Goal: Task Accomplishment & Management: Use online tool/utility

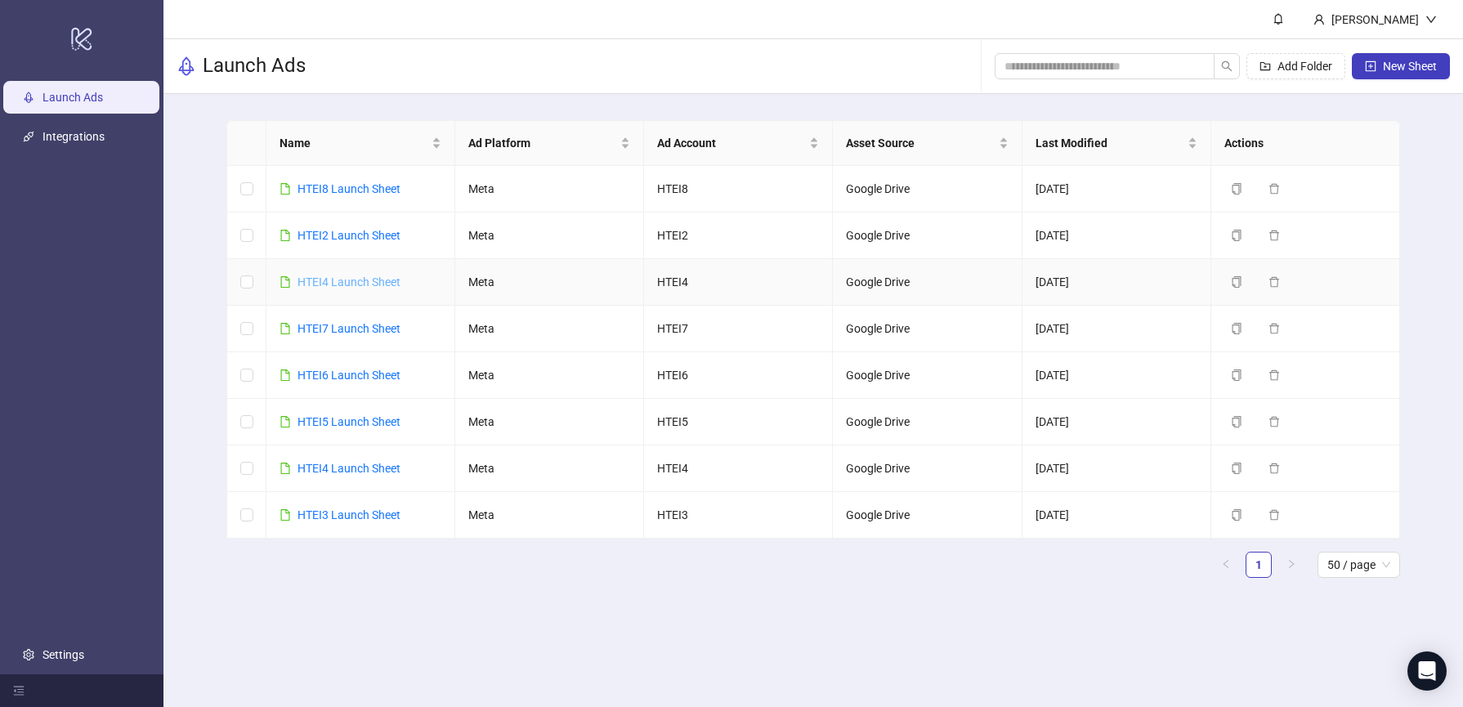
click at [340, 279] on link "HTEI4 Launch Sheet" at bounding box center [348, 281] width 103 height 13
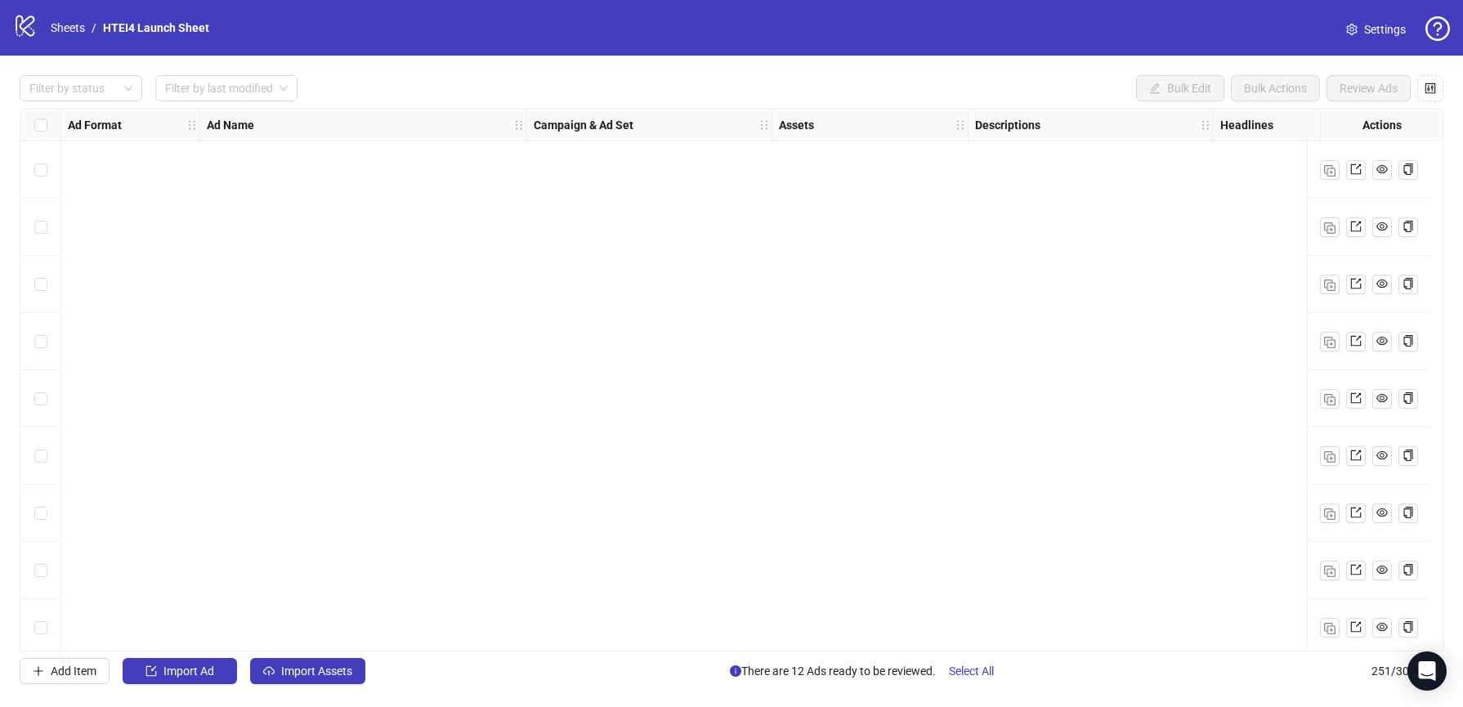
scroll to position [1151, 0]
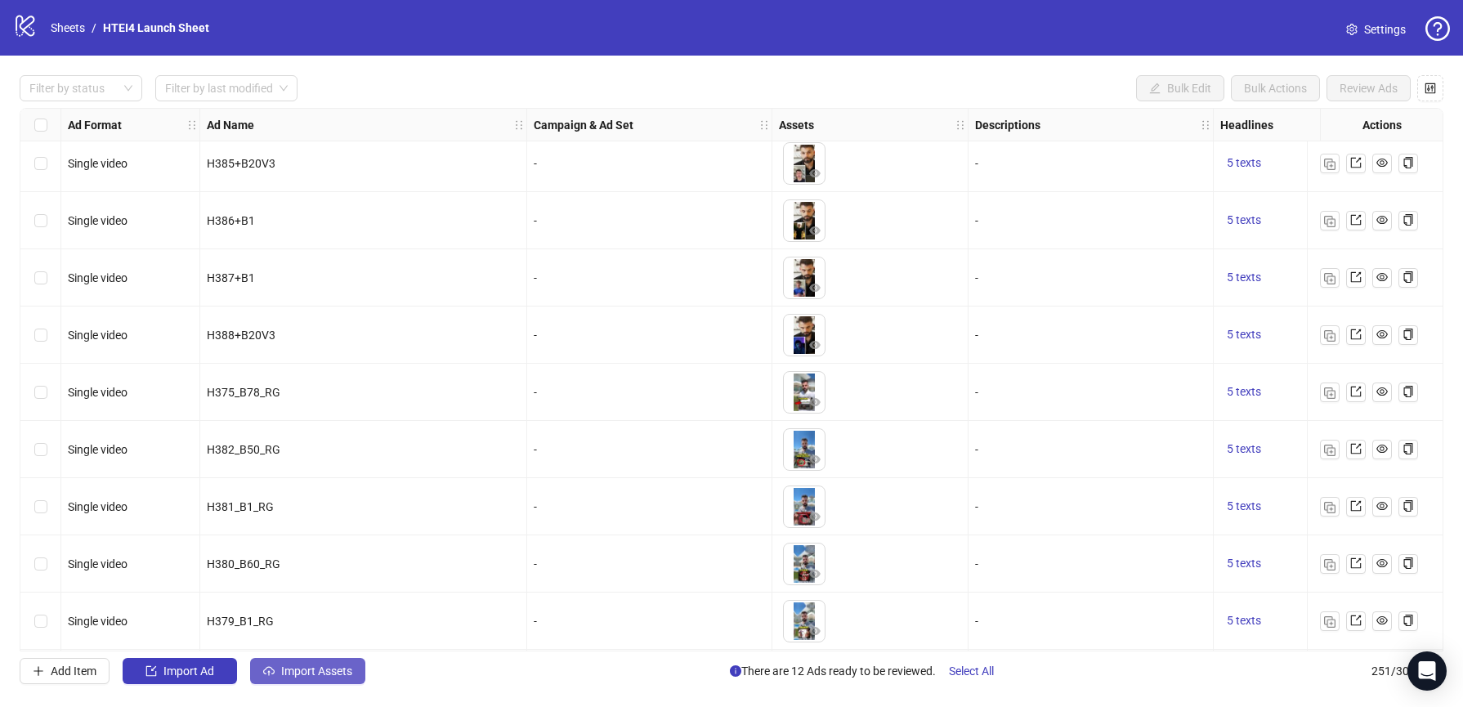
drag, startPoint x: 318, startPoint y: 694, endPoint x: 318, endPoint y: 676, distance: 18.0
click at [318, 693] on div "Filter by status Filter by last modified Bulk Edit Bulk Actions Review Ads Ad F…" at bounding box center [731, 380] width 1463 height 648
click at [318, 675] on span "Import Assets" at bounding box center [316, 670] width 71 height 13
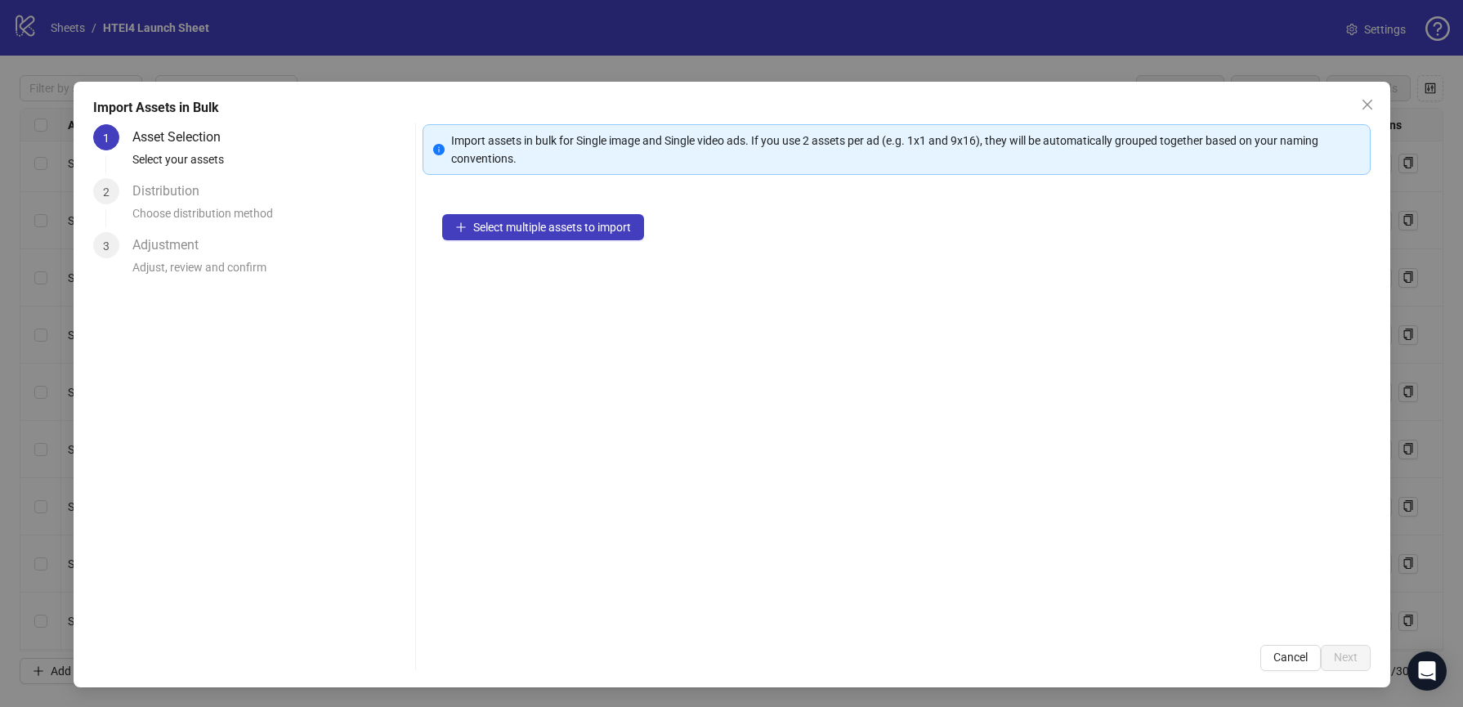
click at [565, 213] on div "Select multiple assets to import" at bounding box center [896, 409] width 948 height 431
click at [565, 217] on button "Select multiple assets to import" at bounding box center [543, 227] width 202 height 26
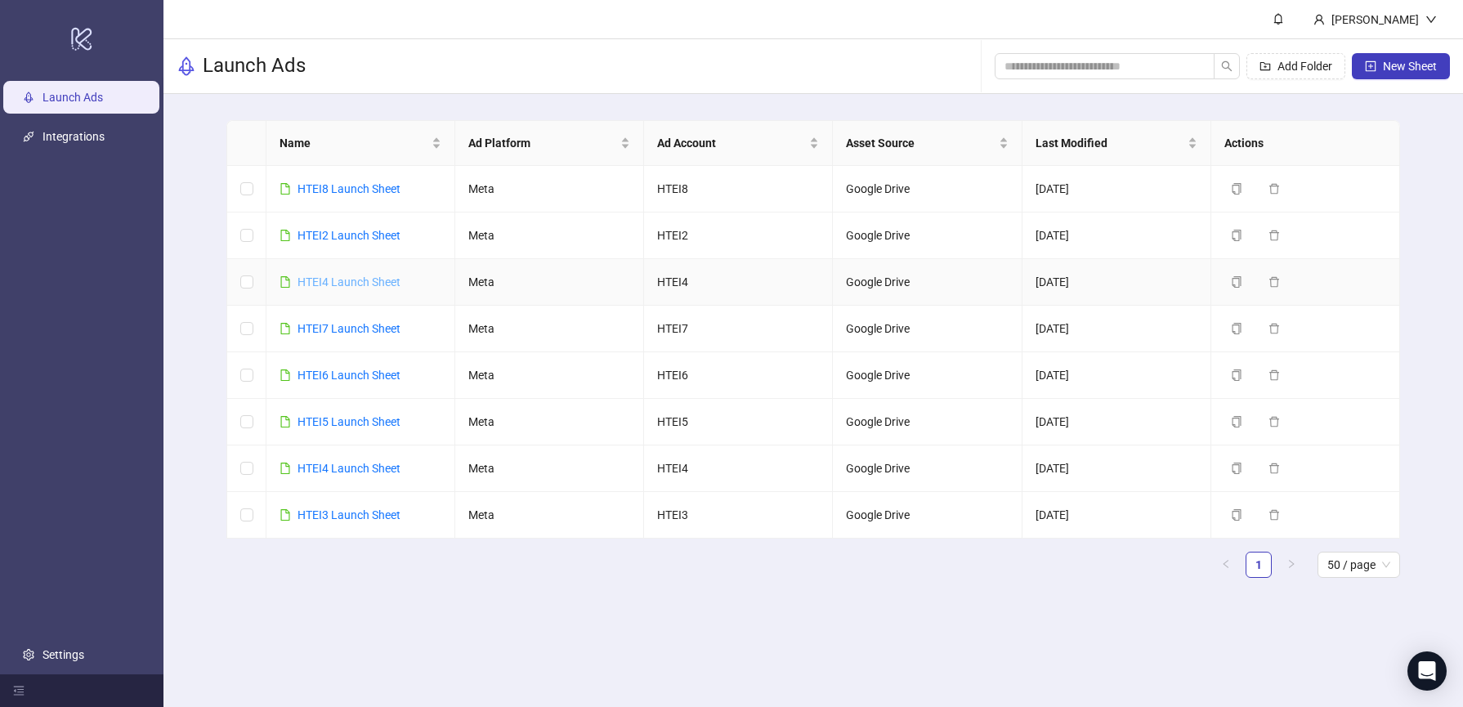
click at [332, 277] on link "HTEI4 Launch Sheet" at bounding box center [348, 281] width 103 height 13
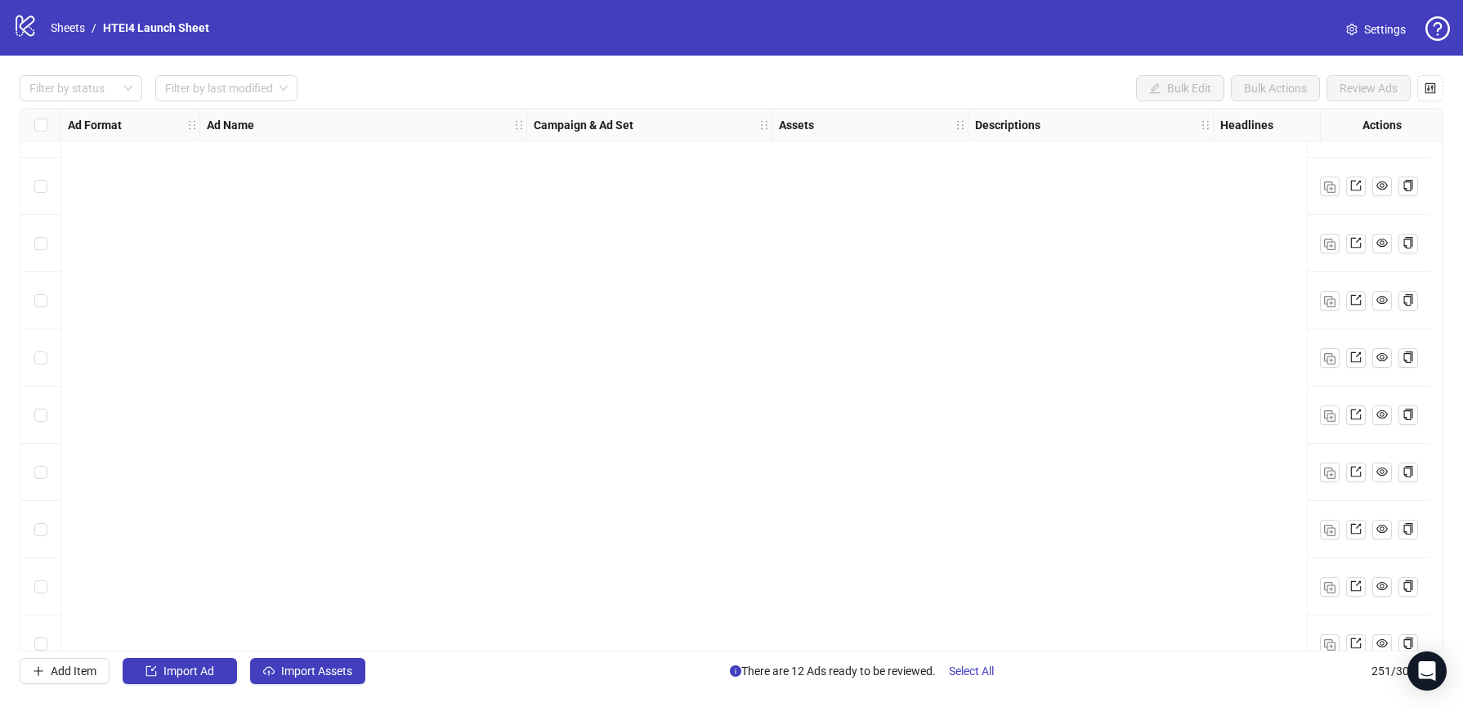
scroll to position [13855, 0]
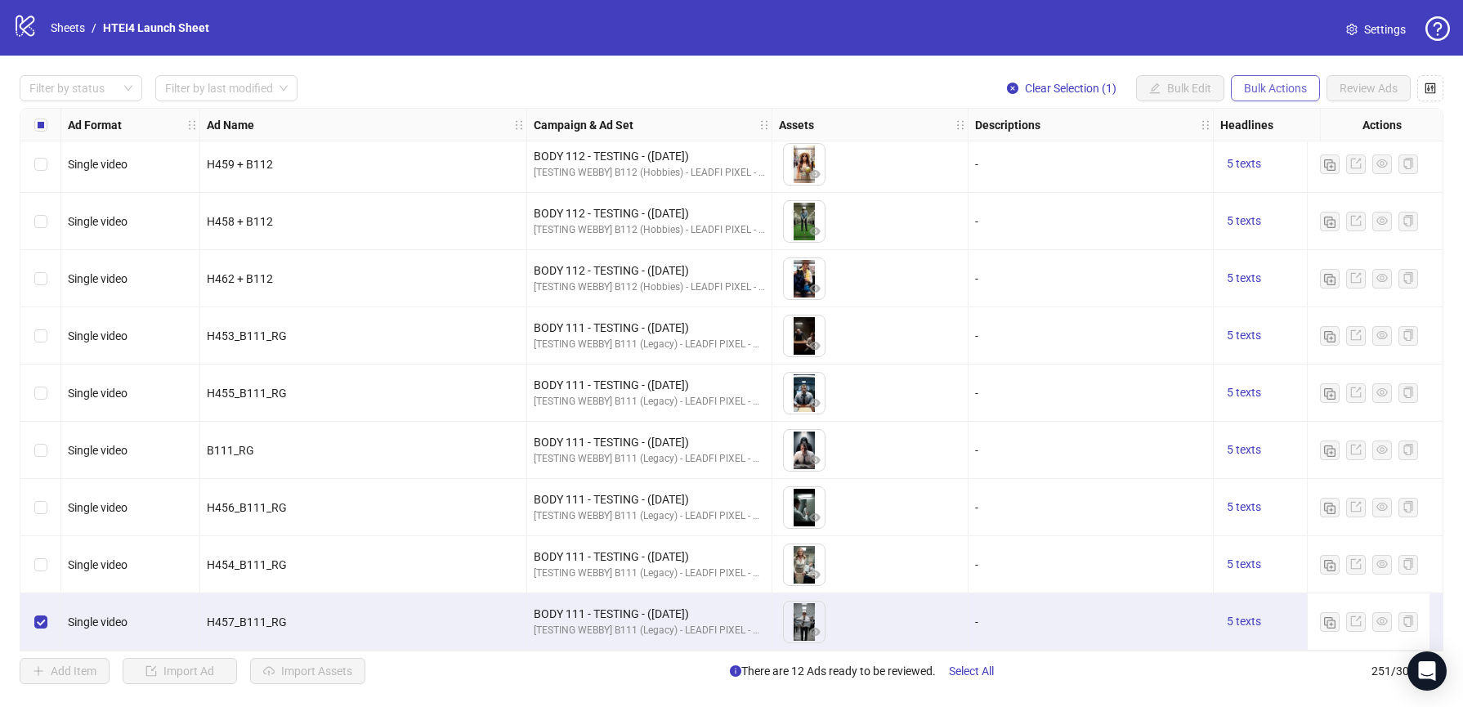
click at [1258, 91] on span "Bulk Actions" at bounding box center [1275, 88] width 63 height 13
click at [1260, 171] on span "Duplicate with assets" at bounding box center [1298, 174] width 112 height 18
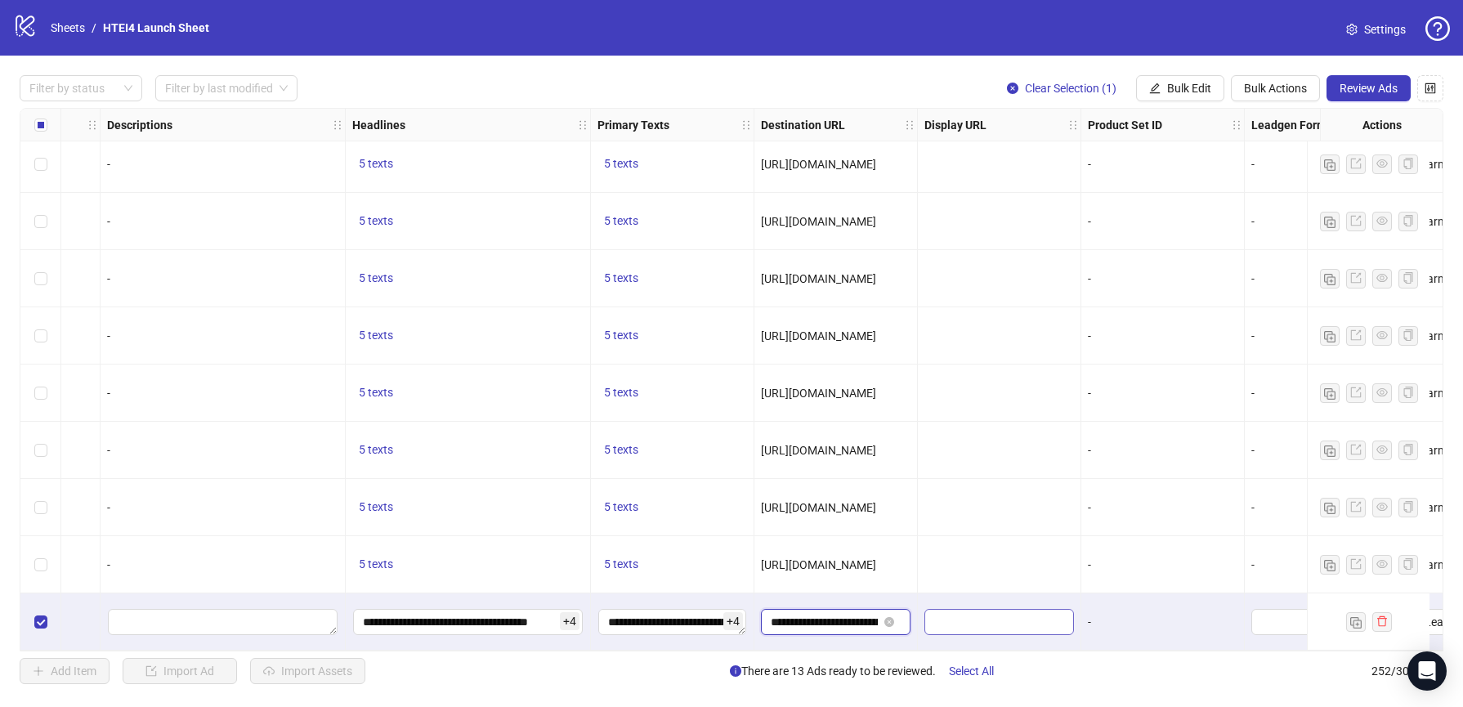
scroll to position [0, 131]
drag, startPoint x: 839, startPoint y: 620, endPoint x: 978, endPoint y: 620, distance: 138.9
click at [973, 620] on input "text" at bounding box center [997, 622] width 127 height 18
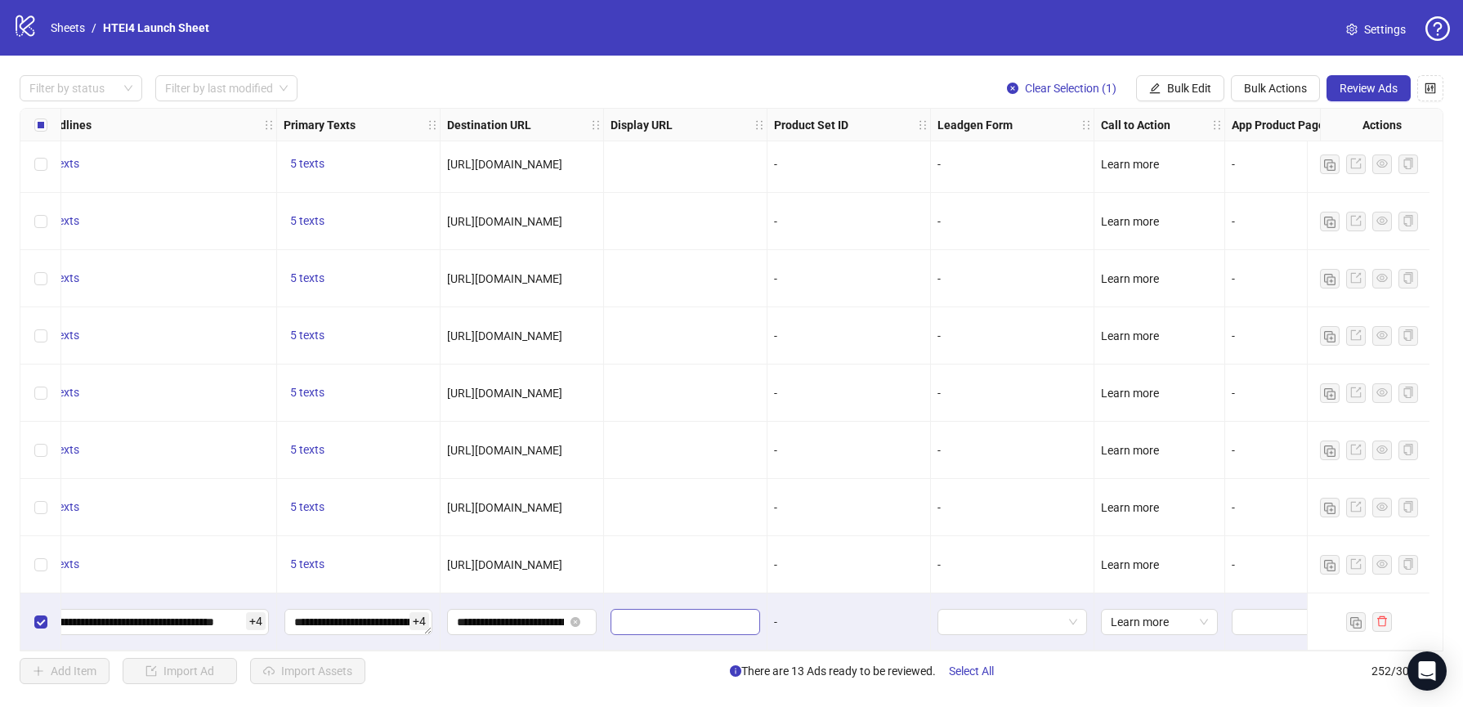
scroll to position [13912, 0]
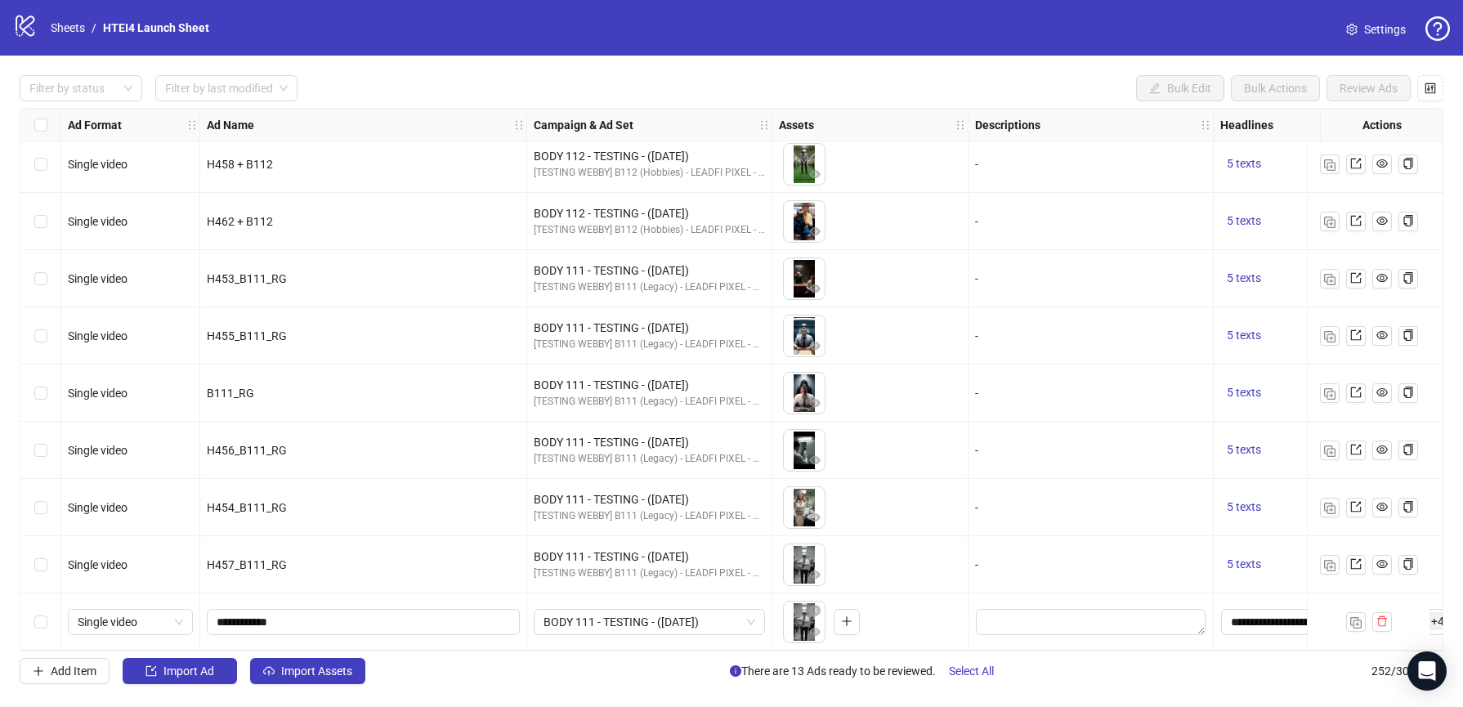
click at [262, 655] on div "Filter by status Filter by last modified Bulk Edit Bulk Actions Review Ads Ad F…" at bounding box center [731, 380] width 1463 height 648
click at [270, 660] on button "Import Assets" at bounding box center [307, 671] width 115 height 26
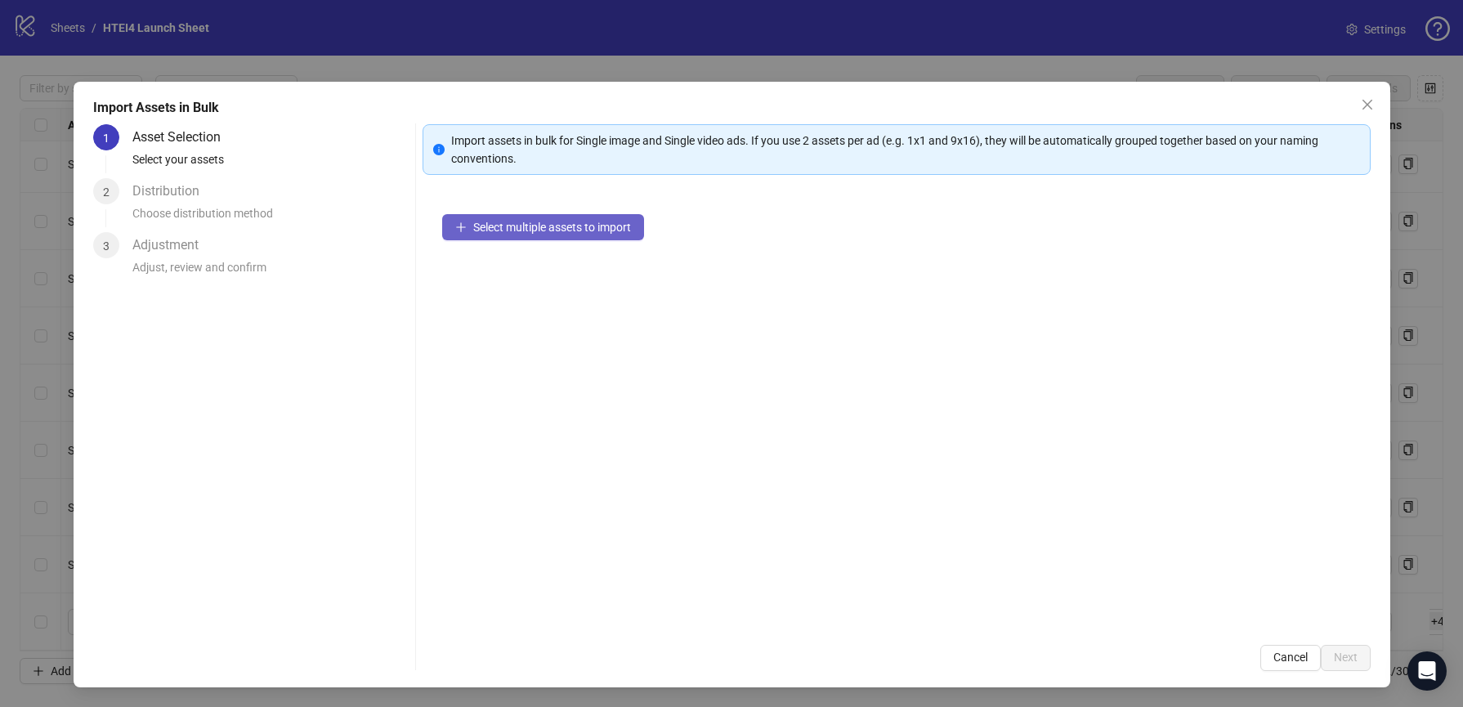
click at [525, 226] on span "Select multiple assets to import" at bounding box center [552, 227] width 158 height 13
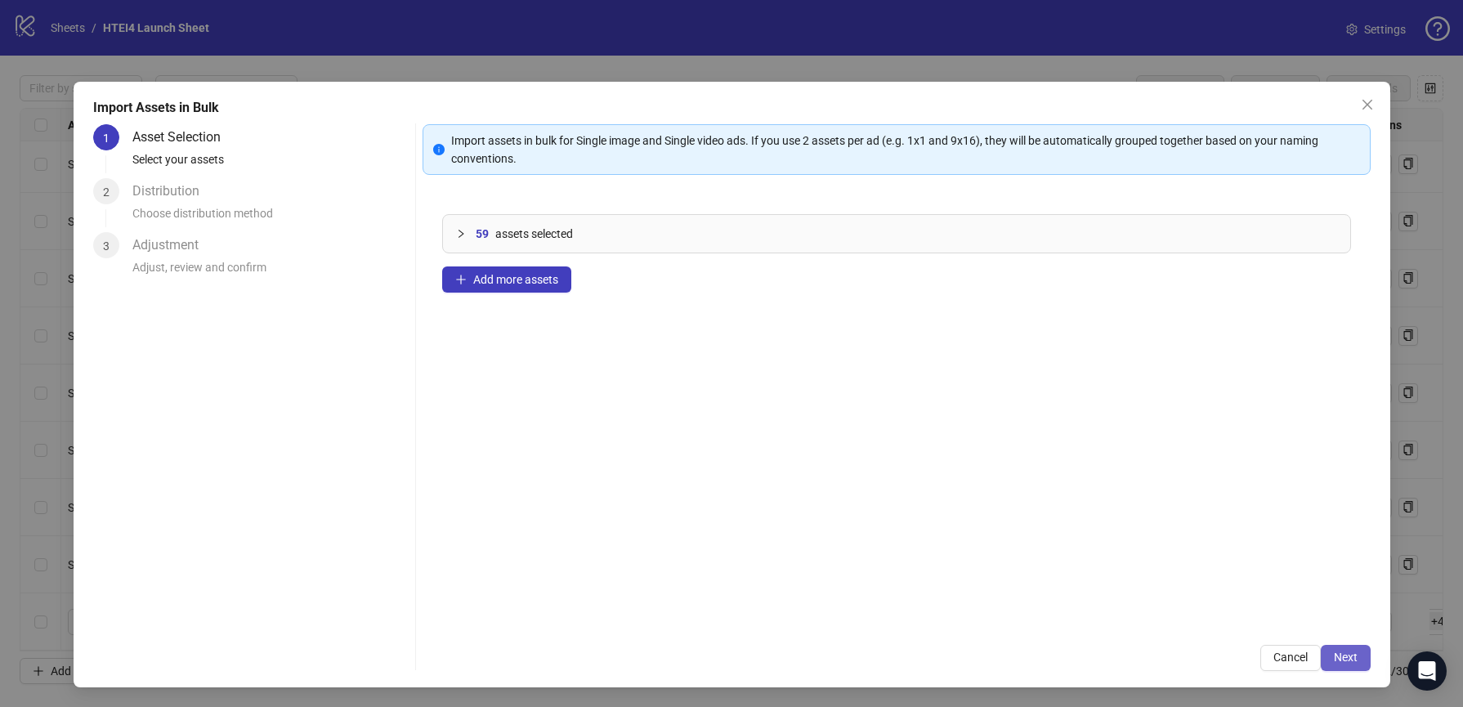
click at [1331, 653] on button "Next" at bounding box center [1346, 658] width 50 height 26
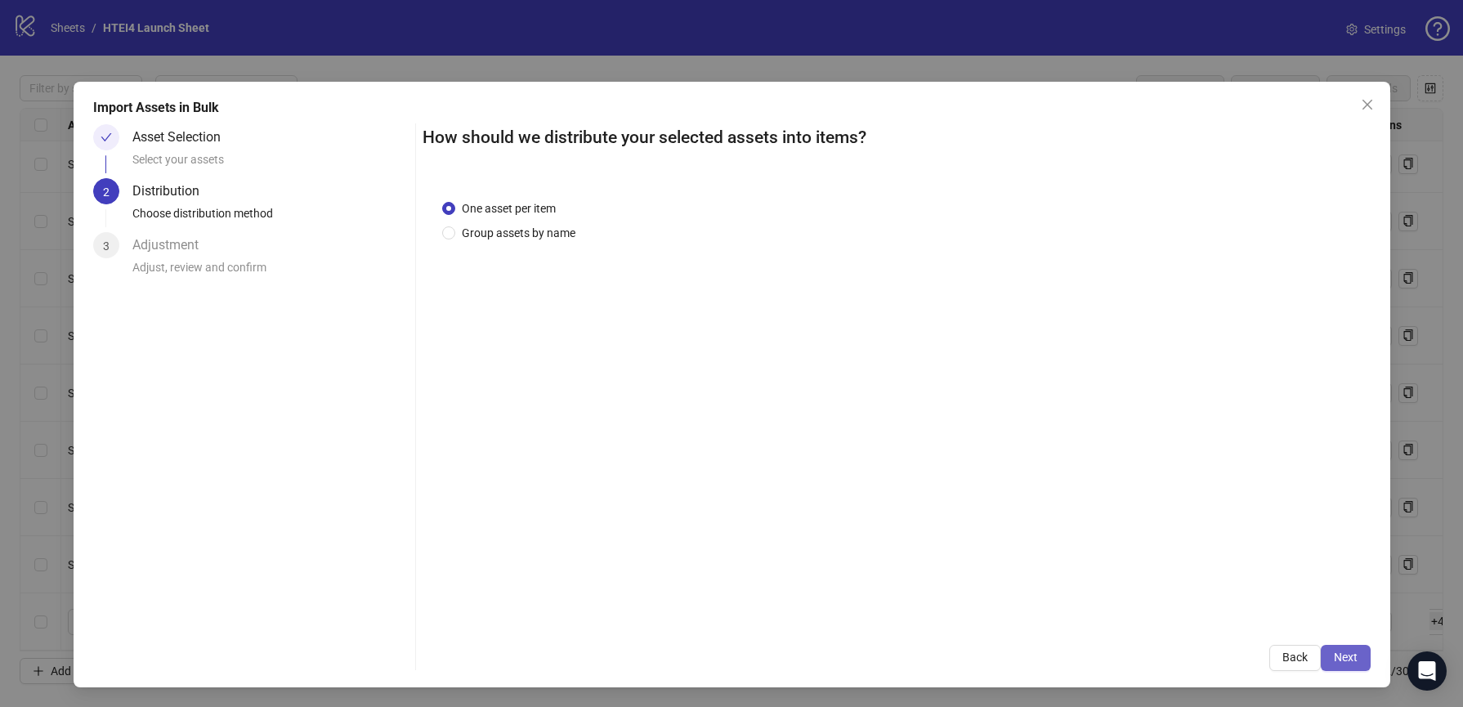
click at [1370, 668] on div "Import Assets in Bulk Asset Selection Select your assets 2 Distribution Choose …" at bounding box center [732, 385] width 1316 height 606
click at [1341, 659] on span "Next" at bounding box center [1346, 656] width 24 height 13
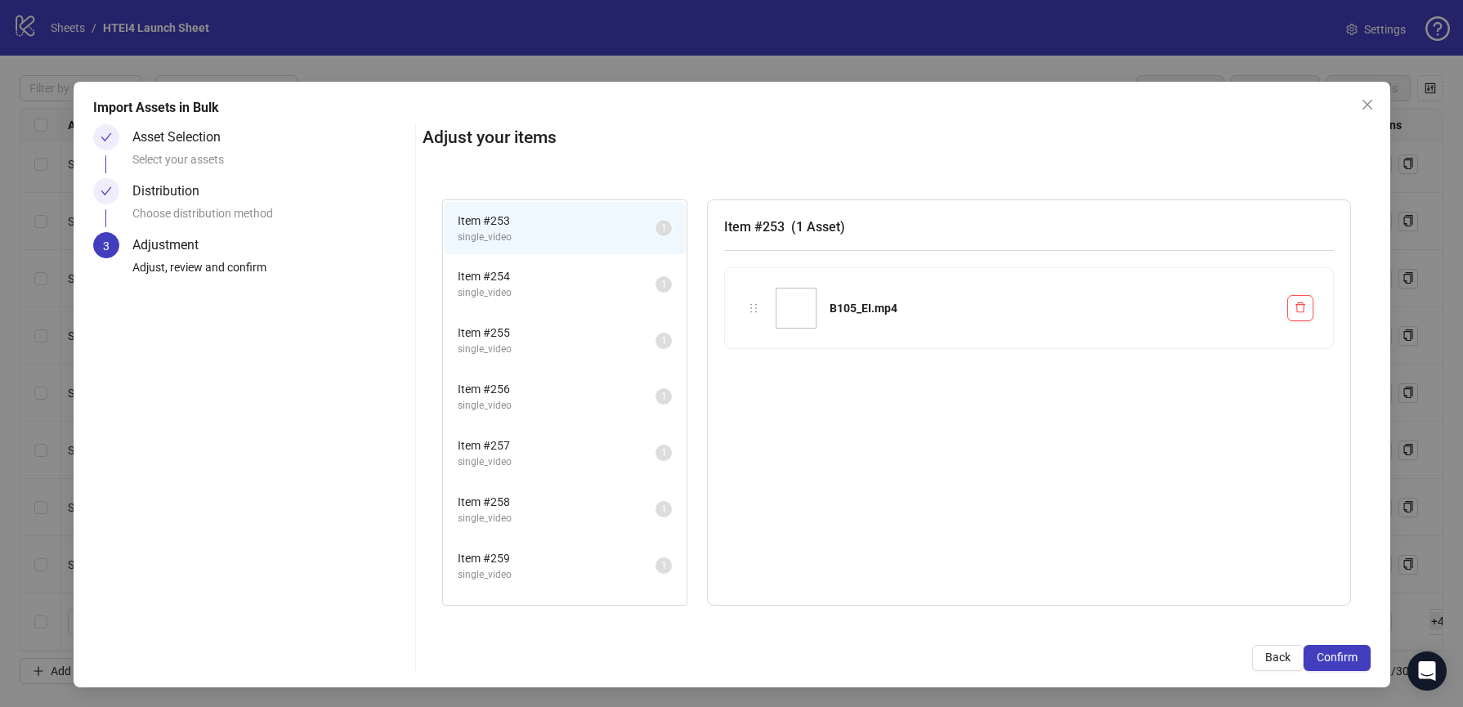
click at [1341, 659] on span "Confirm" at bounding box center [1336, 656] width 41 height 13
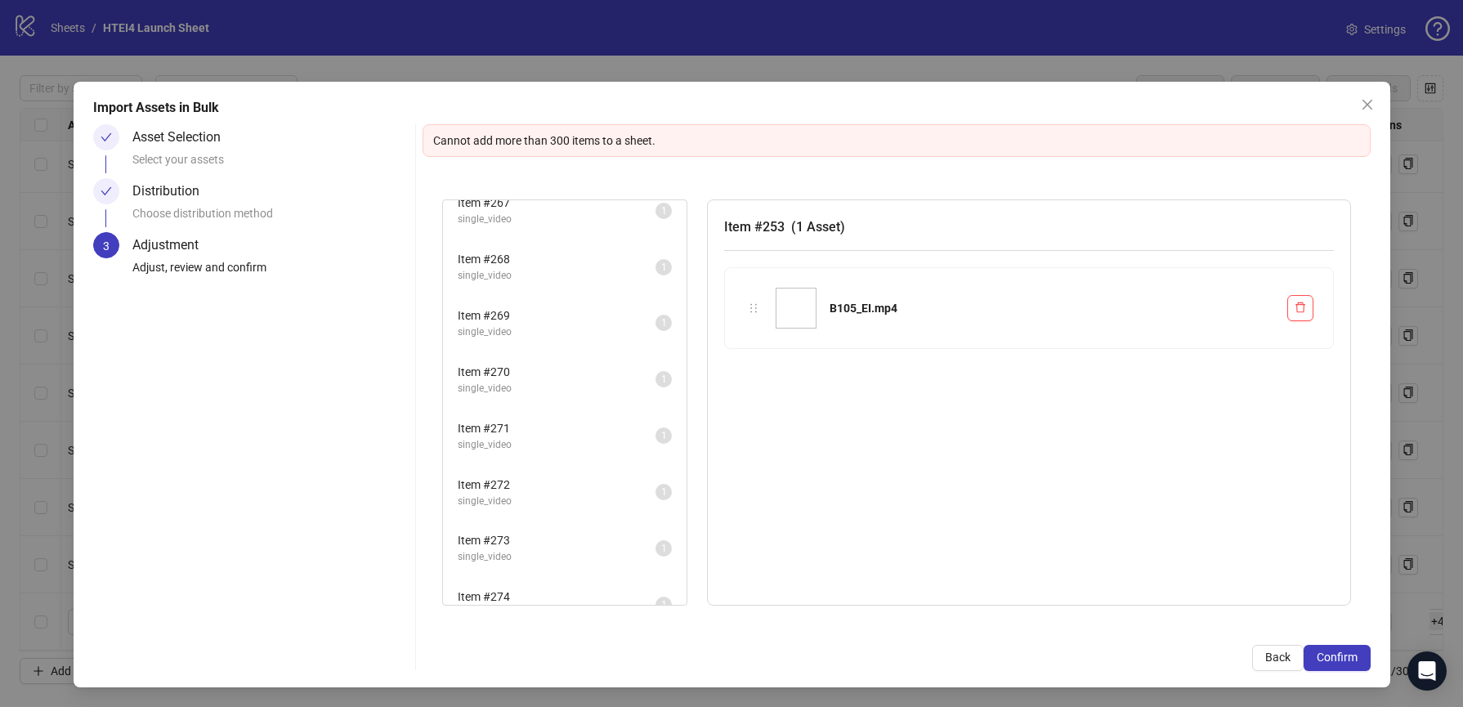
scroll to position [954, 0]
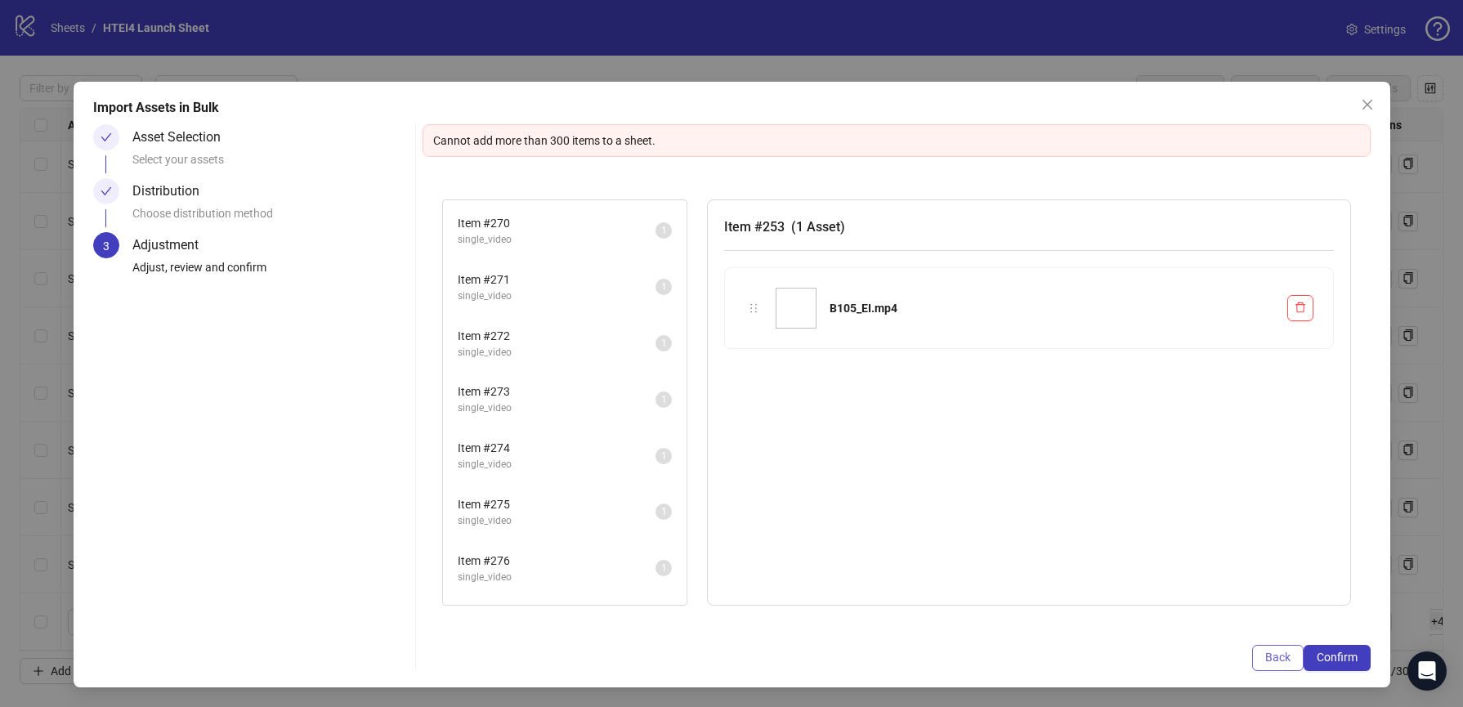
click at [1274, 651] on span "Back" at bounding box center [1277, 656] width 25 height 13
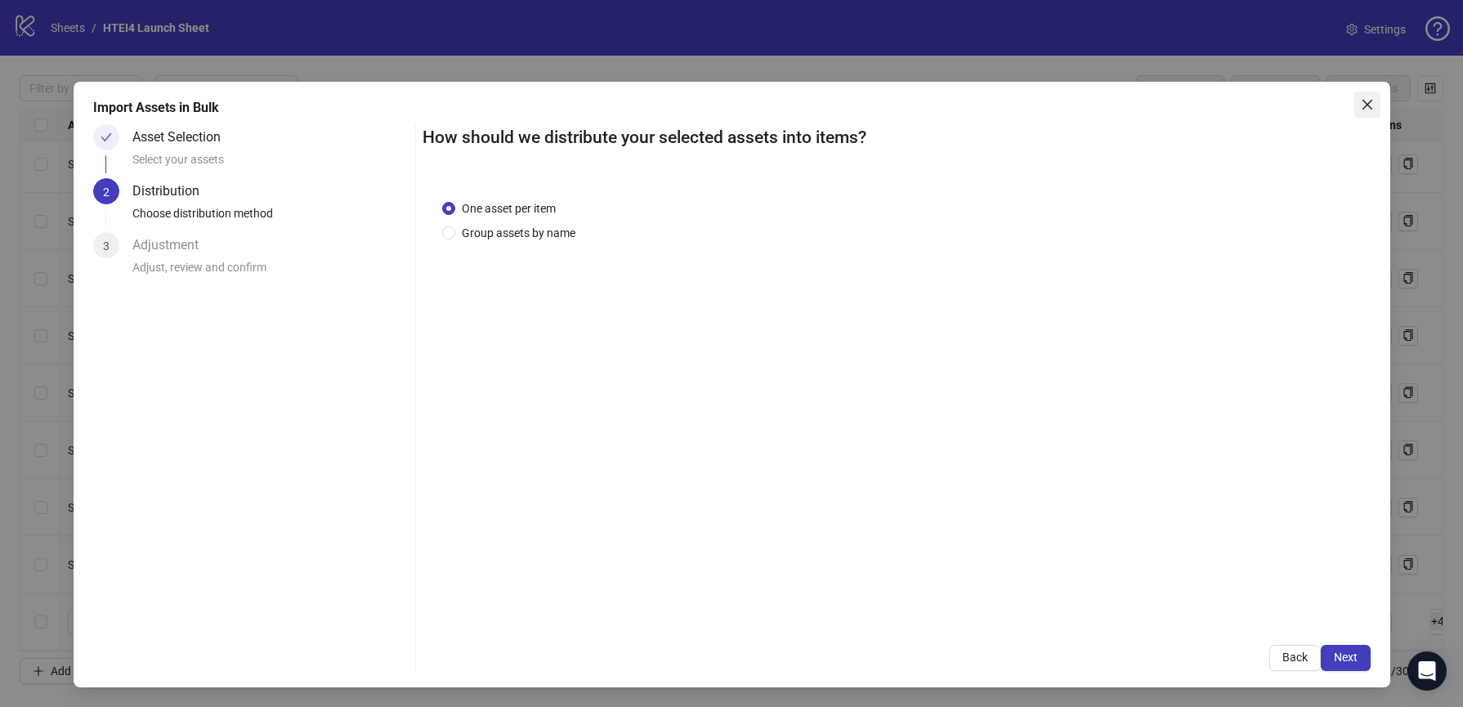
click at [1361, 101] on icon "close" at bounding box center [1367, 104] width 13 height 13
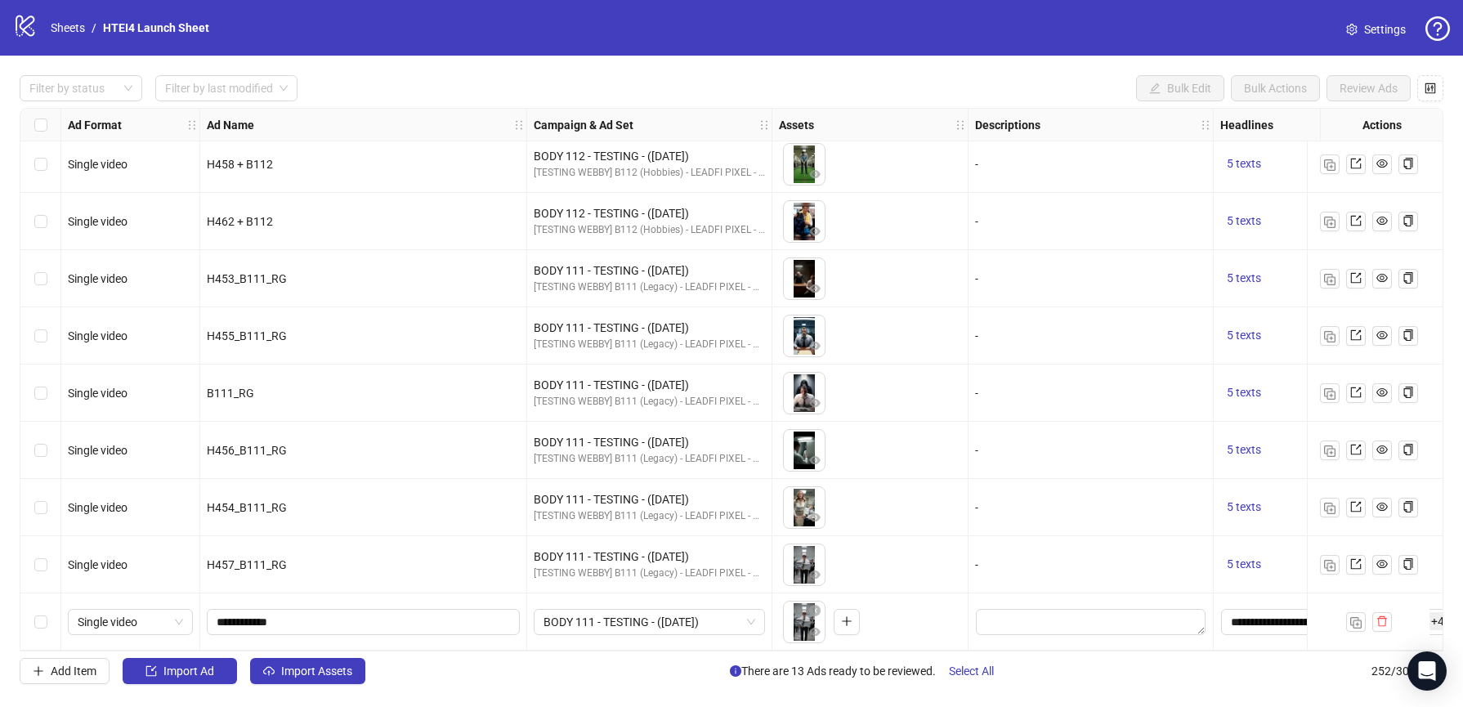
click at [49, 121] on div "Select all rows" at bounding box center [40, 125] width 41 height 33
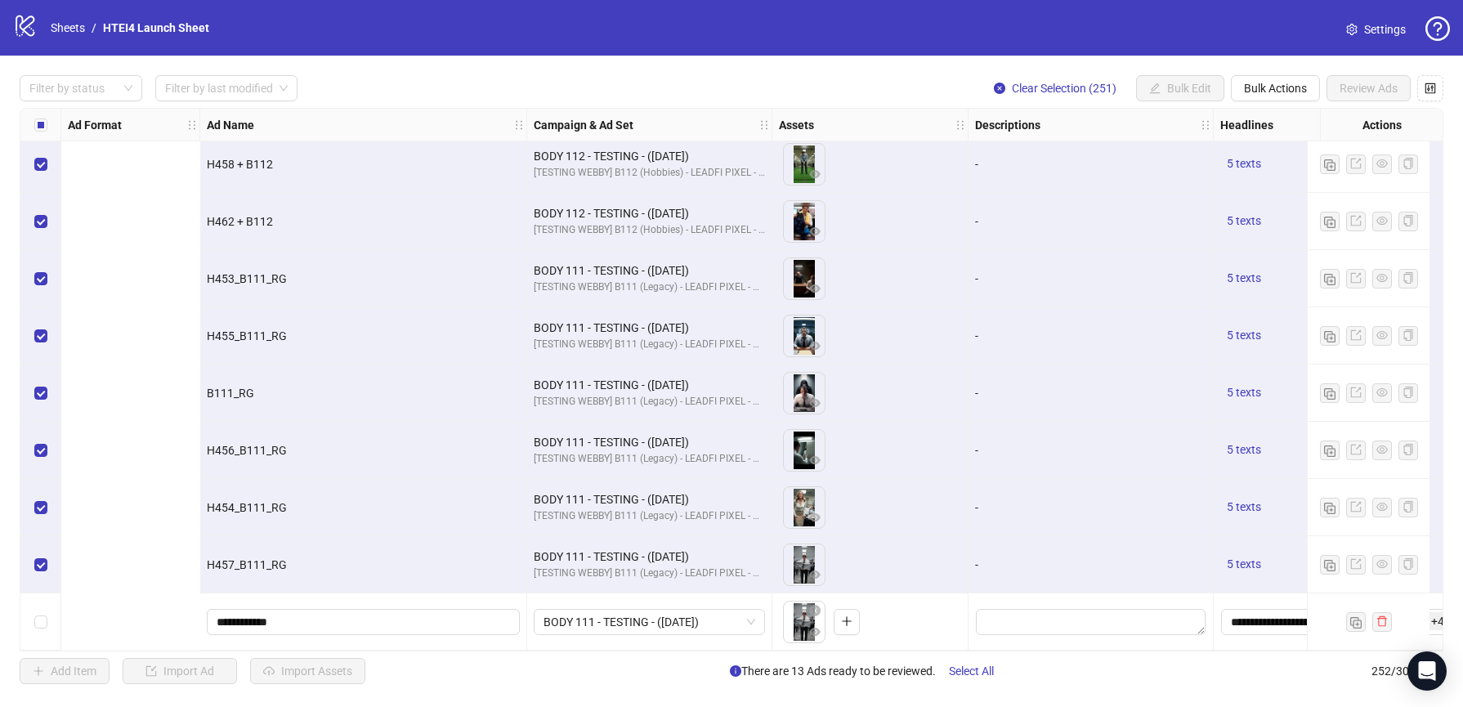
scroll to position [13912, 1263]
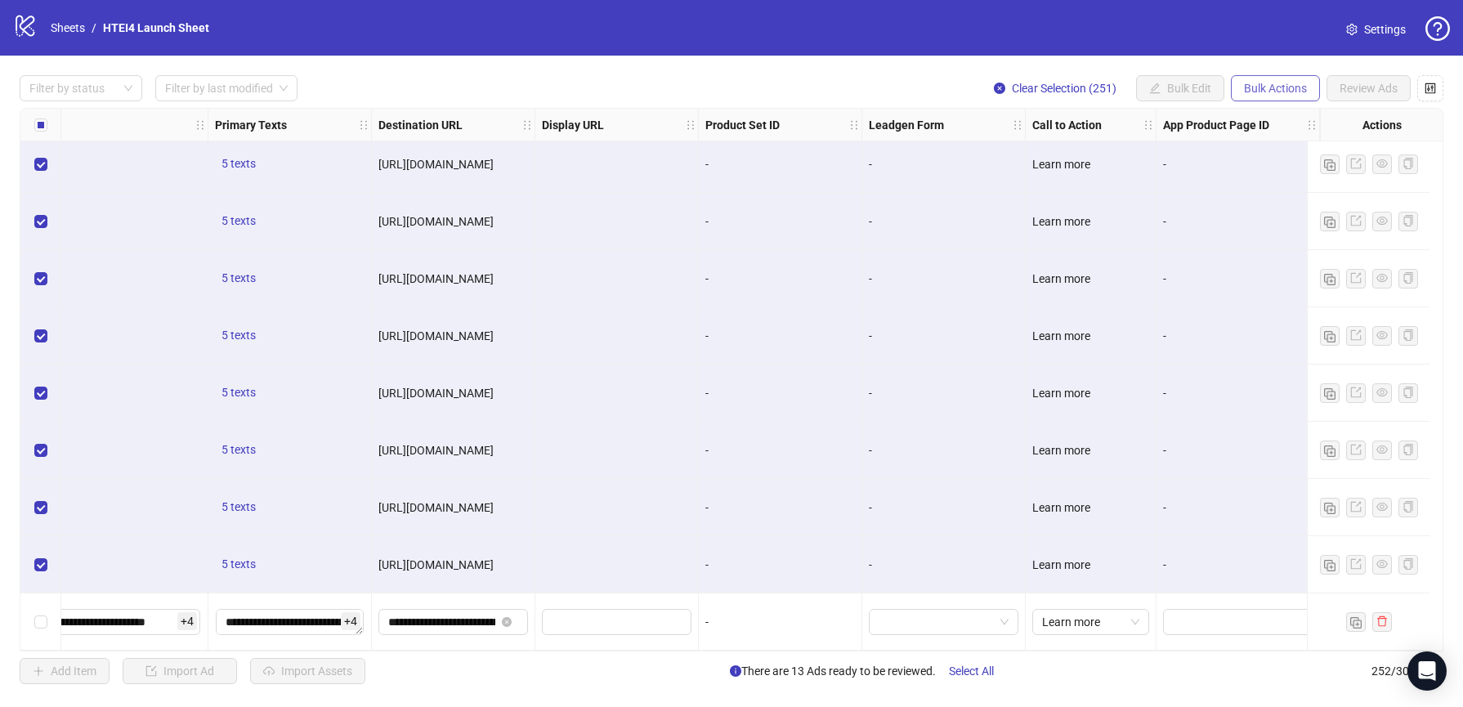
click at [1265, 79] on button "Bulk Actions" at bounding box center [1275, 88] width 89 height 26
click at [1270, 123] on span "Delete" at bounding box center [1298, 122] width 112 height 18
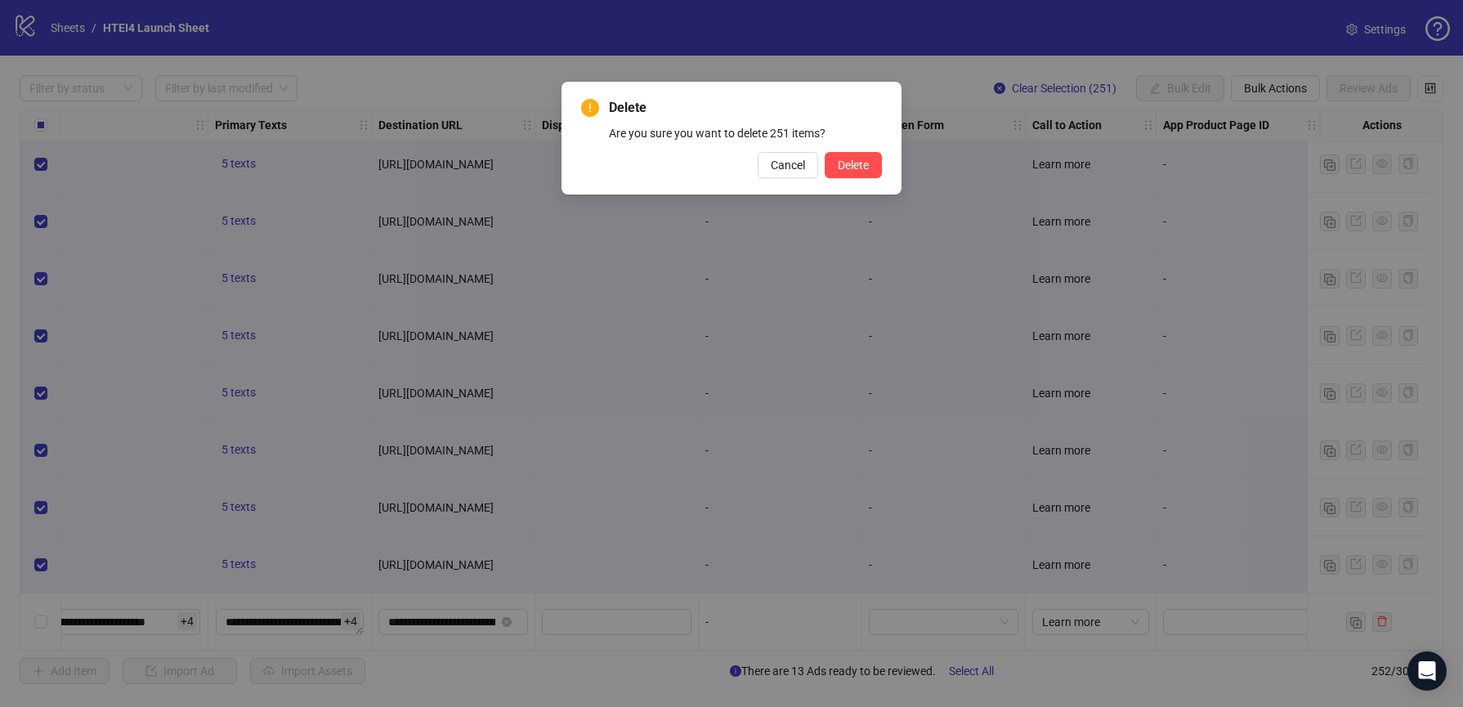
click at [885, 166] on div "Delete Are you sure you want to delete 251 items? Cancel Delete" at bounding box center [731, 138] width 340 height 113
click at [870, 166] on button "Delete" at bounding box center [853, 165] width 57 height 26
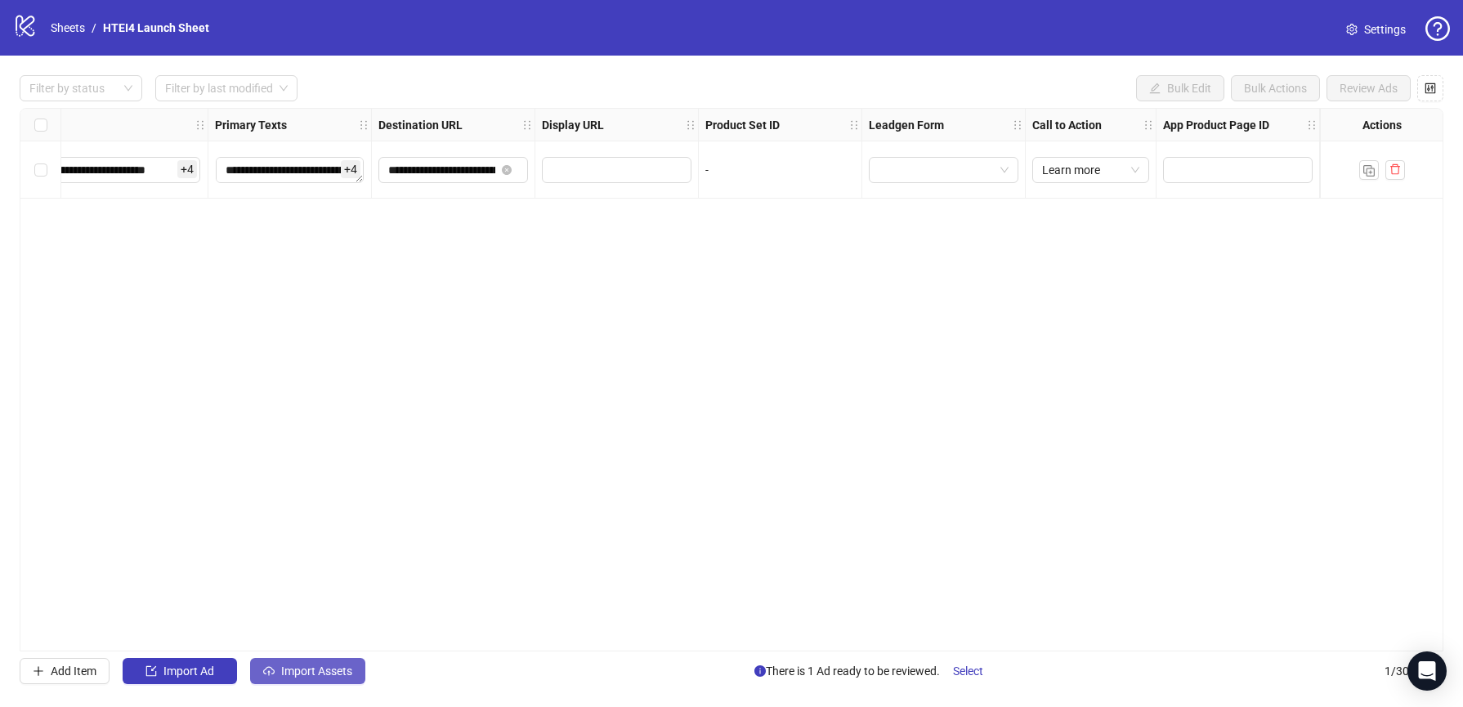
click at [333, 660] on button "Import Assets" at bounding box center [307, 671] width 115 height 26
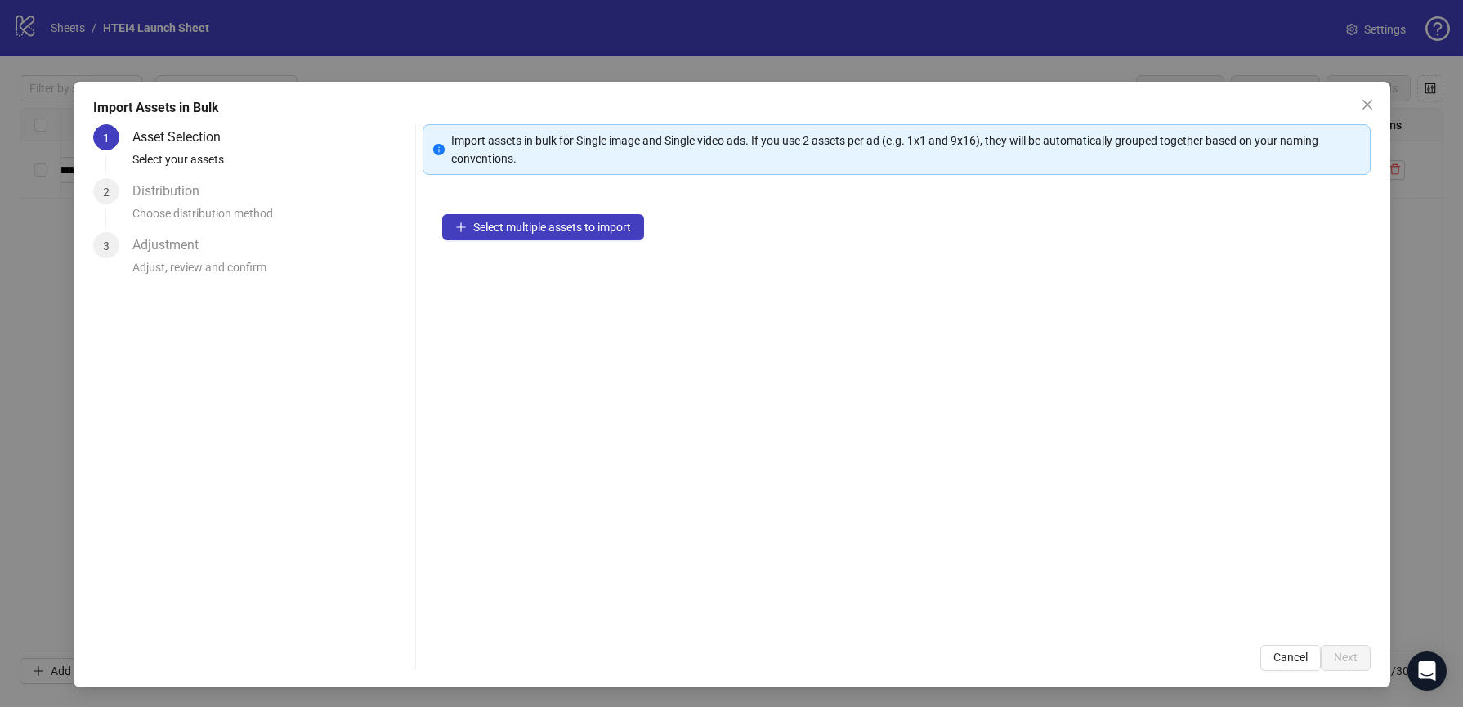
click at [597, 242] on div "Select multiple assets to import" at bounding box center [896, 409] width 948 height 431
click at [597, 230] on span "Select multiple assets to import" at bounding box center [552, 227] width 158 height 13
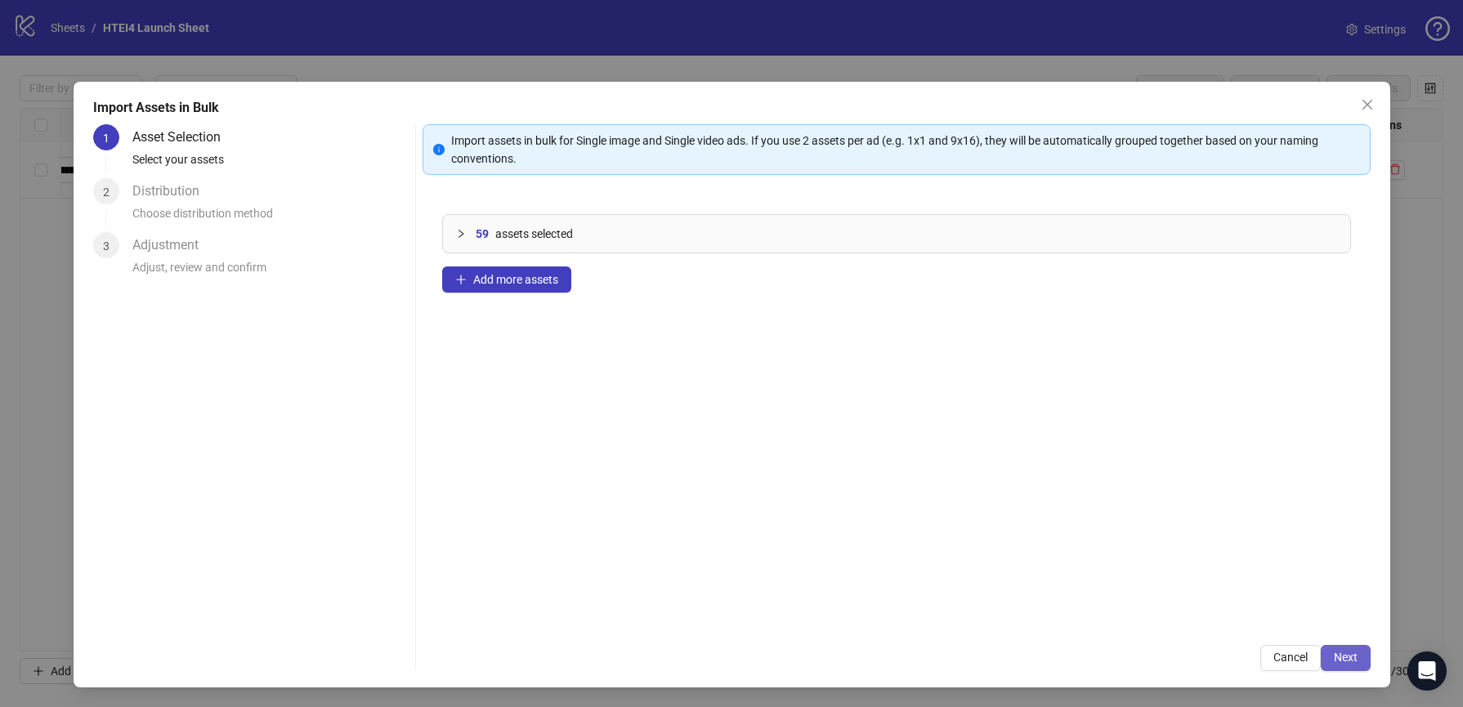
click at [1344, 645] on button "Next" at bounding box center [1346, 658] width 50 height 26
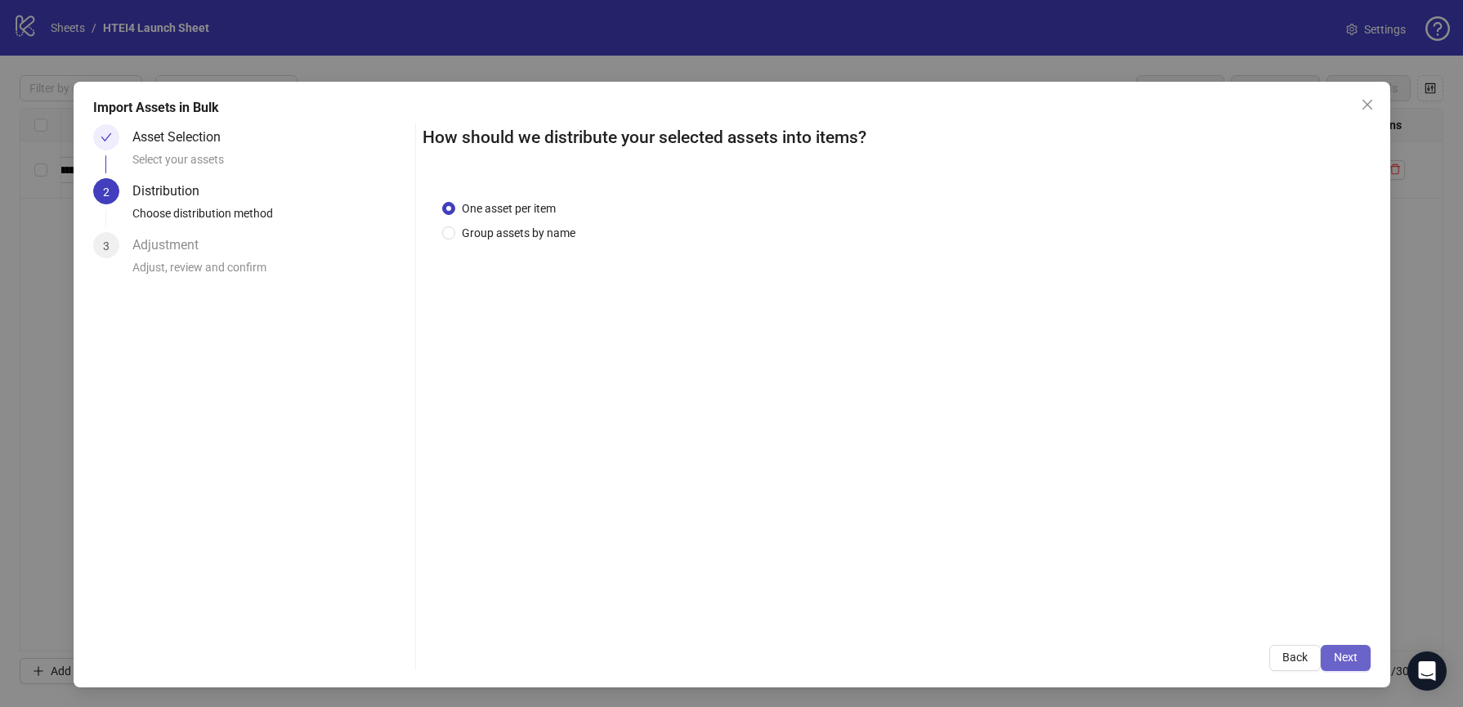
click at [1325, 655] on button "Next" at bounding box center [1346, 658] width 50 height 26
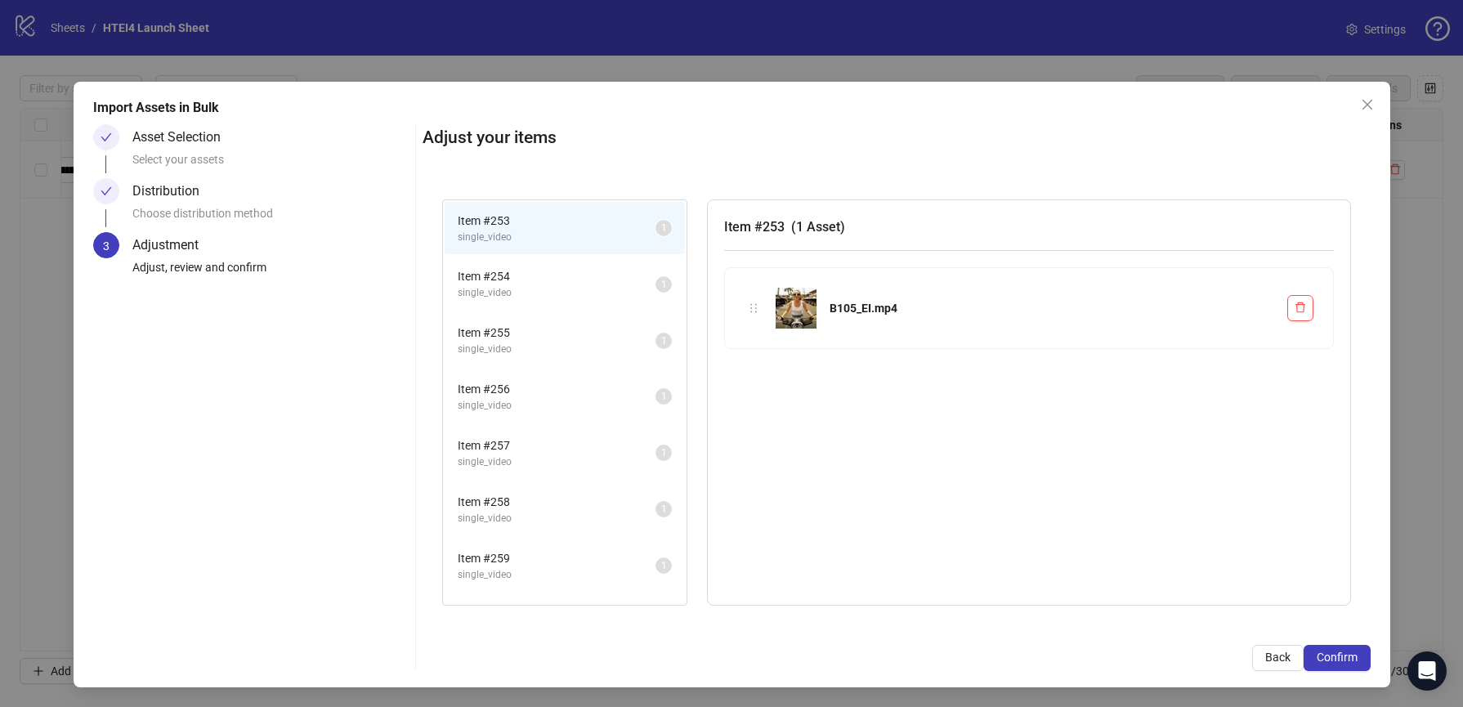
click at [1325, 655] on span "Confirm" at bounding box center [1336, 656] width 41 height 13
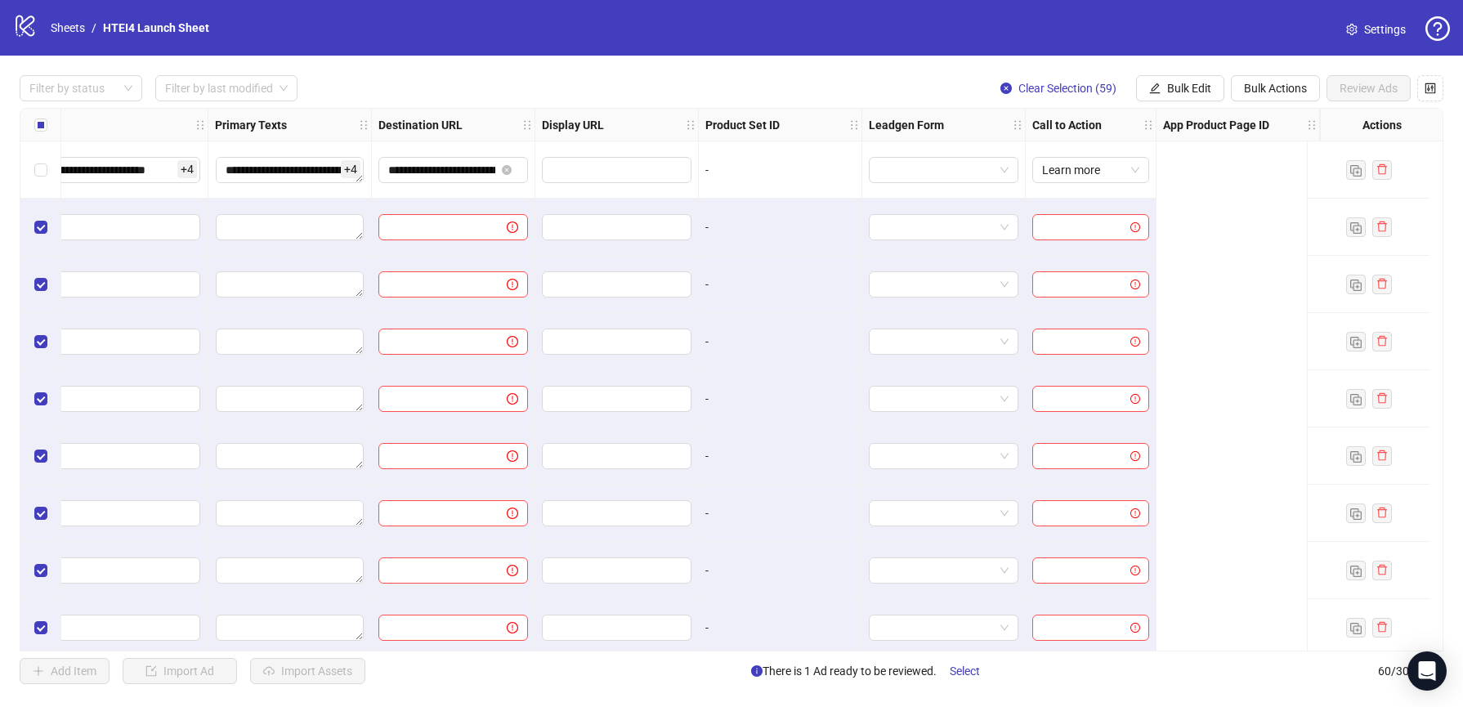
scroll to position [0, 0]
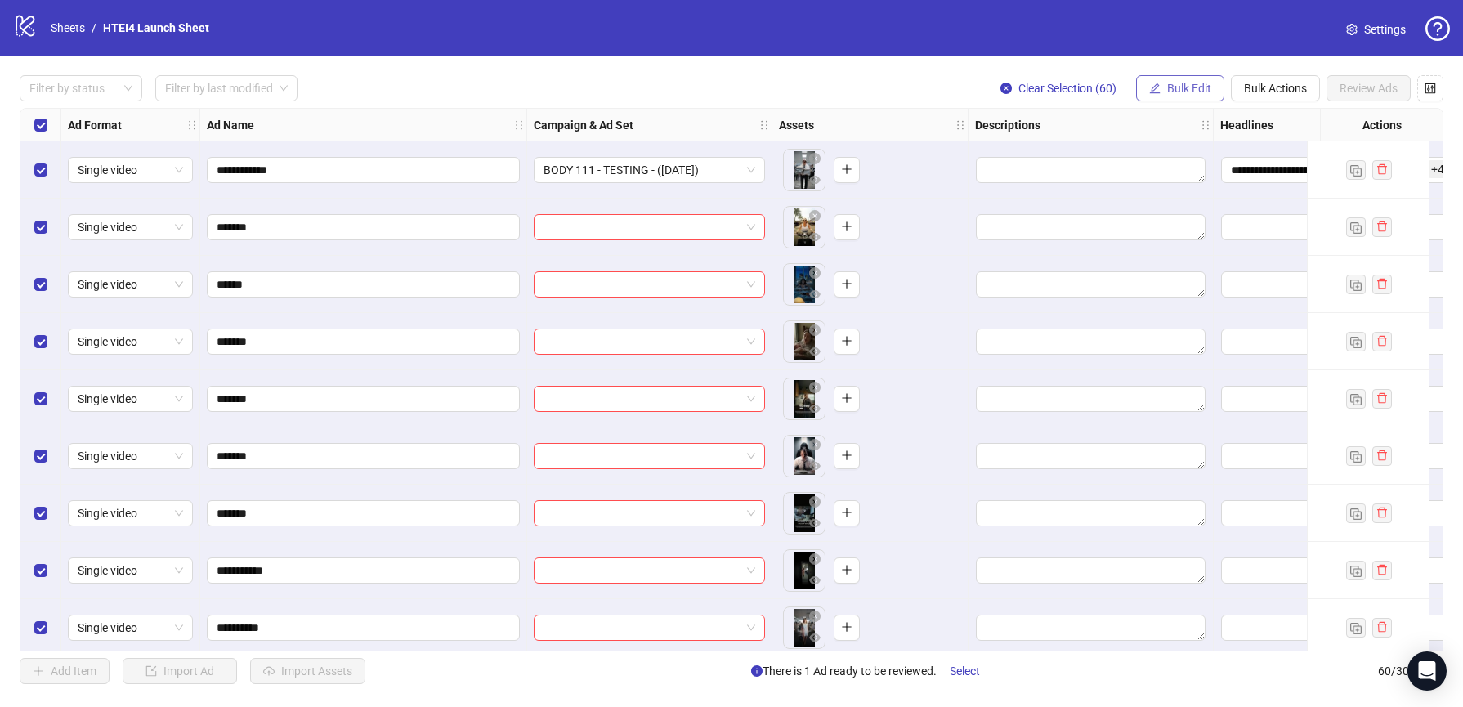
click at [1169, 90] on span "Bulk Edit" at bounding box center [1189, 88] width 44 height 13
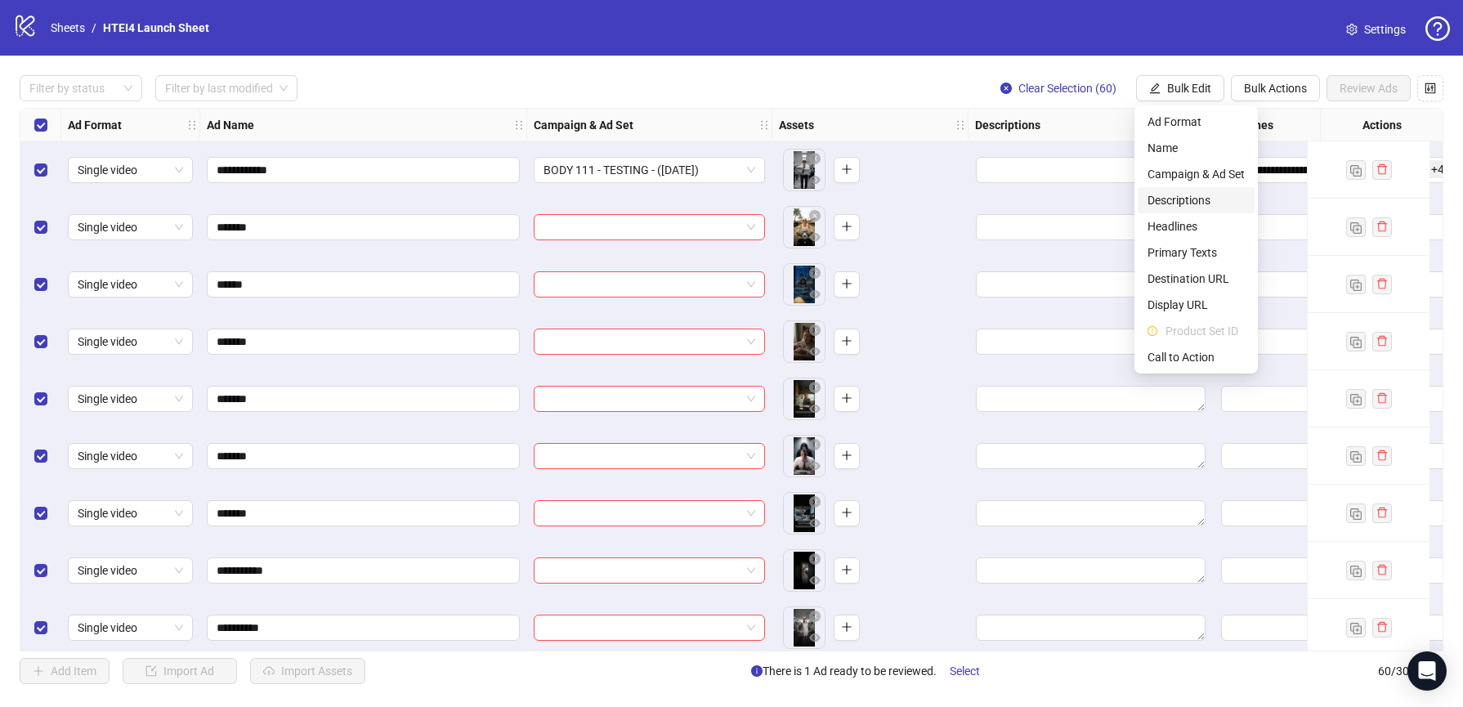
click at [1158, 212] on li "Descriptions" at bounding box center [1195, 200] width 117 height 26
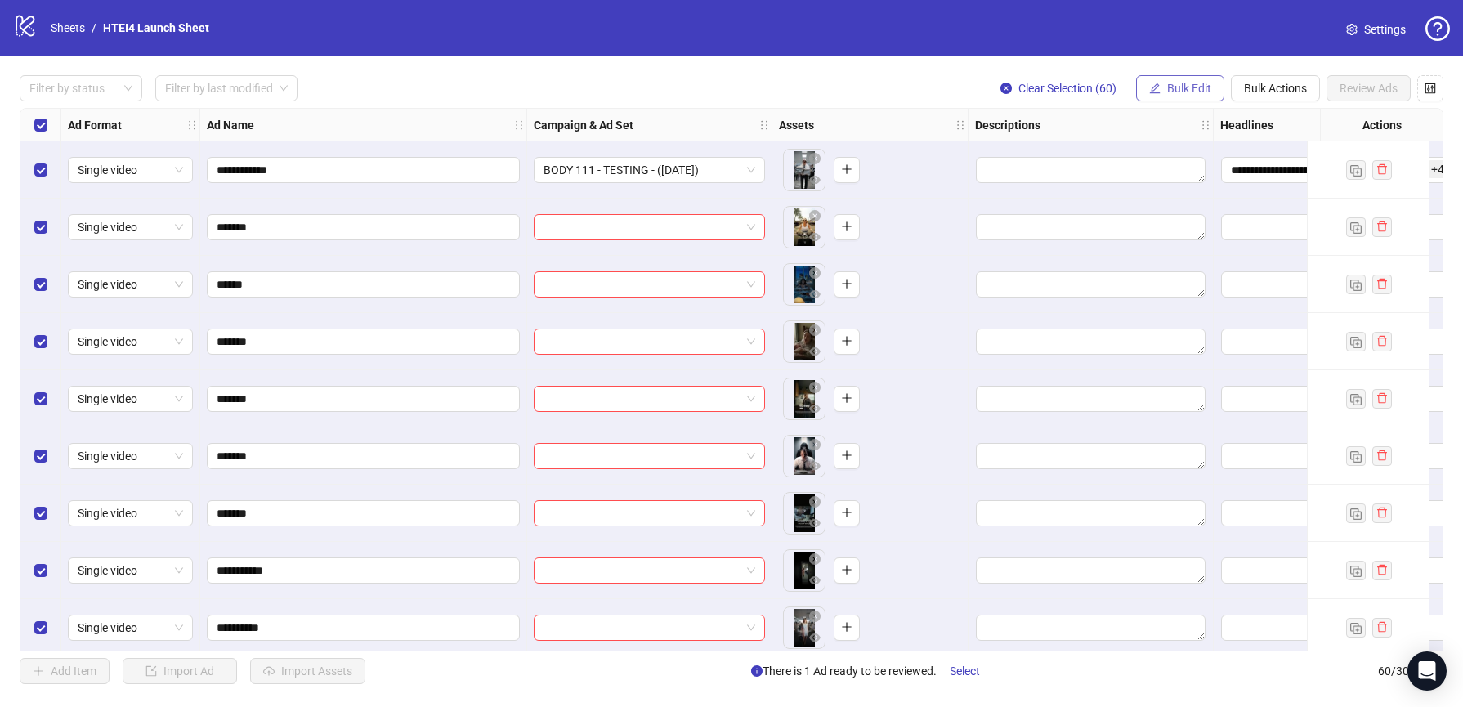
click at [1181, 83] on span "Bulk Edit" at bounding box center [1189, 88] width 44 height 13
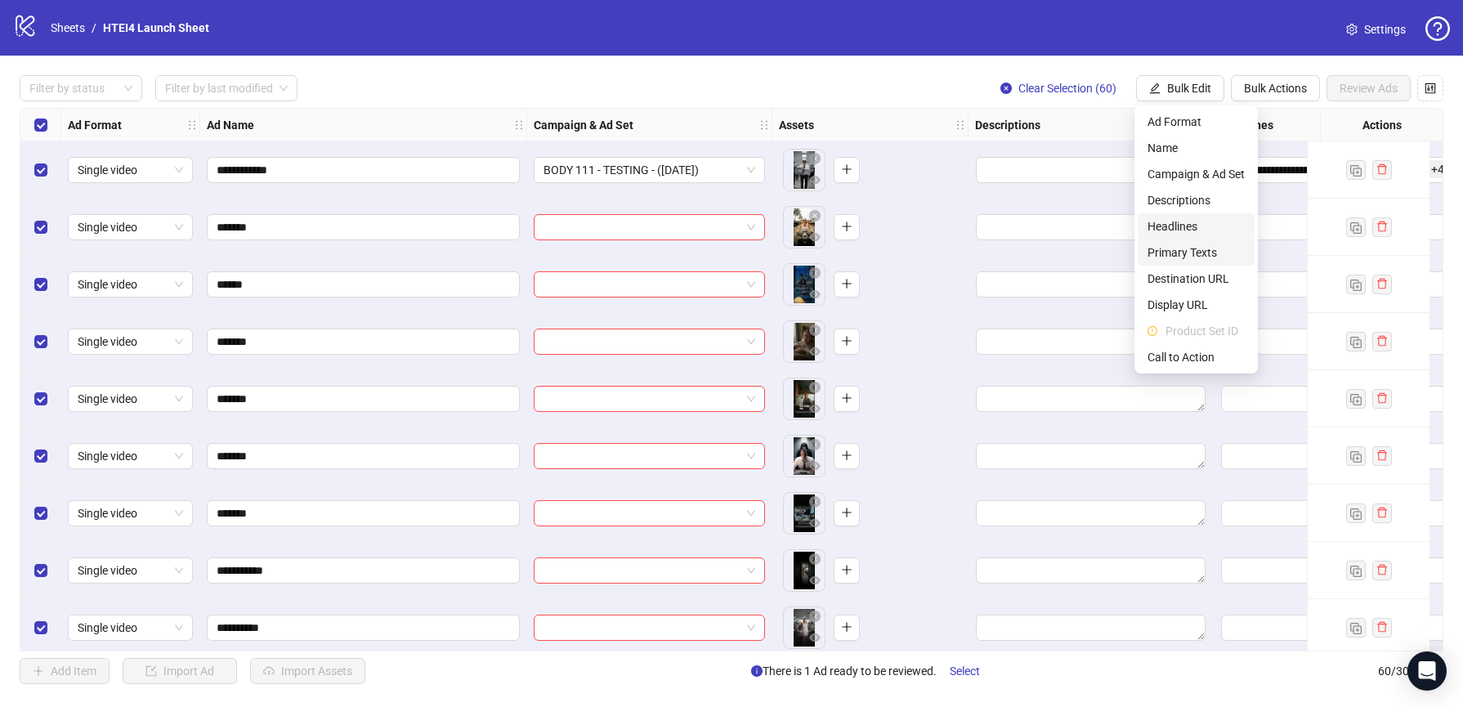
click at [1179, 228] on span "Headlines" at bounding box center [1195, 226] width 97 height 18
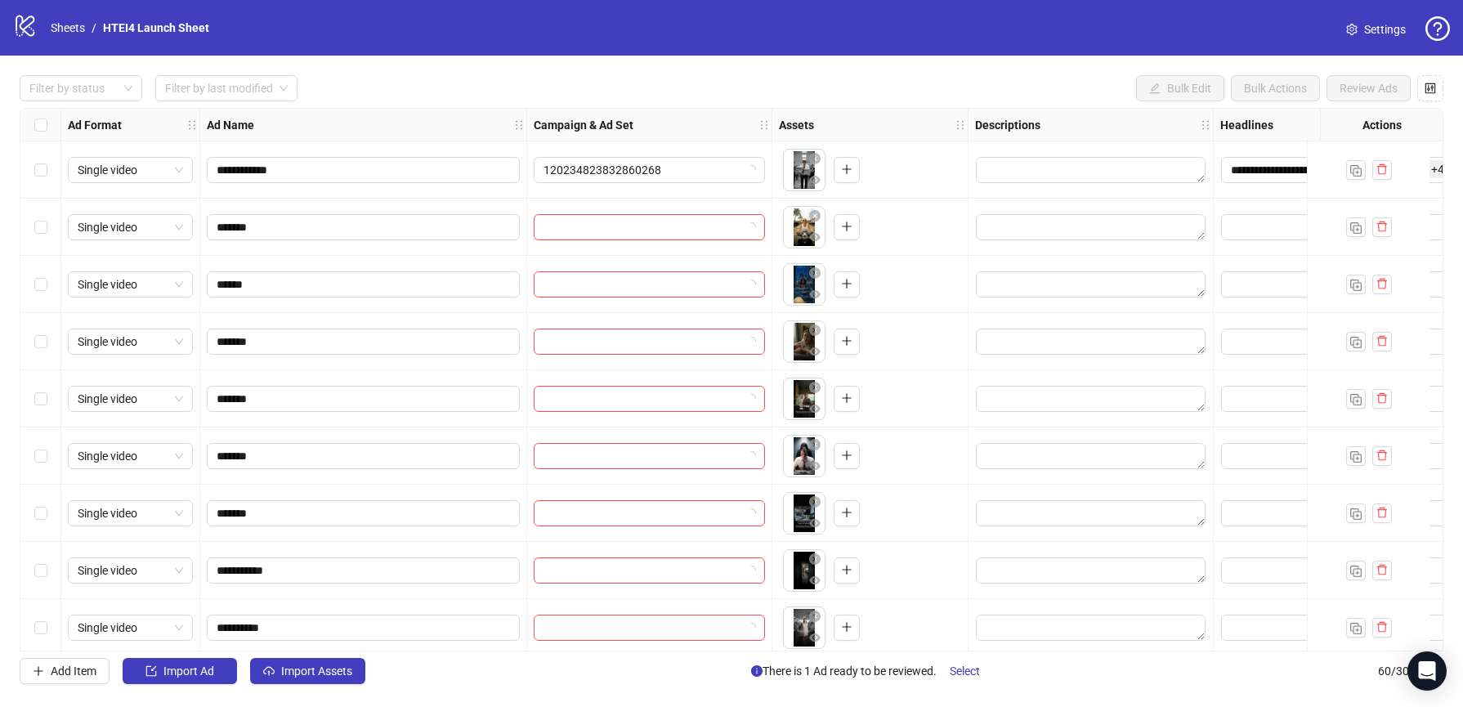
click at [47, 121] on div "Select all rows" at bounding box center [40, 125] width 41 height 33
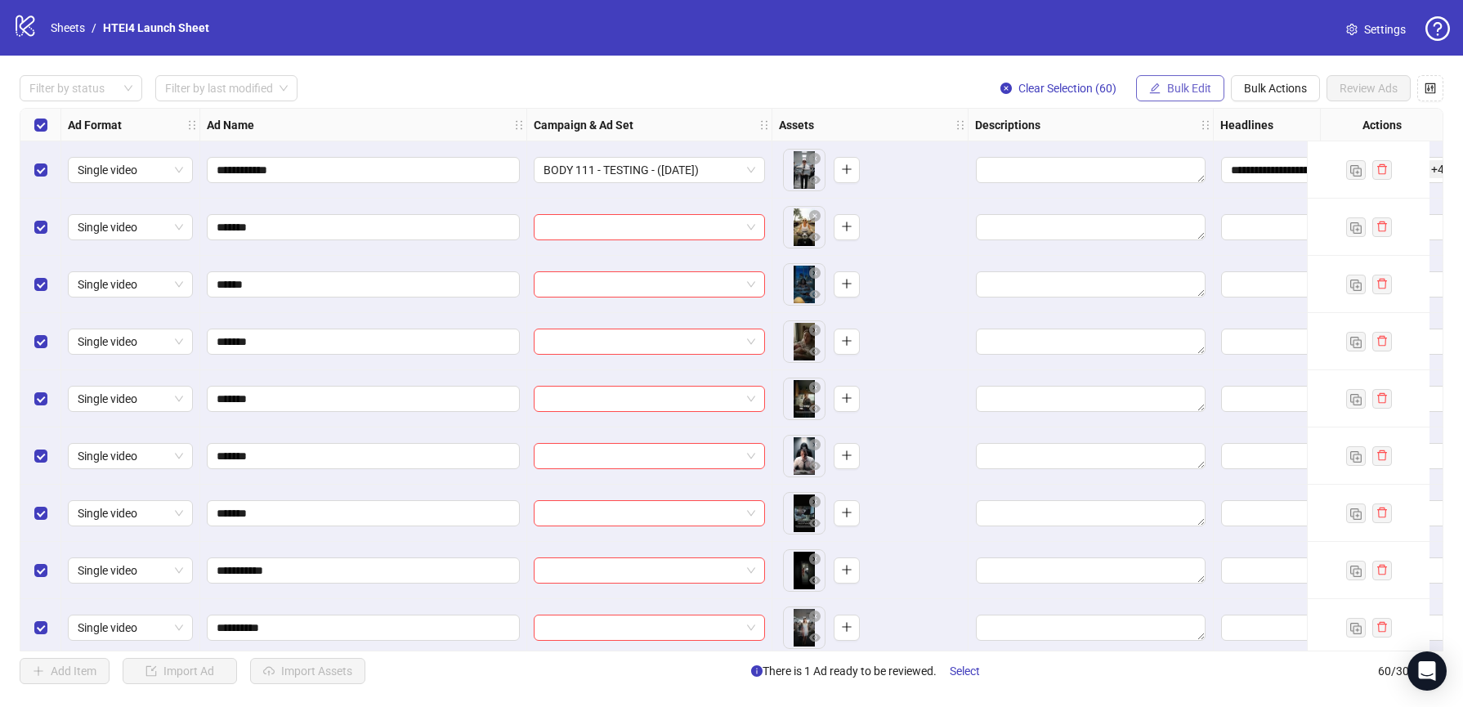
click at [1191, 93] on span "Bulk Edit" at bounding box center [1189, 88] width 44 height 13
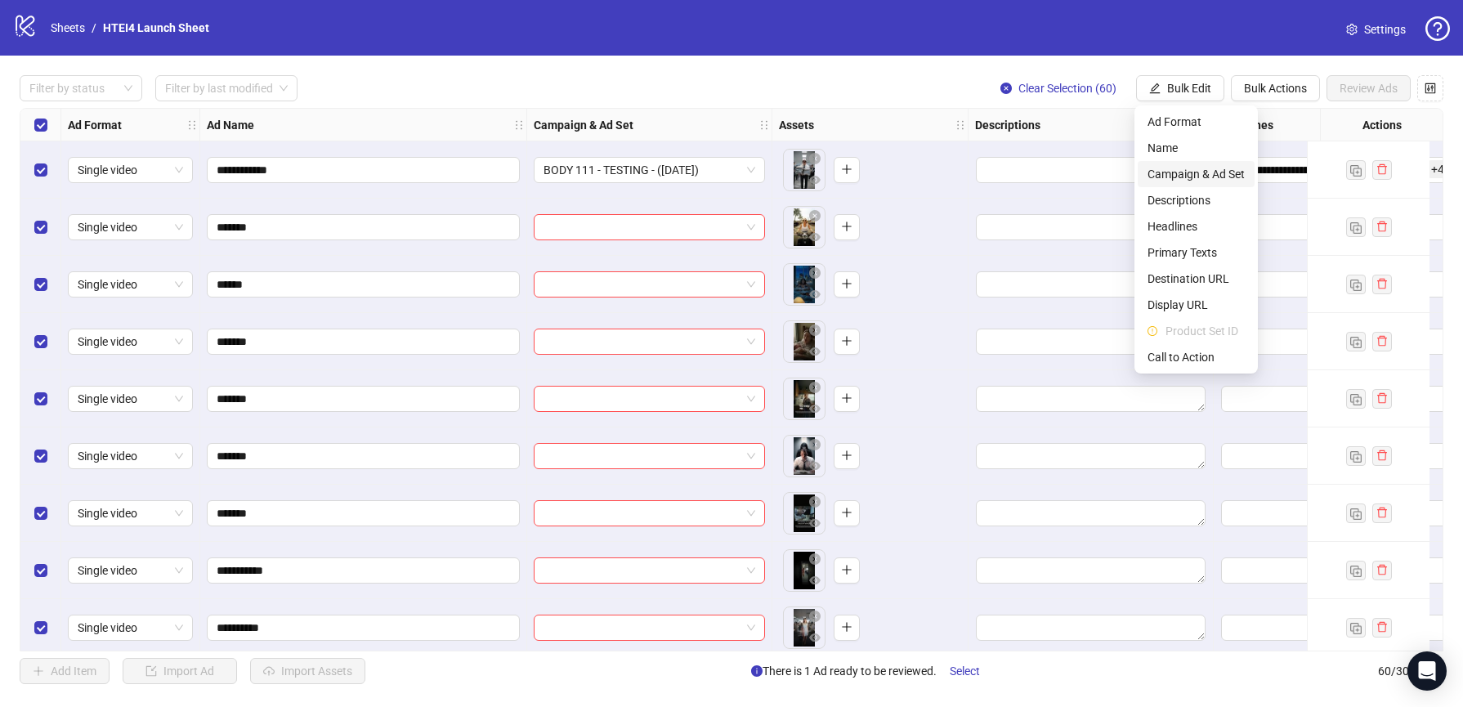
click at [1174, 176] on span "Campaign & Ad Set" at bounding box center [1195, 174] width 97 height 18
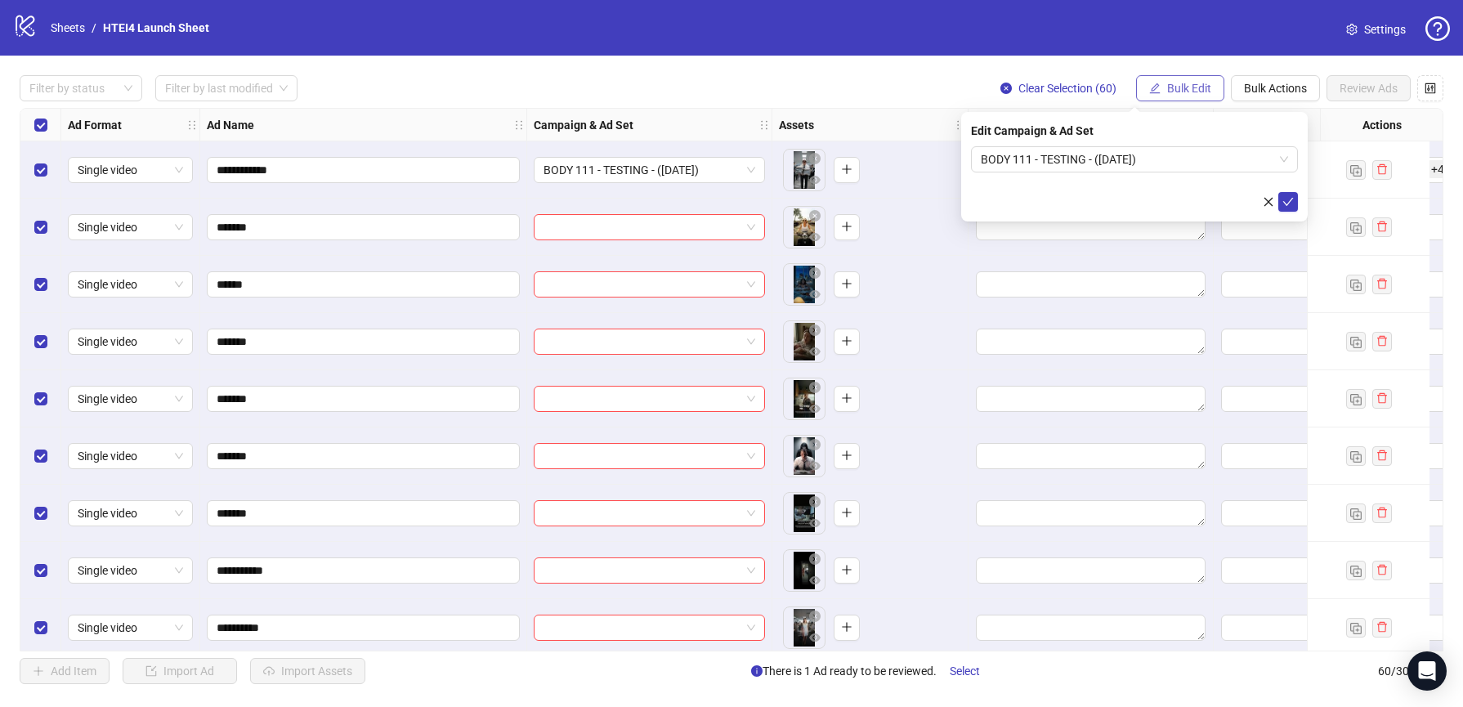
click at [1192, 100] on button "Bulk Edit" at bounding box center [1180, 88] width 88 height 26
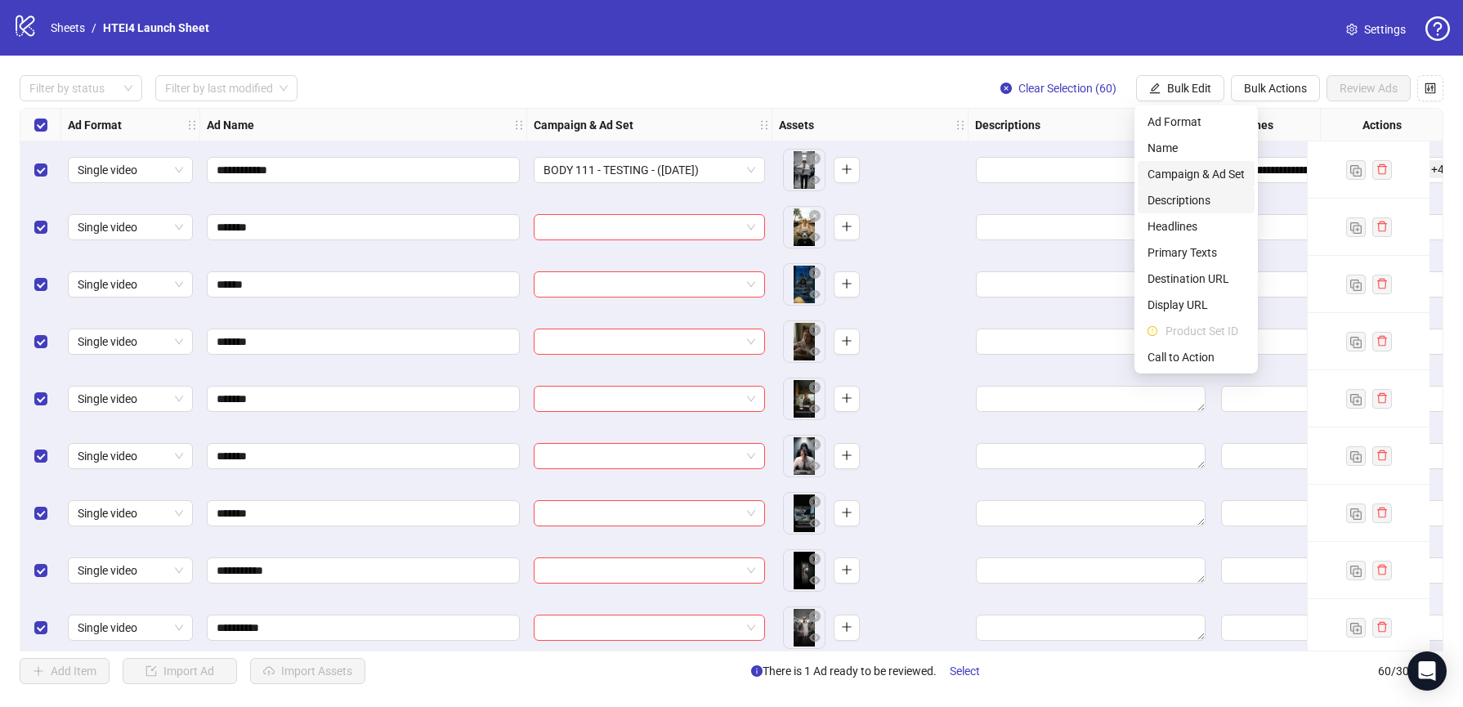
click at [1197, 194] on span "Descriptions" at bounding box center [1195, 200] width 97 height 18
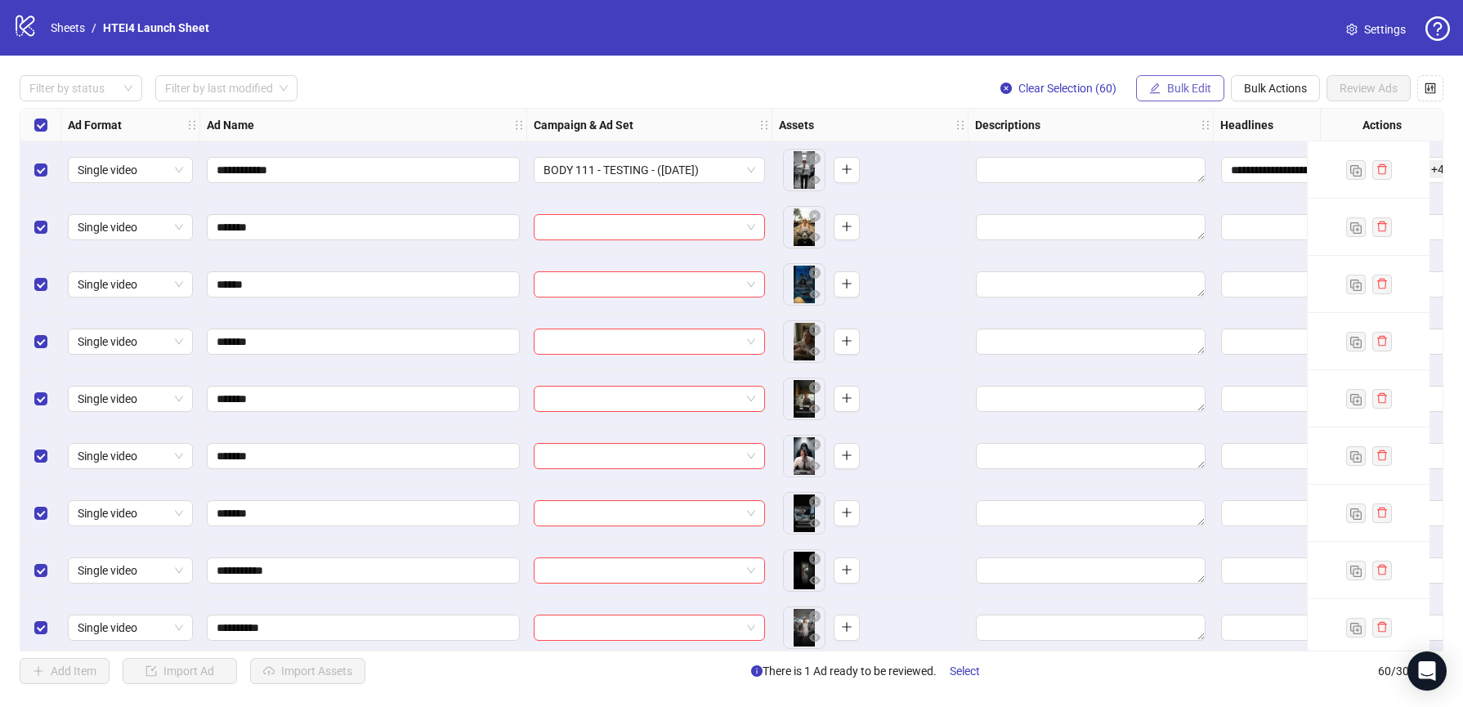
click at [1190, 95] on span "Bulk Edit" at bounding box center [1189, 88] width 44 height 13
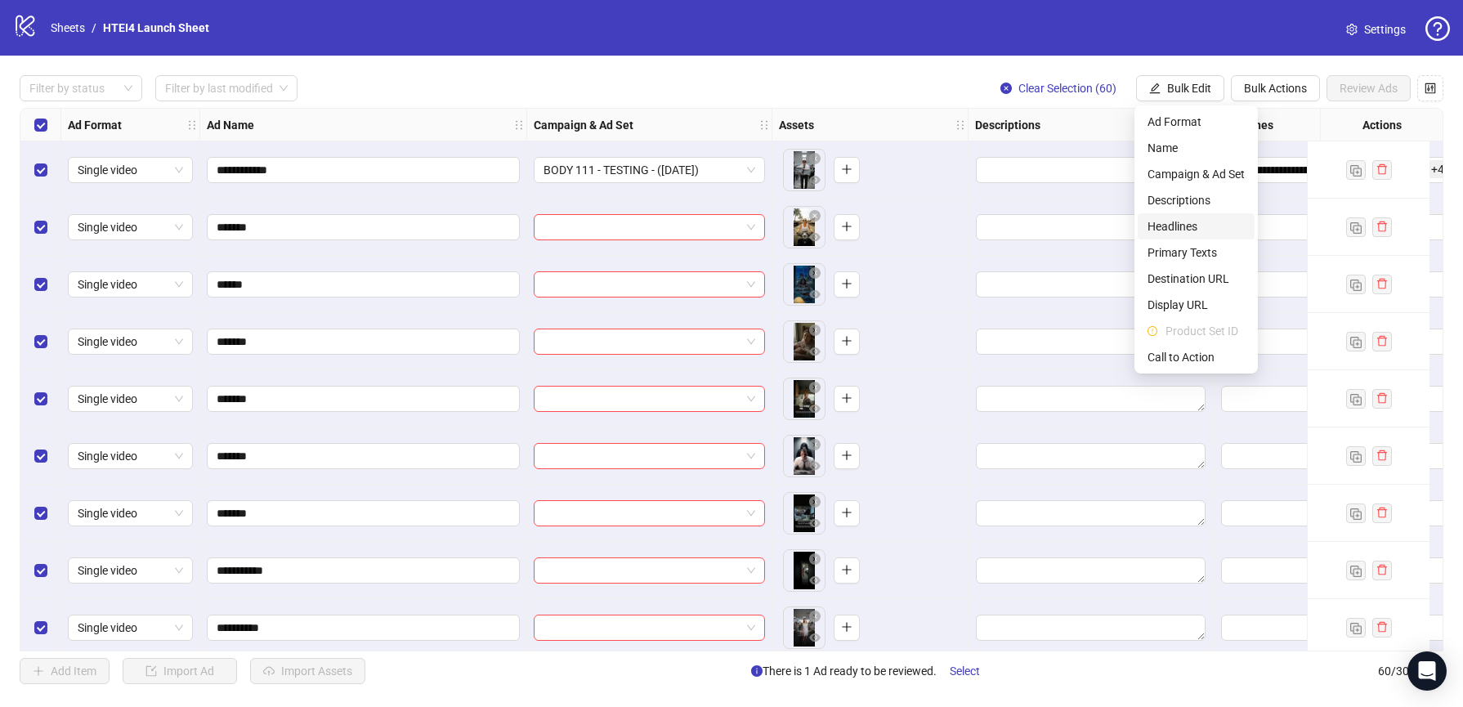
click at [1190, 230] on span "Headlines" at bounding box center [1195, 226] width 97 height 18
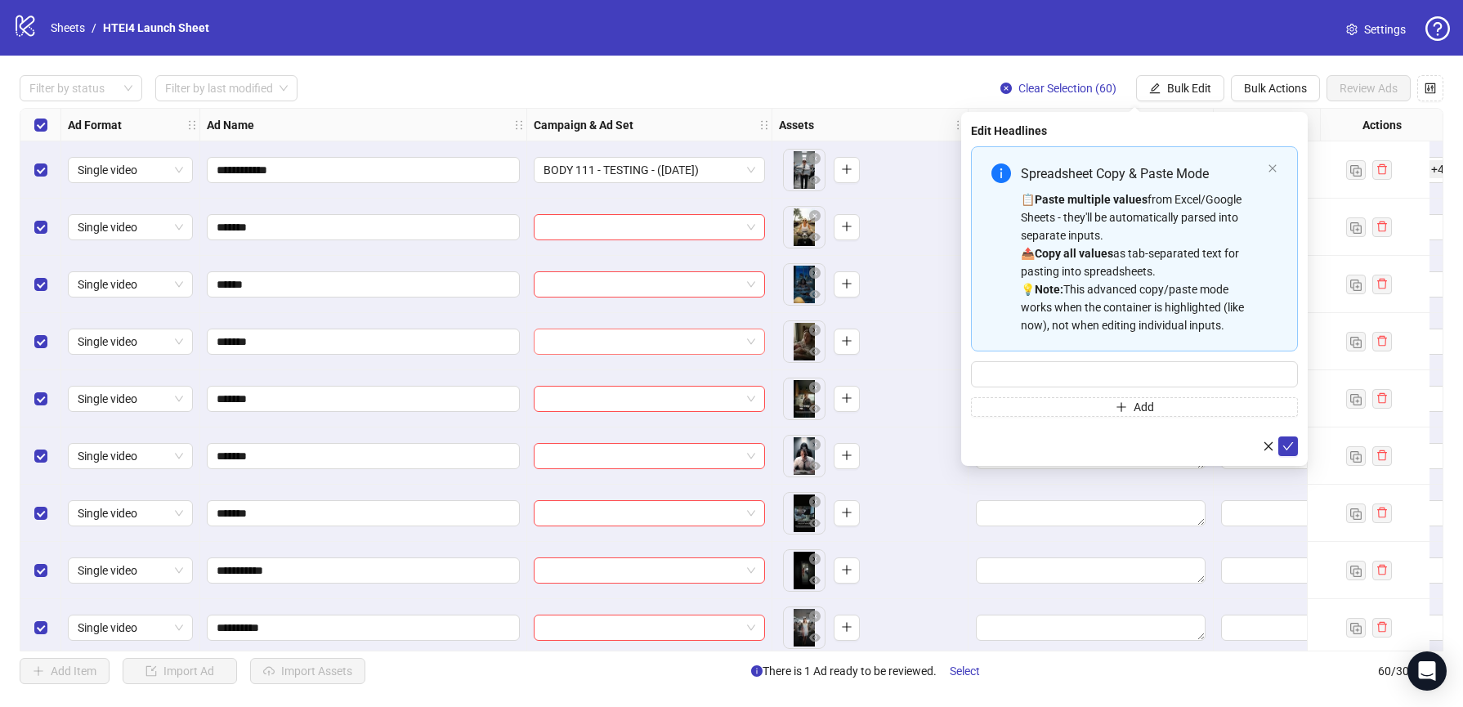
click at [651, 331] on input "search" at bounding box center [641, 341] width 197 height 25
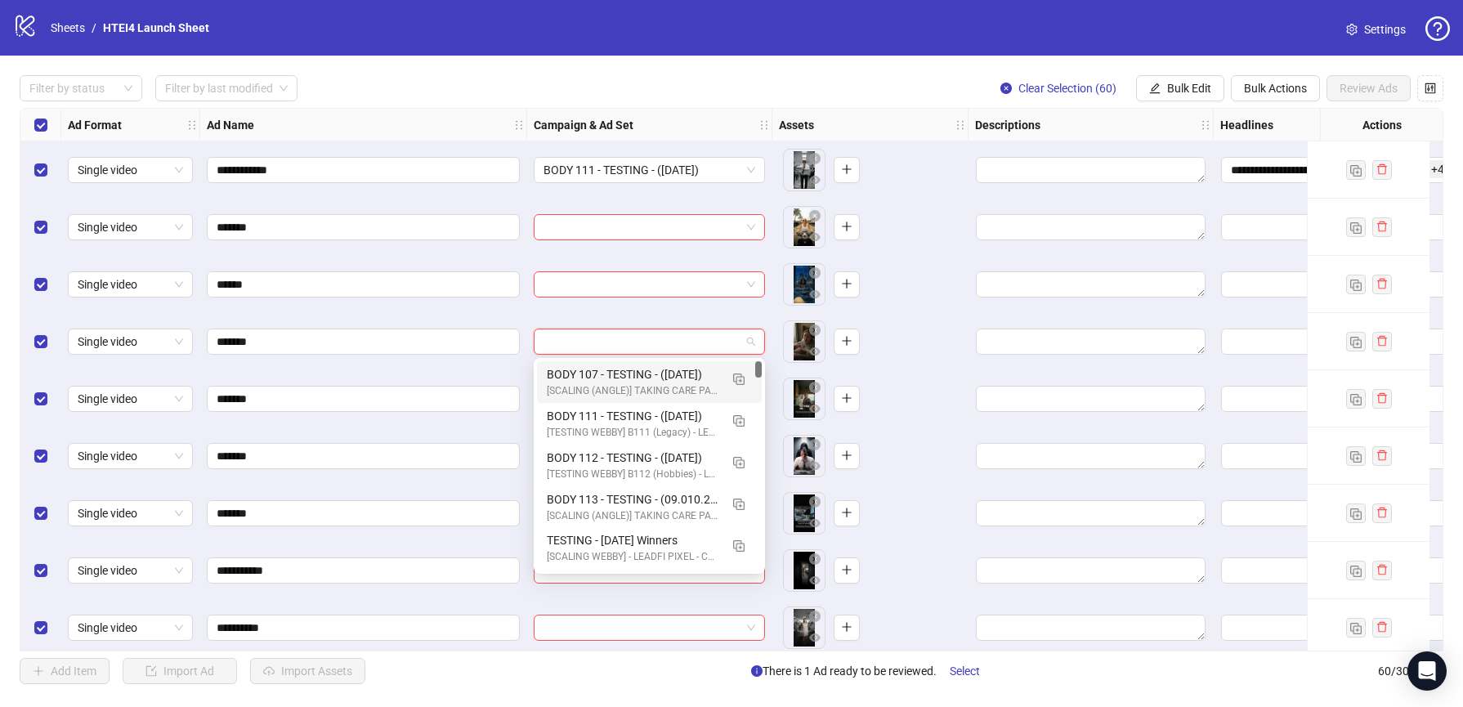
scroll to position [0, 566]
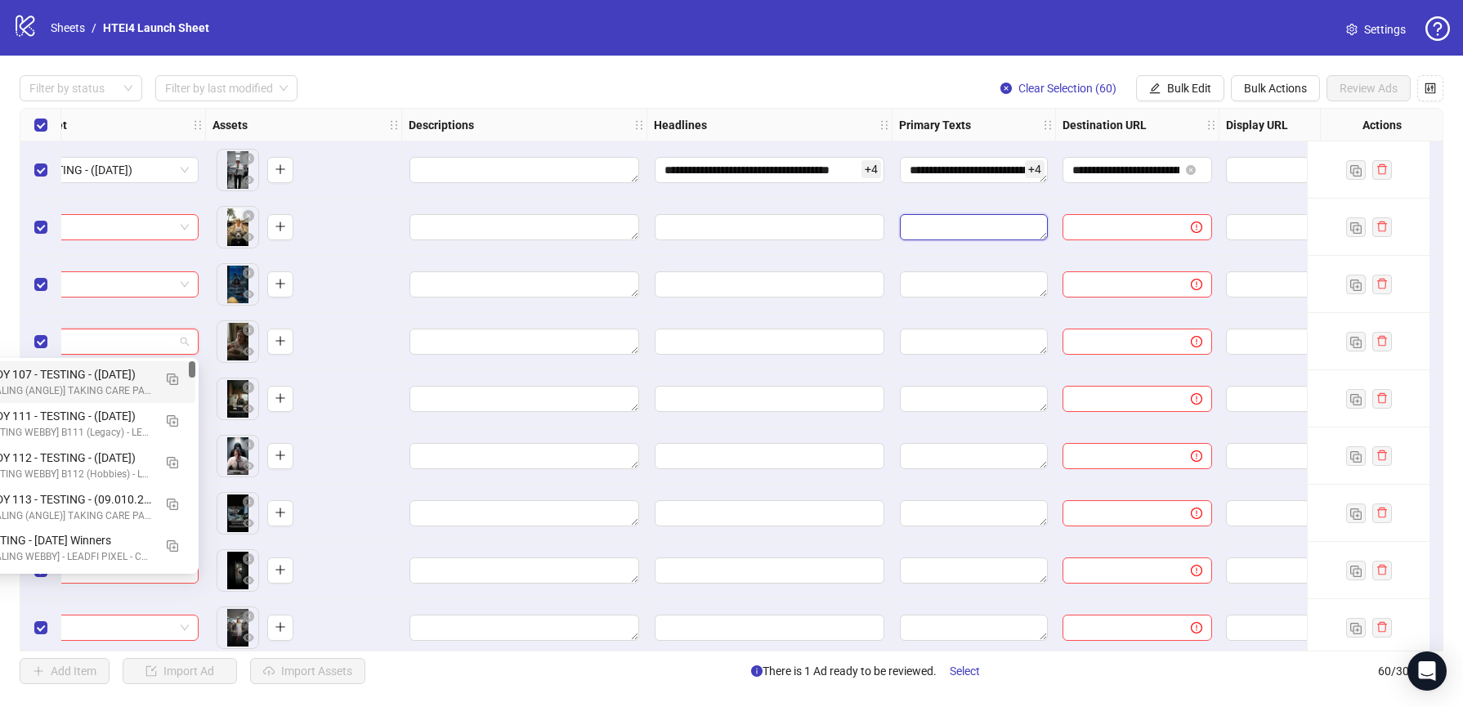
click at [917, 227] on textarea "Edit values" at bounding box center [974, 227] width 148 height 26
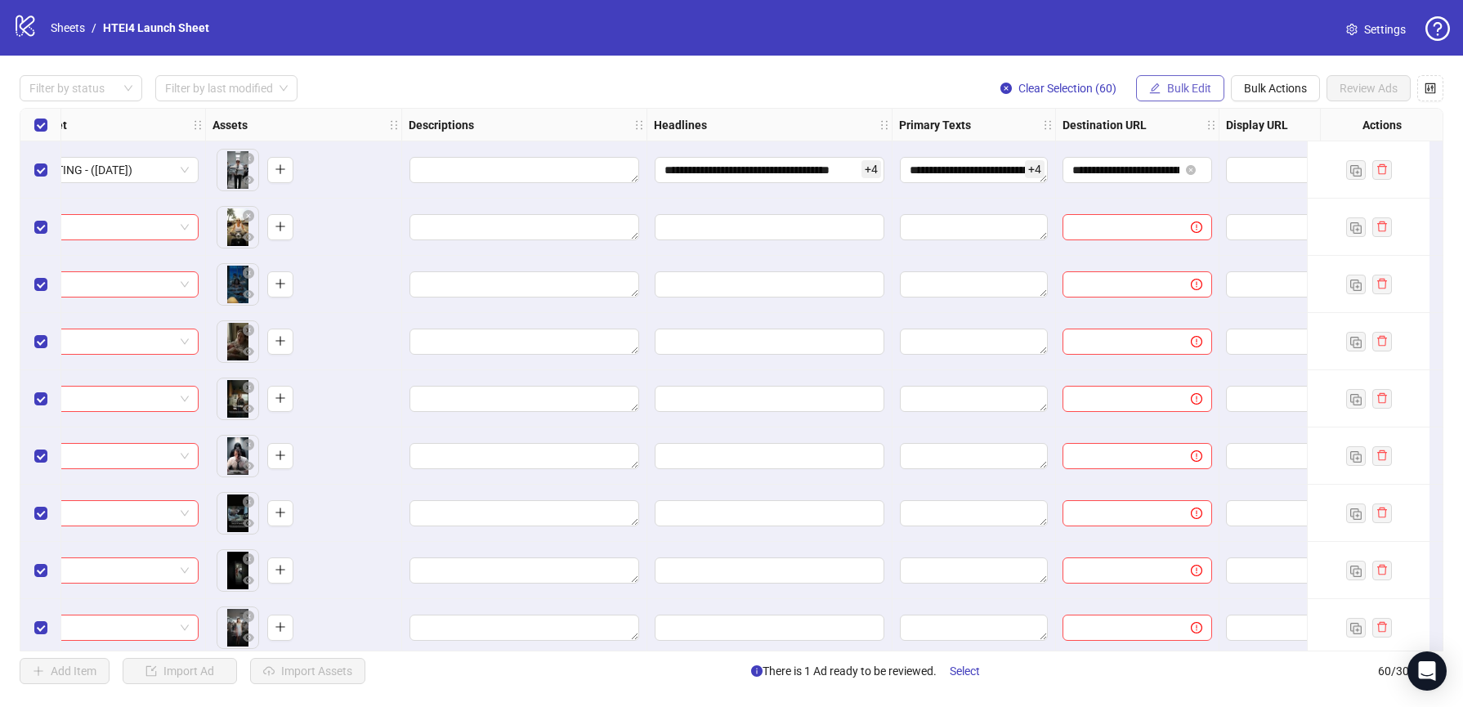
click at [1169, 77] on button "Bulk Edit" at bounding box center [1180, 88] width 88 height 26
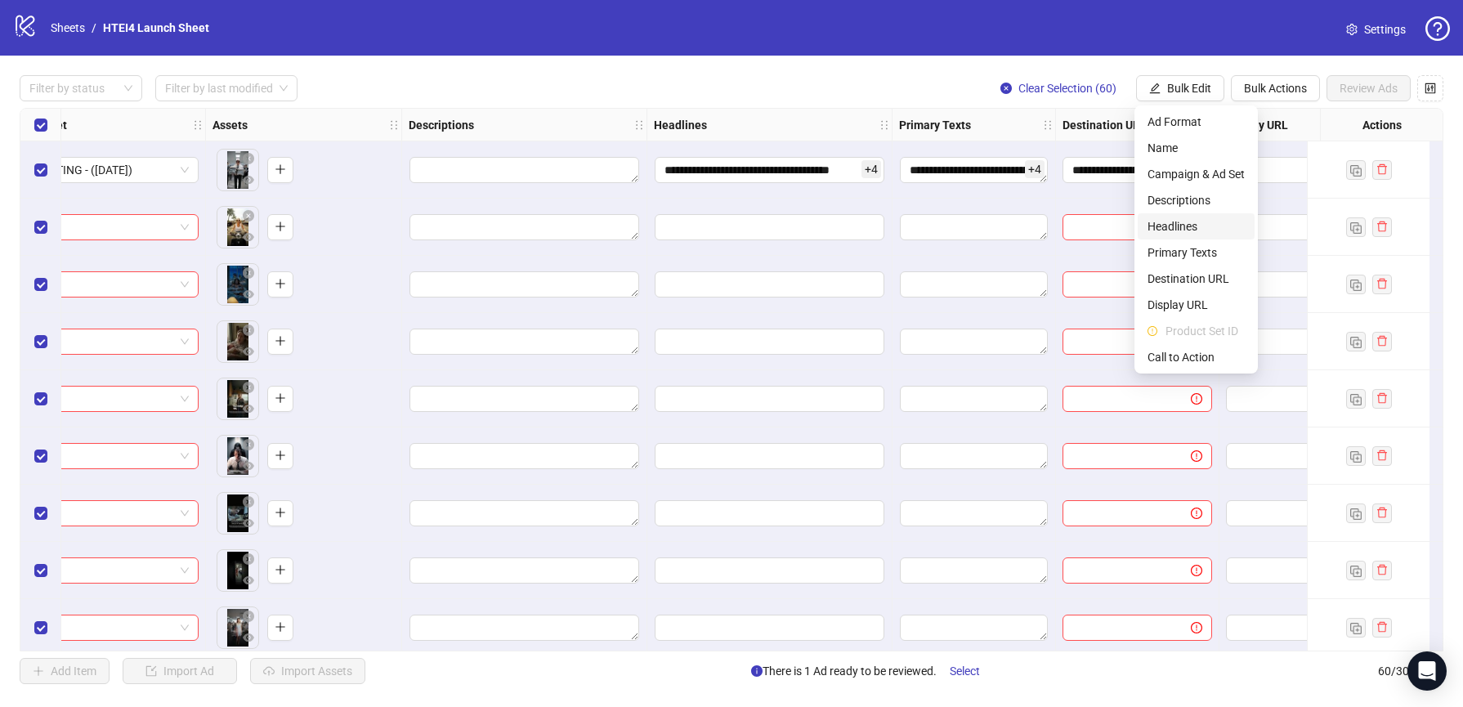
click at [1202, 219] on span "Headlines" at bounding box center [1195, 226] width 97 height 18
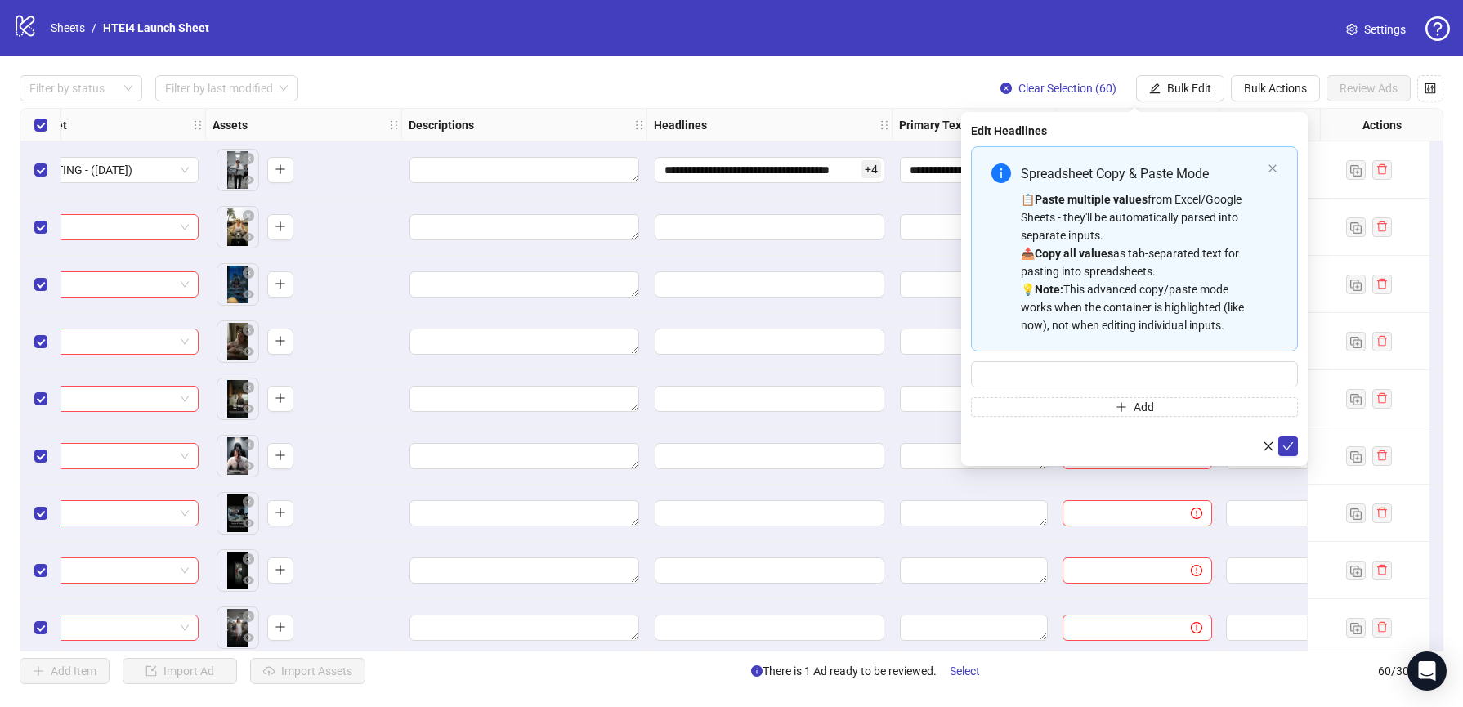
click at [793, 302] on div at bounding box center [769, 284] width 245 height 57
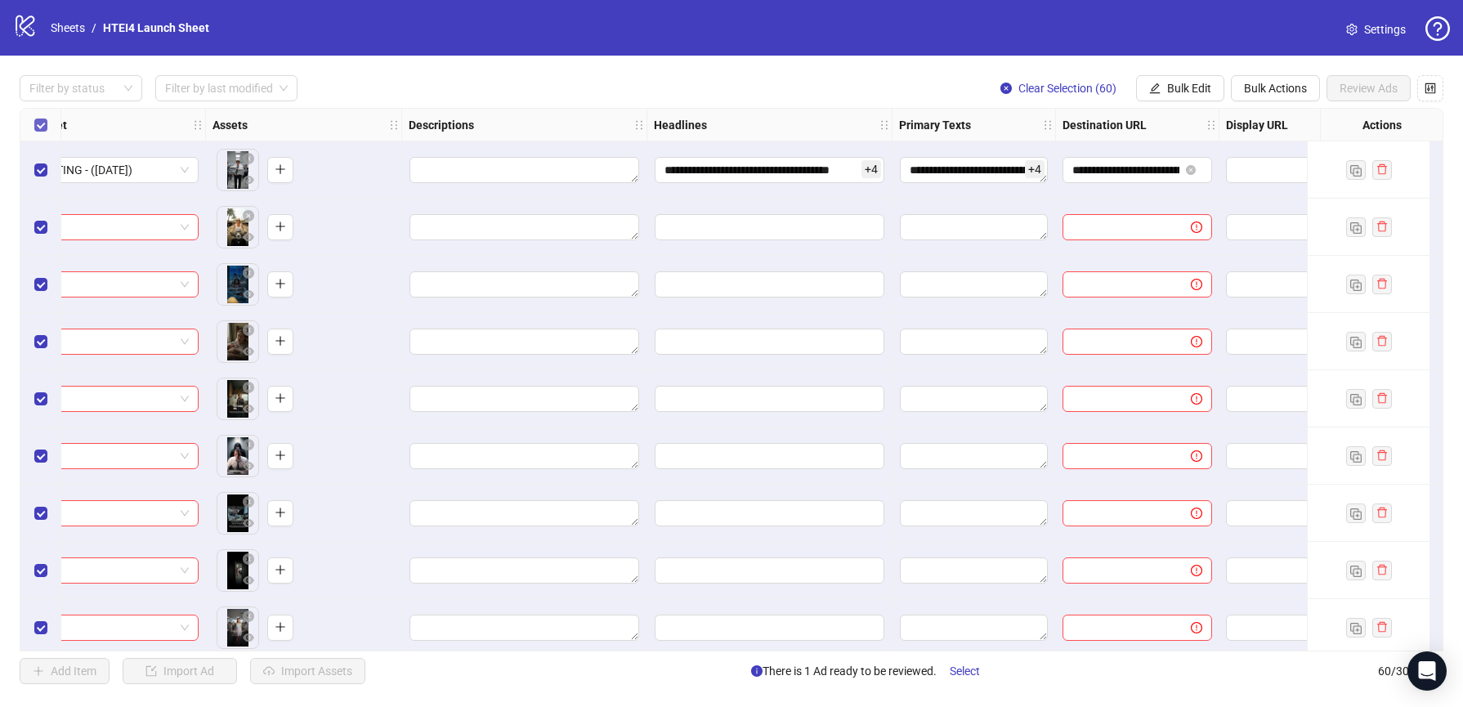
click at [42, 132] on label "Select all rows" at bounding box center [40, 125] width 13 height 18
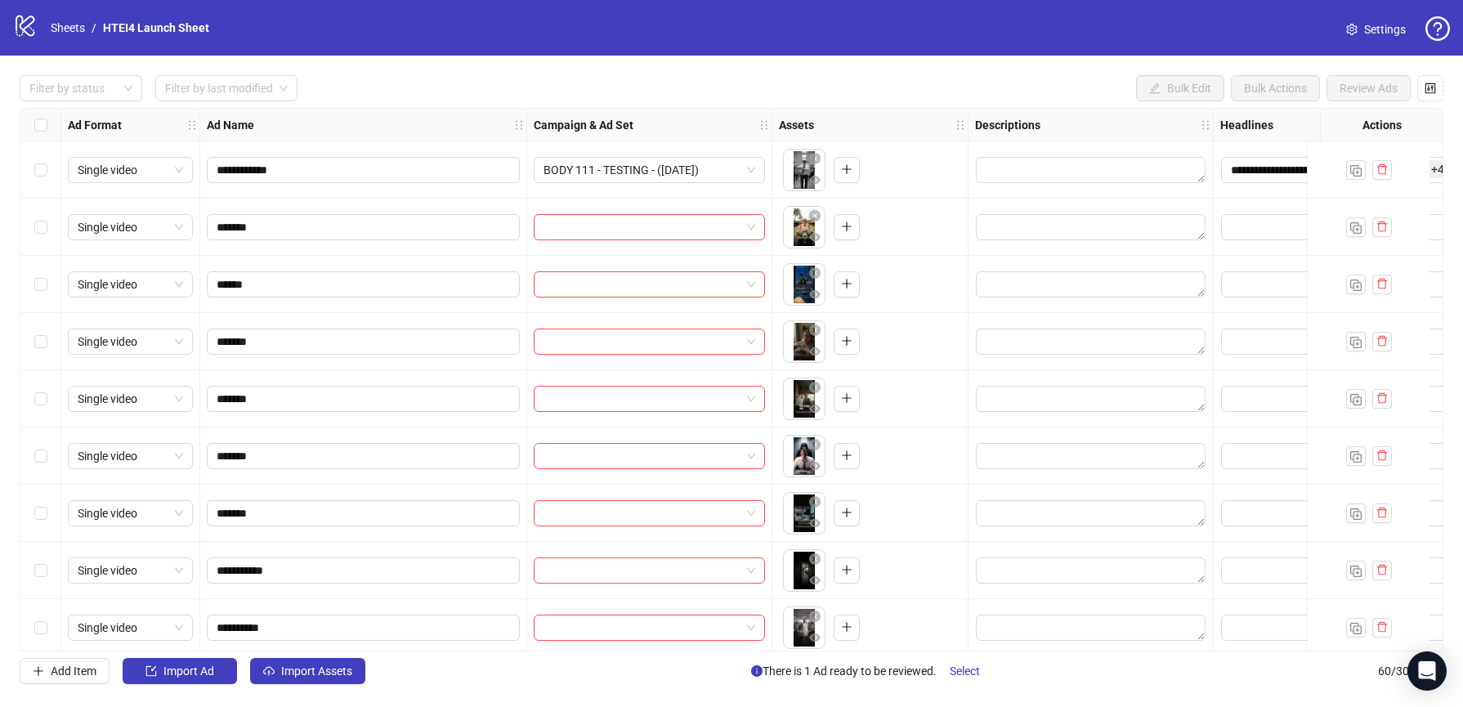
click at [31, 163] on div "Select row 1" at bounding box center [40, 169] width 41 height 57
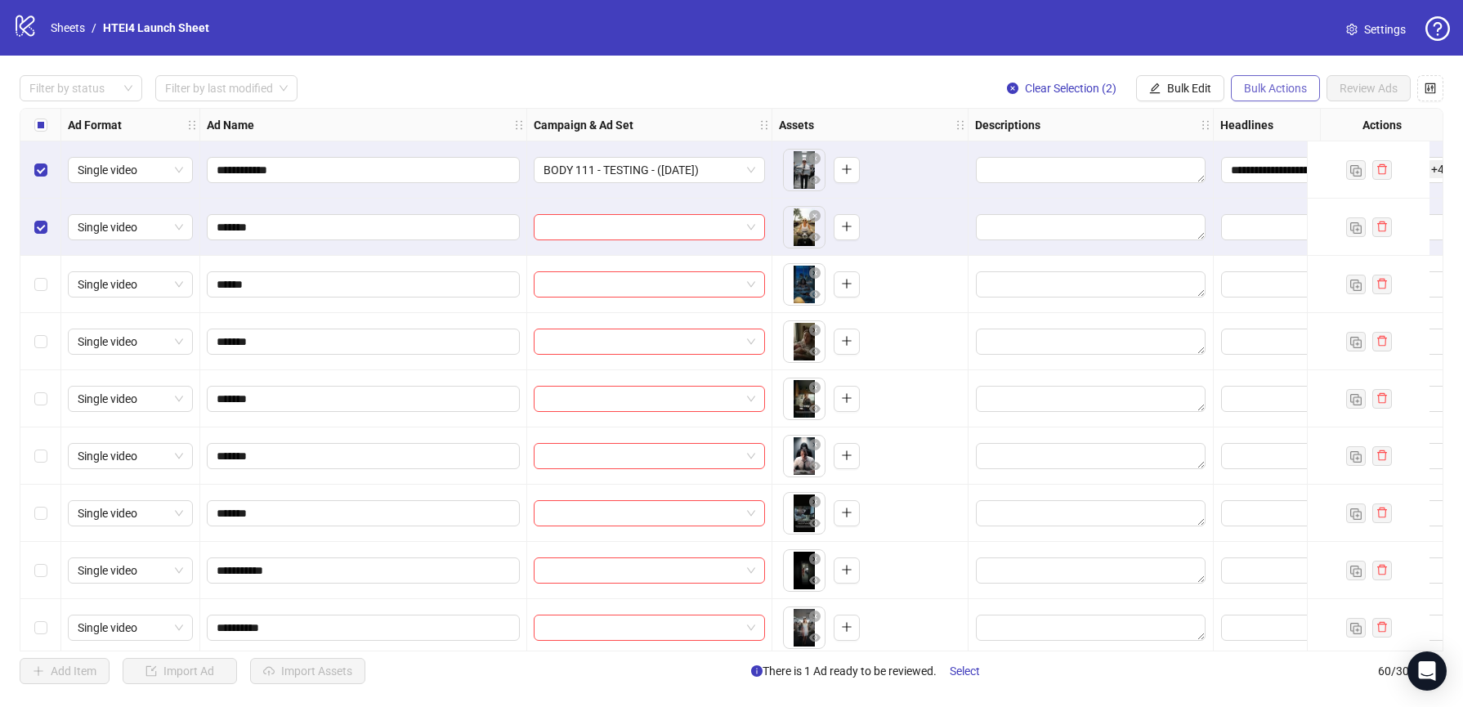
click at [1254, 83] on span "Bulk Actions" at bounding box center [1275, 88] width 63 height 13
click at [1197, 100] on button "Bulk Edit" at bounding box center [1180, 88] width 88 height 26
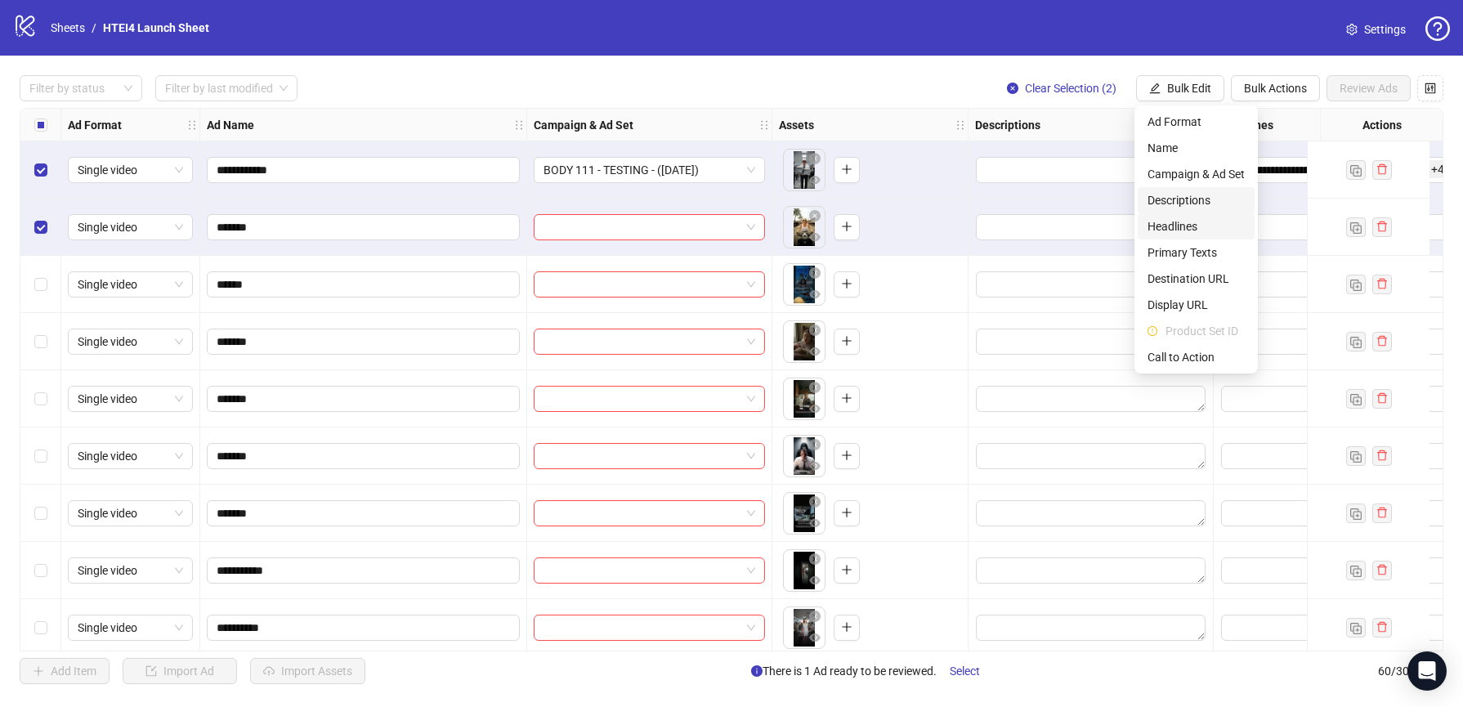
click at [1209, 220] on span "Headlines" at bounding box center [1195, 226] width 97 height 18
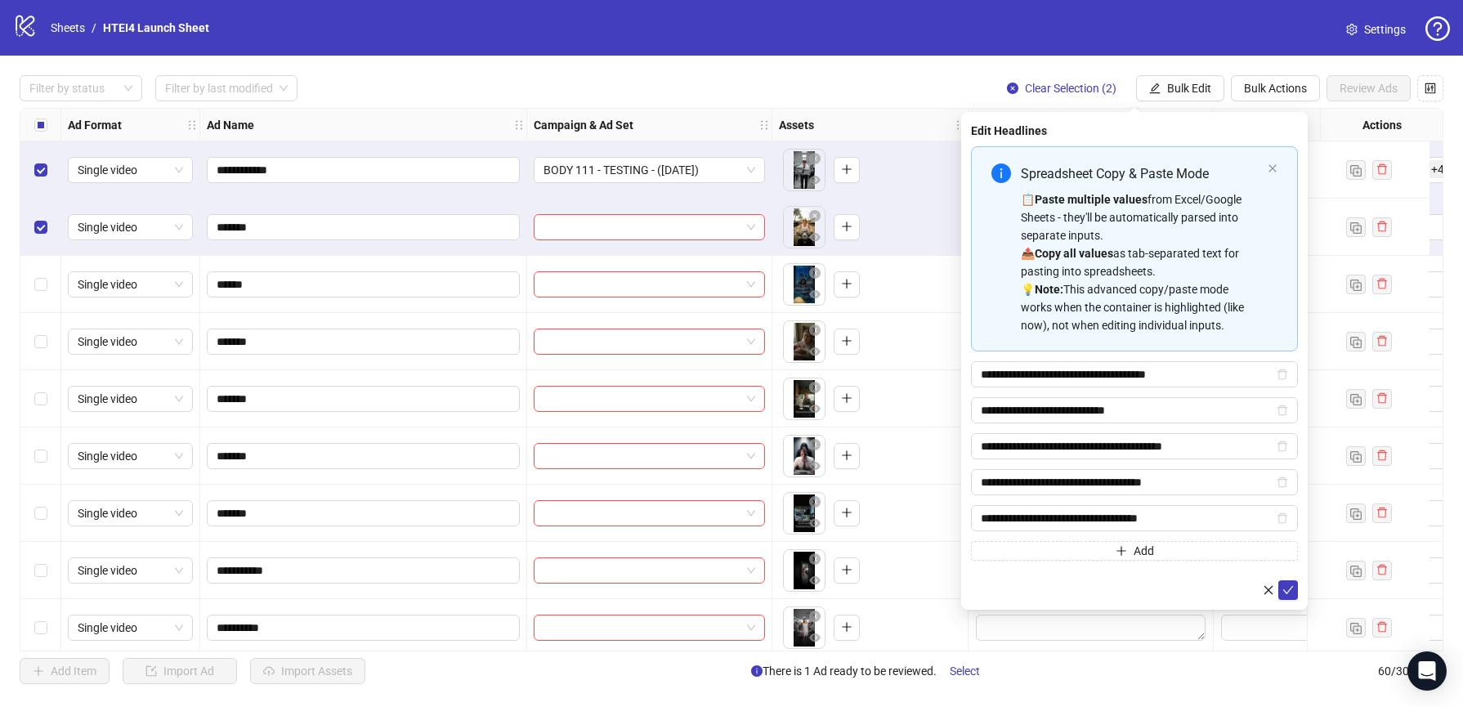
click at [47, 125] on div "Select all rows" at bounding box center [40, 125] width 41 height 33
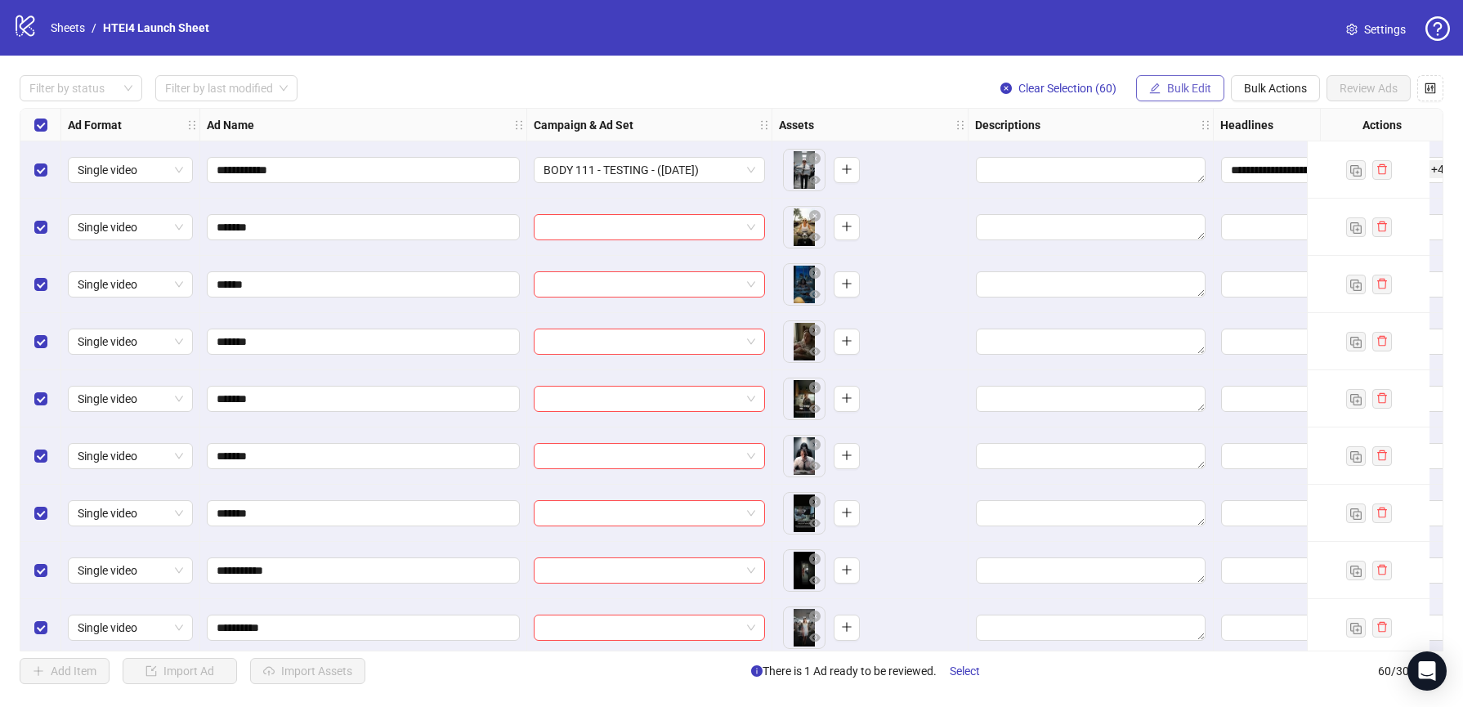
click at [1209, 80] on button "Bulk Edit" at bounding box center [1180, 88] width 88 height 26
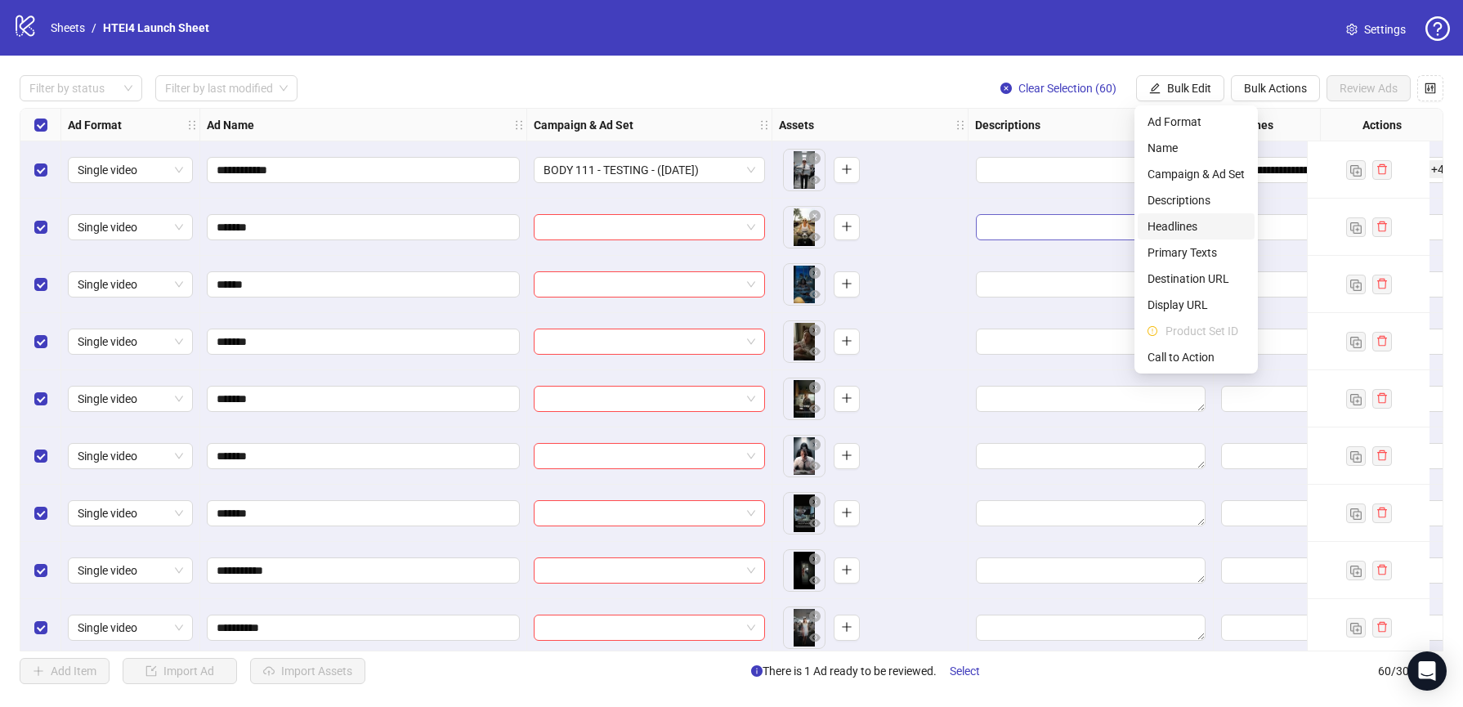
click at [1175, 233] on span "Headlines" at bounding box center [1195, 226] width 97 height 18
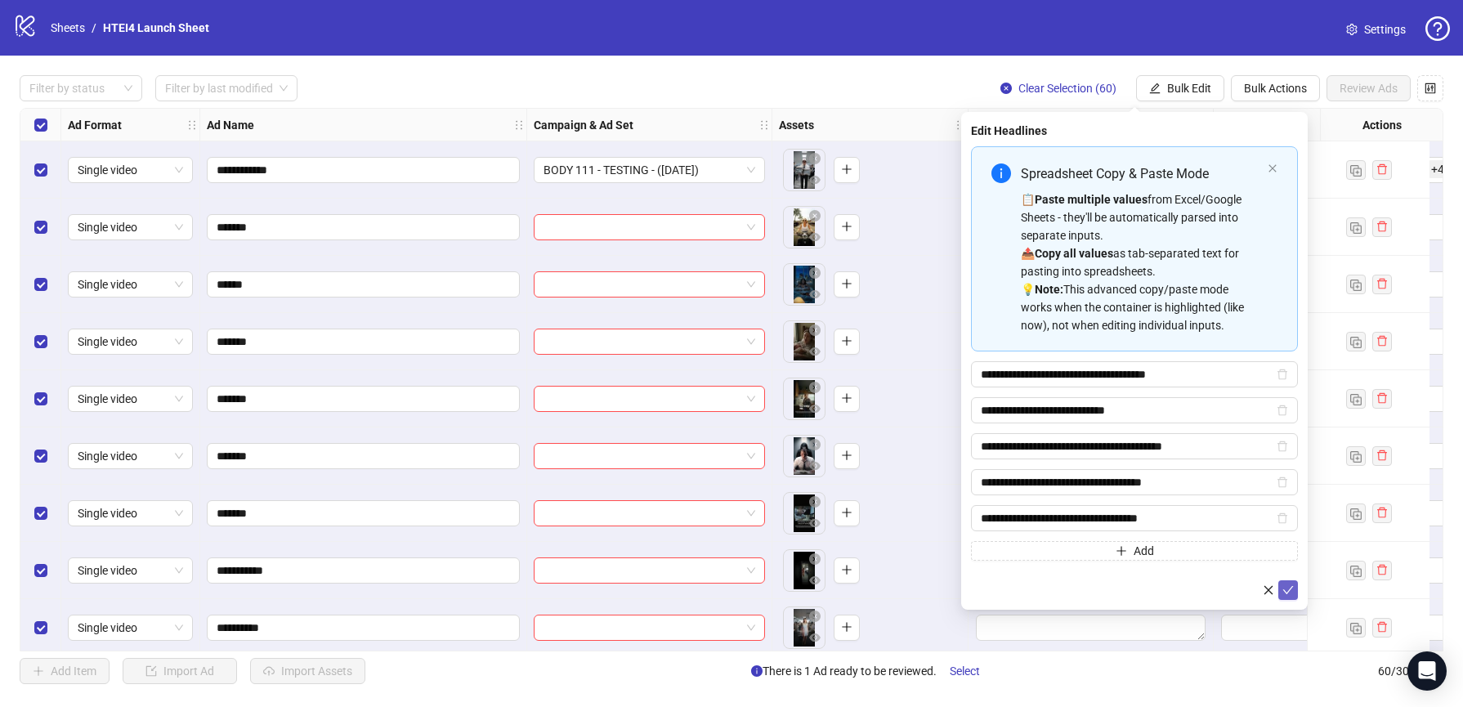
click at [1281, 581] on button "submit" at bounding box center [1288, 590] width 20 height 20
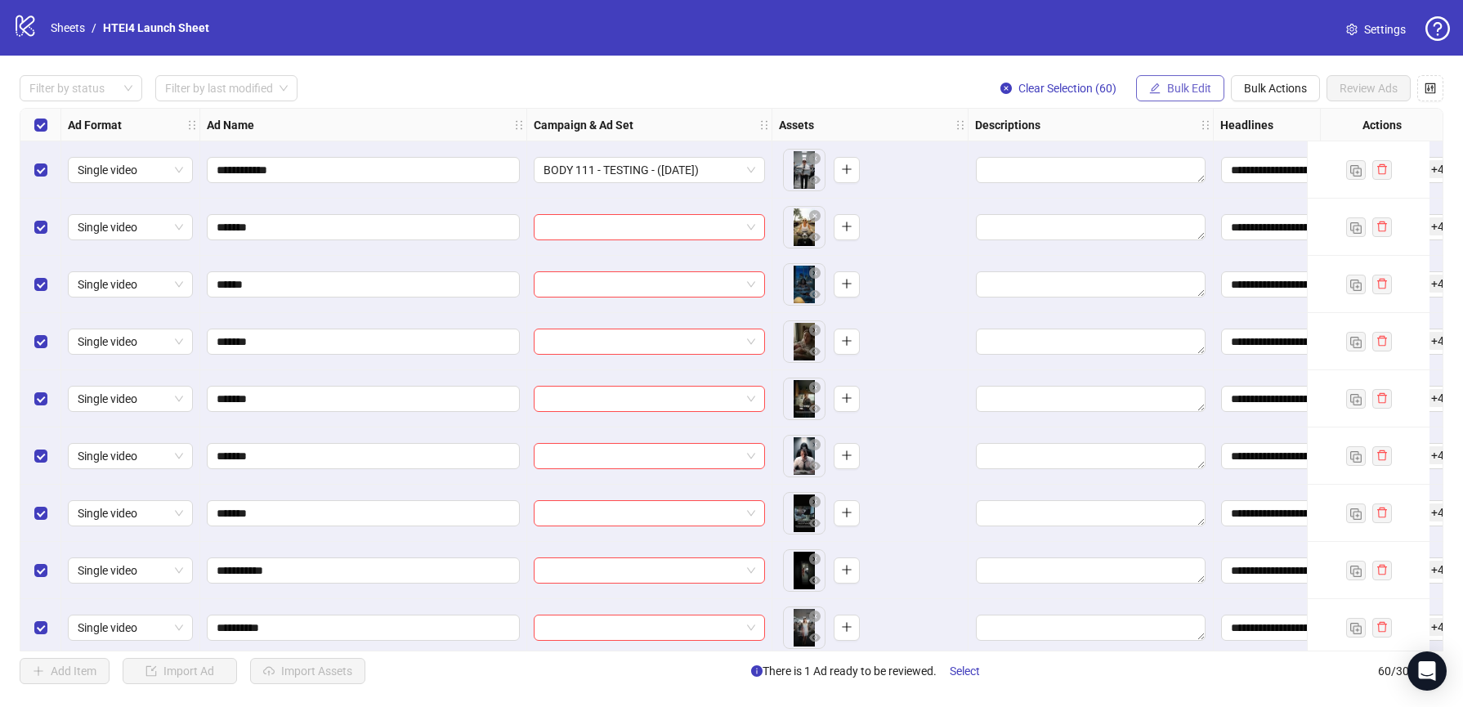
click at [1173, 86] on span "Bulk Edit" at bounding box center [1189, 88] width 44 height 13
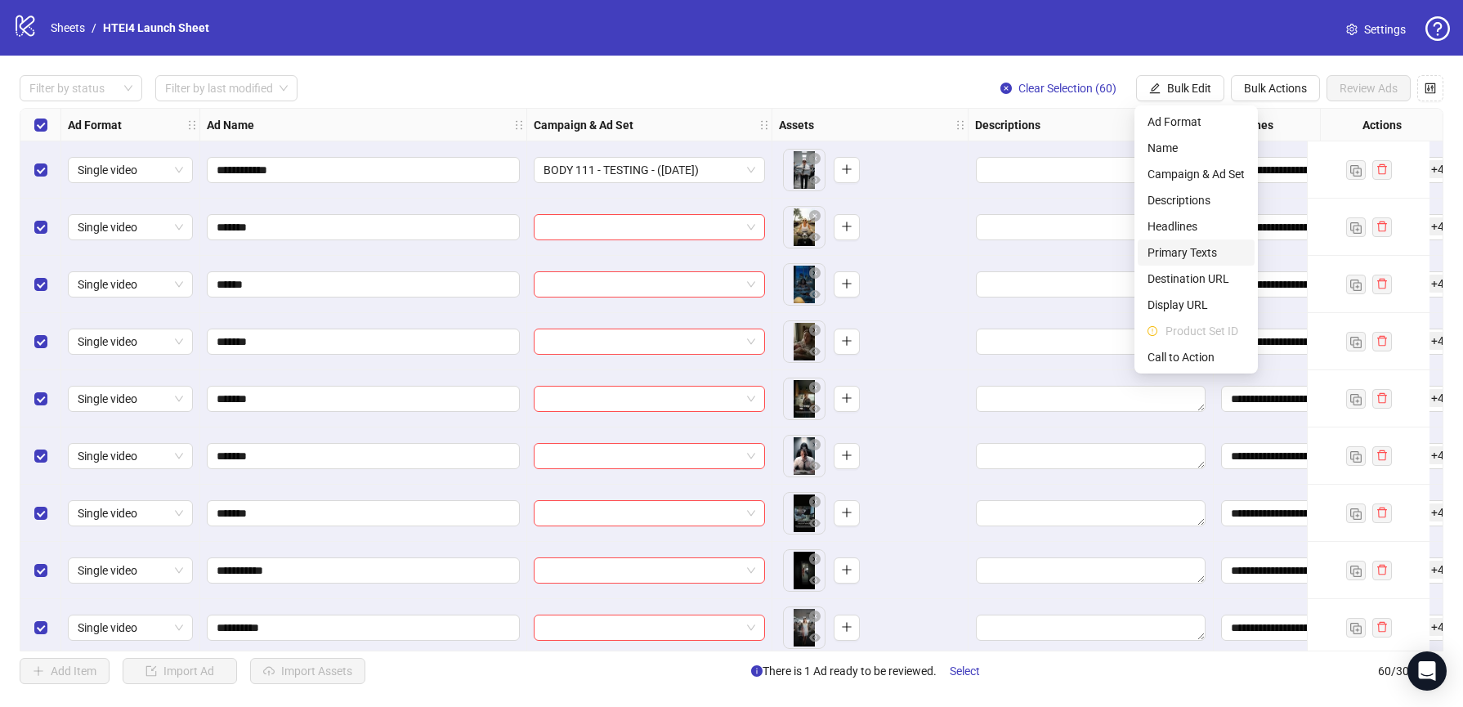
click at [1179, 254] on span "Primary Texts" at bounding box center [1195, 253] width 97 height 18
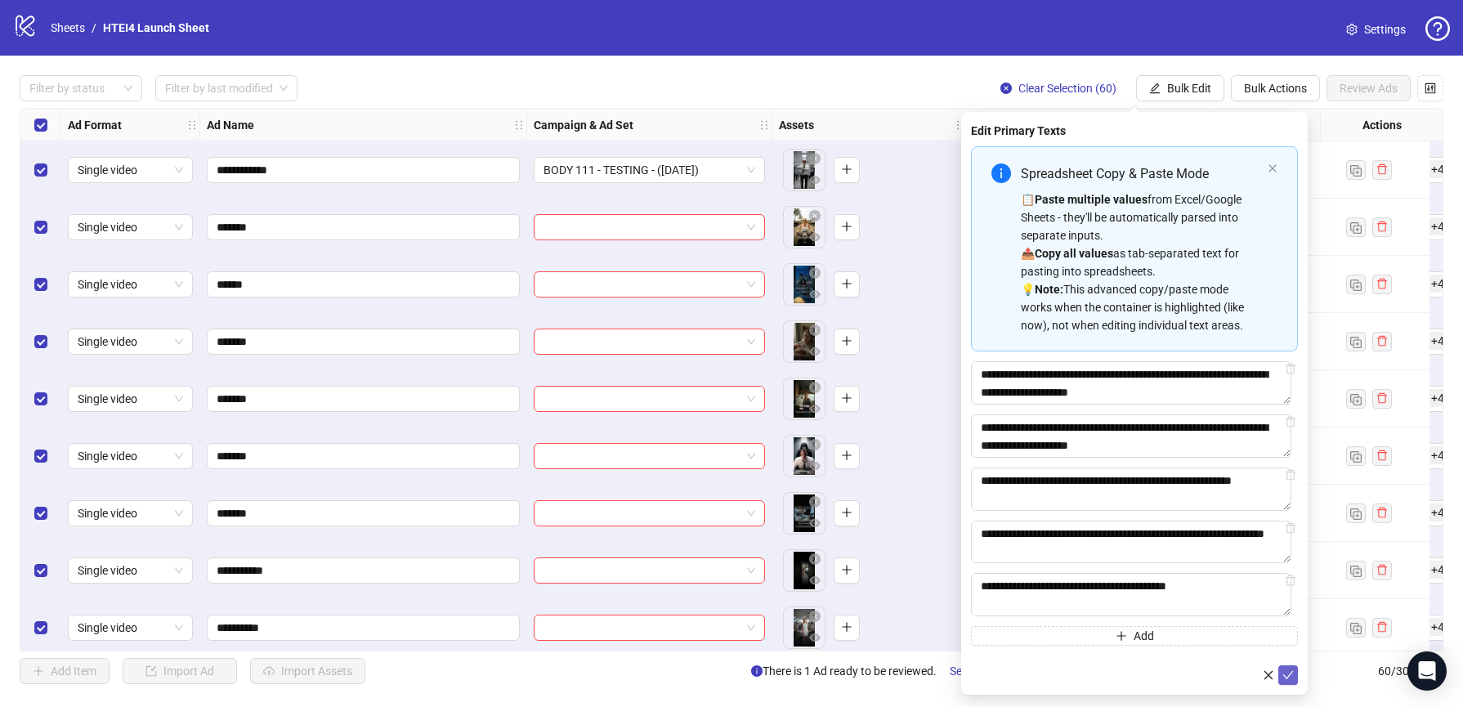
click at [1290, 678] on icon "check" at bounding box center [1287, 674] width 11 height 11
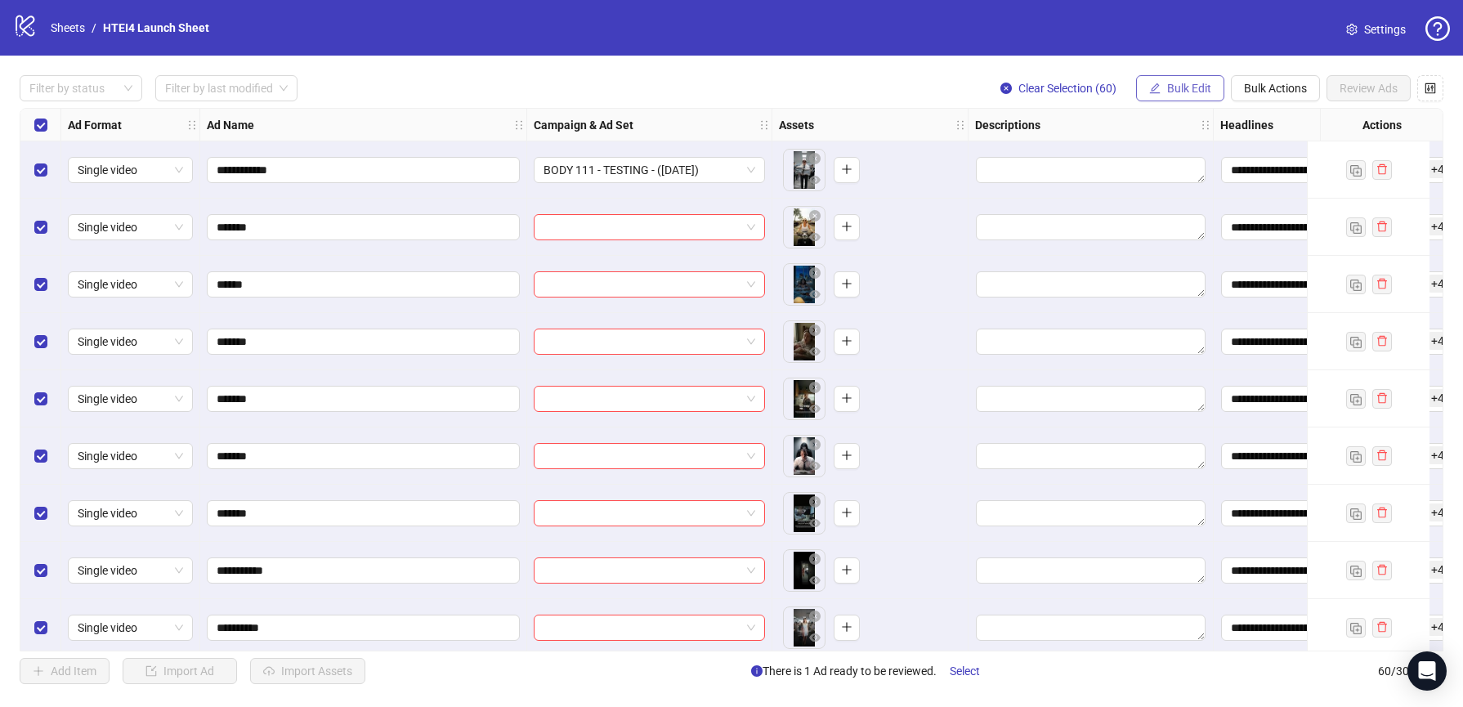
click at [1167, 83] on span "Bulk Edit" at bounding box center [1189, 88] width 44 height 13
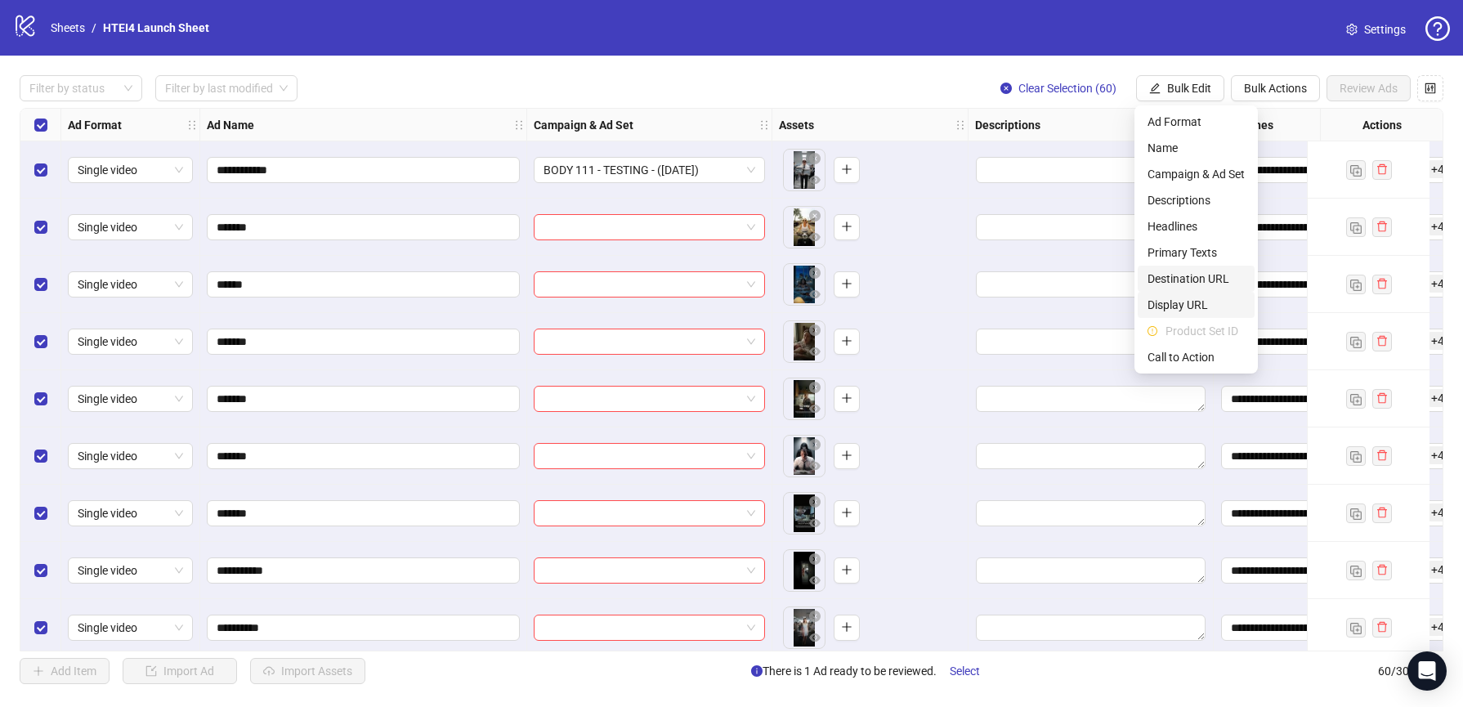
click at [1182, 275] on span "Destination URL" at bounding box center [1195, 279] width 97 height 18
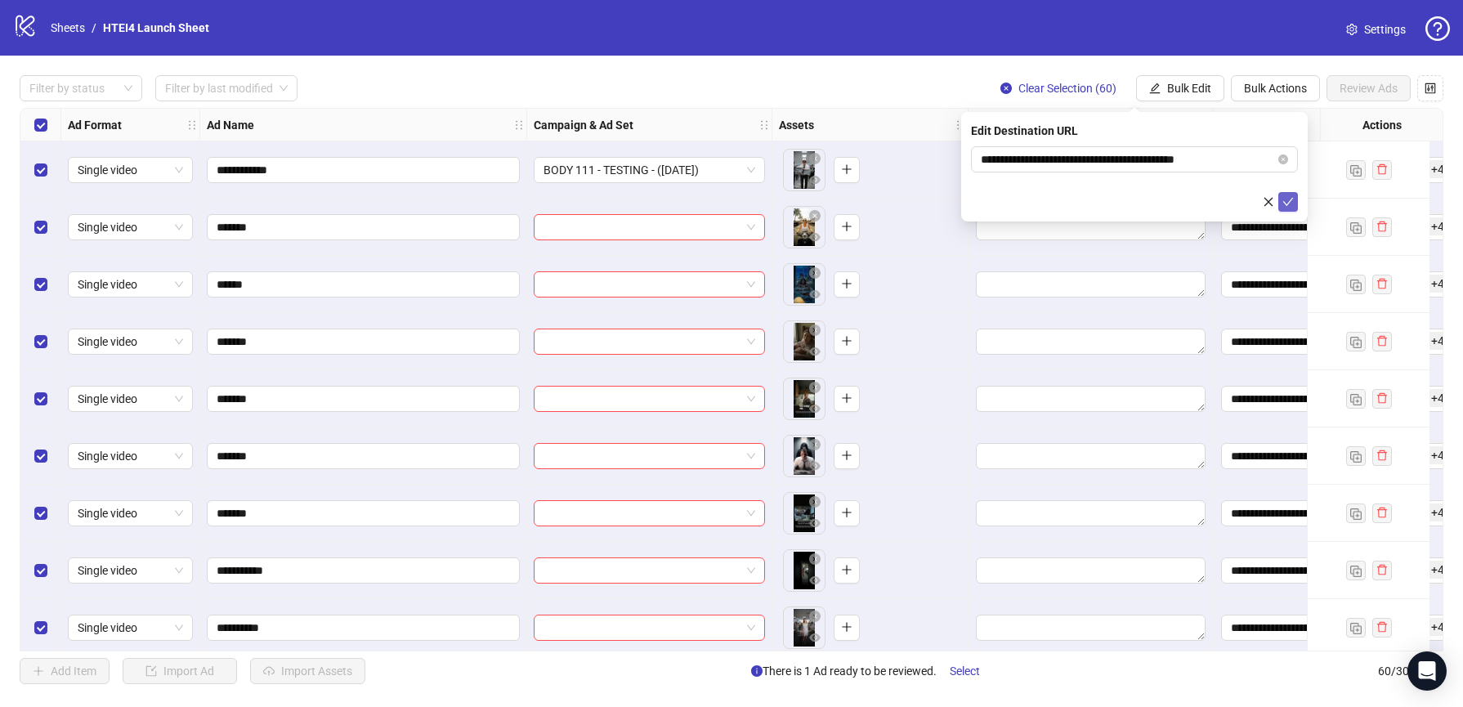
click at [1289, 200] on icon "check" at bounding box center [1288, 202] width 11 height 8
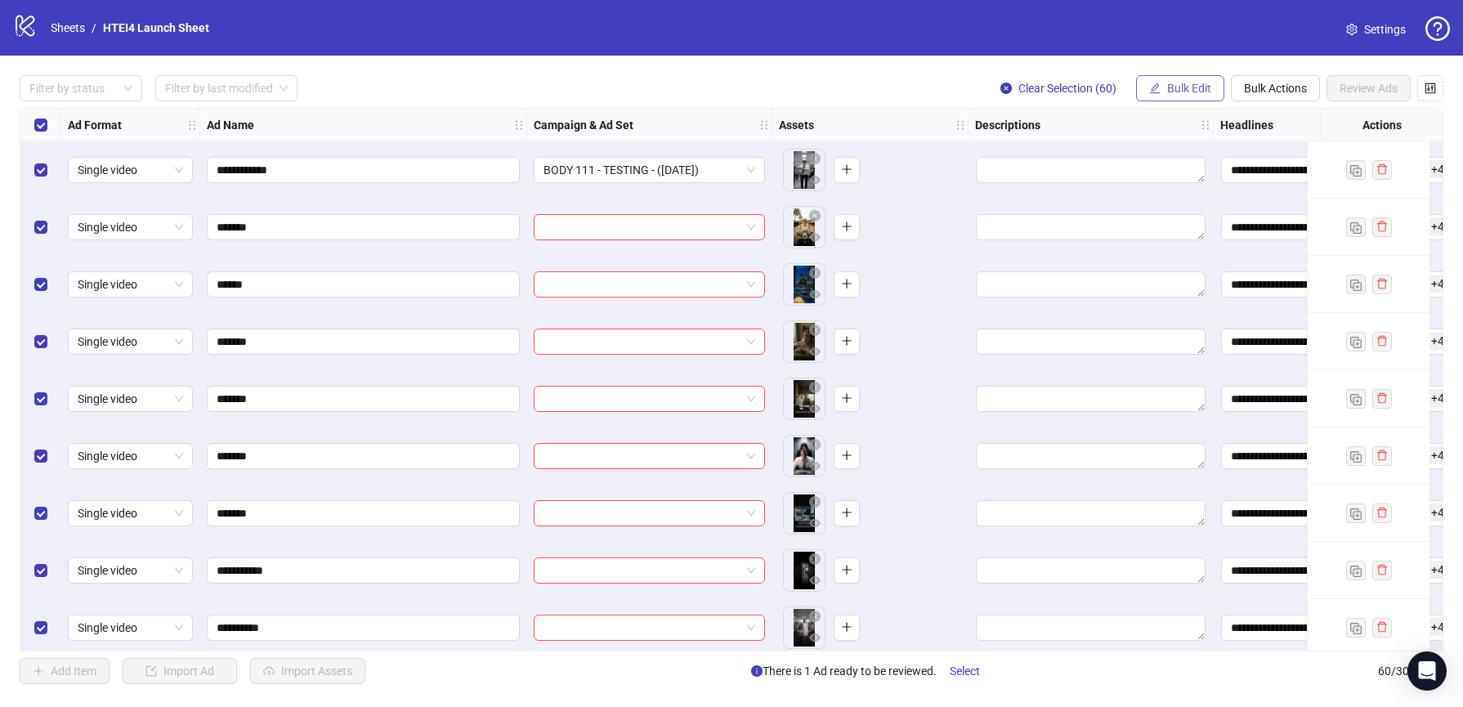
click at [1172, 88] on span "Bulk Edit" at bounding box center [1189, 88] width 44 height 13
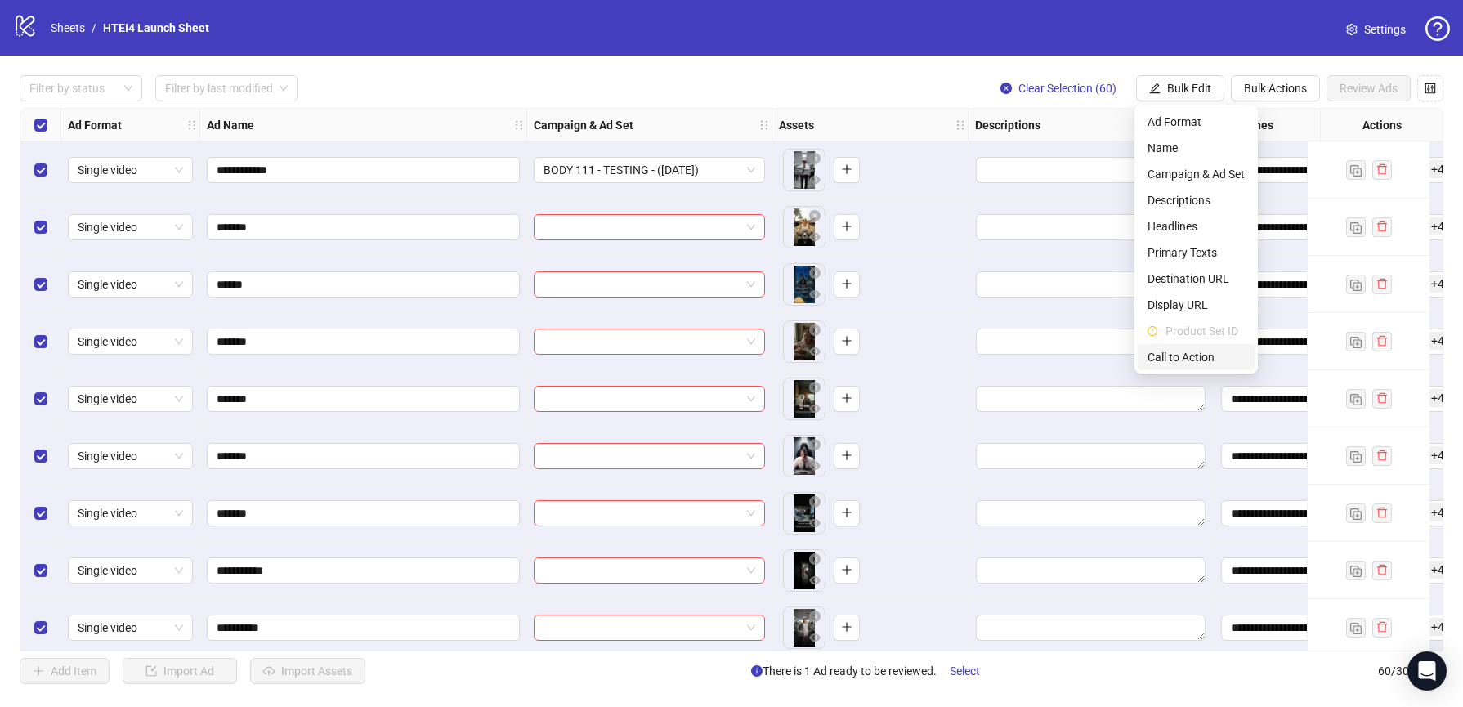
click at [1182, 355] on span "Call to Action" at bounding box center [1195, 357] width 97 height 18
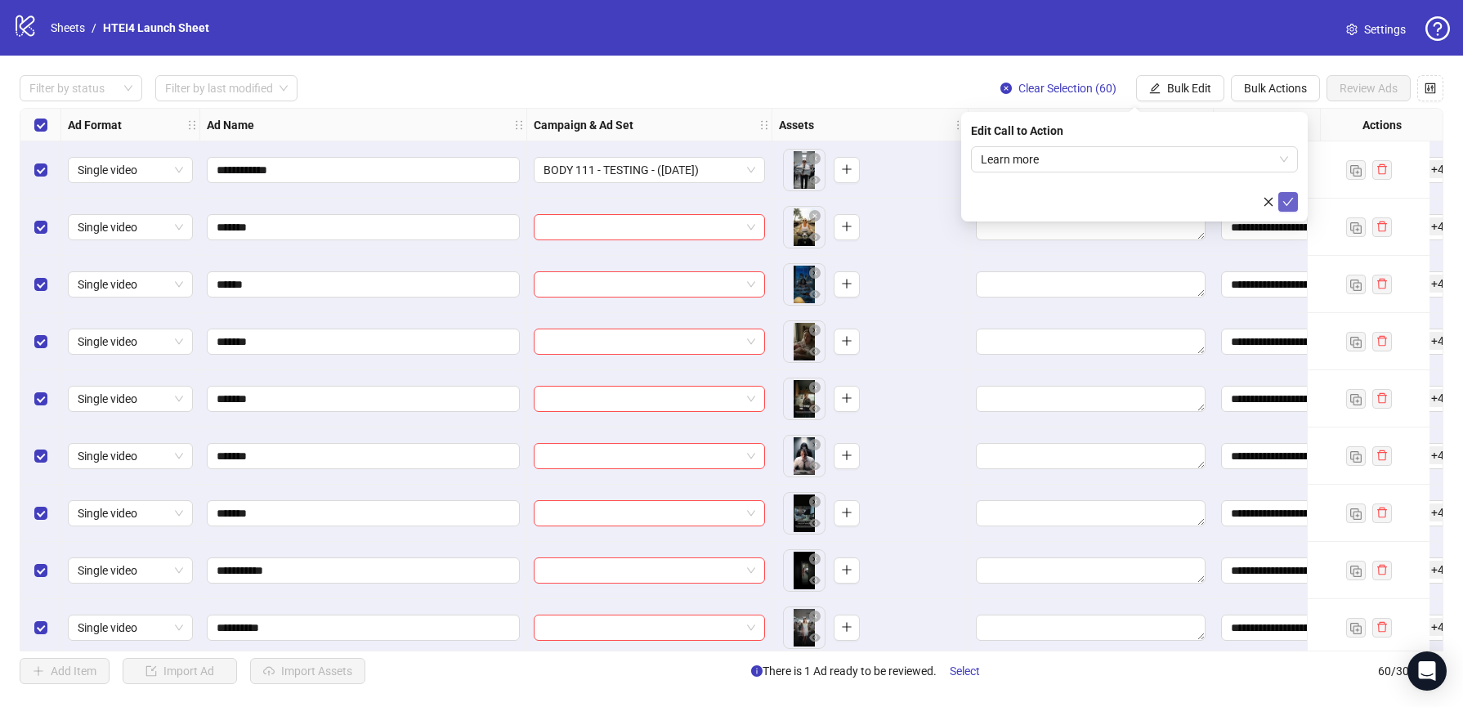
click at [1285, 198] on icon "check" at bounding box center [1287, 201] width 11 height 11
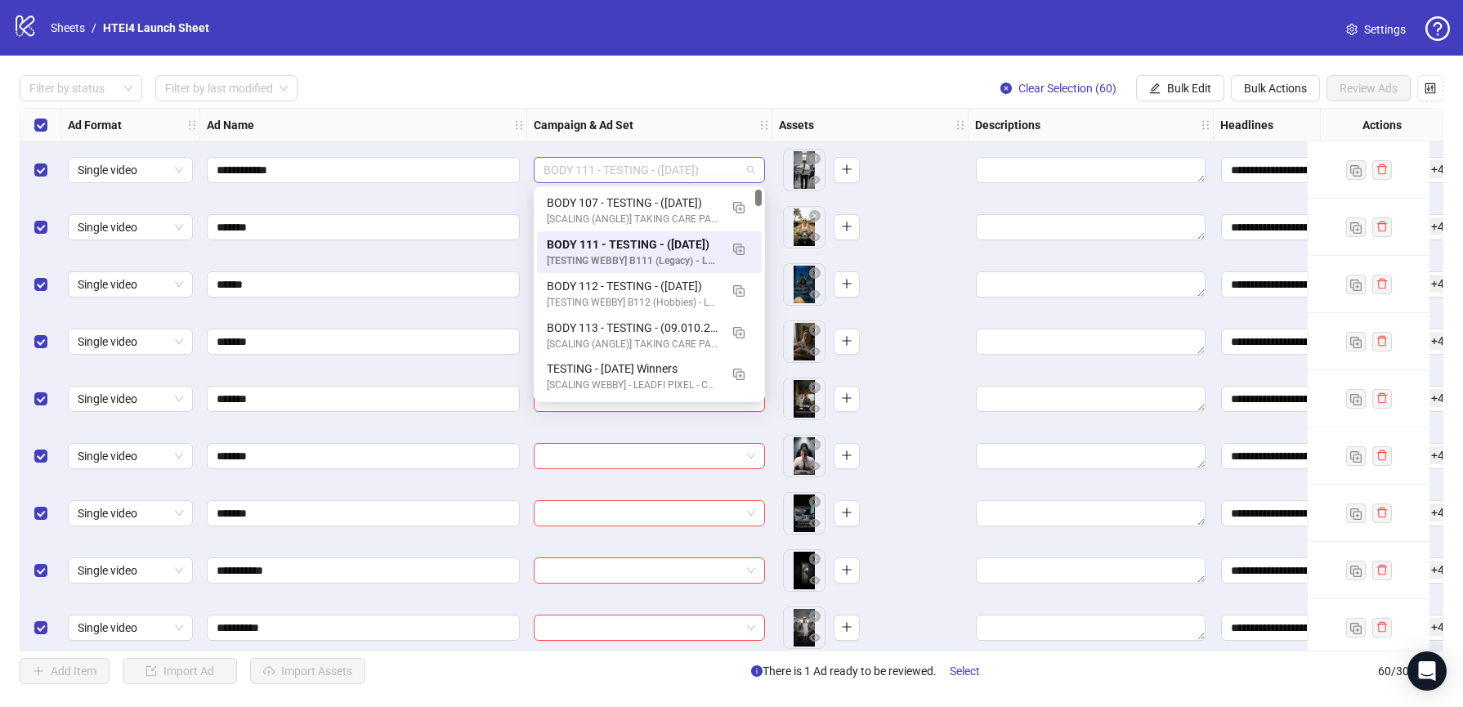
click at [579, 177] on span "BODY 111 - TESTING - ([DATE])" at bounding box center [649, 170] width 212 height 25
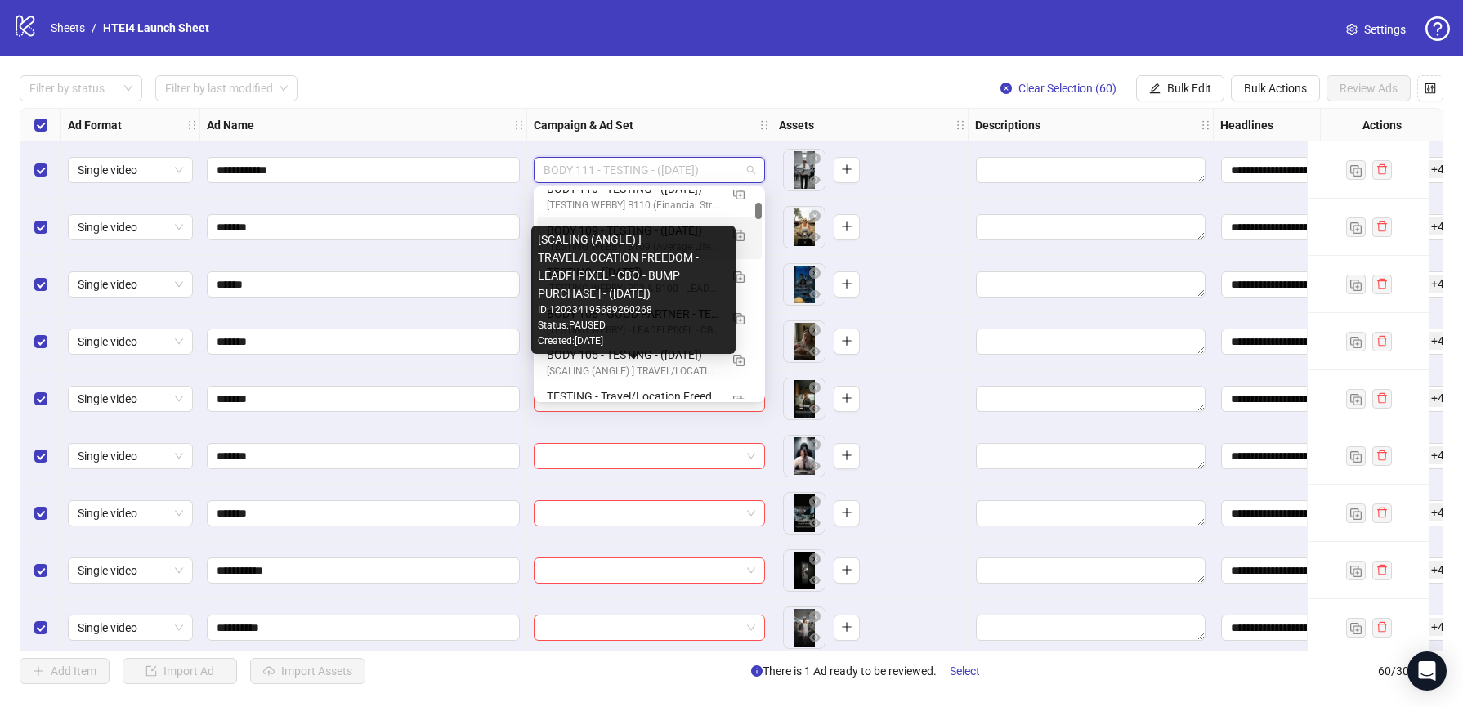
scroll to position [259, 0]
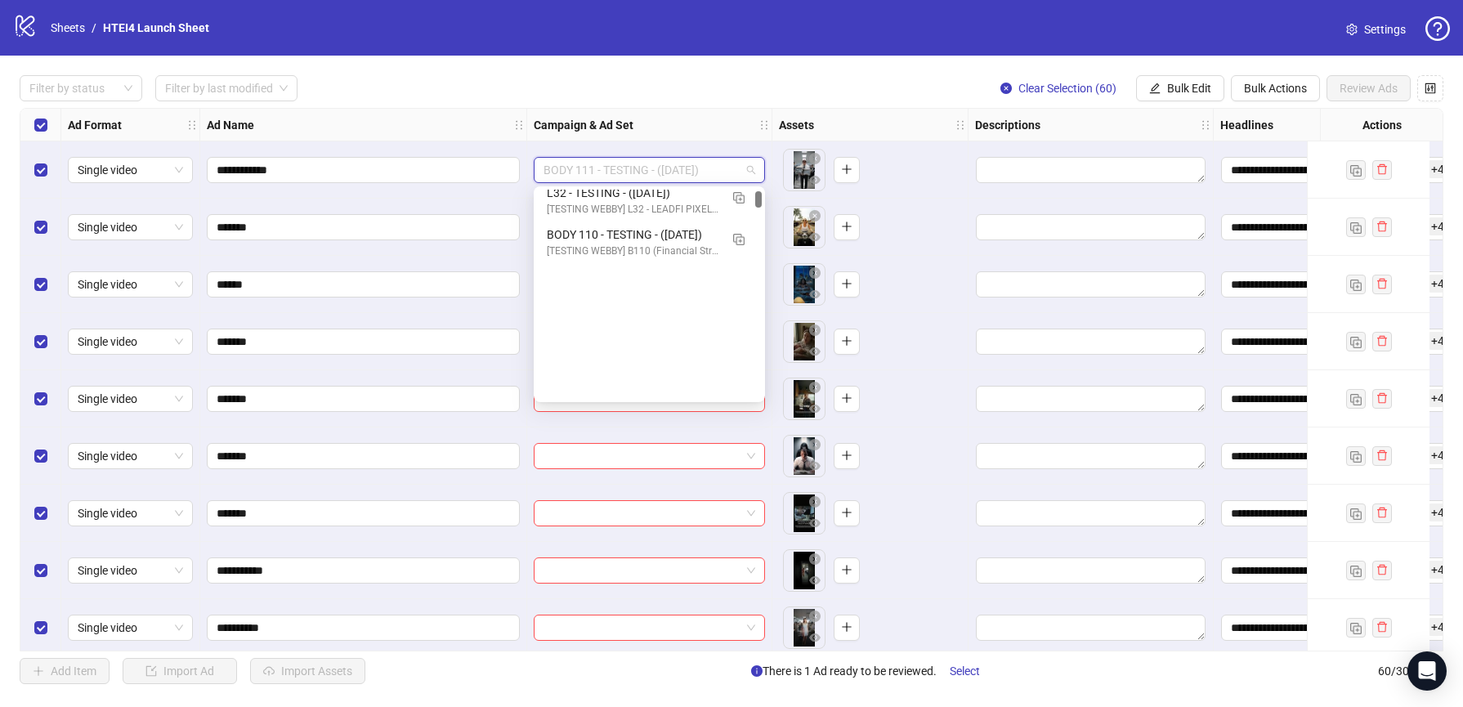
click at [617, 158] on span "BODY 111 - TESTING - ([DATE])" at bounding box center [649, 170] width 212 height 25
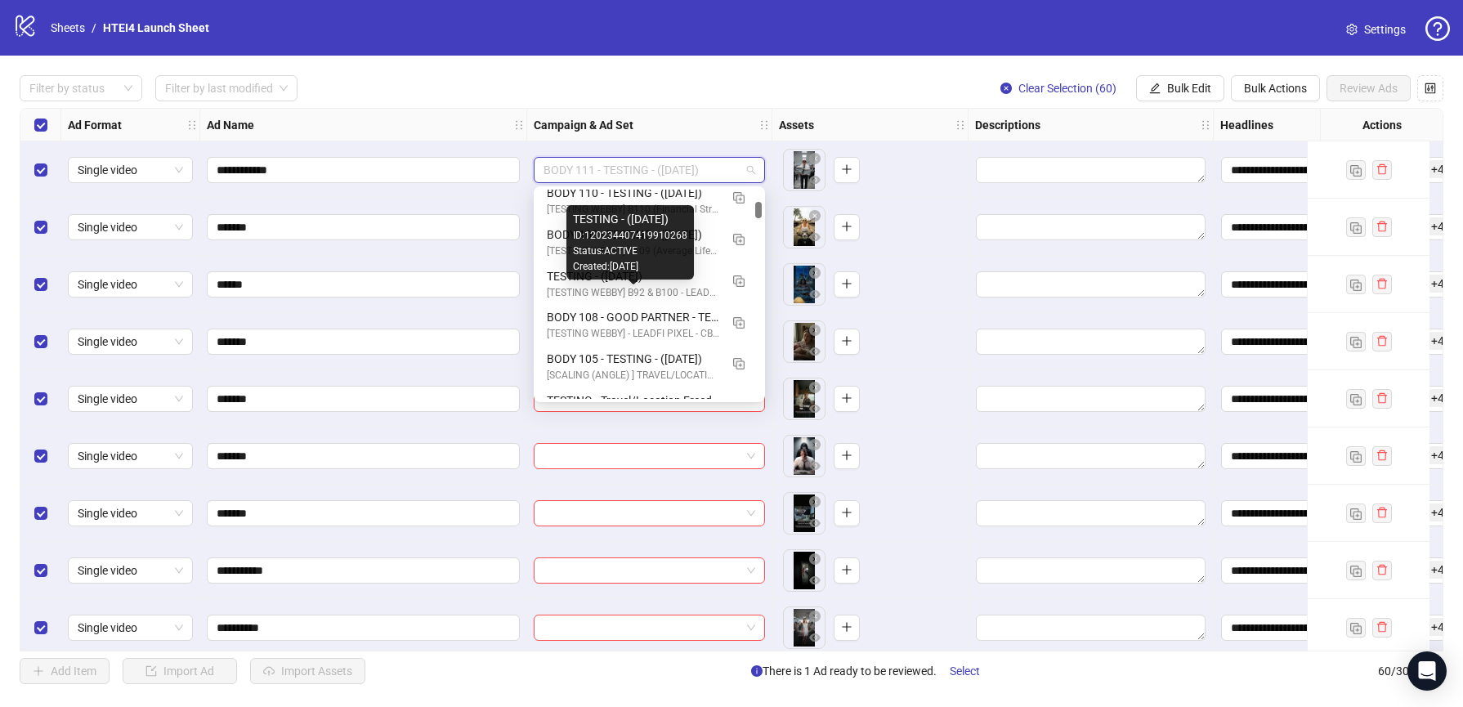
scroll to position [302, 0]
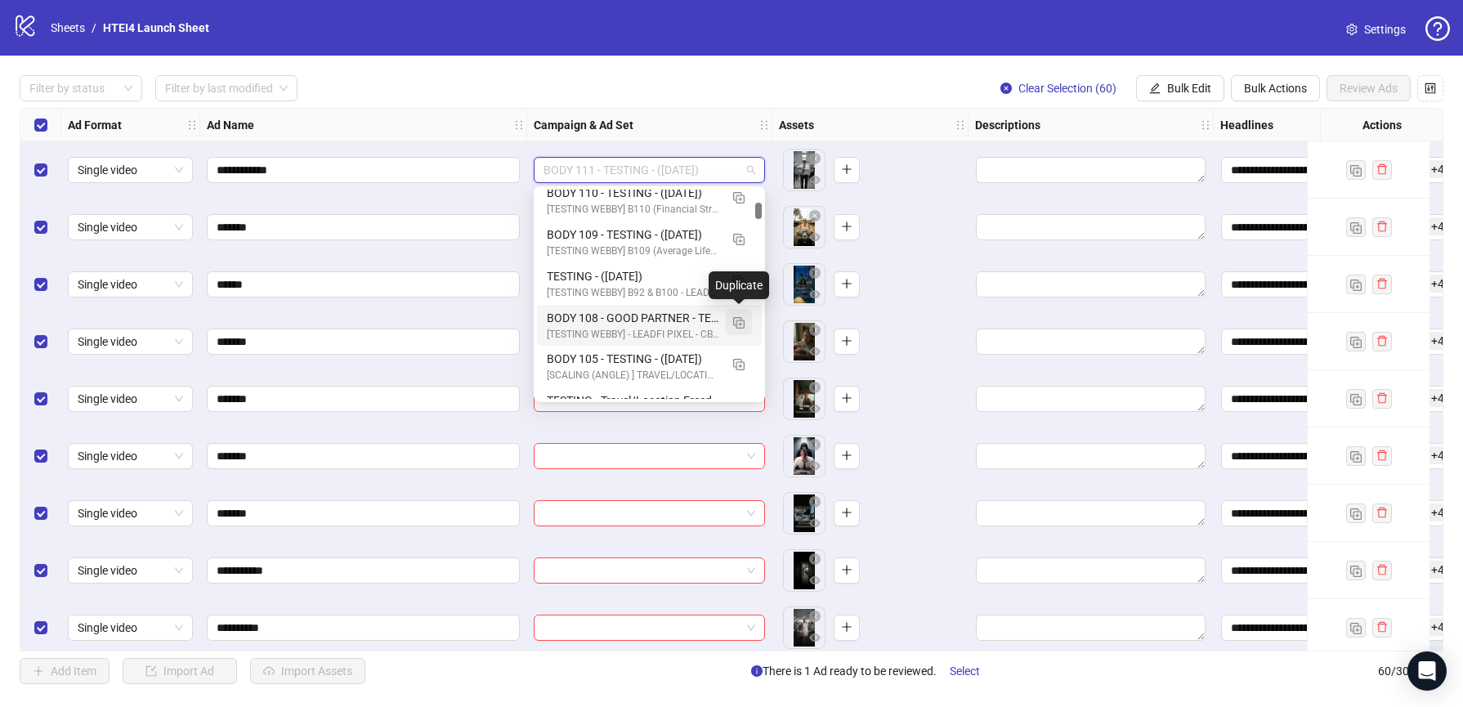
click at [740, 322] on img "button" at bounding box center [738, 322] width 11 height 11
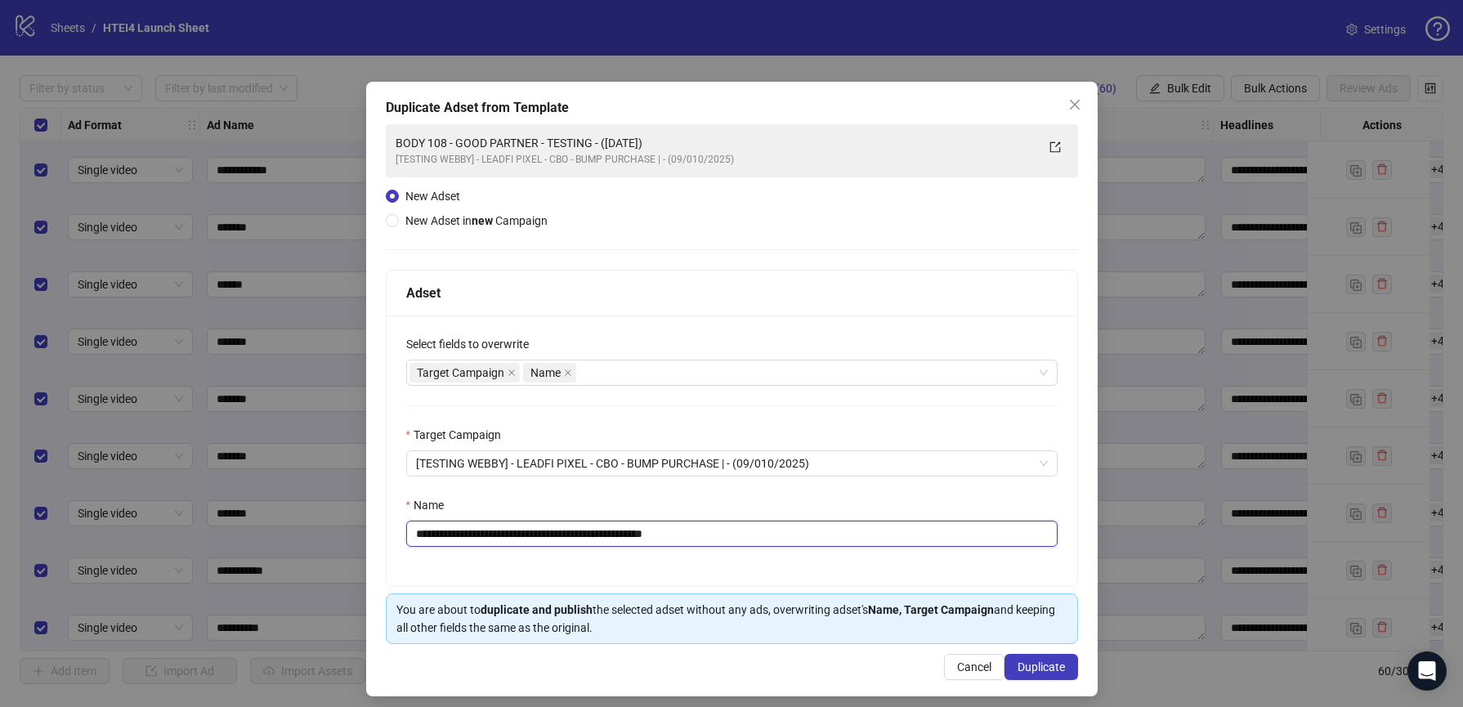
click at [467, 535] on input "**********" at bounding box center [731, 534] width 651 height 26
drag, startPoint x: 475, startPoint y: 534, endPoint x: 555, endPoint y: 531, distance: 80.1
click at [556, 531] on input "**********" at bounding box center [731, 534] width 651 height 26
click at [614, 537] on input "**********" at bounding box center [731, 534] width 651 height 26
drag, startPoint x: 646, startPoint y: 537, endPoint x: 726, endPoint y: 536, distance: 79.3
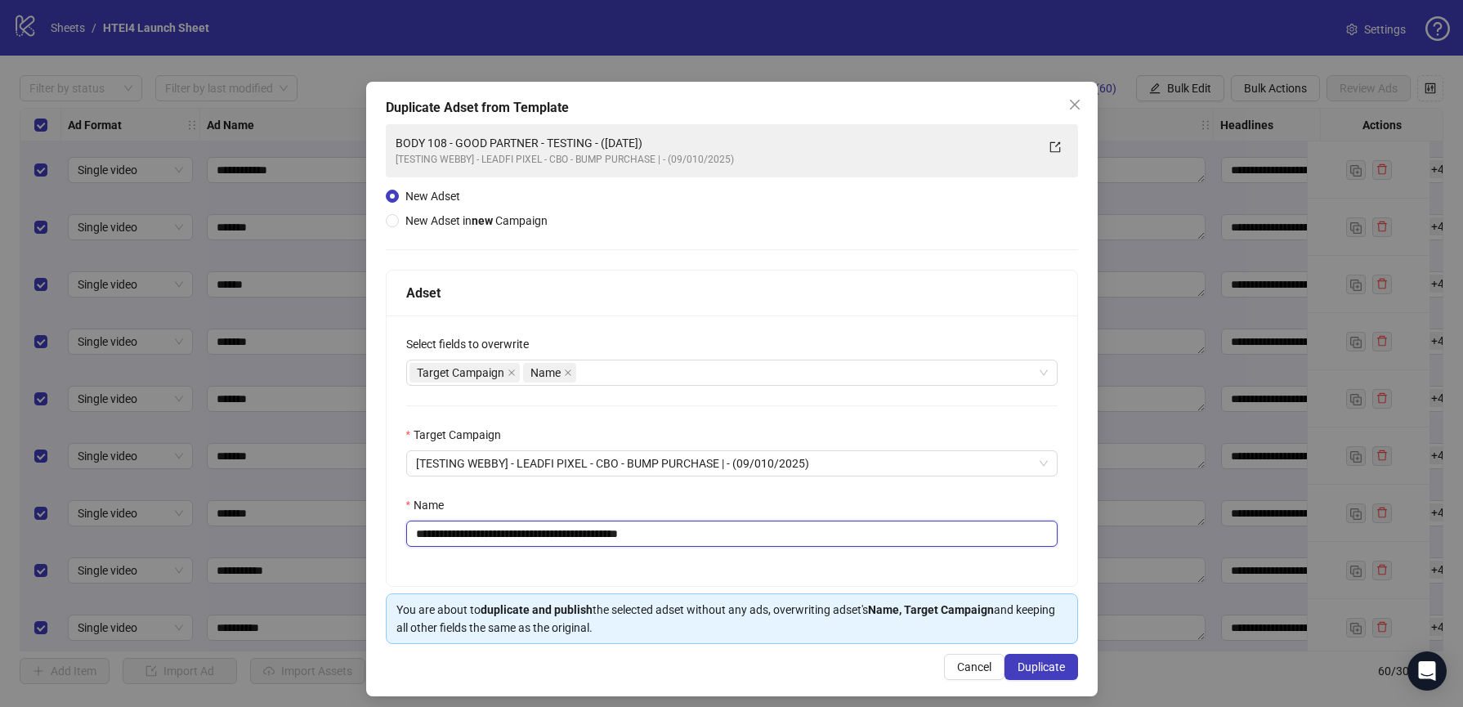
click at [725, 536] on input "**********" at bounding box center [731, 534] width 651 height 26
type input "**********"
click at [1033, 663] on span "Duplicate" at bounding box center [1040, 666] width 47 height 13
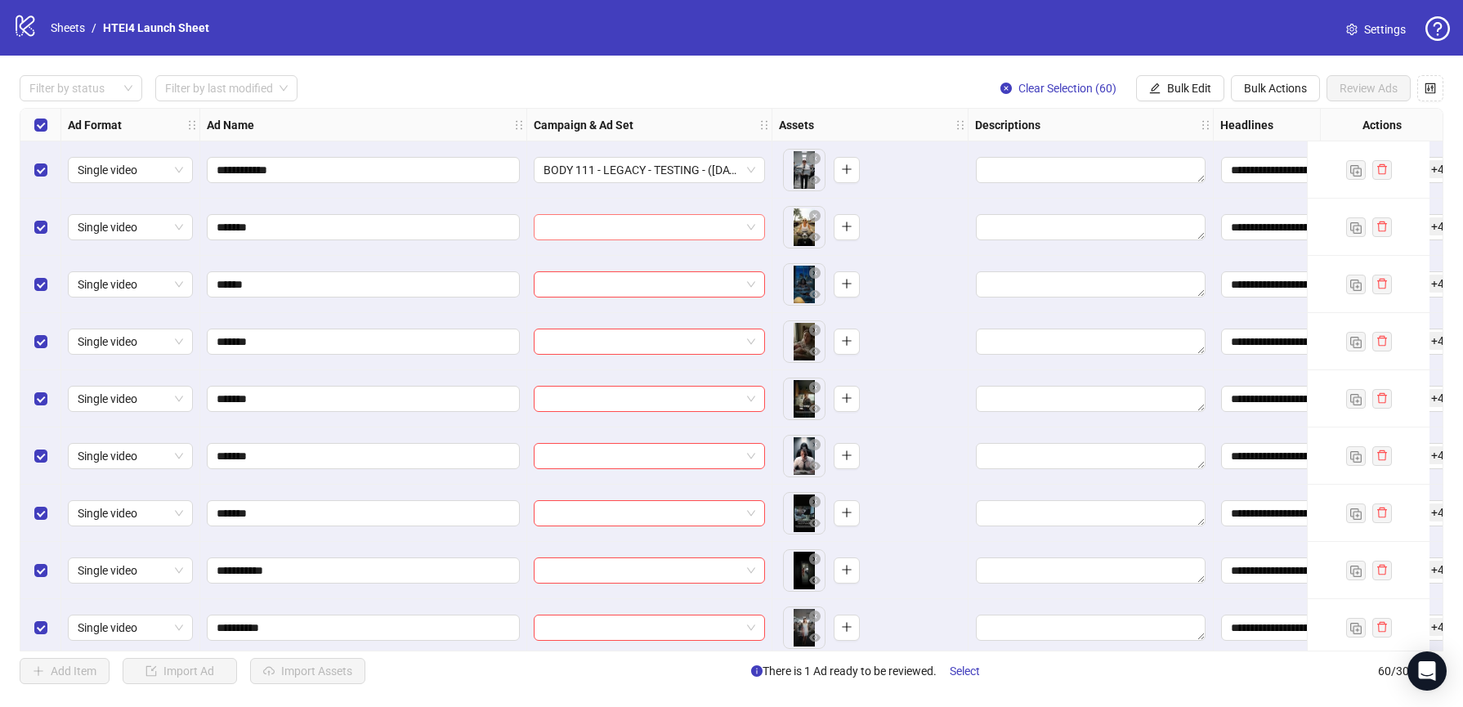
click at [577, 224] on input "search" at bounding box center [641, 227] width 197 height 25
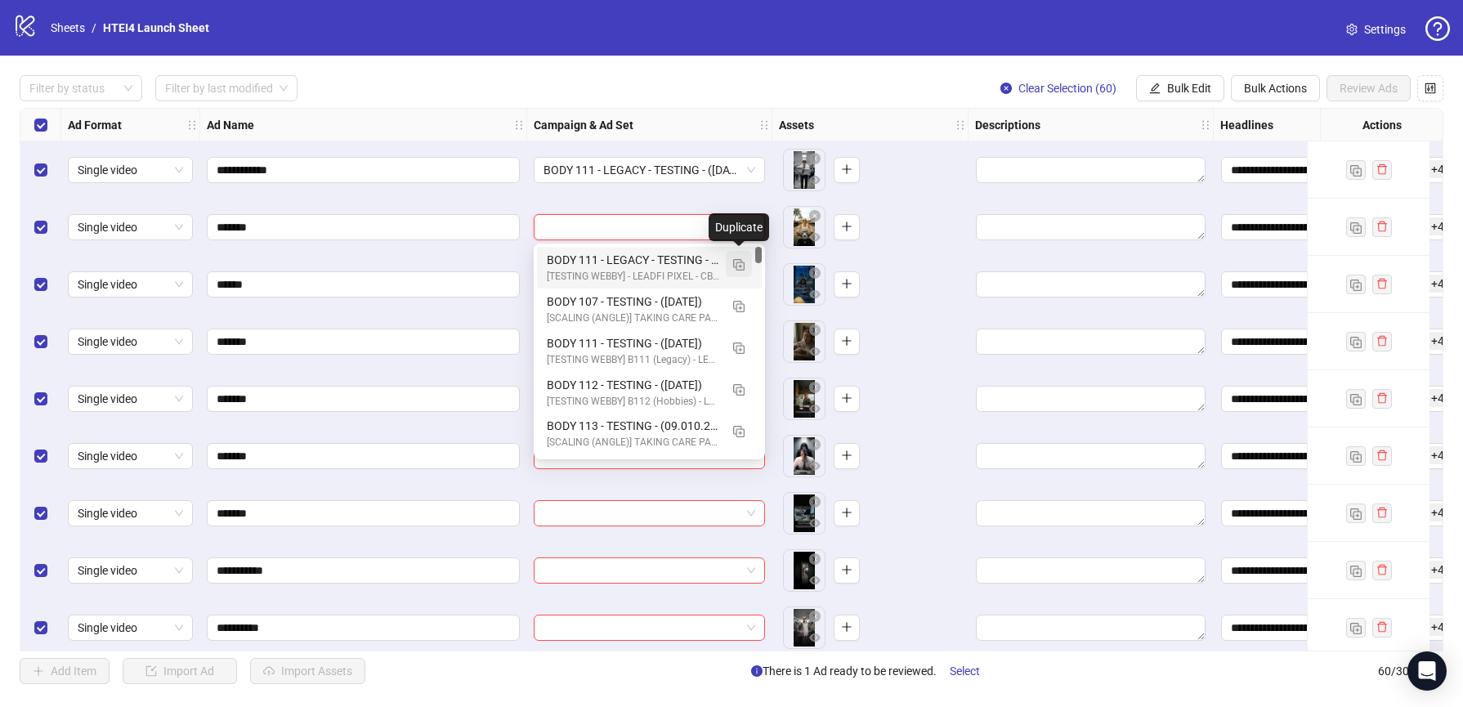
click at [736, 261] on img "button" at bounding box center [738, 264] width 11 height 11
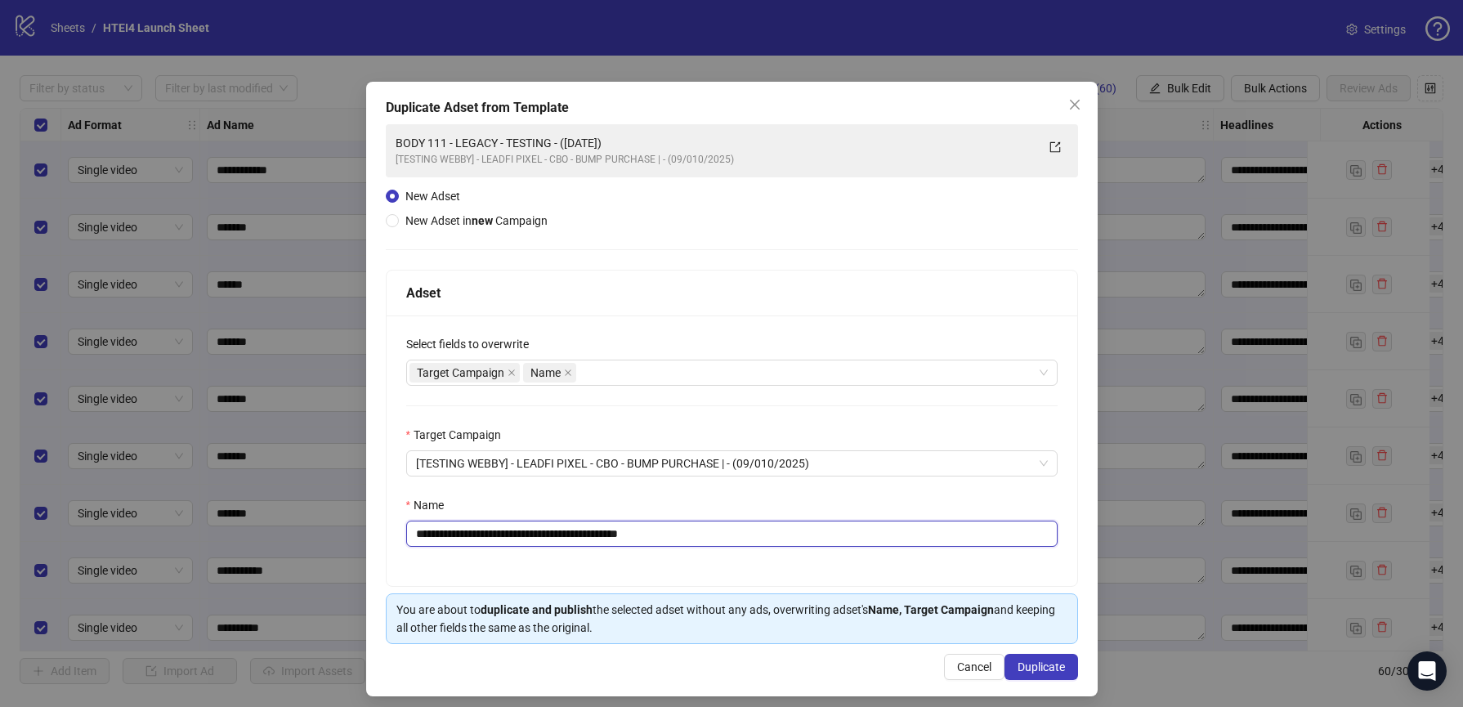
click at [501, 530] on input "**********" at bounding box center [731, 534] width 651 height 26
drag, startPoint x: 703, startPoint y: 536, endPoint x: 802, endPoint y: 536, distance: 98.9
click at [801, 536] on input "**********" at bounding box center [731, 534] width 651 height 26
drag, startPoint x: 1039, startPoint y: 667, endPoint x: 485, endPoint y: 516, distance: 574.1
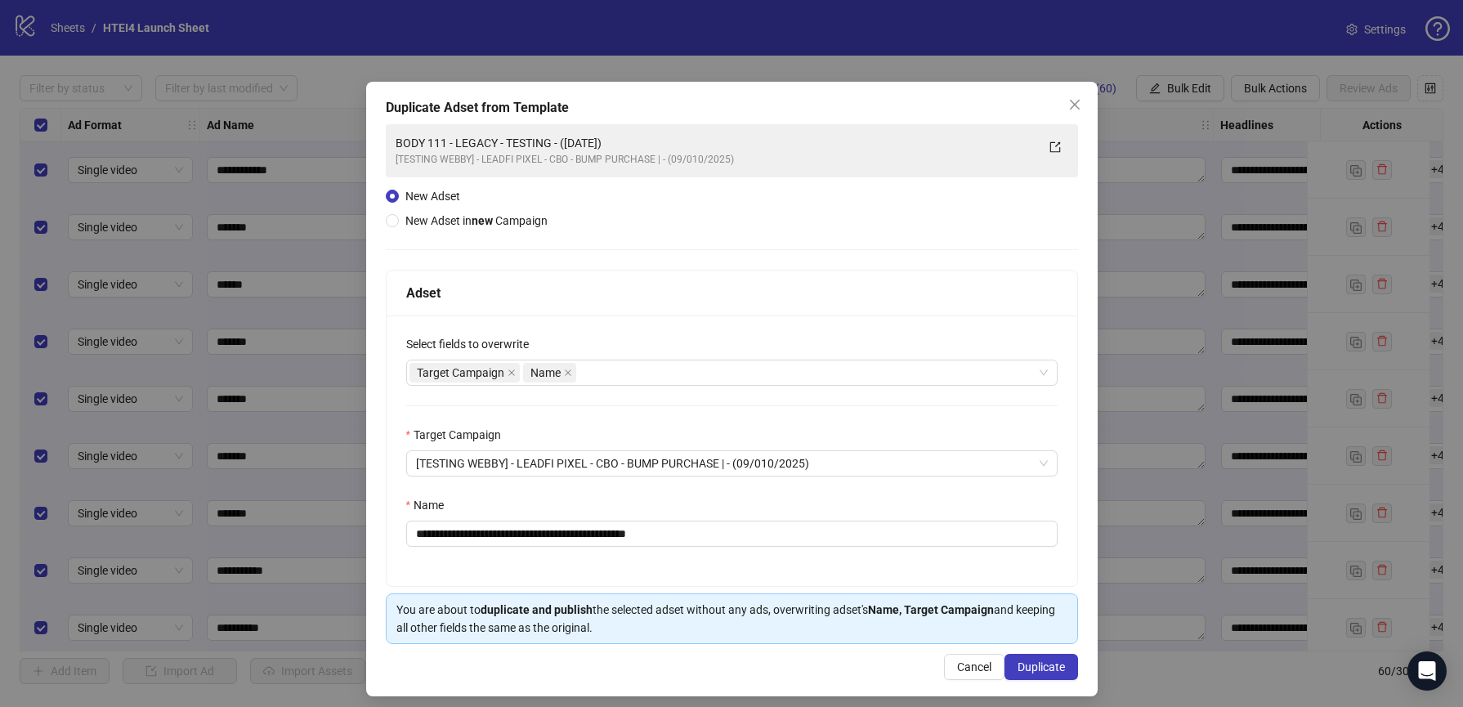
click at [486, 517] on div "**********" at bounding box center [731, 389] width 731 height 614
click at [468, 535] on input "**********" at bounding box center [731, 534] width 651 height 26
click at [464, 535] on input "**********" at bounding box center [731, 534] width 651 height 26
type input "**********"
click at [1057, 663] on span "Duplicate" at bounding box center [1040, 666] width 47 height 13
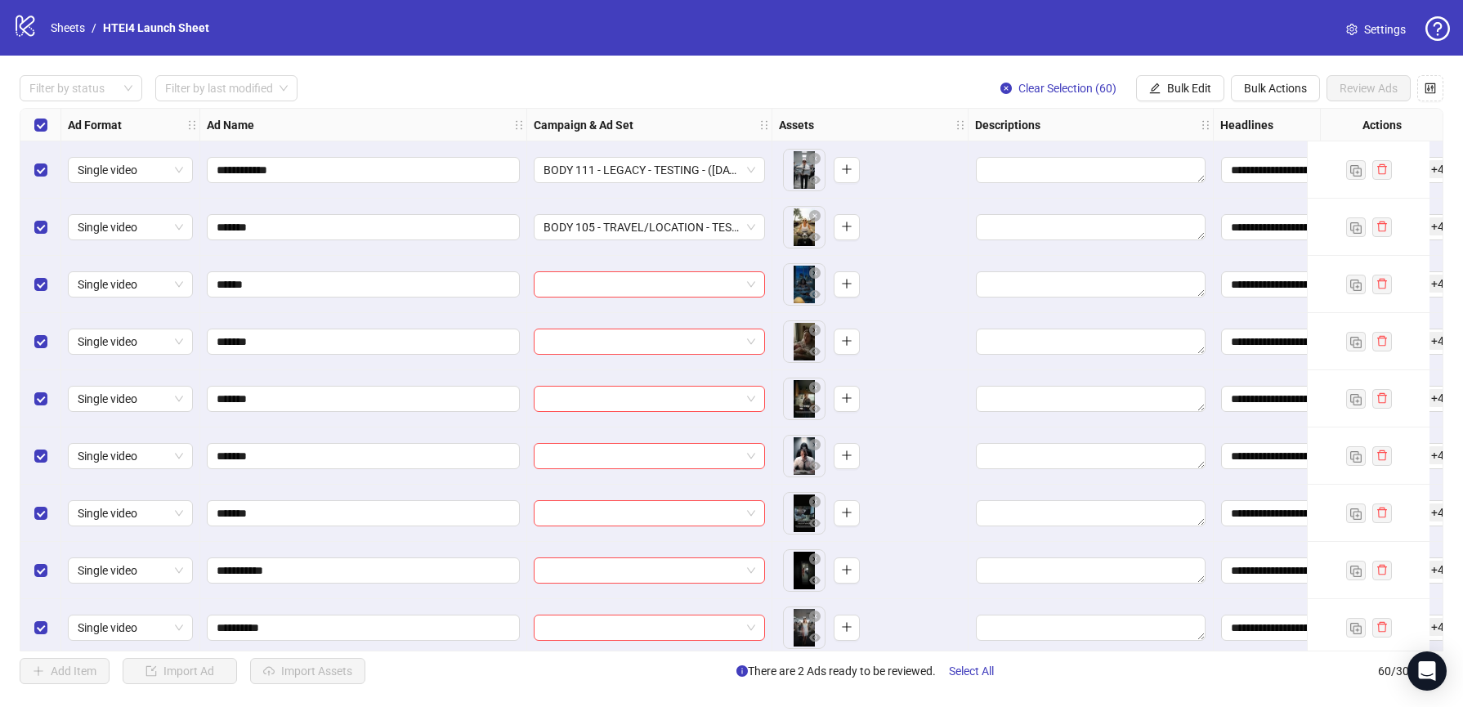
click at [666, 298] on div at bounding box center [649, 284] width 245 height 57
click at [655, 275] on input "search" at bounding box center [641, 284] width 197 height 25
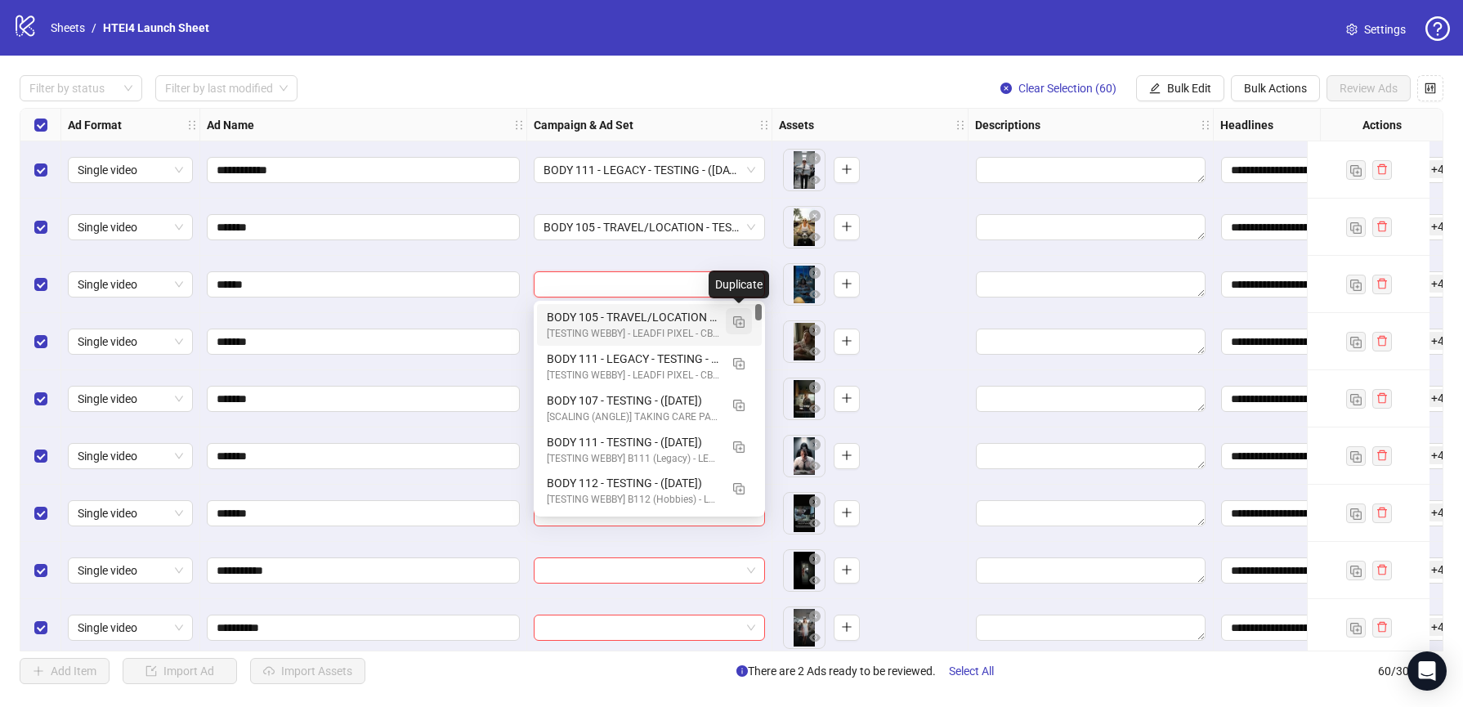
click at [740, 324] on img "button" at bounding box center [738, 321] width 11 height 11
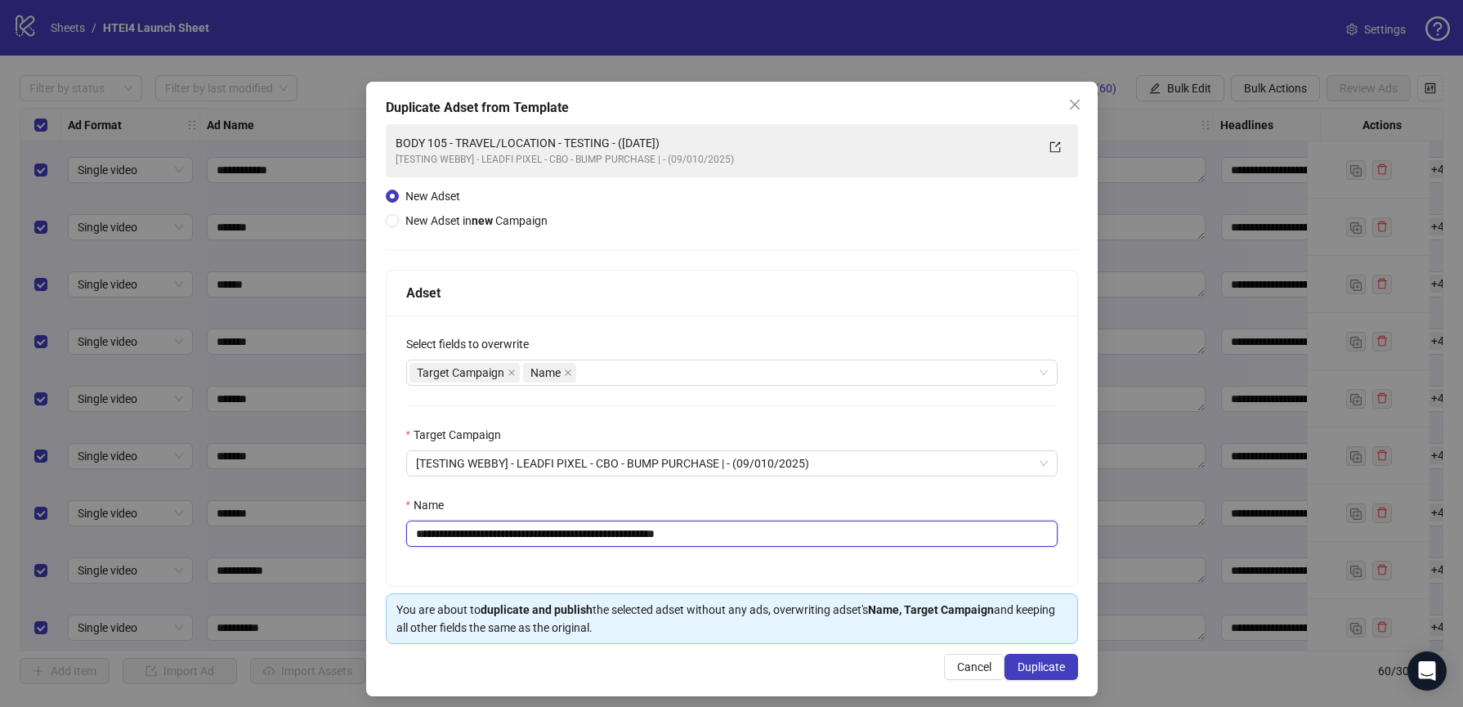
click at [470, 536] on input "**********" at bounding box center [731, 534] width 651 height 26
click at [467, 536] on input "**********" at bounding box center [731, 534] width 651 height 26
drag, startPoint x: 478, startPoint y: 534, endPoint x: 571, endPoint y: 534, distance: 93.2
click at [571, 534] on input "**********" at bounding box center [731, 534] width 651 height 26
drag, startPoint x: 729, startPoint y: 534, endPoint x: 804, endPoint y: 534, distance: 75.2
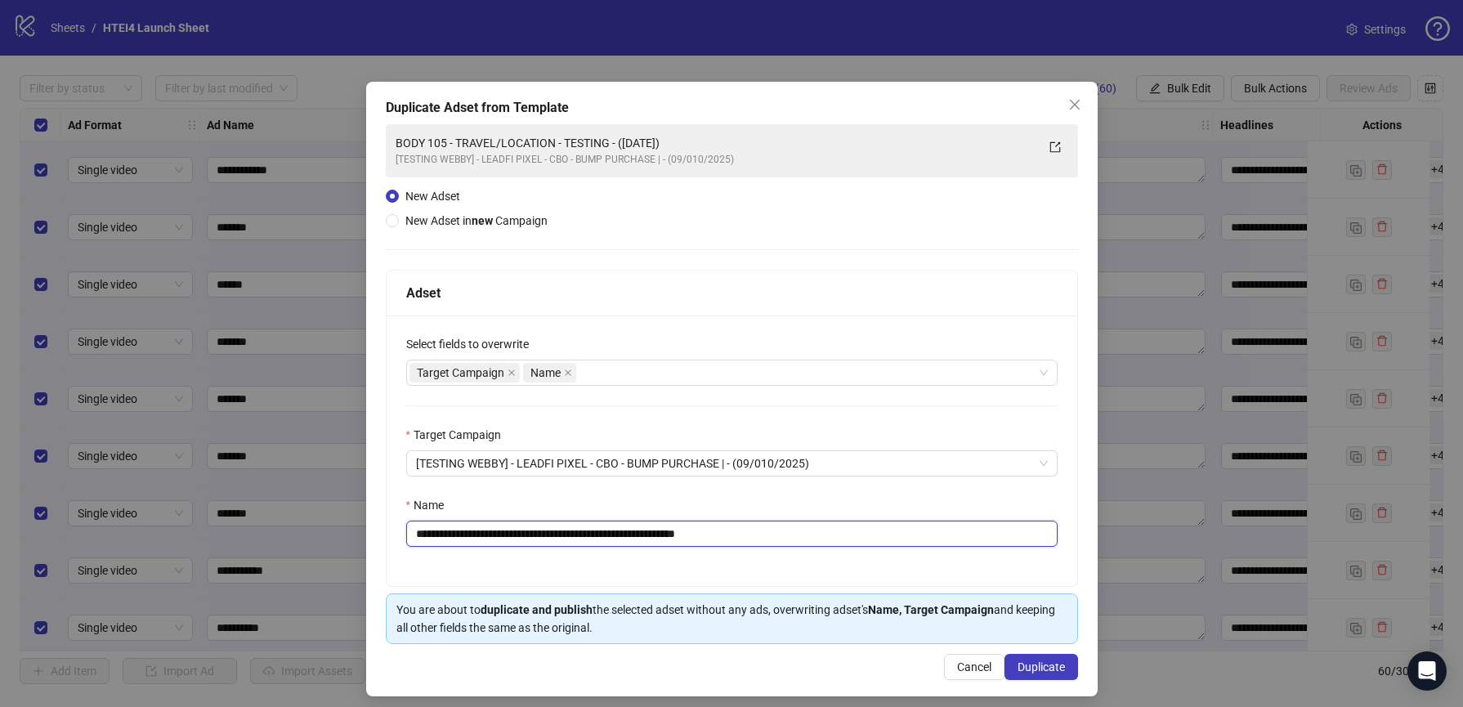
click at [804, 534] on input "**********" at bounding box center [731, 534] width 651 height 26
click at [602, 536] on input "**********" at bounding box center [731, 534] width 651 height 26
type input "**********"
click at [1062, 660] on span "Duplicate" at bounding box center [1040, 666] width 47 height 13
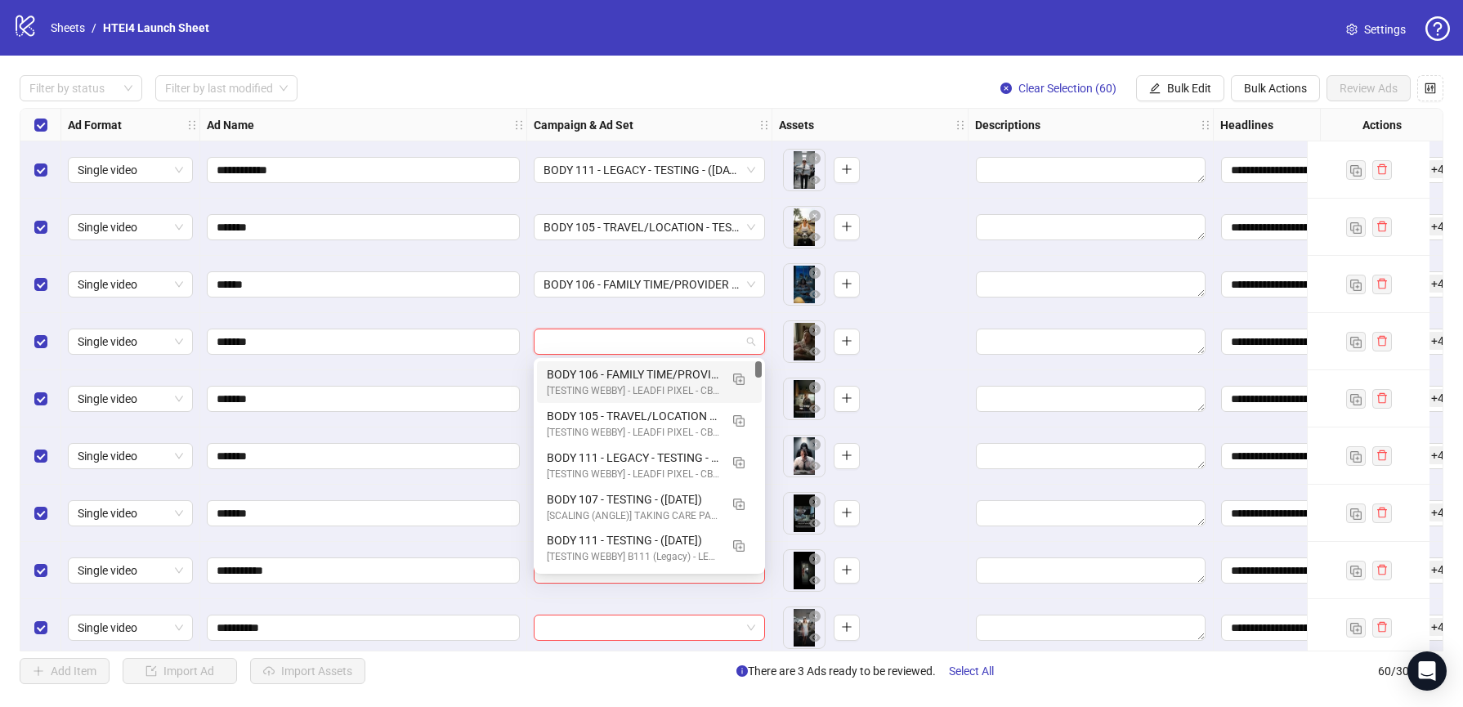
click at [615, 342] on input "search" at bounding box center [641, 341] width 197 height 25
click at [737, 373] on img "button" at bounding box center [738, 378] width 11 height 11
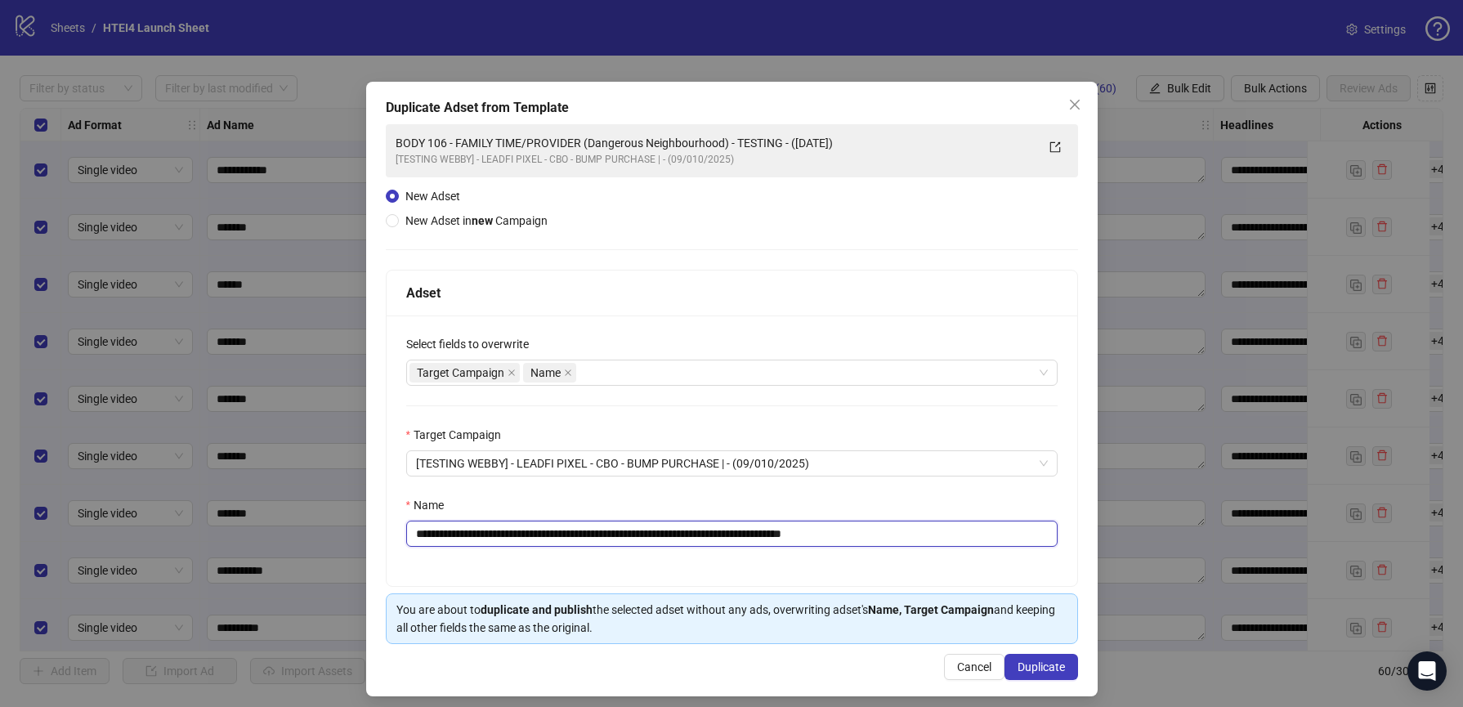
click at [467, 532] on input "**********" at bounding box center [731, 534] width 651 height 26
drag, startPoint x: 475, startPoint y: 534, endPoint x: 598, endPoint y: 534, distance: 123.4
click at [598, 534] on input "**********" at bounding box center [731, 534] width 651 height 26
drag, startPoint x: 749, startPoint y: 536, endPoint x: 602, endPoint y: 537, distance: 146.3
click at [602, 537] on input "**********" at bounding box center [731, 534] width 651 height 26
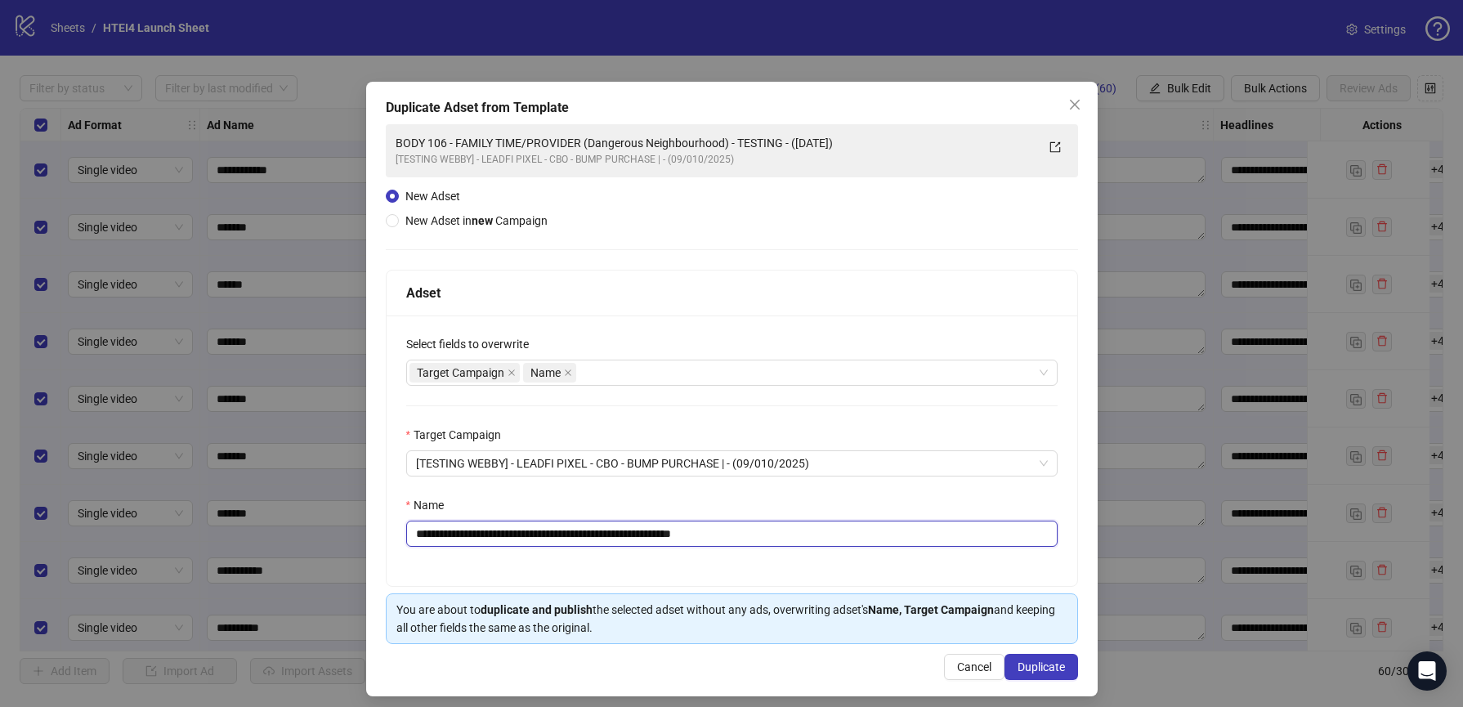
drag, startPoint x: 731, startPoint y: 537, endPoint x: 849, endPoint y: 539, distance: 117.7
click at [849, 539] on input "**********" at bounding box center [731, 534] width 651 height 26
type input "**********"
click at [1030, 671] on span "Duplicate" at bounding box center [1040, 666] width 47 height 13
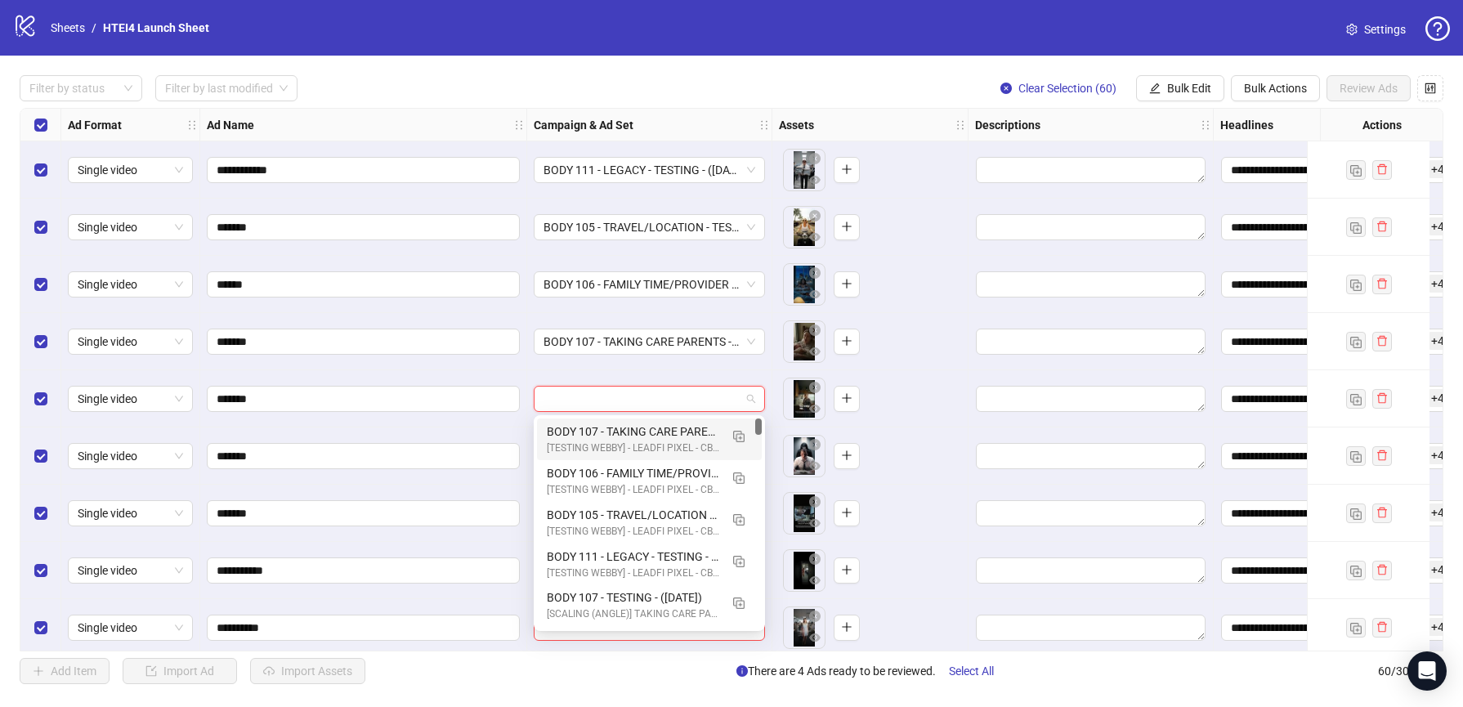
click at [606, 409] on input "search" at bounding box center [641, 399] width 197 height 25
click at [608, 384] on div at bounding box center [649, 398] width 245 height 57
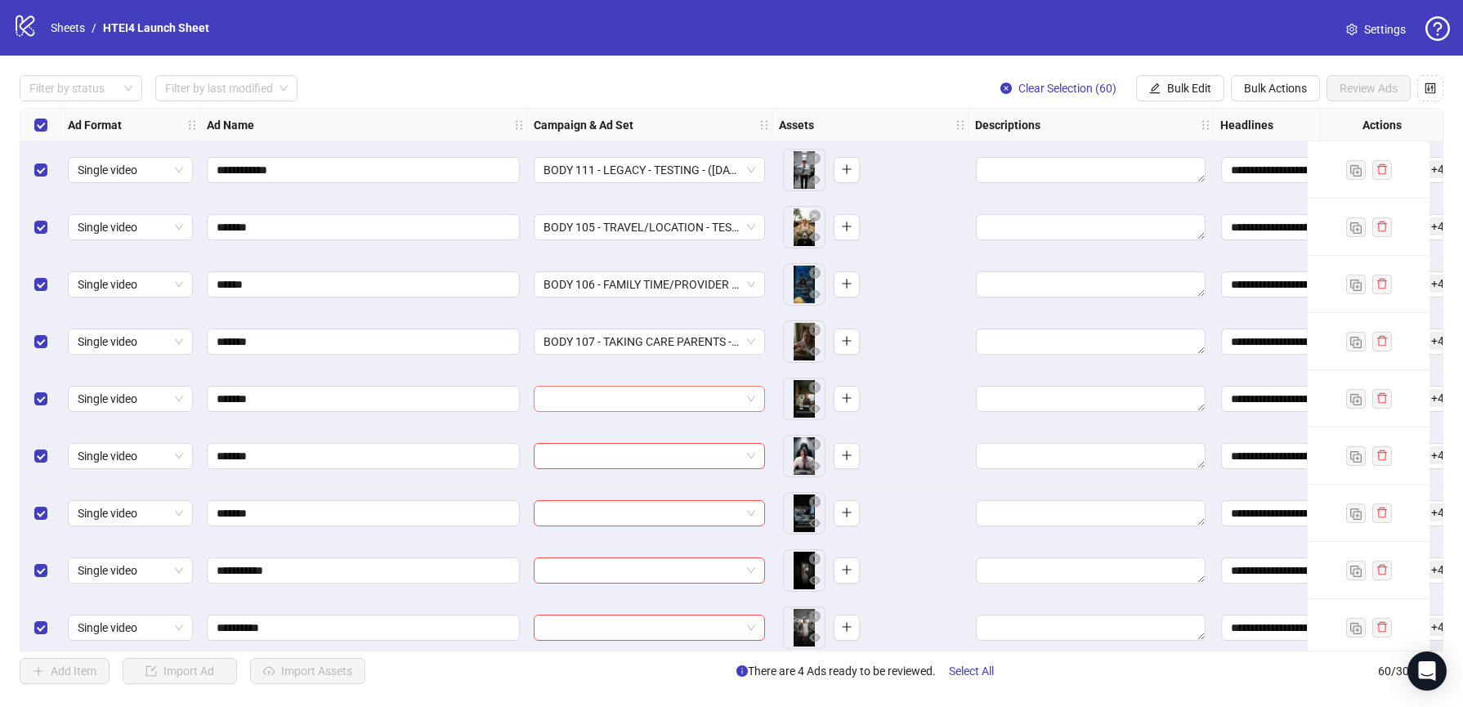
click at [611, 400] on input "search" at bounding box center [641, 399] width 197 height 25
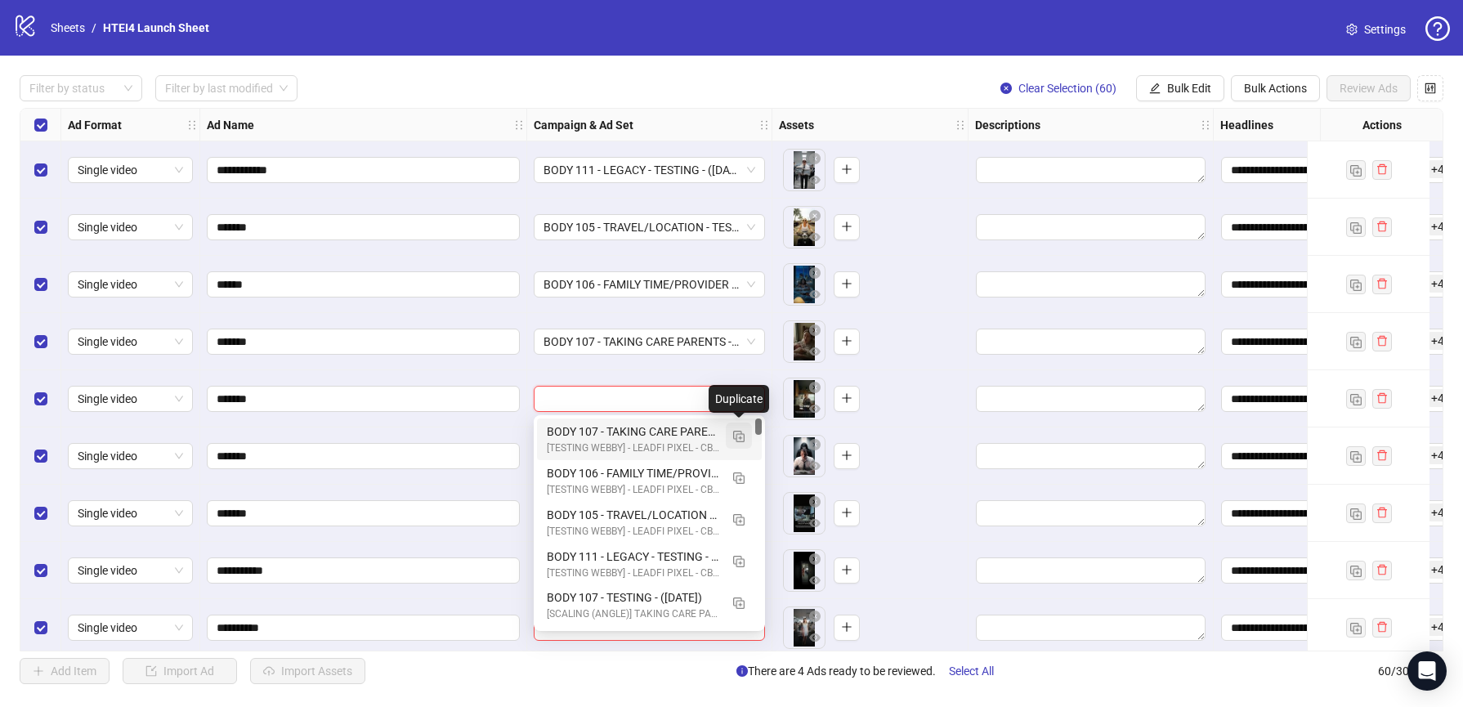
click at [744, 438] on img "button" at bounding box center [738, 436] width 11 height 11
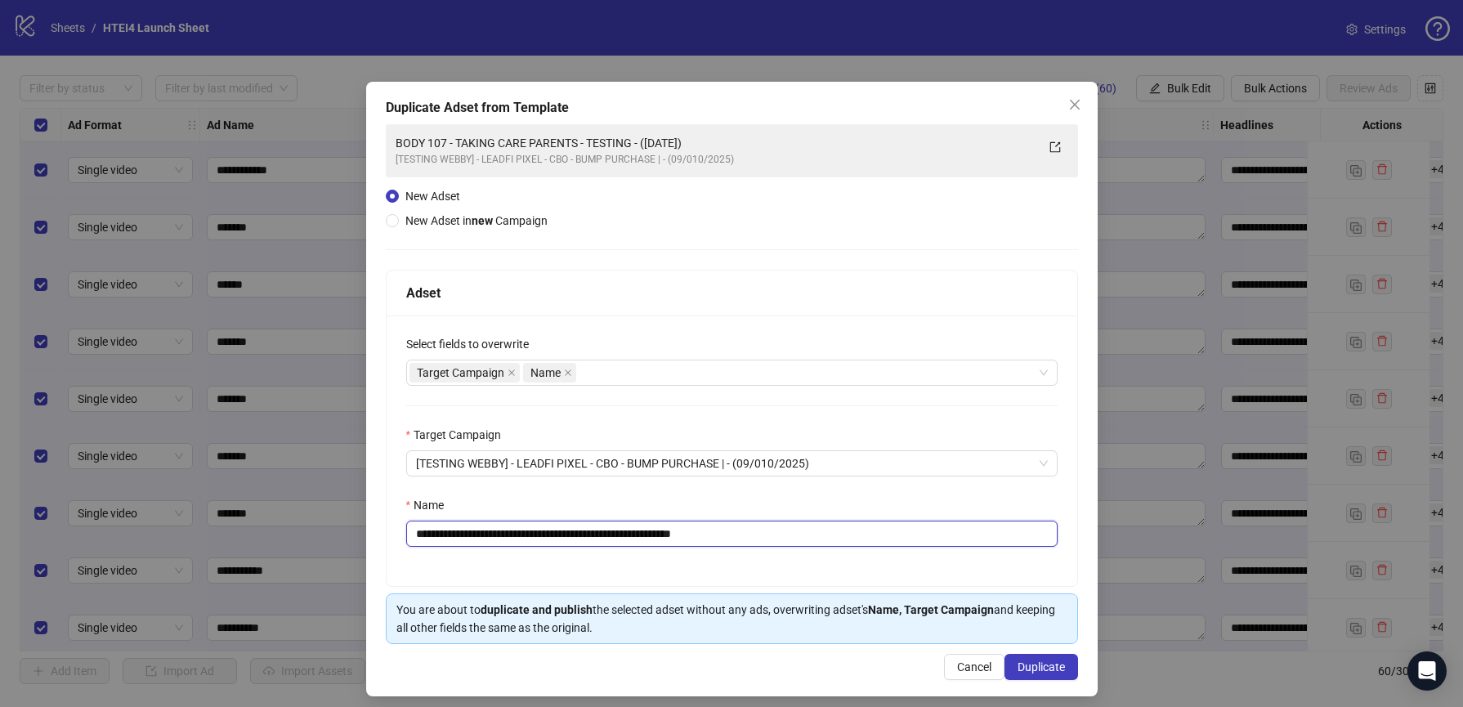
click at [467, 539] on input "**********" at bounding box center [731, 534] width 651 height 26
drag, startPoint x: 475, startPoint y: 533, endPoint x: 600, endPoint y: 534, distance: 125.0
click at [600, 534] on input "**********" at bounding box center [731, 534] width 651 height 26
drag, startPoint x: 690, startPoint y: 530, endPoint x: 726, endPoint y: 530, distance: 35.1
click at [726, 530] on input "**********" at bounding box center [731, 534] width 651 height 26
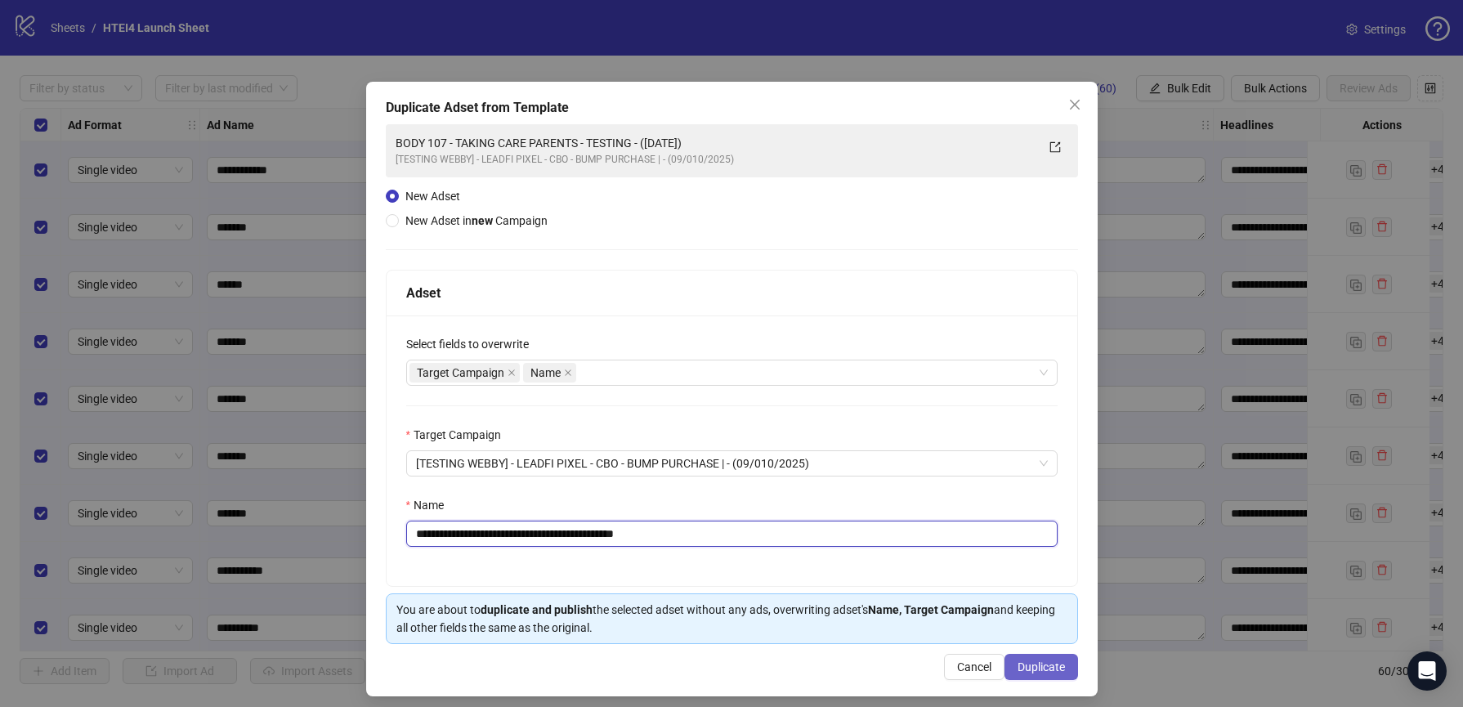
type input "**********"
click at [1044, 670] on span "Duplicate" at bounding box center [1040, 666] width 47 height 13
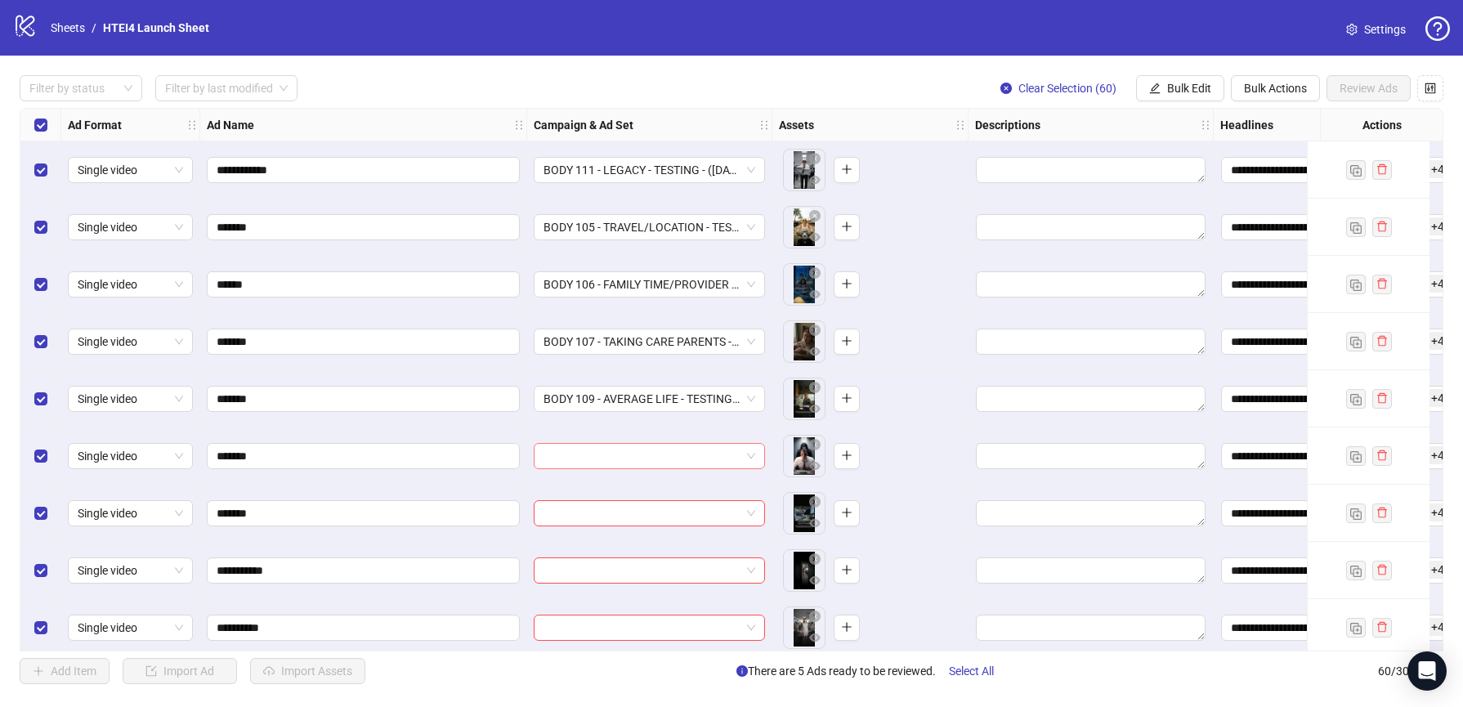
click at [601, 445] on input "search" at bounding box center [641, 456] width 197 height 25
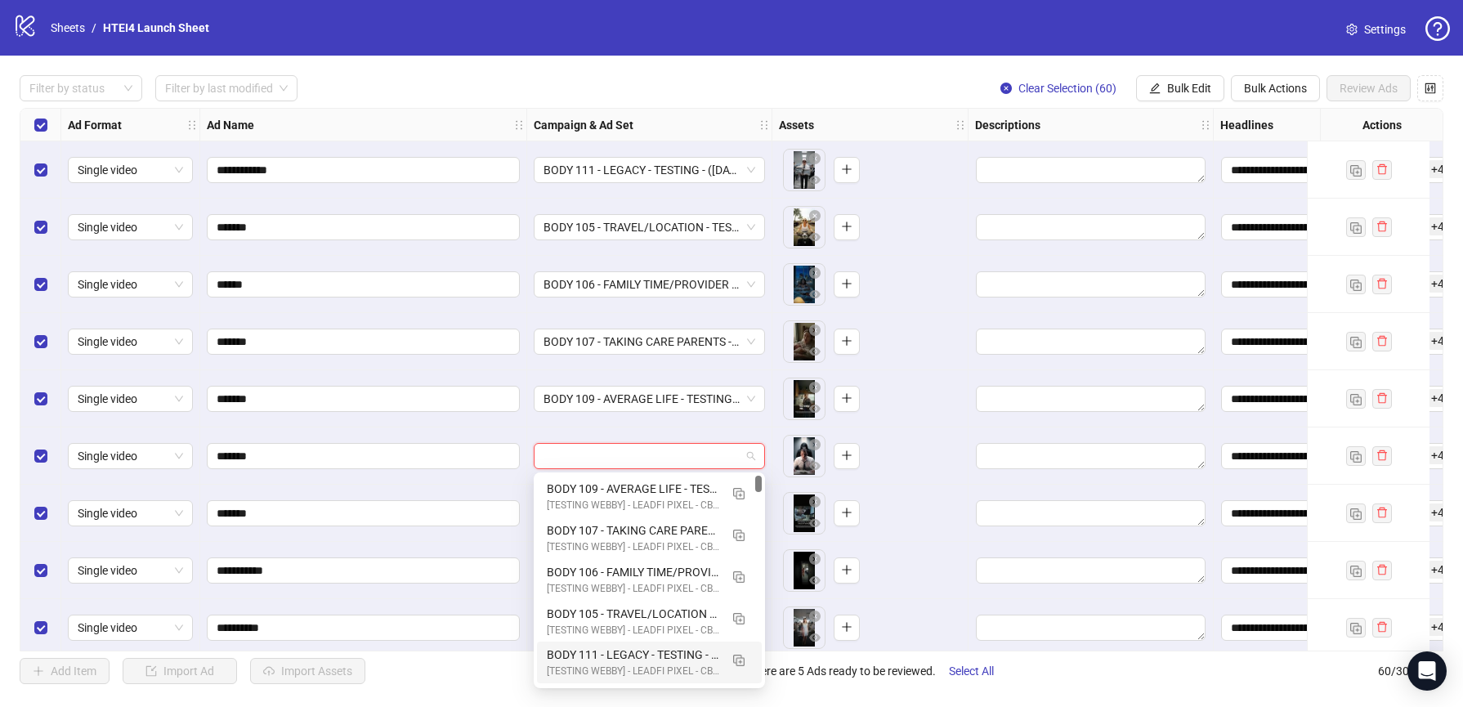
click at [625, 655] on div "BODY 111 - LEGACY - TESTING - (09.10.2025)" at bounding box center [633, 655] width 172 height 18
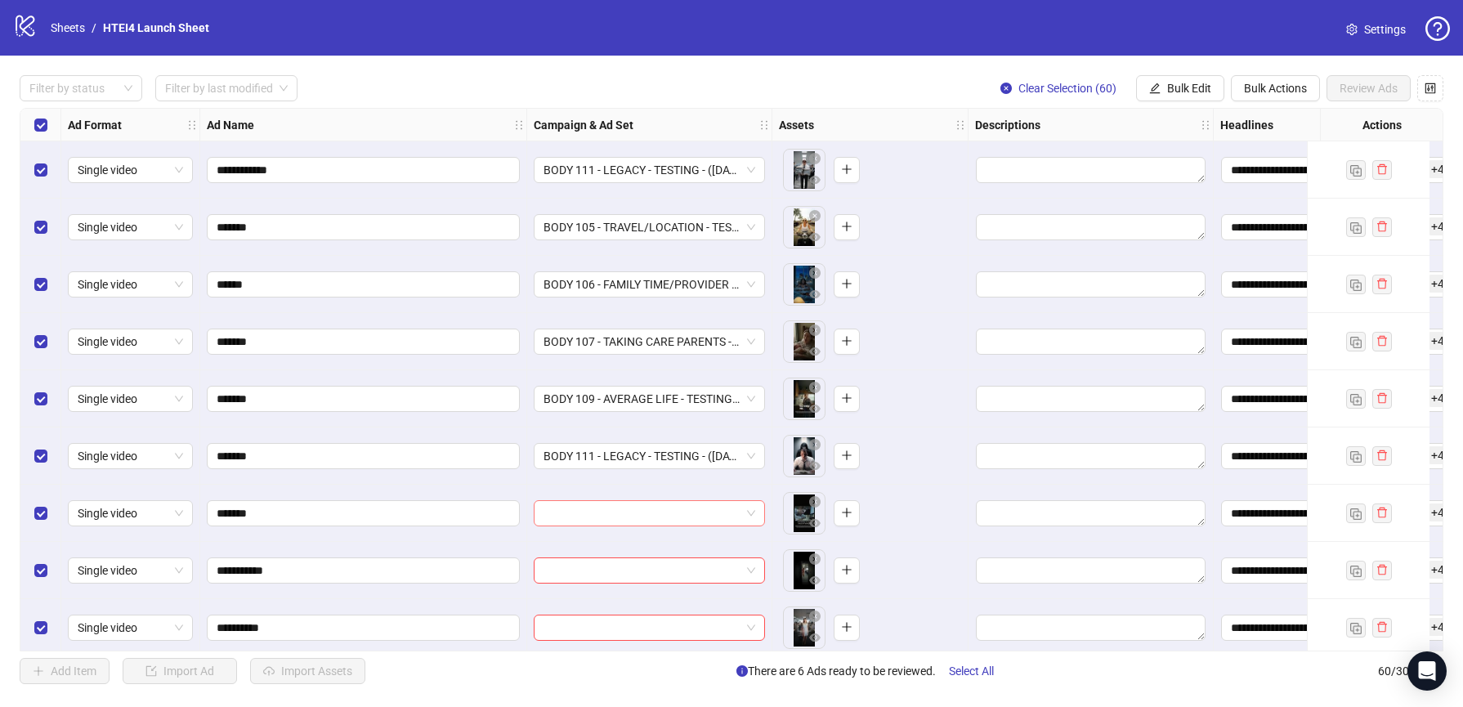
click at [624, 508] on input "search" at bounding box center [641, 513] width 197 height 25
click at [631, 519] on input "search" at bounding box center [641, 513] width 197 height 25
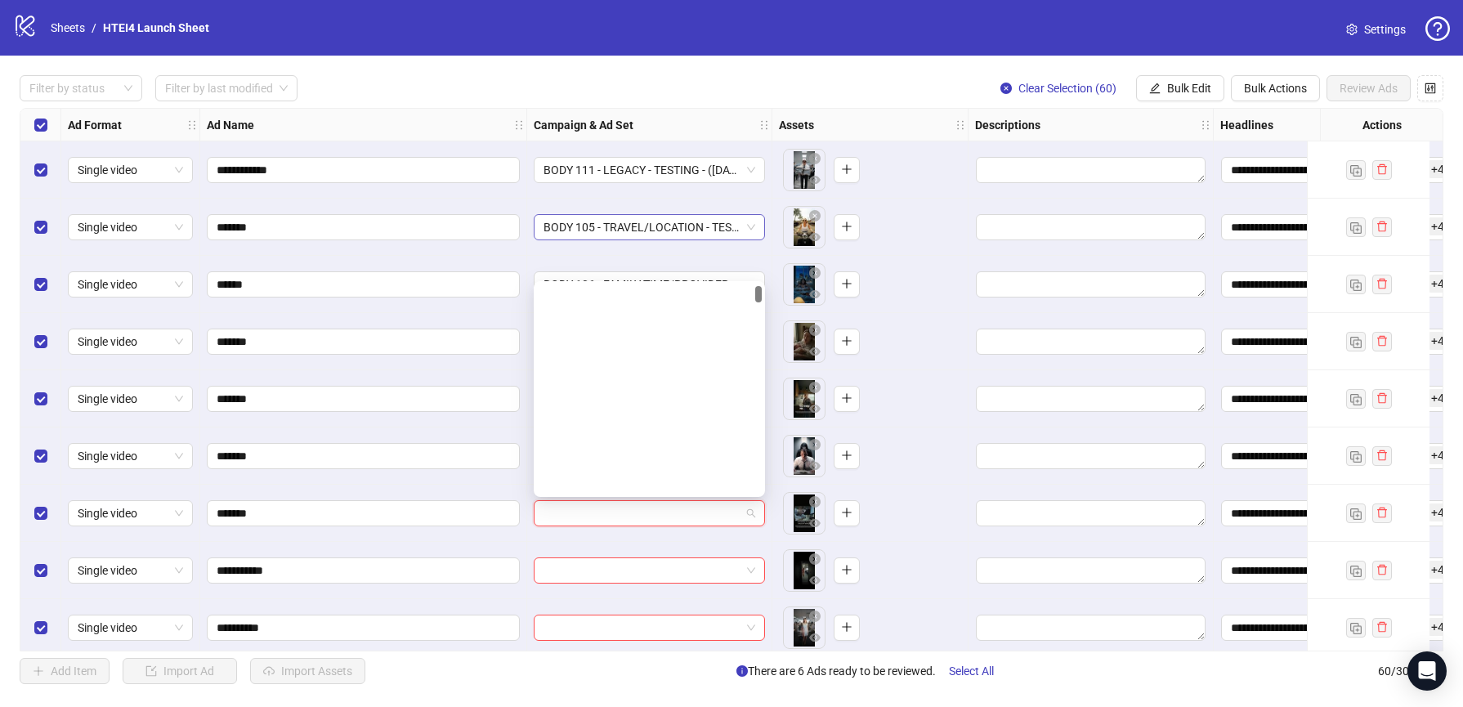
scroll to position [0, 0]
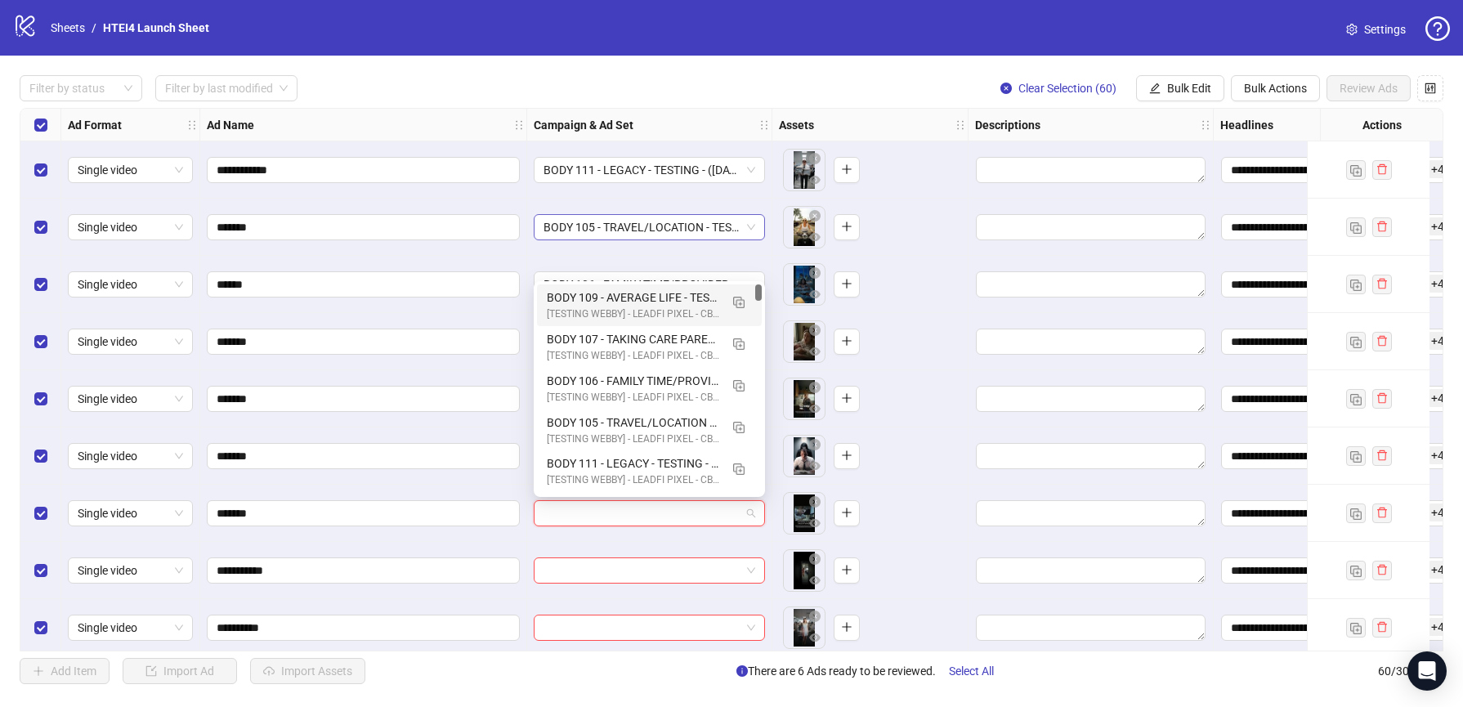
drag, startPoint x: 761, startPoint y: 289, endPoint x: 759, endPoint y: 235, distance: 54.8
click at [759, 235] on body "**********" at bounding box center [731, 353] width 1463 height 707
click at [743, 304] on img "button" at bounding box center [738, 302] width 11 height 11
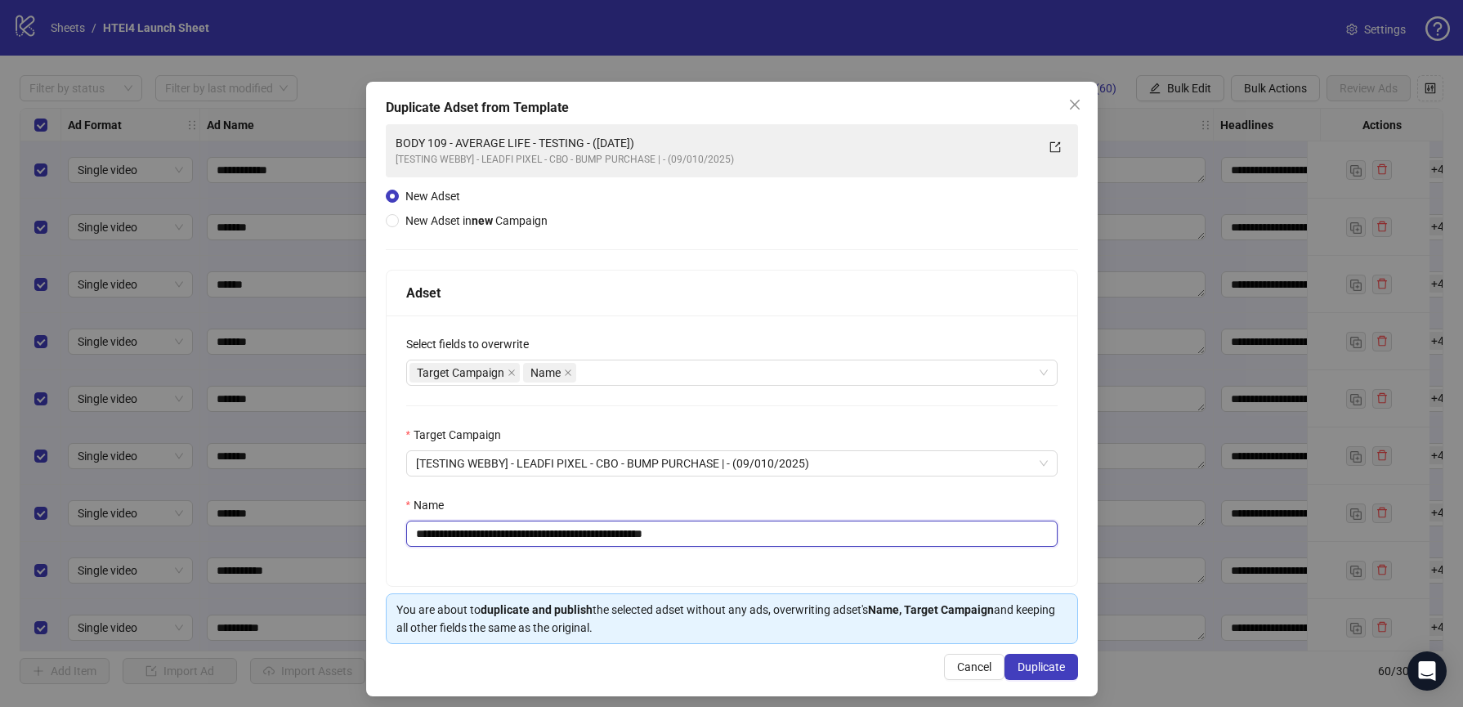
click at [465, 535] on input "**********" at bounding box center [731, 534] width 651 height 26
drag, startPoint x: 476, startPoint y: 537, endPoint x: 547, endPoint y: 537, distance: 70.3
click at [547, 537] on input "**********" at bounding box center [731, 534] width 651 height 26
drag, startPoint x: 651, startPoint y: 533, endPoint x: 793, endPoint y: 542, distance: 142.5
click at [790, 542] on input "**********" at bounding box center [731, 534] width 651 height 26
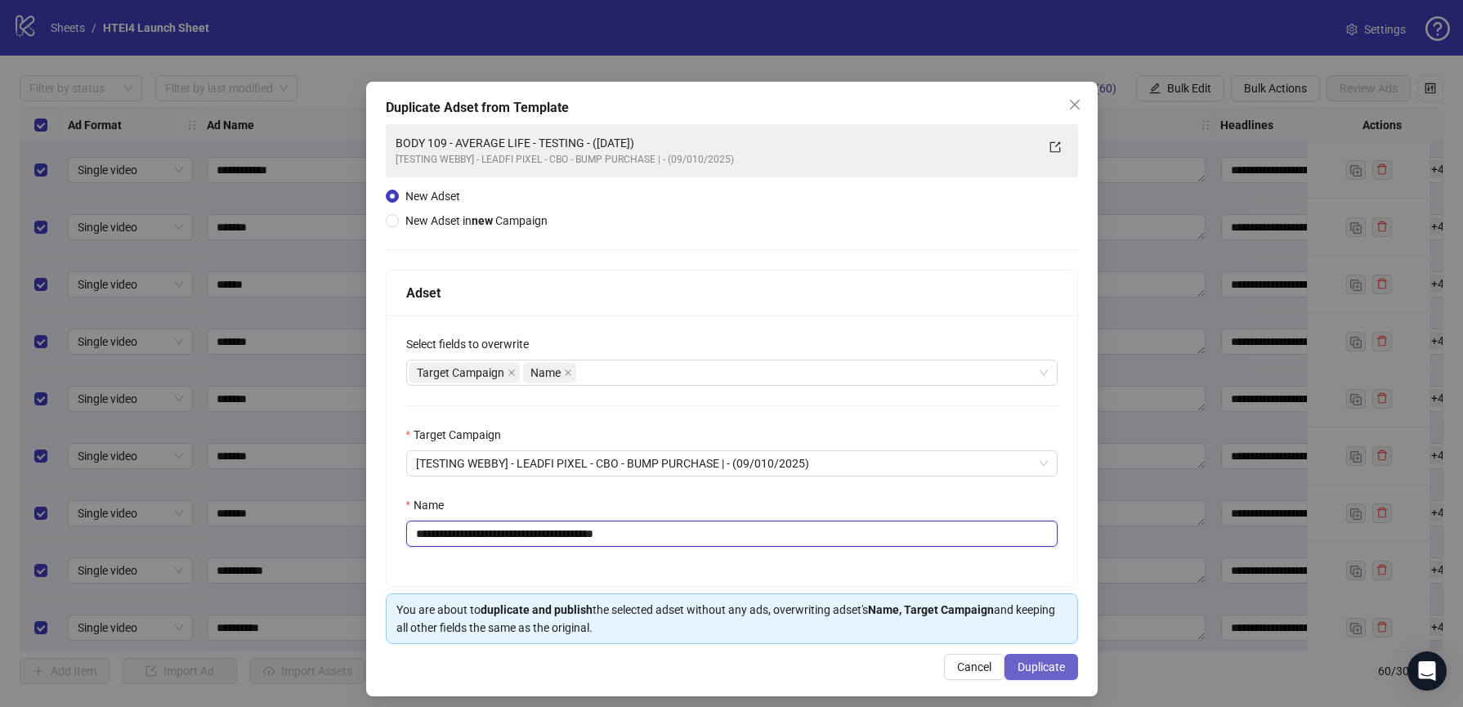
type input "**********"
click at [1032, 663] on span "Duplicate" at bounding box center [1040, 666] width 47 height 13
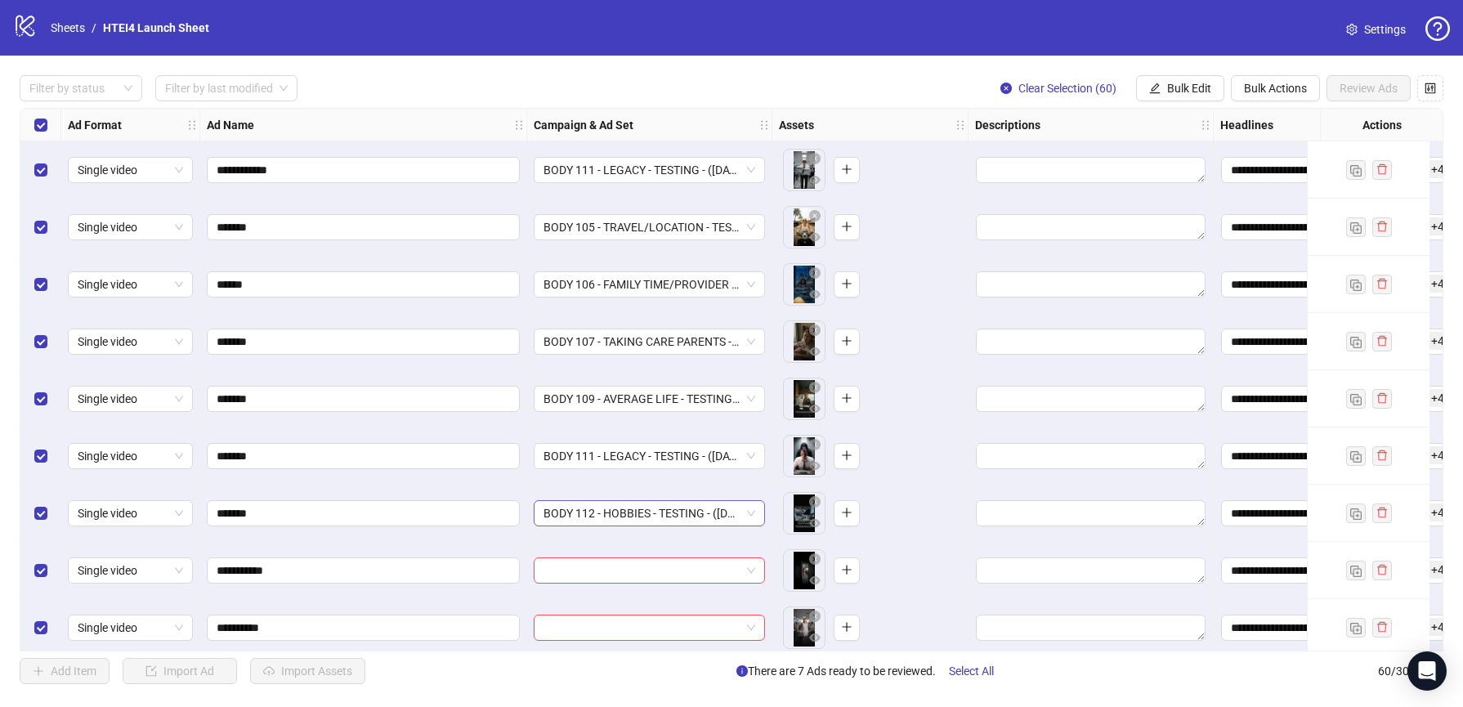
scroll to position [109, 0]
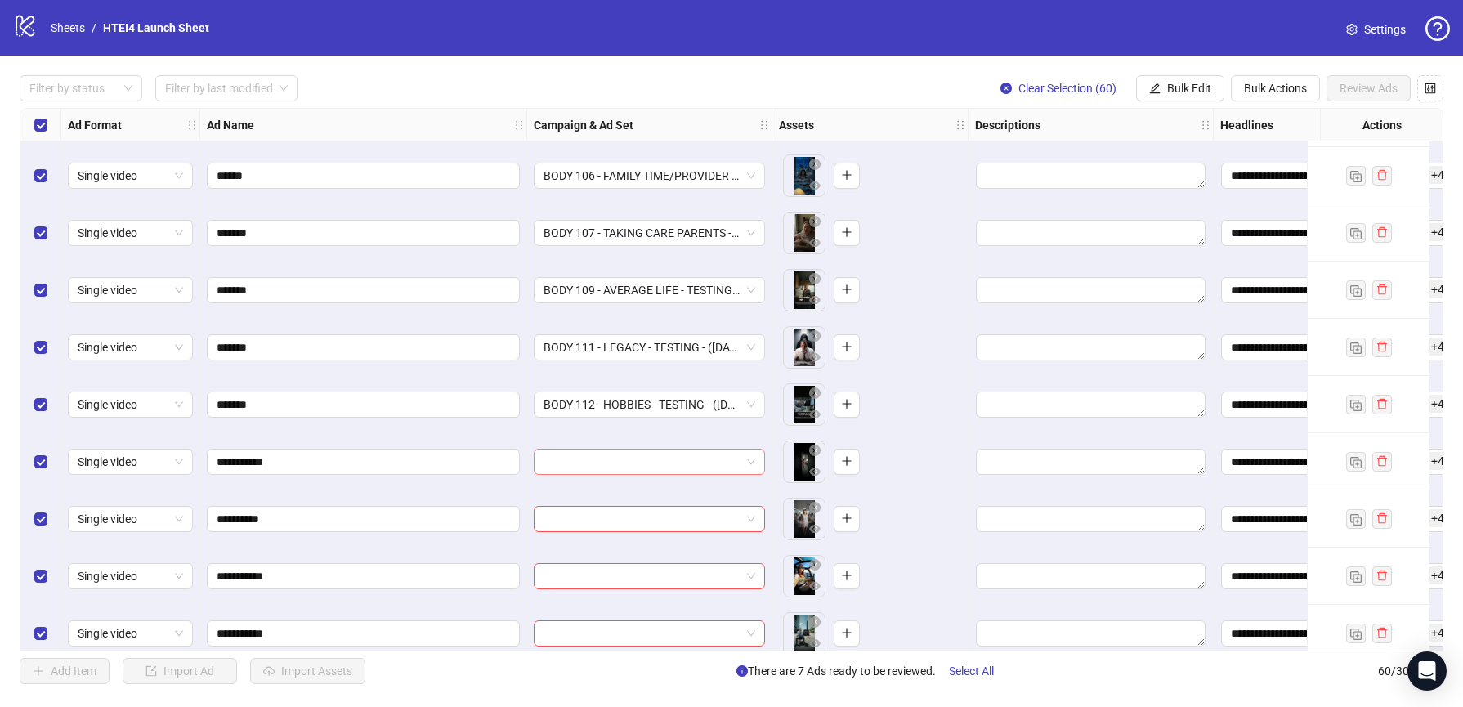
click at [577, 467] on input "search" at bounding box center [641, 461] width 197 height 25
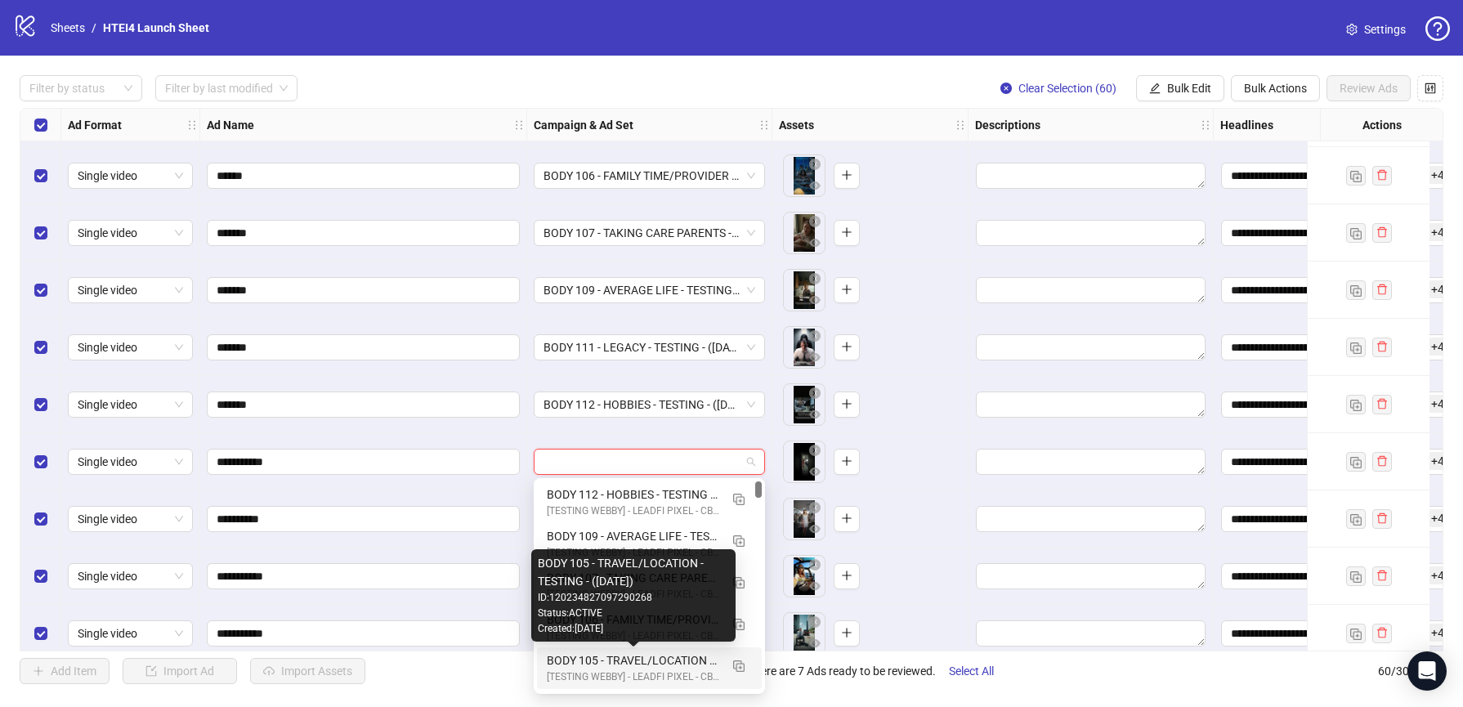
click at [613, 654] on div "BODY 105 - TRAVEL/LOCATION - TESTING - (09.10.2025)" at bounding box center [633, 660] width 172 height 18
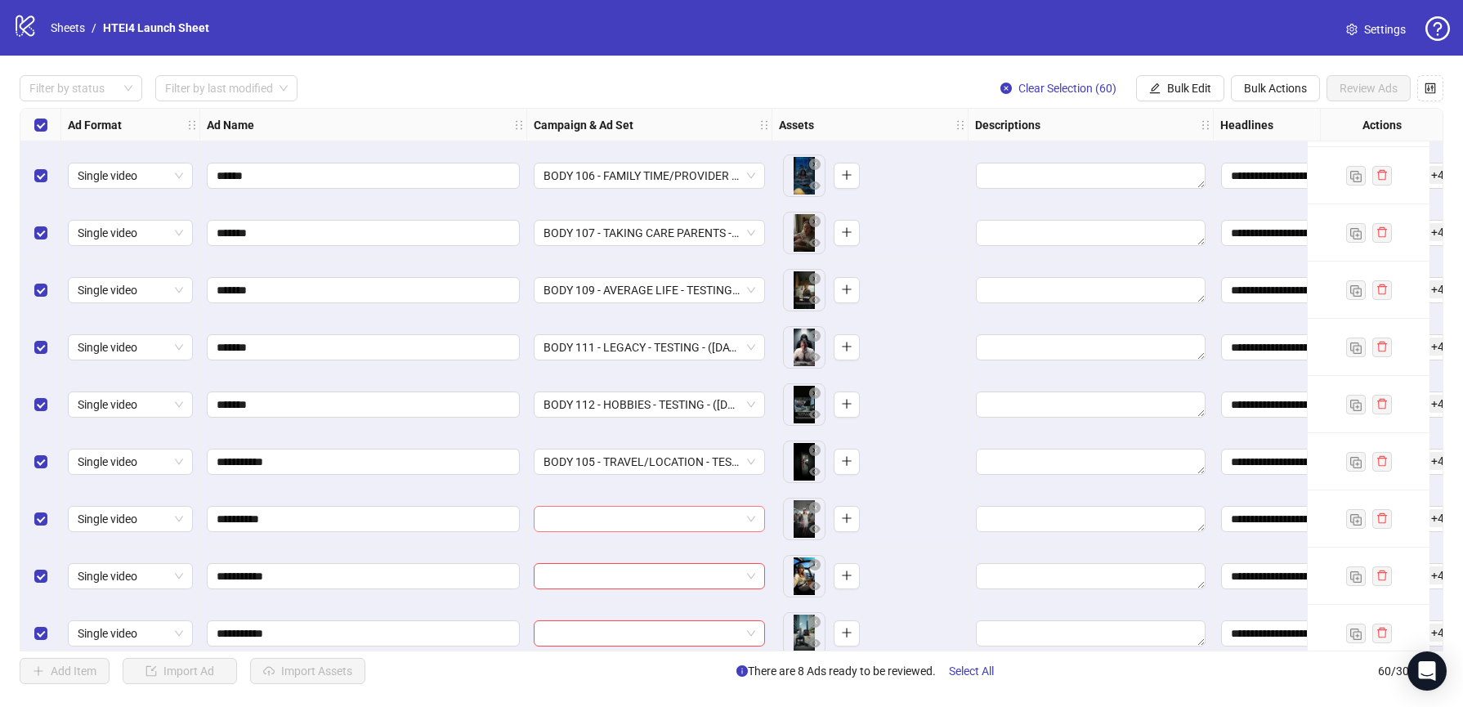
click at [592, 525] on input "search" at bounding box center [641, 519] width 197 height 25
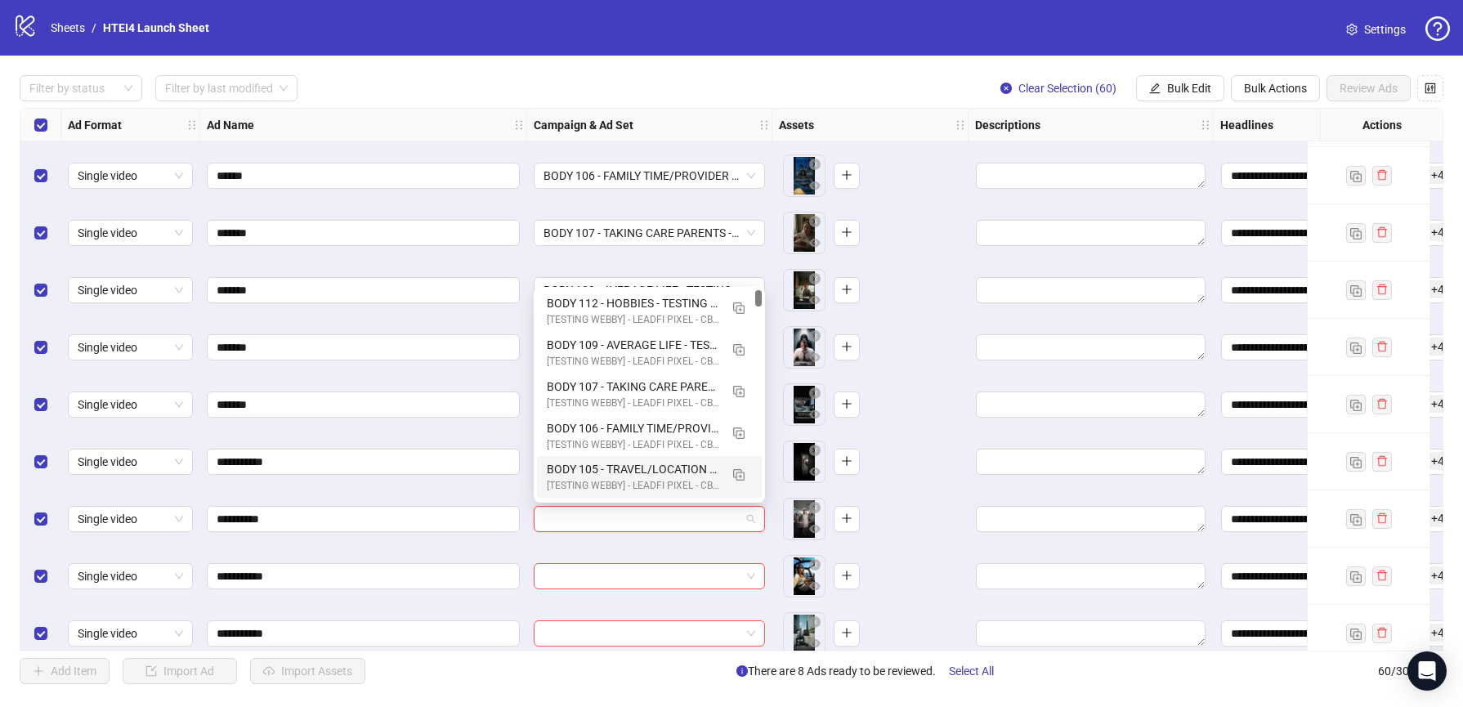
click at [610, 472] on div "BODY 105 - TRAVEL/LOCATION - TESTING - (09.10.2025)" at bounding box center [633, 469] width 172 height 18
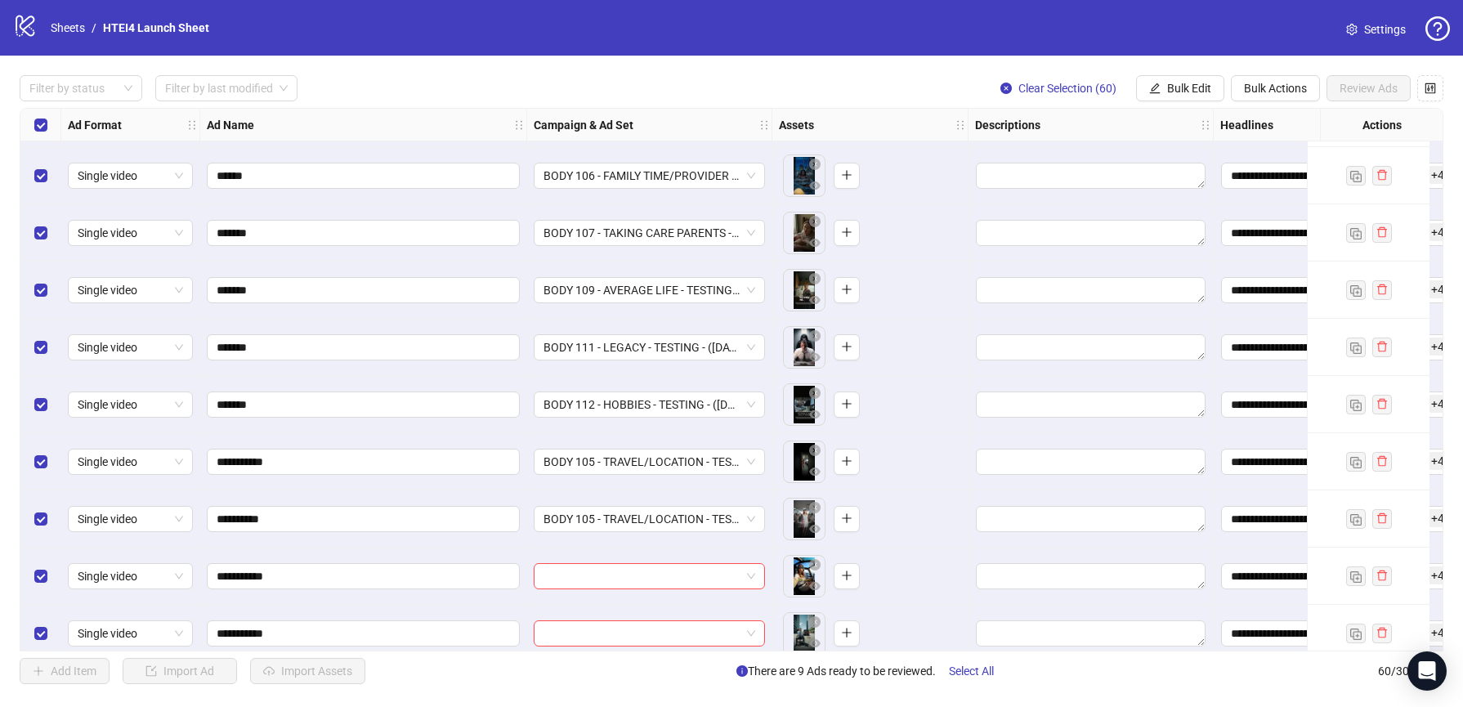
scroll to position [355, 0]
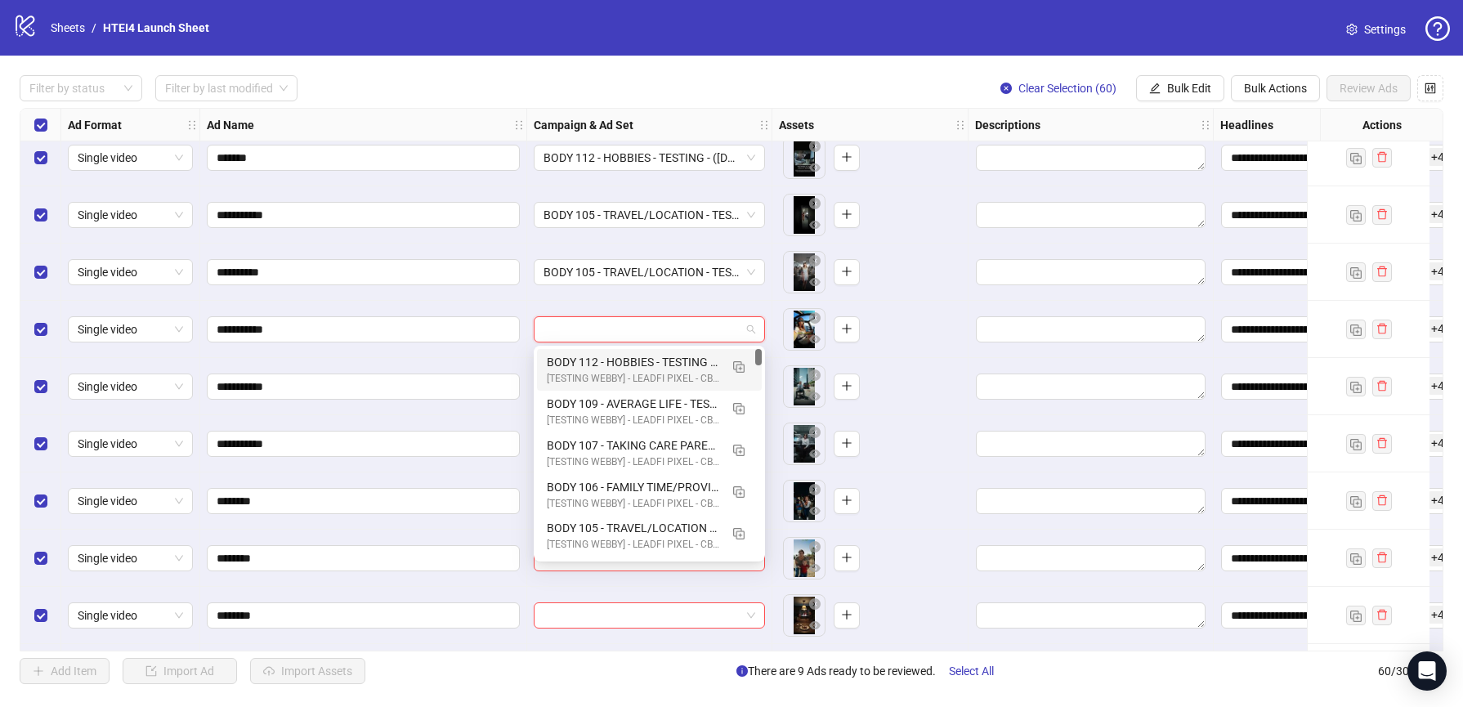
click at [574, 323] on input "search" at bounding box center [641, 329] width 197 height 25
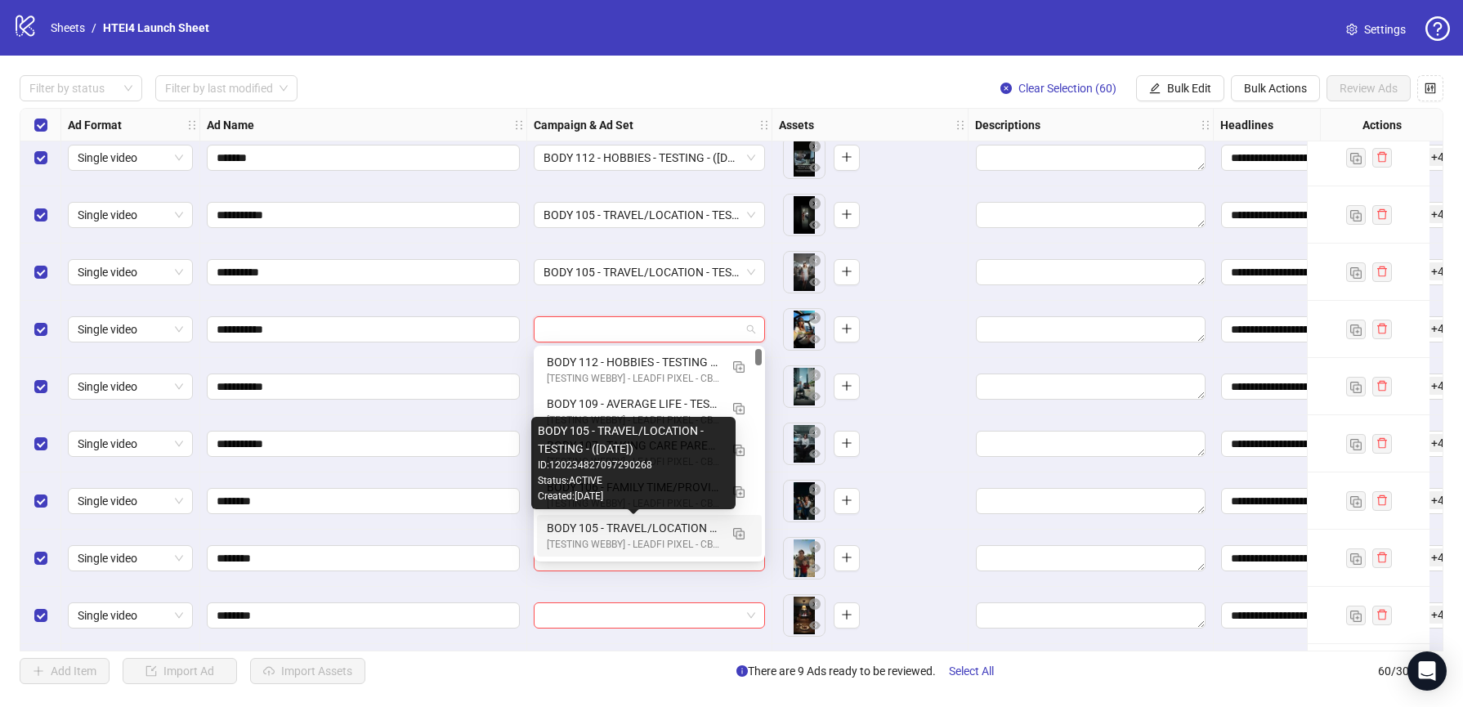
click at [605, 528] on div "BODY 105 - TRAVEL/LOCATION - TESTING - (09.10.2025)" at bounding box center [633, 528] width 172 height 18
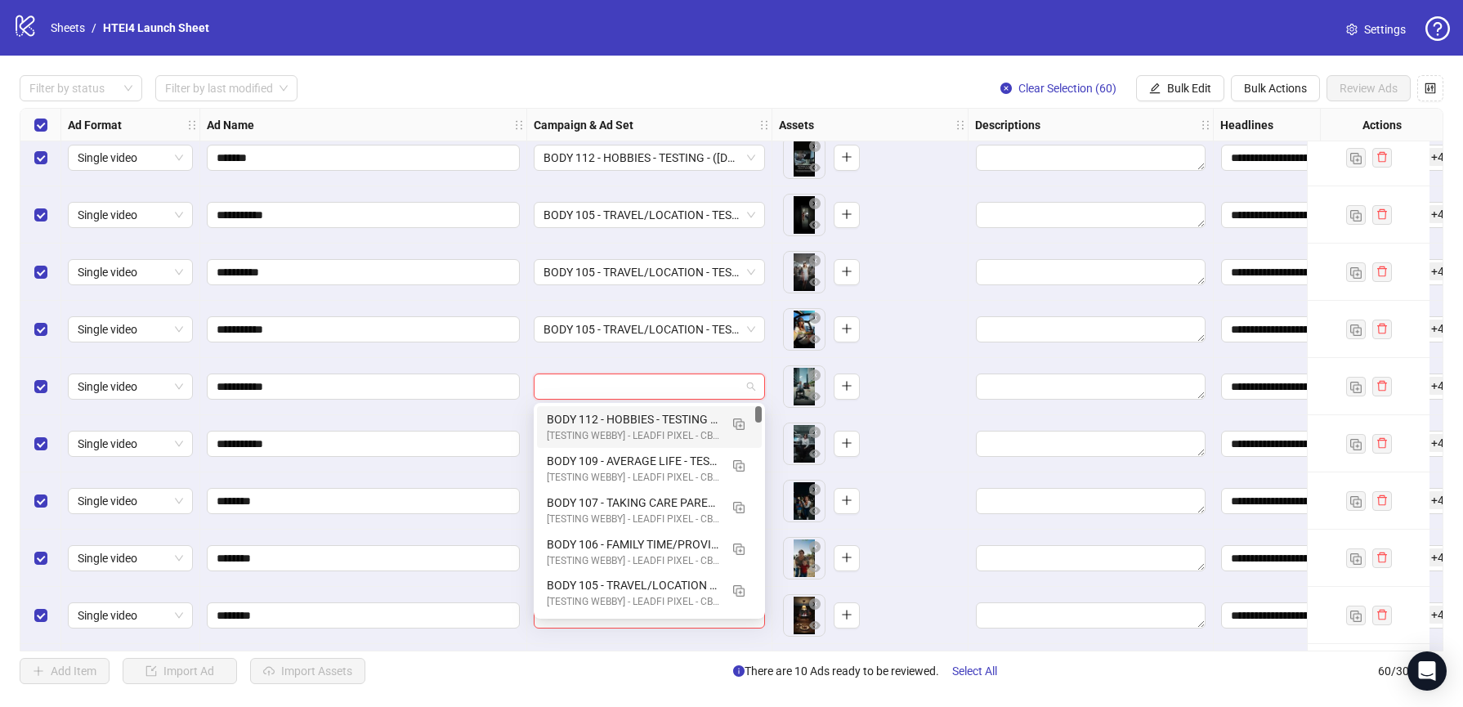
click at [605, 382] on input "search" at bounding box center [641, 386] width 197 height 25
click at [610, 584] on div "BODY 105 - TRAVEL/LOCATION - TESTING - (09.10.2025)" at bounding box center [633, 585] width 172 height 18
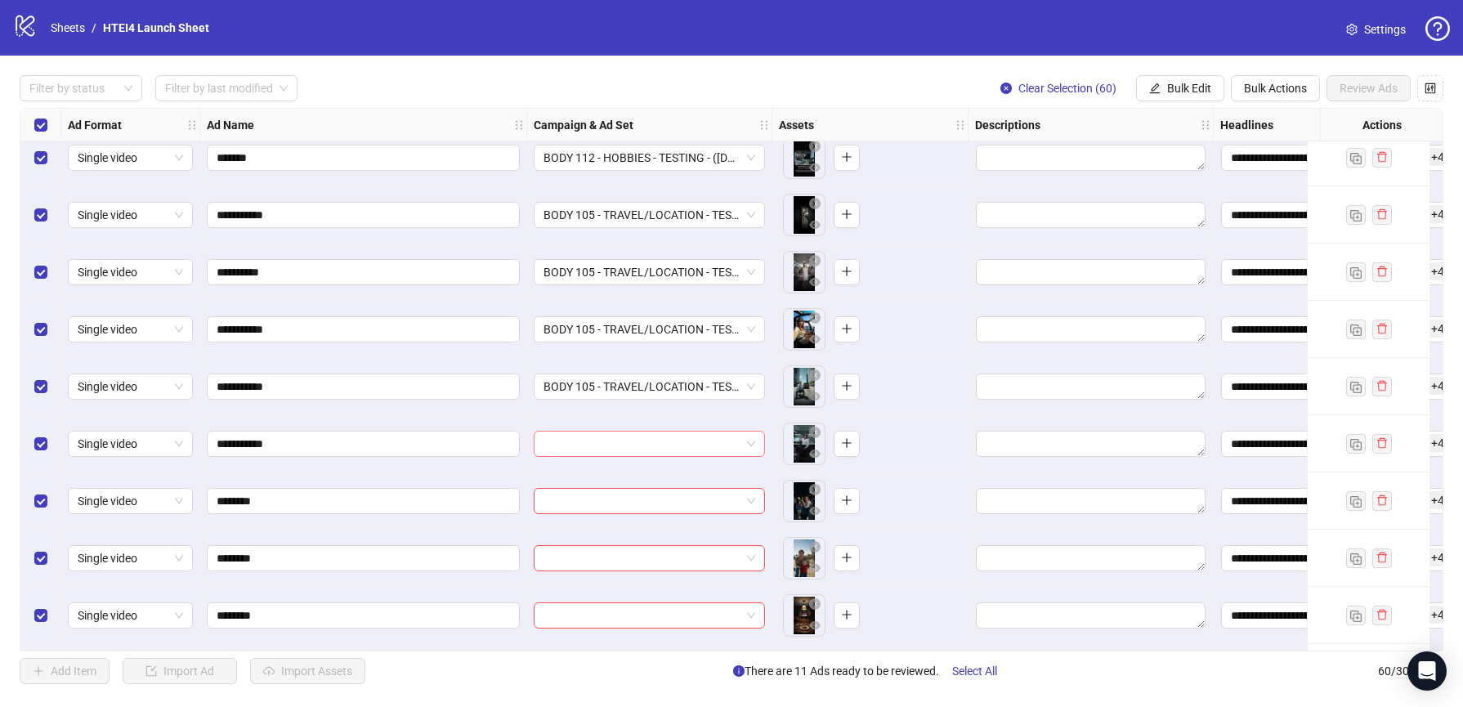
click at [609, 443] on input "search" at bounding box center [641, 443] width 197 height 25
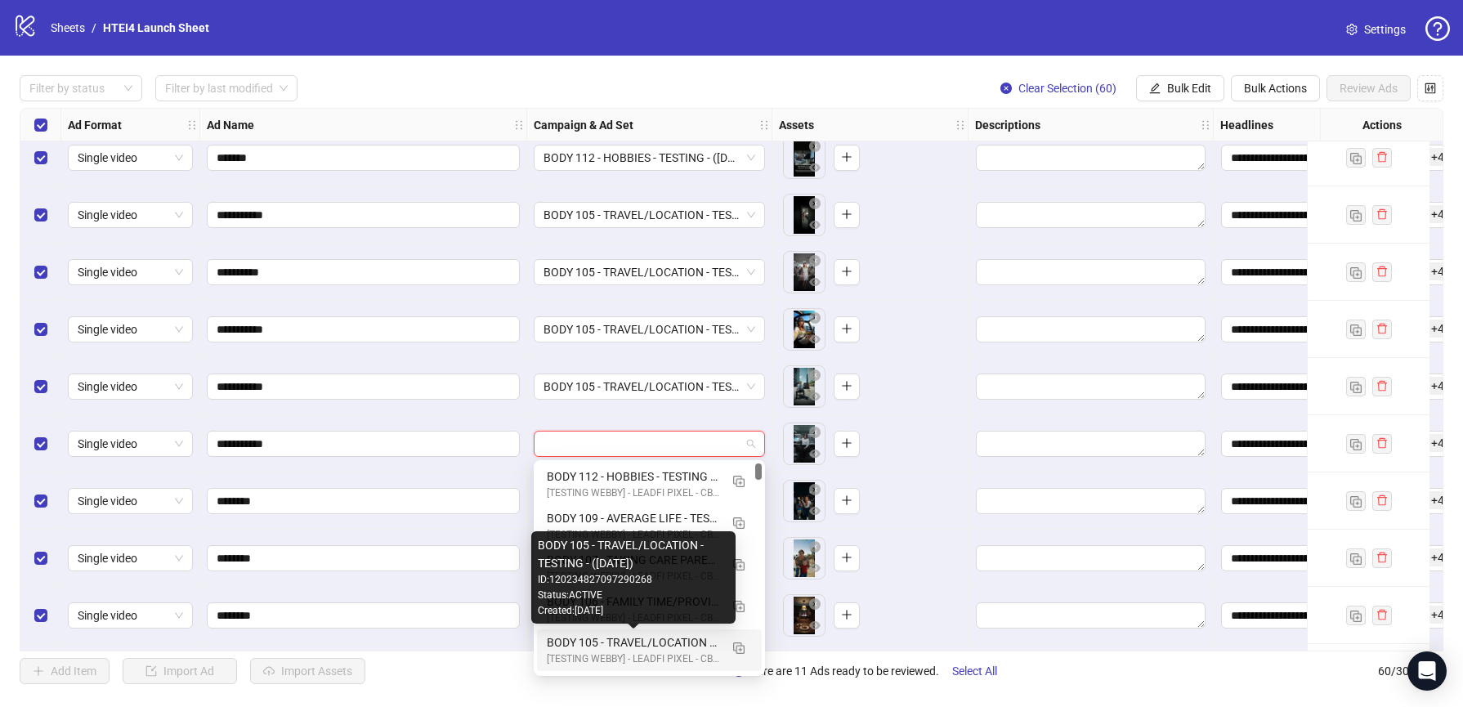
click at [612, 641] on div "BODY 105 - TRAVEL/LOCATION - TESTING - (09.10.2025)" at bounding box center [633, 642] width 172 height 18
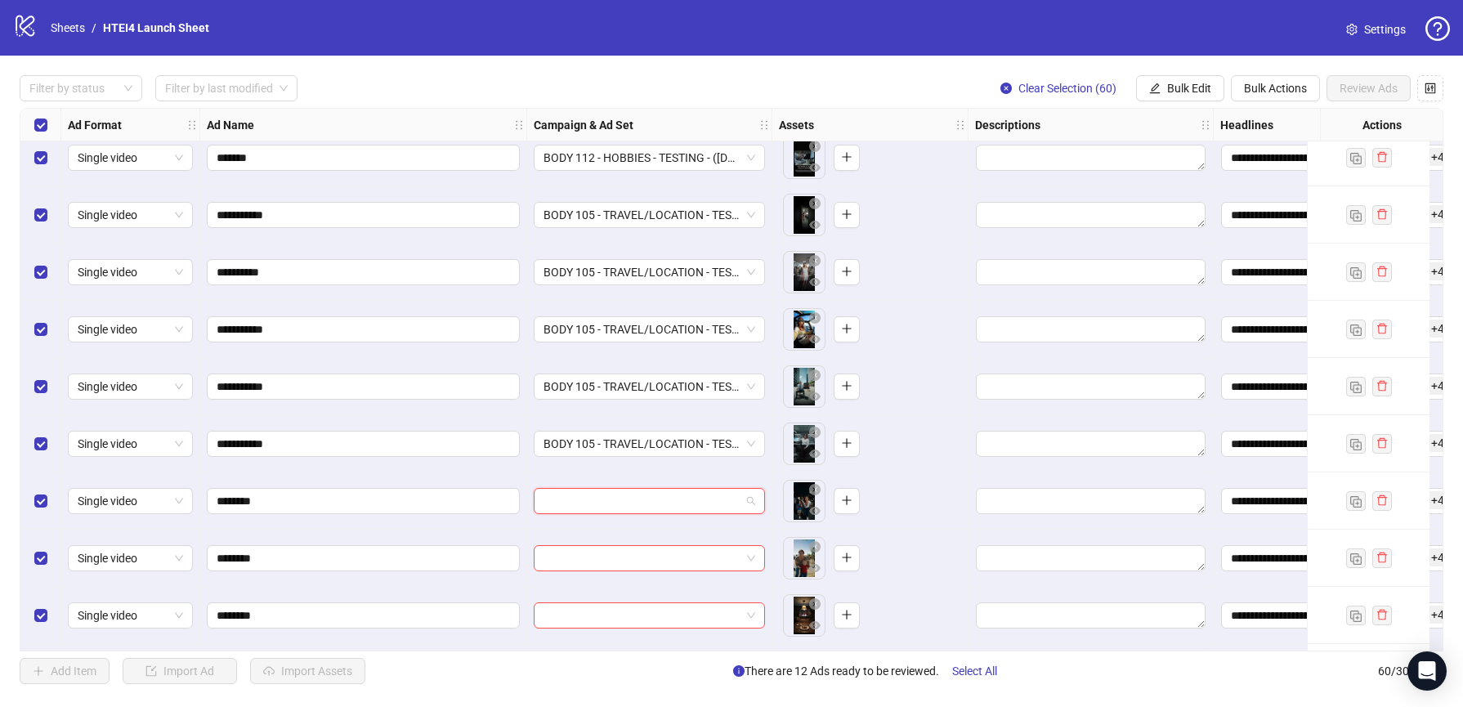
click at [597, 509] on input "search" at bounding box center [641, 501] width 197 height 25
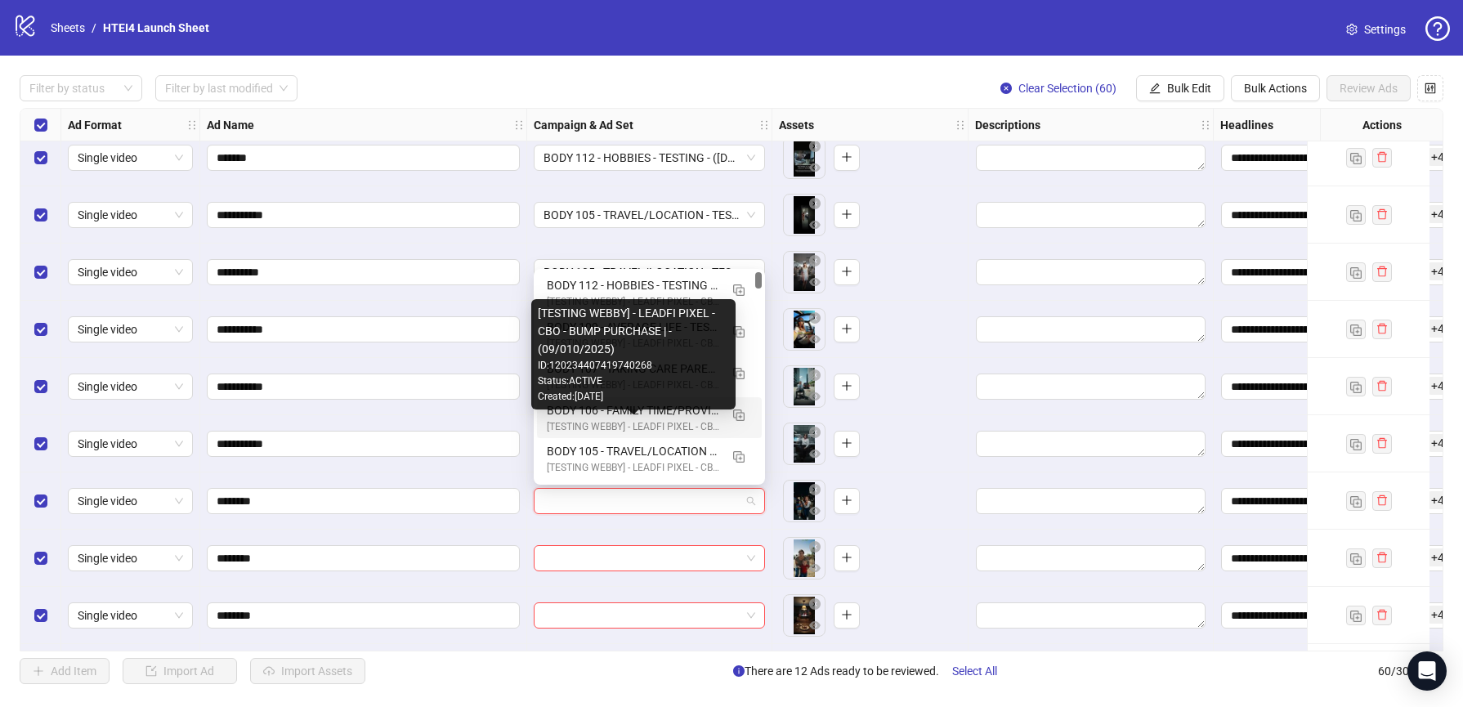
click at [592, 420] on div "[TESTING WEBBY] - LEADFI PIXEL - CBO - BUMP PURCHASE | - (09/010/2025)" at bounding box center [633, 427] width 172 height 16
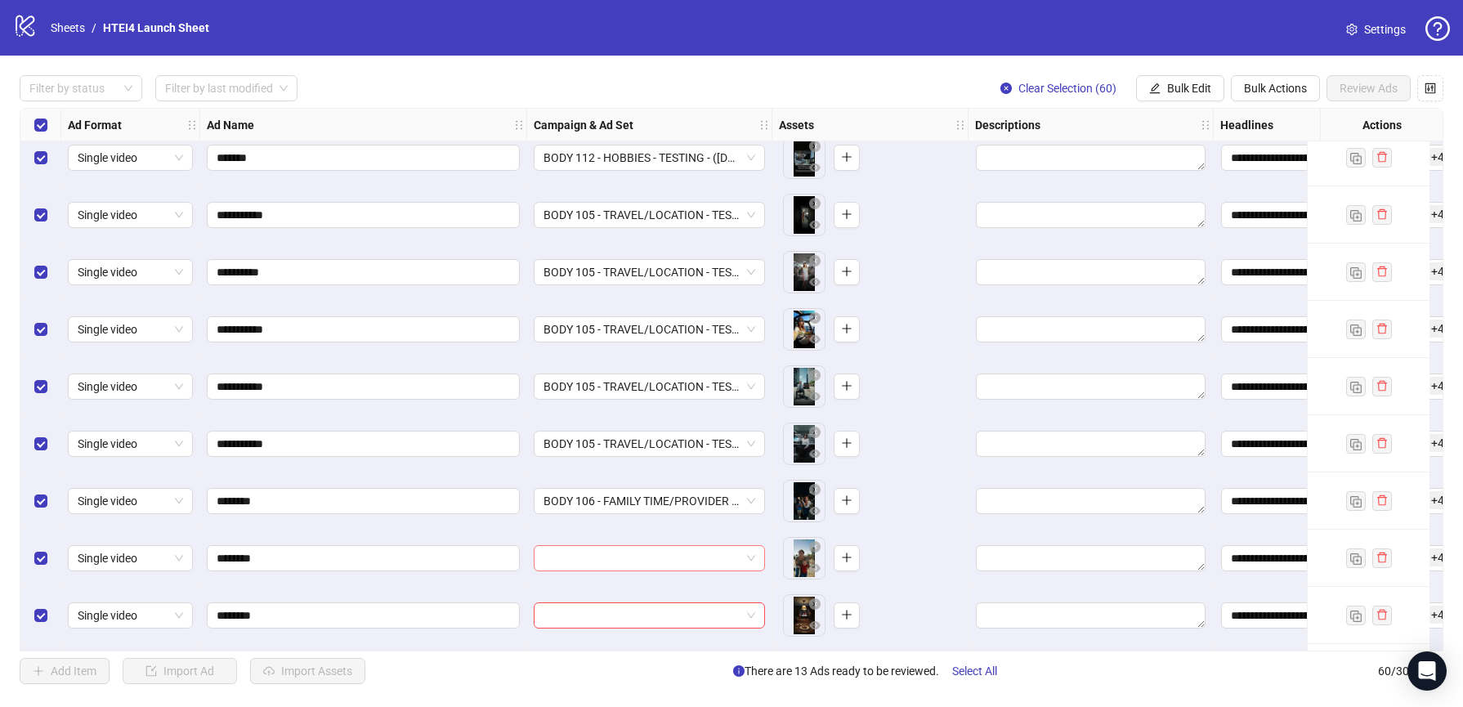
scroll to position [506, 0]
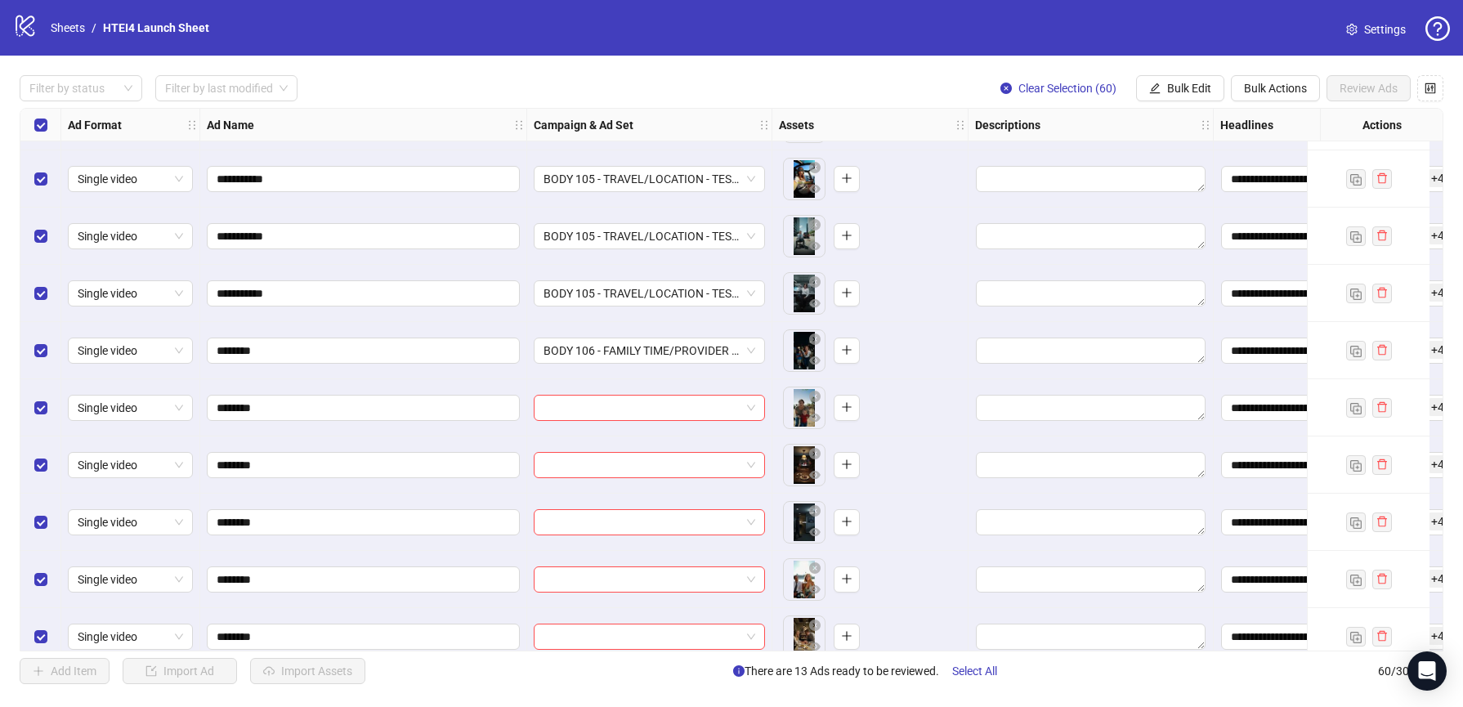
click at [588, 387] on div at bounding box center [649, 407] width 245 height 57
click at [588, 390] on div at bounding box center [649, 407] width 245 height 57
click at [588, 400] on input "search" at bounding box center [641, 408] width 197 height 25
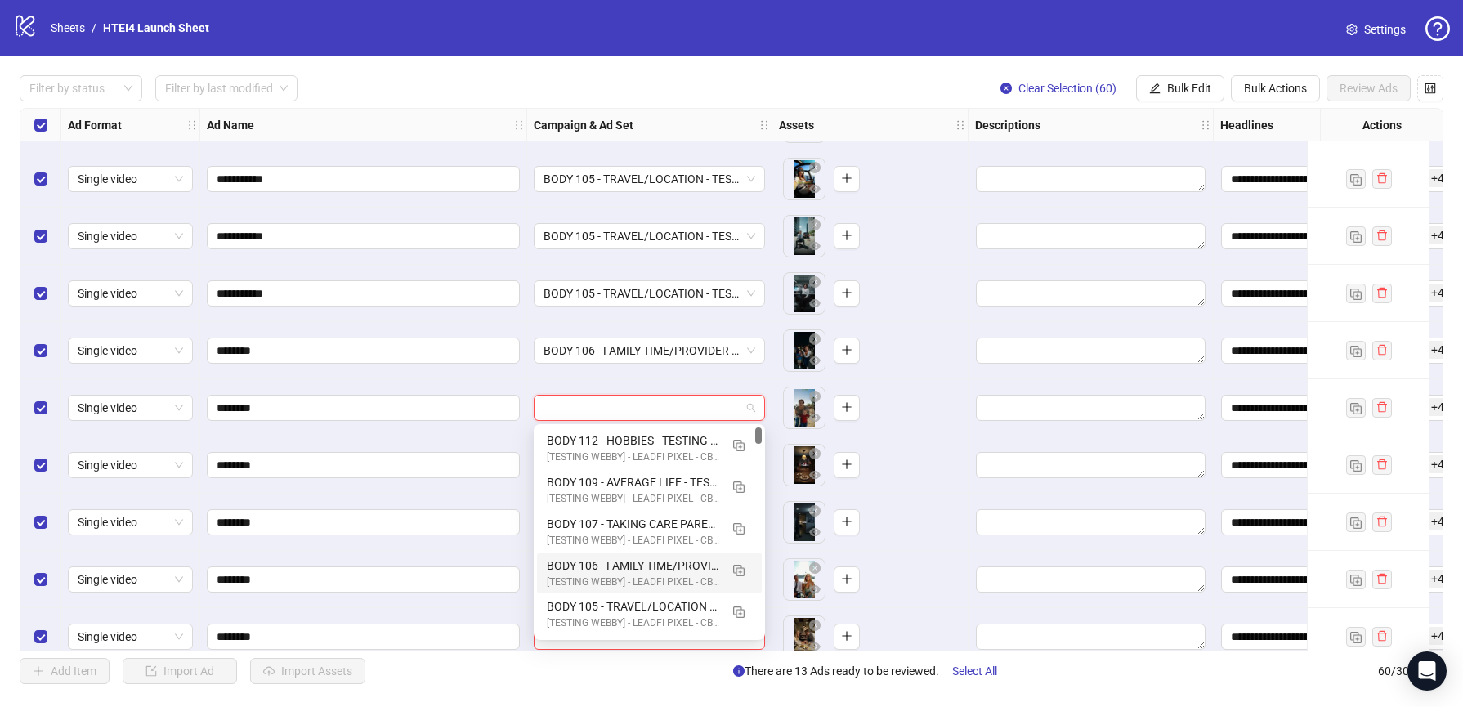
click at [595, 563] on div "BODY 106 - FAMILY TIME/PROVIDER (Dangerous Neighbourhood) - TESTING - (09.10.20…" at bounding box center [633, 565] width 172 height 18
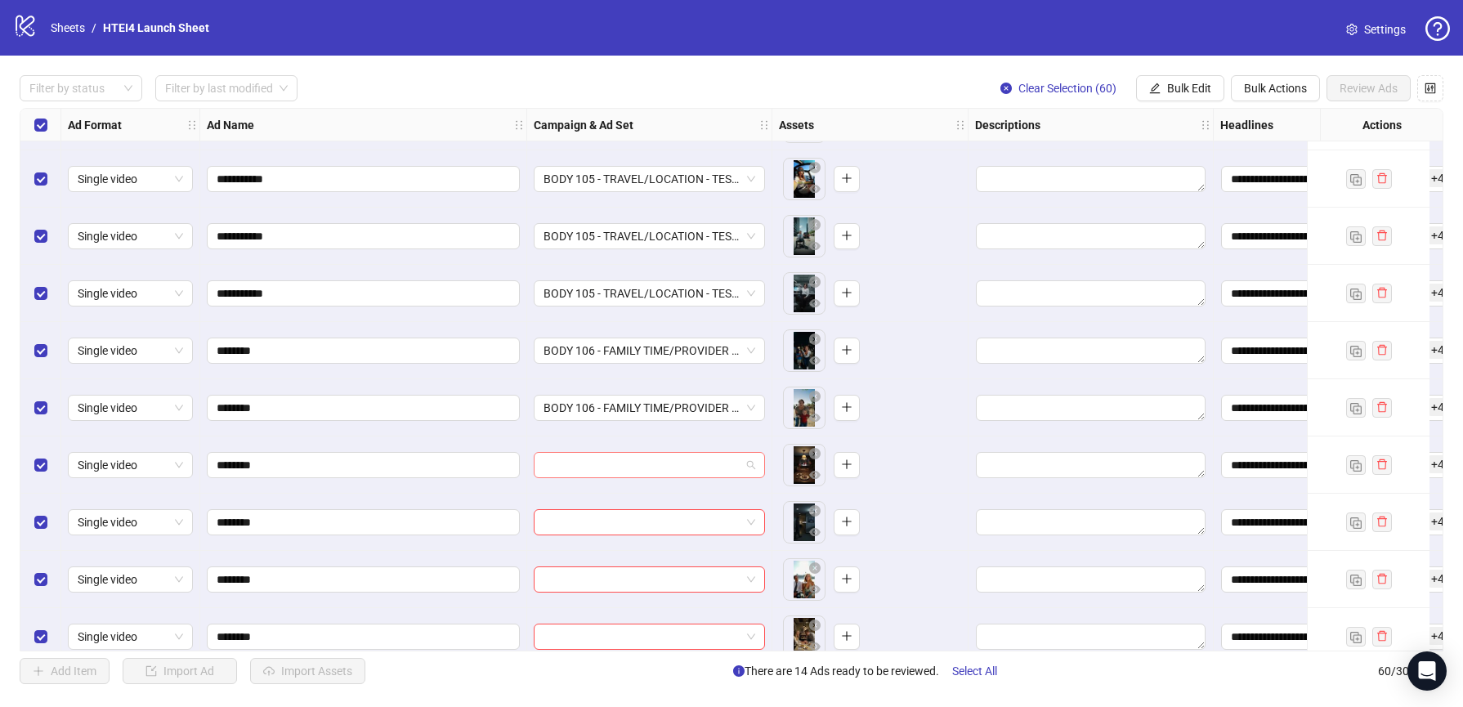
click at [592, 465] on input "search" at bounding box center [641, 465] width 197 height 25
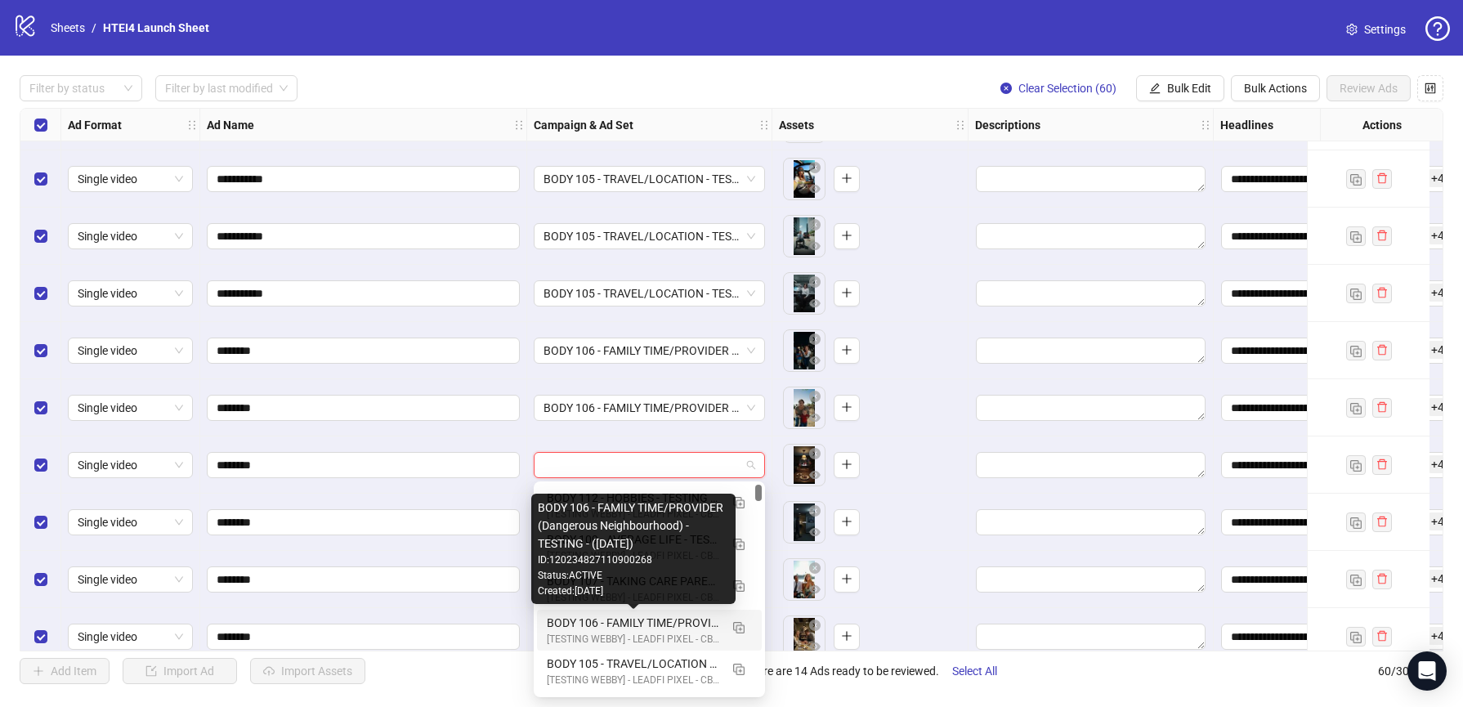
click at [608, 632] on div "[TESTING WEBBY] - LEADFI PIXEL - CBO - BUMP PURCHASE | - (09/010/2025)" at bounding box center [633, 640] width 172 height 16
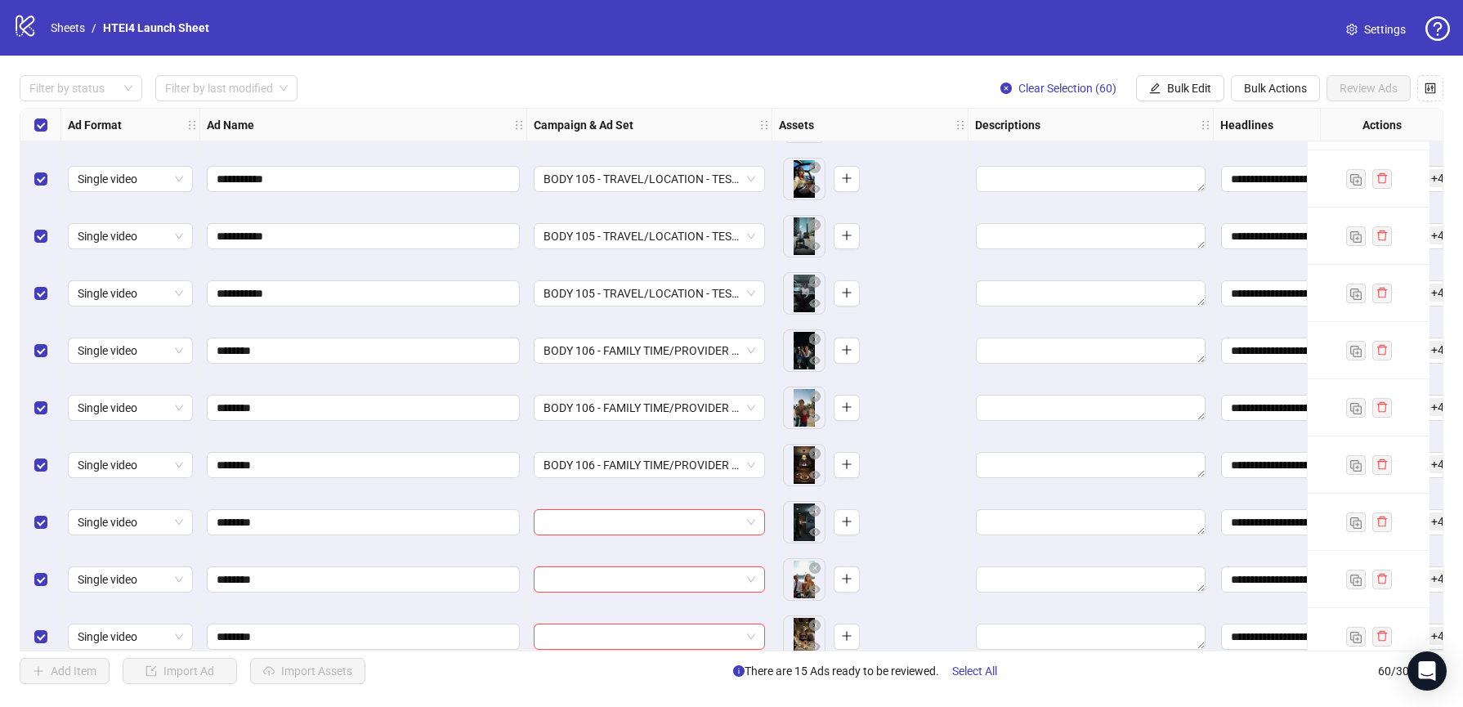
click at [601, 536] on div at bounding box center [649, 522] width 245 height 57
click at [601, 530] on input "search" at bounding box center [641, 522] width 197 height 25
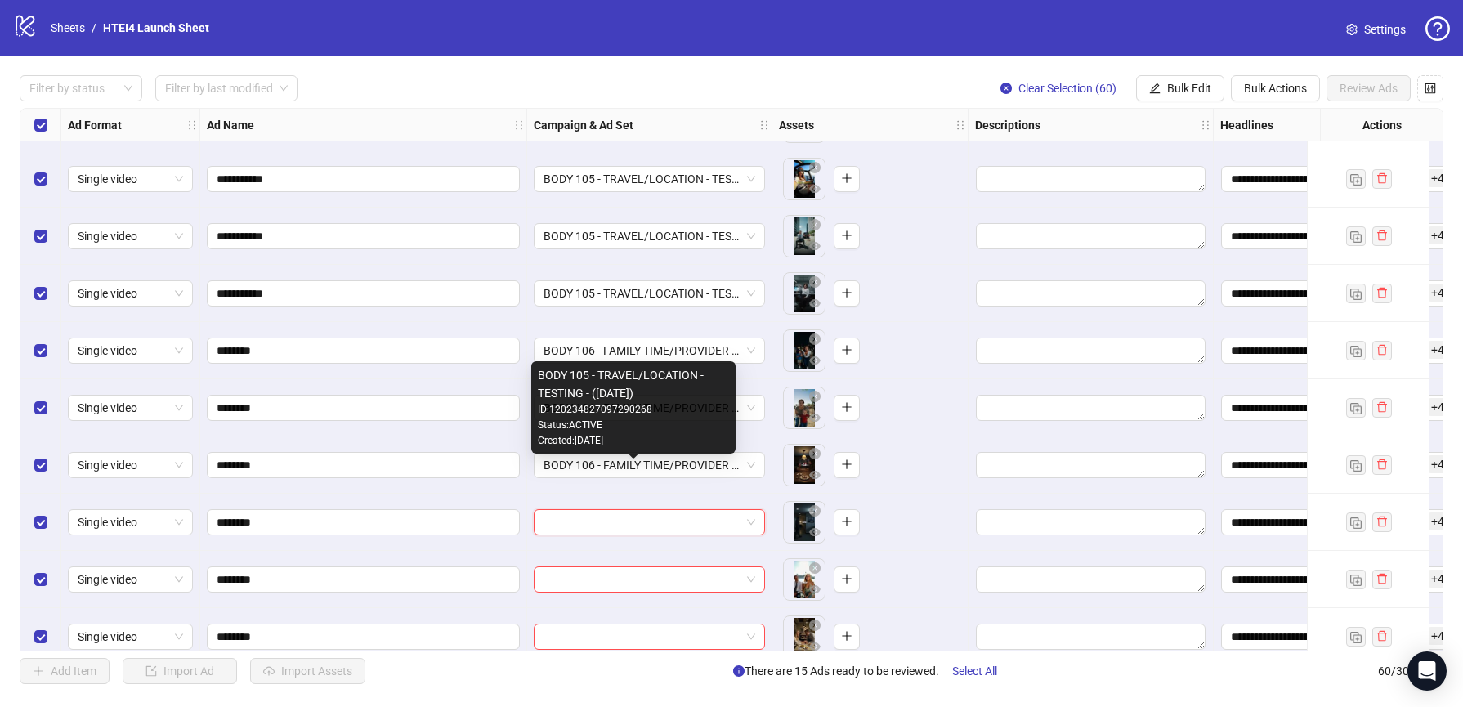
click at [610, 444] on div "Created: 2025-09-10" at bounding box center [633, 441] width 191 height 16
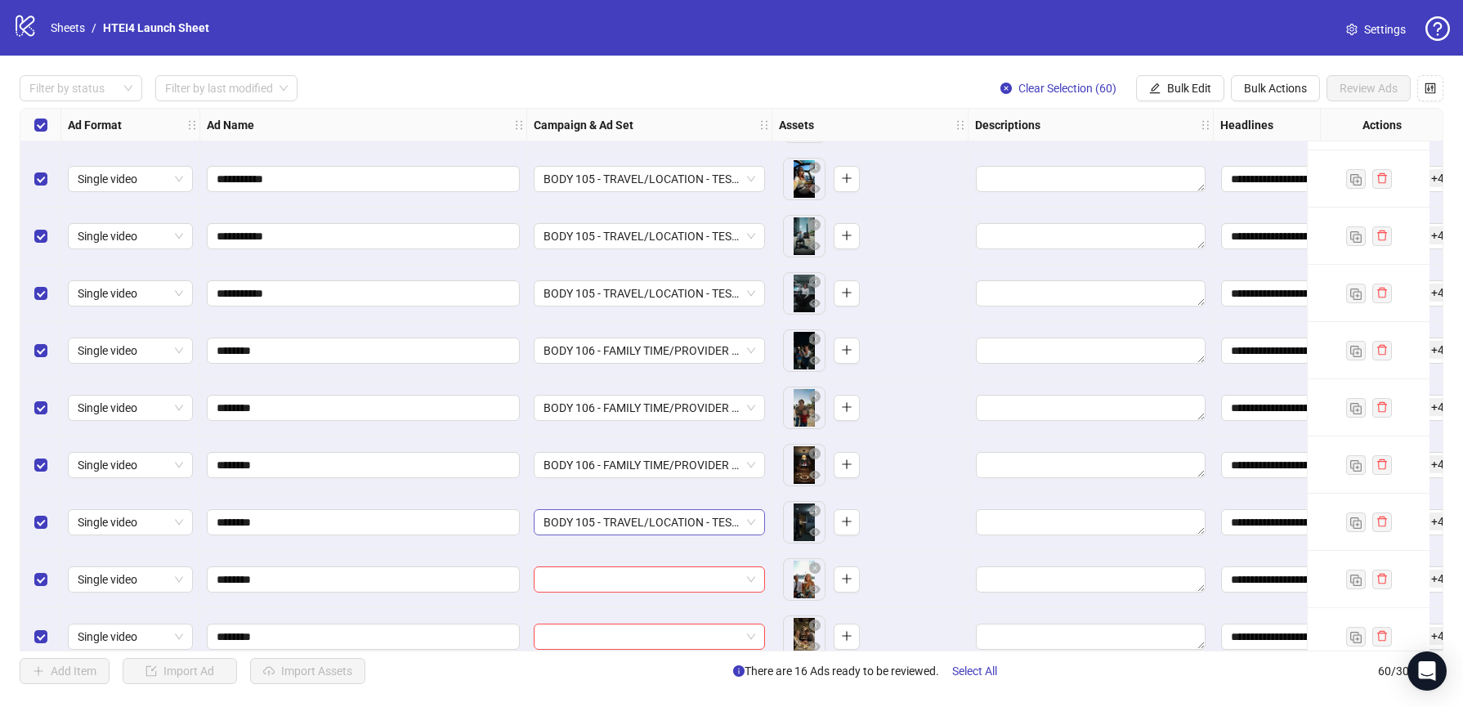
click at [609, 515] on span "BODY 105 - TRAVEL/LOCATION - TESTING - (09.10.2025)" at bounding box center [649, 522] width 212 height 25
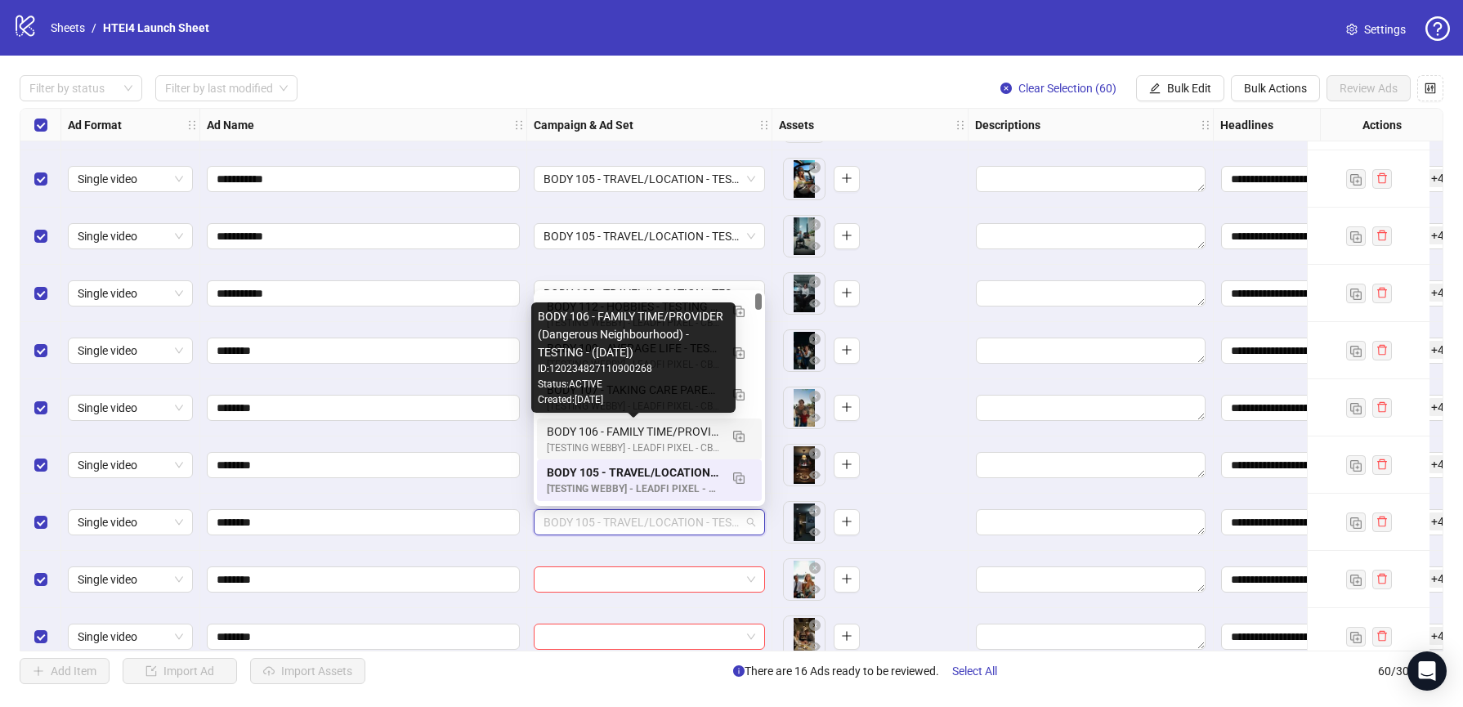
click at [607, 437] on div "BODY 106 - FAMILY TIME/PROVIDER (Dangerous Neighbourhood) - TESTING - (09.10.20…" at bounding box center [633, 431] width 172 height 18
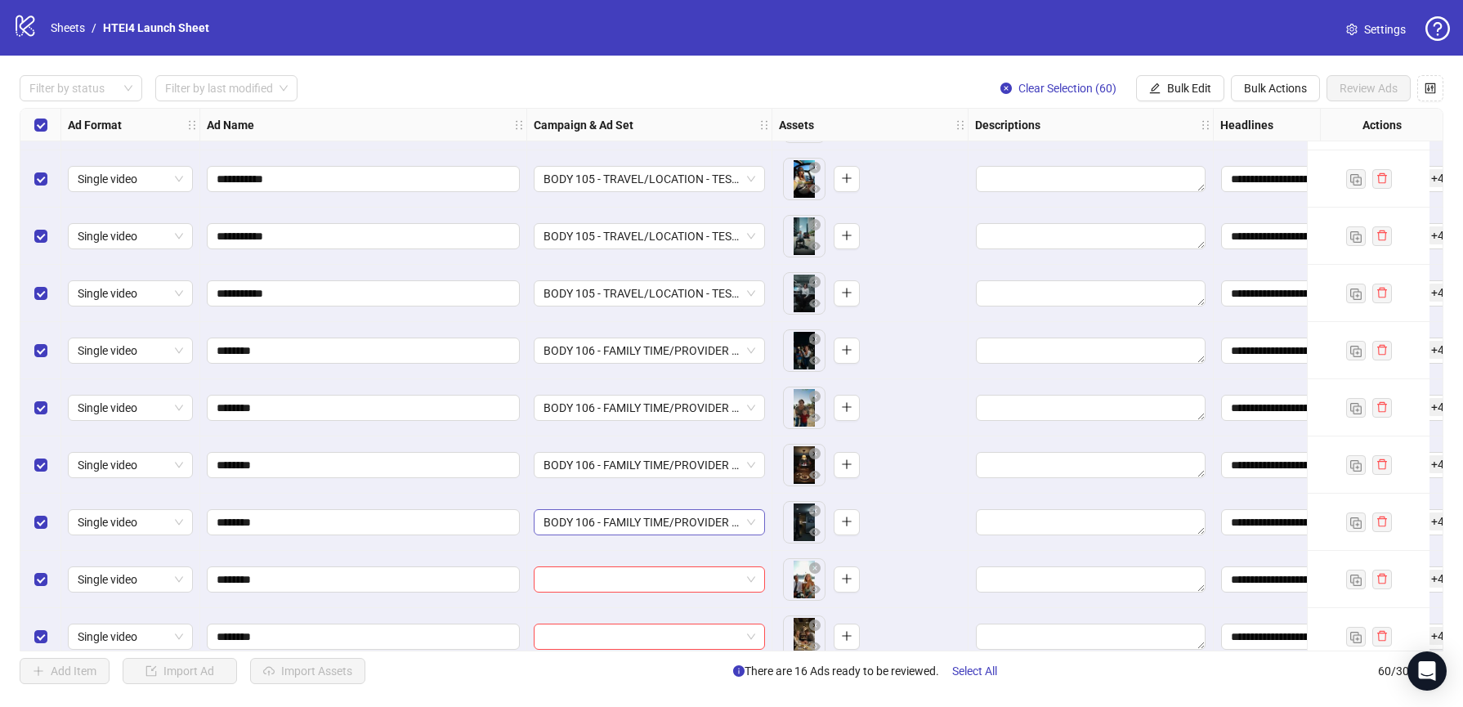
scroll to position [603, 0]
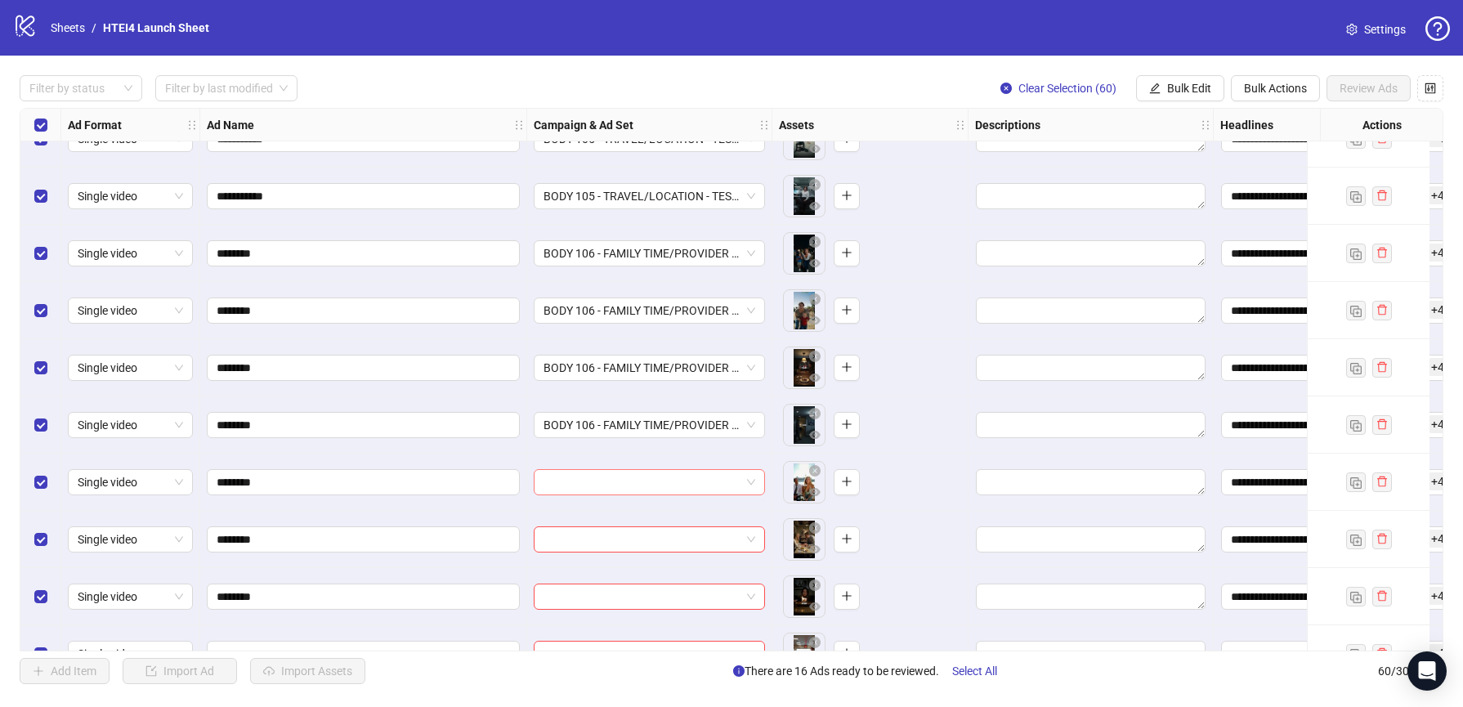
click at [606, 475] on input "search" at bounding box center [641, 482] width 197 height 25
click at [705, 478] on input "search" at bounding box center [641, 482] width 197 height 25
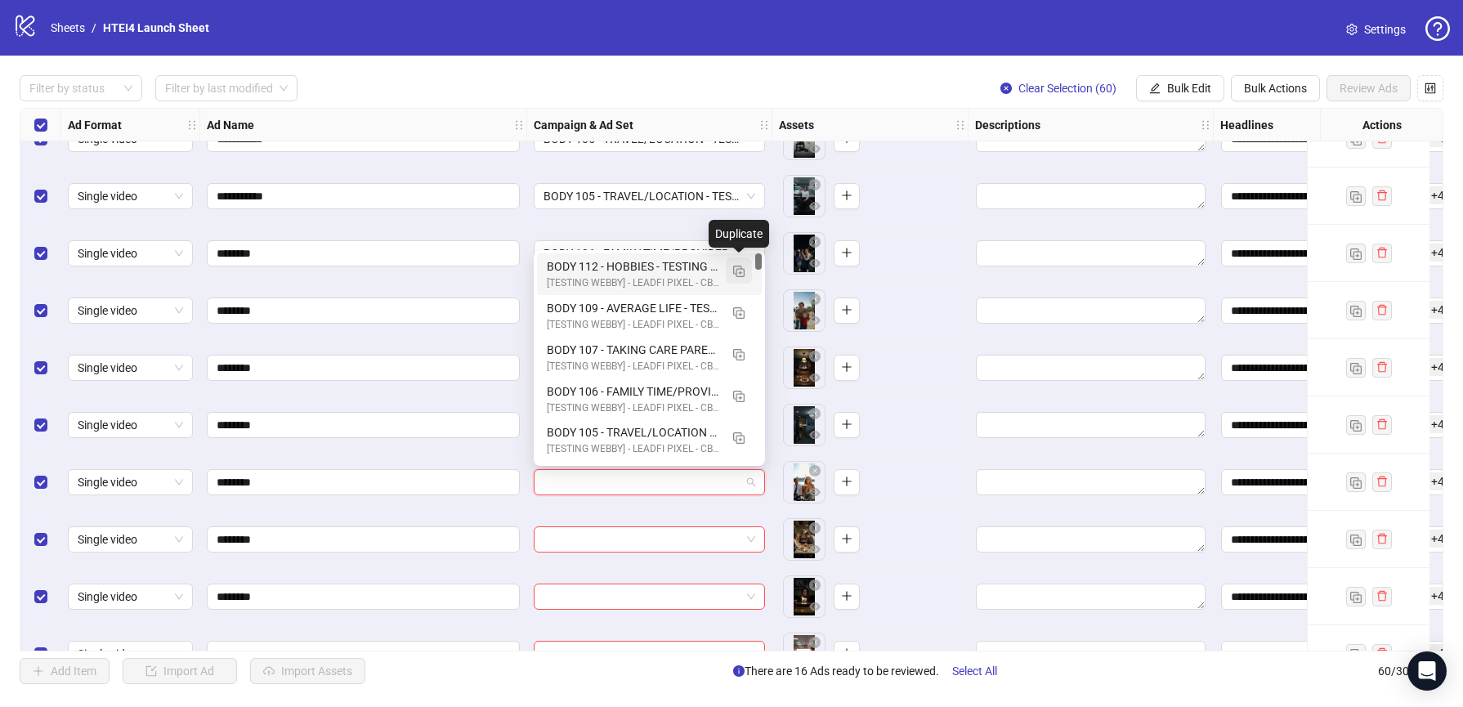
click at [739, 269] on img "button" at bounding box center [738, 271] width 11 height 11
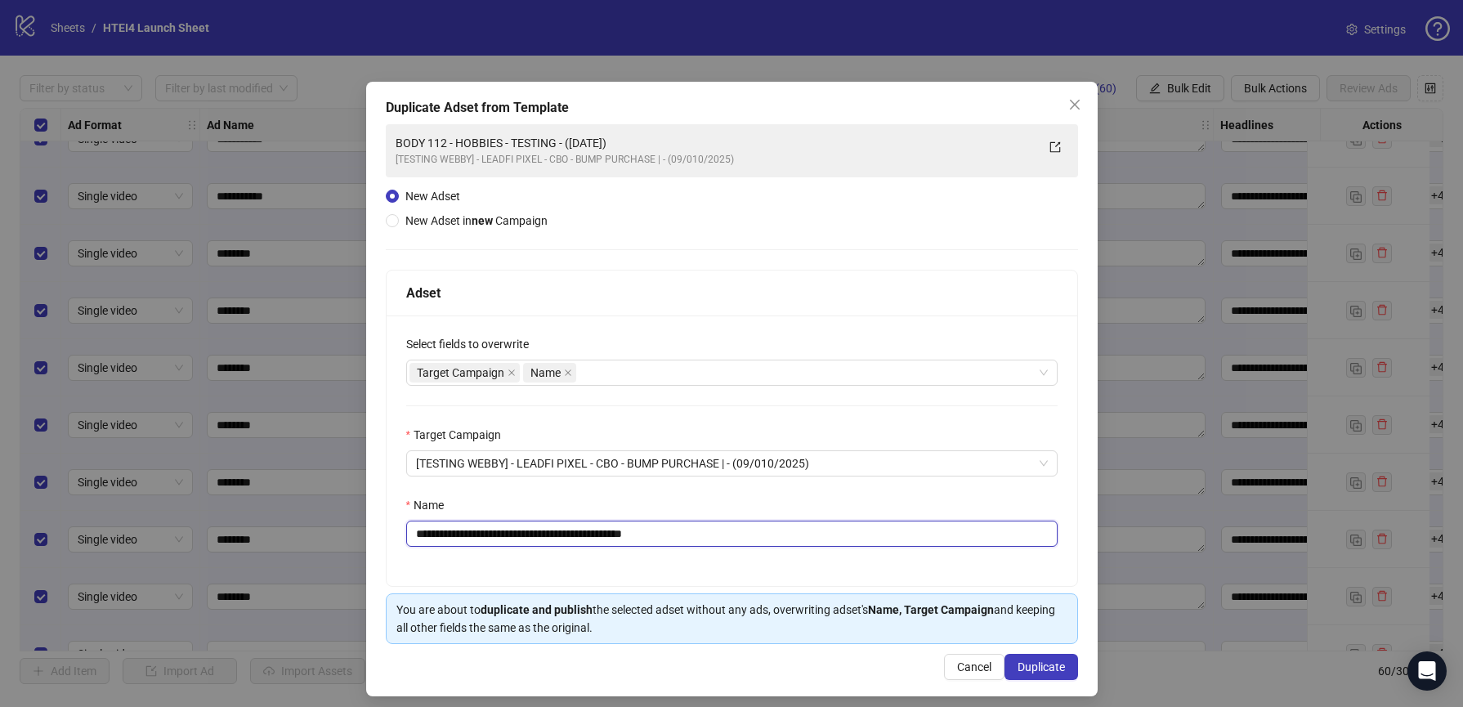
drag, startPoint x: 477, startPoint y: 534, endPoint x: 525, endPoint y: 534, distance: 48.2
click at [525, 534] on input "**********" at bounding box center [731, 534] width 651 height 26
drag, startPoint x: 701, startPoint y: 533, endPoint x: 731, endPoint y: 533, distance: 30.2
click at [731, 533] on input "**********" at bounding box center [731, 534] width 651 height 26
type input "**********"
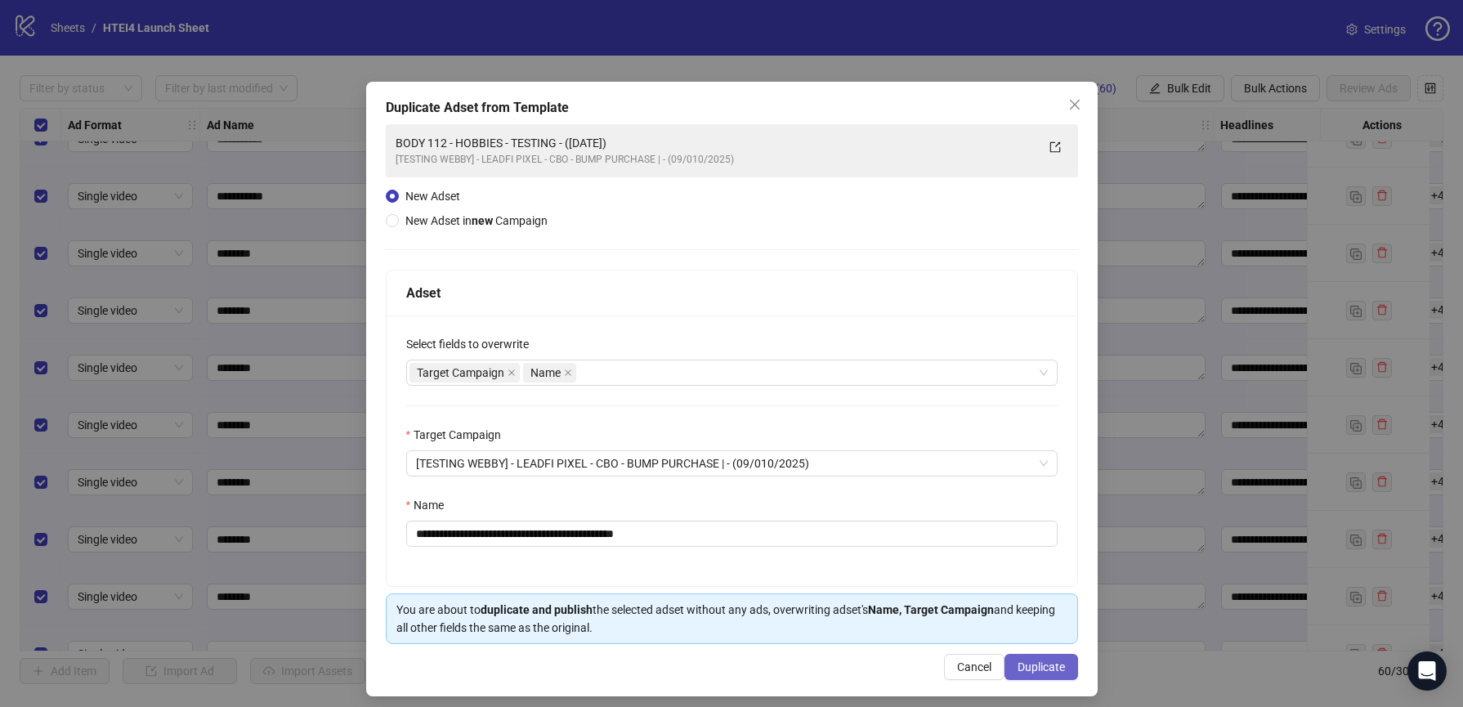
click at [1063, 659] on button "Duplicate" at bounding box center [1041, 667] width 74 height 26
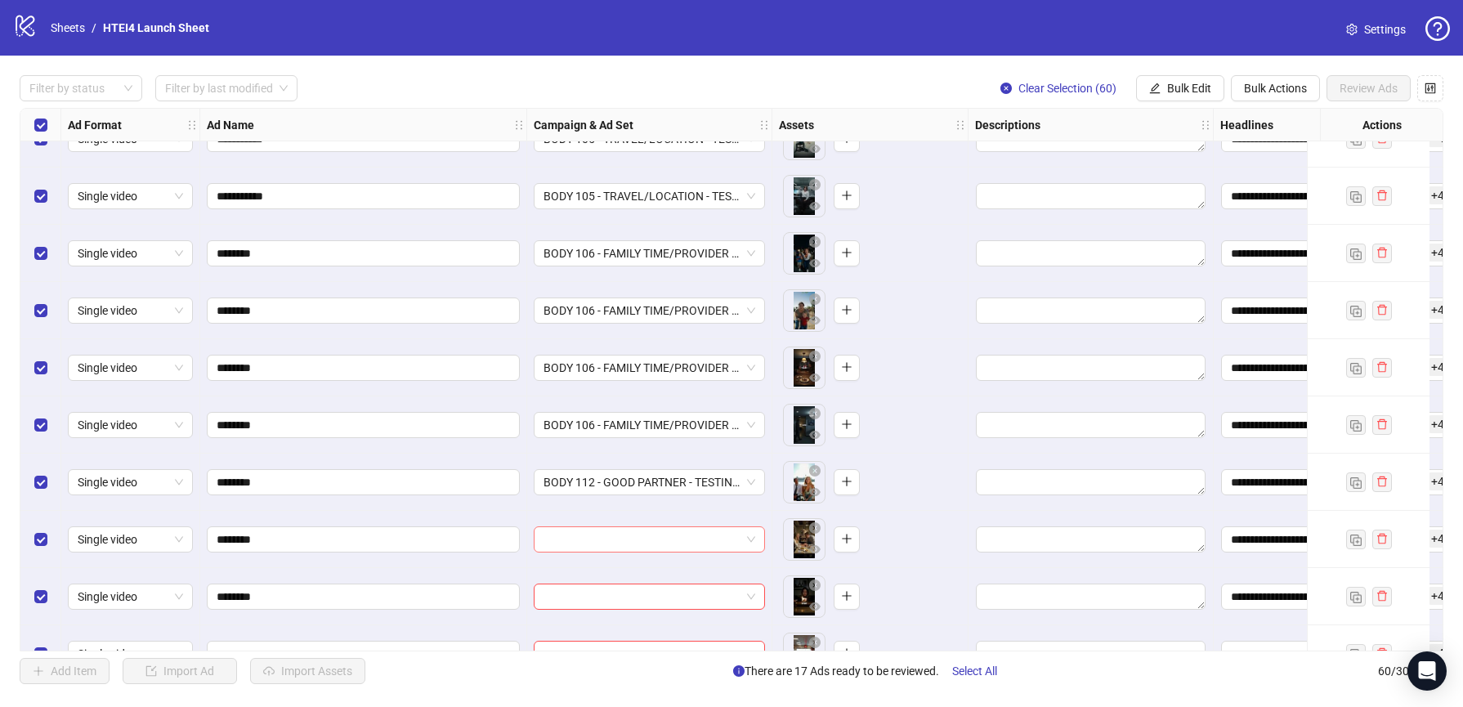
click at [629, 541] on input "search" at bounding box center [641, 539] width 197 height 25
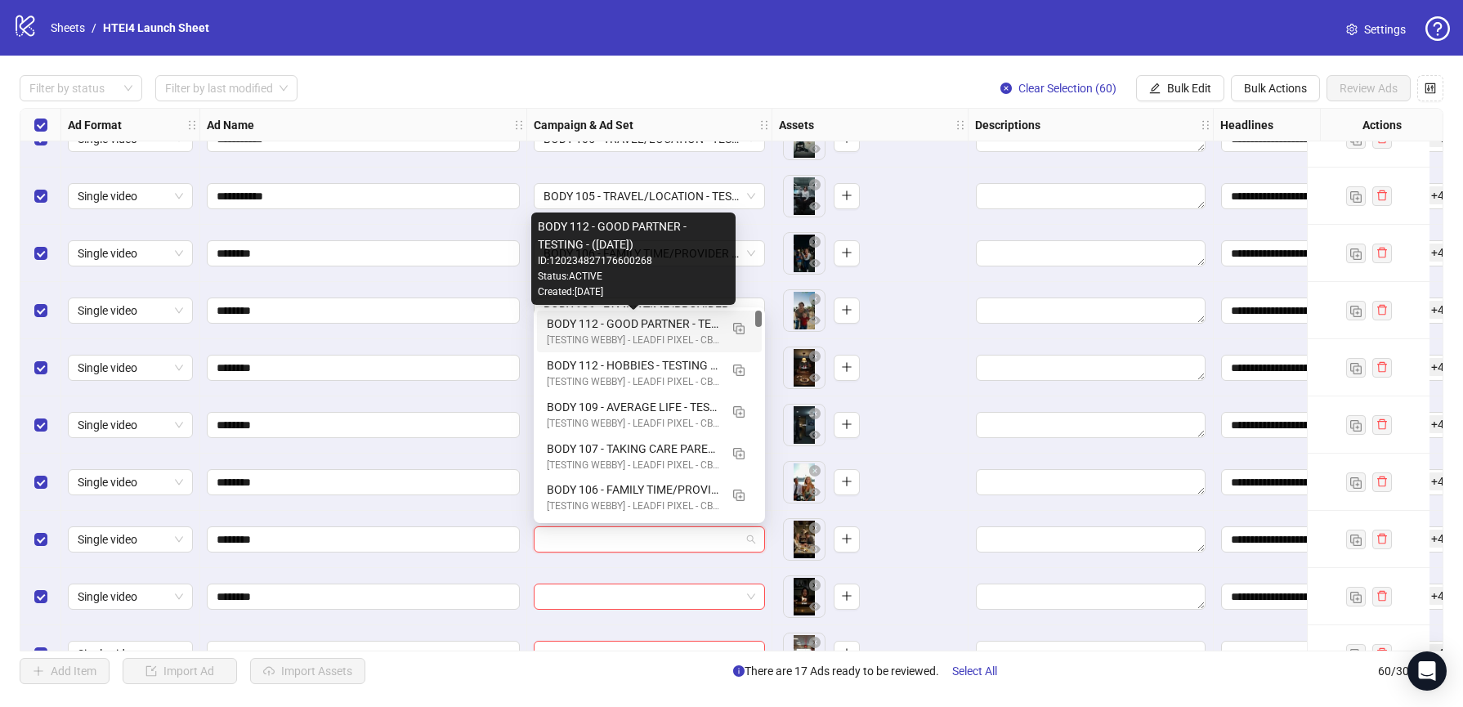
click at [610, 316] on div "BODY 112 - GOOD PARTNER - TESTING - (09.10.2025)" at bounding box center [633, 324] width 172 height 18
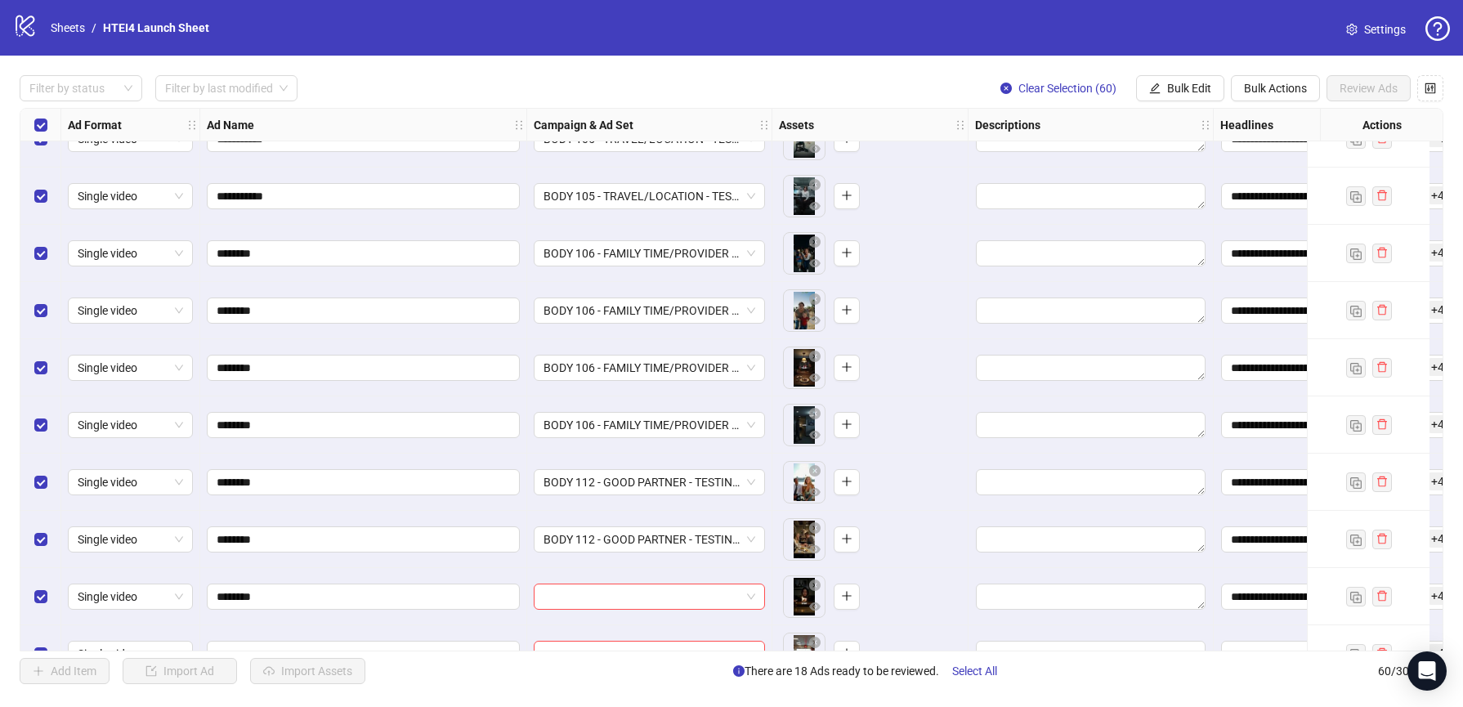
scroll to position [799, 0]
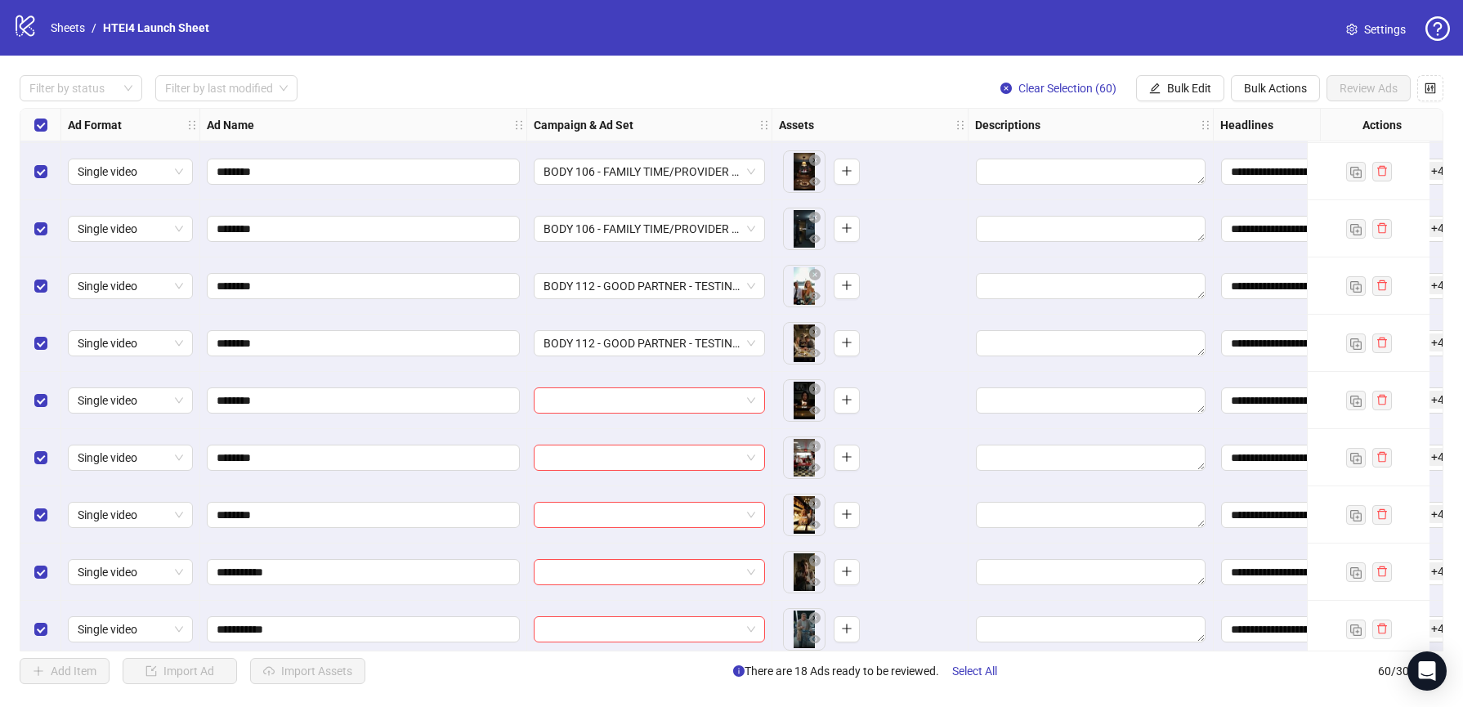
drag, startPoint x: 612, startPoint y: 431, endPoint x: 612, endPoint y: 415, distance: 15.5
click at [612, 431] on div at bounding box center [649, 457] width 245 height 57
click at [612, 410] on input "search" at bounding box center [641, 400] width 197 height 25
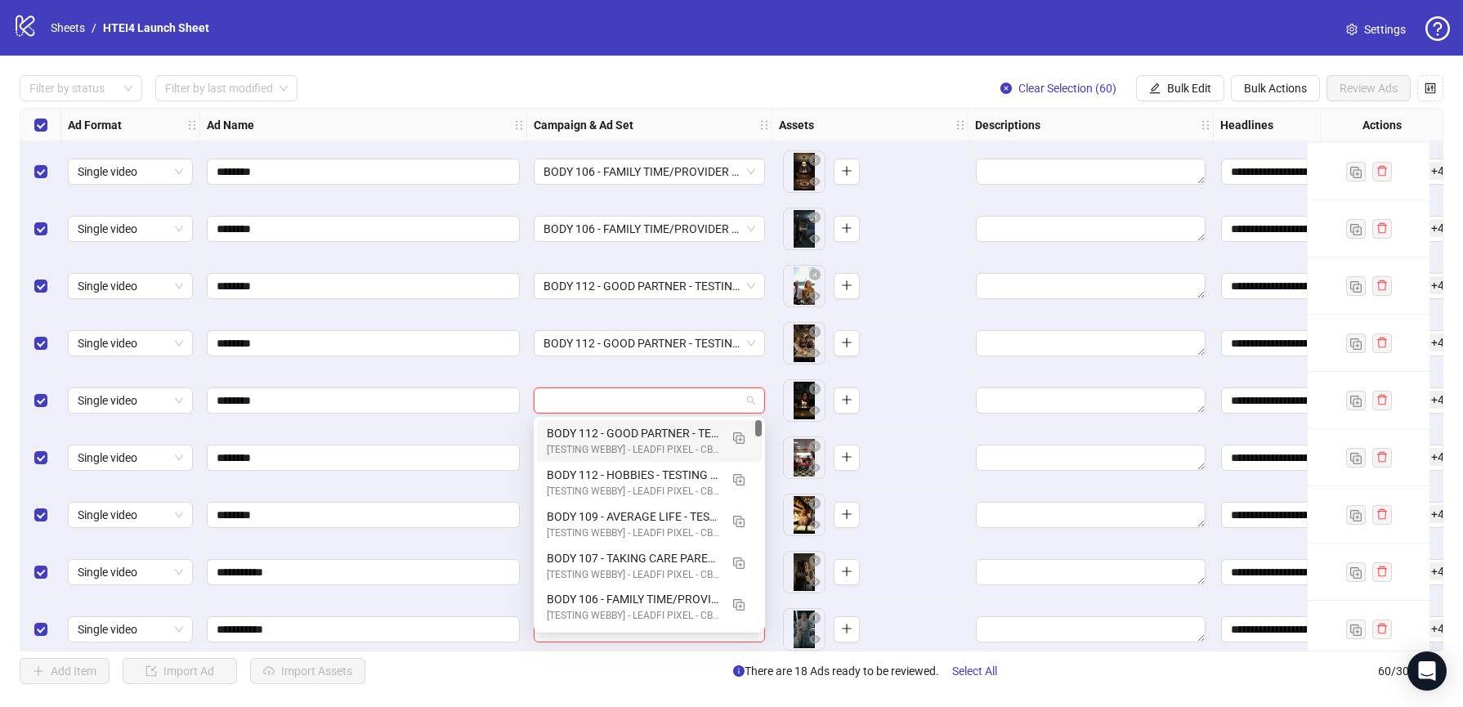
click at [614, 438] on div "BODY 112 - GOOD PARTNER - TESTING - (09.10.2025)" at bounding box center [633, 433] width 172 height 18
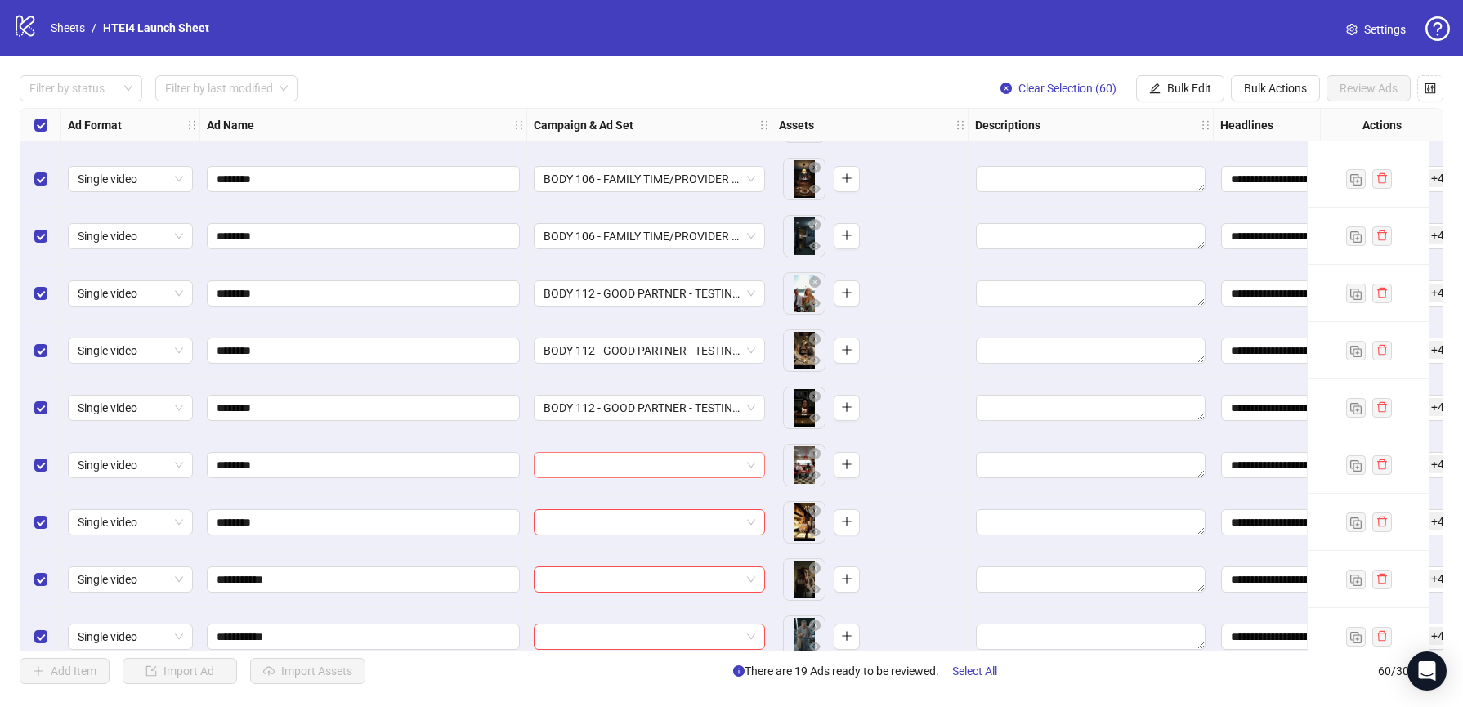
scroll to position [694, 0]
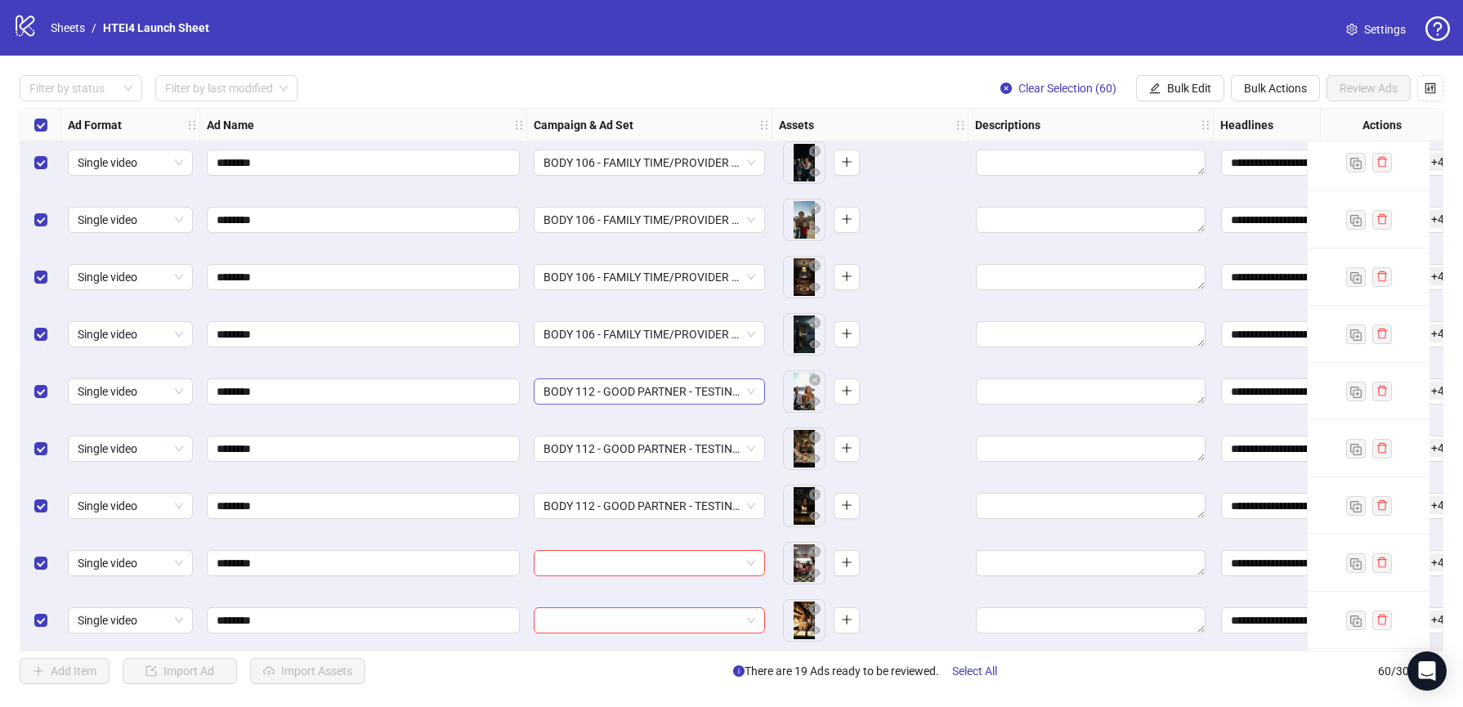
click at [648, 380] on span "BODY 112 - GOOD PARTNER - TESTING - (09.10.2025)" at bounding box center [649, 391] width 212 height 25
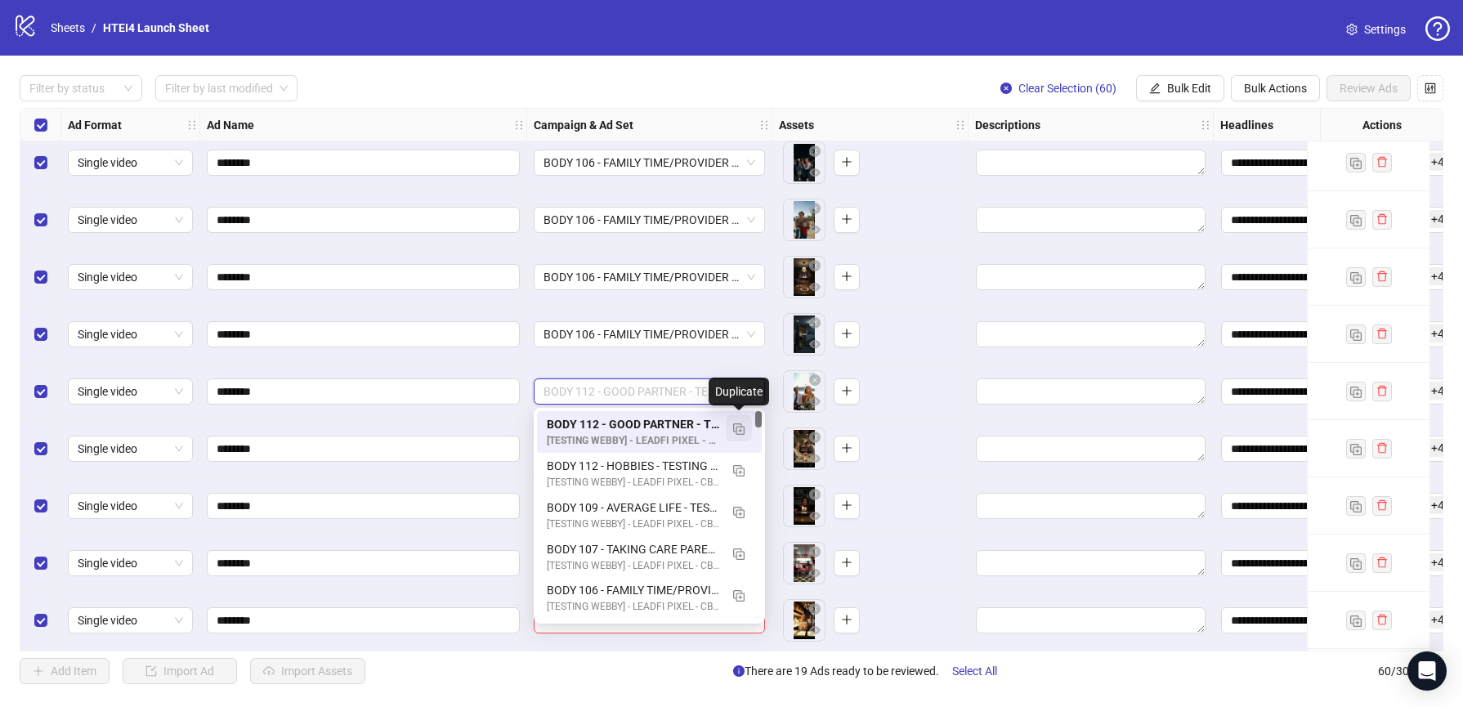
click at [733, 426] on img "button" at bounding box center [738, 428] width 11 height 11
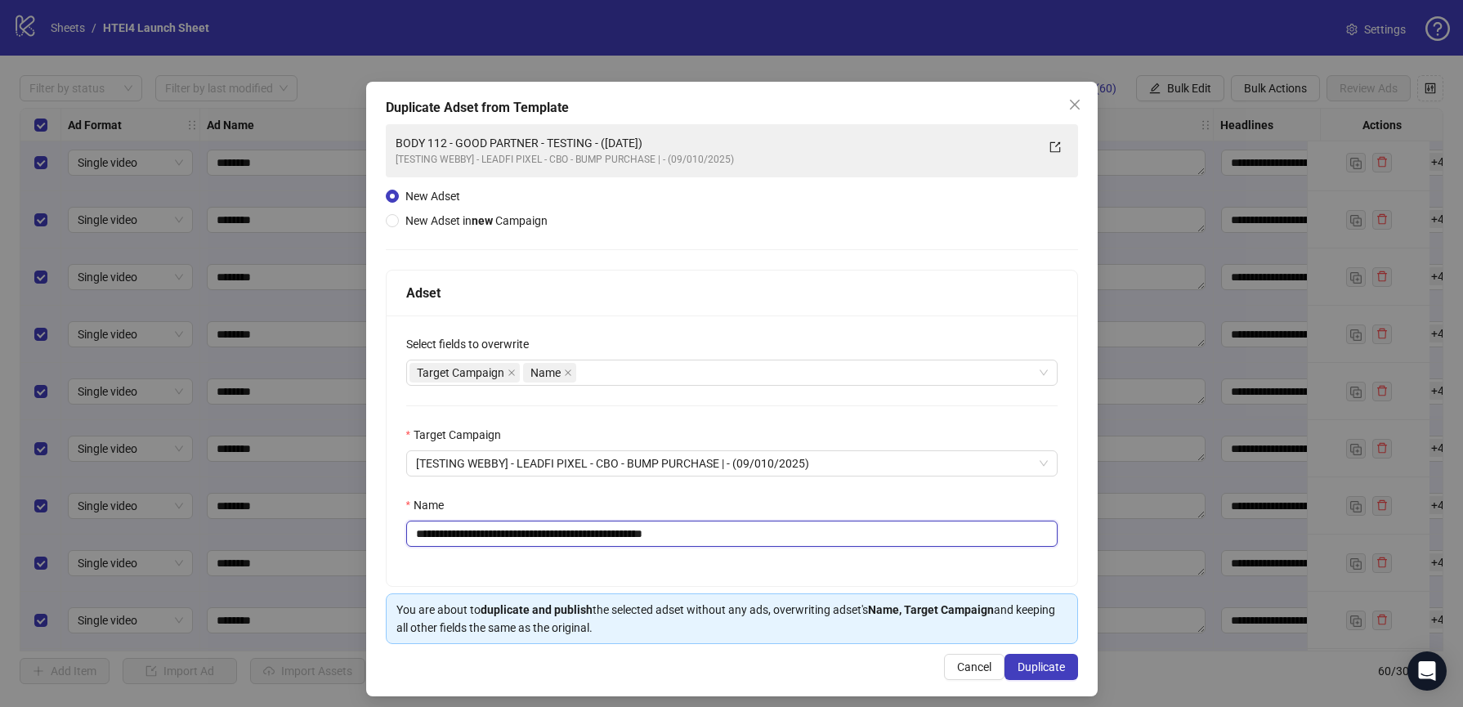
click at [471, 534] on input "**********" at bounding box center [731, 534] width 651 height 26
type input "**********"
click at [1035, 663] on span "Duplicate" at bounding box center [1040, 666] width 47 height 13
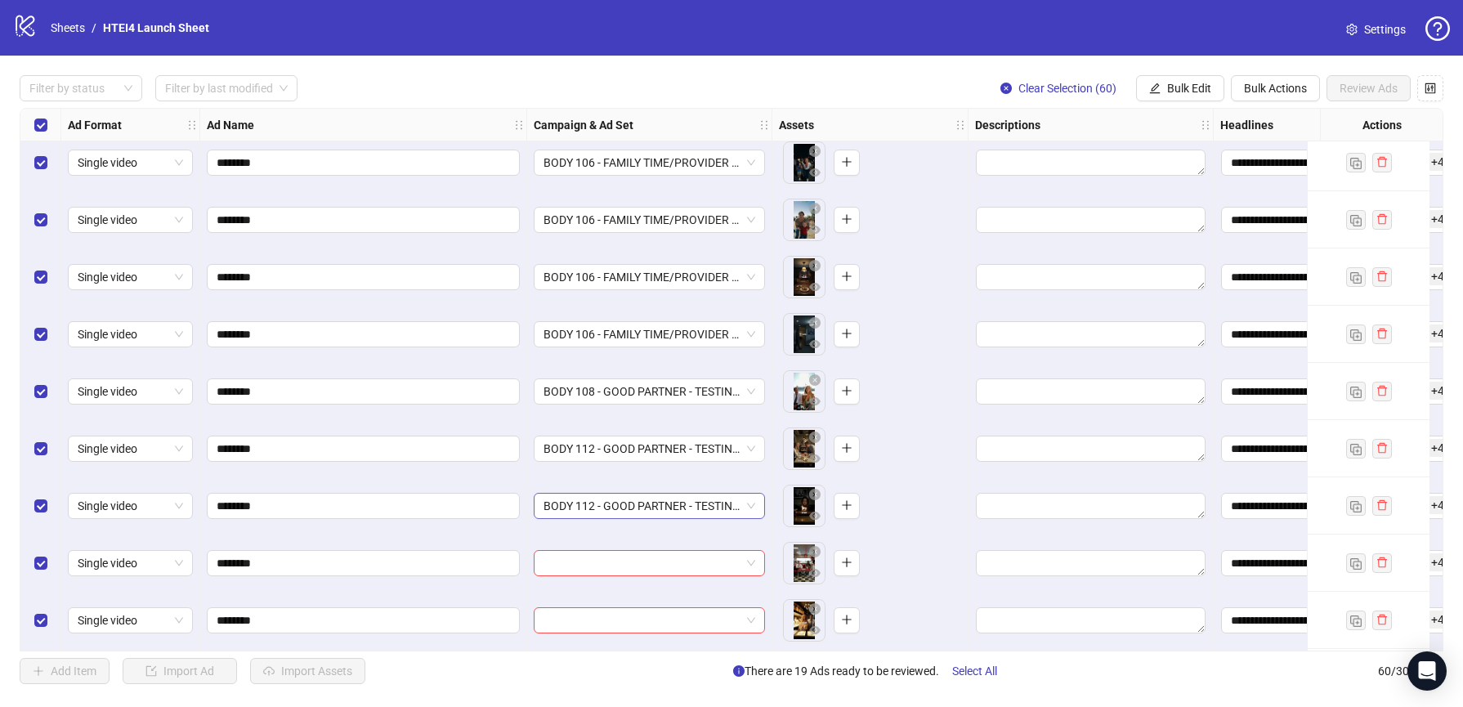
click at [699, 506] on span "BODY 112 - GOOD PARTNER - TESTING - (09.10.2025)" at bounding box center [649, 506] width 212 height 25
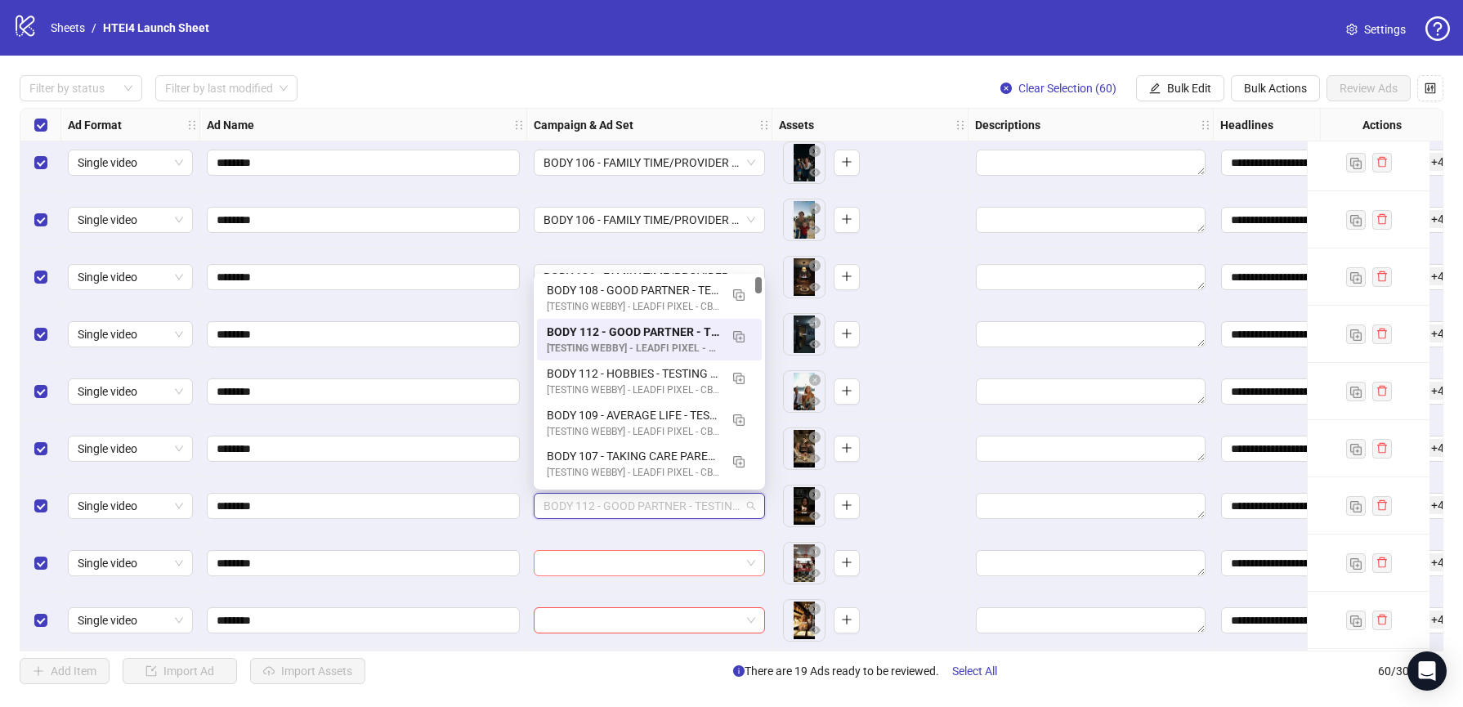
click at [704, 561] on input "search" at bounding box center [641, 563] width 197 height 25
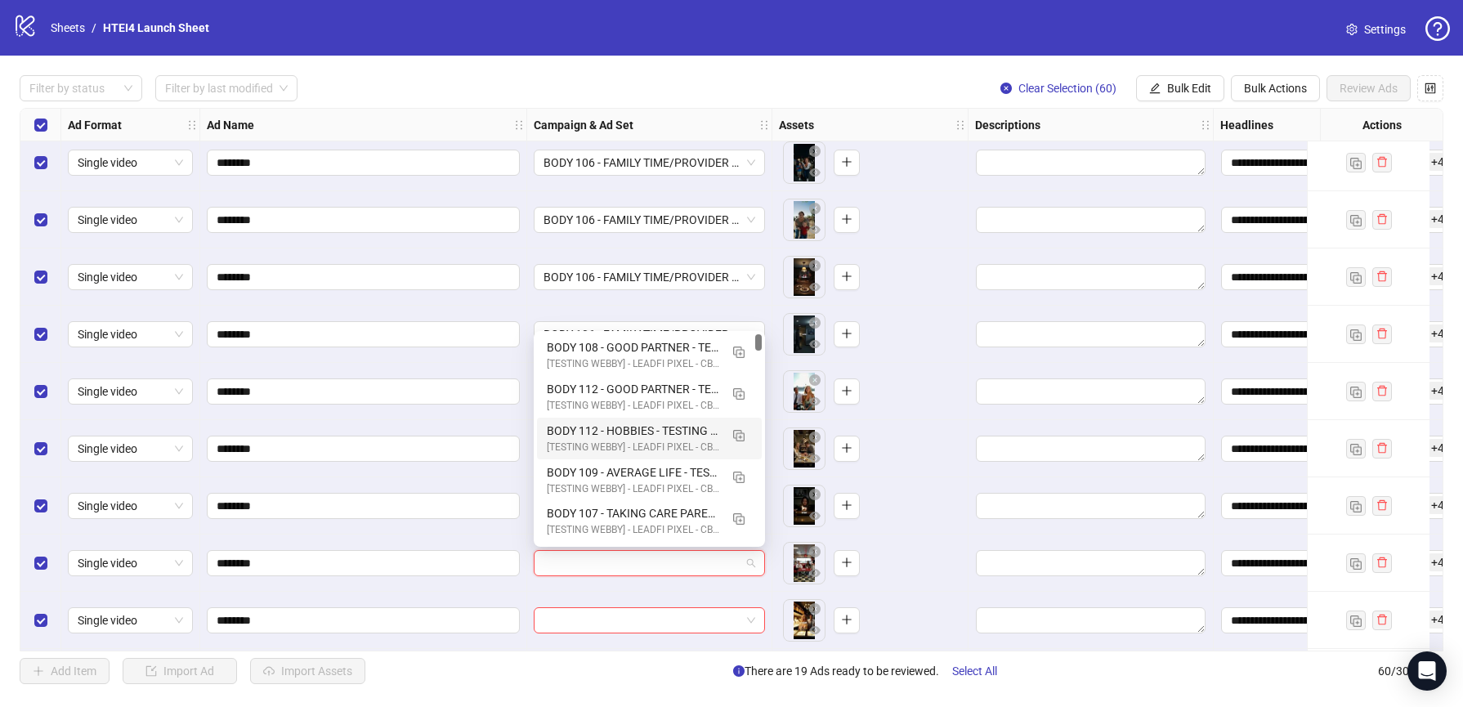
click at [496, 431] on div "********" at bounding box center [363, 448] width 327 height 57
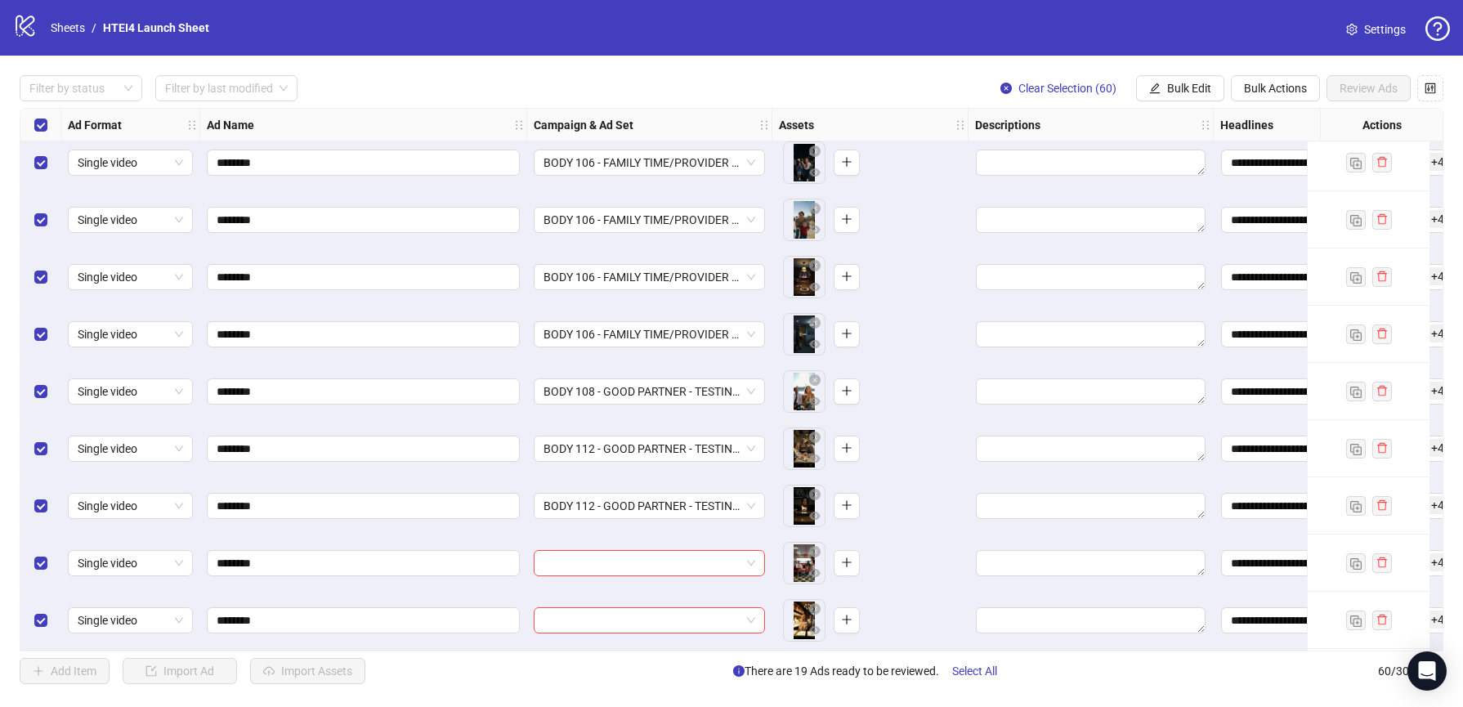
click at [713, 373] on div "BODY 108 - GOOD PARTNER - TESTING - (09.10.2025) (copy)" at bounding box center [649, 391] width 245 height 57
click at [713, 378] on div "BODY 108 - GOOD PARTNER - TESTING - (09.10.2025) (copy)" at bounding box center [649, 391] width 231 height 26
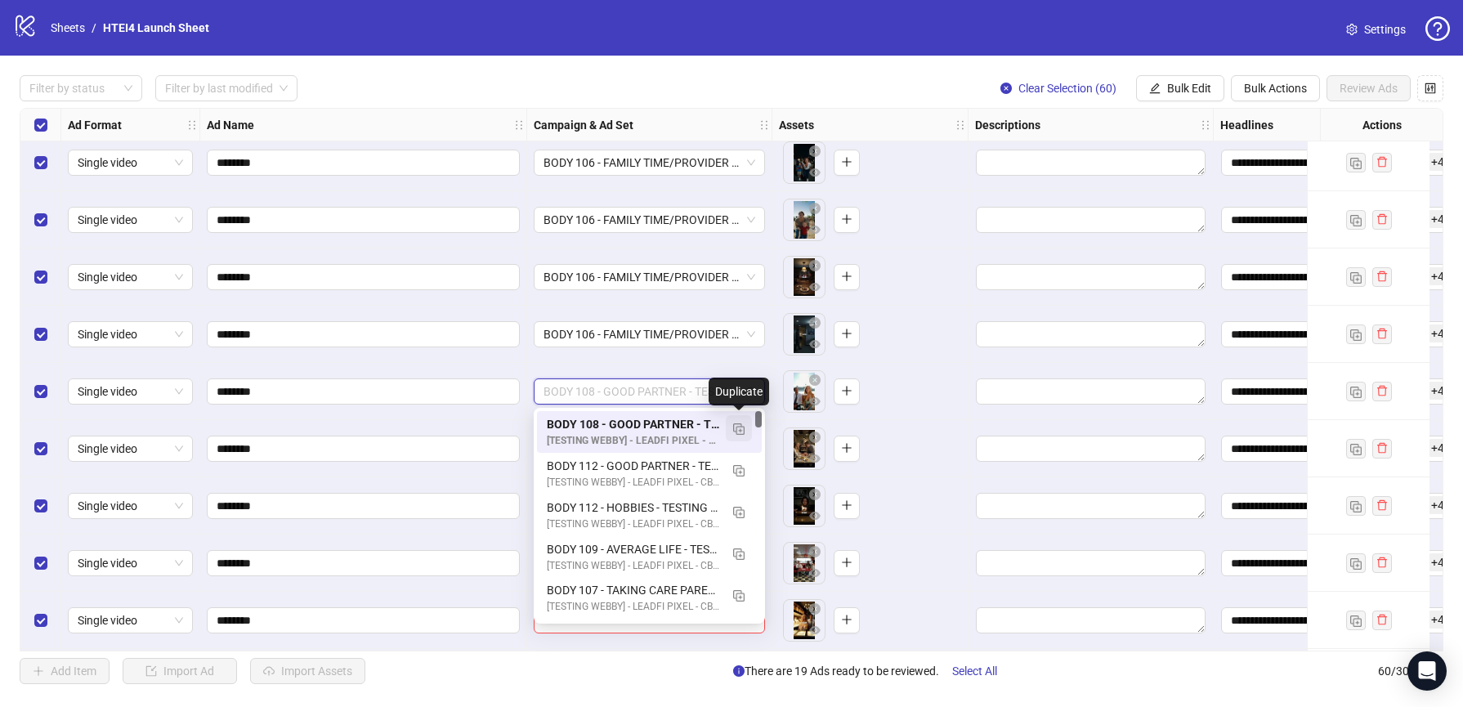
click at [741, 436] on button "button" at bounding box center [739, 428] width 26 height 26
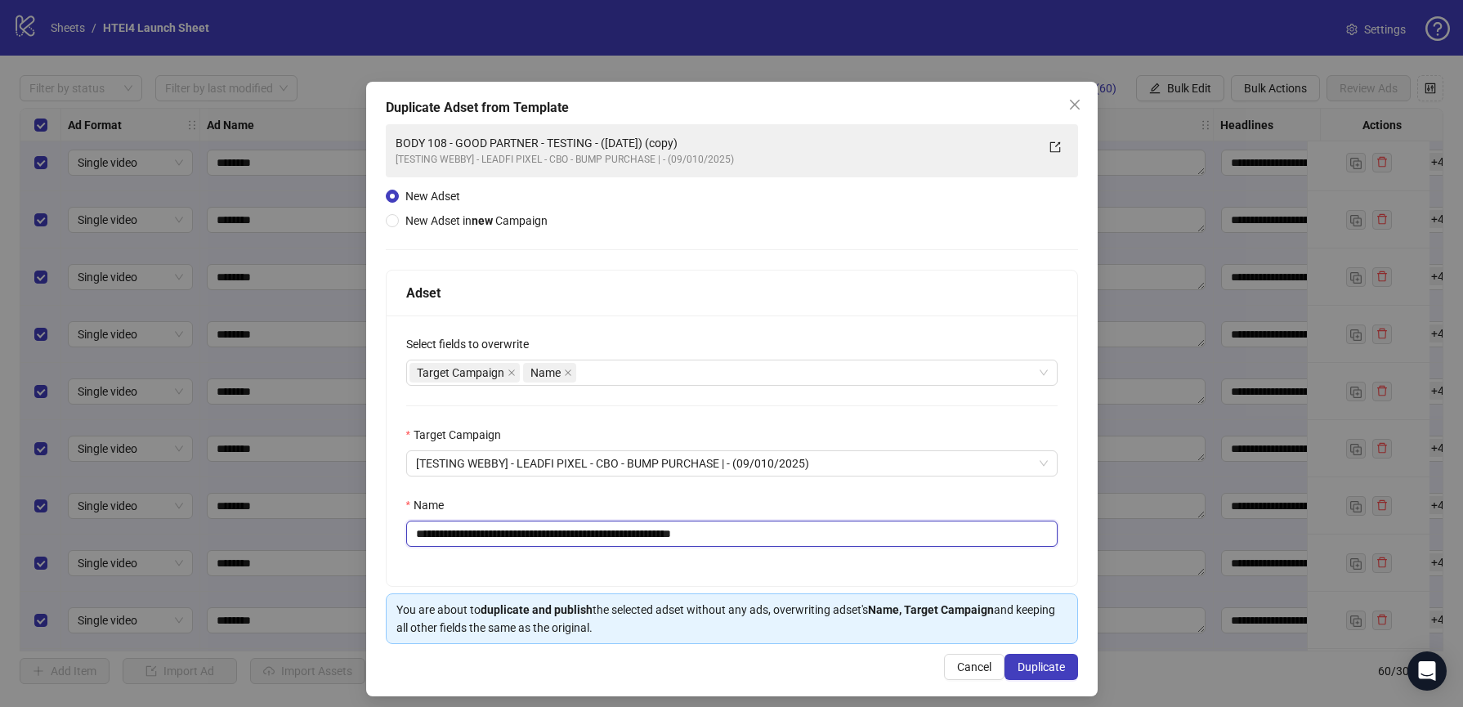
drag, startPoint x: 713, startPoint y: 536, endPoint x: 800, endPoint y: 535, distance: 86.6
click at [800, 536] on input "**********" at bounding box center [731, 534] width 651 height 26
type input "**********"
click at [1026, 673] on span "Duplicate" at bounding box center [1040, 666] width 47 height 13
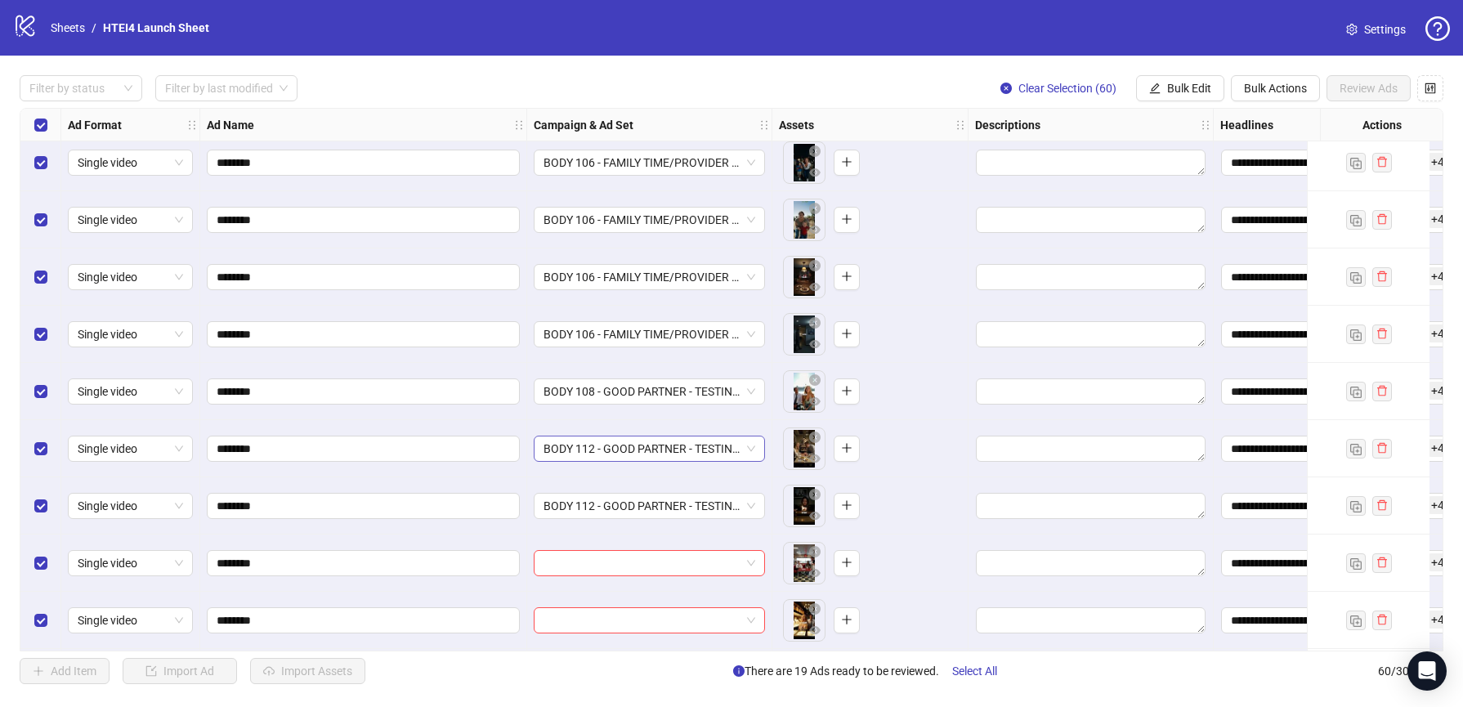
click at [644, 444] on span "BODY 112 - GOOD PARTNER - TESTING - (09.10.2025)" at bounding box center [649, 448] width 212 height 25
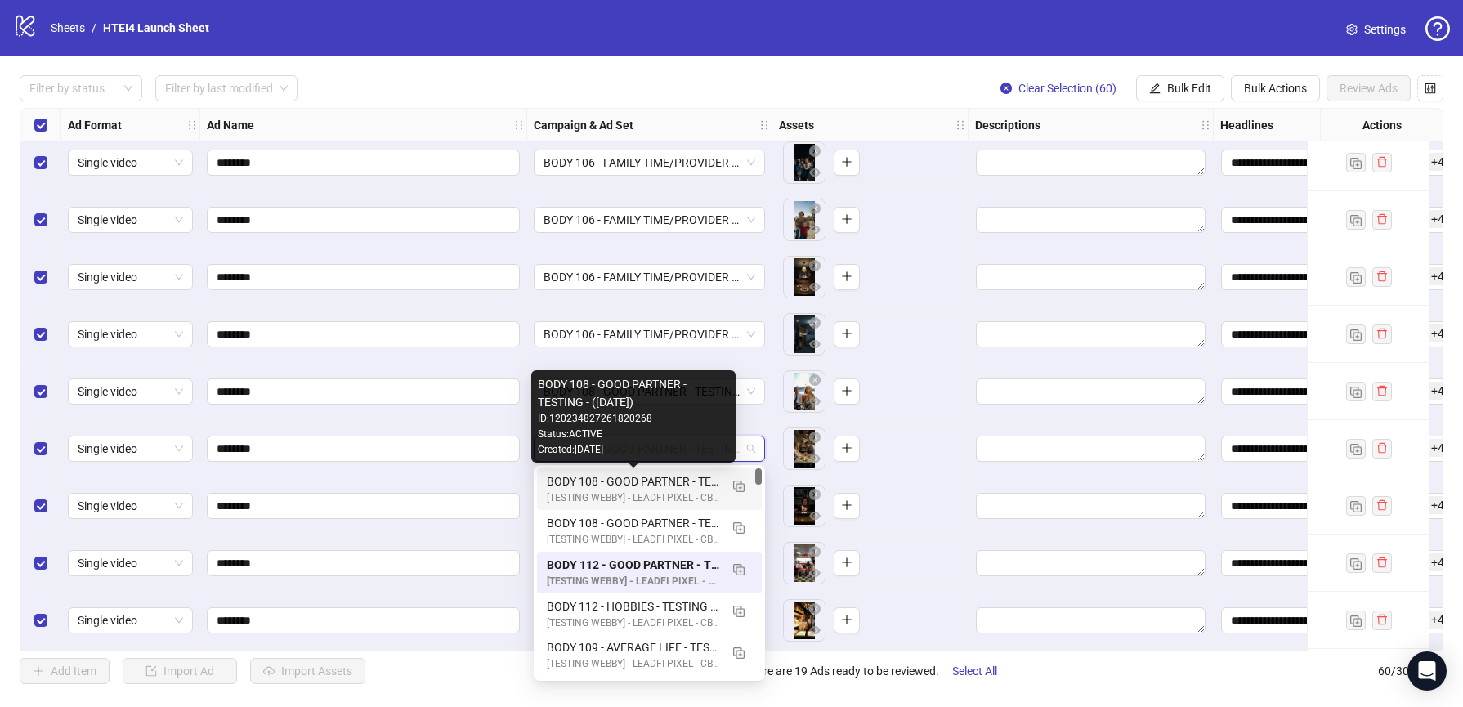
click at [638, 484] on div "BODY 108 - GOOD PARTNER - TESTING - (09.10.2025)" at bounding box center [633, 481] width 172 height 18
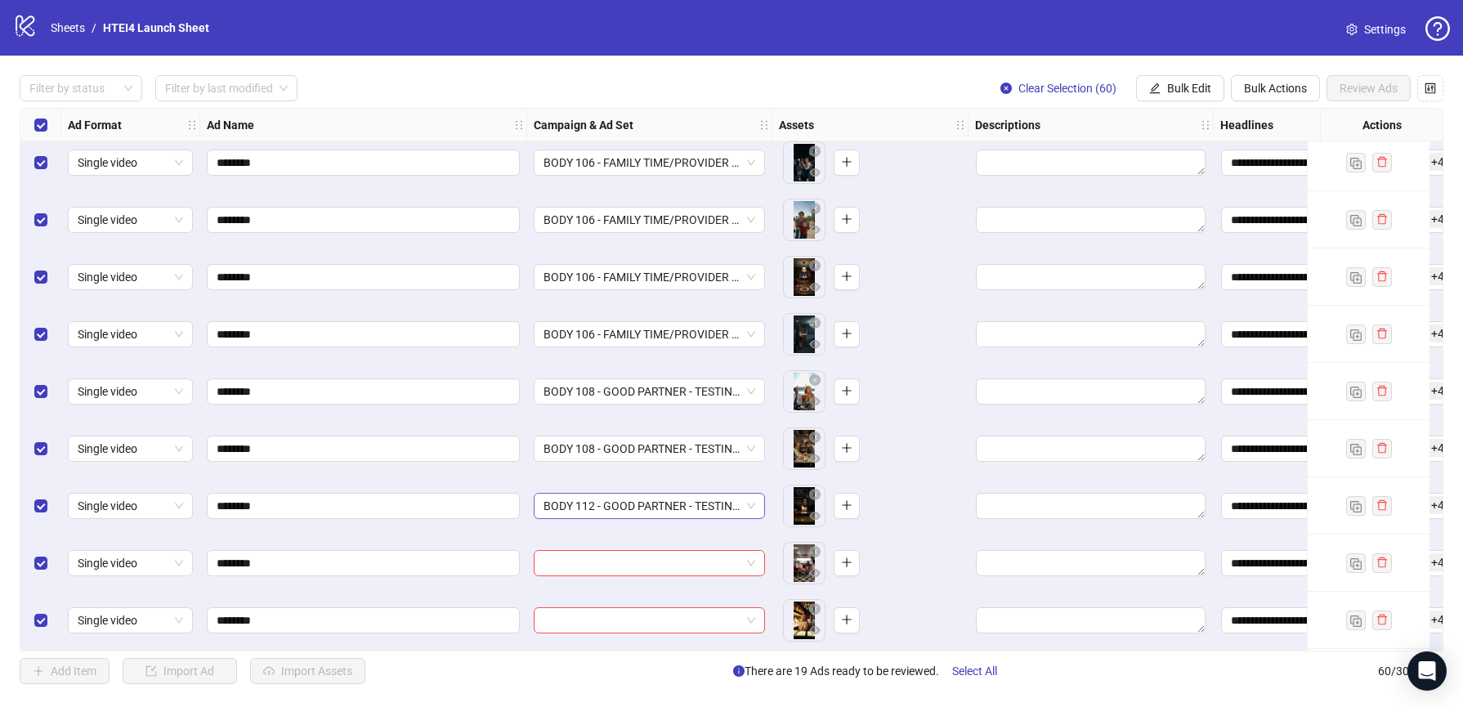
click at [629, 498] on span "BODY 112 - GOOD PARTNER - TESTING - (09.10.2025)" at bounding box center [649, 506] width 212 height 25
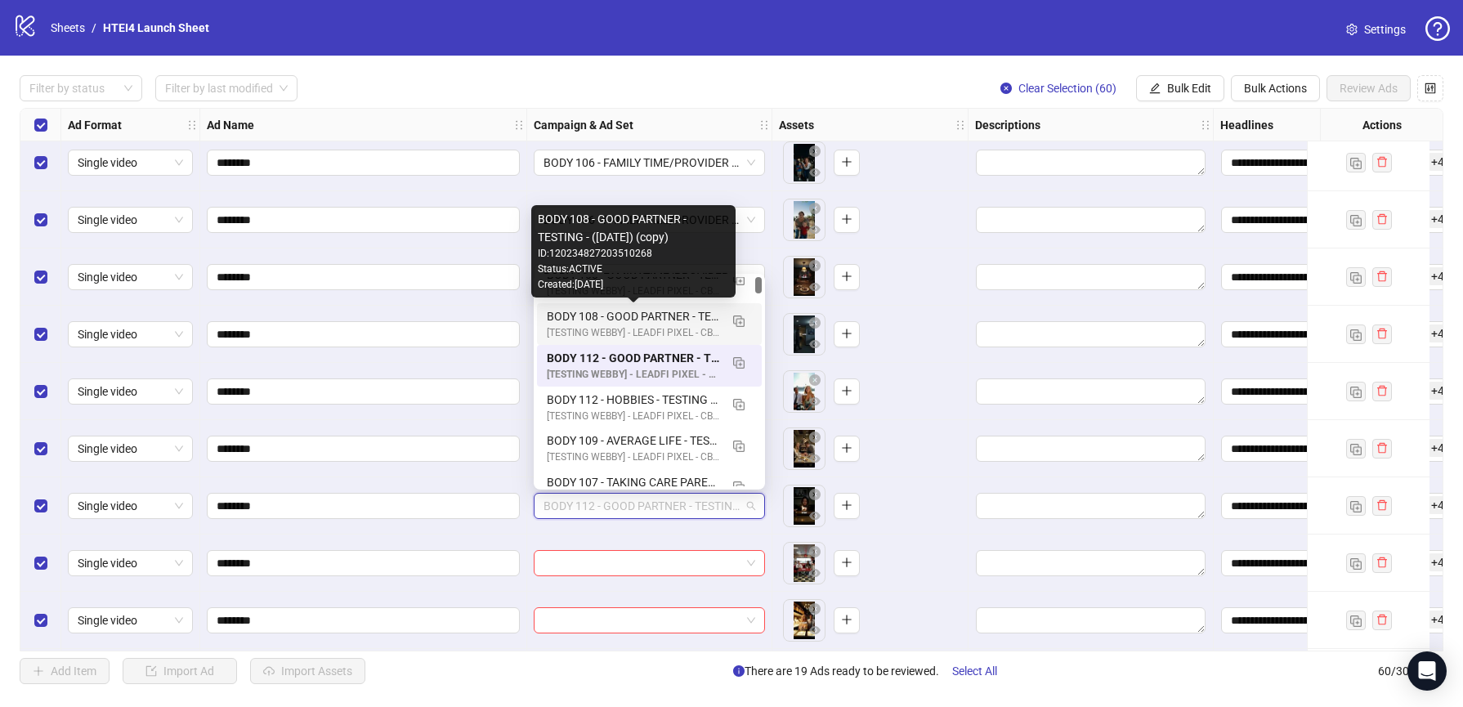
scroll to position [0, 0]
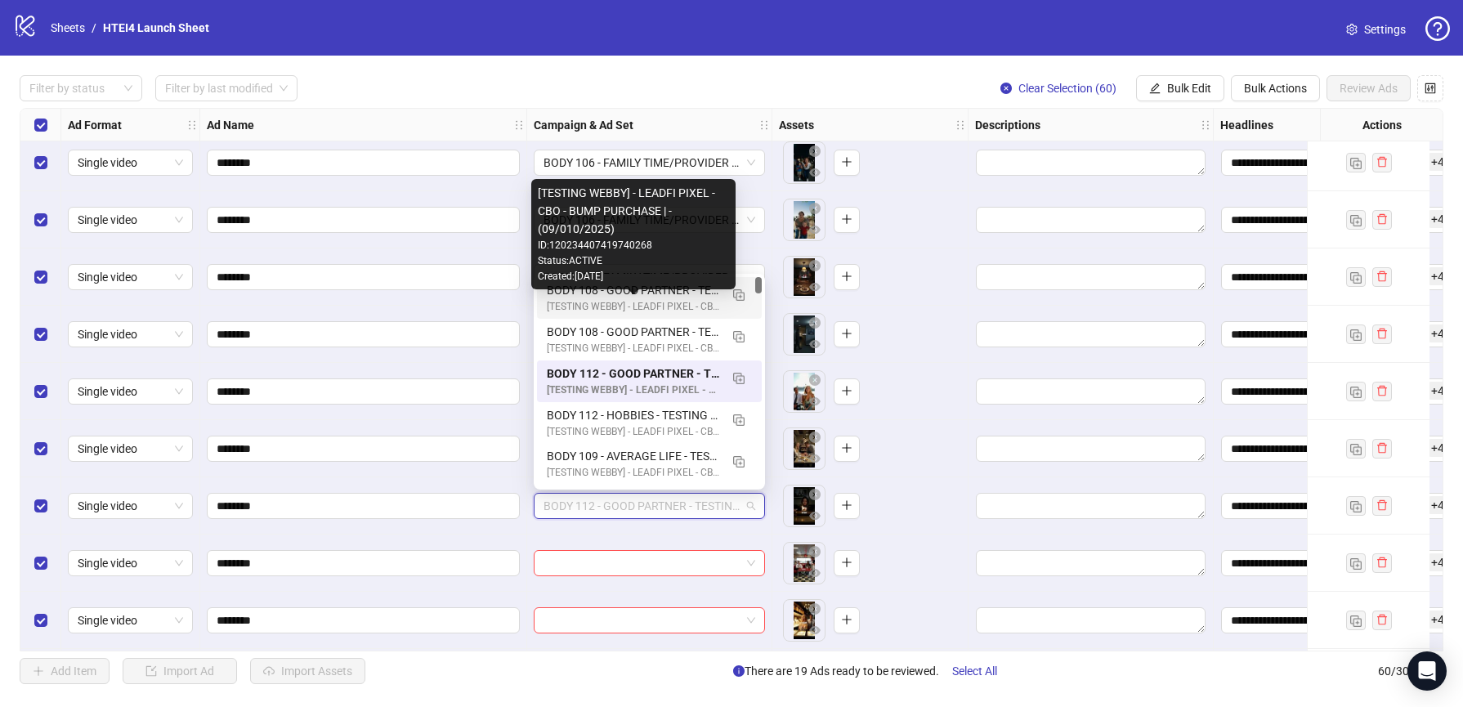
click at [586, 309] on div "[TESTING WEBBY] - LEADFI PIXEL - CBO - BUMP PURCHASE | - (09/010/2025)" at bounding box center [633, 307] width 172 height 16
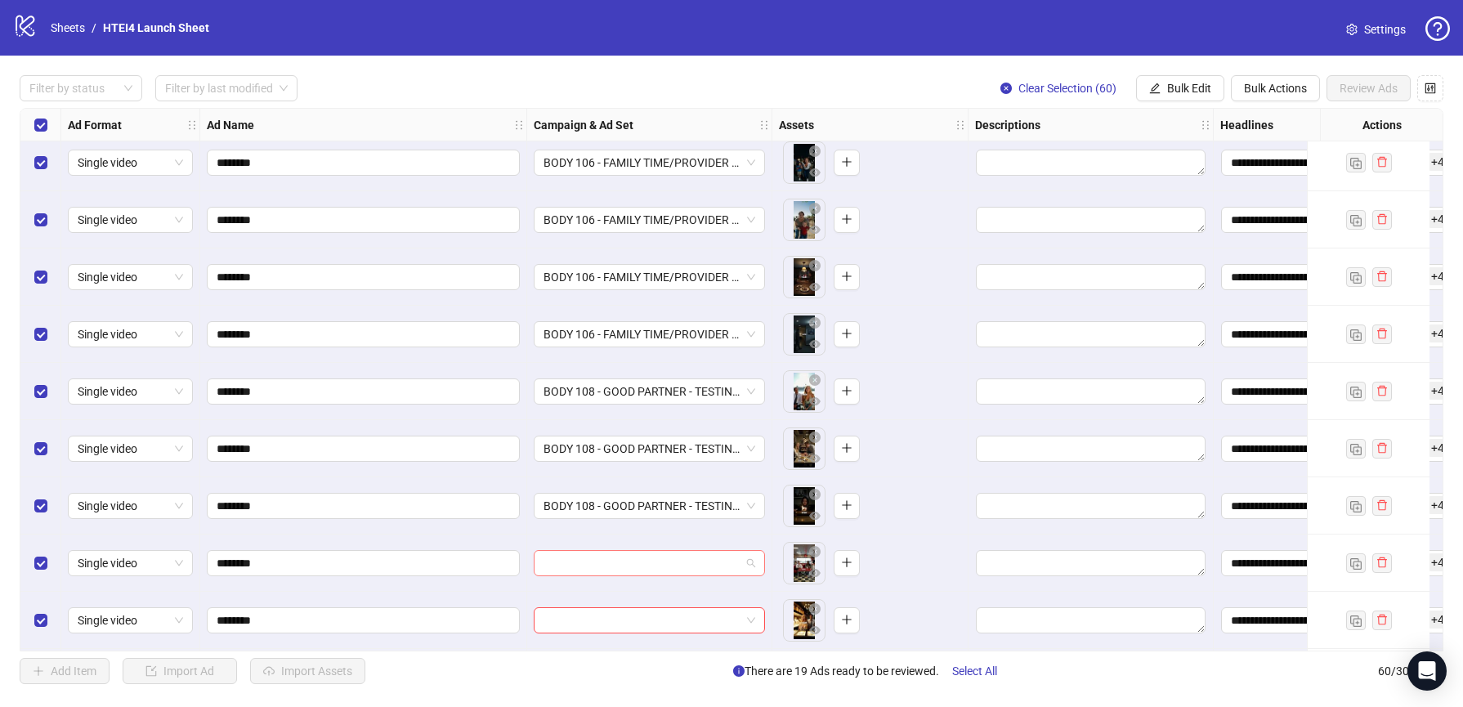
click at [637, 561] on input "search" at bounding box center [641, 563] width 197 height 25
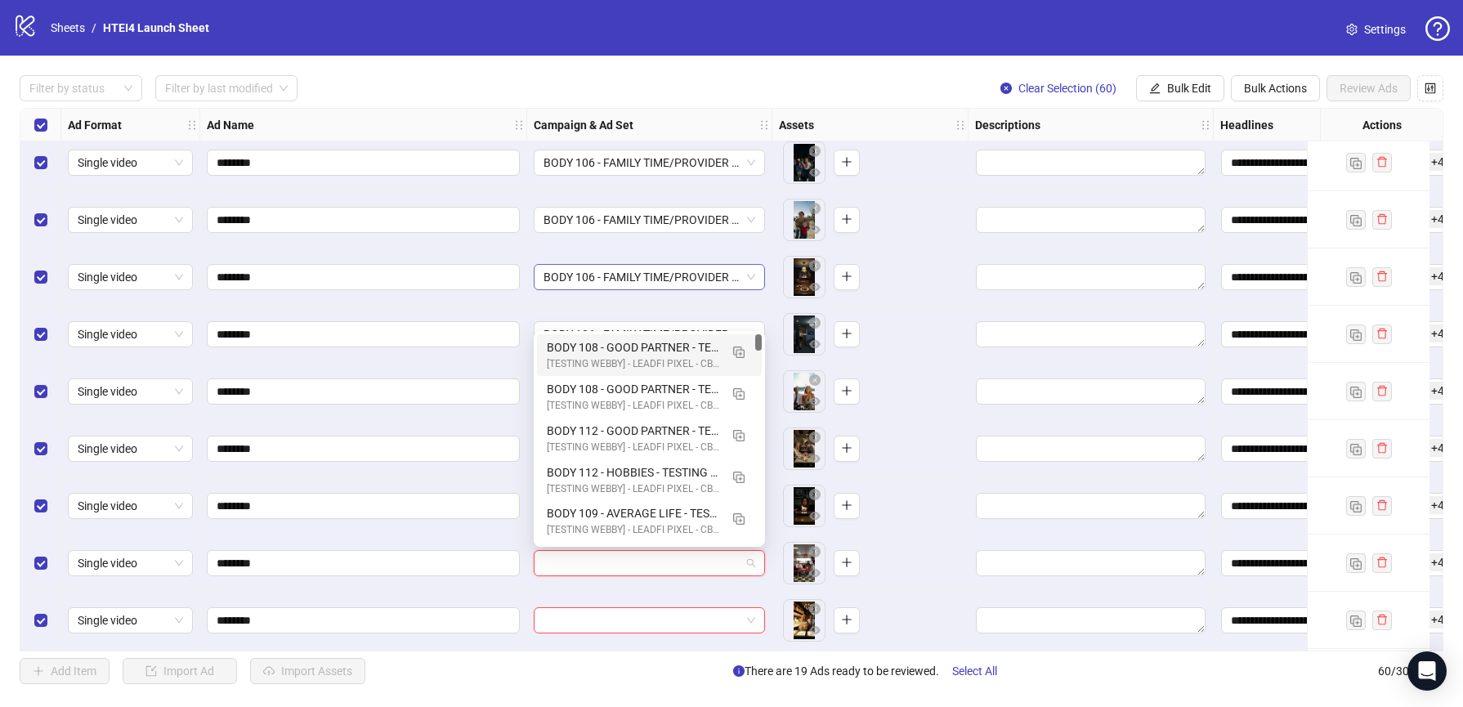
drag, startPoint x: 758, startPoint y: 343, endPoint x: 755, endPoint y: 282, distance: 61.4
click at [755, 282] on body "**********" at bounding box center [731, 353] width 1463 height 707
click at [628, 354] on div "BODY 108 - GOOD PARTNER - TESTING - (09.10.2025)" at bounding box center [633, 347] width 172 height 18
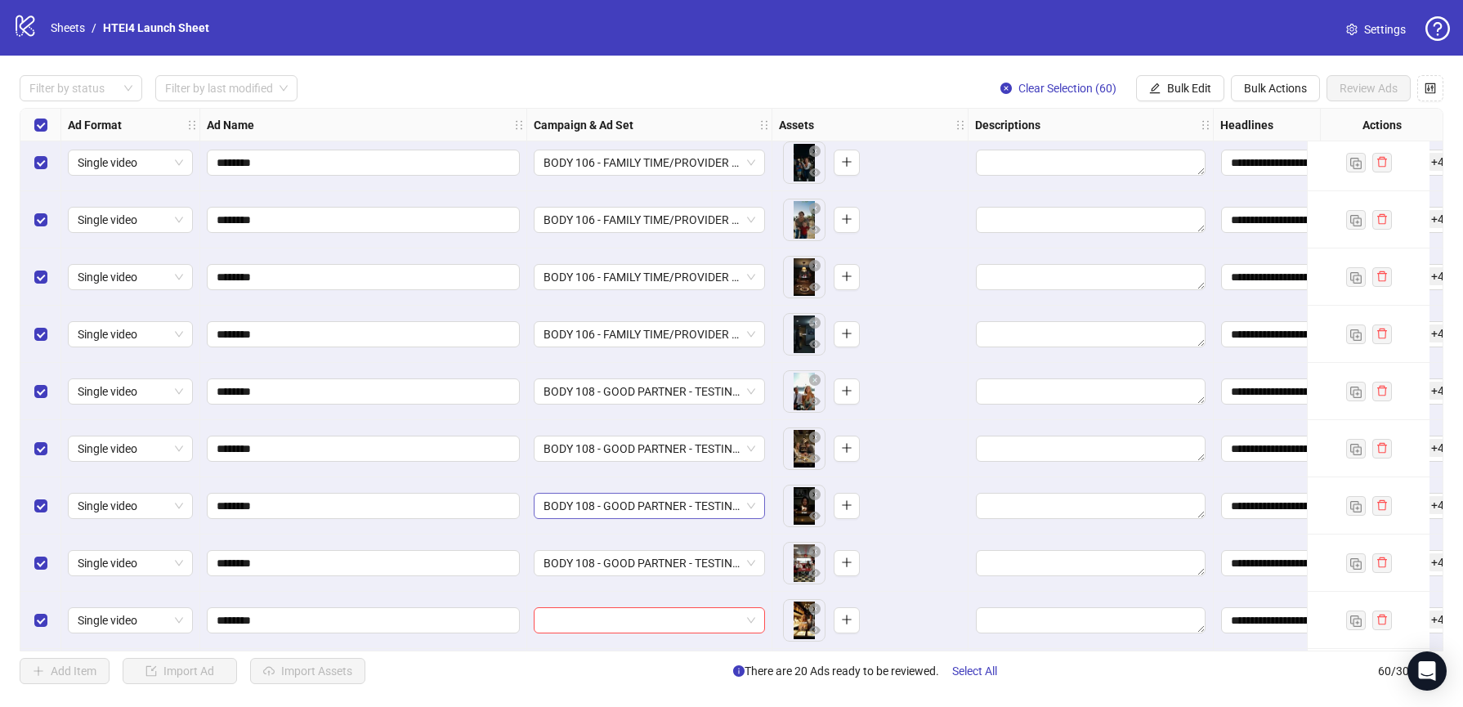
scroll to position [776, 0]
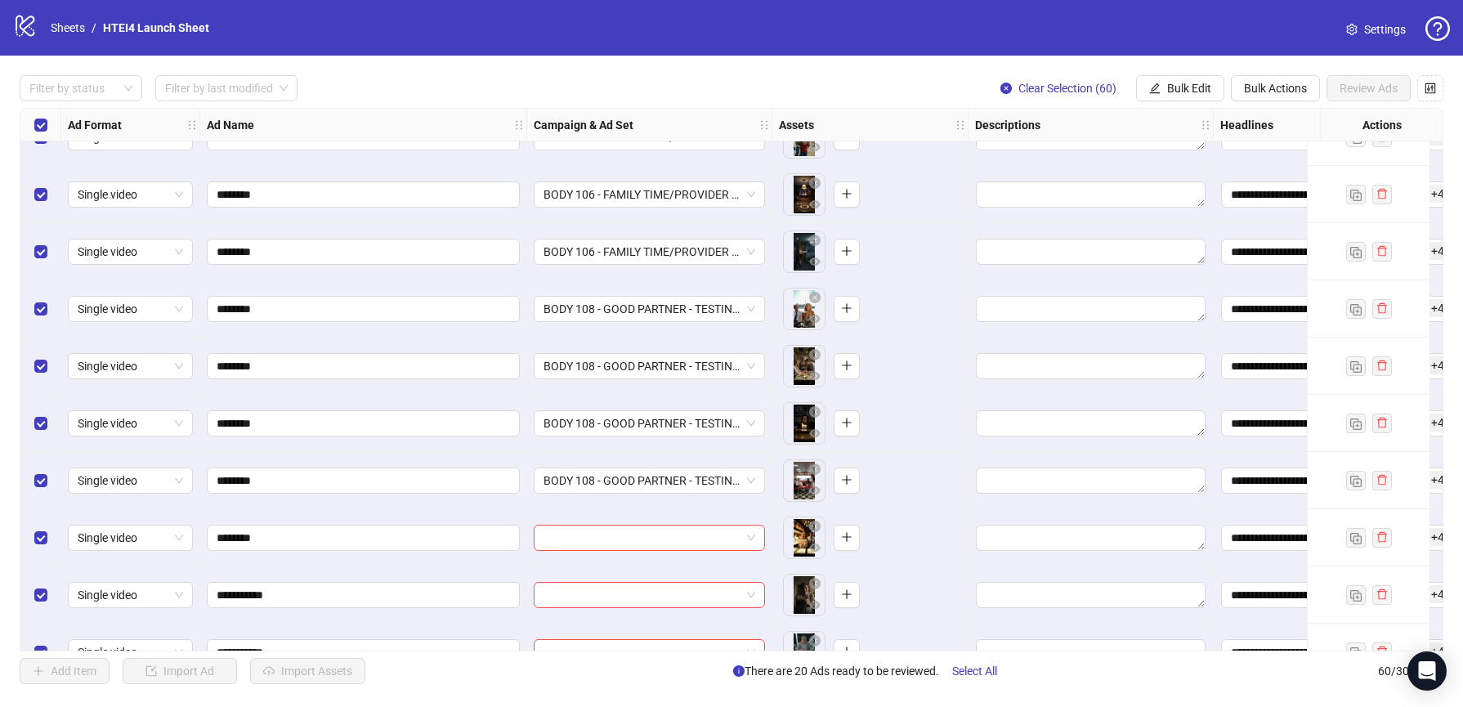
click at [621, 524] on div at bounding box center [649, 537] width 245 height 57
click at [619, 534] on input "search" at bounding box center [641, 537] width 197 height 25
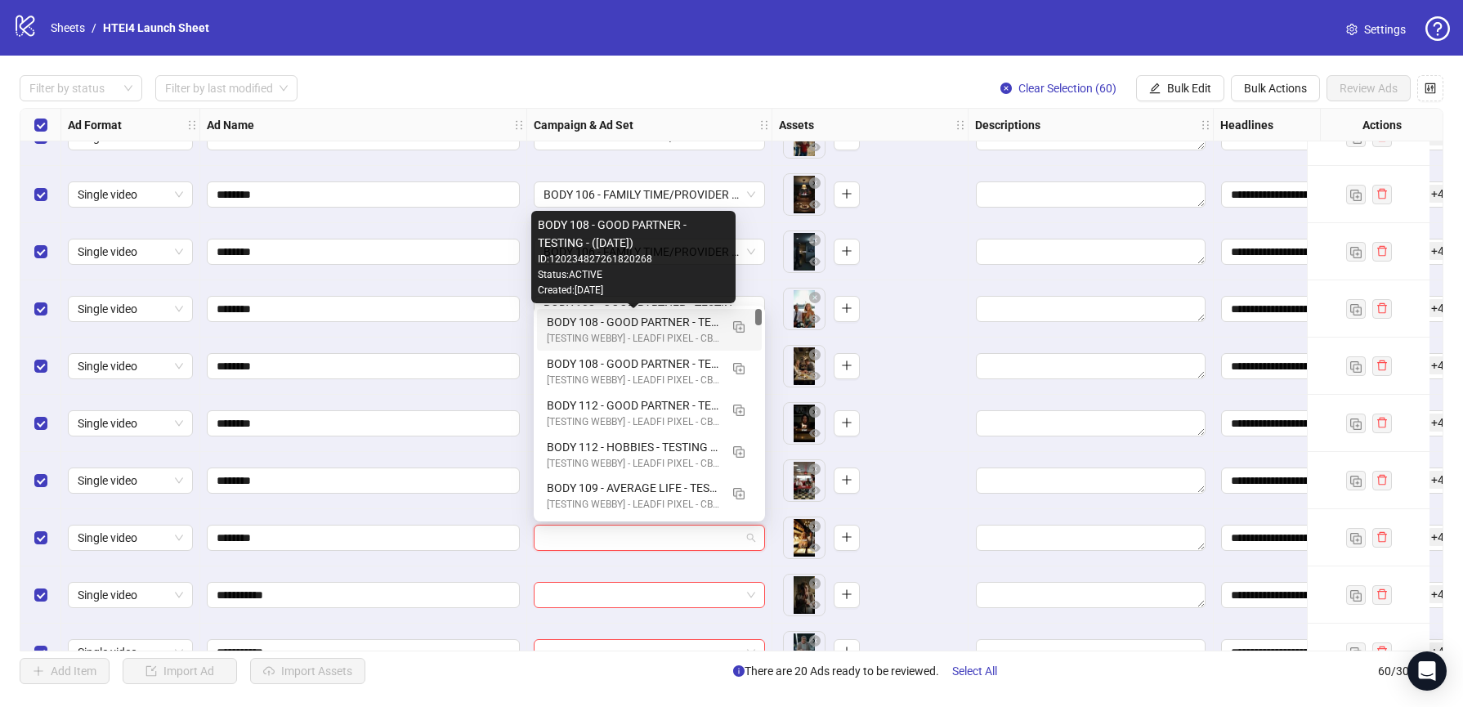
click at [680, 328] on div "BODY 108 - GOOD PARTNER - TESTING - (09.10.2025)" at bounding box center [633, 322] width 172 height 18
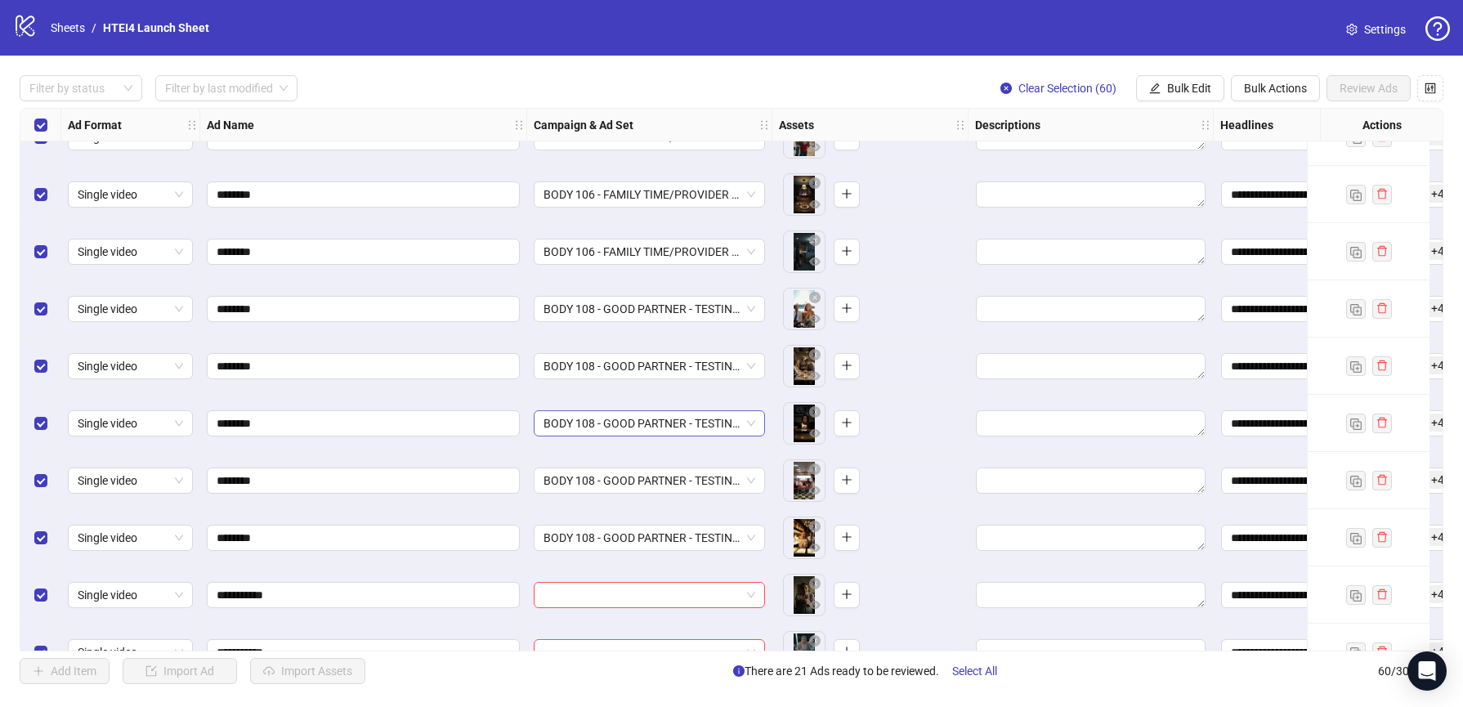
scroll to position [896, 0]
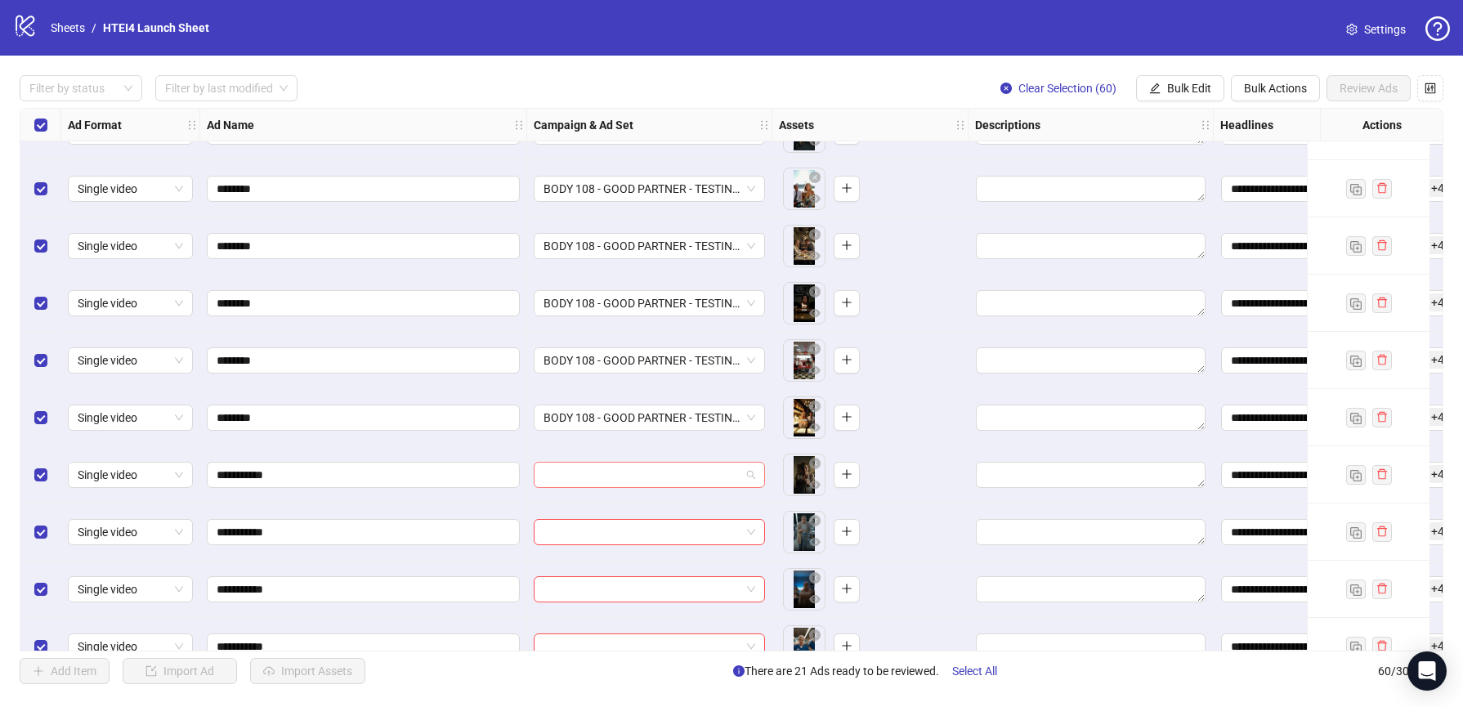
click at [641, 484] on input "search" at bounding box center [641, 475] width 197 height 25
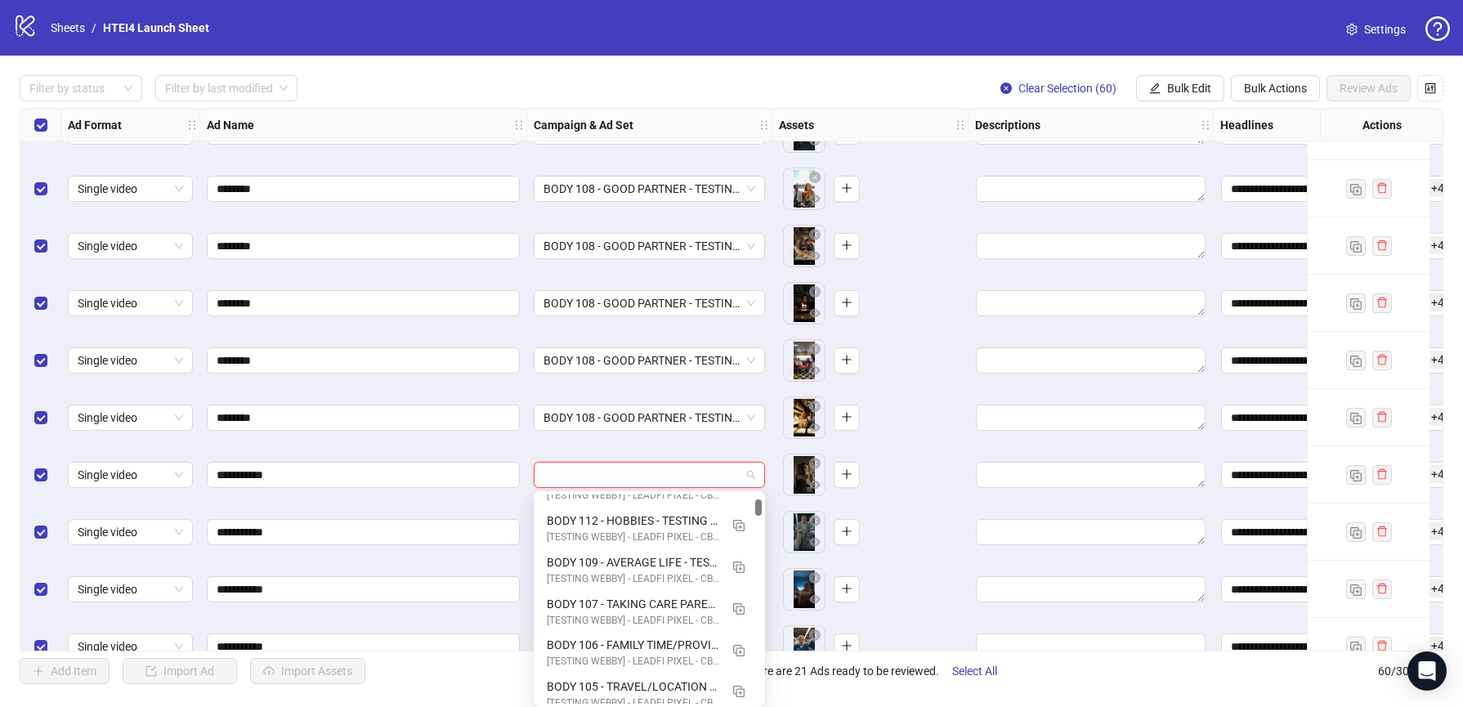
scroll to position [111, 0]
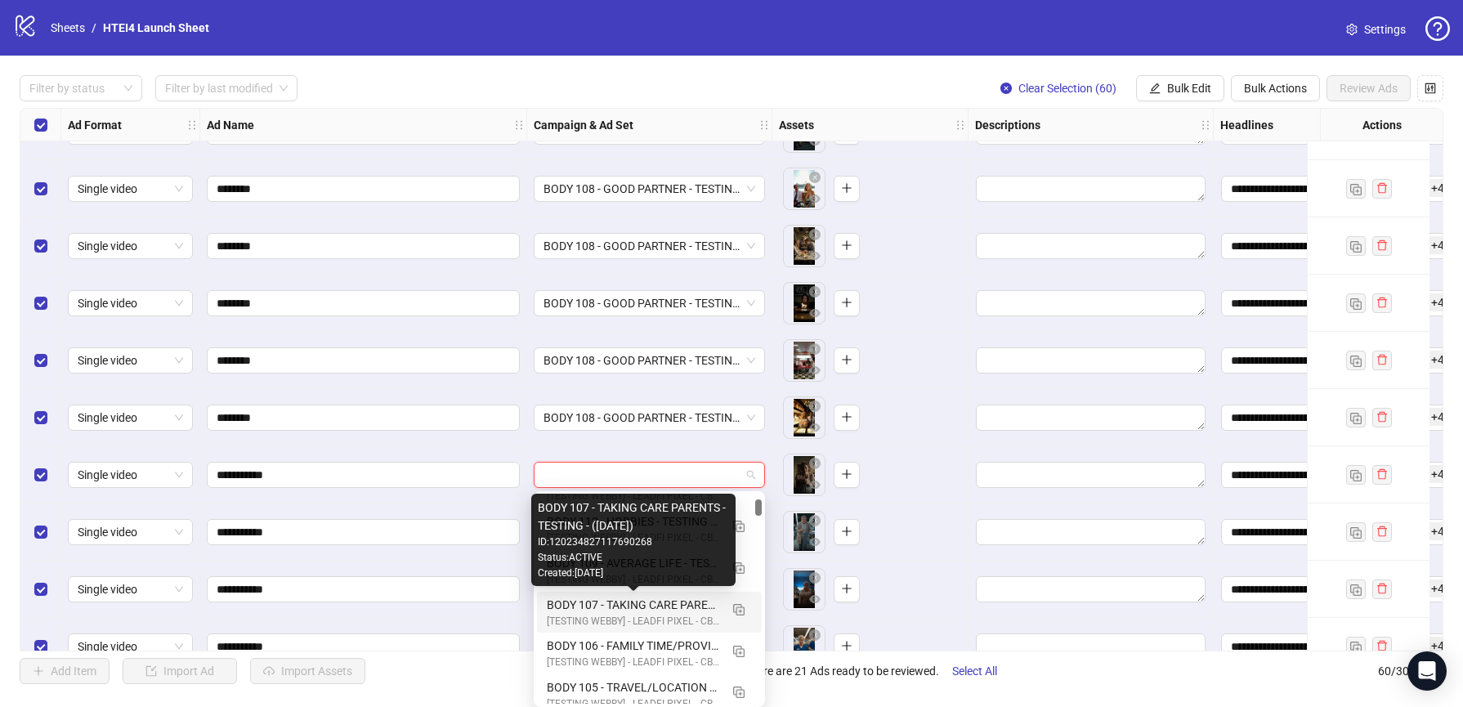
click at [632, 609] on div "BODY 107 - TAKING CARE PARENTS - TESTING - (09.10.2025)" at bounding box center [633, 605] width 172 height 18
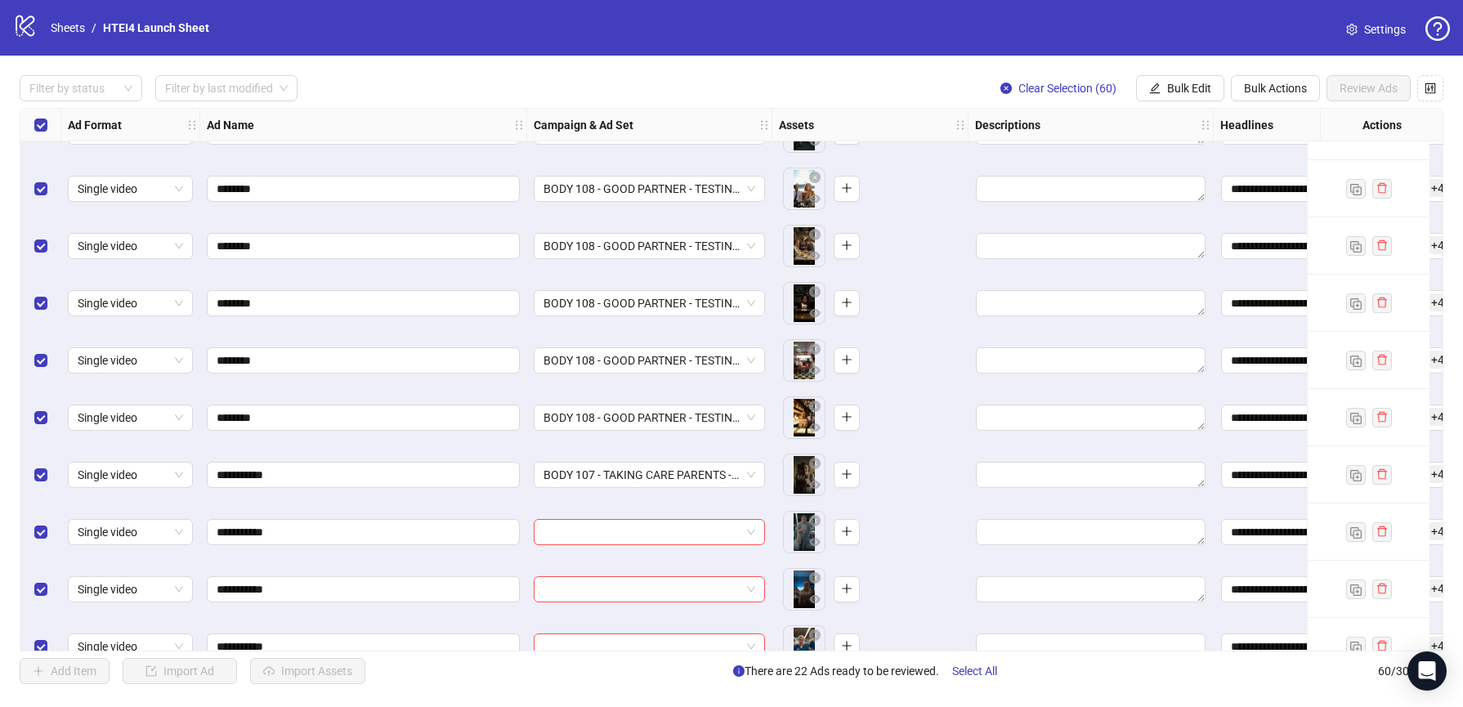
scroll to position [1024, 0]
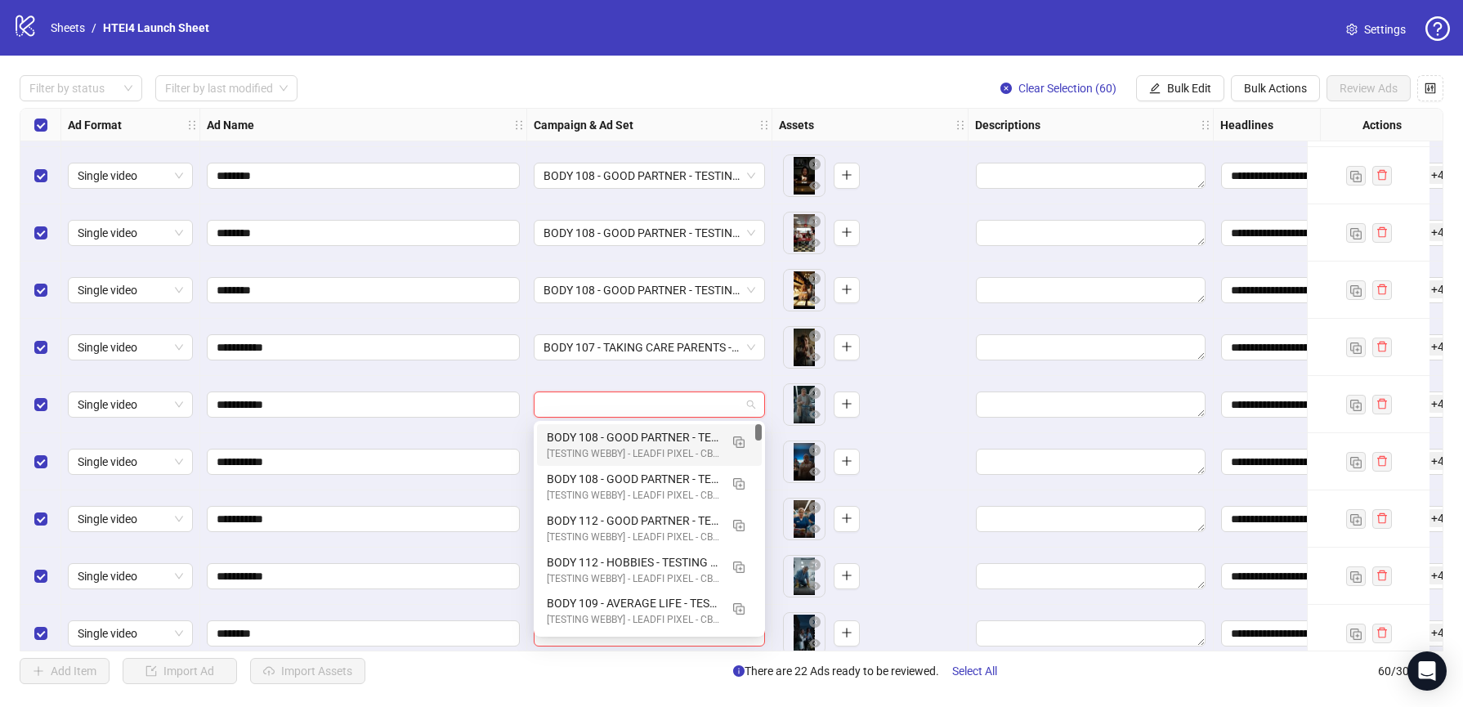
click at [608, 407] on input "search" at bounding box center [641, 404] width 197 height 25
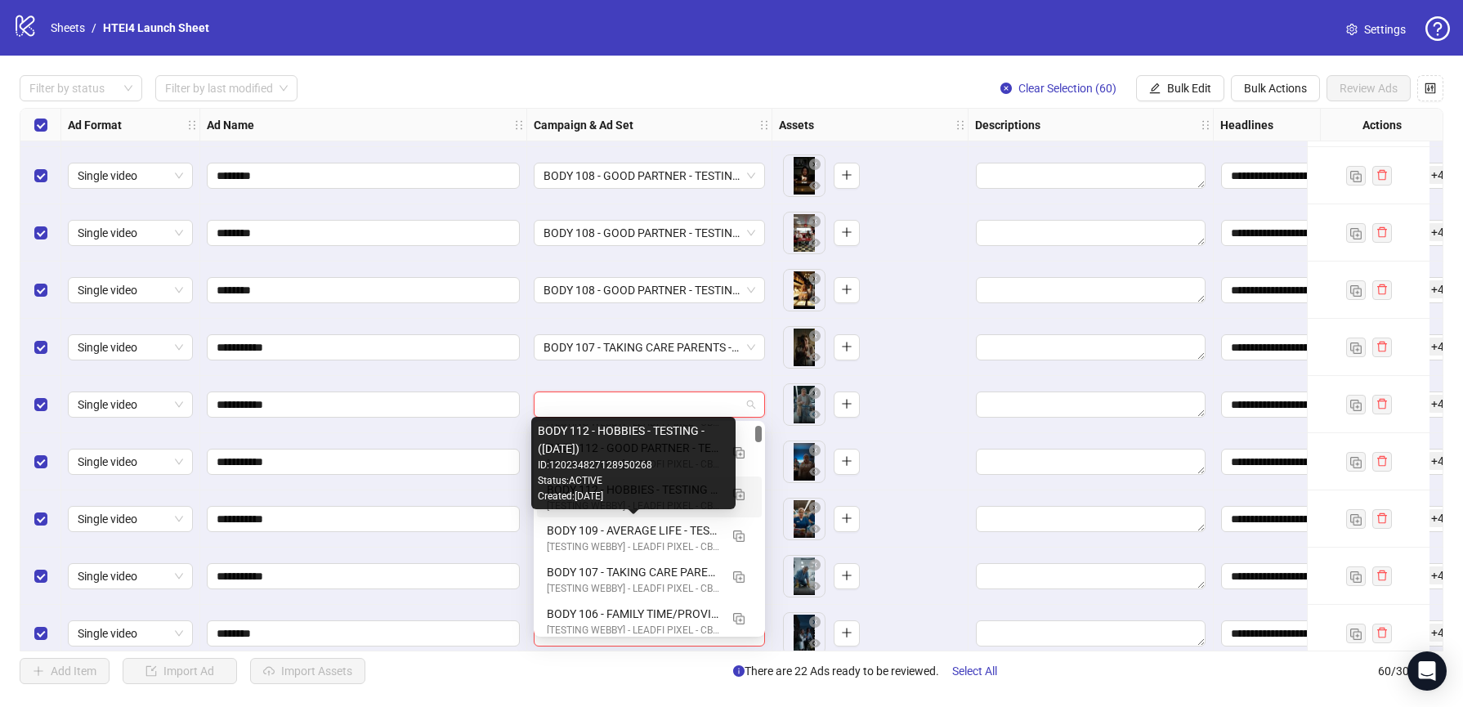
scroll to position [88, 0]
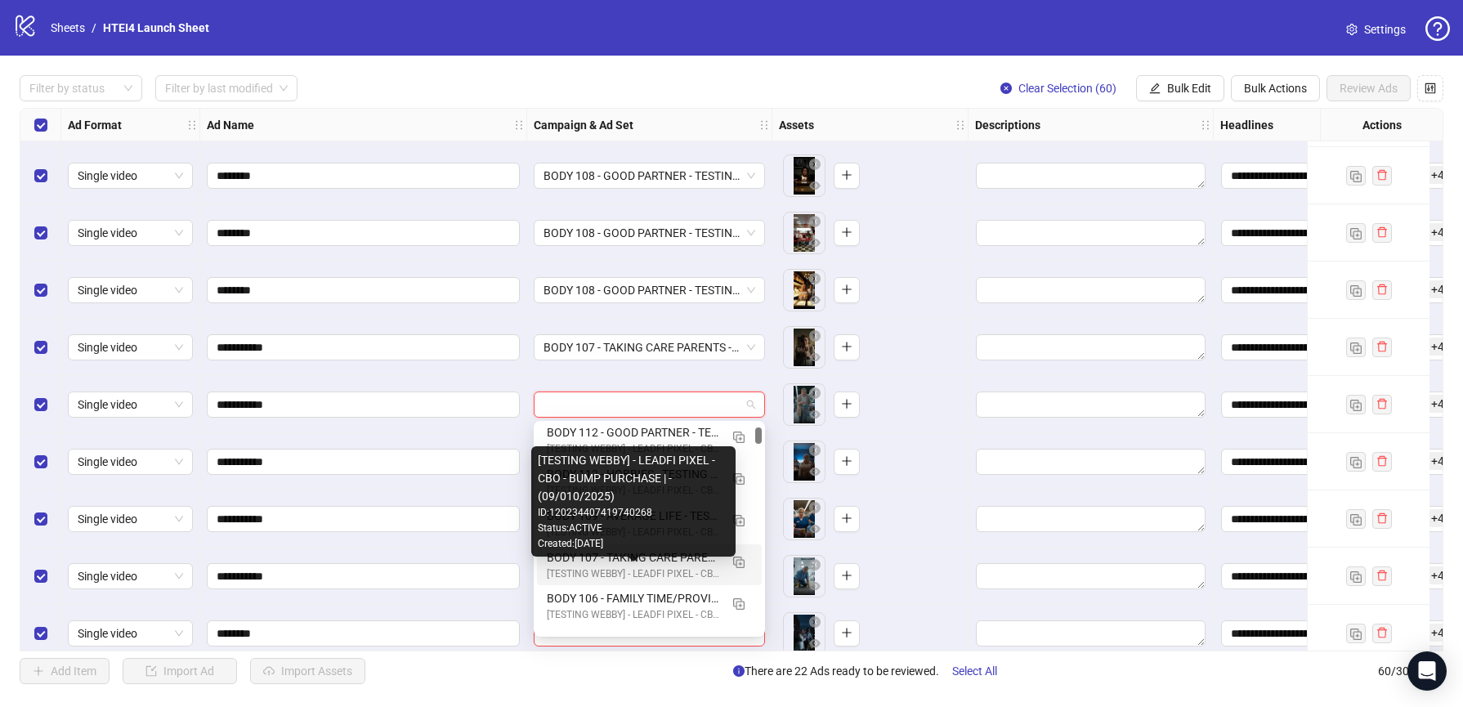
click at [622, 568] on div "[TESTING WEBBY] - LEADFI PIXEL - CBO - BUMP PURCHASE | - (09/010/2025)" at bounding box center [633, 574] width 172 height 16
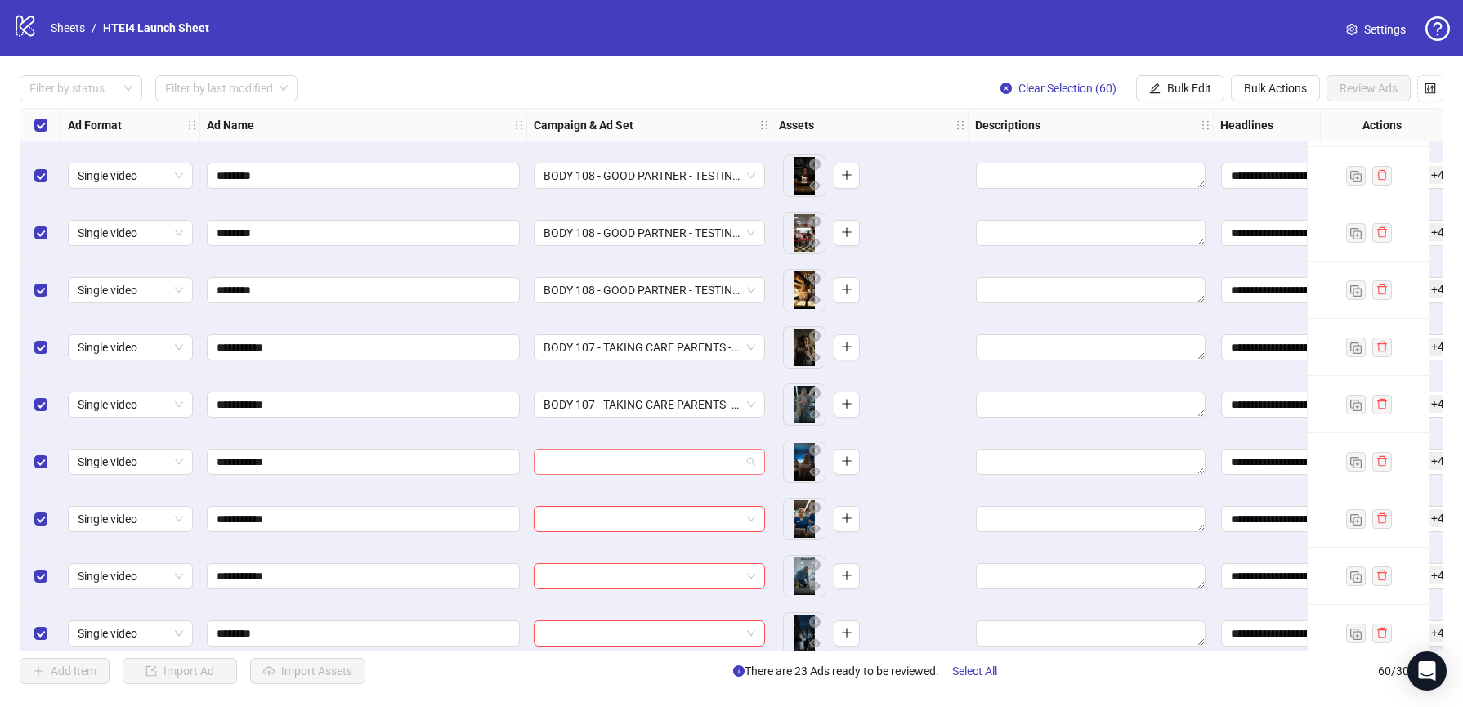
click at [610, 463] on input "search" at bounding box center [641, 461] width 197 height 25
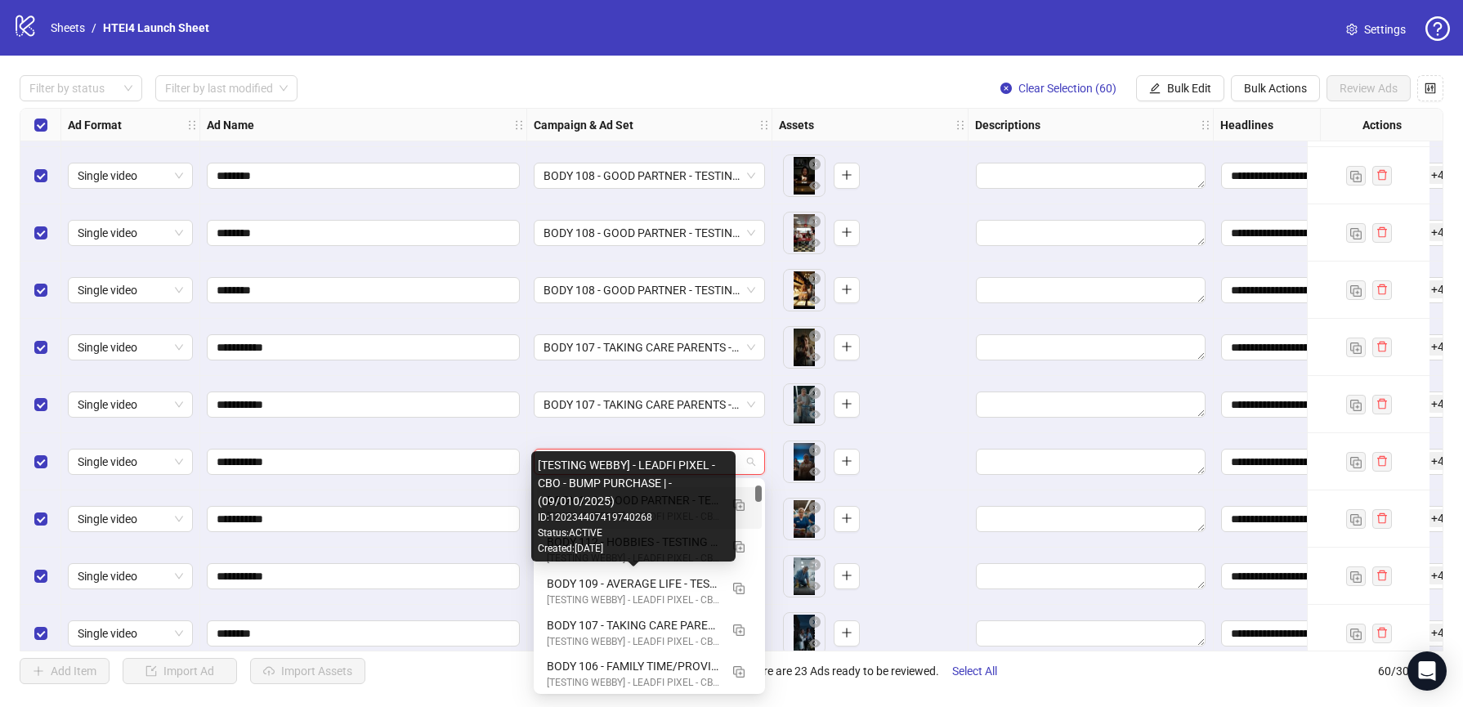
scroll to position [118, 0]
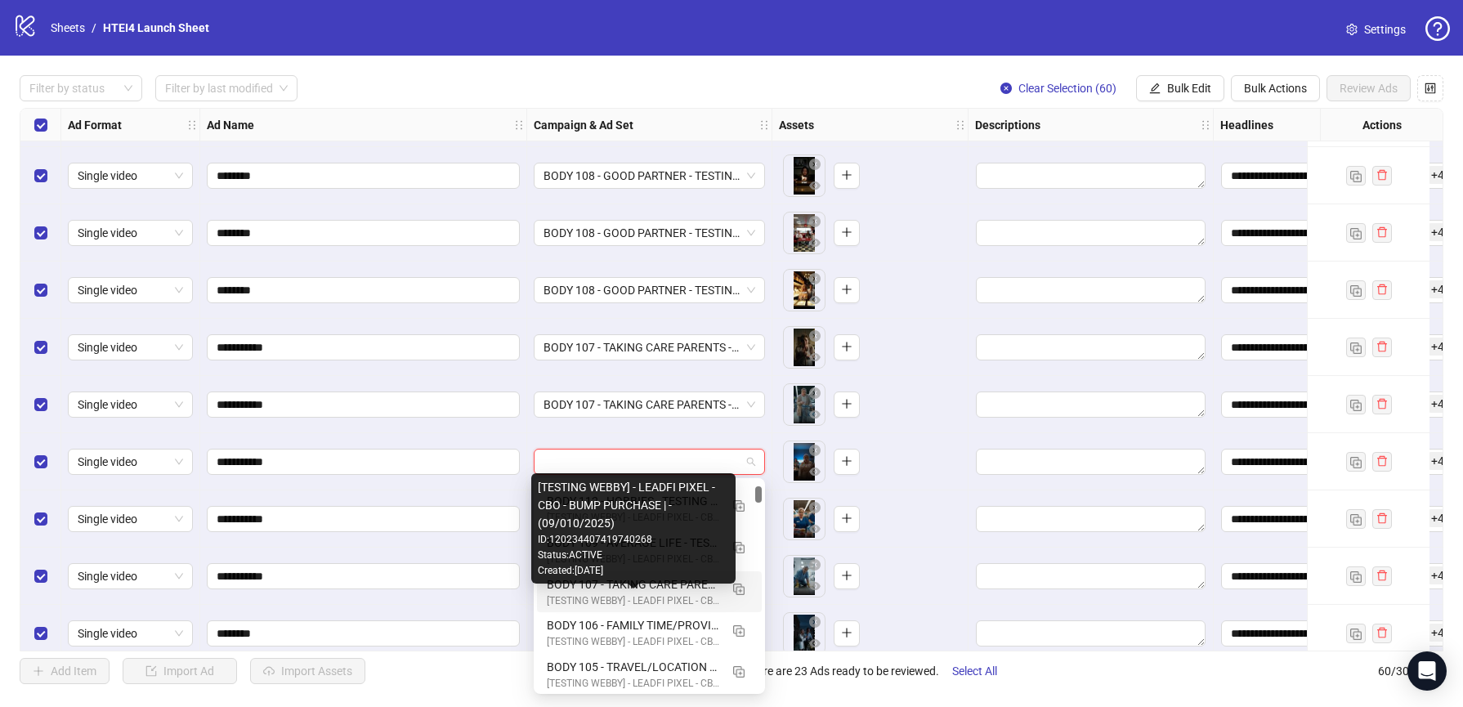
click at [610, 594] on div "[TESTING WEBBY] - LEADFI PIXEL - CBO - BUMP PURCHASE | - (09/010/2025)" at bounding box center [633, 601] width 172 height 16
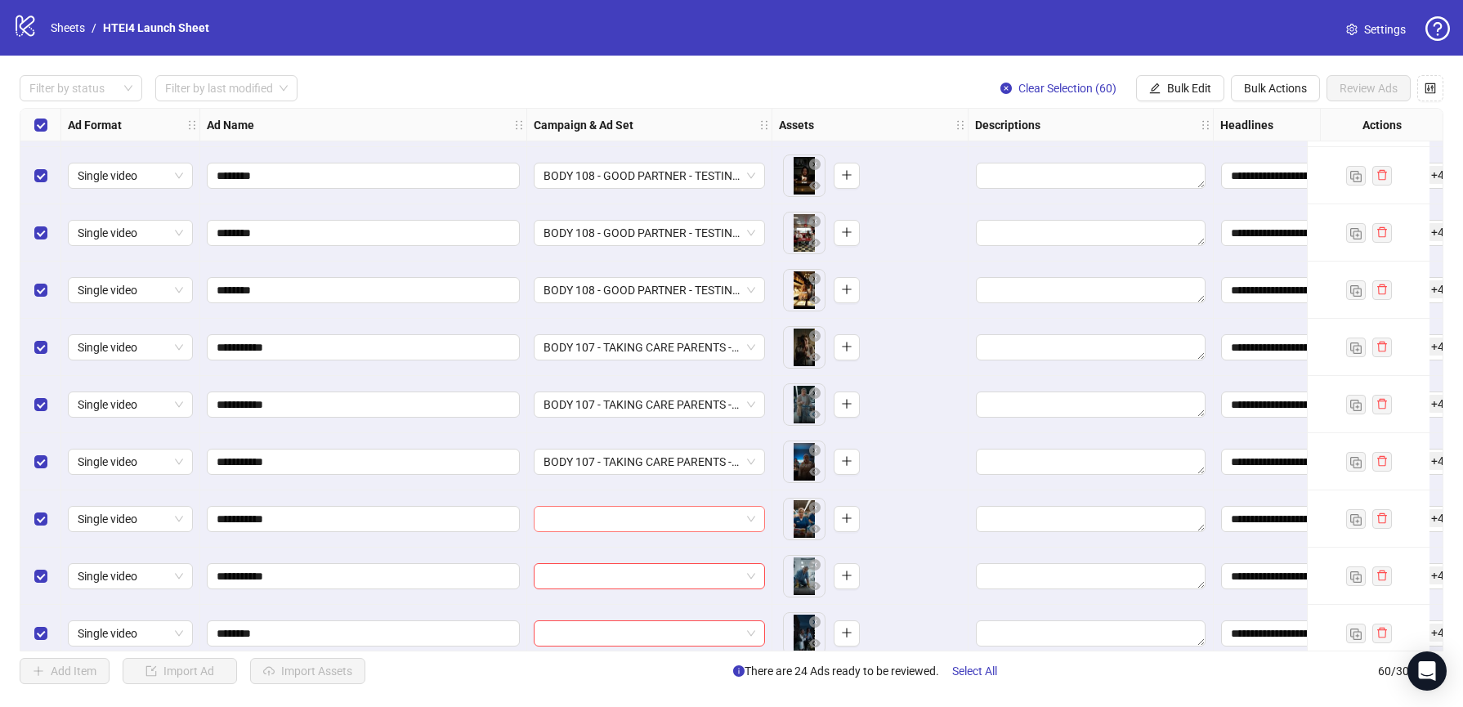
click at [611, 526] on input "search" at bounding box center [641, 519] width 197 height 25
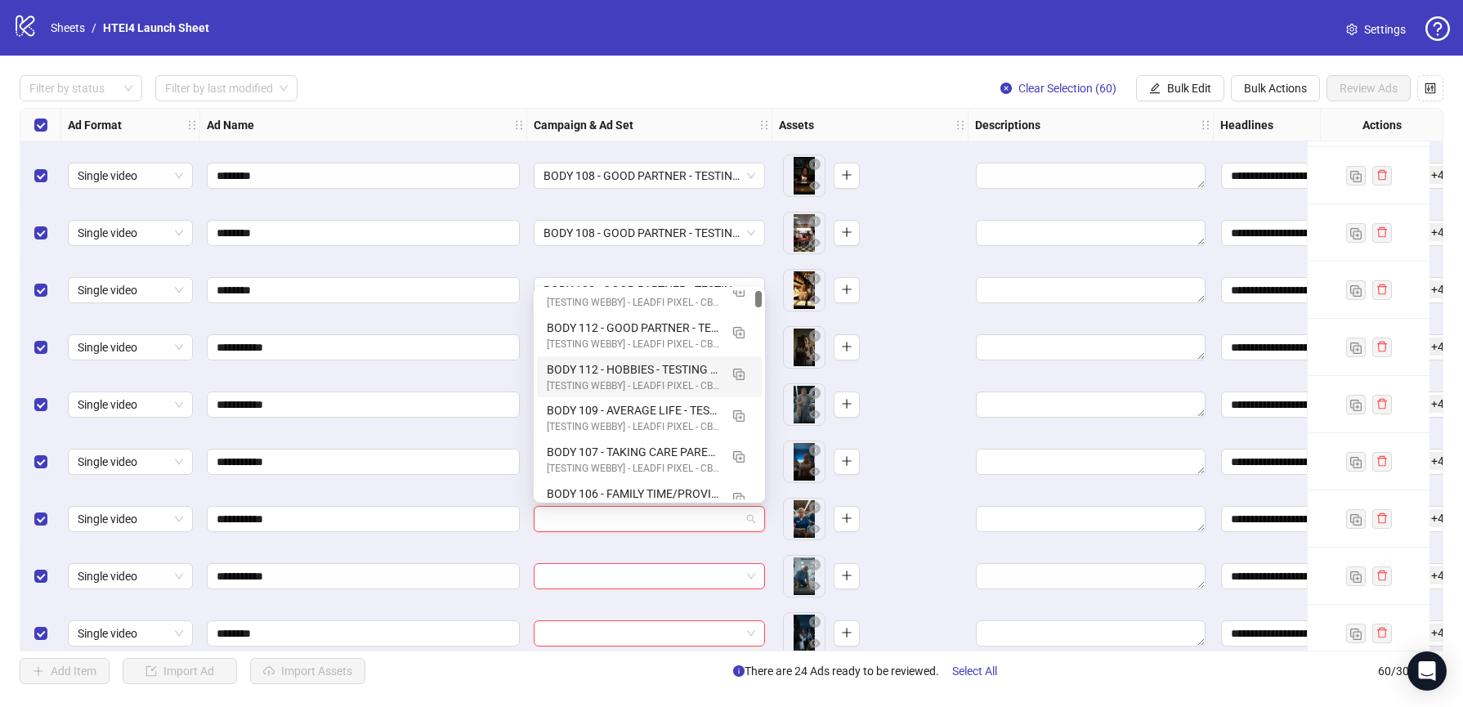
scroll to position [81, 0]
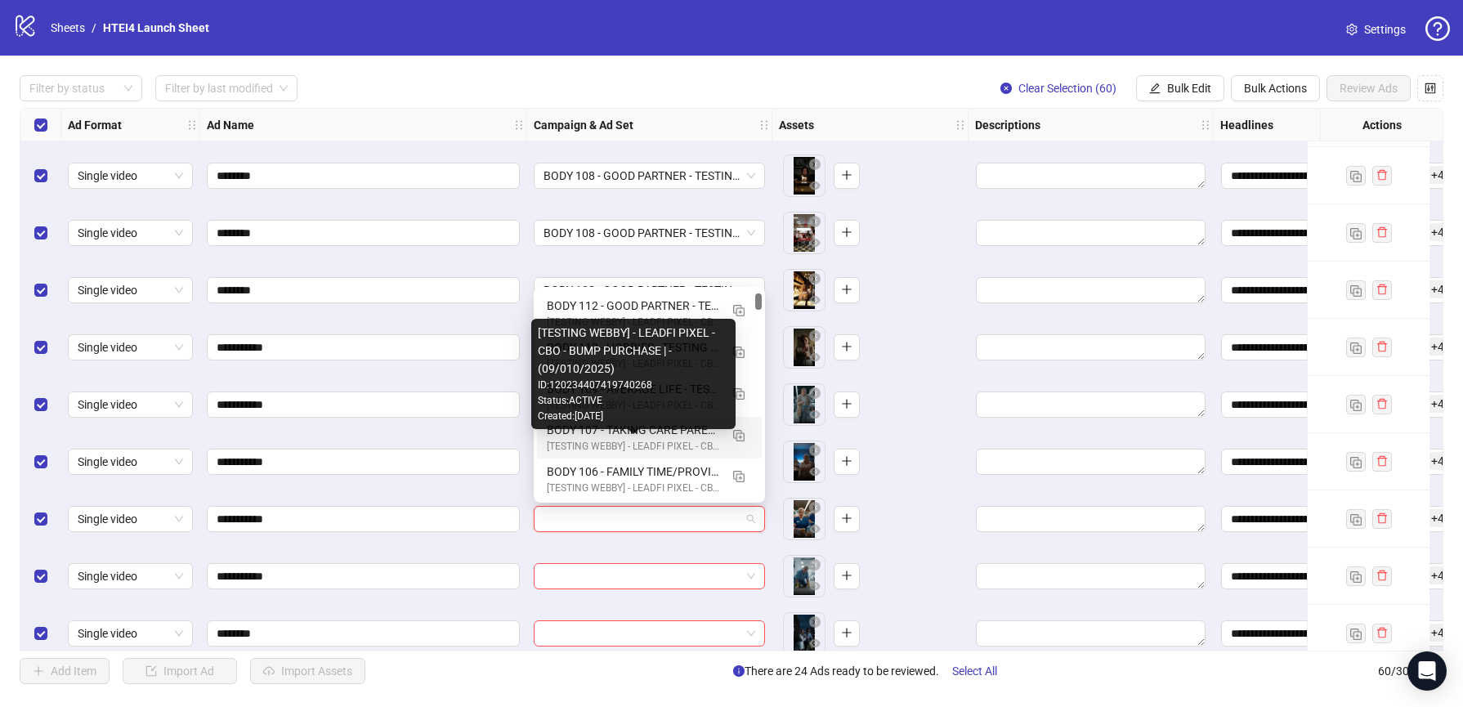
click at [616, 443] on div "[TESTING WEBBY] - LEADFI PIXEL - CBO - BUMP PURCHASE | - (09/010/2025)" at bounding box center [633, 447] width 172 height 16
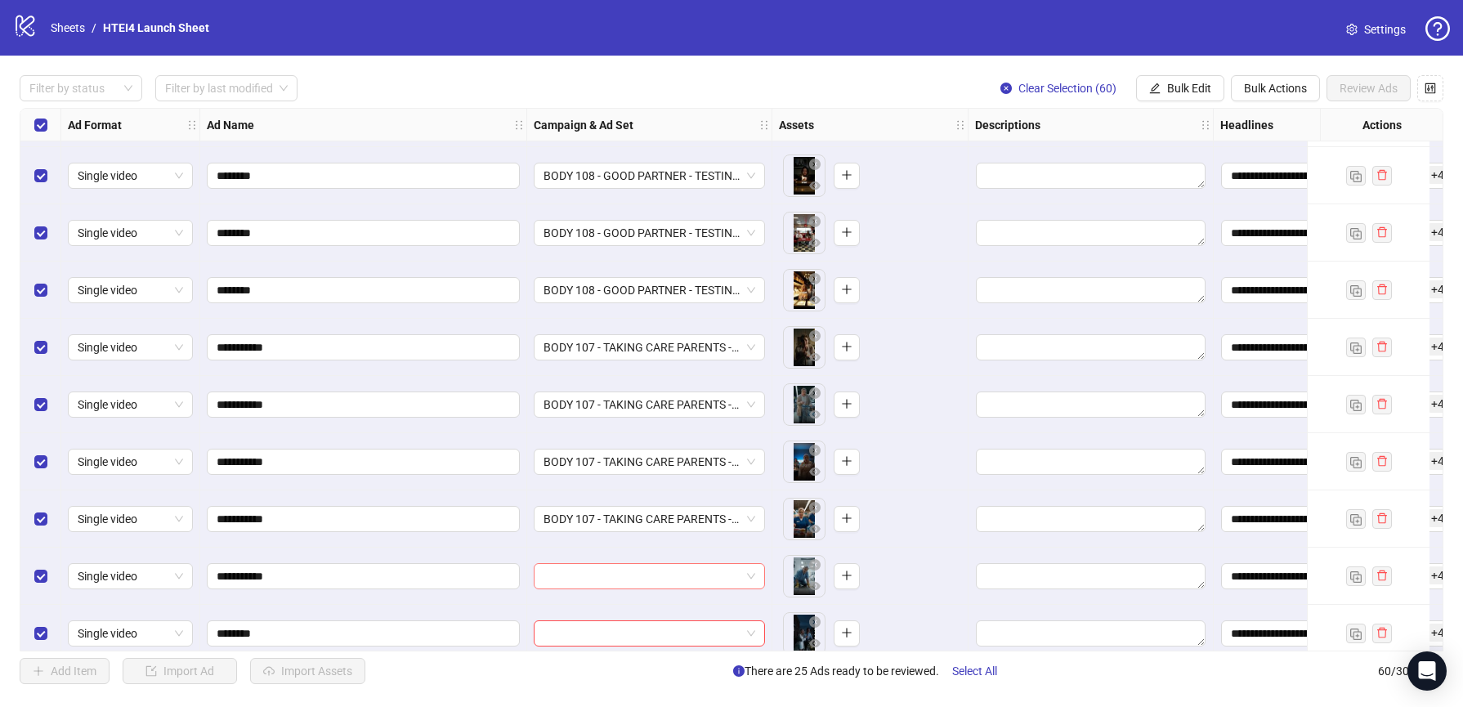
click at [601, 577] on input "search" at bounding box center [641, 576] width 197 height 25
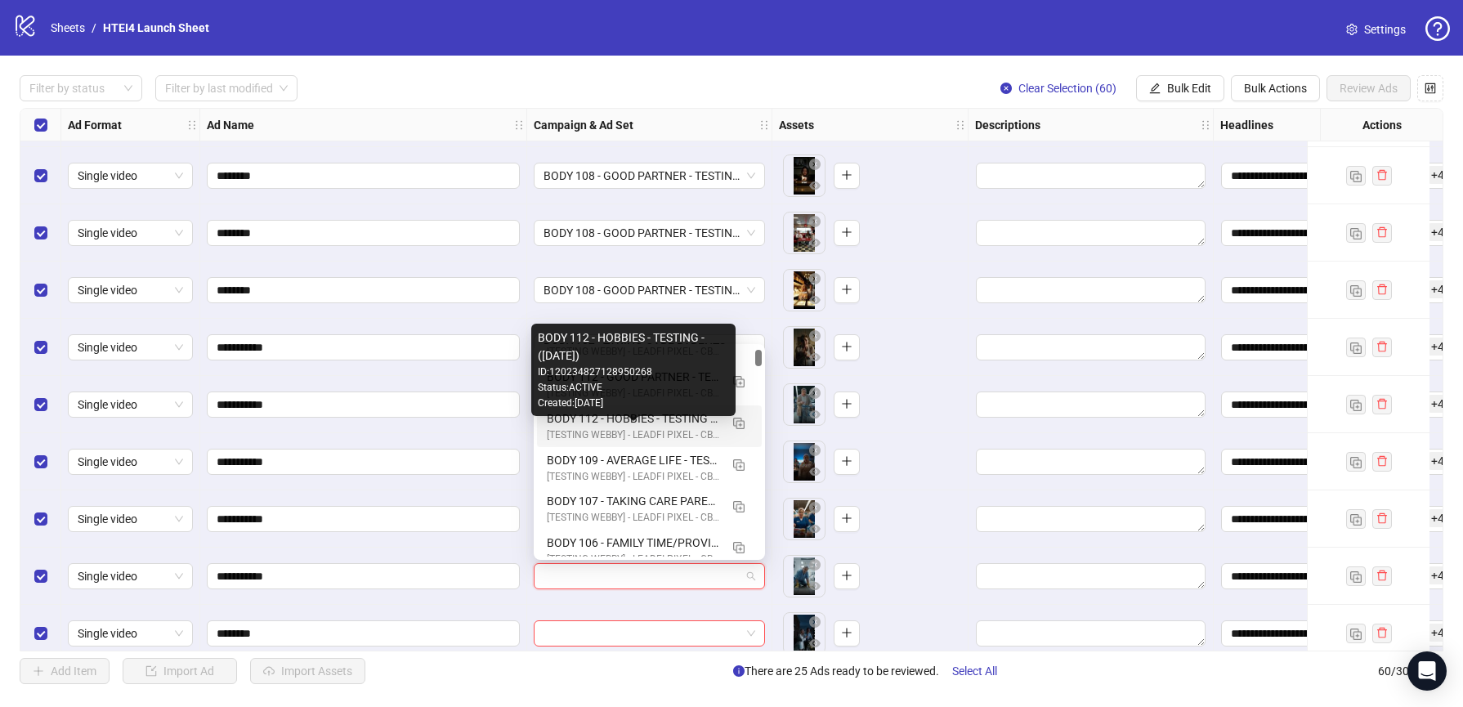
scroll to position [71, 0]
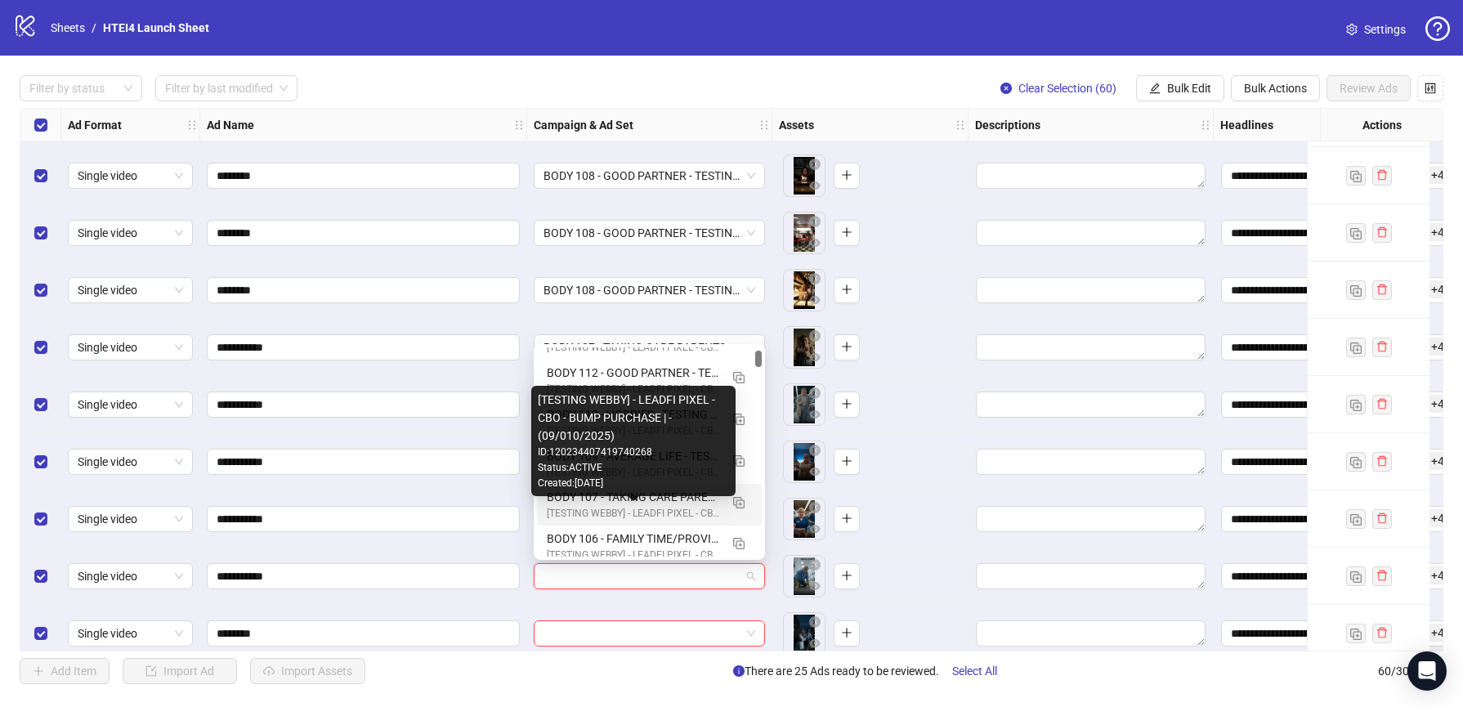
click at [598, 504] on div "BODY 107 - TAKING CARE PARENTS - TESTING - (09.10.2025)" at bounding box center [633, 497] width 172 height 18
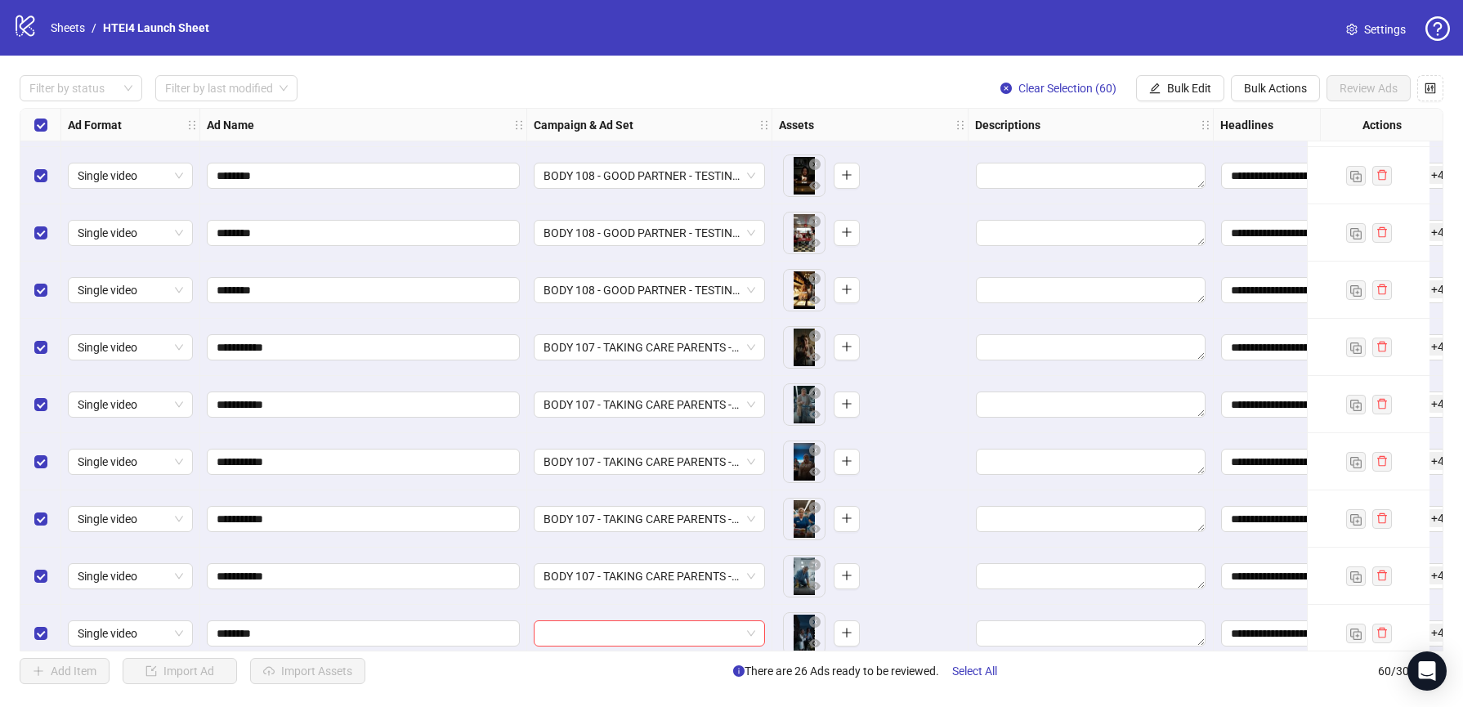
scroll to position [1200, 0]
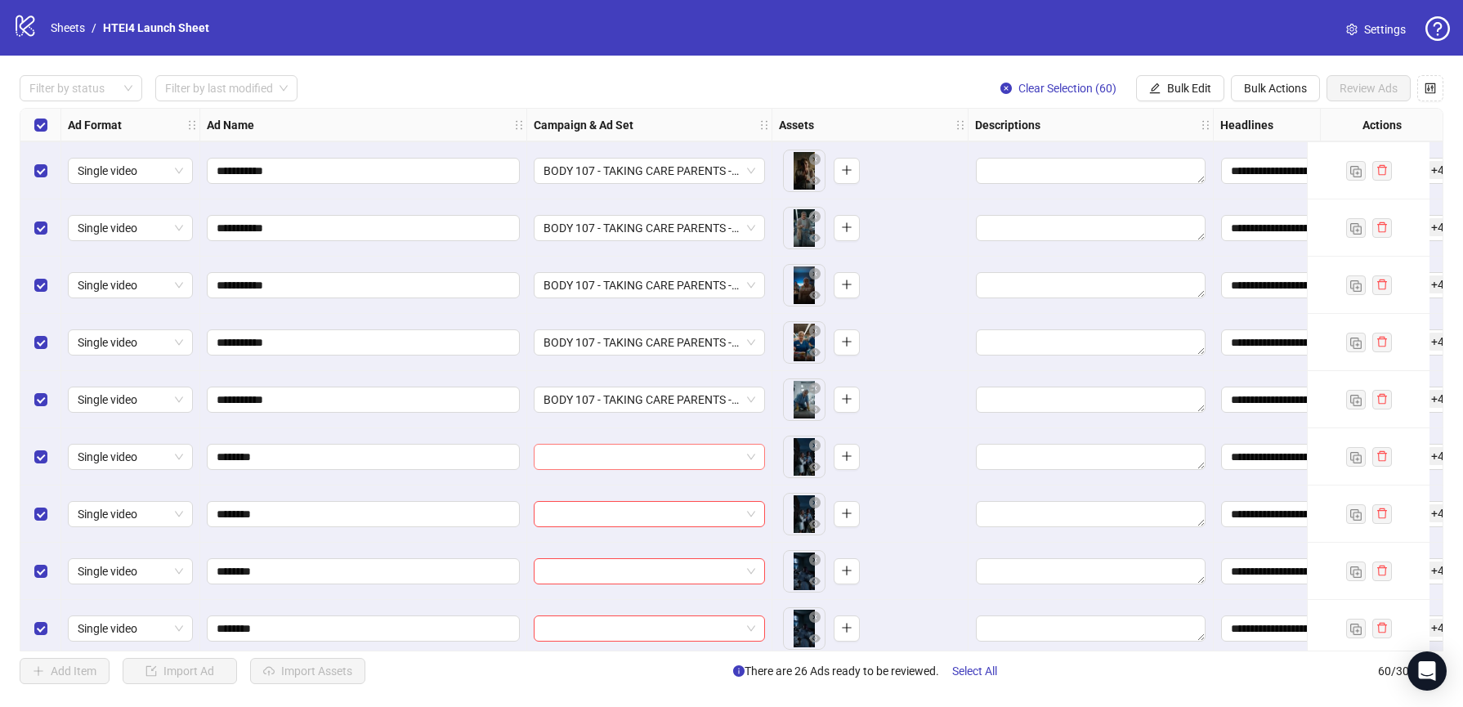
click at [597, 457] on input "search" at bounding box center [641, 457] width 197 height 25
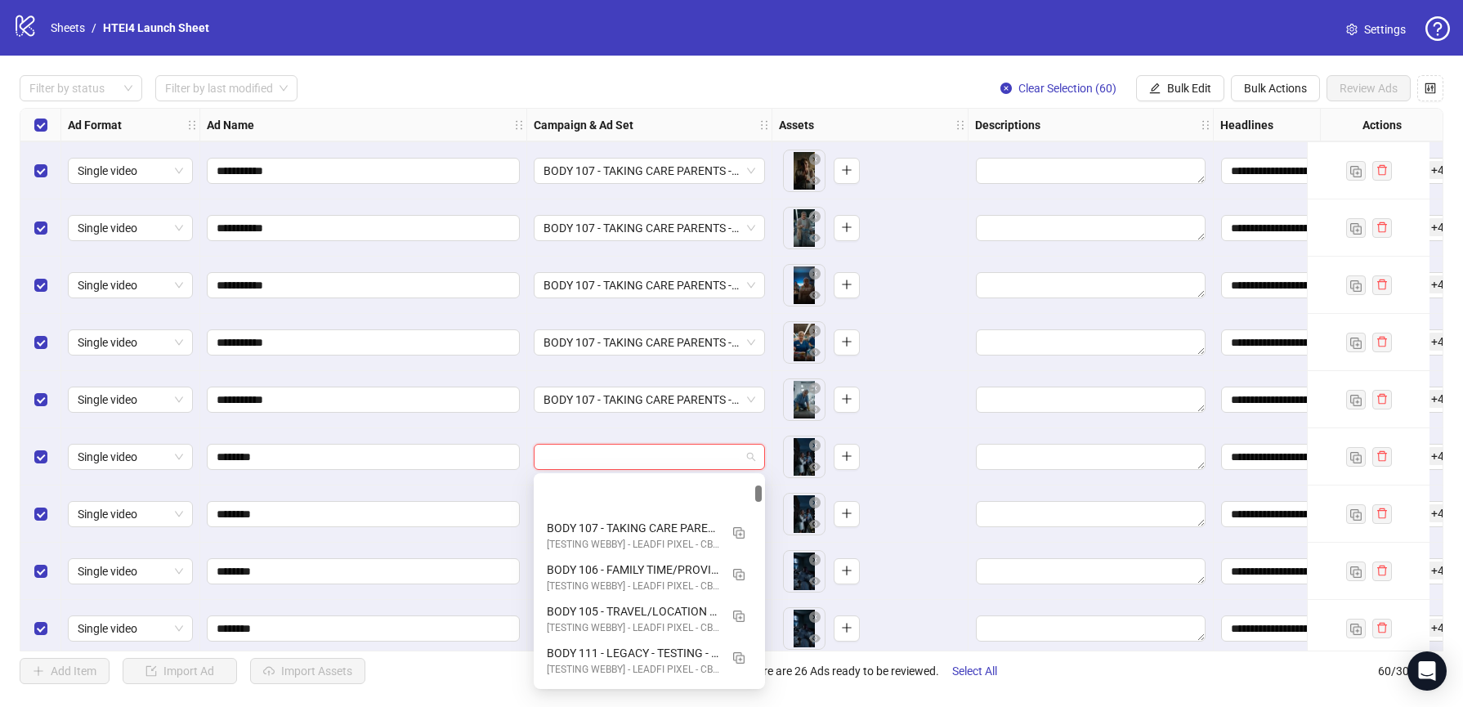
scroll to position [212, 0]
click at [655, 458] on input "search" at bounding box center [641, 457] width 197 height 25
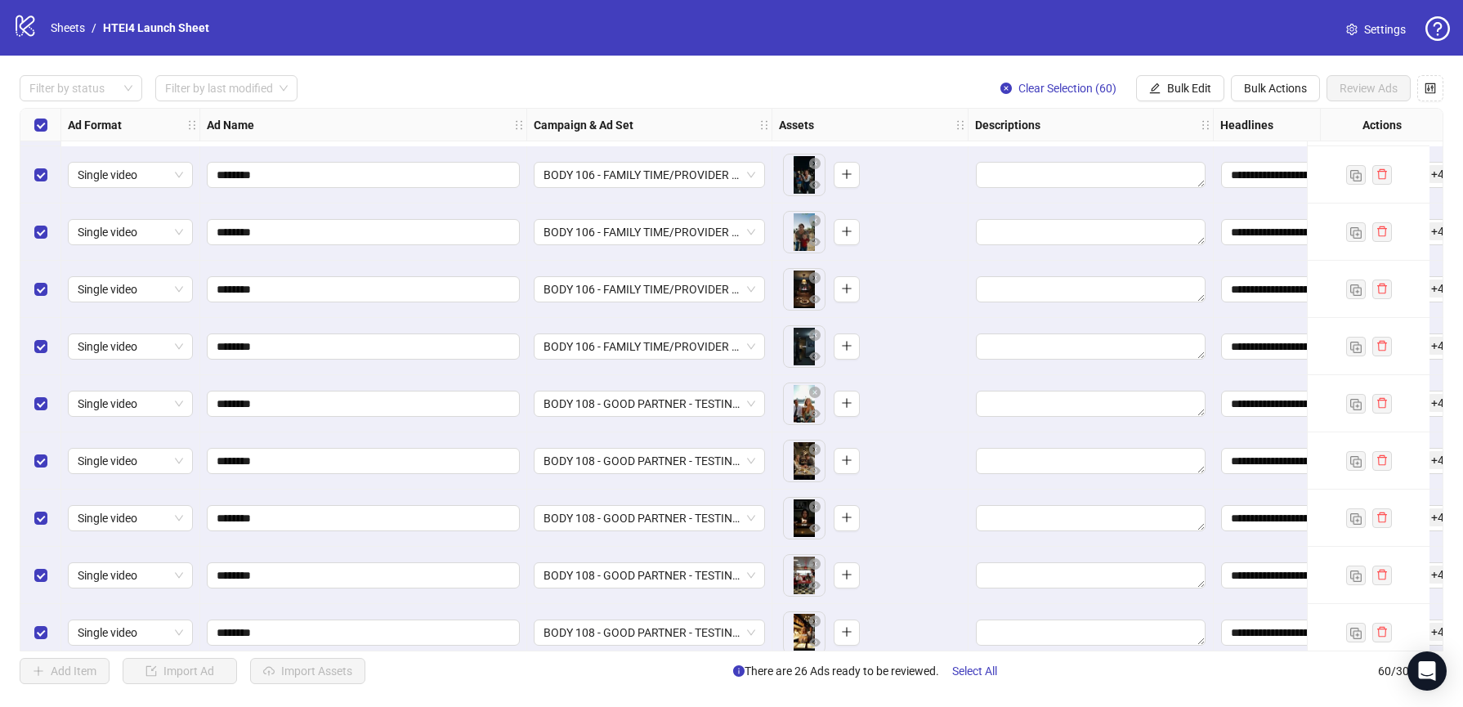
scroll to position [1201, 0]
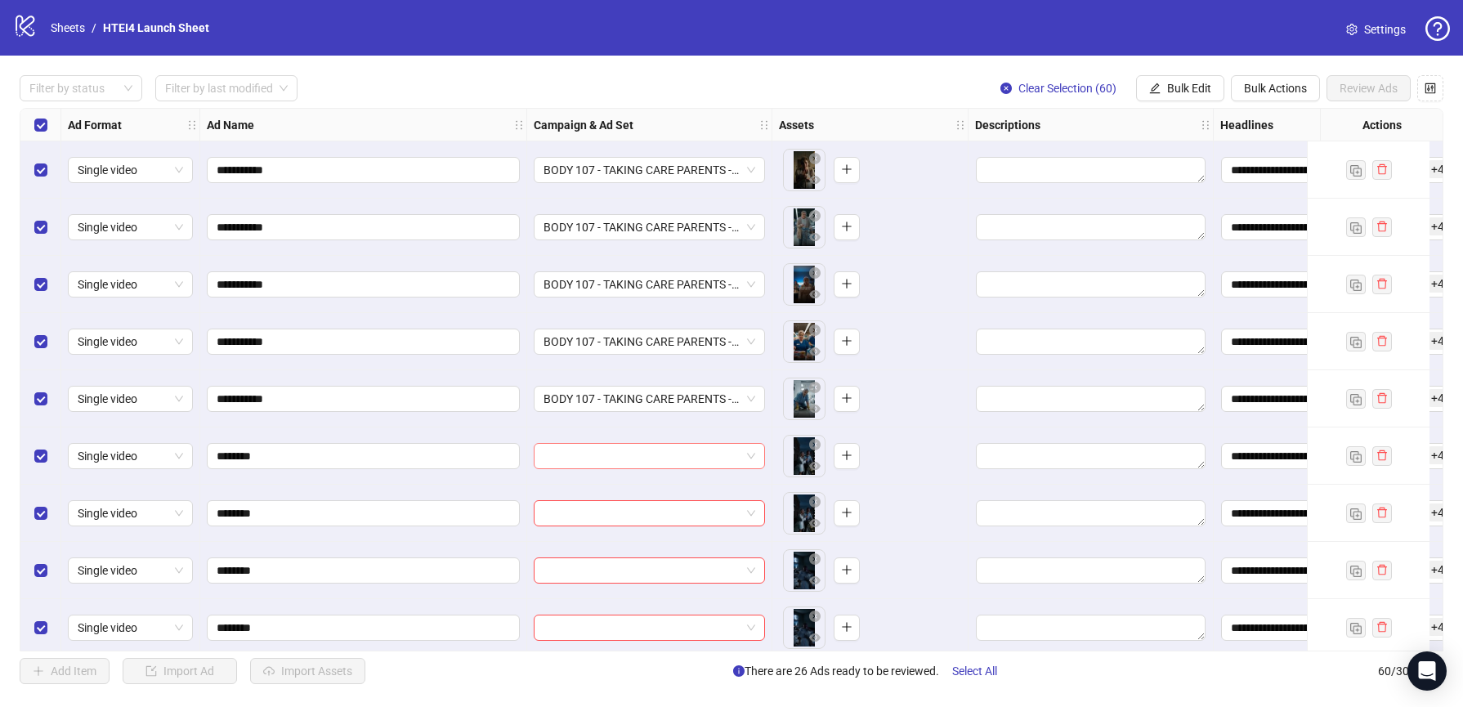
click at [660, 462] on input "search" at bounding box center [641, 456] width 197 height 25
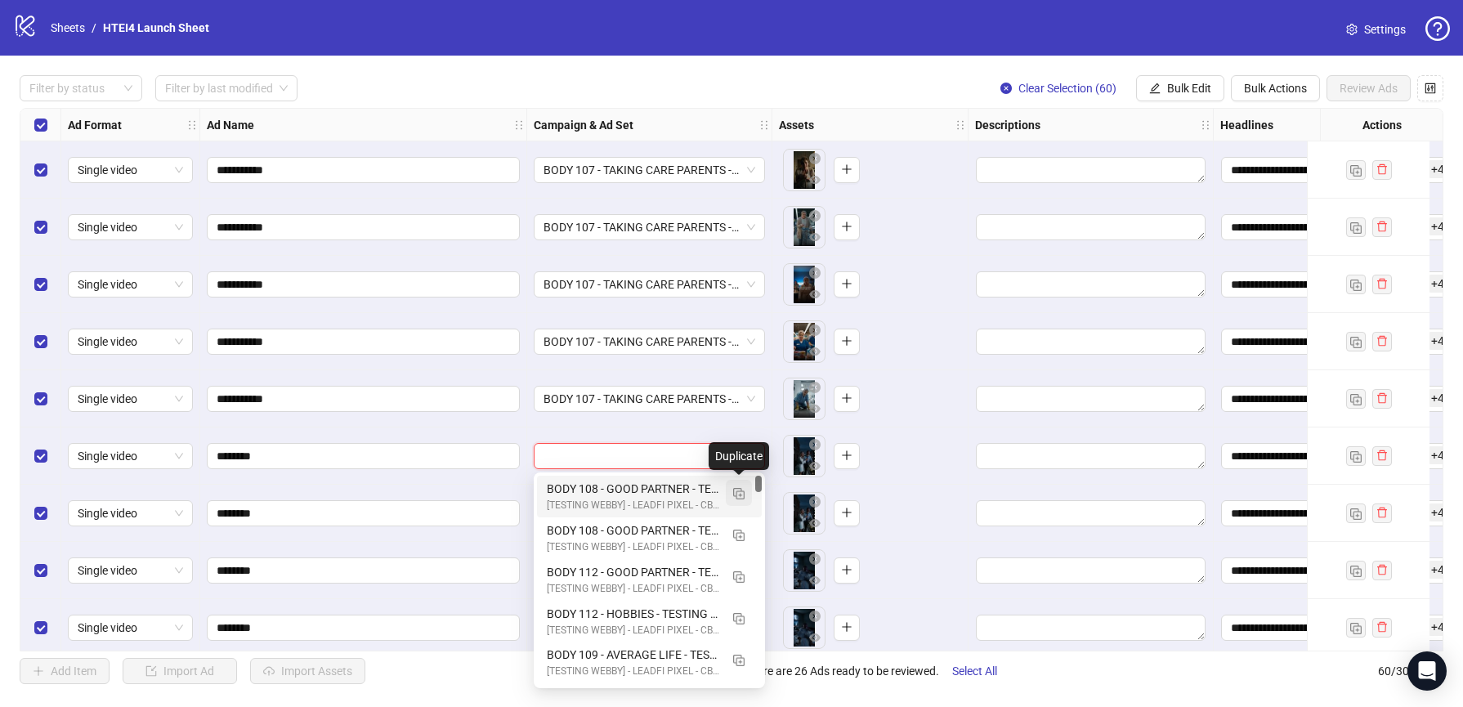
click at [736, 489] on img "button" at bounding box center [738, 493] width 11 height 11
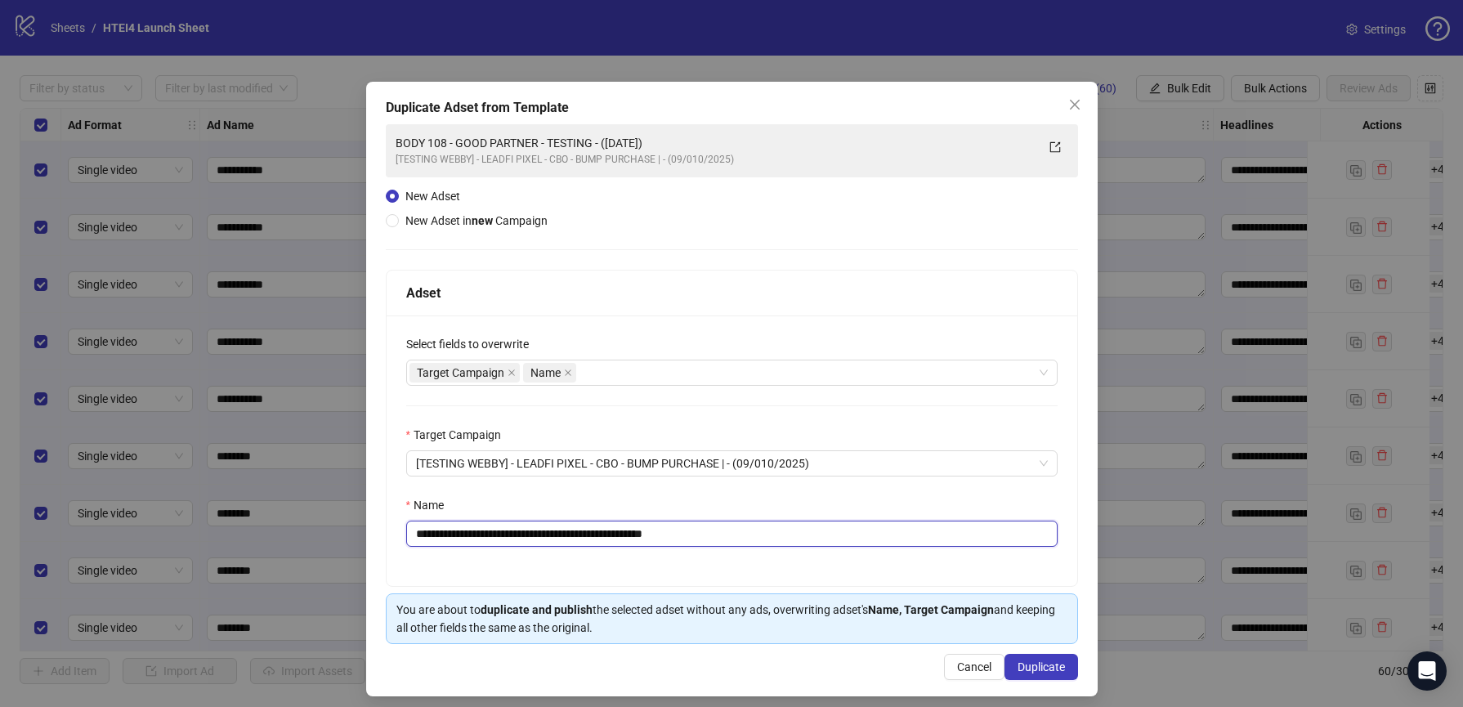
click at [467, 538] on input "**********" at bounding box center [731, 534] width 651 height 26
drag, startPoint x: 479, startPoint y: 539, endPoint x: 555, endPoint y: 537, distance: 76.0
click at [555, 537] on input "**********" at bounding box center [731, 534] width 651 height 26
drag, startPoint x: 557, startPoint y: 537, endPoint x: 476, endPoint y: 537, distance: 81.7
click at [476, 537] on input "**********" at bounding box center [731, 534] width 651 height 26
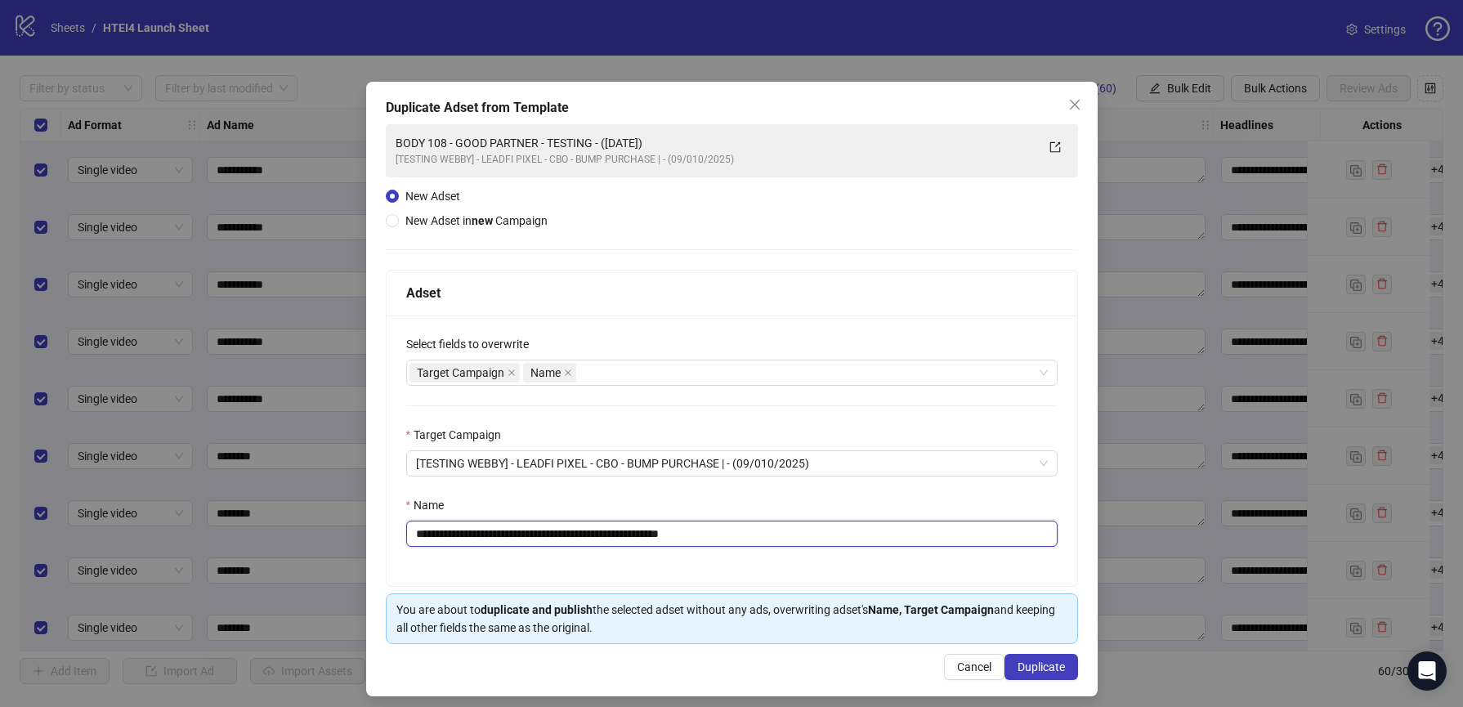
drag, startPoint x: 705, startPoint y: 534, endPoint x: 811, endPoint y: 534, distance: 105.4
click at [811, 534] on input "**********" at bounding box center [731, 534] width 651 height 26
type input "**********"
click at [1047, 676] on button "Duplicate" at bounding box center [1041, 667] width 74 height 26
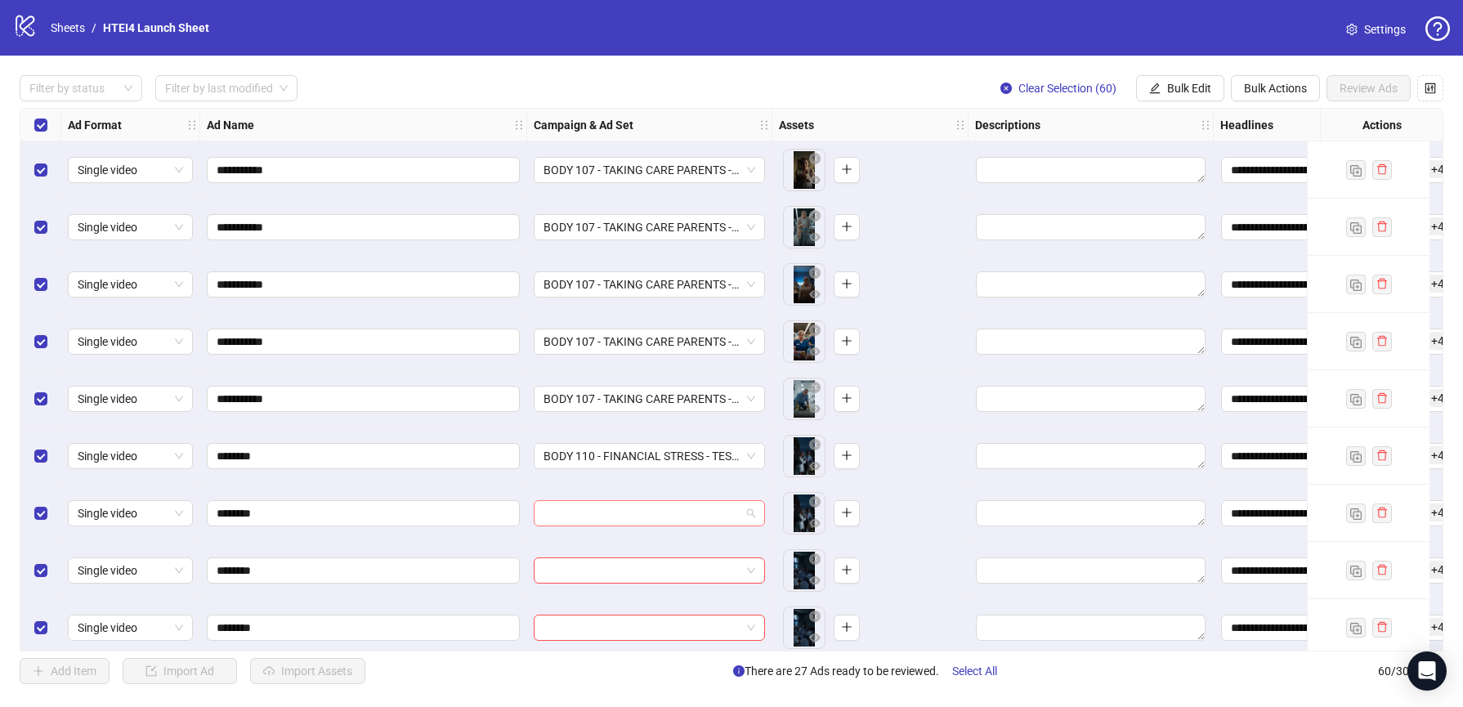
click at [663, 518] on input "search" at bounding box center [641, 513] width 197 height 25
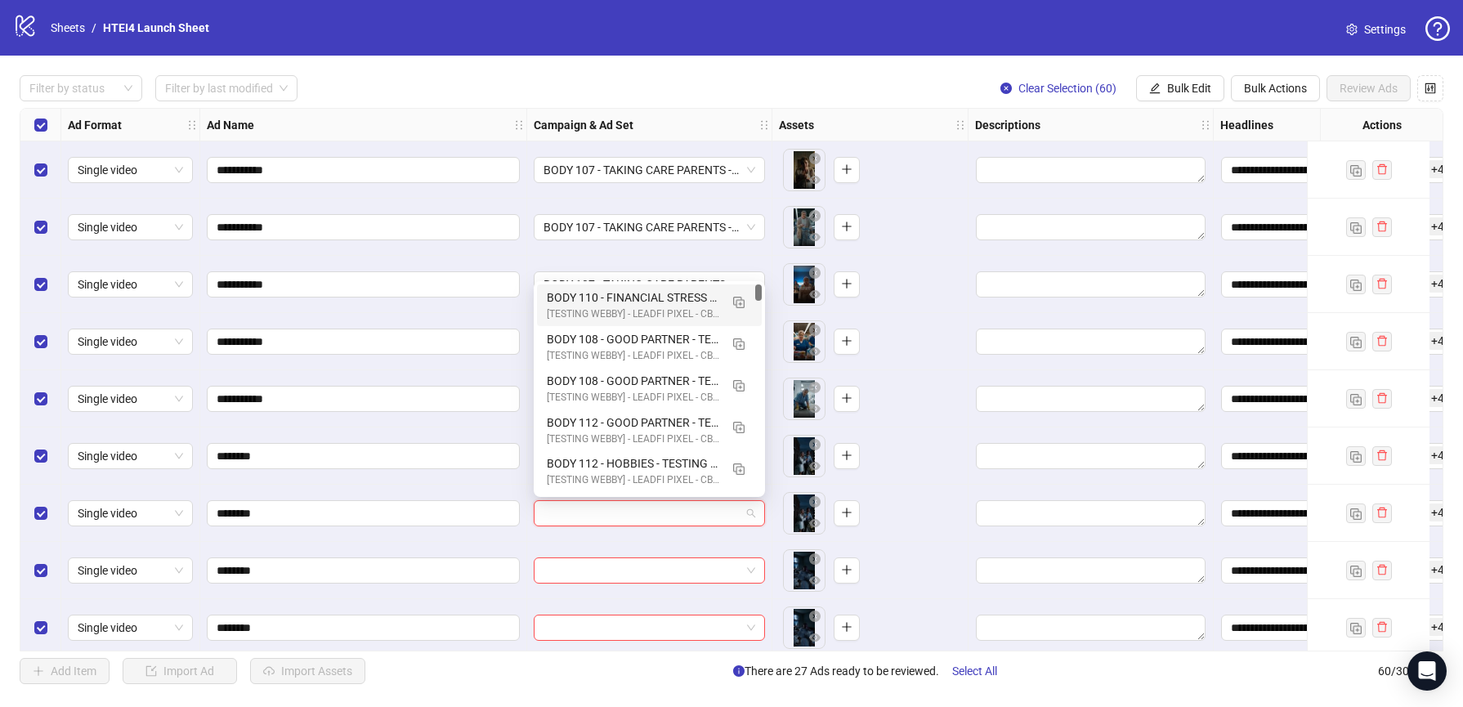
click at [561, 303] on div "BODY 110 - FINANCIAL STRESS - TESTING - (09.10.2025)" at bounding box center [633, 297] width 172 height 18
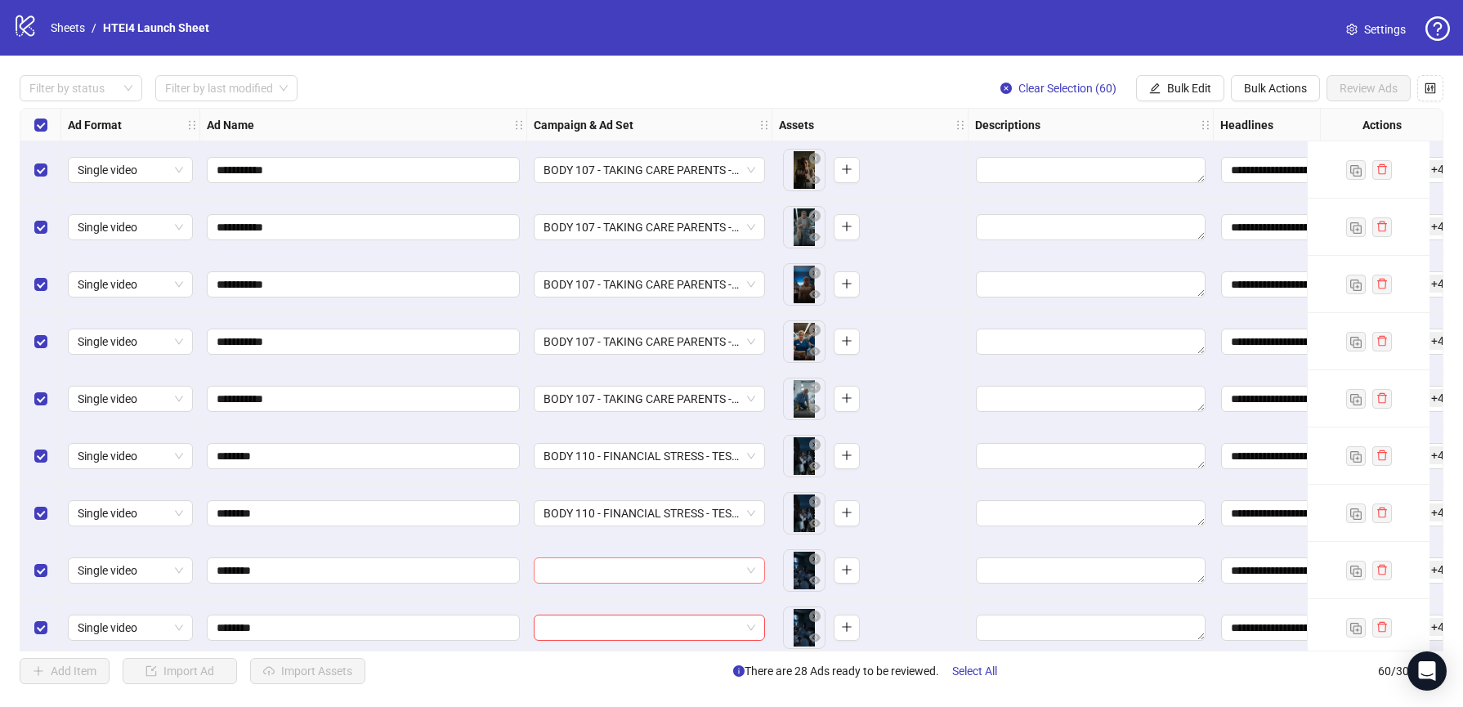
click at [581, 560] on input "search" at bounding box center [641, 570] width 197 height 25
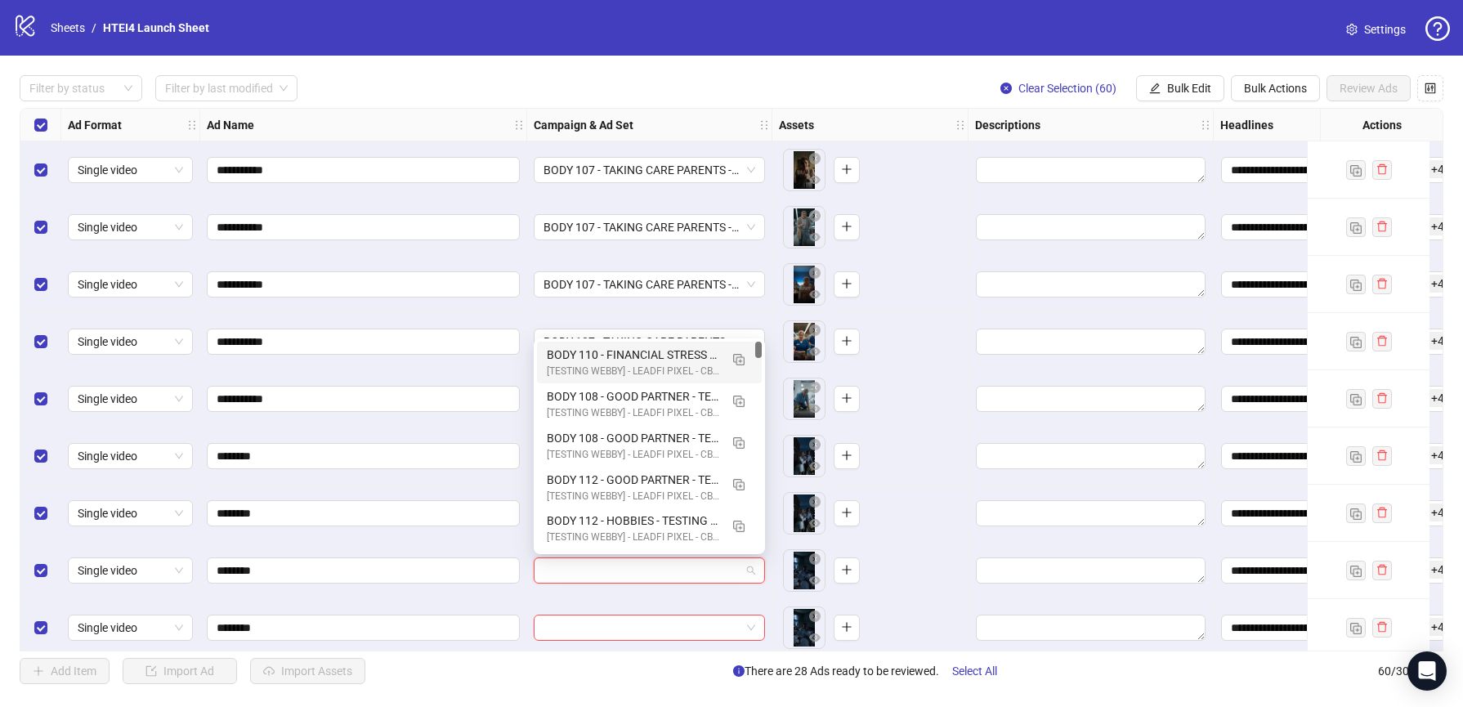
click at [583, 368] on div "[TESTING WEBBY] - LEADFI PIXEL - CBO - BUMP PURCHASE | - (09/010/2025)" at bounding box center [633, 372] width 172 height 16
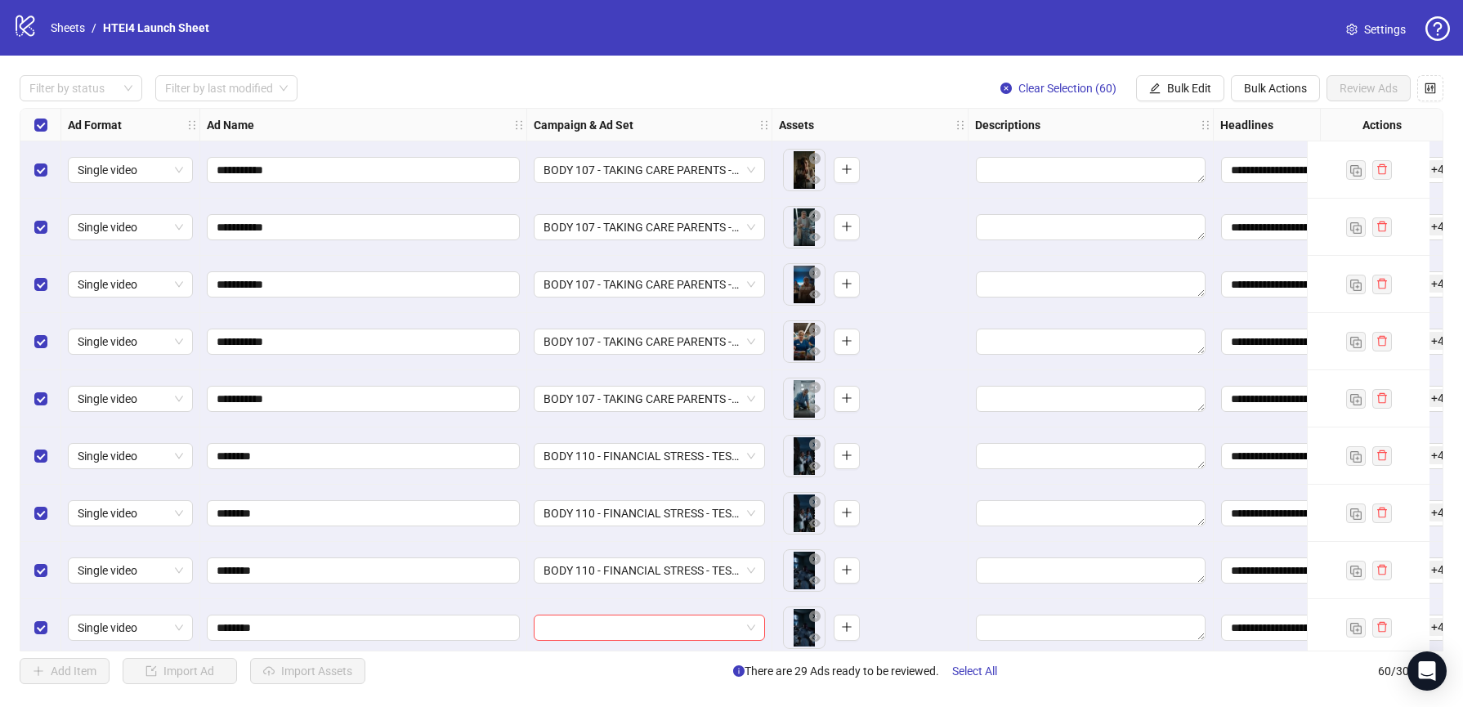
scroll to position [1343, 0]
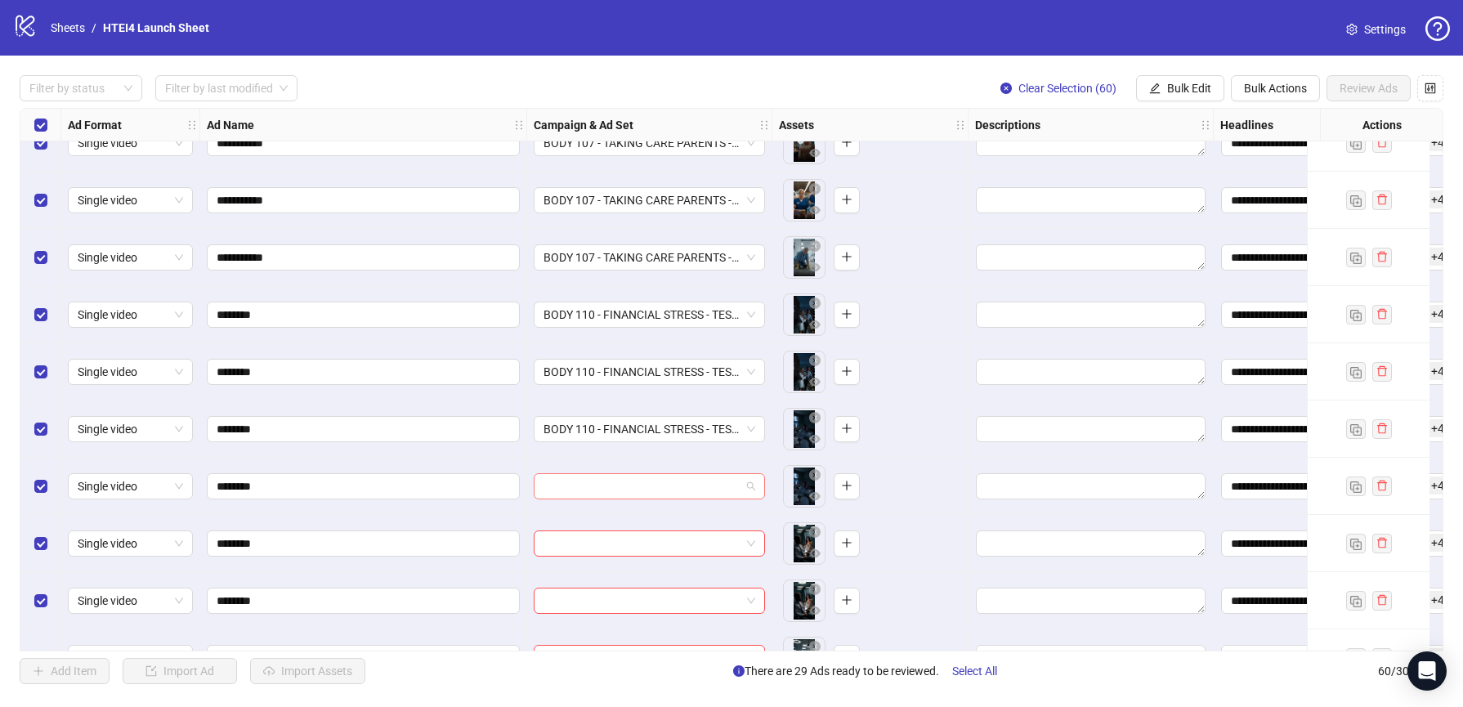
click at [590, 489] on input "search" at bounding box center [641, 486] width 197 height 25
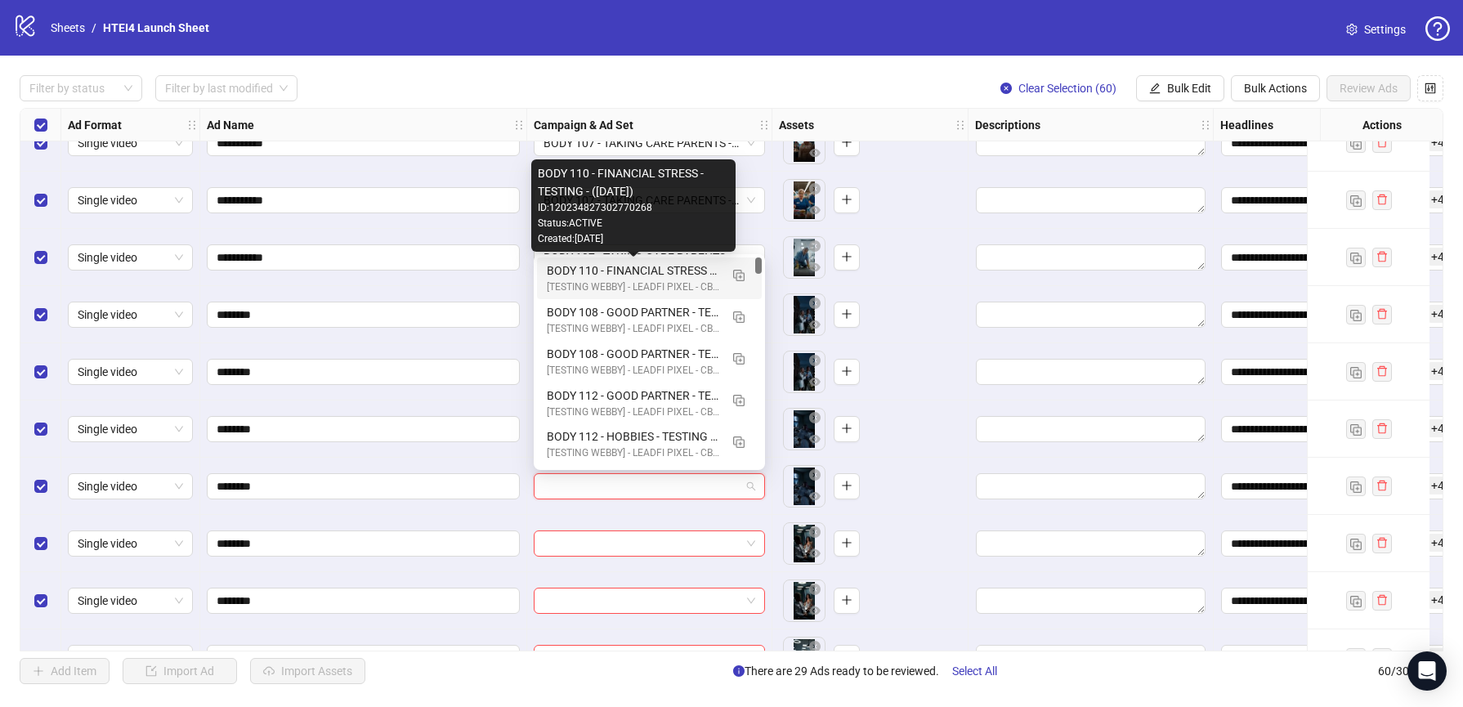
click at [590, 268] on div "BODY 110 - FINANCIAL STRESS - TESTING - (09.10.2025)" at bounding box center [633, 270] width 172 height 18
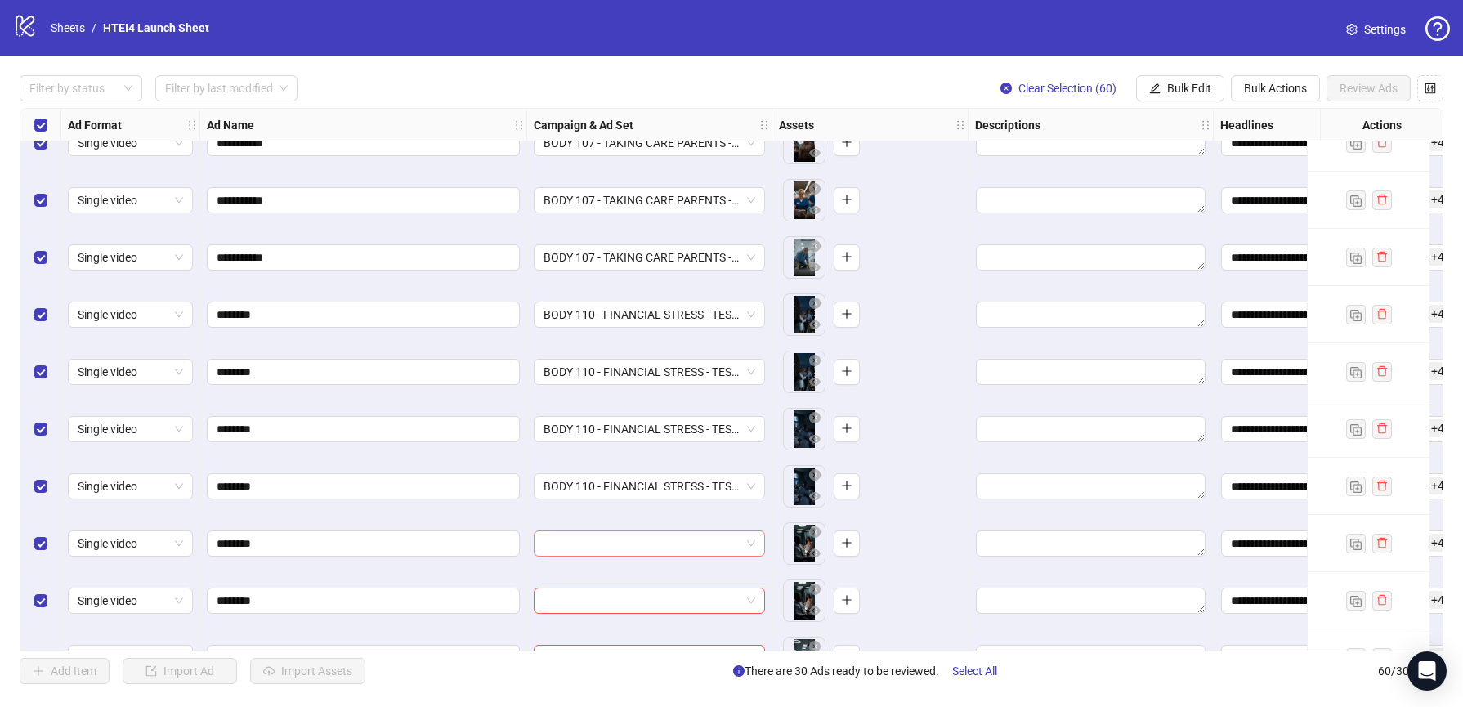
click at [581, 549] on input "search" at bounding box center [641, 543] width 197 height 25
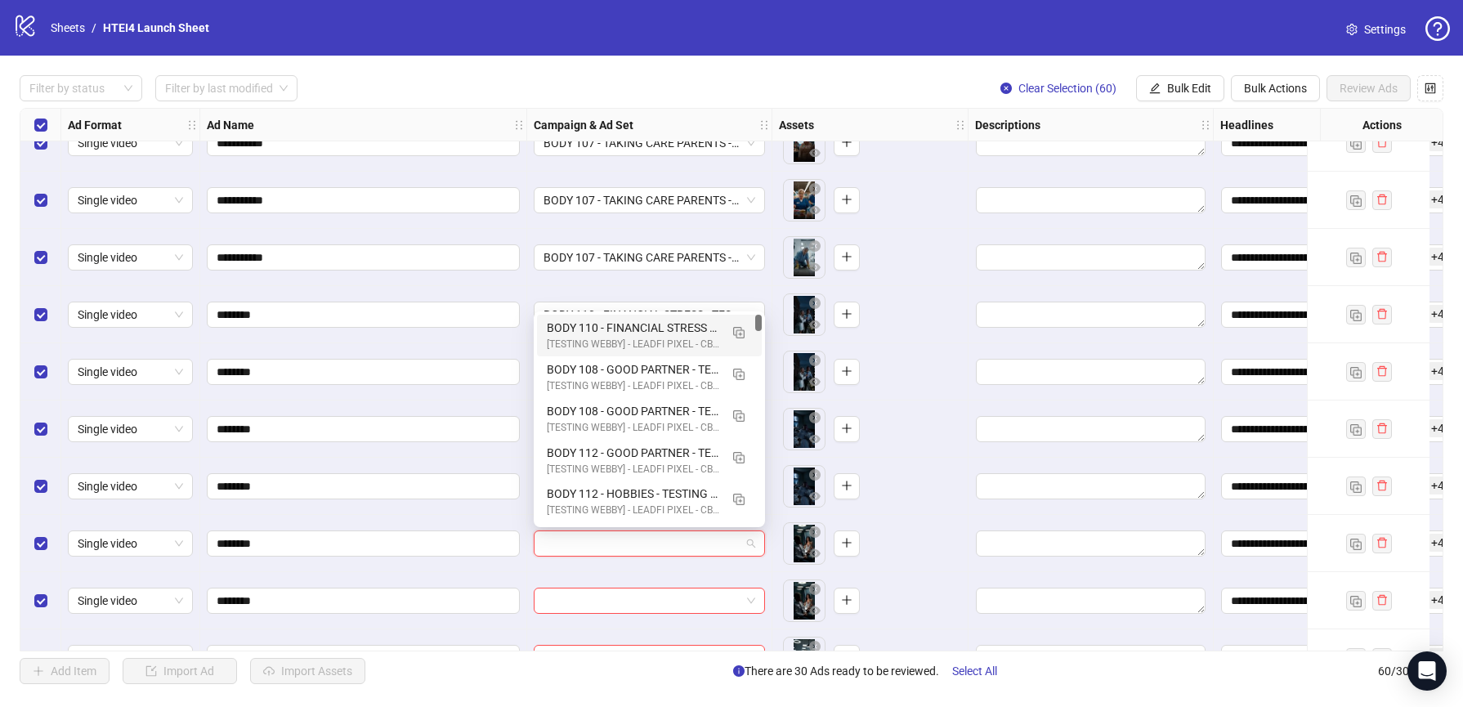
click at [575, 335] on div "BODY 110 - FINANCIAL STRESS - TESTING - (09.10.2025)" at bounding box center [633, 328] width 172 height 18
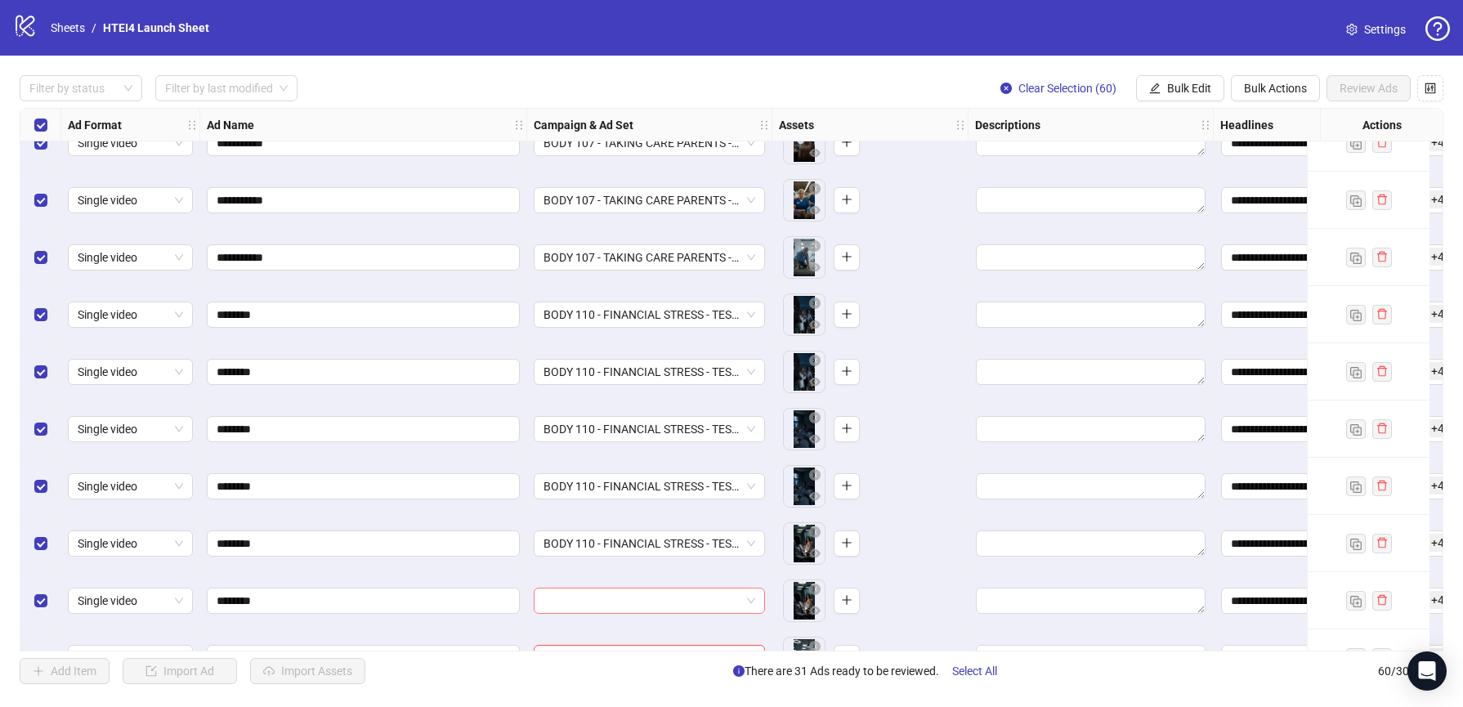
click at [584, 594] on input "search" at bounding box center [641, 600] width 197 height 25
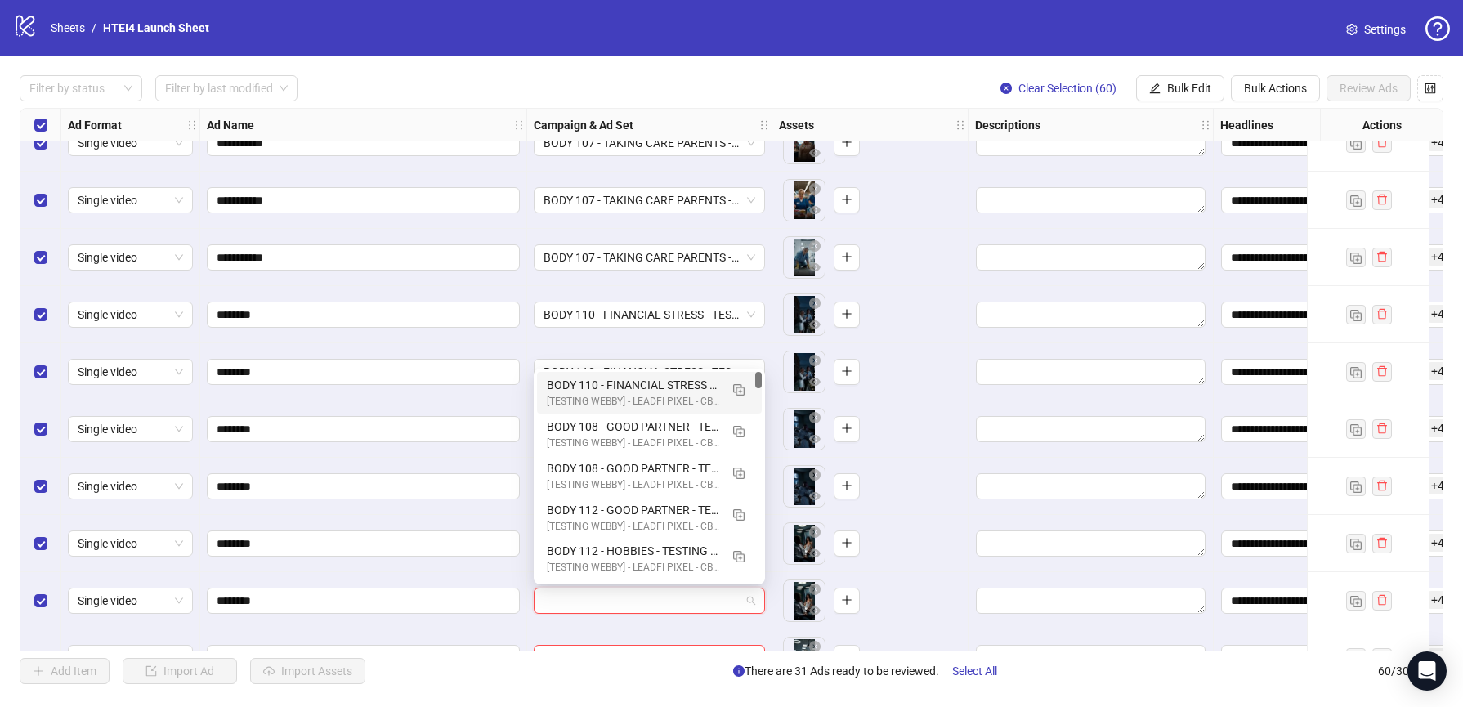
click at [596, 388] on div "BODY 110 - FINANCIAL STRESS - TESTING - (09.10.2025)" at bounding box center [633, 385] width 172 height 18
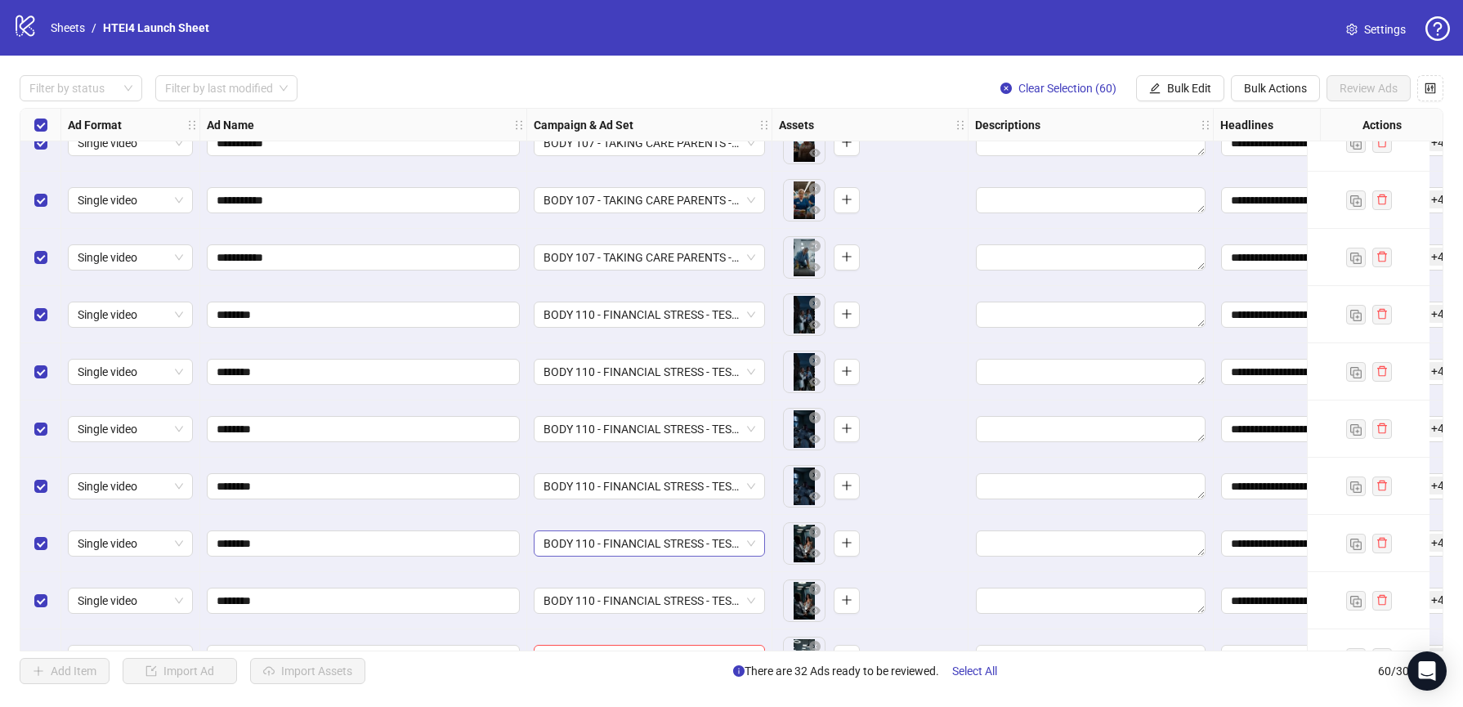
scroll to position [1549, 0]
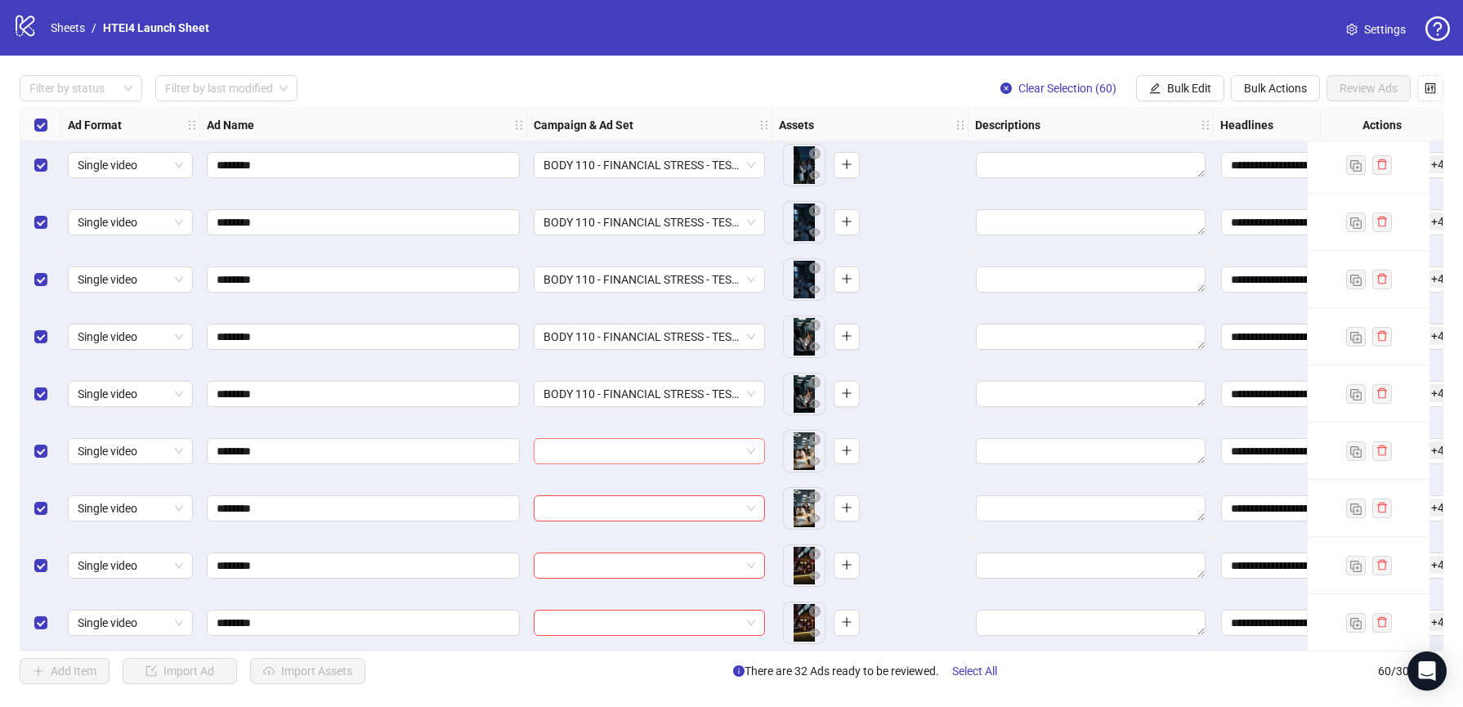
click at [599, 452] on input "search" at bounding box center [641, 451] width 197 height 25
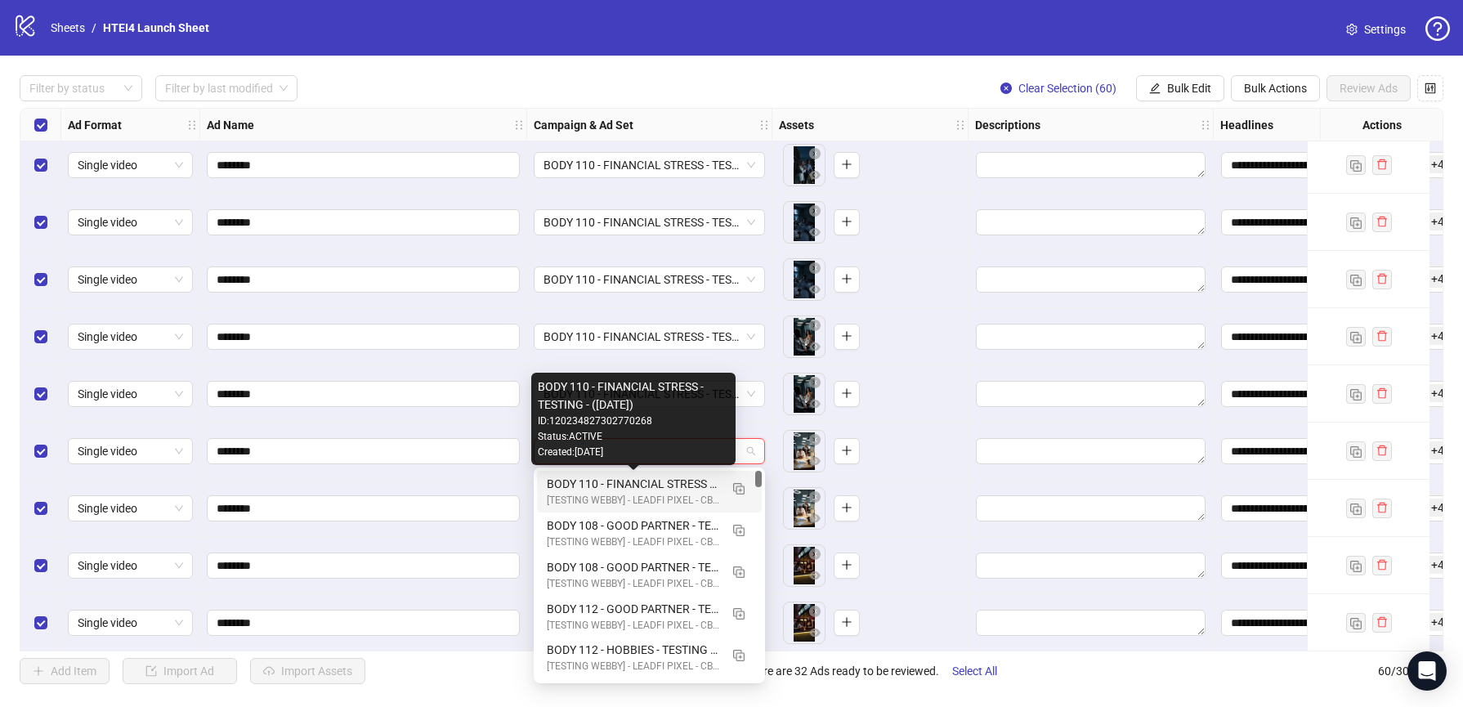
click at [592, 489] on div "BODY 110 - FINANCIAL STRESS - TESTING - (09.10.2025)" at bounding box center [633, 484] width 172 height 18
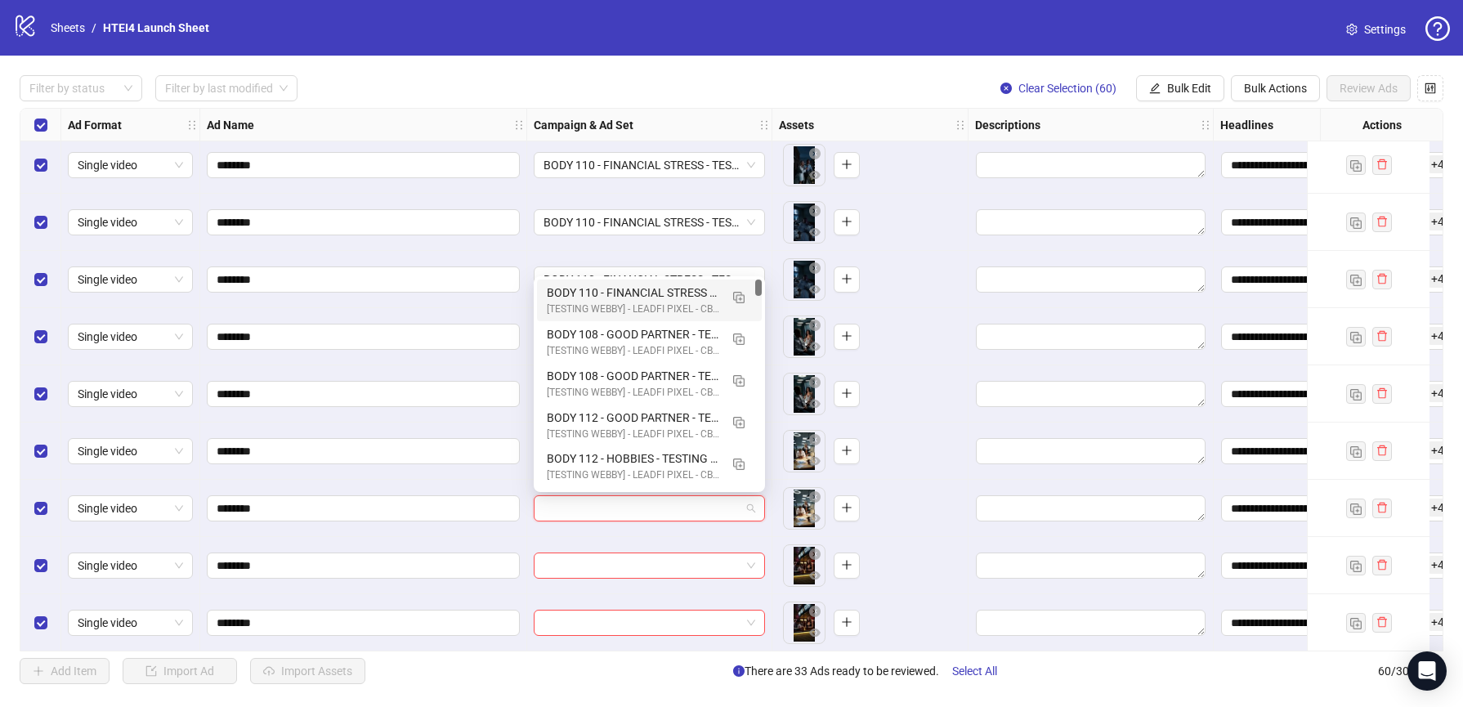
click at [589, 520] on input "search" at bounding box center [641, 508] width 197 height 25
click at [586, 309] on div "[TESTING WEBBY] - LEADFI PIXEL - CBO - BUMP PURCHASE | - (09/010/2025)" at bounding box center [633, 310] width 172 height 16
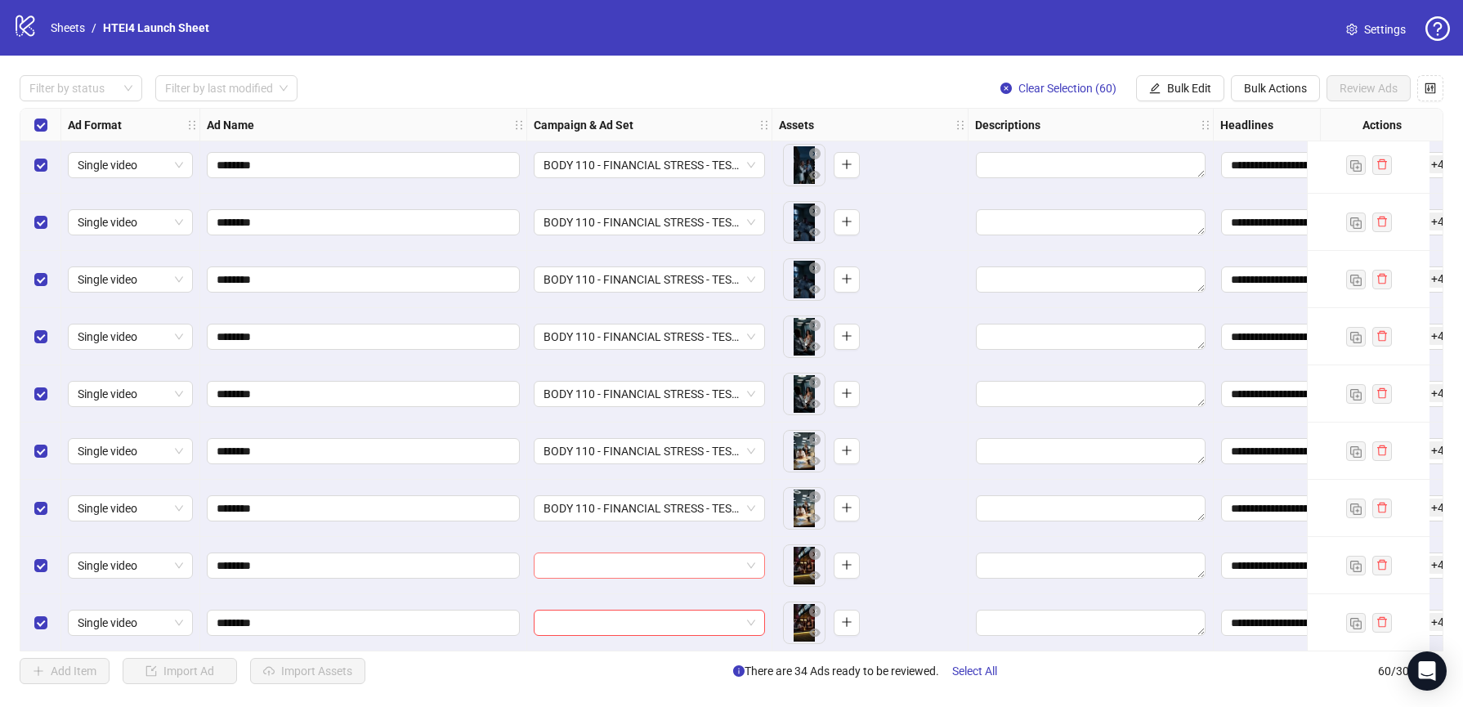
click at [596, 557] on input "search" at bounding box center [641, 565] width 197 height 25
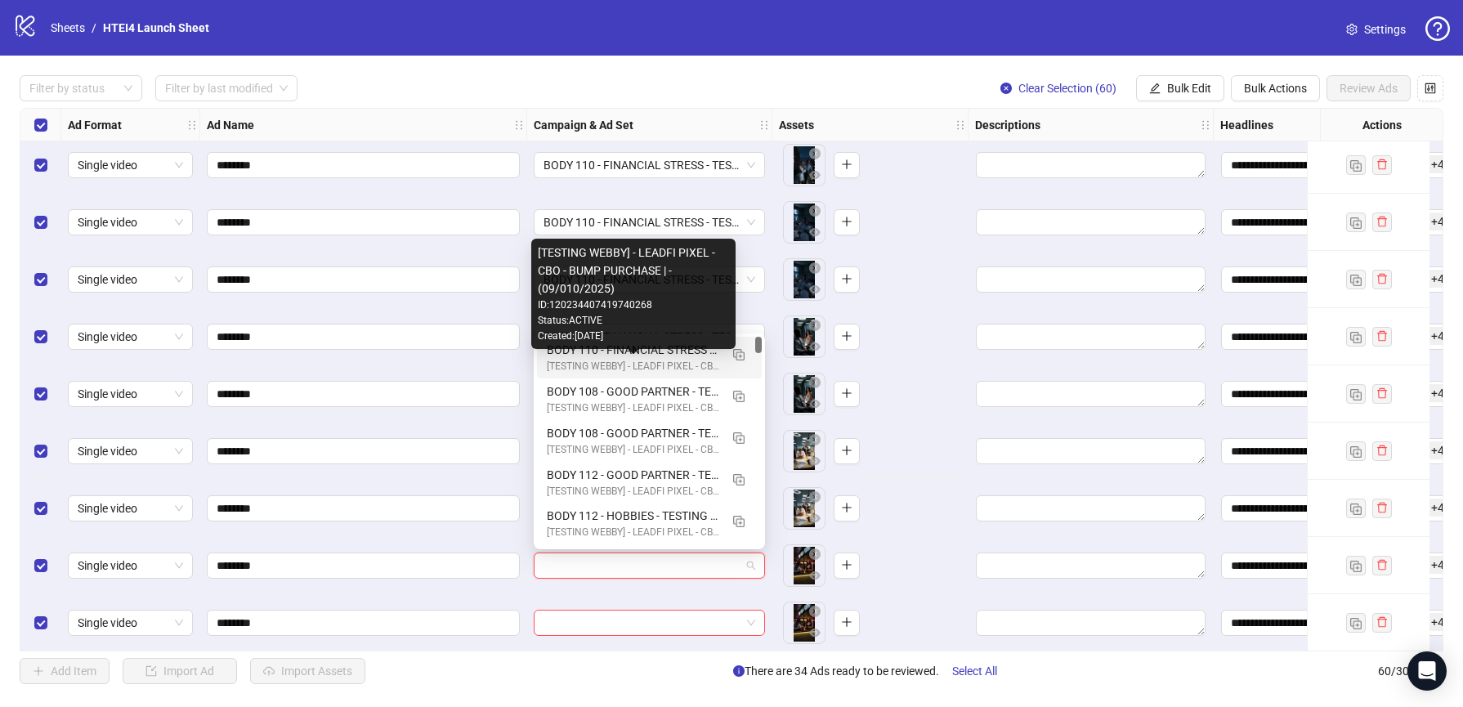
click at [601, 359] on div "[TESTING WEBBY] - LEADFI PIXEL - CBO - BUMP PURCHASE | - (09/010/2025)" at bounding box center [633, 367] width 172 height 16
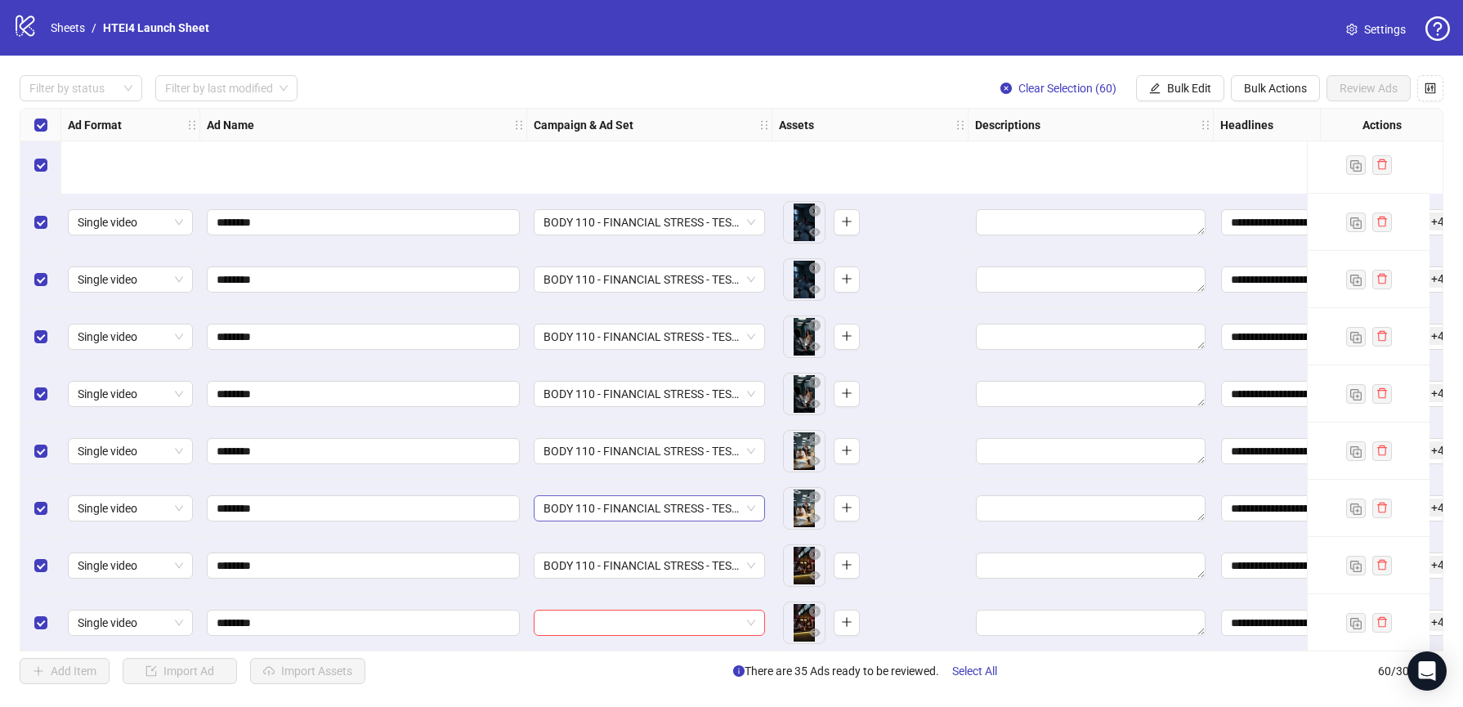
scroll to position [1695, 0]
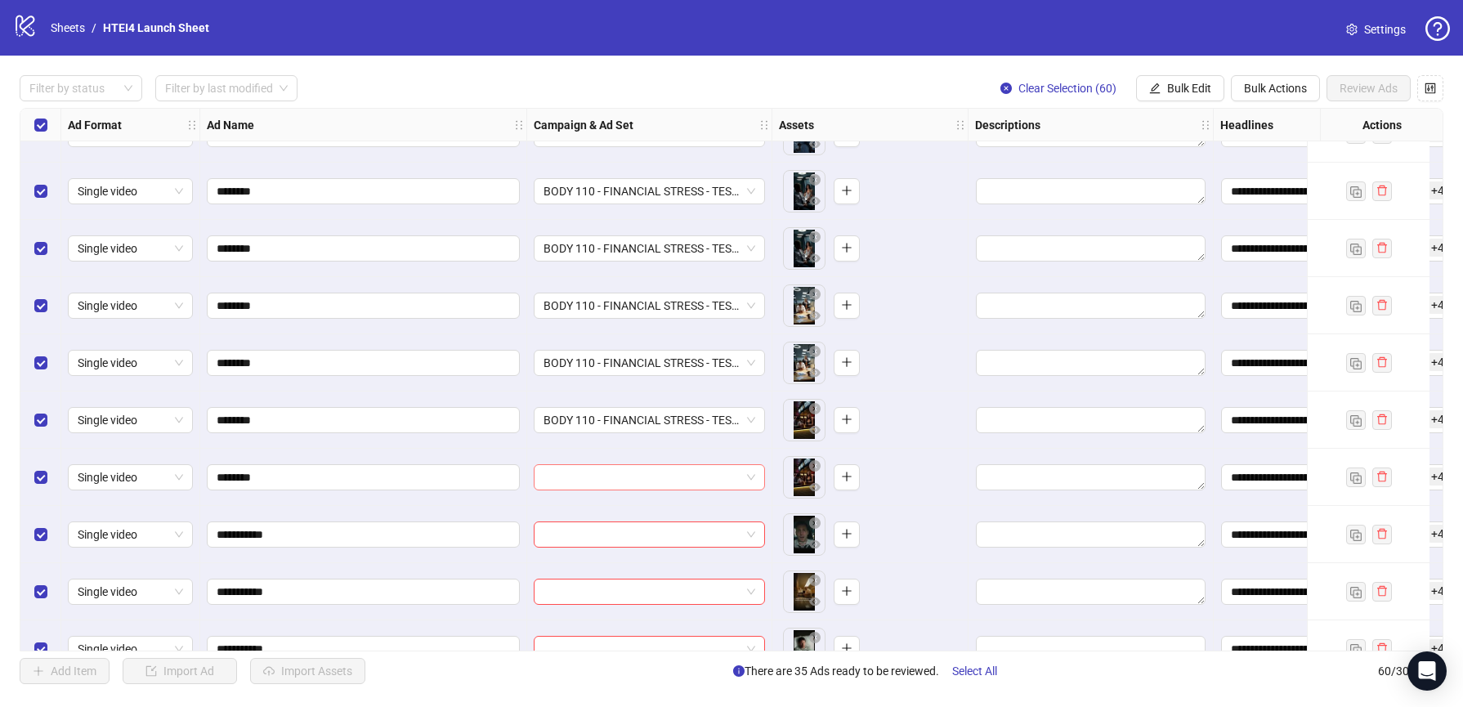
click at [595, 476] on input "search" at bounding box center [641, 477] width 197 height 25
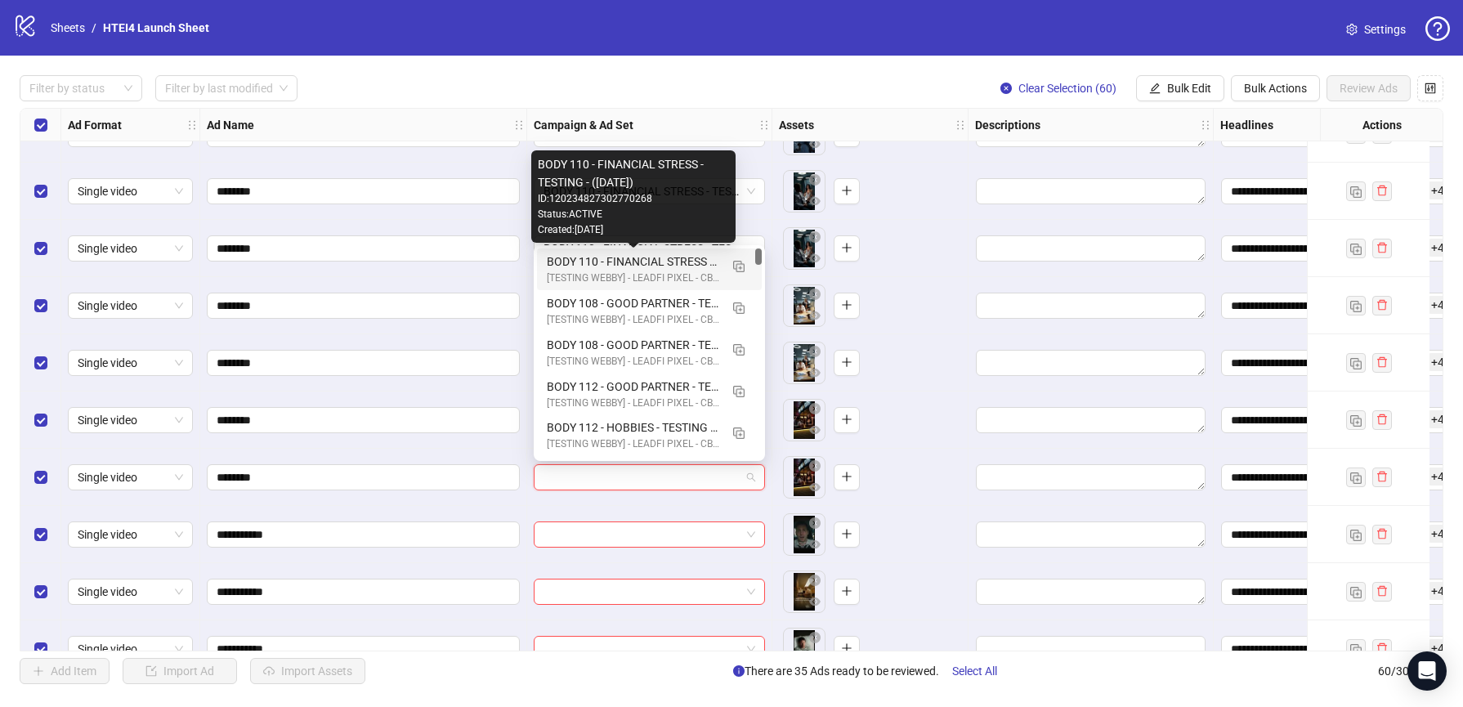
click at [595, 259] on div "BODY 110 - FINANCIAL STRESS - TESTING - (09.10.2025)" at bounding box center [633, 262] width 172 height 18
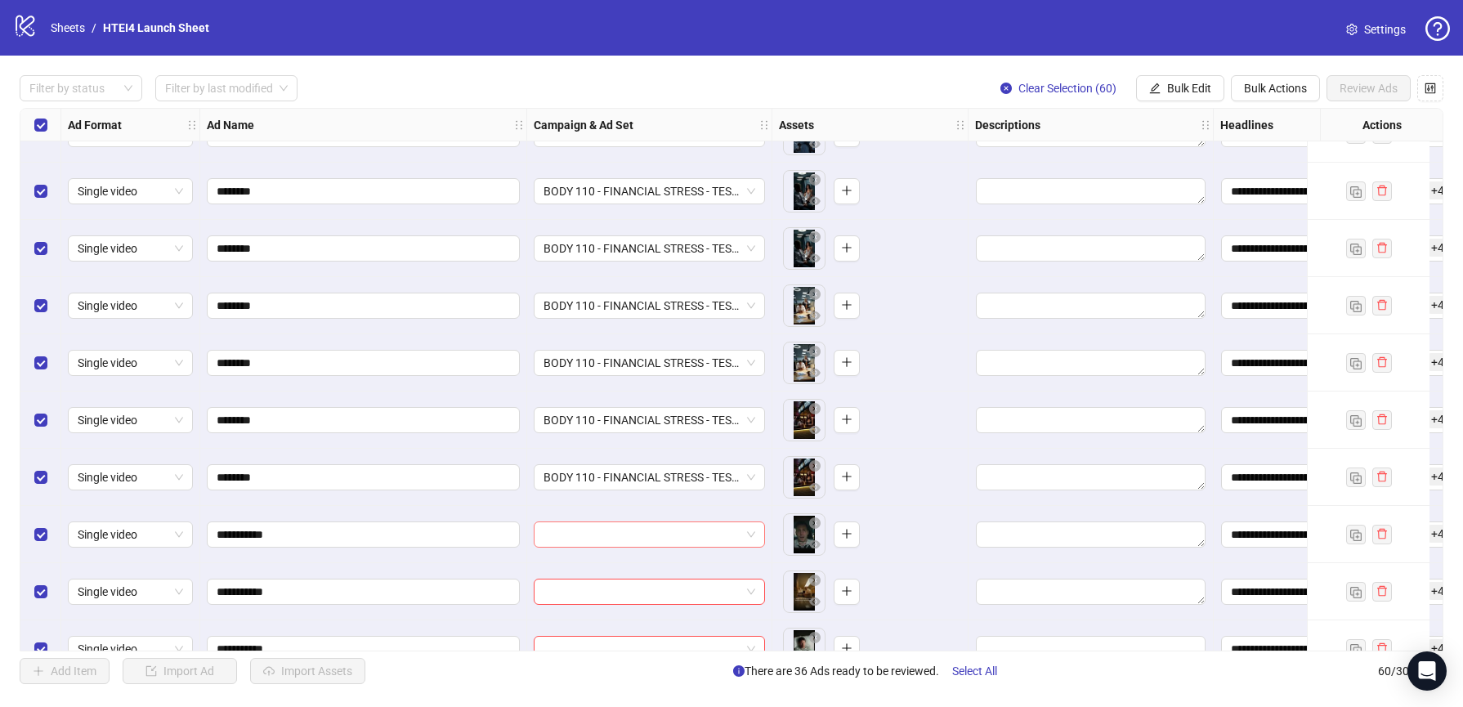
click at [595, 526] on input "search" at bounding box center [641, 534] width 197 height 25
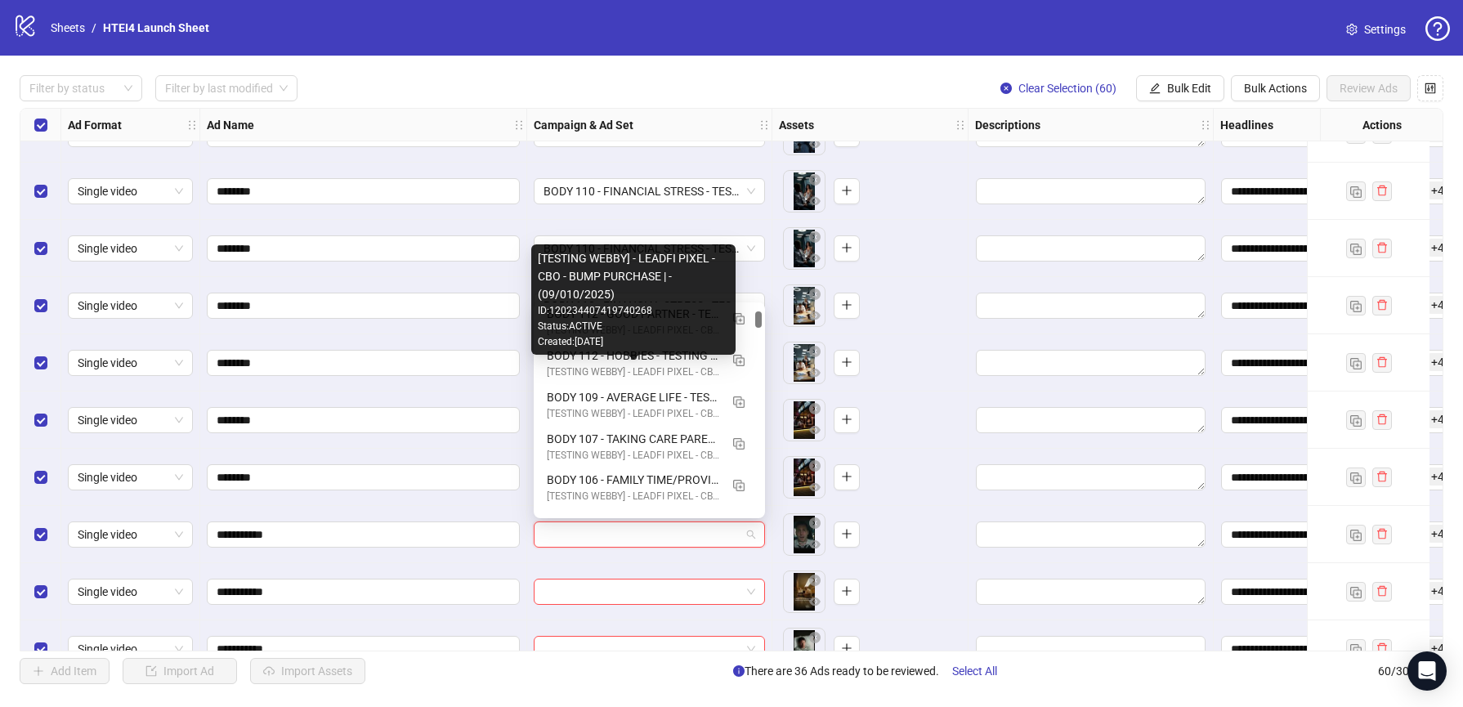
scroll to position [148, 0]
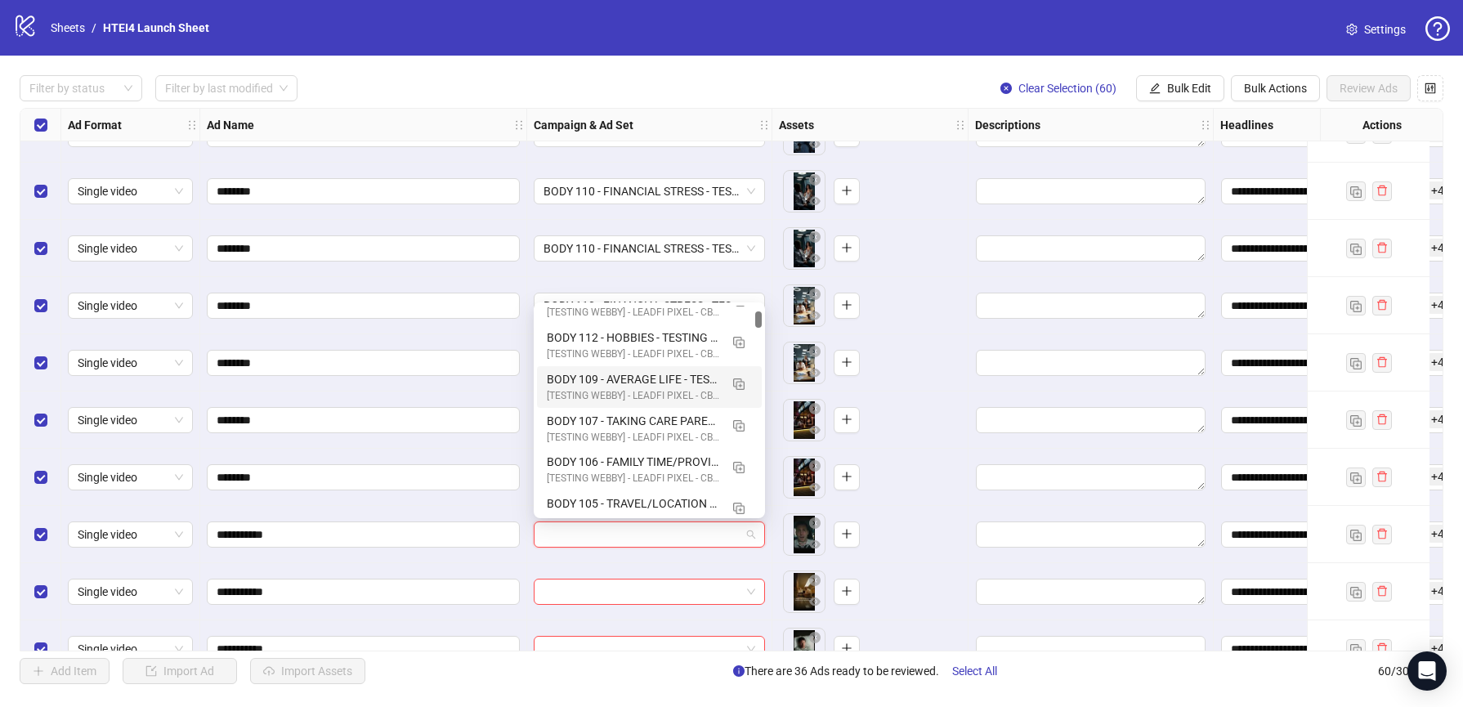
click at [604, 390] on div "[TESTING WEBBY] - LEADFI PIXEL - CBO - BUMP PURCHASE | - (09/010/2025)" at bounding box center [633, 396] width 172 height 16
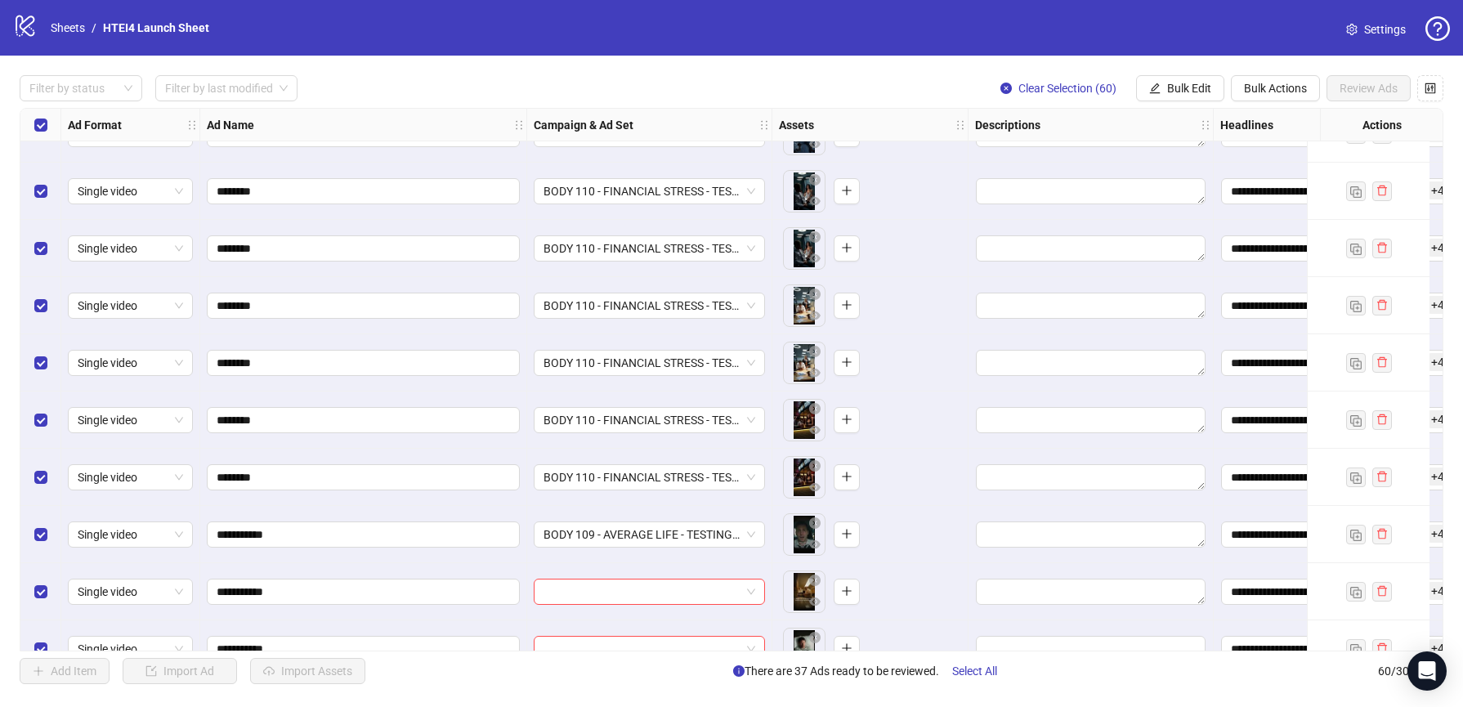
scroll to position [1767, 0]
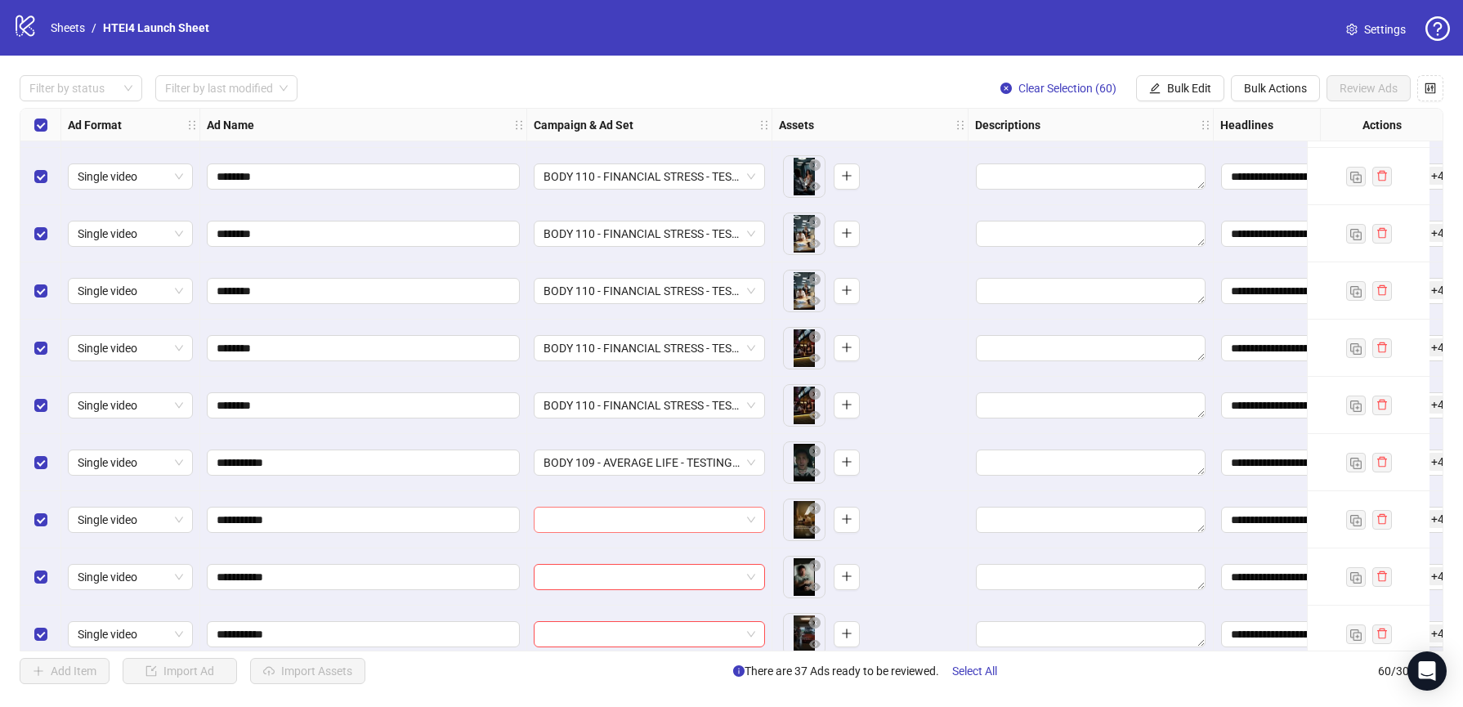
click at [606, 507] on div at bounding box center [649, 520] width 231 height 26
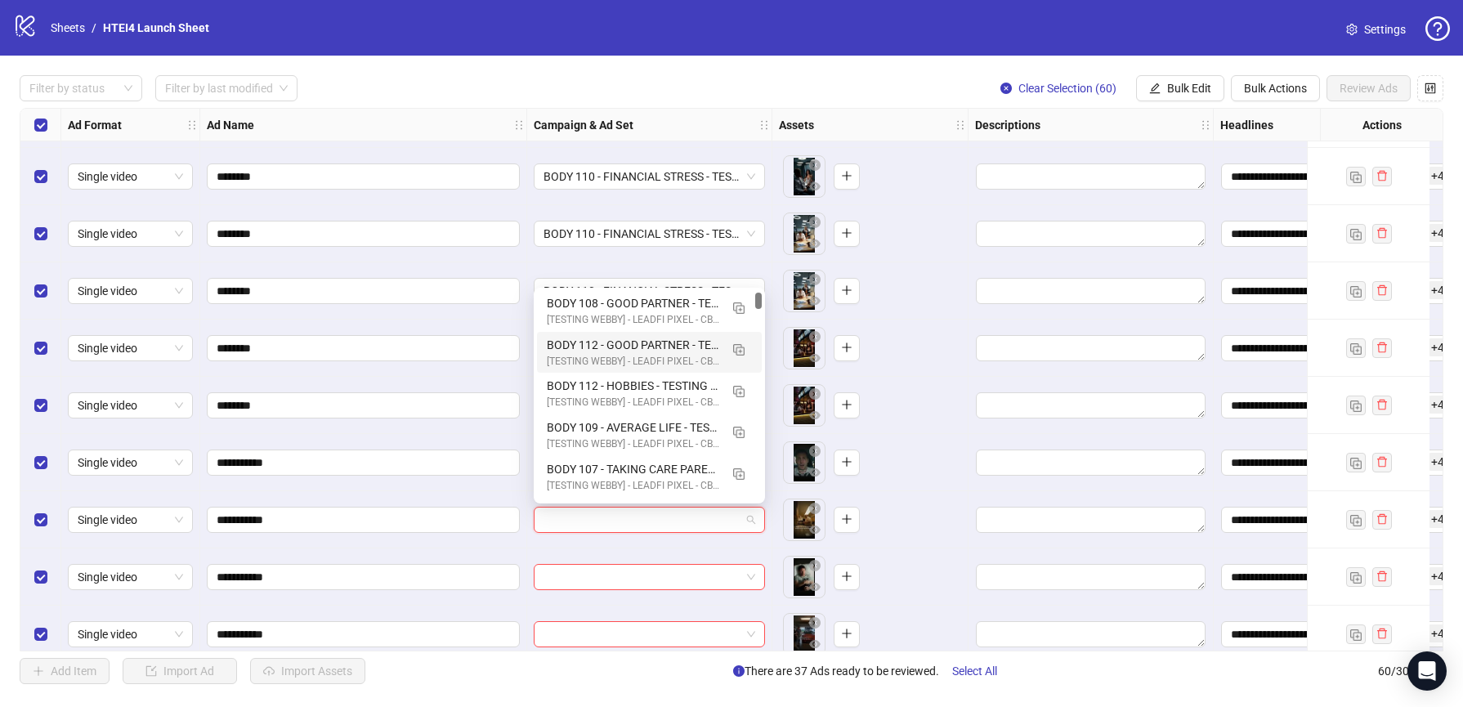
scroll to position [93, 0]
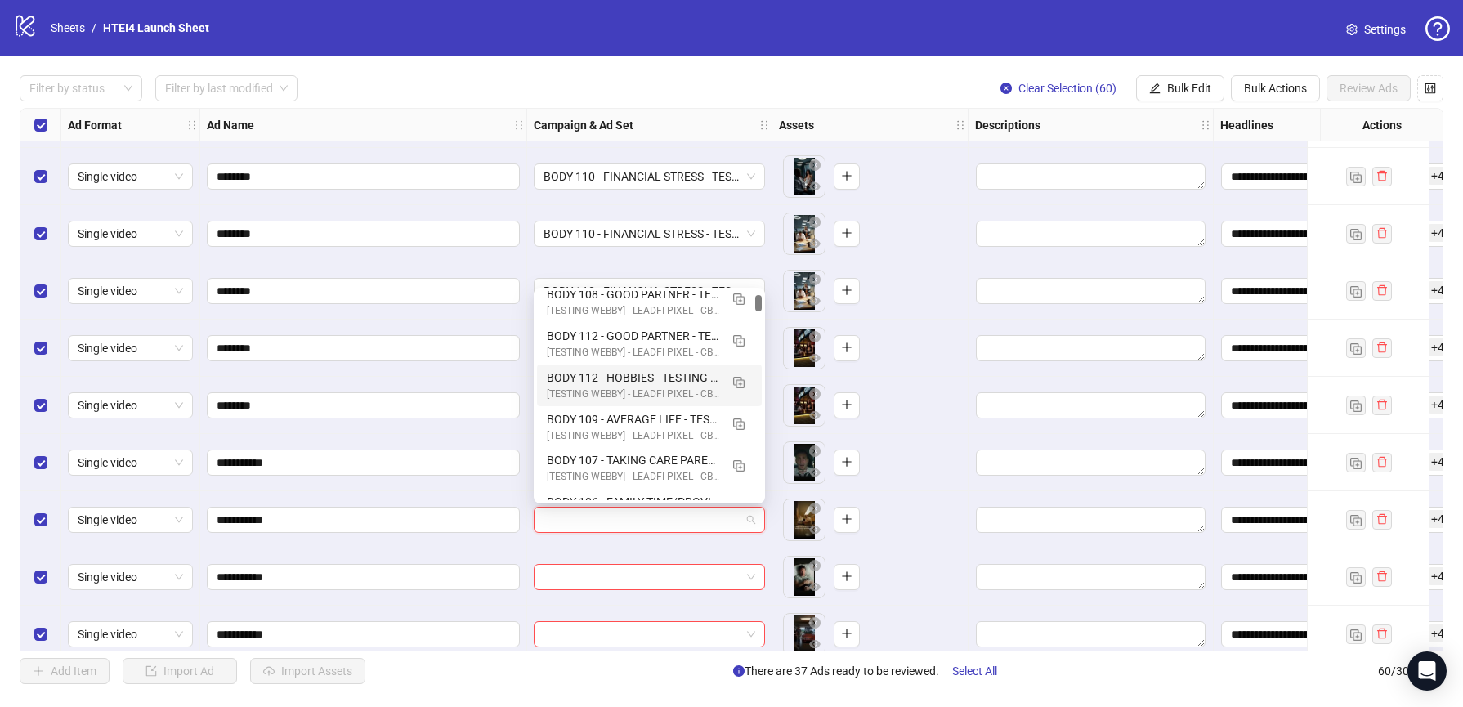
click at [605, 404] on div "BODY 112 - HOBBIES - TESTING - (09.10.2025) [TESTING WEBBY] - LEADFI PIXEL - CB…" at bounding box center [649, 385] width 225 height 42
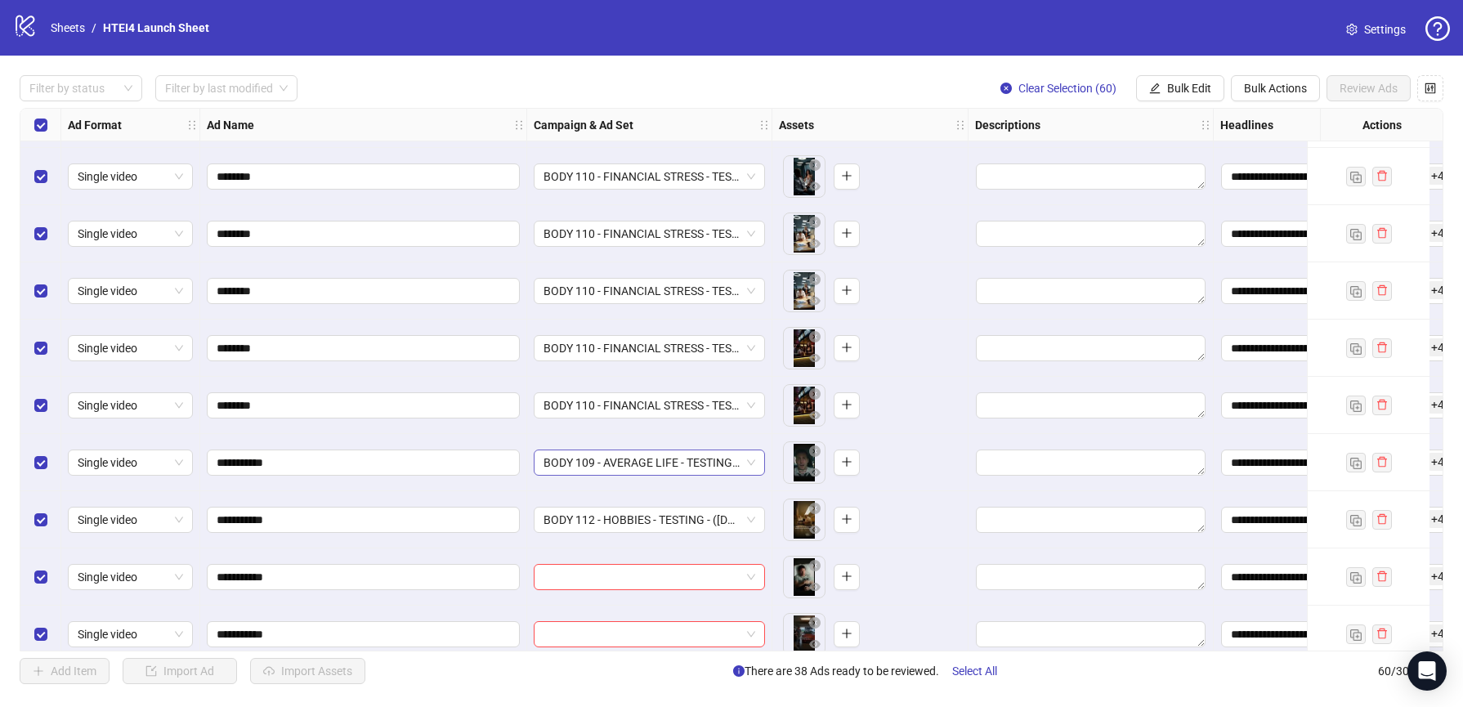
scroll to position [1861, 0]
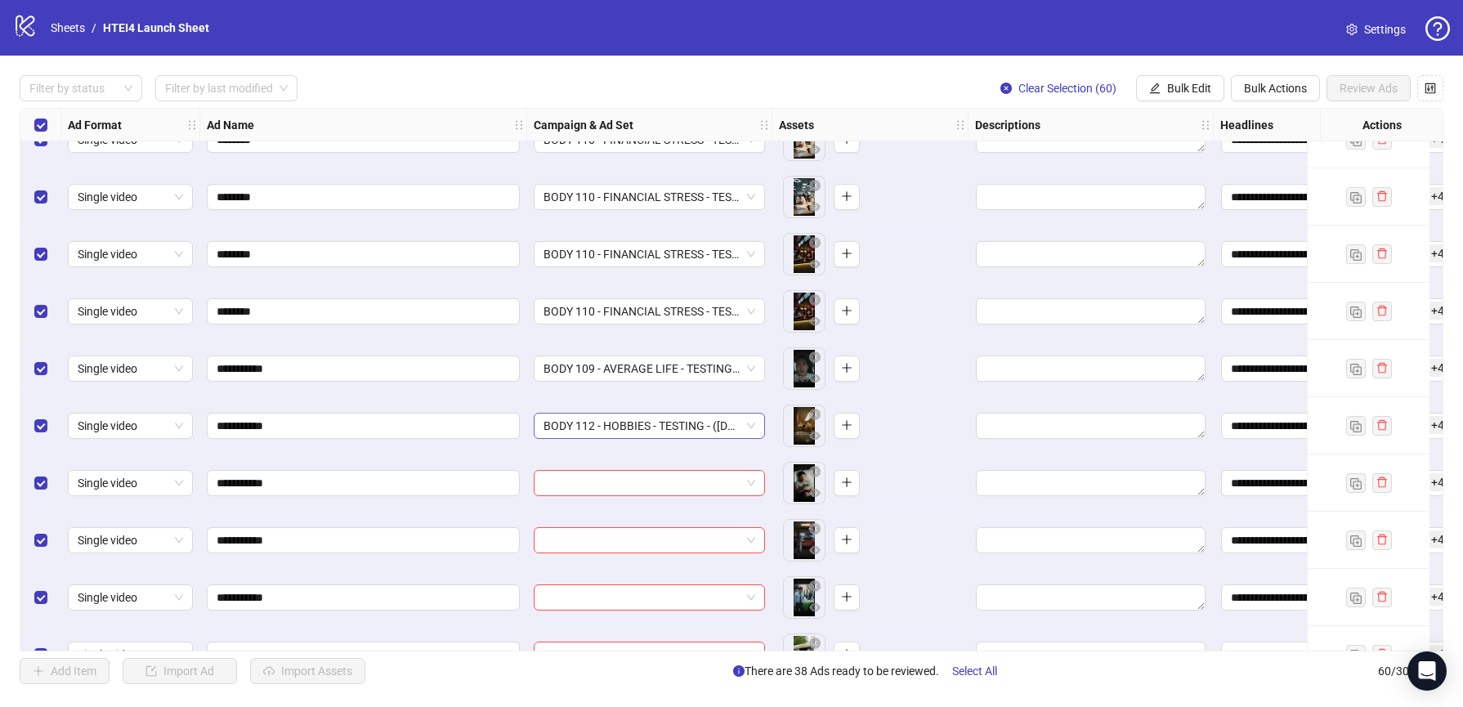
click at [611, 414] on span "BODY 112 - HOBBIES - TESTING - (09.10.2025)" at bounding box center [649, 425] width 212 height 25
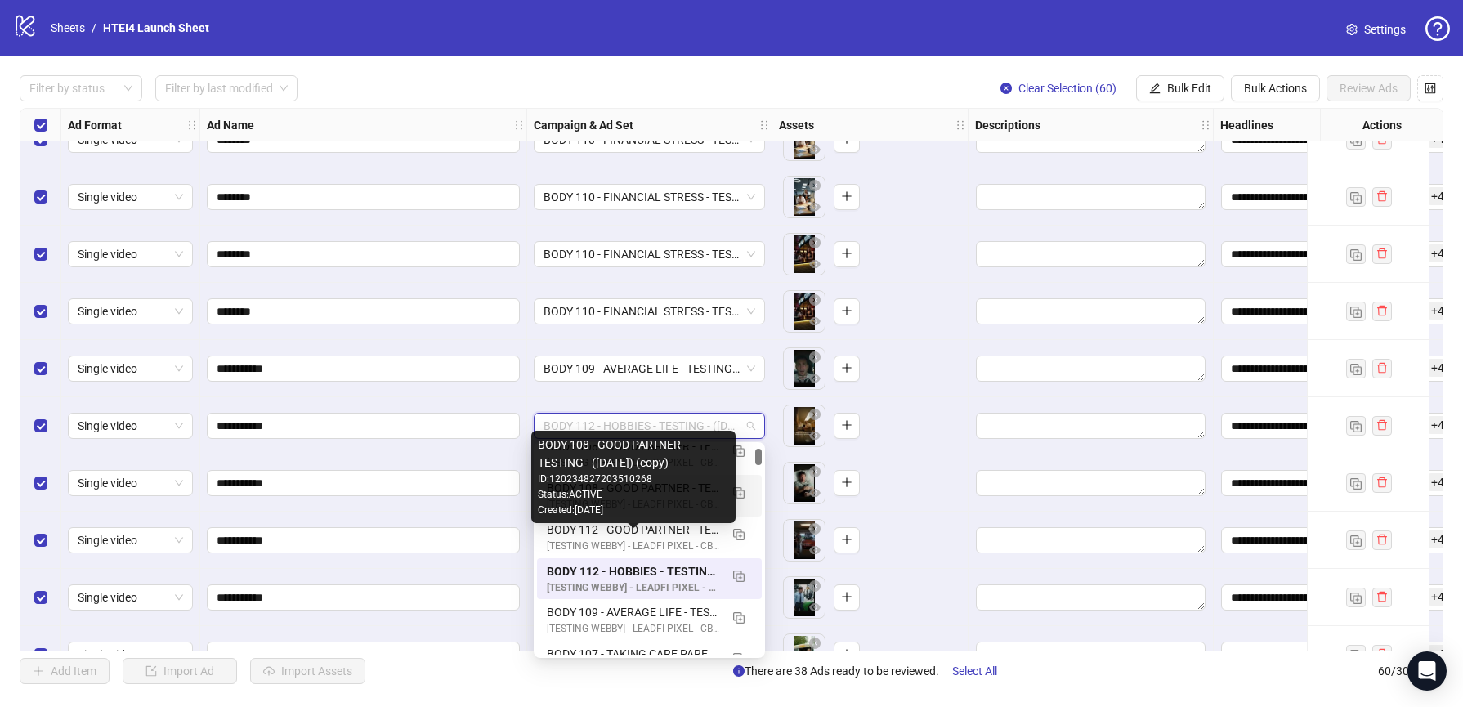
scroll to position [79, 0]
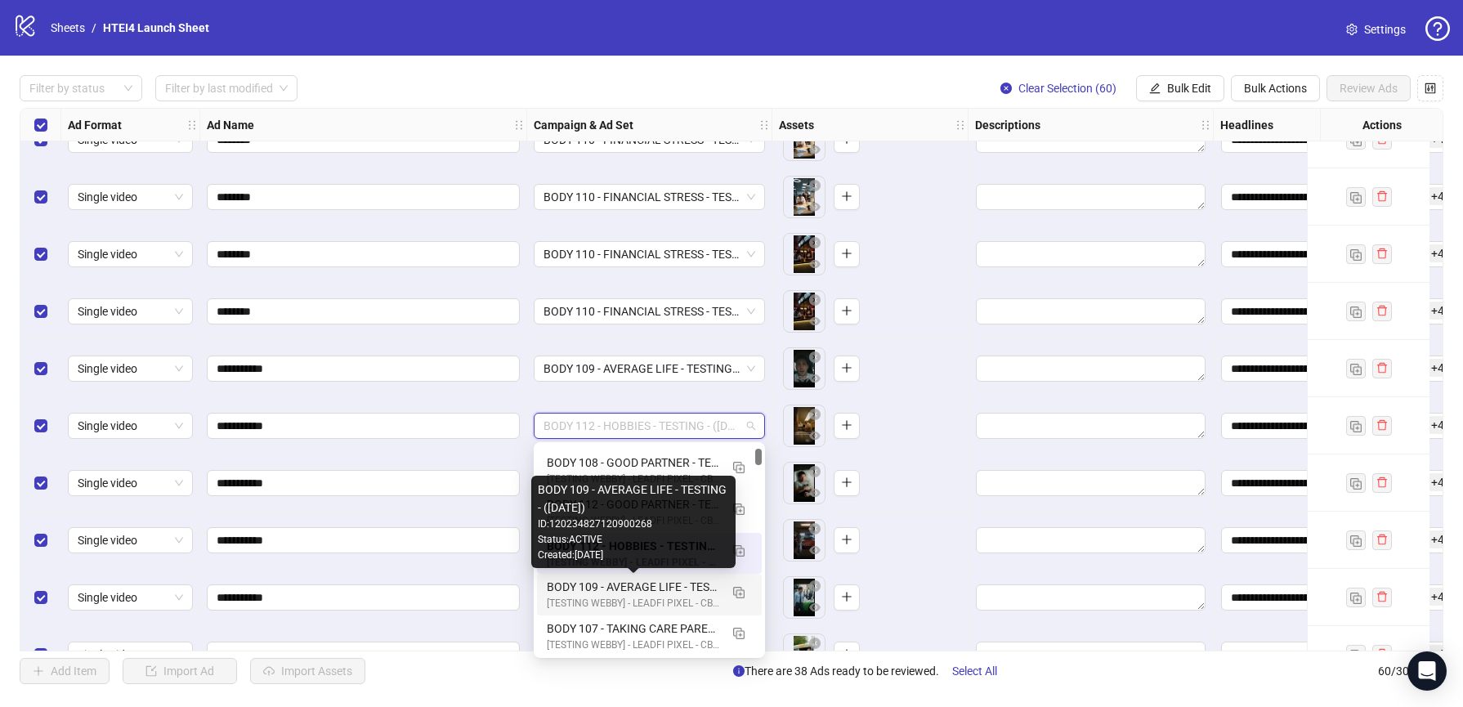
click at [633, 589] on div "BODY 109 - AVERAGE LIFE - TESTING - (09.10.2025)" at bounding box center [633, 587] width 172 height 18
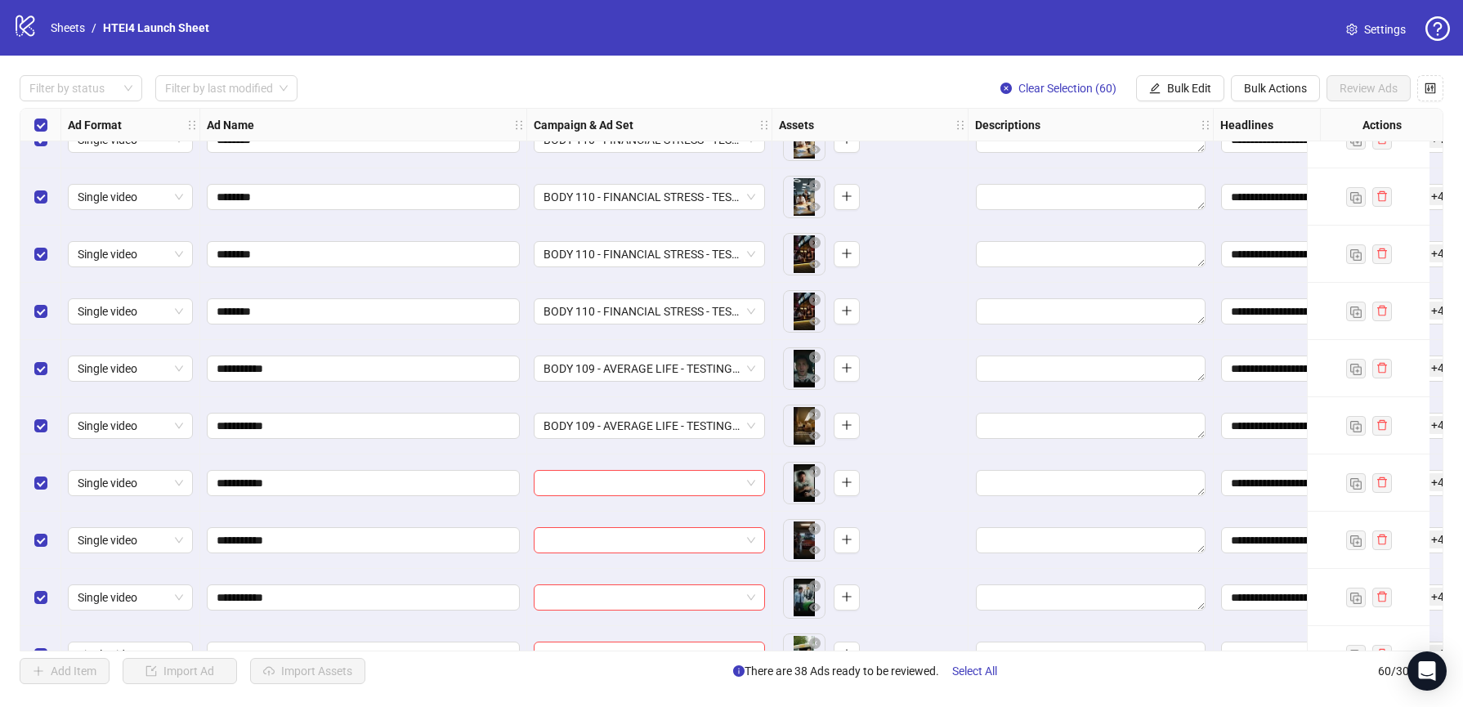
scroll to position [1932, 0]
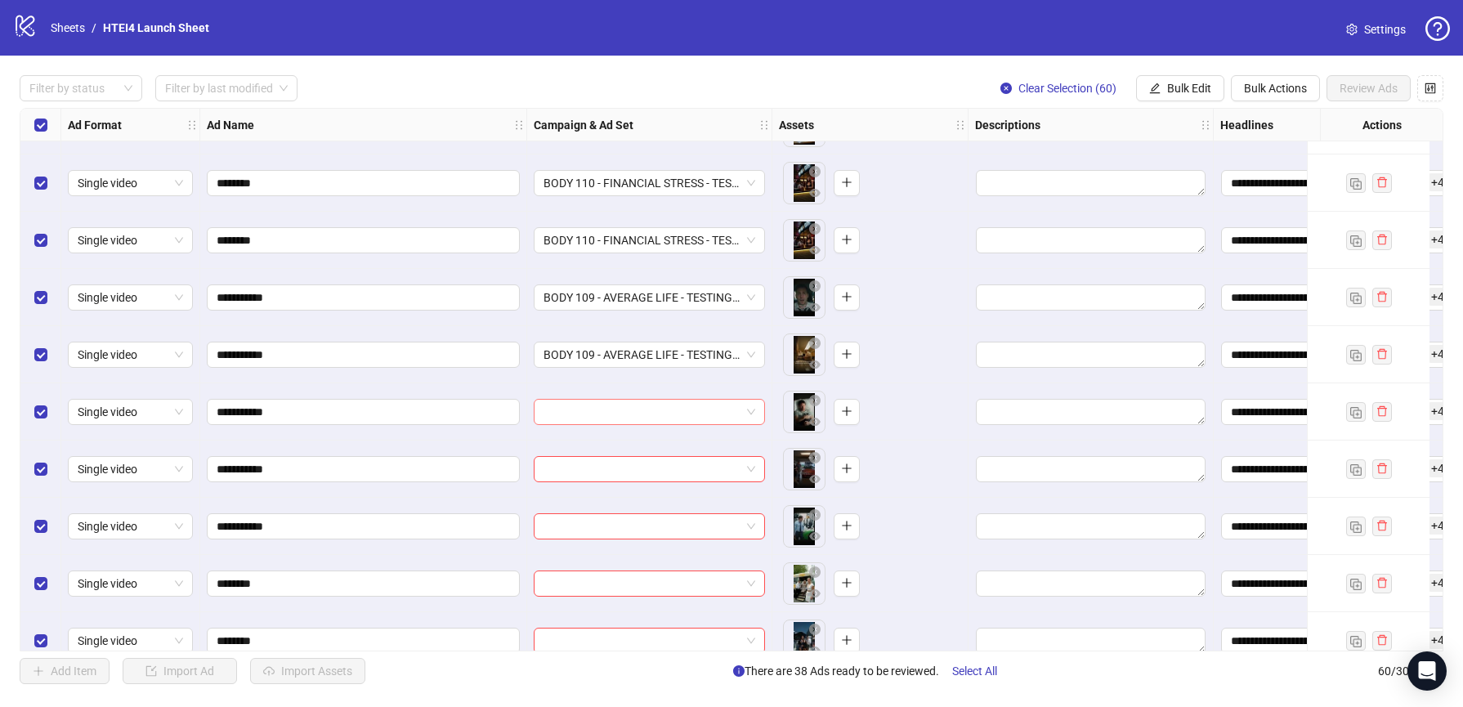
click at [619, 413] on input "search" at bounding box center [641, 412] width 197 height 25
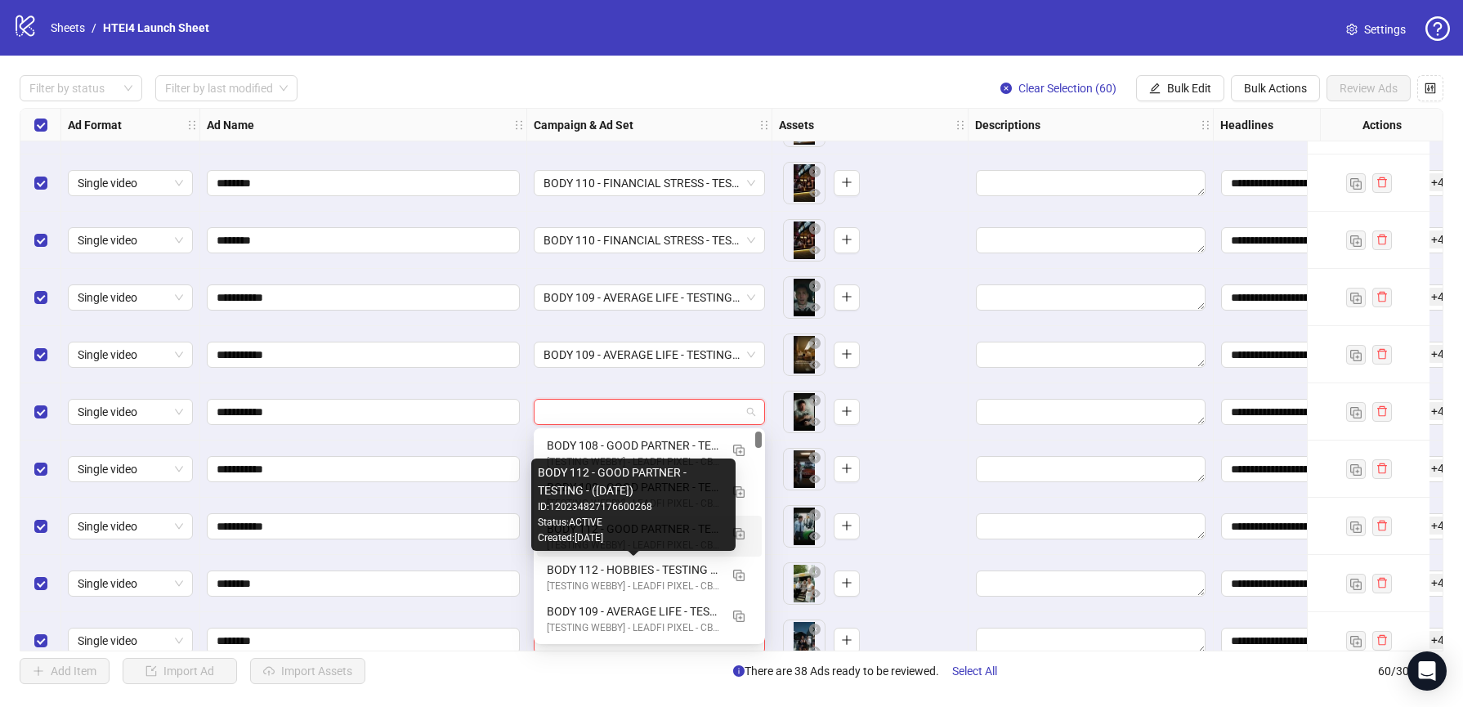
scroll to position [102, 0]
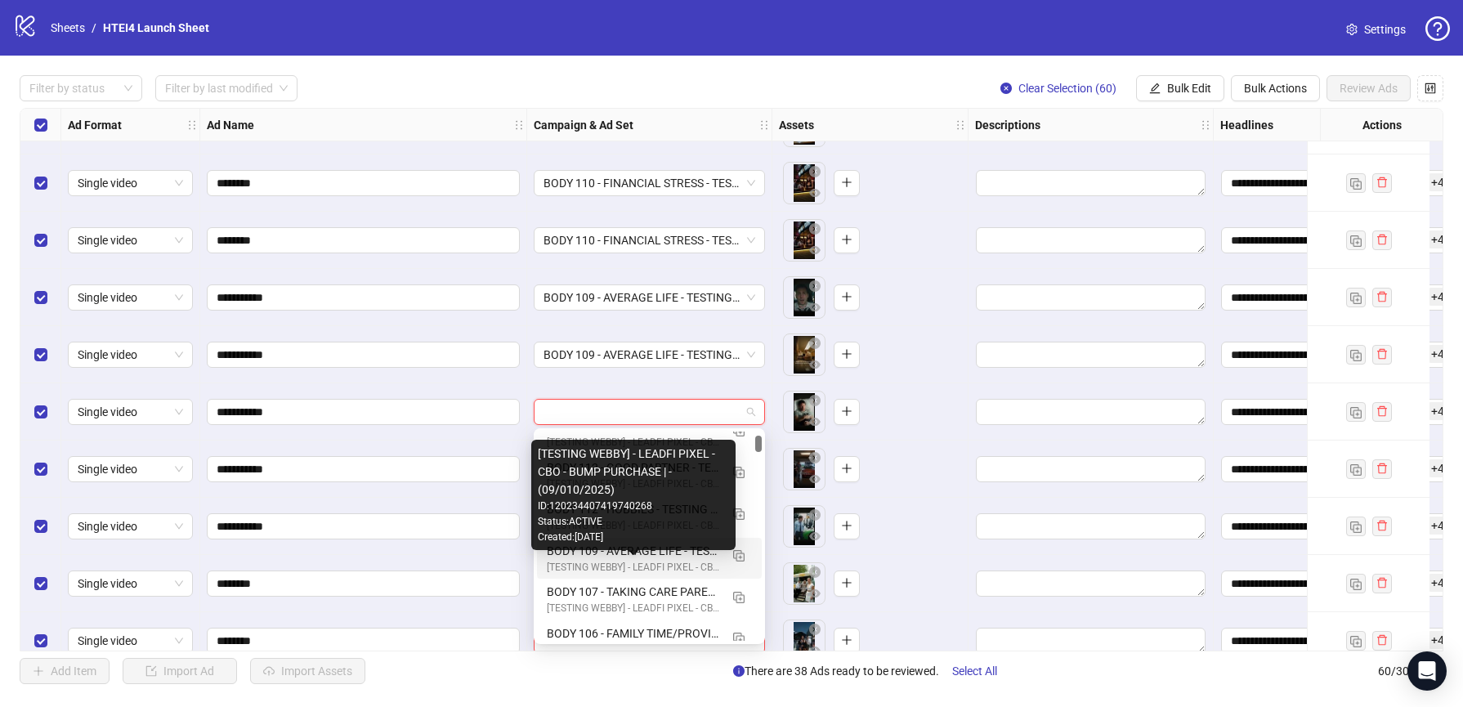
click at [606, 556] on div "BODY 109 - AVERAGE LIFE - TESTING - (09.10.2025)" at bounding box center [633, 551] width 172 height 18
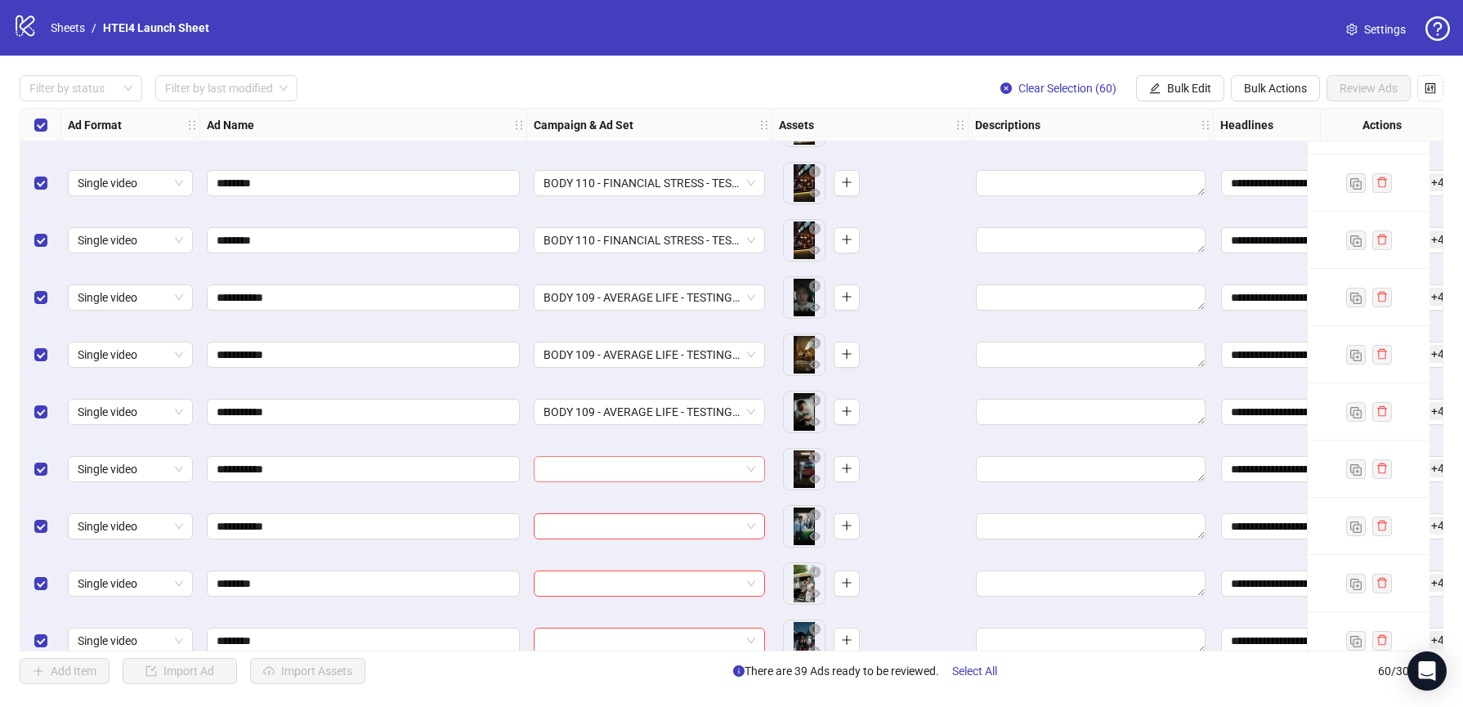
click at [589, 471] on input "search" at bounding box center [641, 469] width 197 height 25
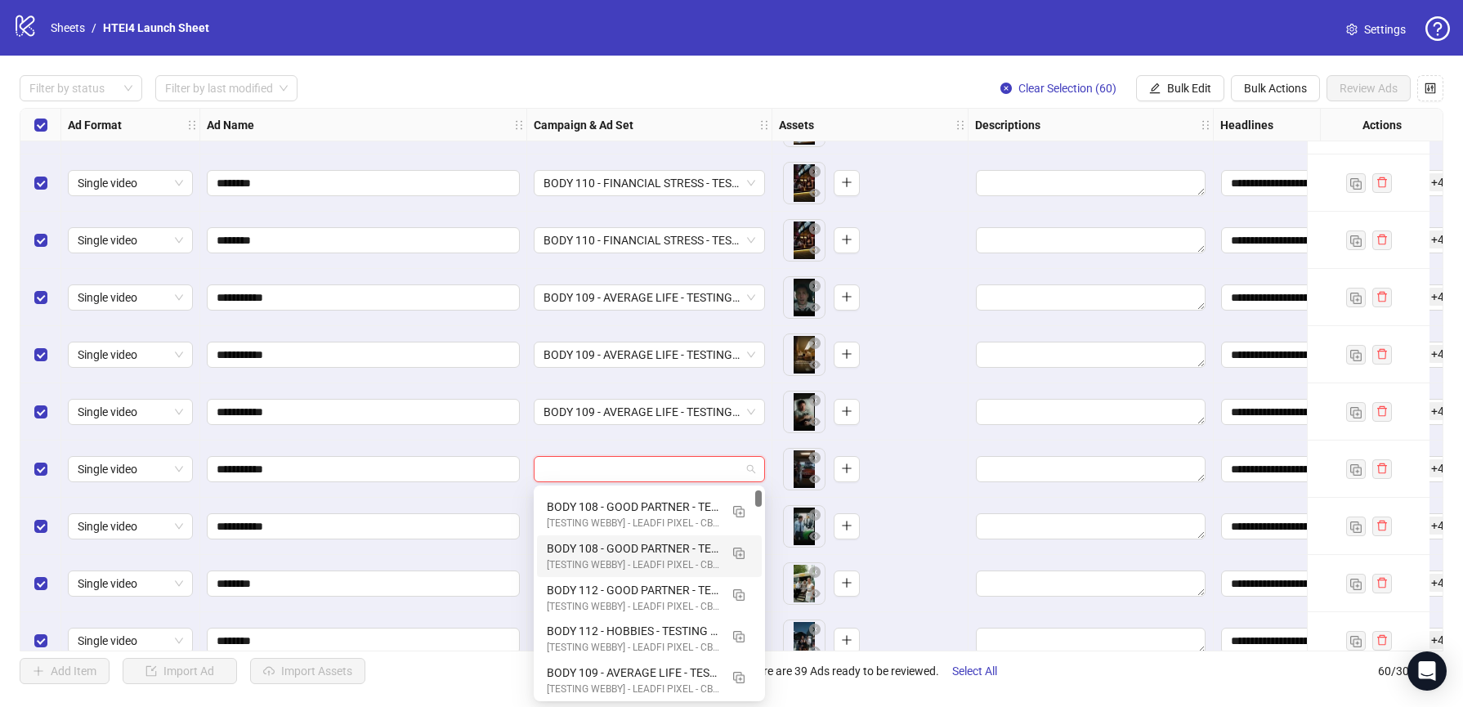
scroll to position [47, 0]
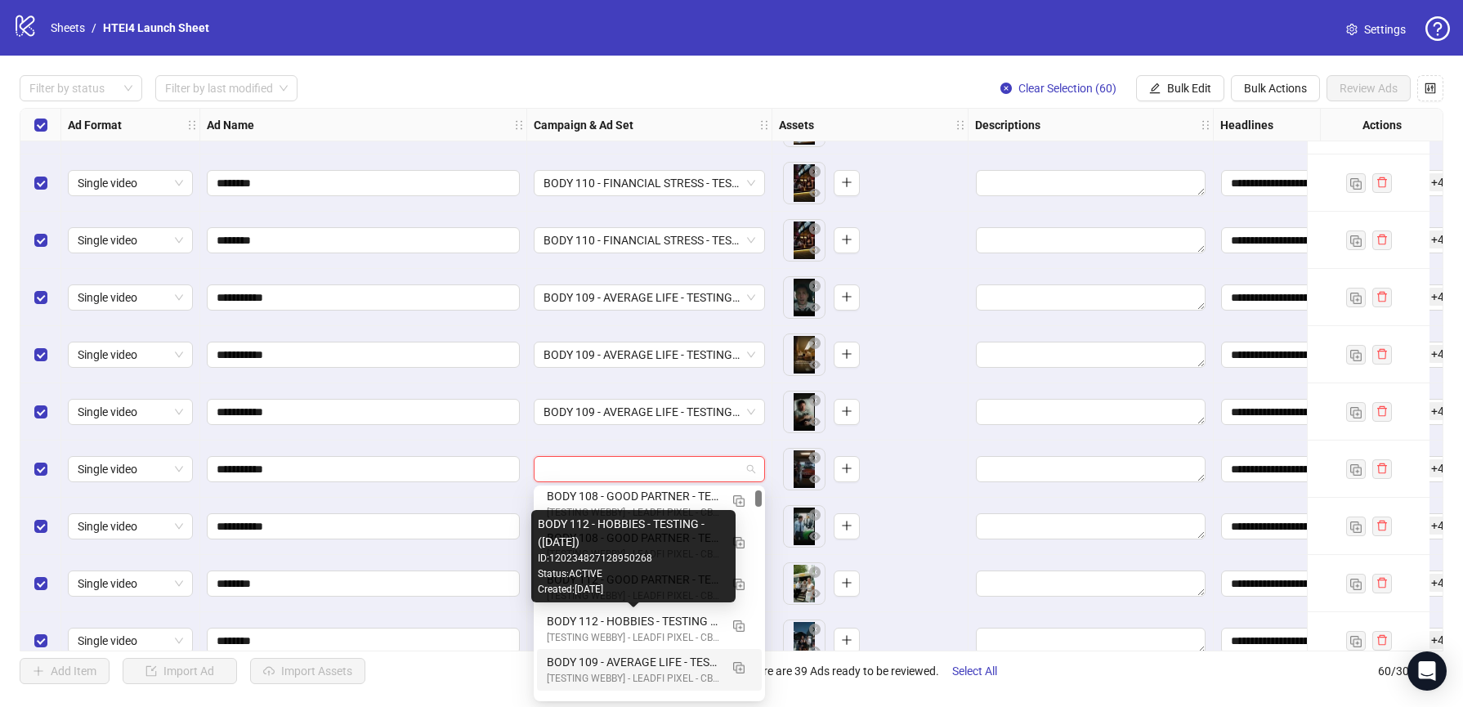
click at [611, 661] on div "BODY 109 - AVERAGE LIFE - TESTING - (09.10.2025)" at bounding box center [633, 662] width 172 height 18
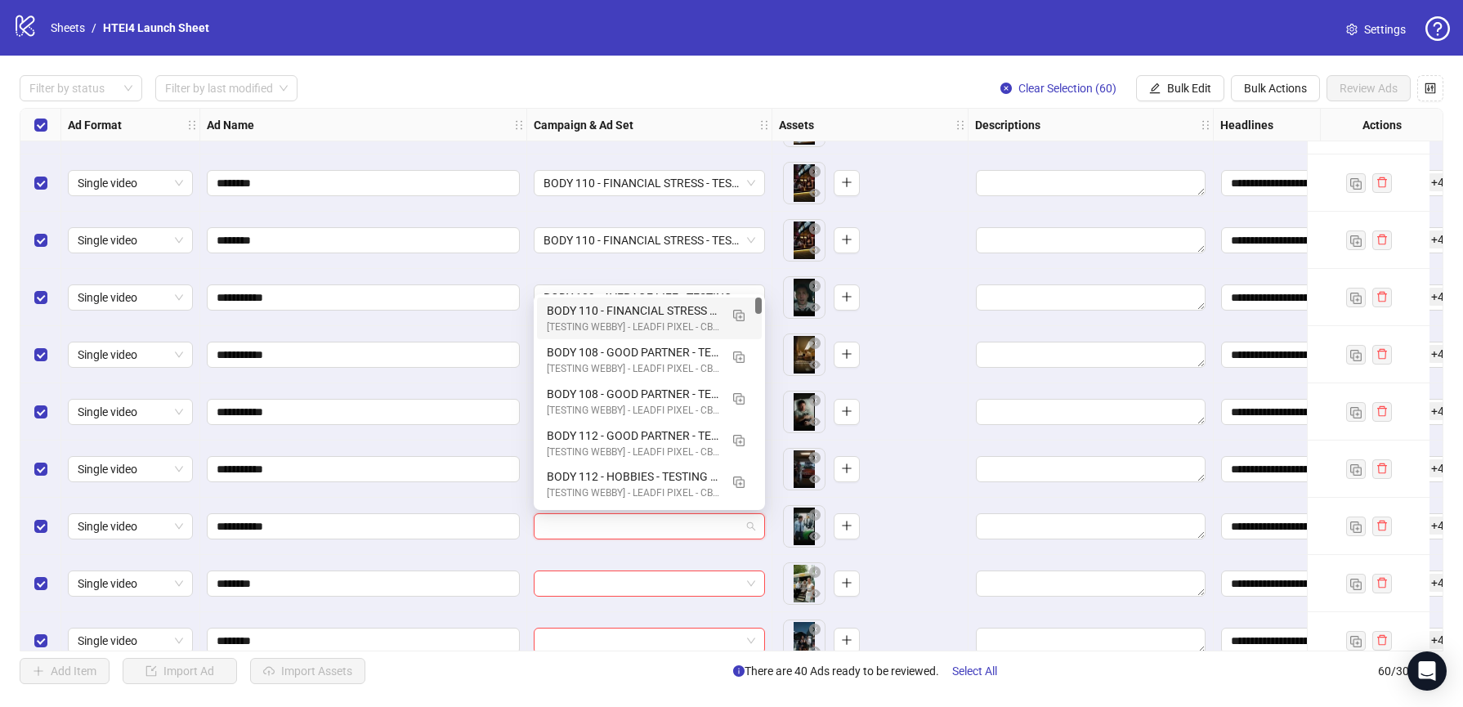
click at [604, 516] on input "search" at bounding box center [641, 526] width 197 height 25
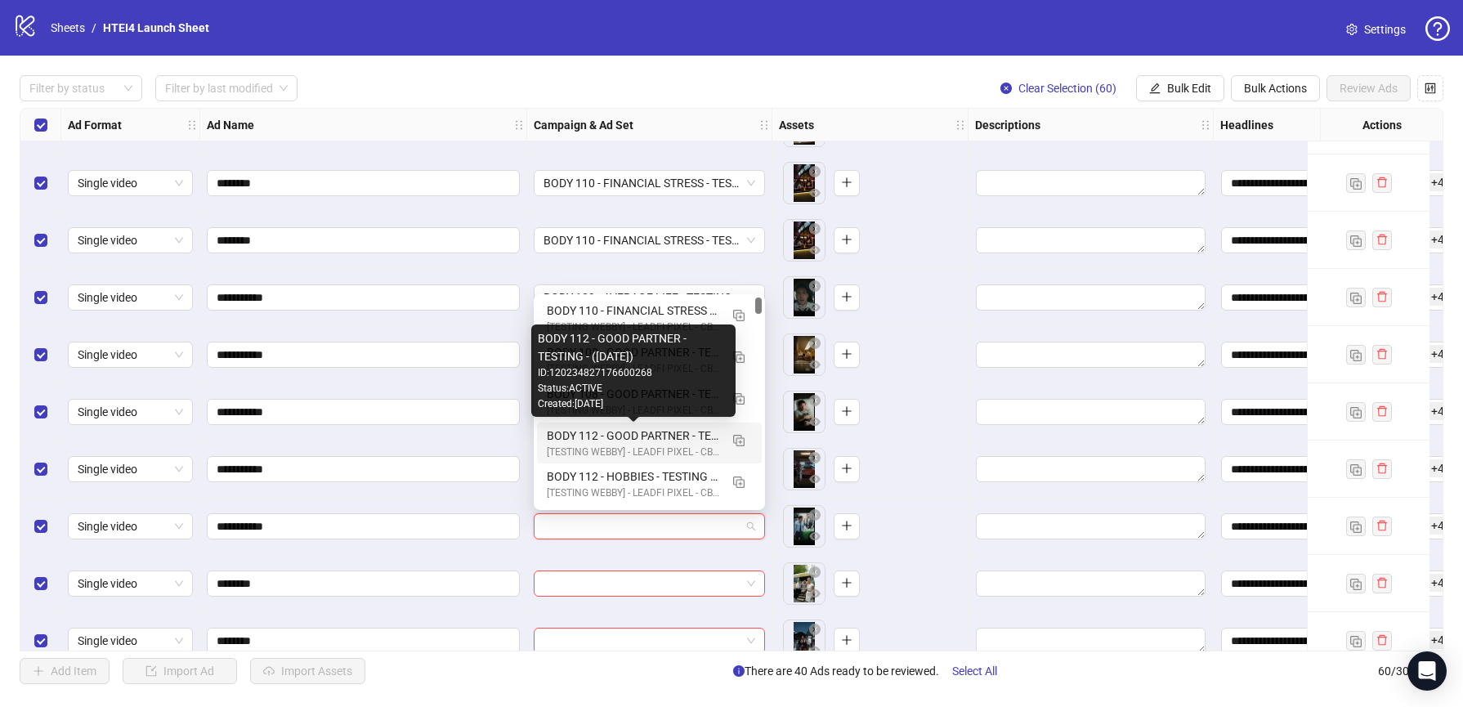
scroll to position [96, 0]
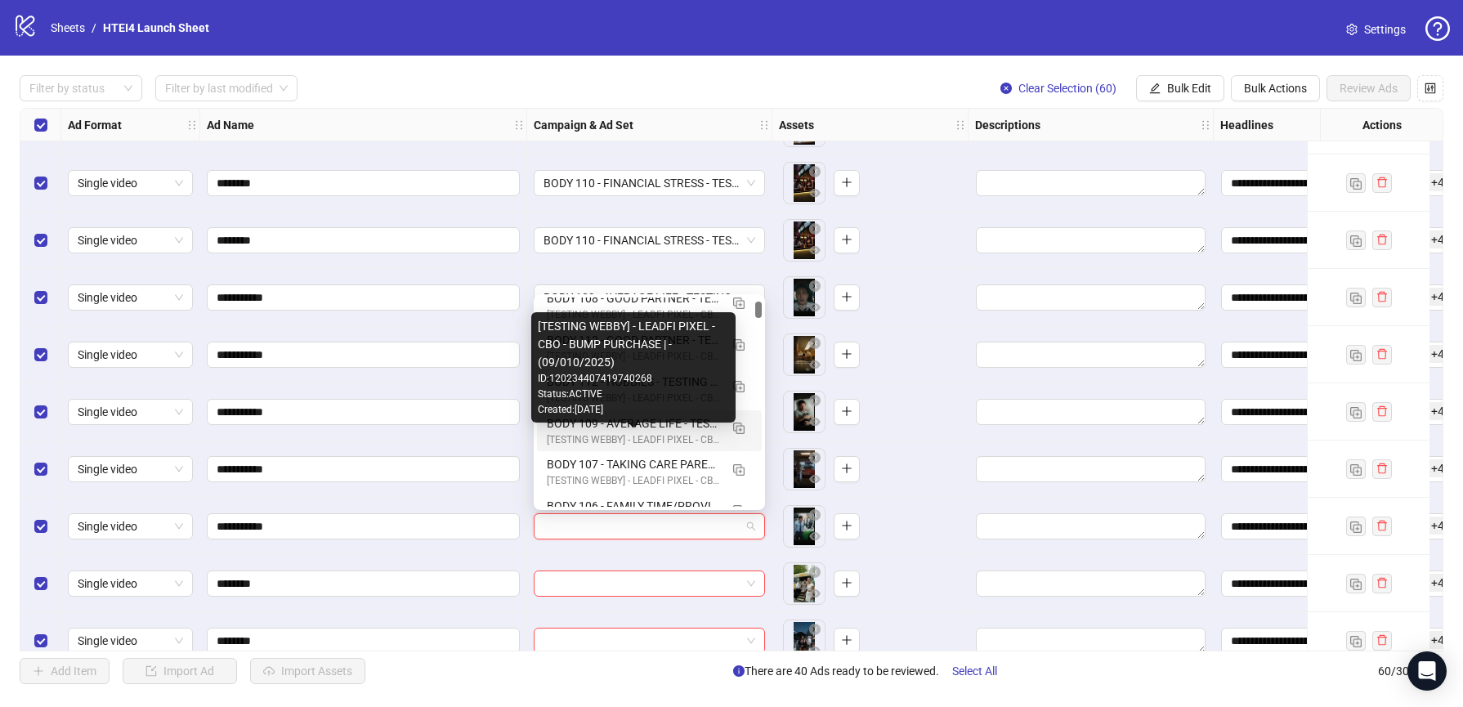
click at [601, 433] on div "[TESTING WEBBY] - LEADFI PIXEL - CBO - BUMP PURCHASE | - (09/010/2025)" at bounding box center [633, 440] width 172 height 16
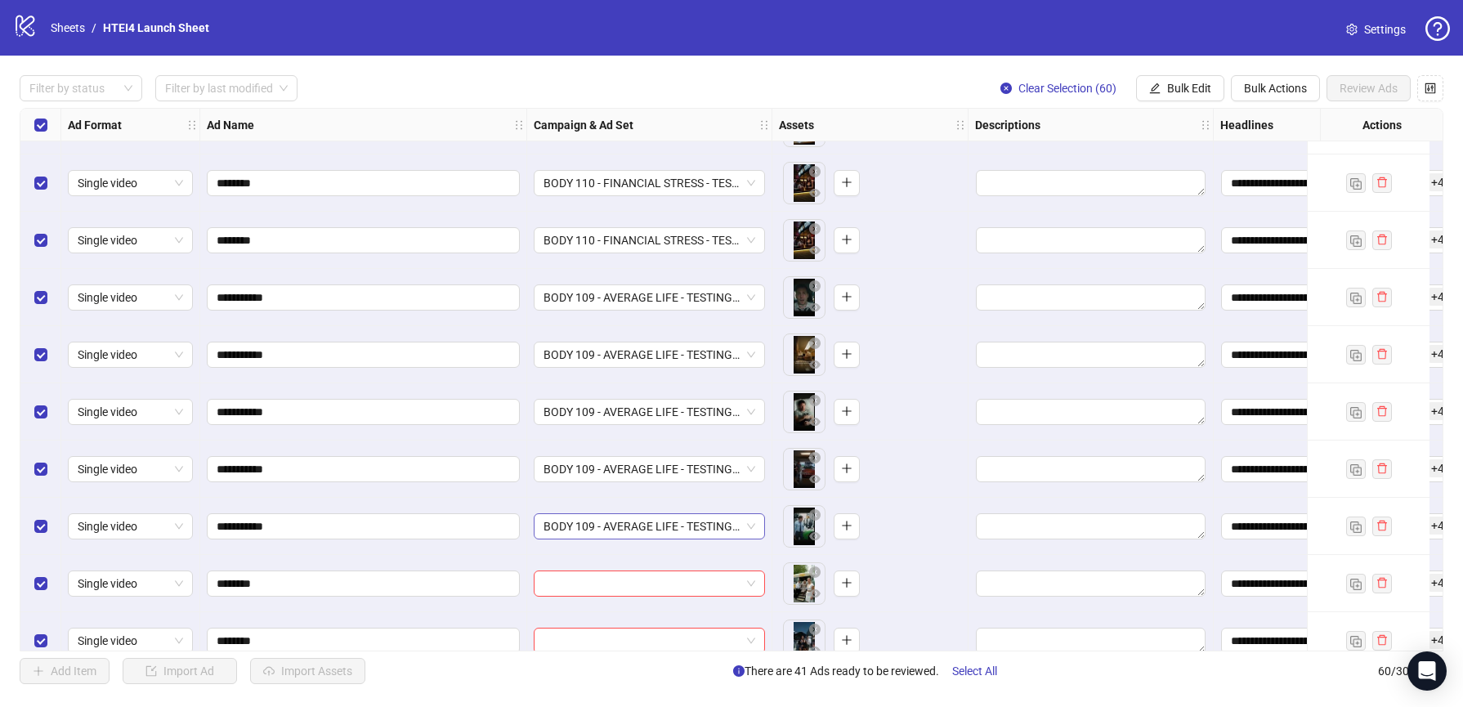
scroll to position [2059, 0]
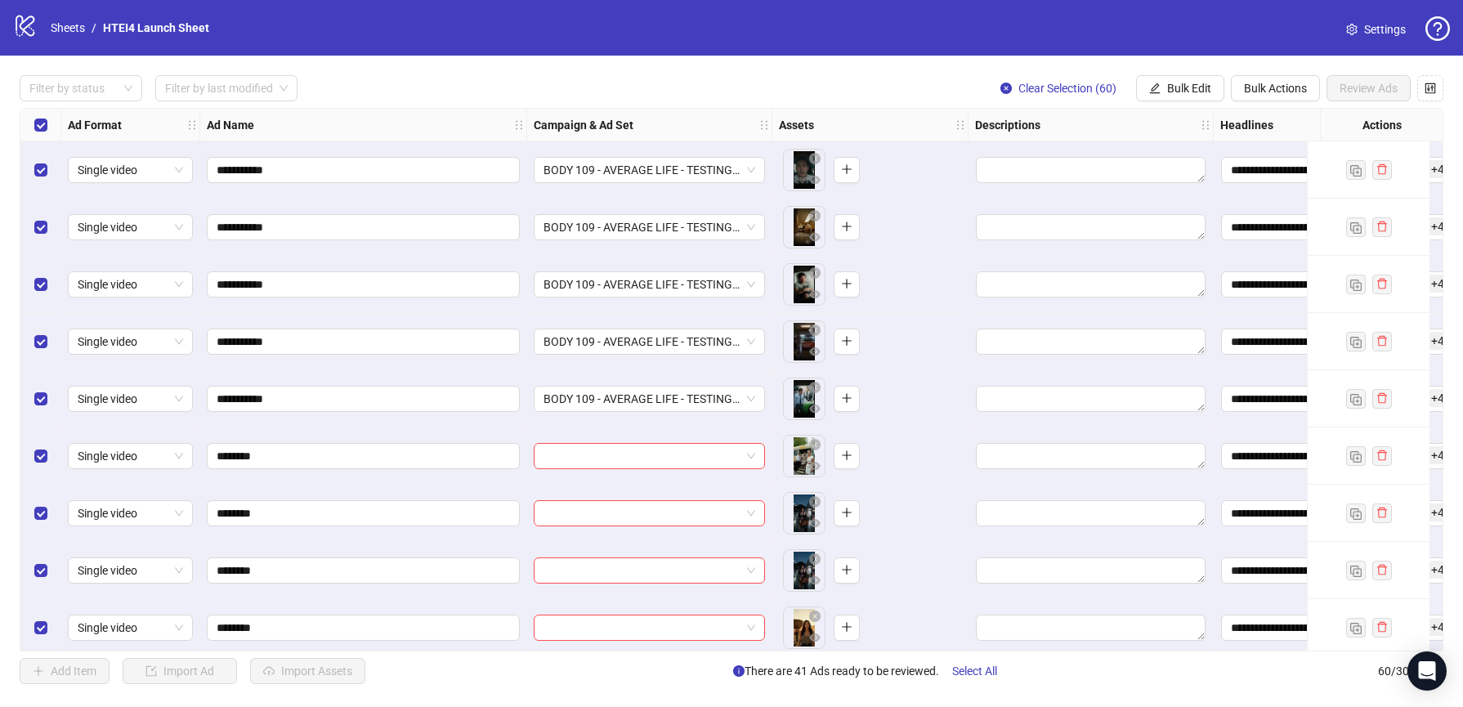
click at [595, 440] on div at bounding box center [649, 455] width 245 height 57
click at [632, 425] on div "BODY 109 - AVERAGE LIFE - TESTING - (09.10.2025)" at bounding box center [649, 398] width 245 height 57
click at [632, 447] on input "search" at bounding box center [641, 456] width 197 height 25
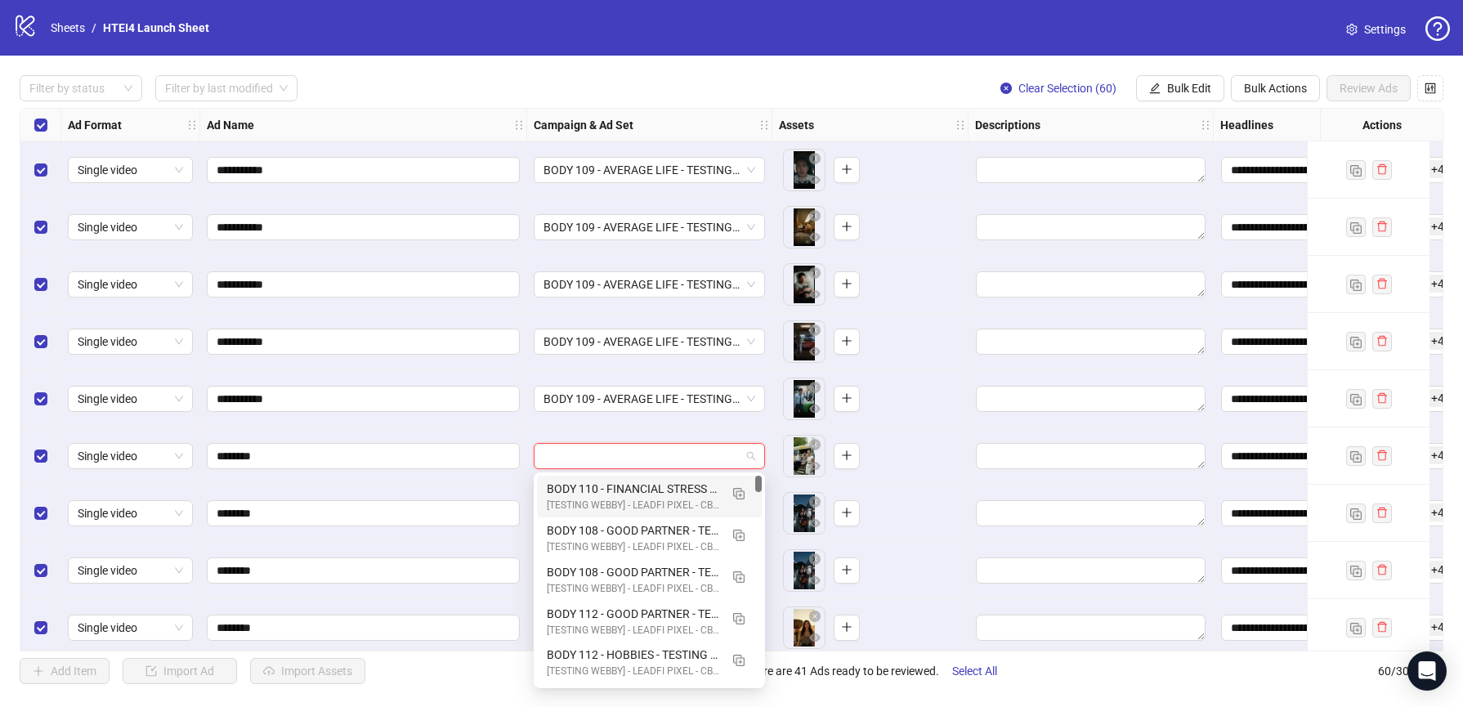
click at [632, 447] on input "search" at bounding box center [641, 456] width 197 height 25
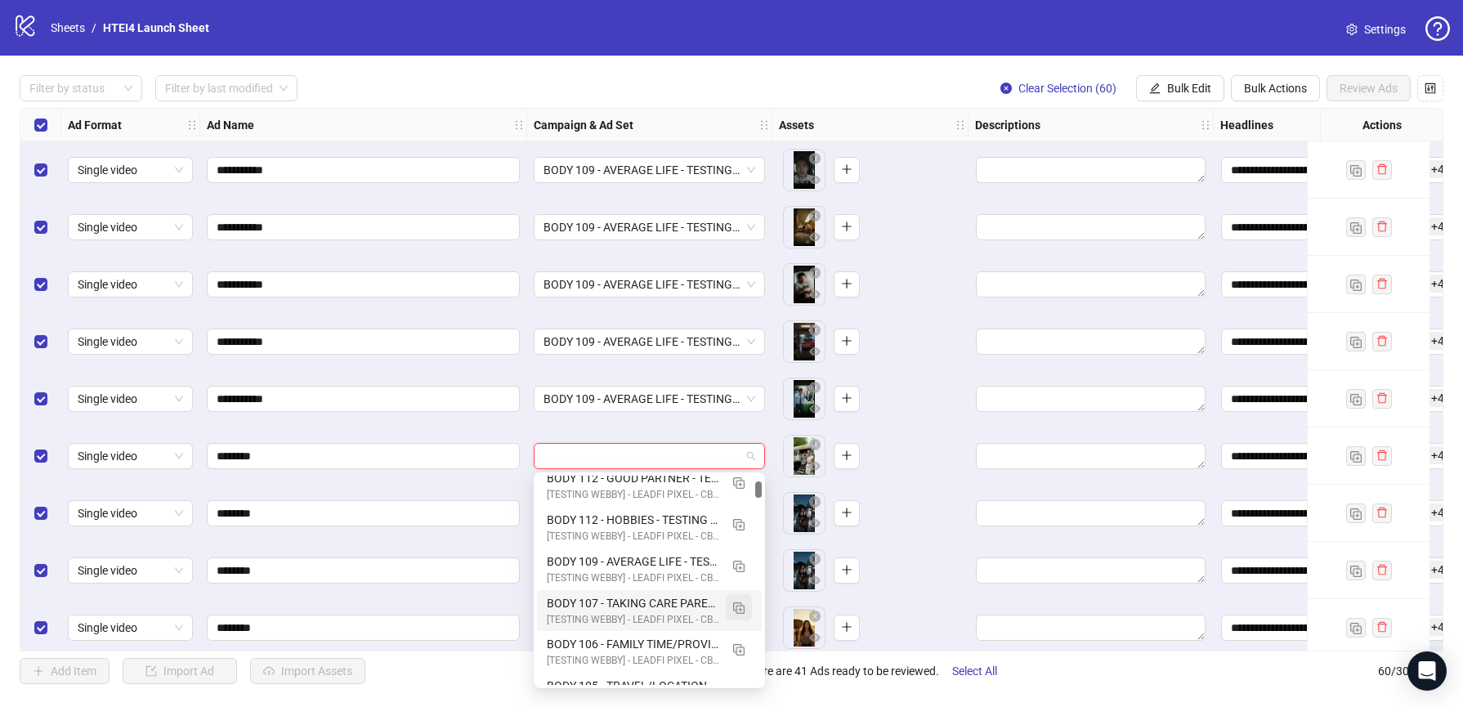
click at [734, 602] on img "button" at bounding box center [738, 607] width 11 height 11
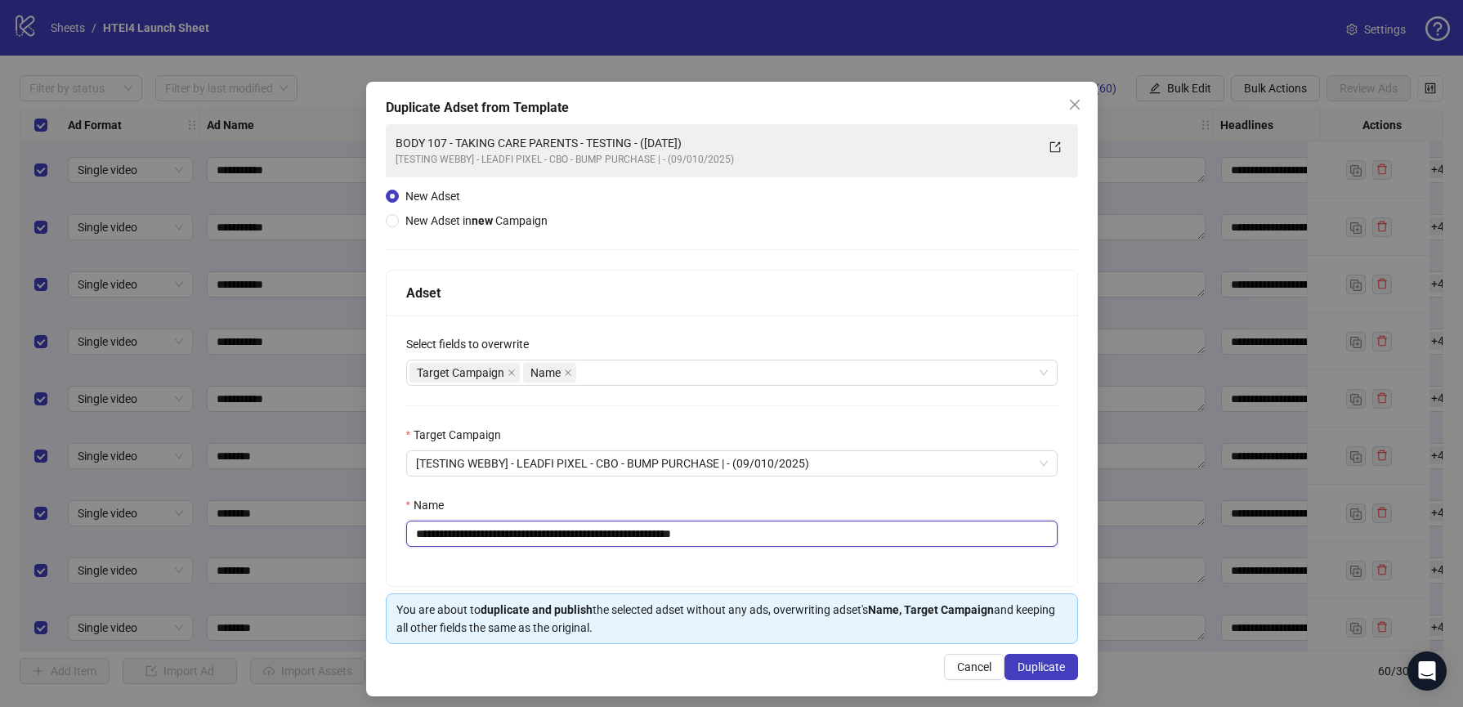
click at [469, 535] on input "**********" at bounding box center [731, 534] width 651 height 26
drag, startPoint x: 732, startPoint y: 535, endPoint x: 836, endPoint y: 538, distance: 103.8
click at [836, 538] on input "**********" at bounding box center [731, 534] width 651 height 26
type input "**********"
click at [1041, 664] on span "Duplicate" at bounding box center [1040, 666] width 47 height 13
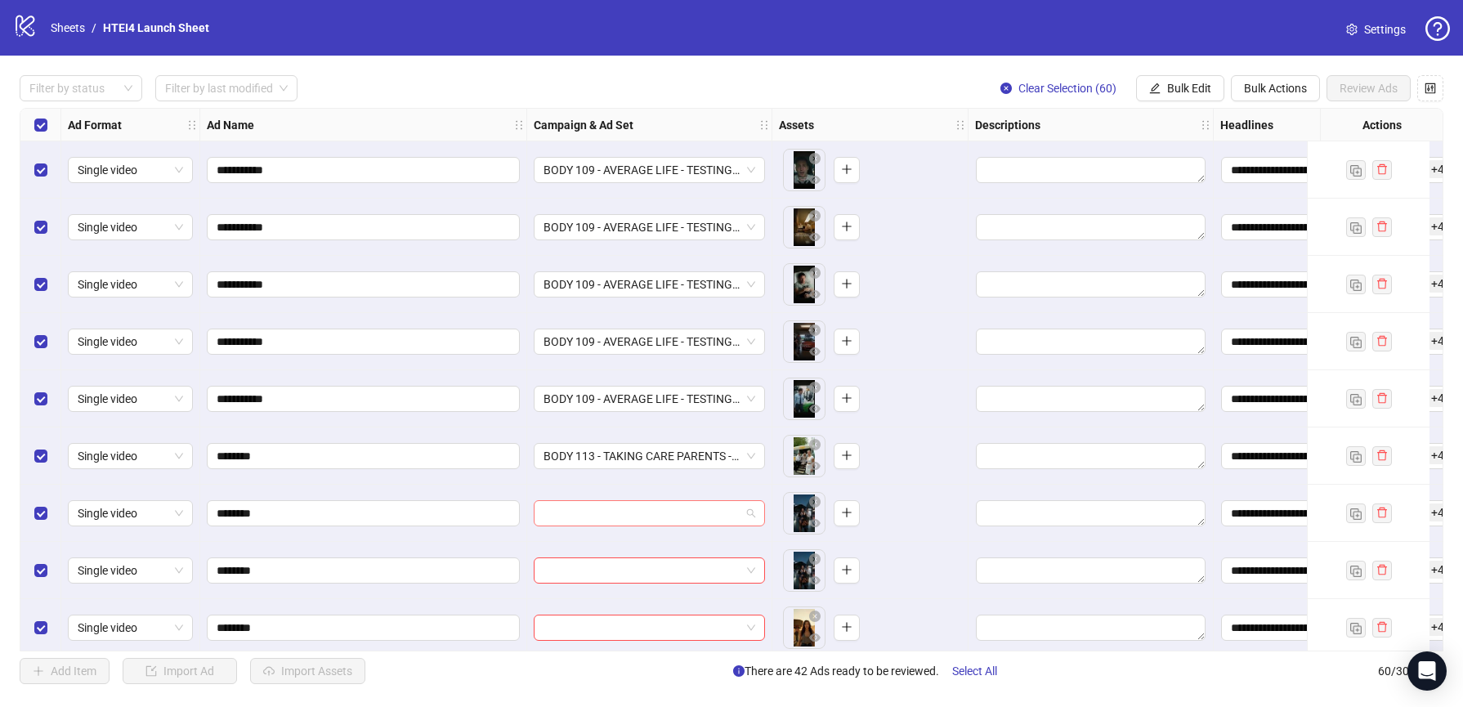
click at [627, 505] on input "search" at bounding box center [641, 513] width 197 height 25
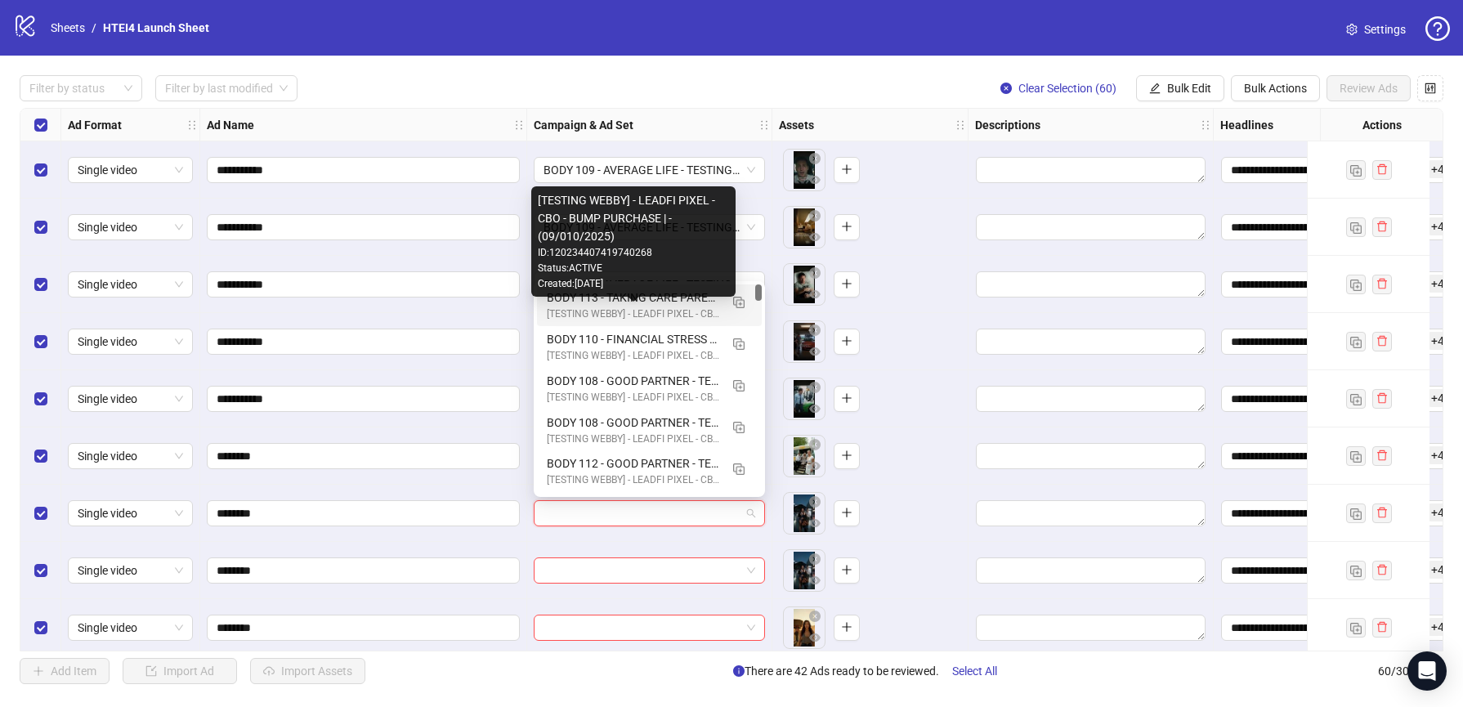
click at [605, 307] on div "[TESTING WEBBY] - LEADFI PIXEL - CBO - BUMP PURCHASE | - (09/010/2025)" at bounding box center [633, 314] width 172 height 16
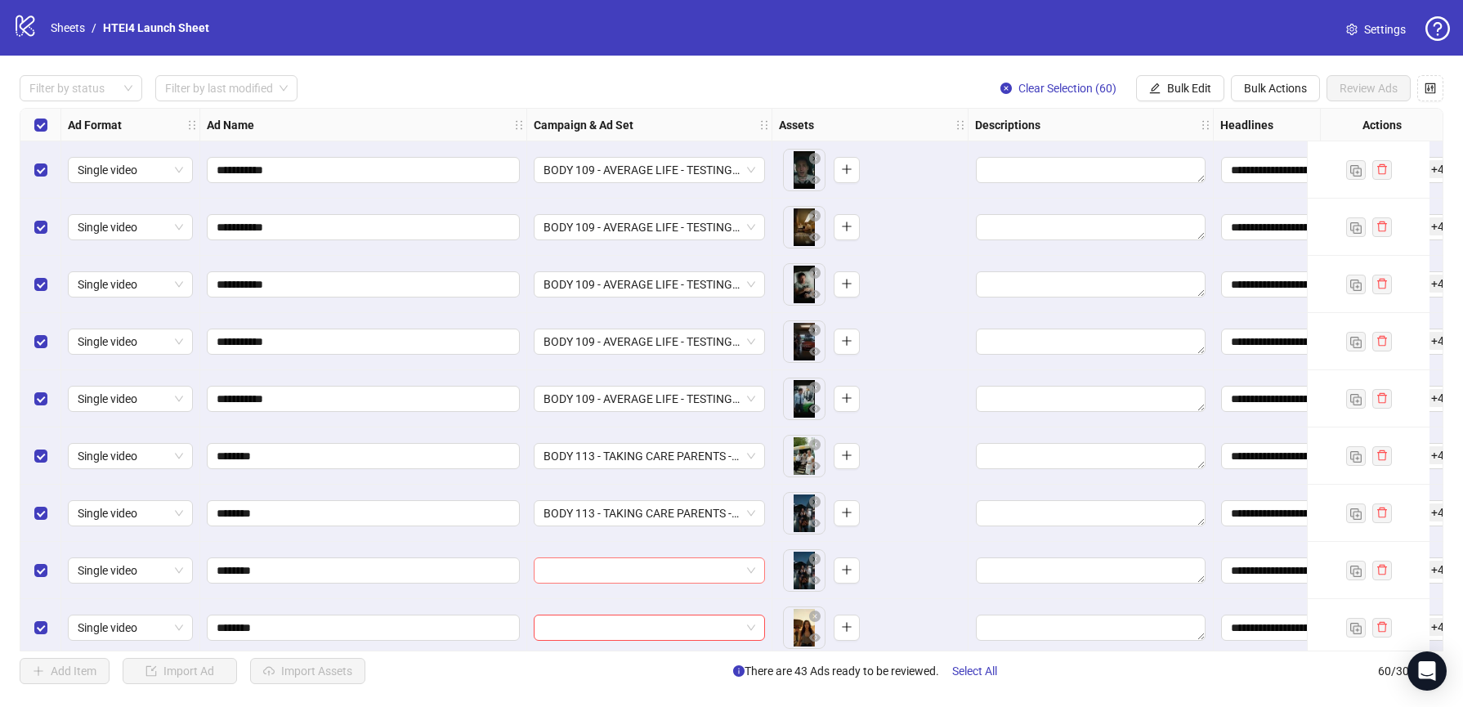
click at [601, 562] on input "search" at bounding box center [641, 570] width 197 height 25
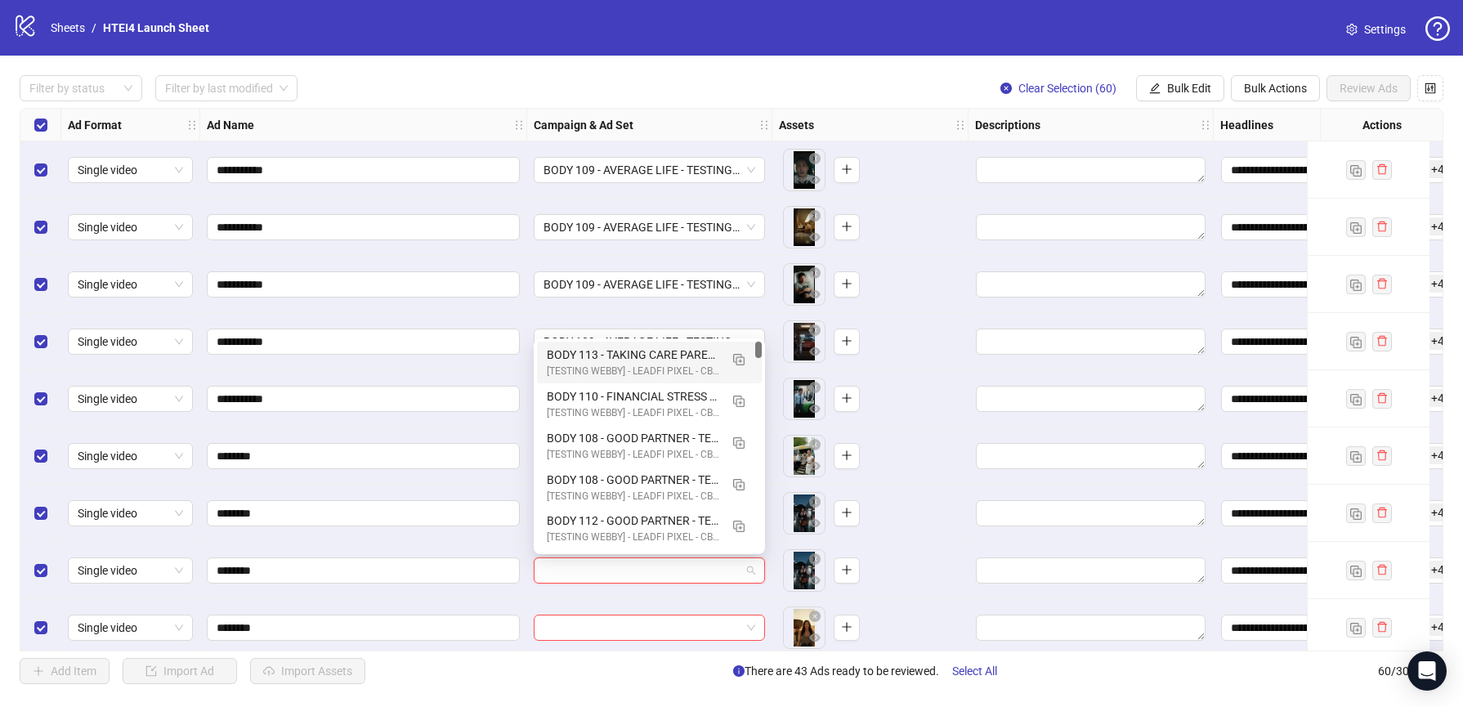
click at [604, 364] on div "[TESTING WEBBY] - LEADFI PIXEL - CBO - BUMP PURCHASE | - (09/010/2025)" at bounding box center [633, 372] width 172 height 16
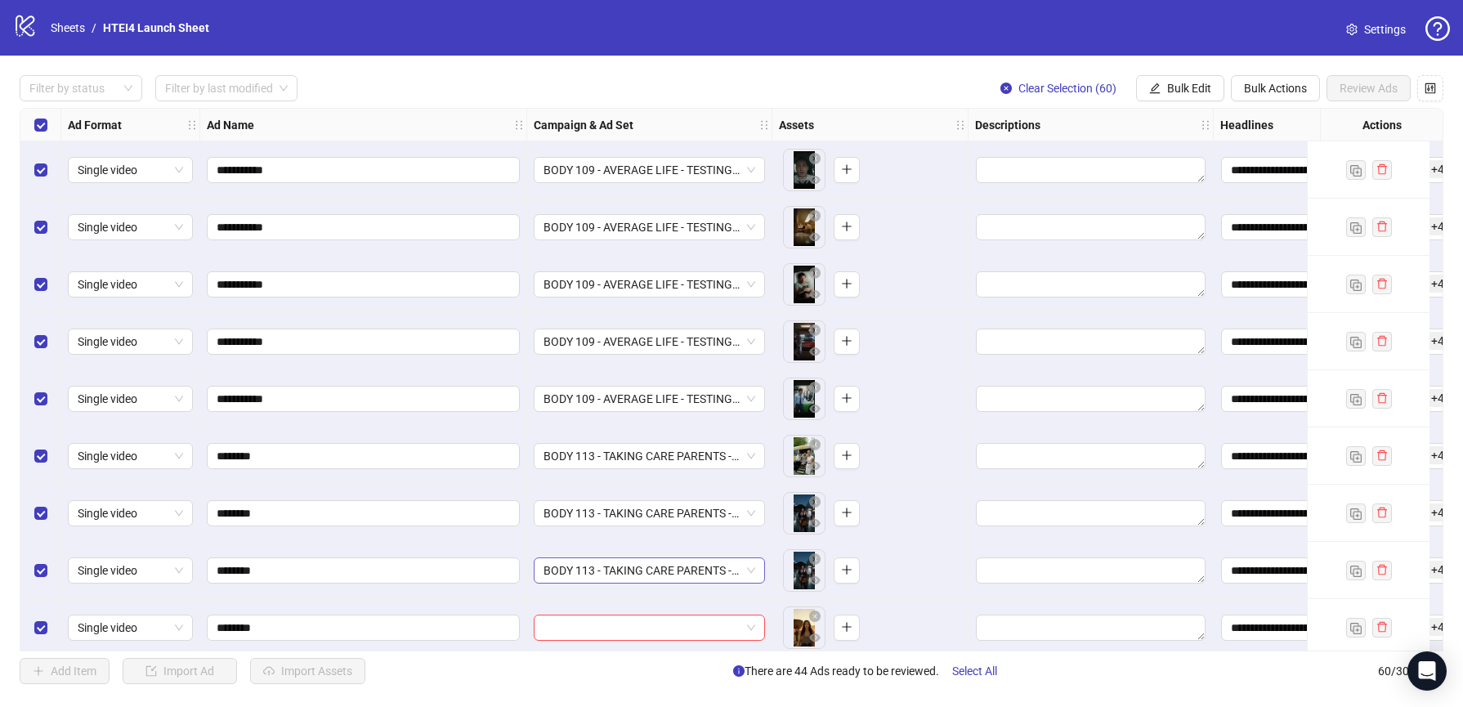
scroll to position [2201, 0]
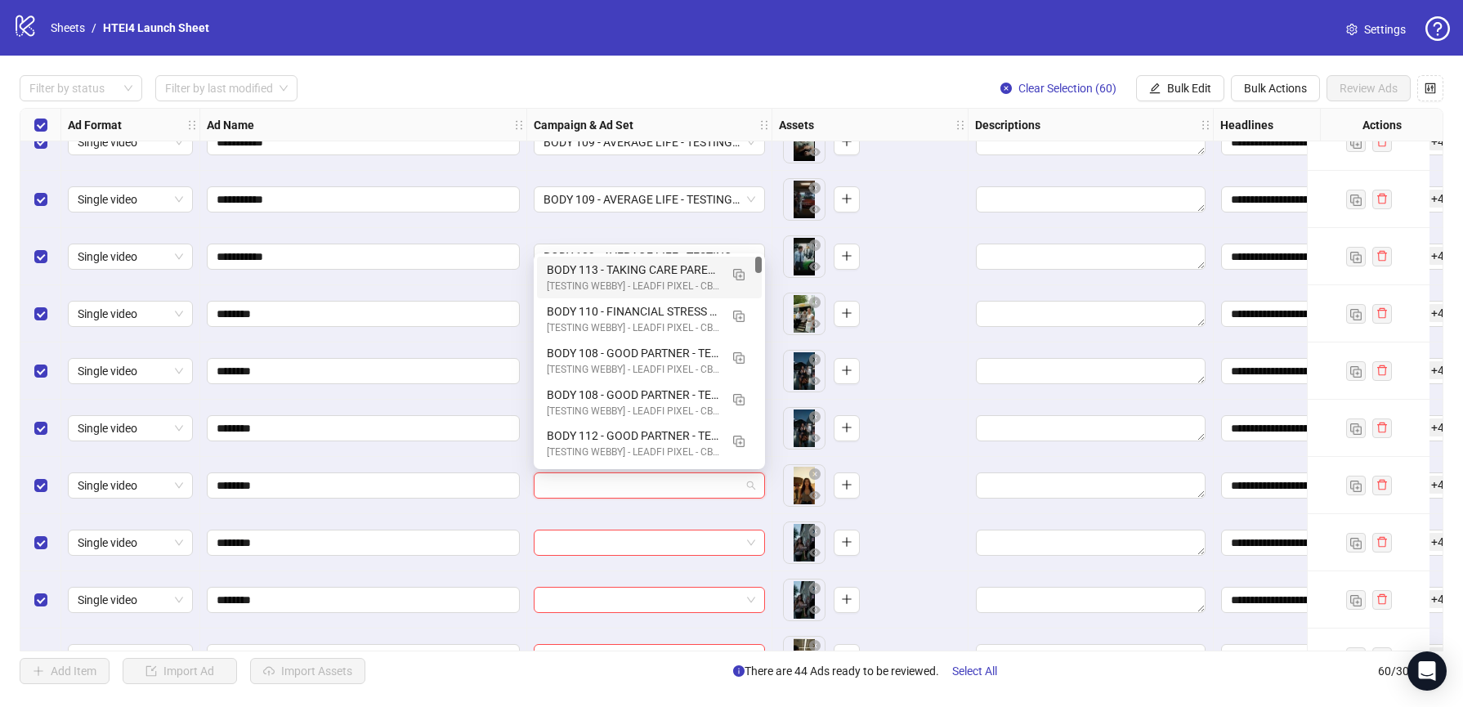
click at [603, 495] on input "search" at bounding box center [641, 485] width 197 height 25
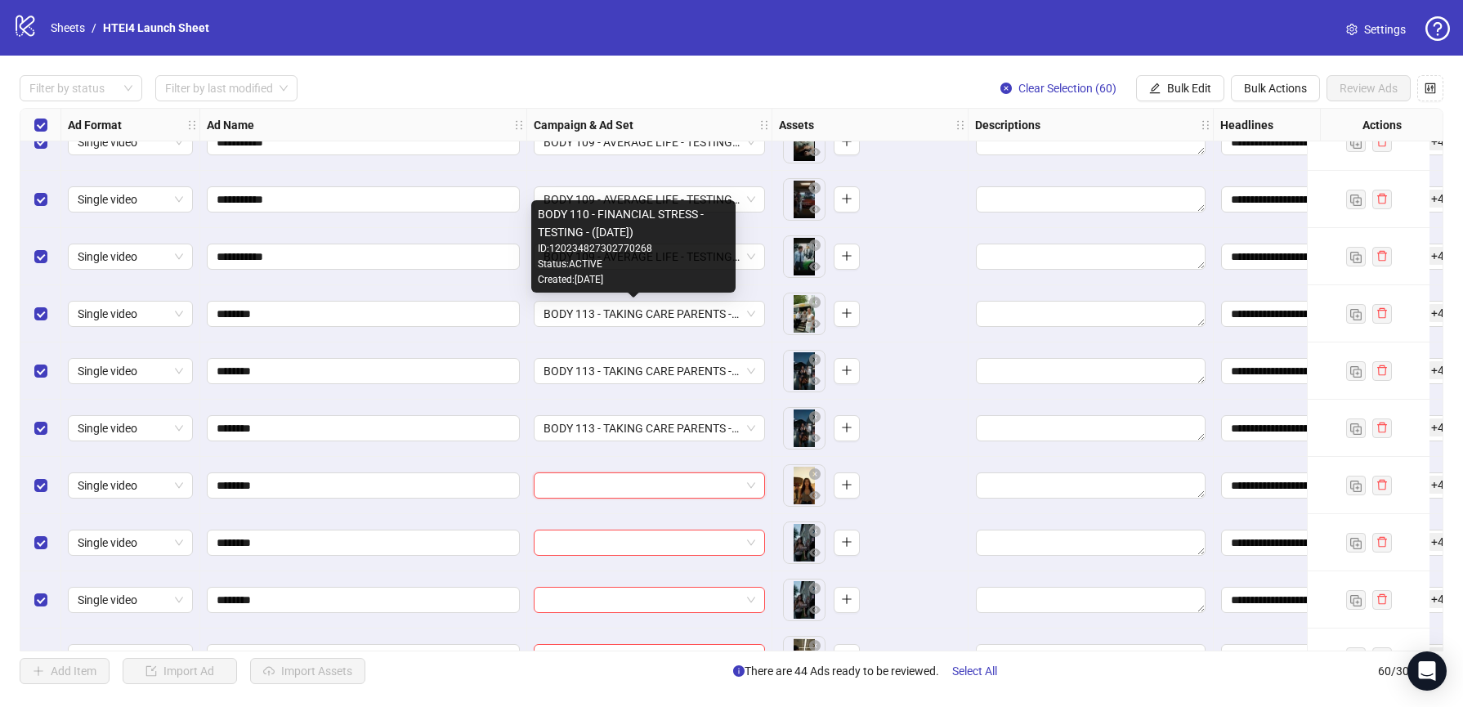
click at [596, 268] on div "Status: ACTIVE" at bounding box center [633, 265] width 191 height 16
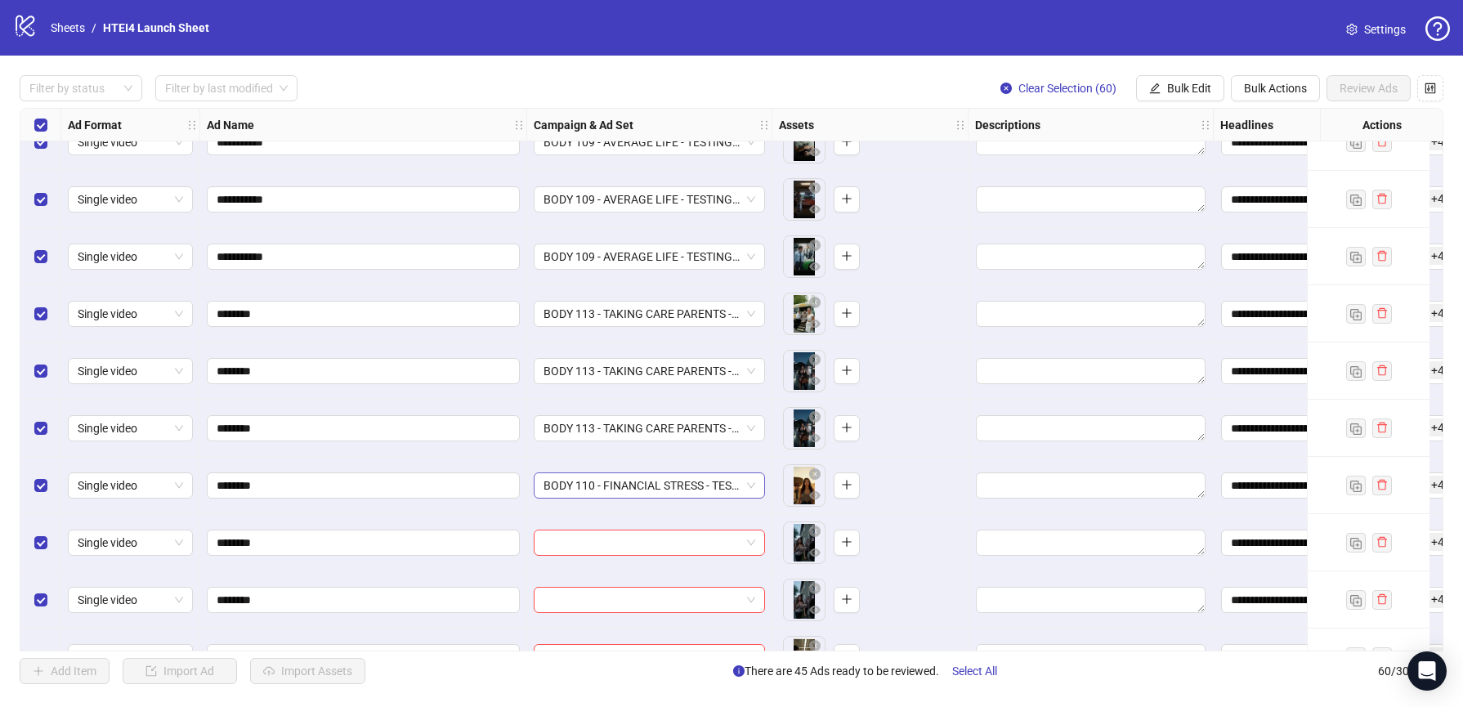
click at [625, 481] on span "BODY 110 - FINANCIAL STRESS - TESTING - (09.10.2025)" at bounding box center [649, 485] width 212 height 25
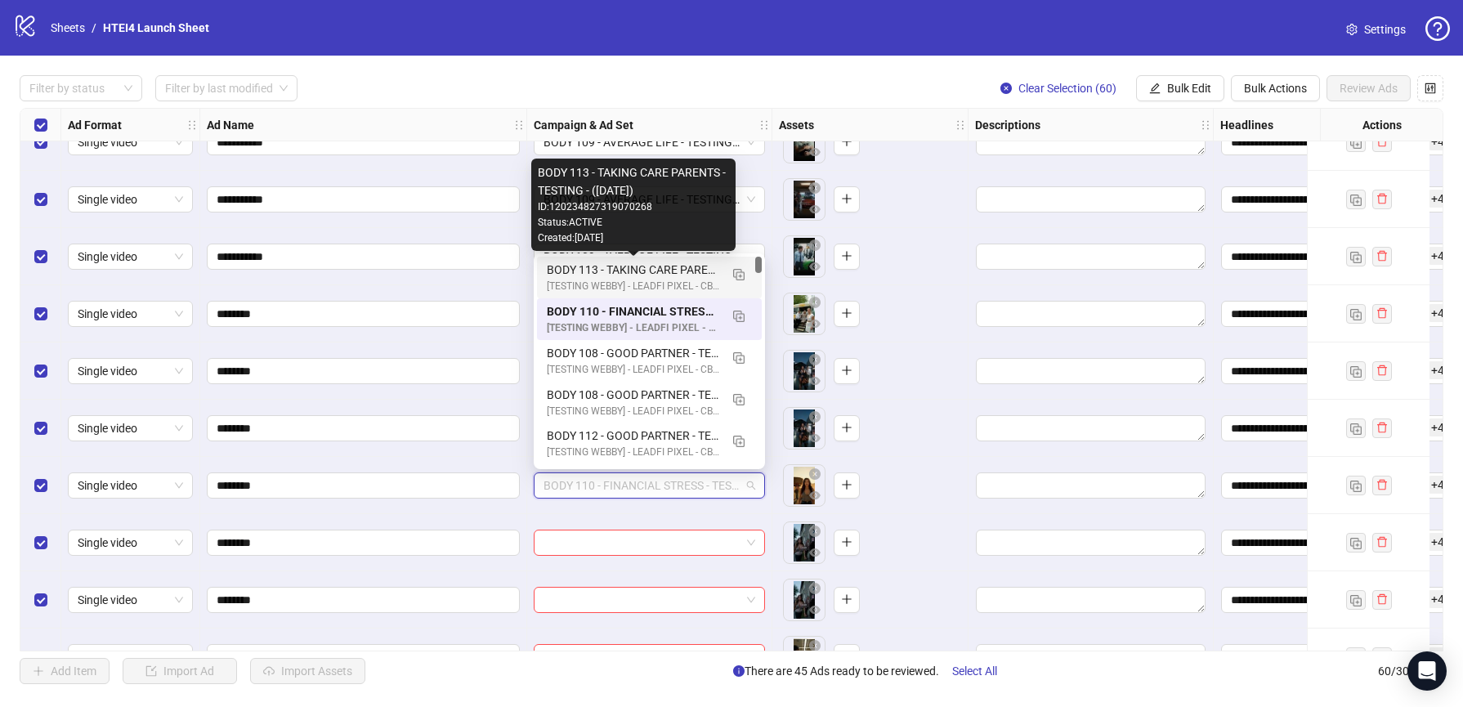
click at [614, 275] on div "BODY 113 - TAKING CARE PARENTS - TESTING - (09.10.2025)" at bounding box center [633, 270] width 172 height 18
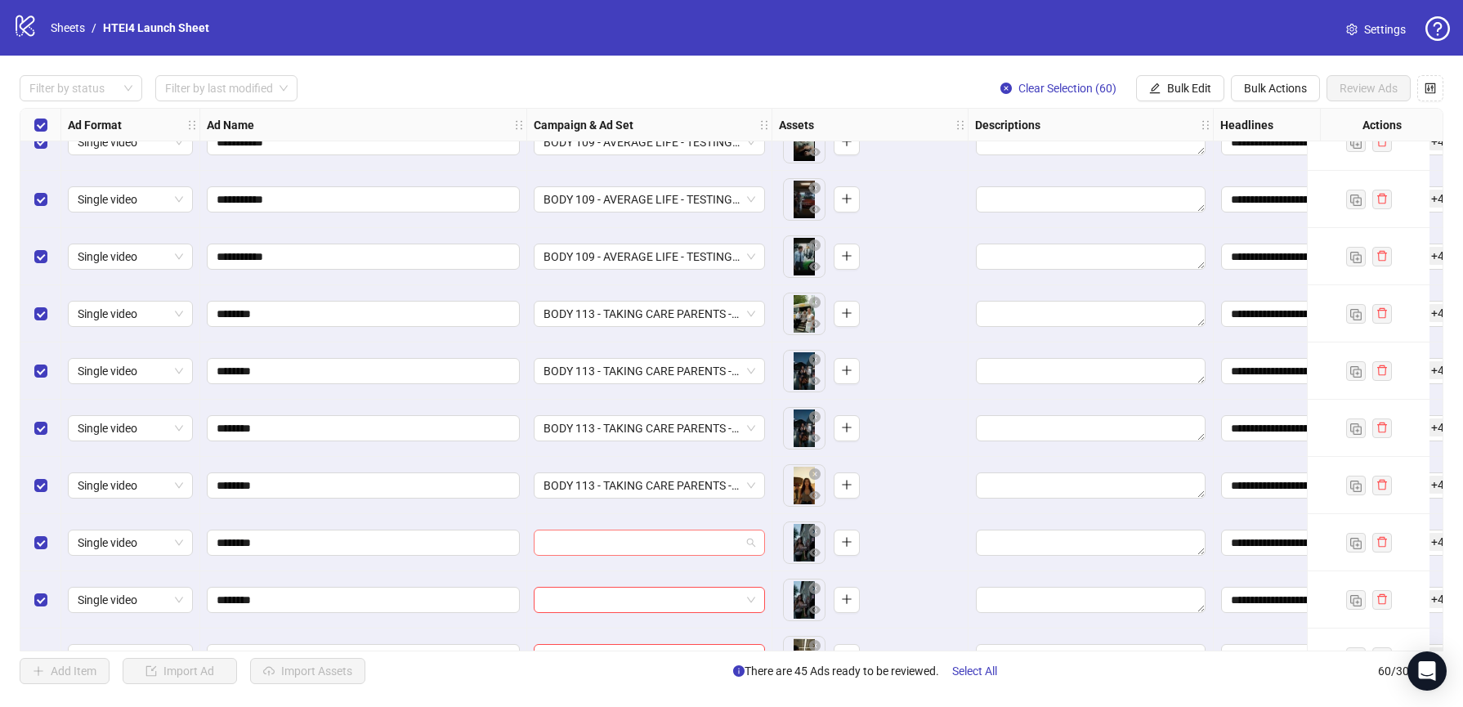
click at [610, 539] on input "search" at bounding box center [641, 542] width 197 height 25
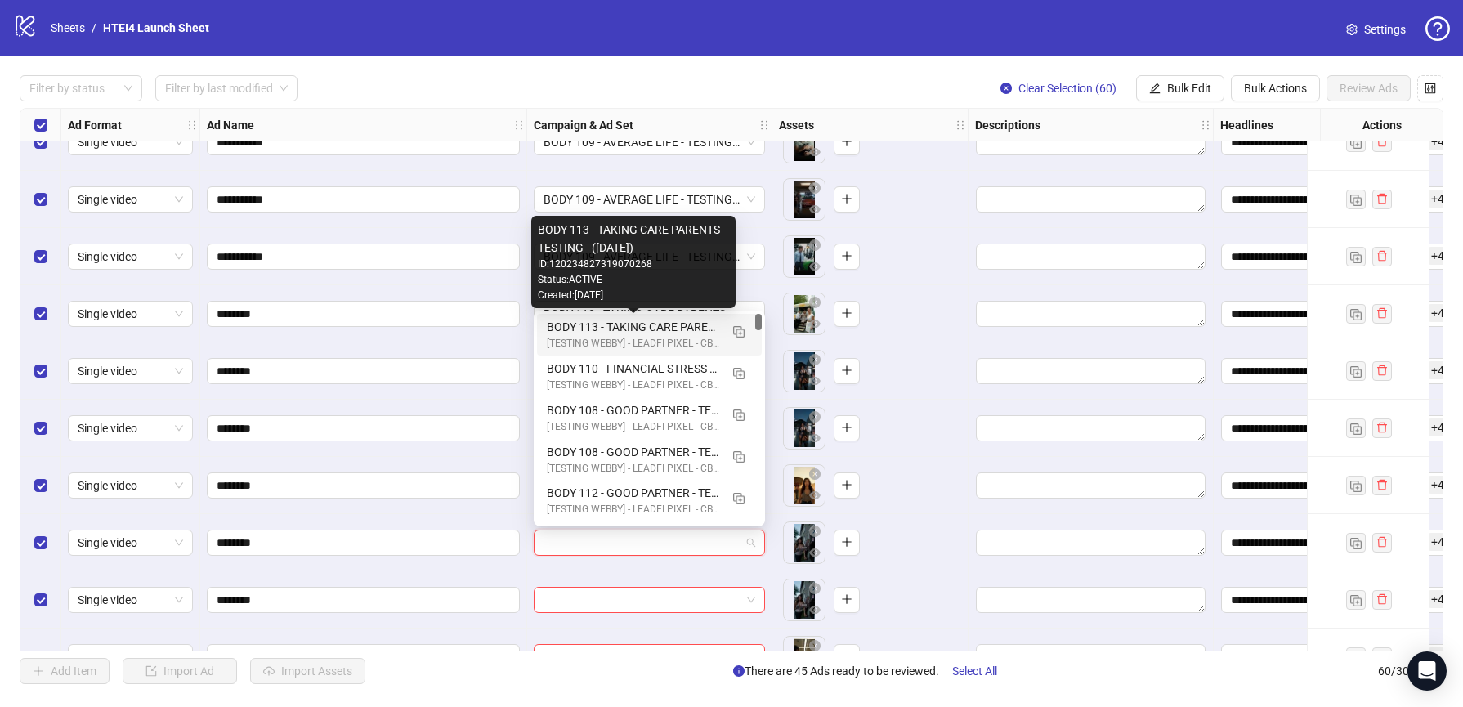
click at [614, 334] on div "BODY 113 - TAKING CARE PARENTS - TESTING - (09.10.2025)" at bounding box center [633, 327] width 172 height 18
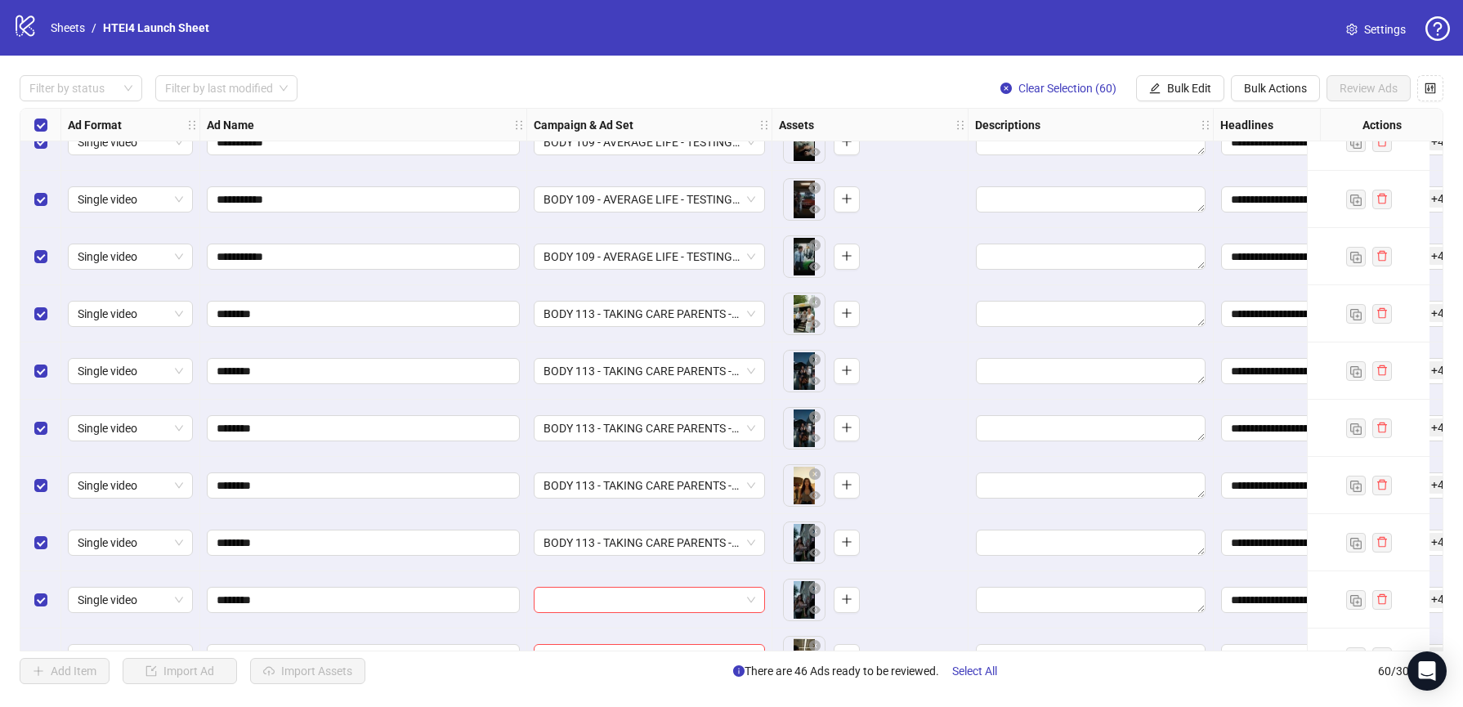
scroll to position [2380, 0]
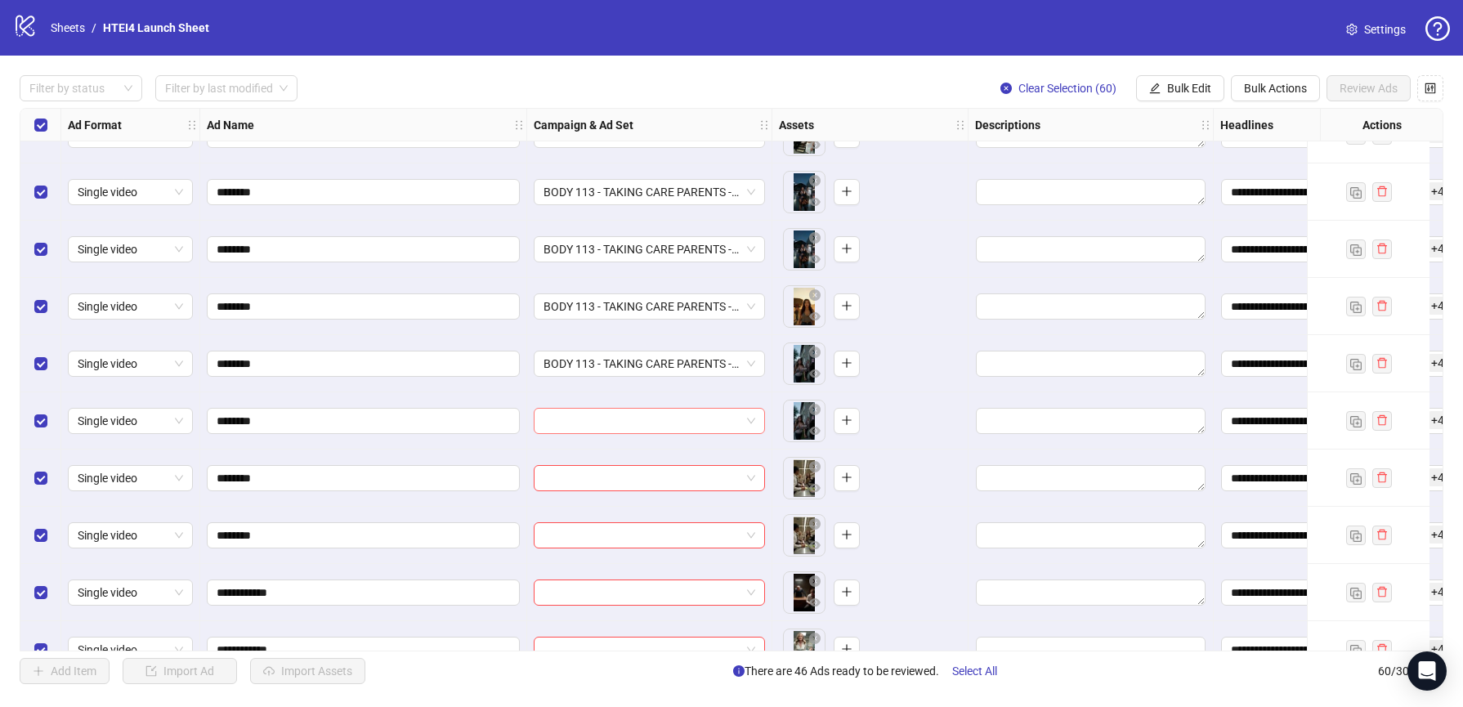
click at [599, 416] on input "search" at bounding box center [641, 421] width 197 height 25
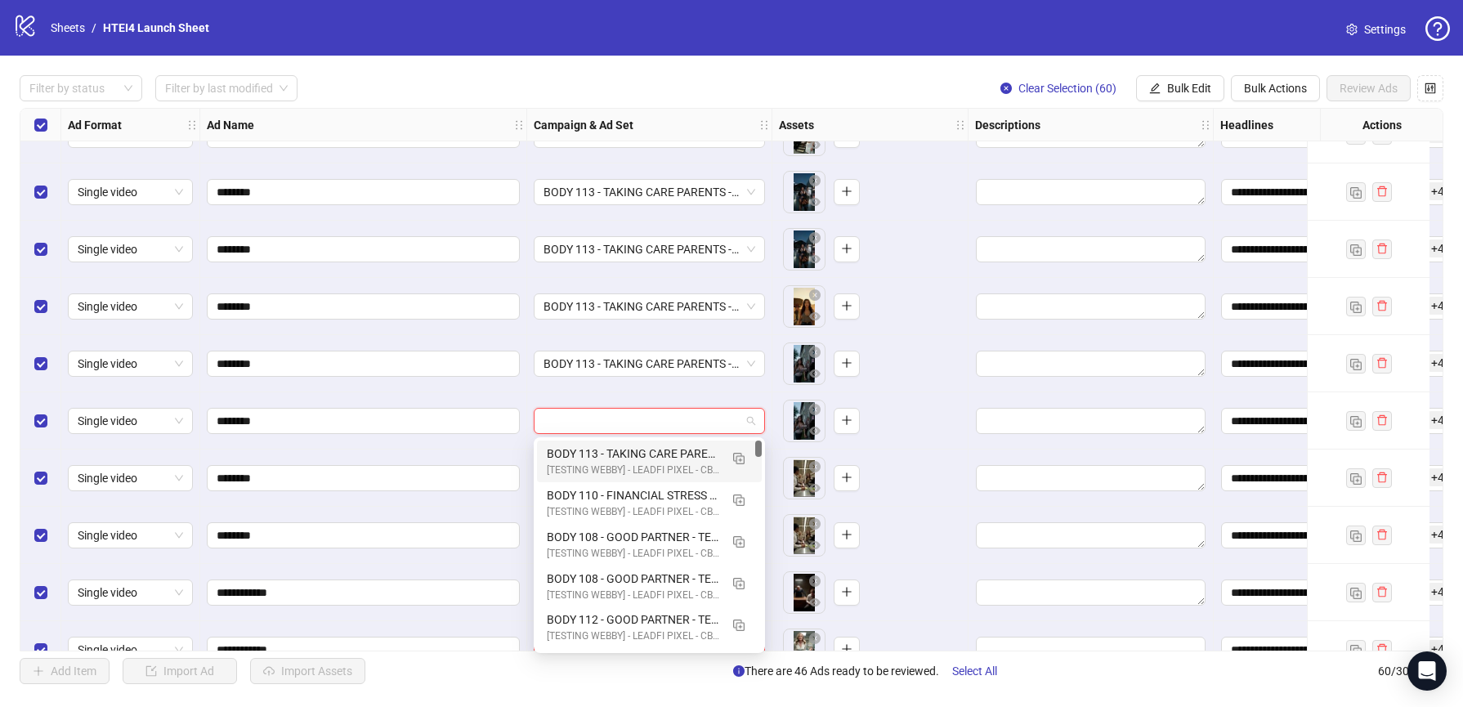
click at [603, 448] on div "BODY 113 - TAKING CARE PARENTS - TESTING - (09.10.2025)" at bounding box center [633, 454] width 172 height 18
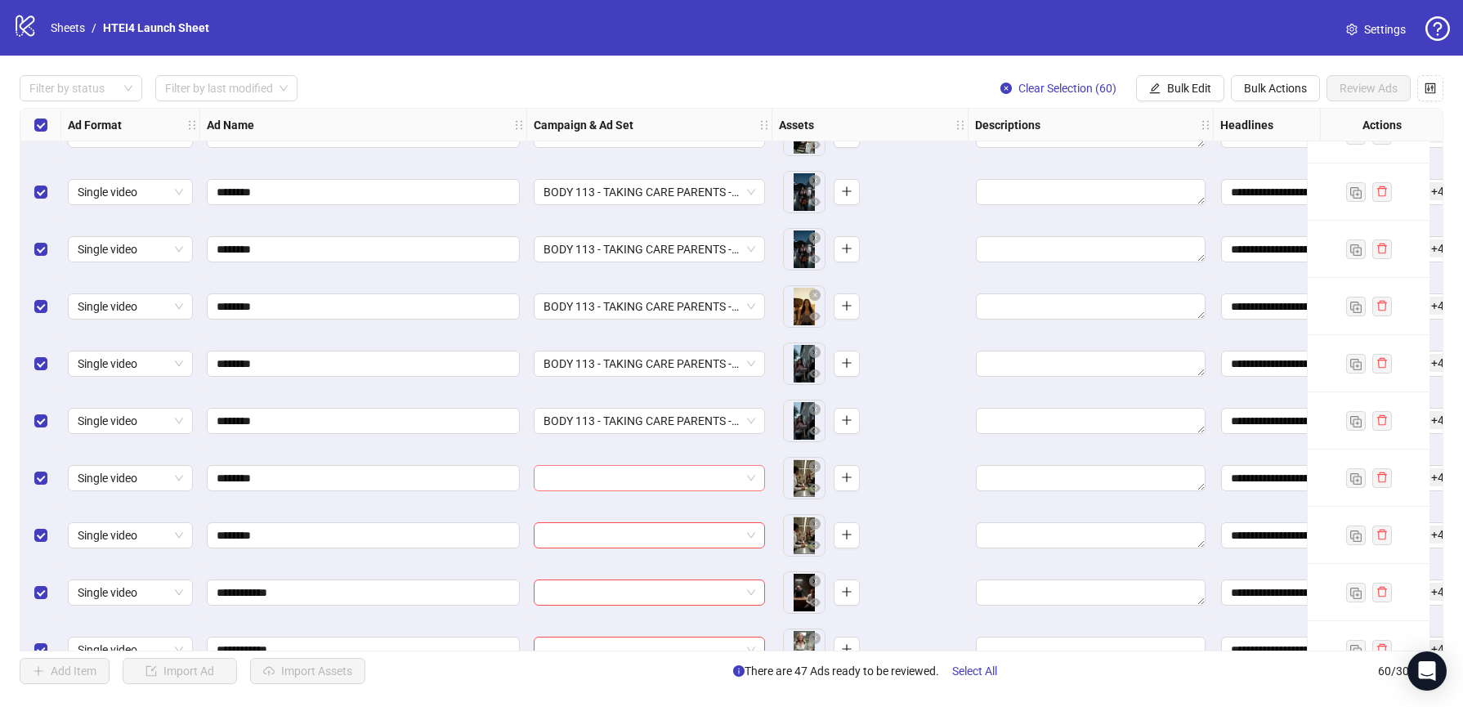
click at [600, 474] on input "search" at bounding box center [641, 478] width 197 height 25
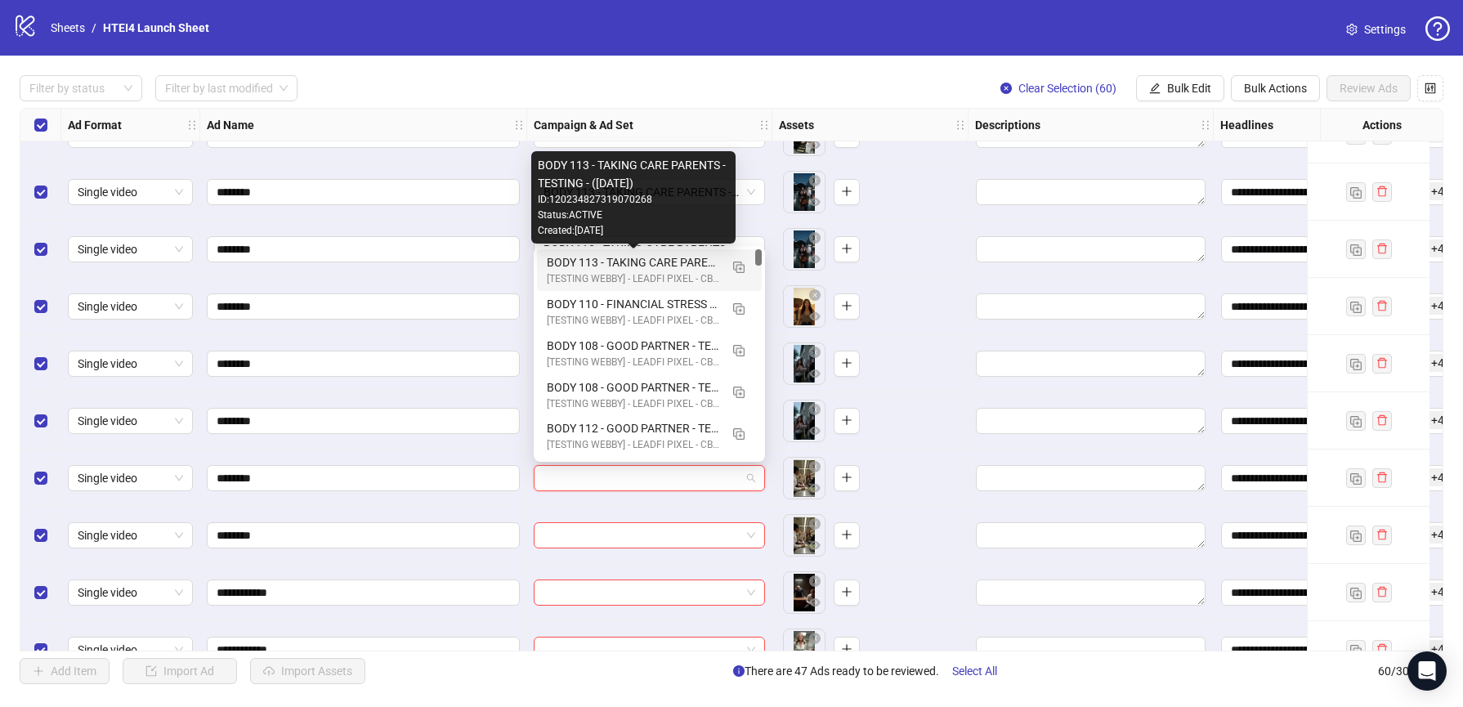
click at [603, 261] on div "BODY 113 - TAKING CARE PARENTS - TESTING - (09.10.2025)" at bounding box center [633, 262] width 172 height 18
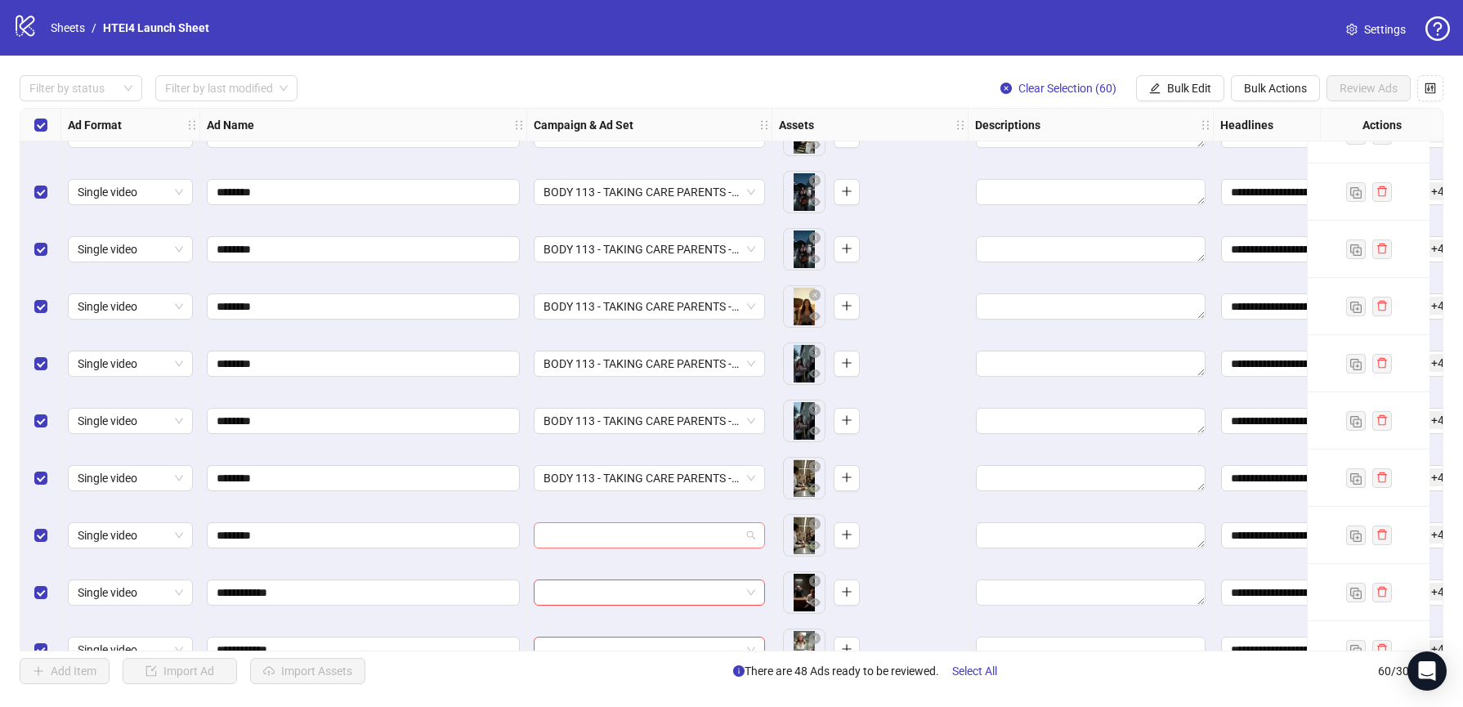
click at [598, 527] on input "search" at bounding box center [641, 535] width 197 height 25
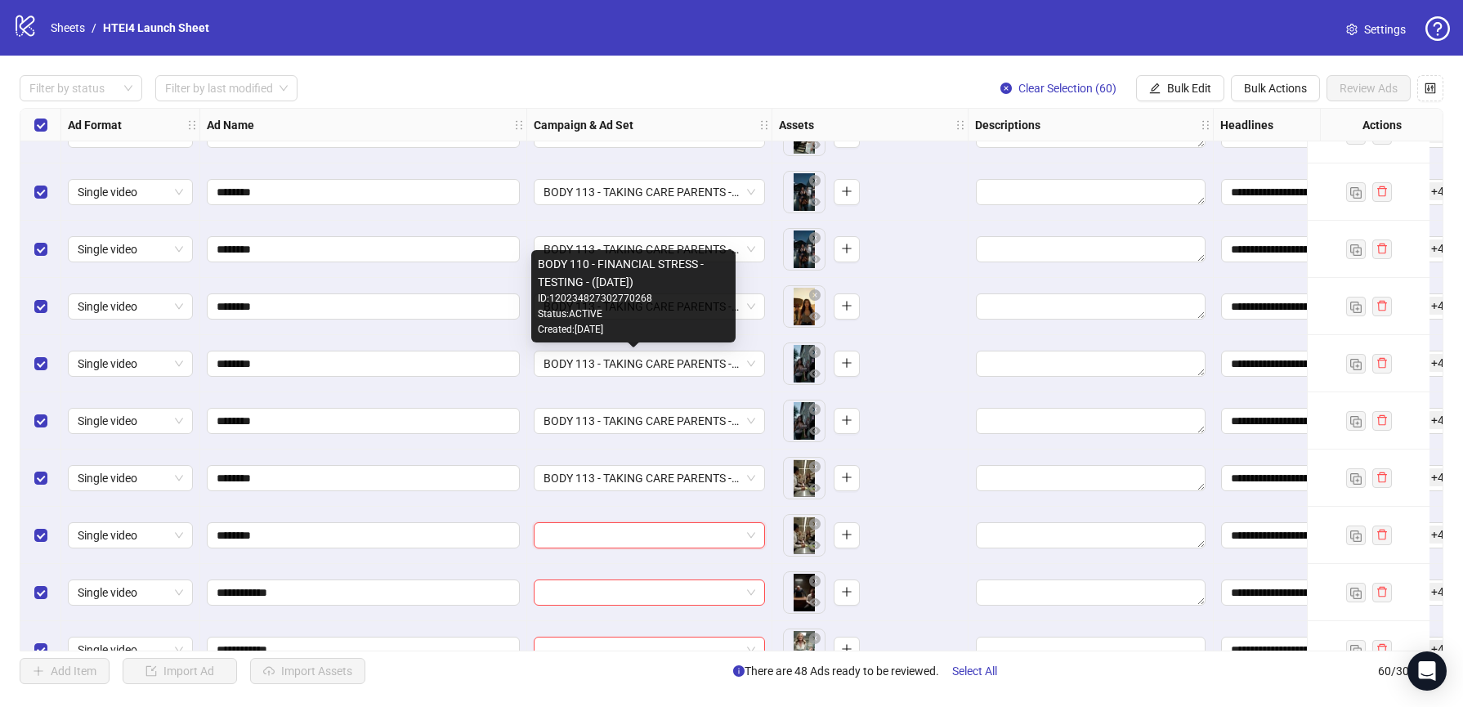
click at [616, 323] on div "Created: 2025-09-10" at bounding box center [633, 330] width 191 height 16
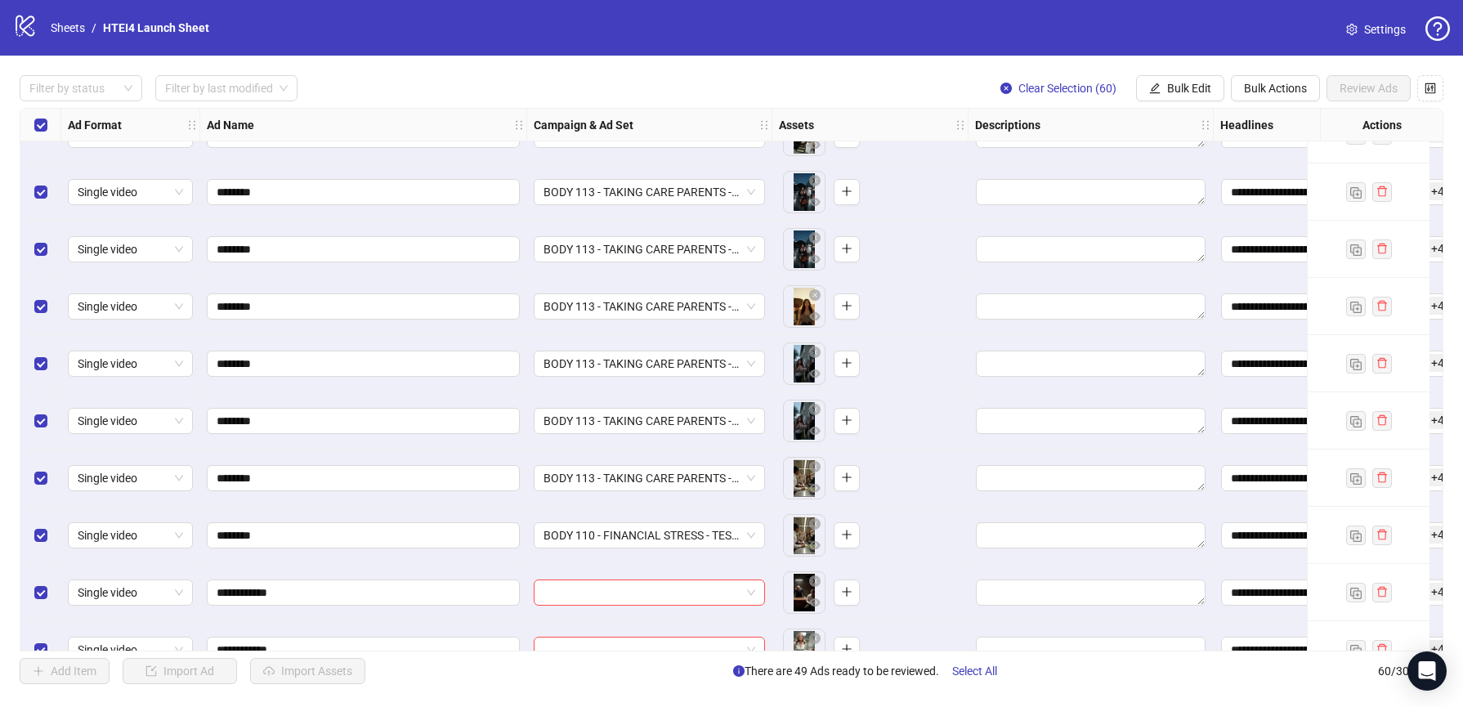
click at [623, 550] on div "BODY 110 - FINANCIAL STRESS - TESTING - (09.10.2025)" at bounding box center [649, 535] width 245 height 57
click at [623, 534] on span "BODY 110 - FINANCIAL STRESS - TESTING - (09.10.2025)" at bounding box center [649, 535] width 212 height 25
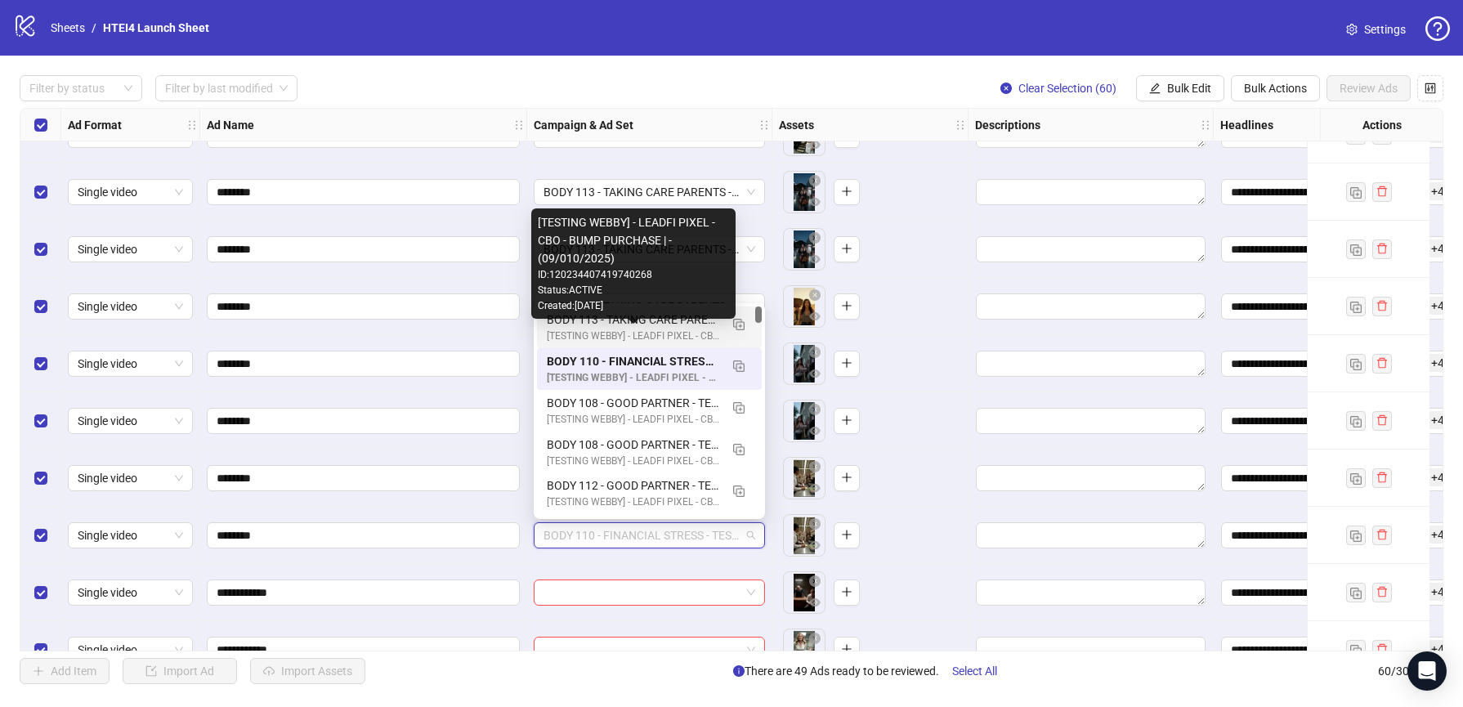
click at [632, 328] on div "[TESTING WEBBY] - LEADFI PIXEL - CBO - BUMP PURCHASE | - (09/010/2025)" at bounding box center [633, 336] width 172 height 16
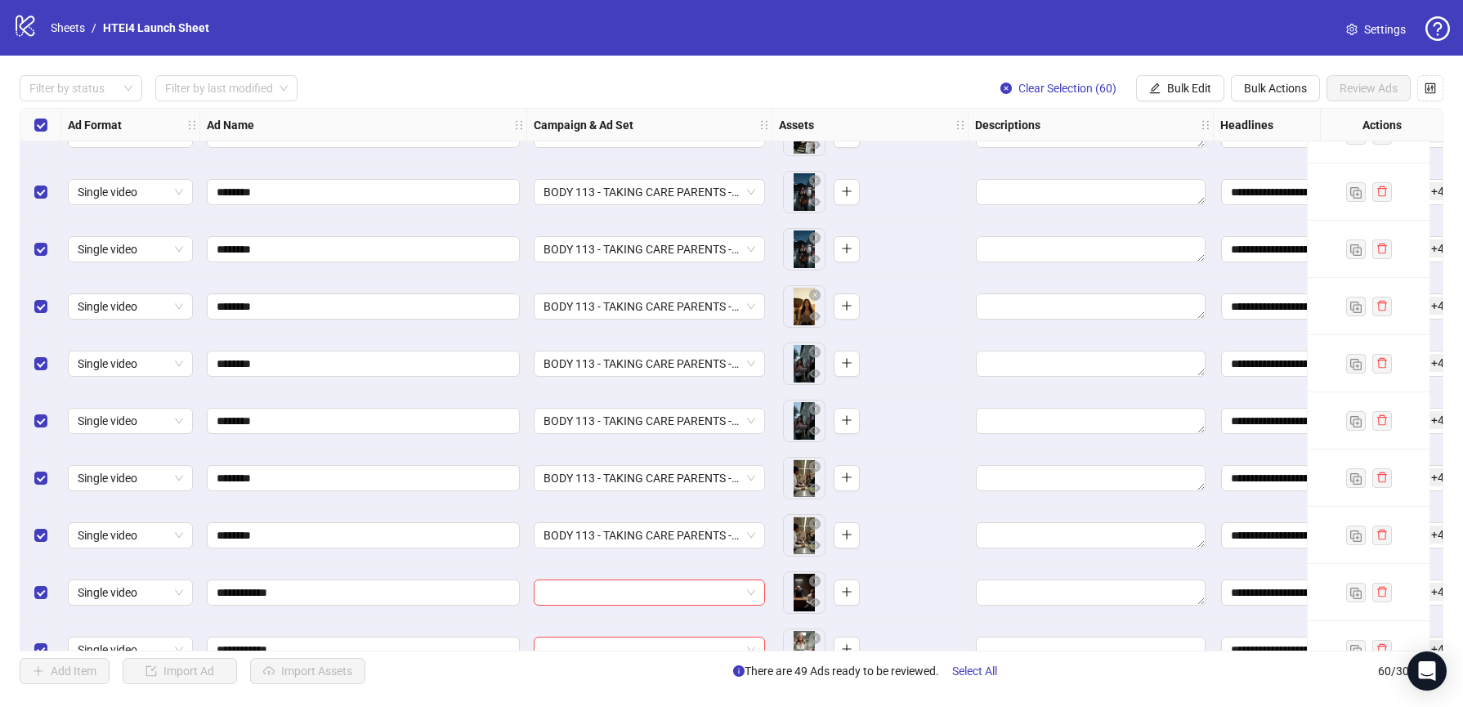
scroll to position [2492, 0]
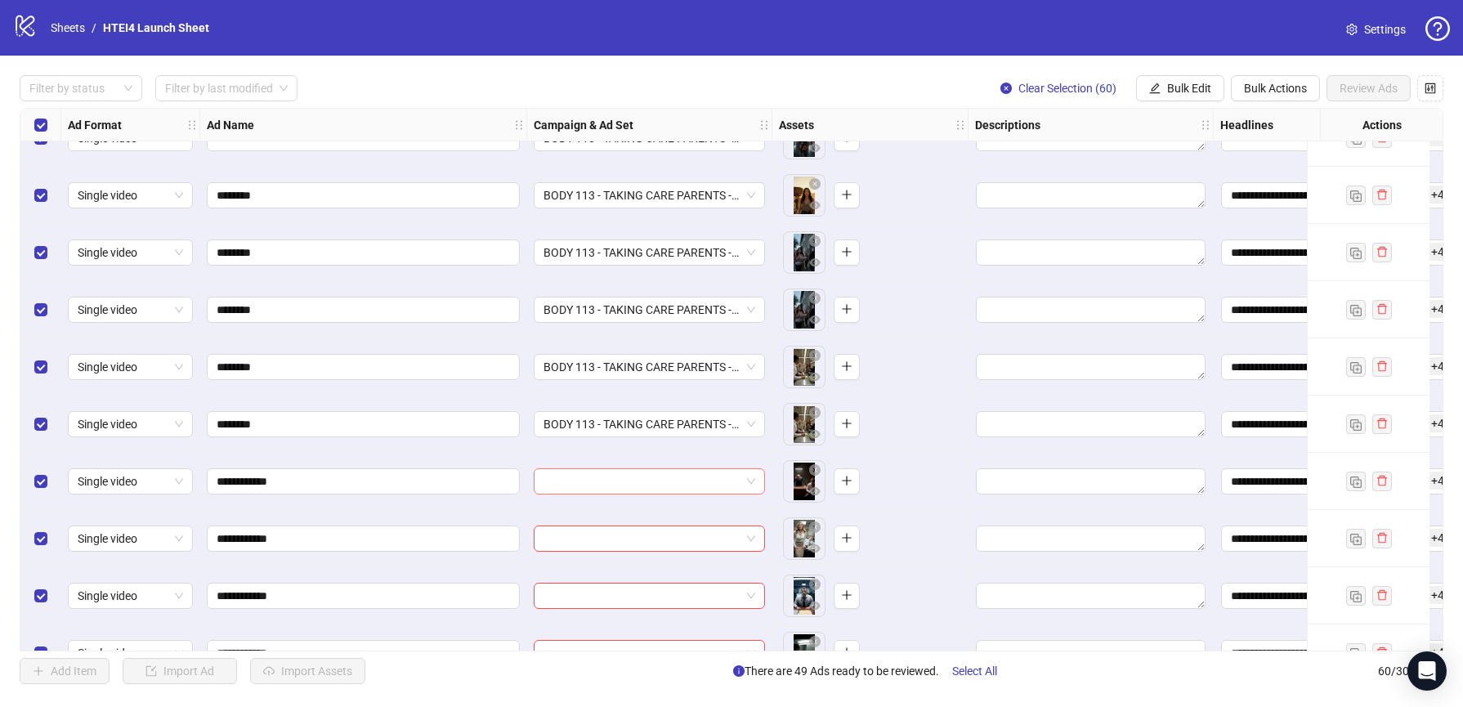
click at [609, 476] on input "search" at bounding box center [641, 481] width 197 height 25
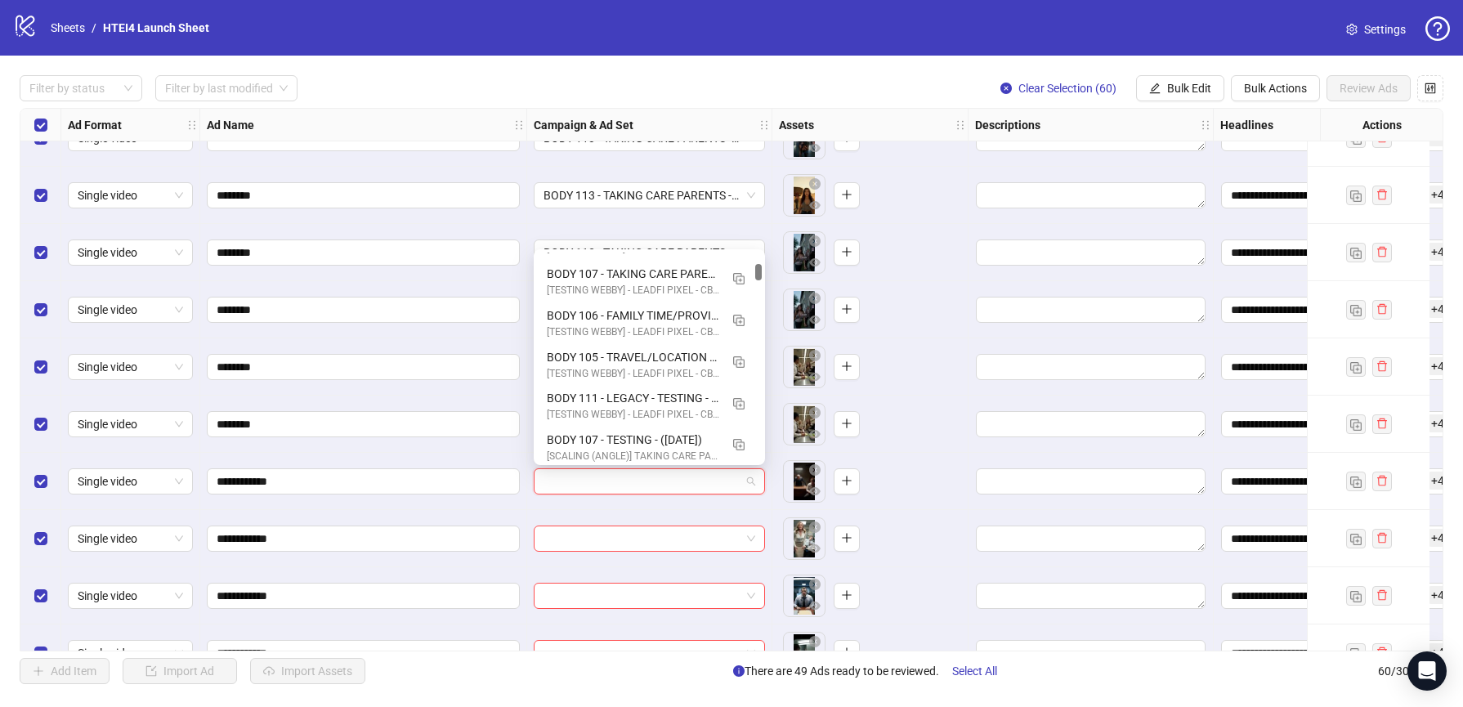
scroll to position [333, 0]
click at [621, 347] on div "BODY 111 - LEGACY - TESTING - (09.10.2025)" at bounding box center [633, 350] width 172 height 18
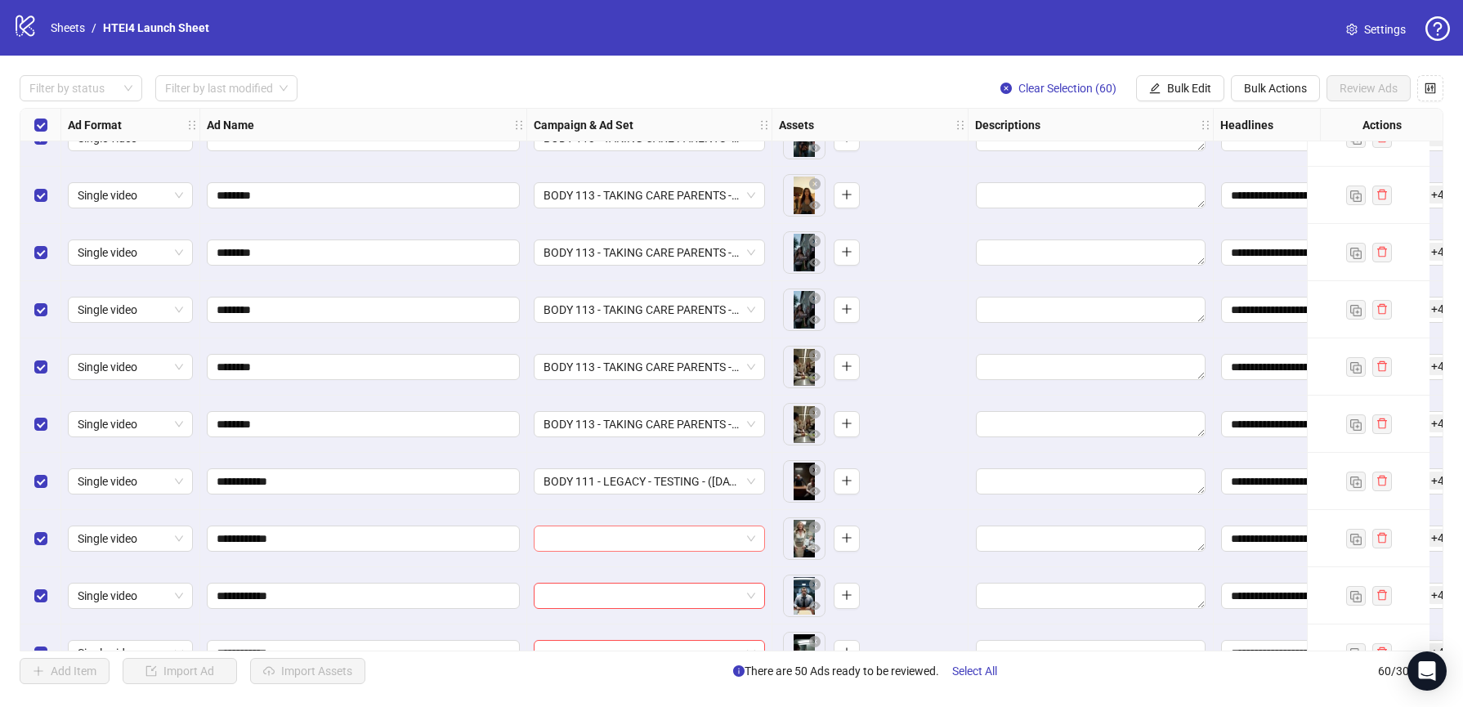
click at [619, 530] on input "search" at bounding box center [641, 538] width 197 height 25
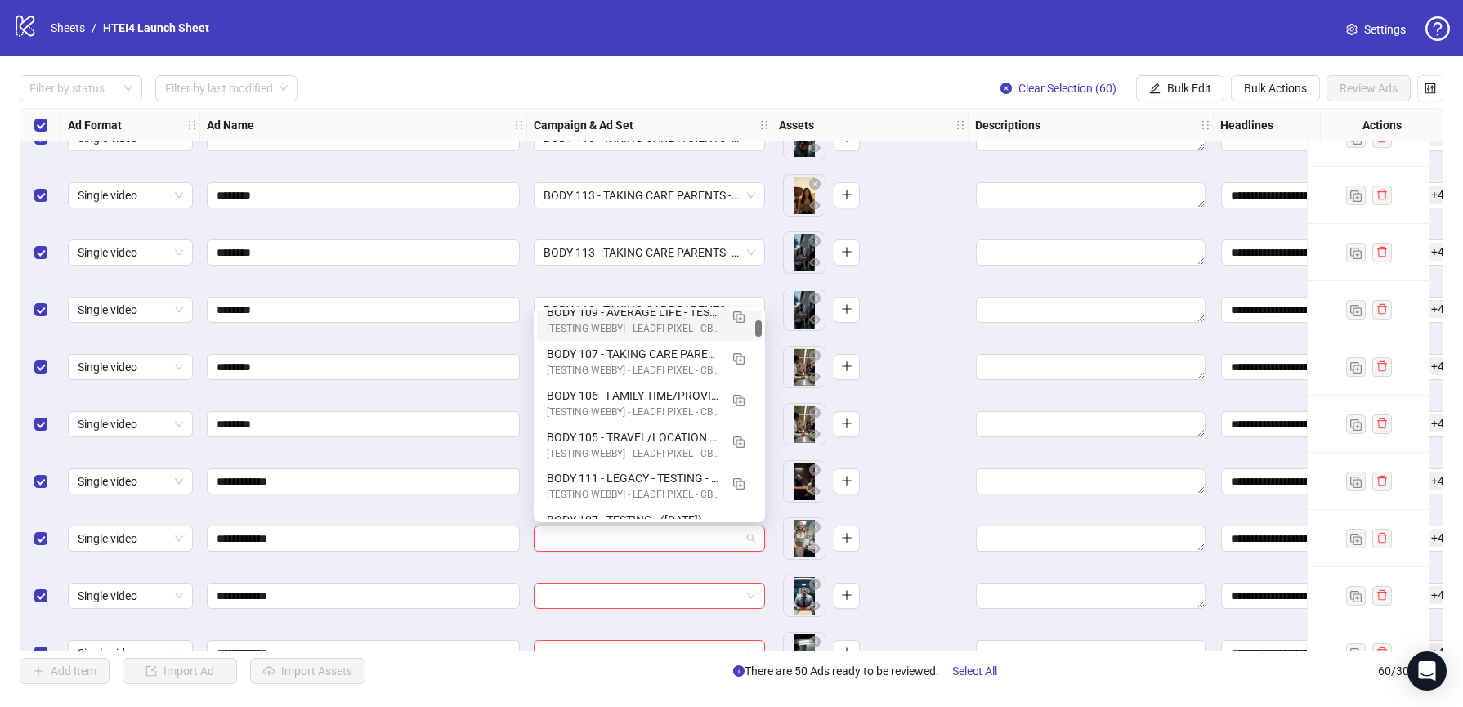
scroll to position [271, 0]
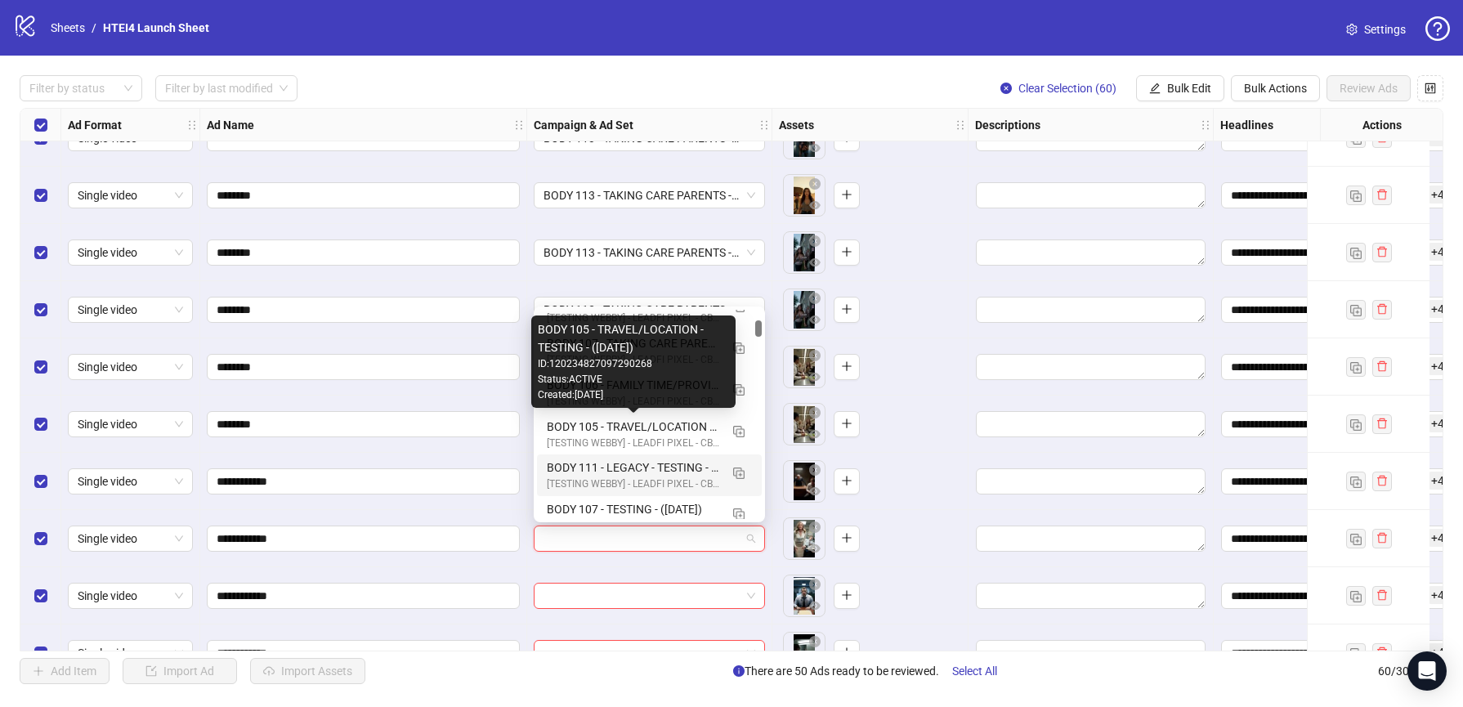
click at [622, 457] on div "BODY 111 - LEGACY - TESTING - (09.10.2025) [TESTING WEBBY] - LEADFI PIXEL - CBO…" at bounding box center [649, 475] width 225 height 42
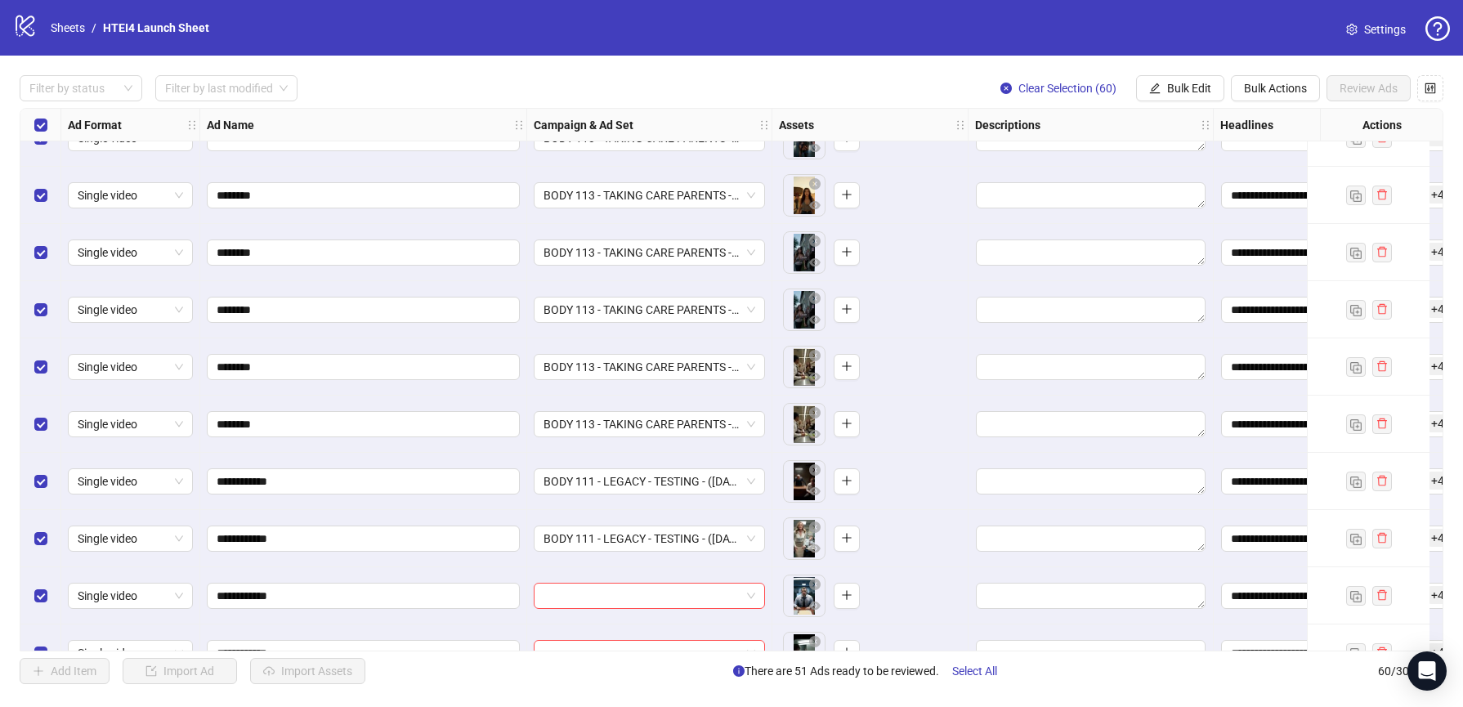
scroll to position [2684, 0]
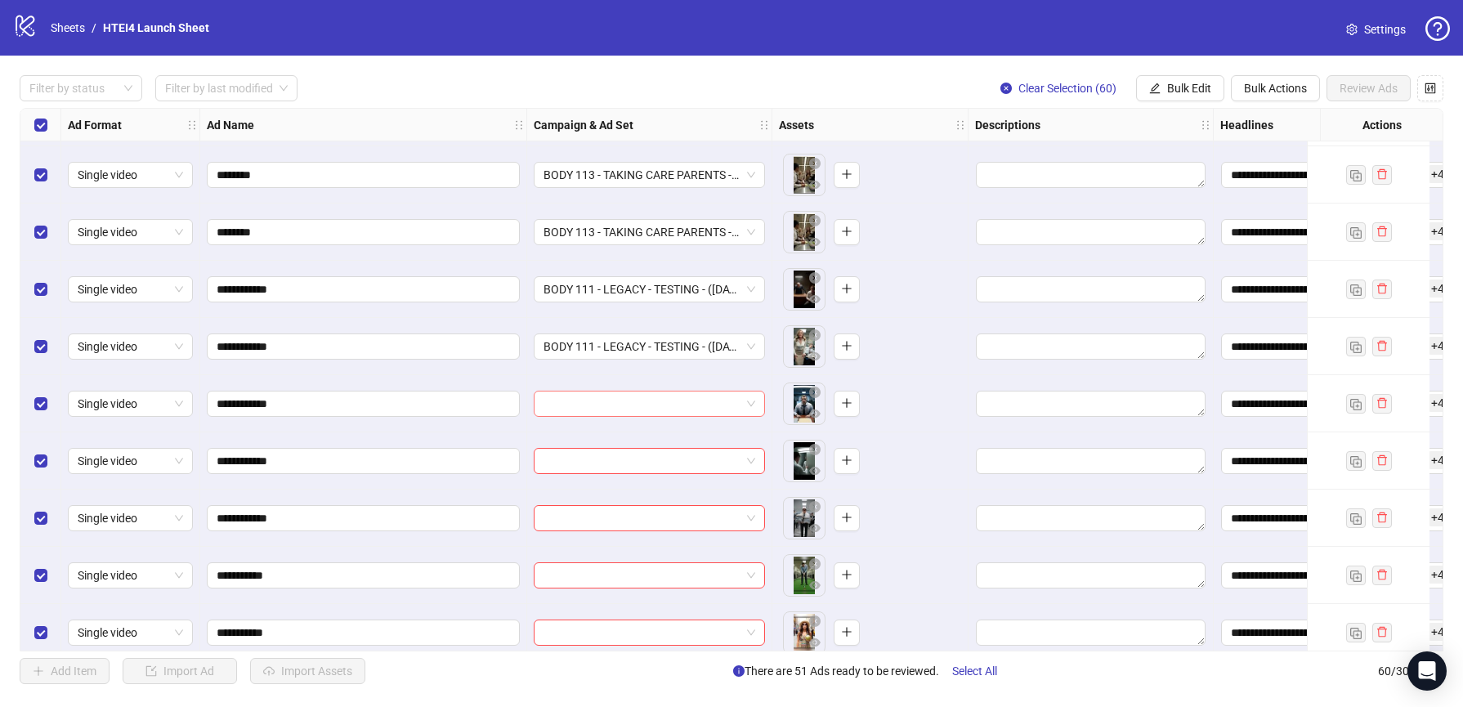
click at [601, 404] on input "search" at bounding box center [641, 403] width 197 height 25
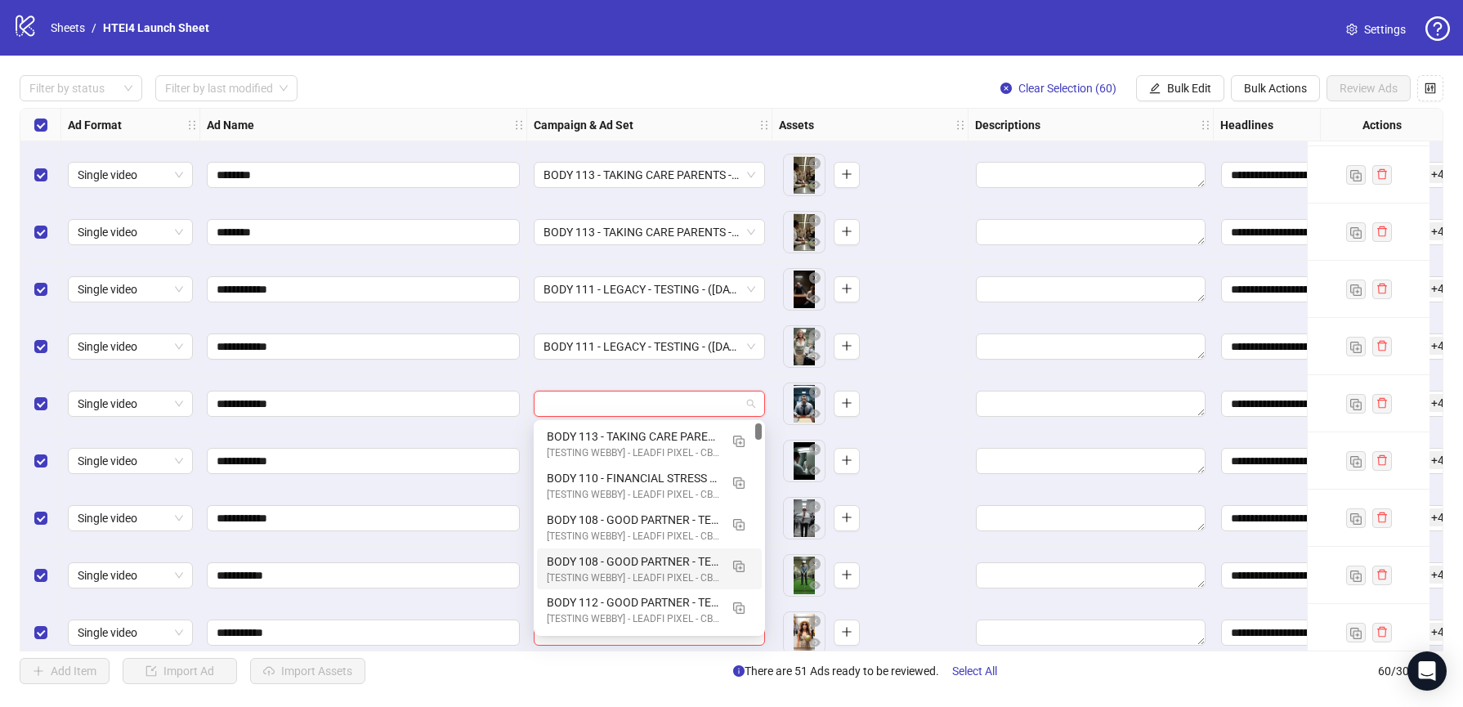
scroll to position [109, 0]
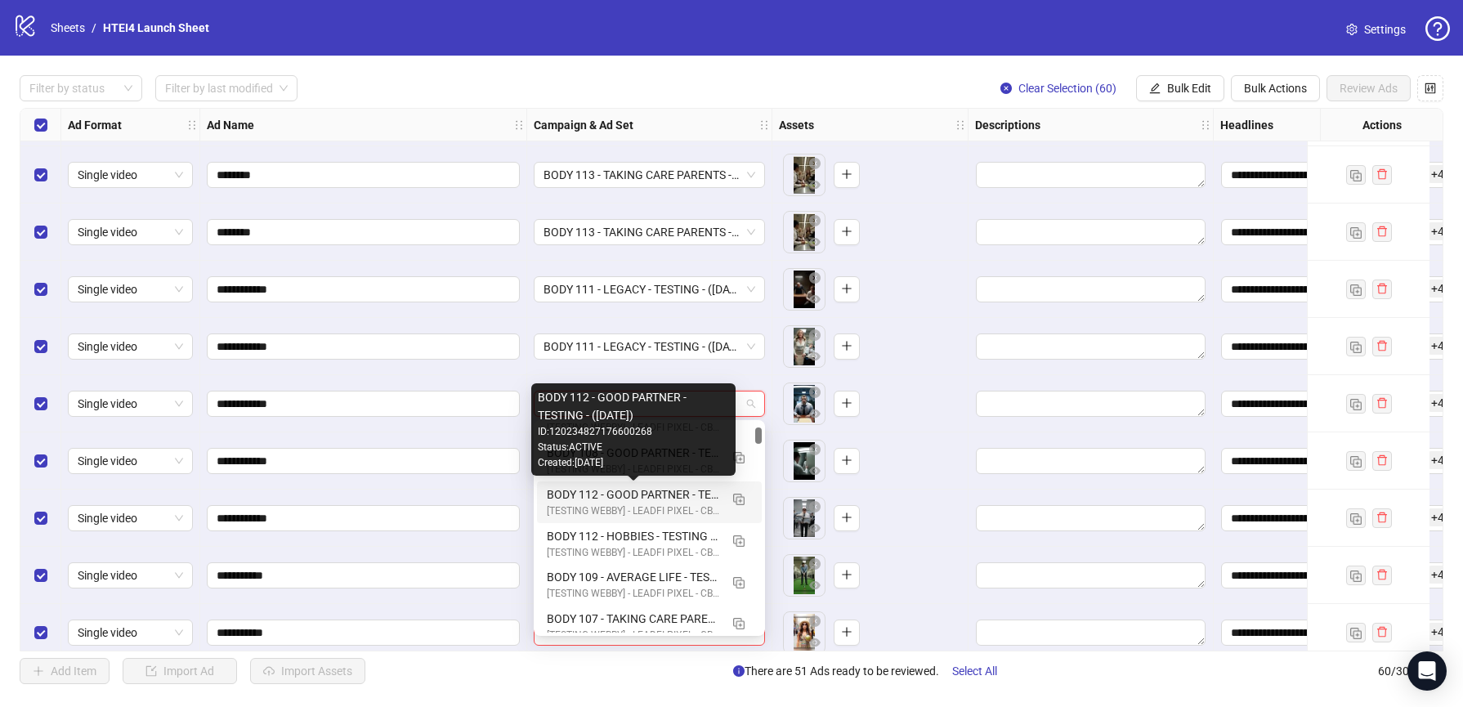
click at [636, 501] on div "BODY 112 - GOOD PARTNER - TESTING - (09.10.2025)" at bounding box center [633, 494] width 172 height 18
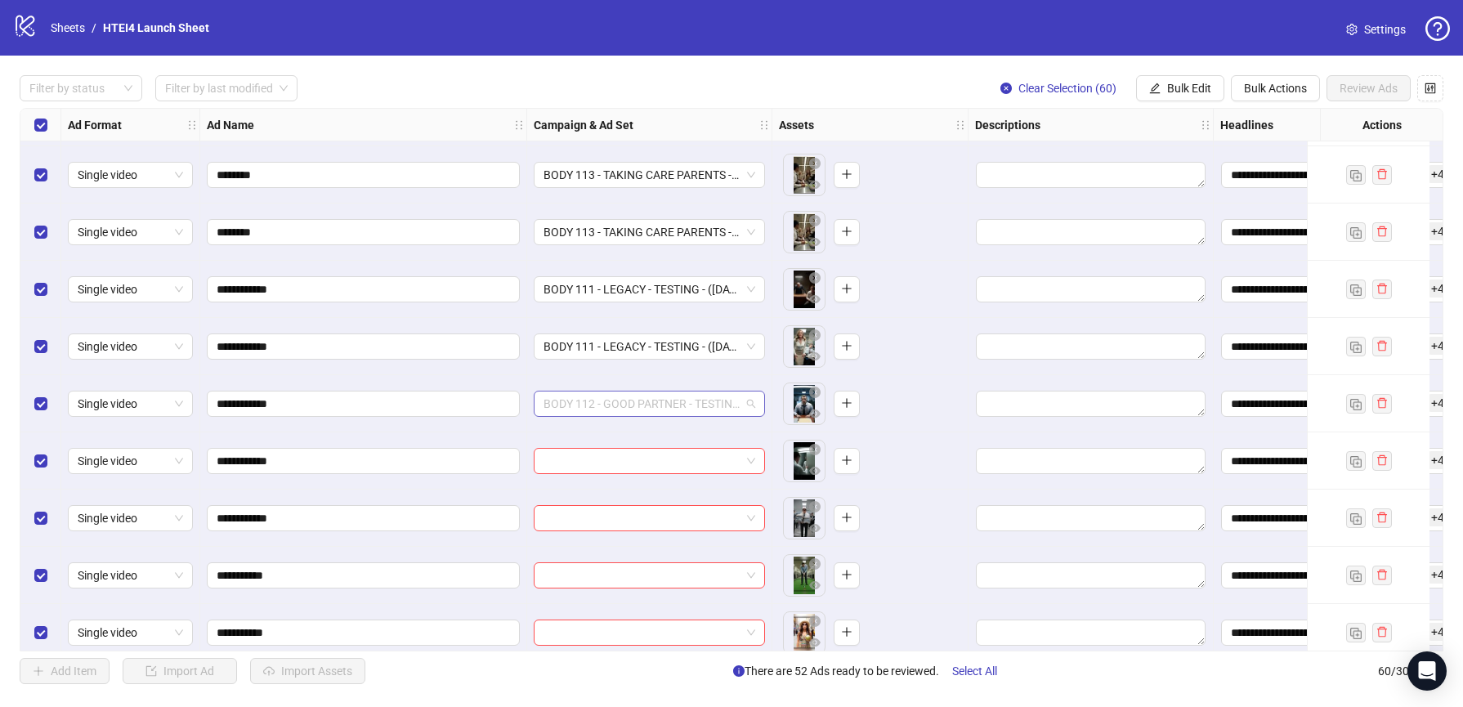
click at [609, 398] on span "BODY 112 - GOOD PARTNER - TESTING - (09.10.2025)" at bounding box center [649, 403] width 212 height 25
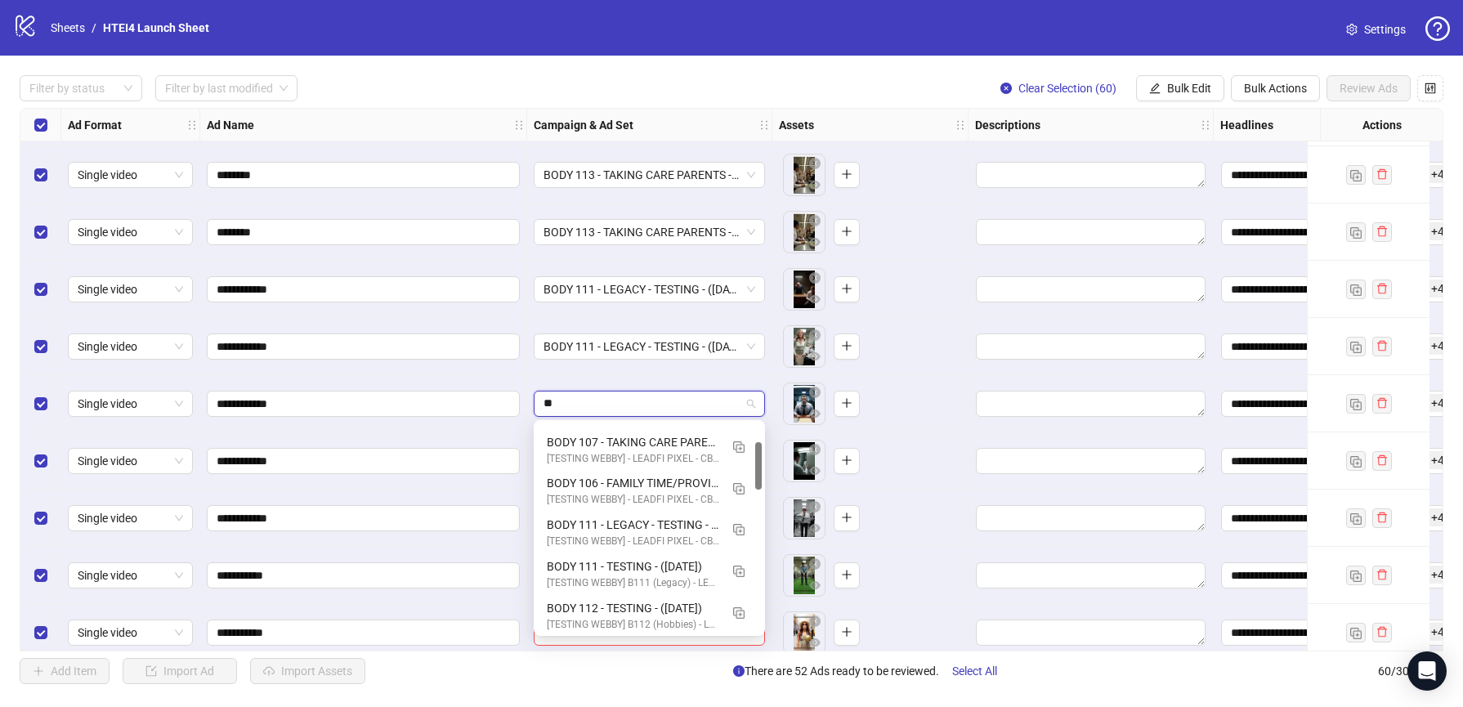
scroll to position [0, 0]
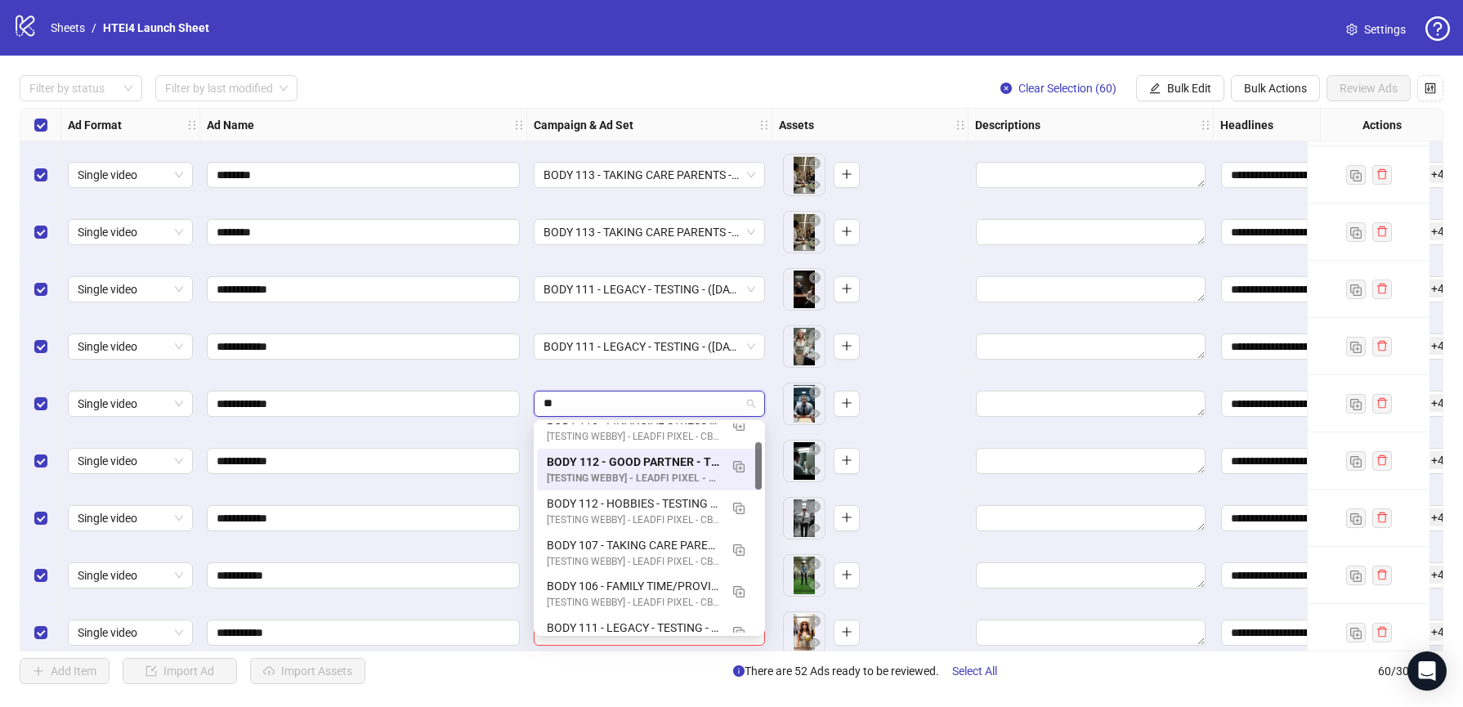
type input "***"
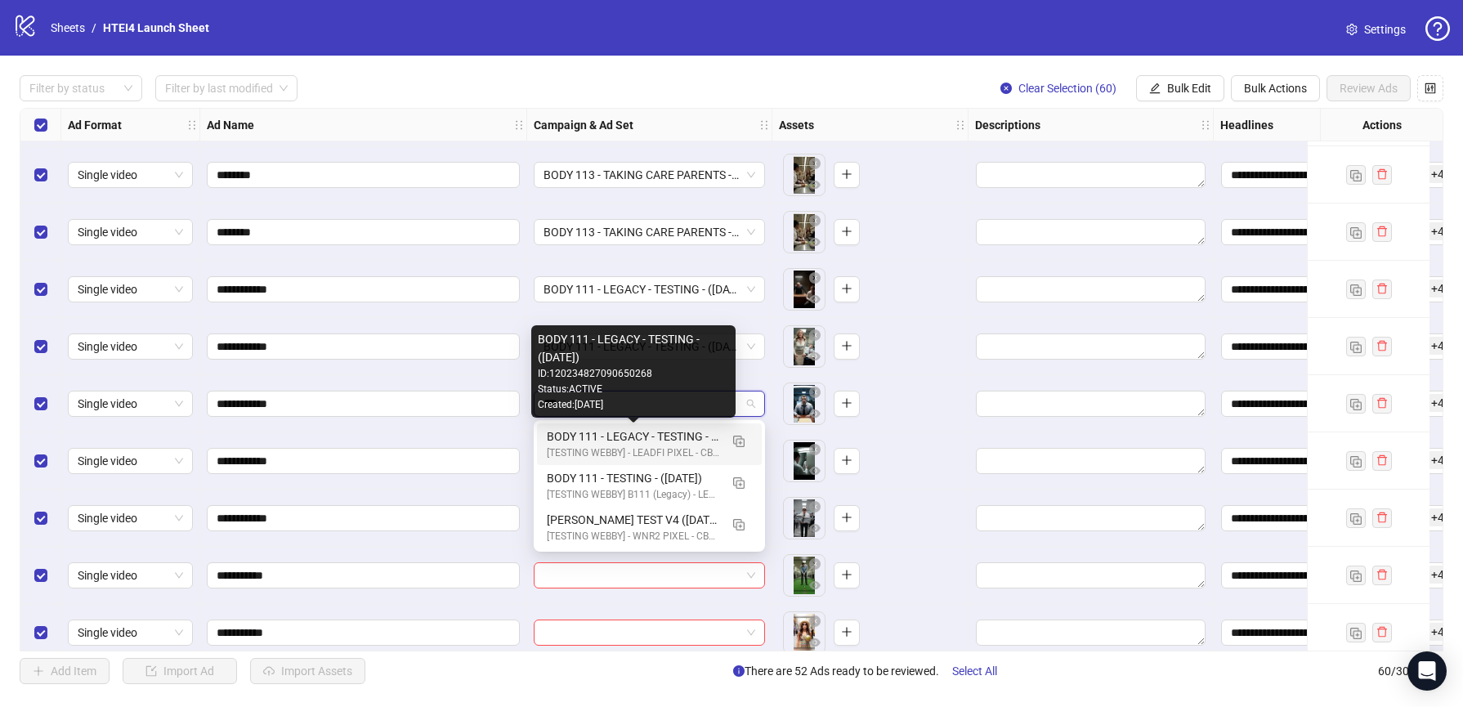
click at [679, 440] on div "BODY 111 - LEGACY - TESTING - (09.10.2025)" at bounding box center [633, 436] width 172 height 18
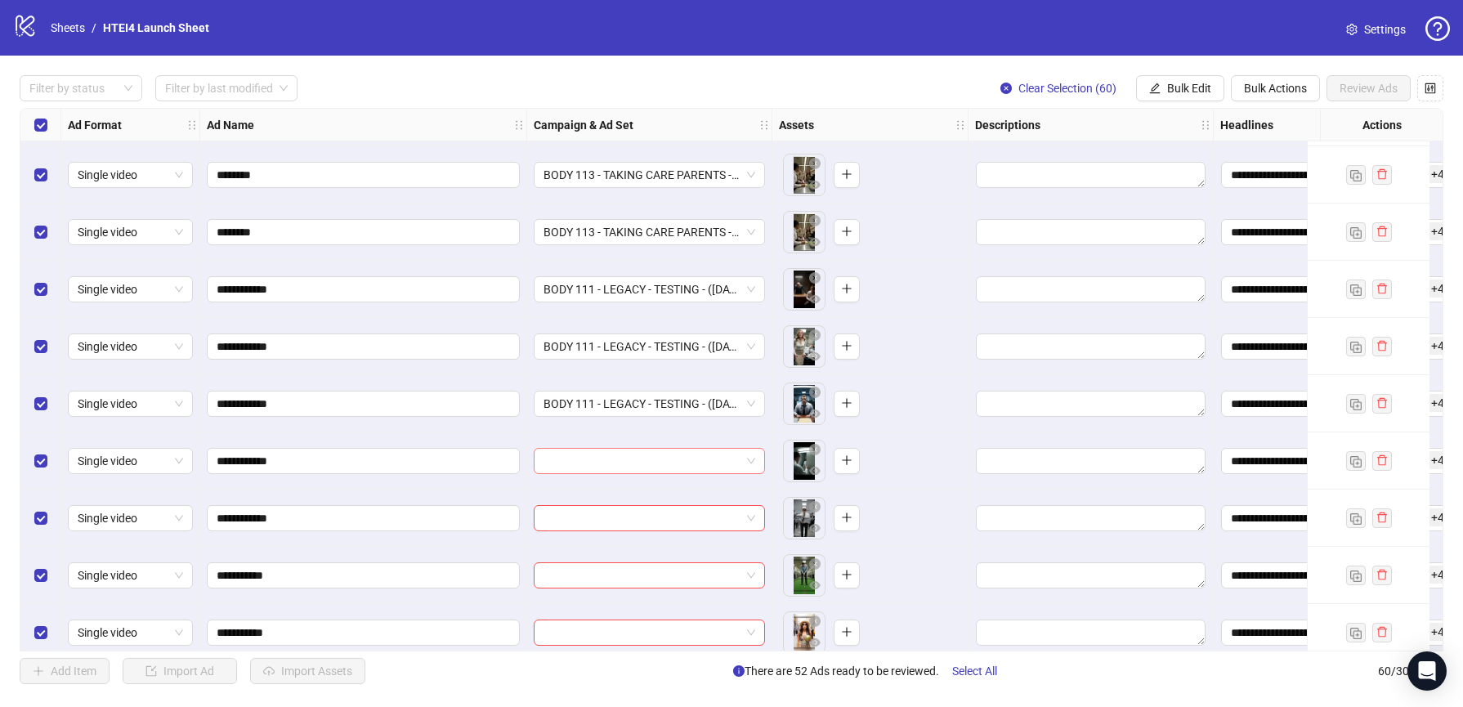
click at [630, 462] on input "search" at bounding box center [641, 461] width 197 height 25
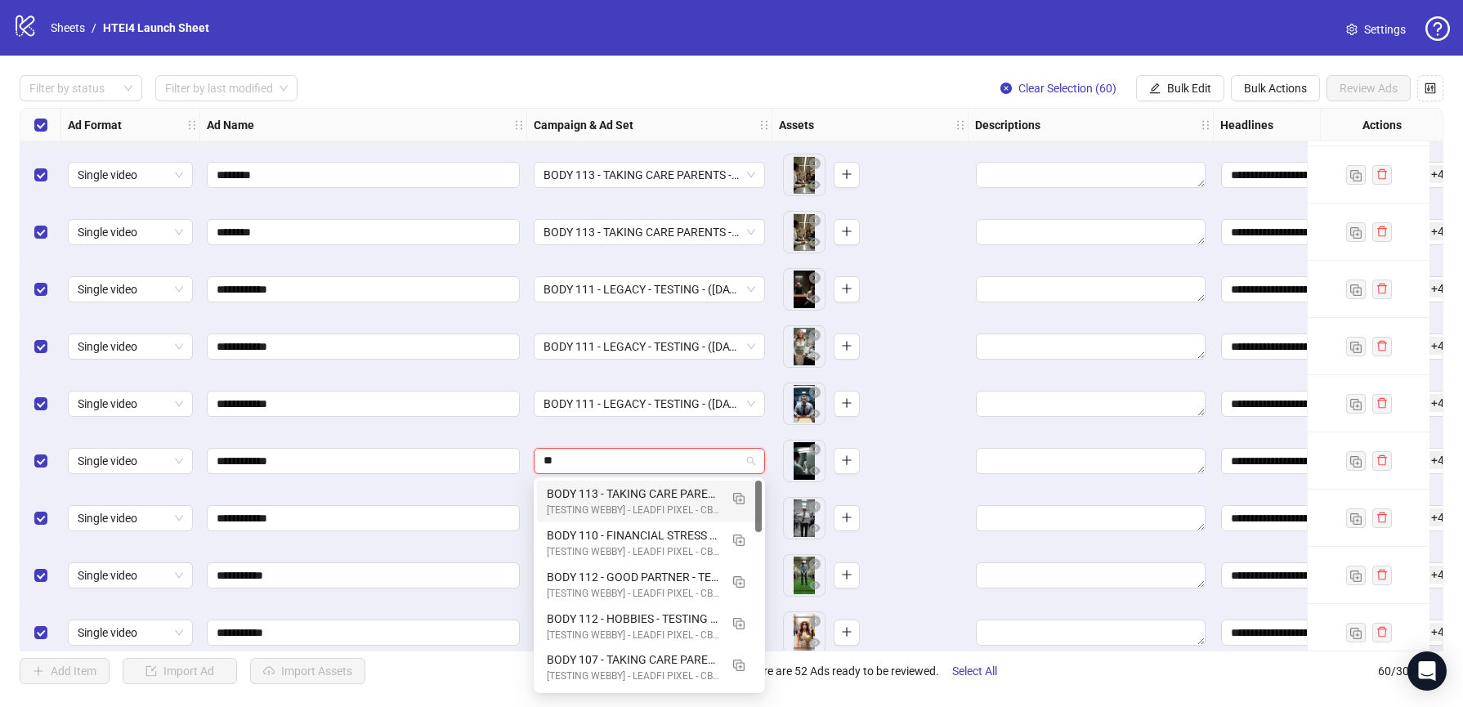
type input "***"
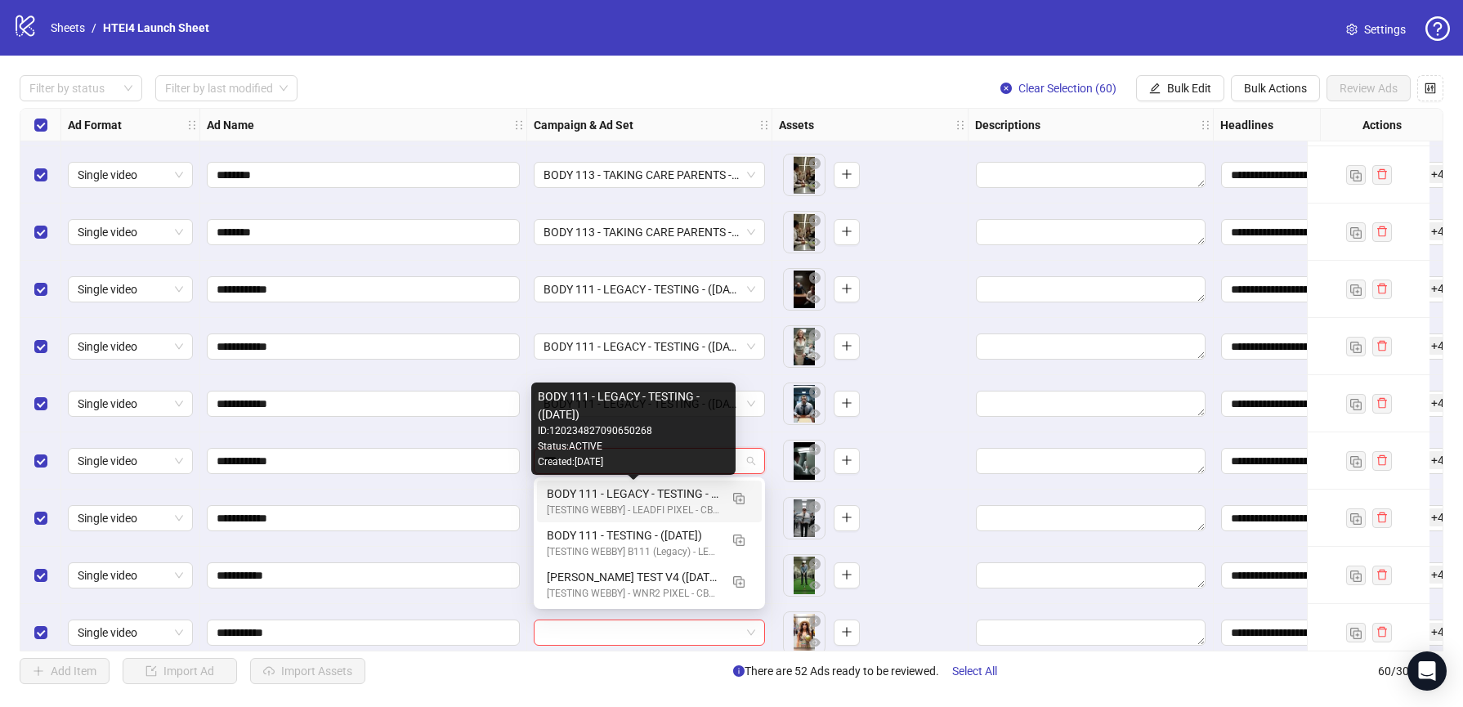
click at [610, 497] on div "BODY 111 - LEGACY - TESTING - (09.10.2025)" at bounding box center [633, 494] width 172 height 18
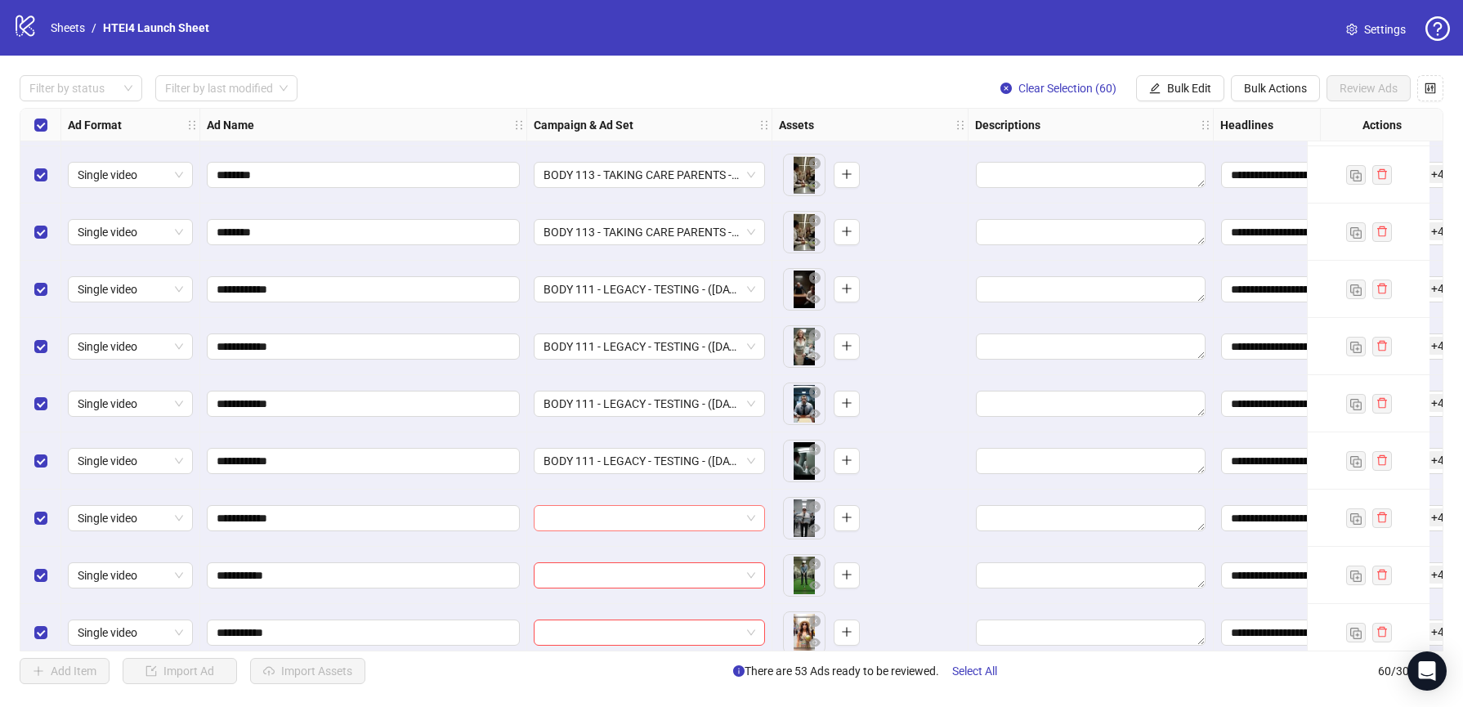
click at [595, 528] on input "search" at bounding box center [641, 518] width 197 height 25
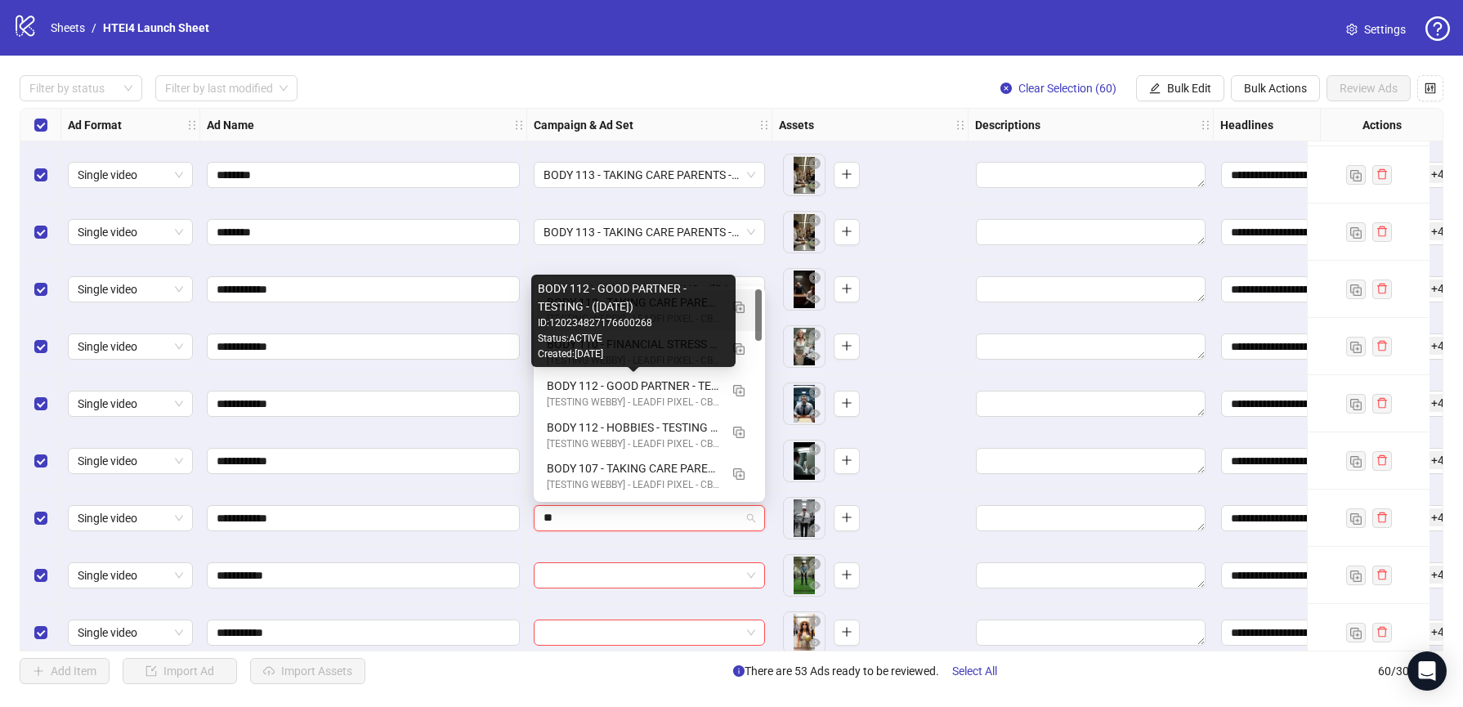
type input "***"
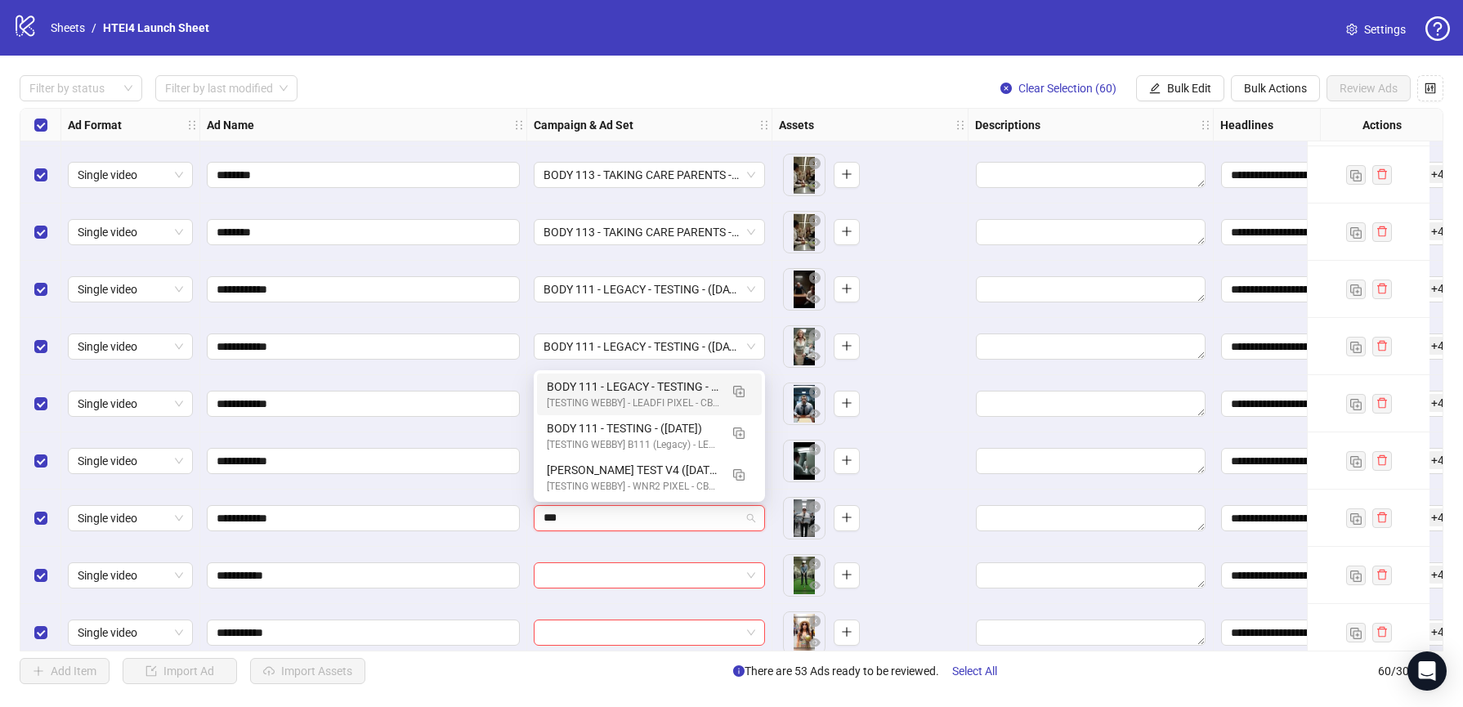
click at [679, 409] on div "[TESTING WEBBY] - LEADFI PIXEL - CBO - BUMP PURCHASE | - (09/010/2025)" at bounding box center [633, 404] width 172 height 16
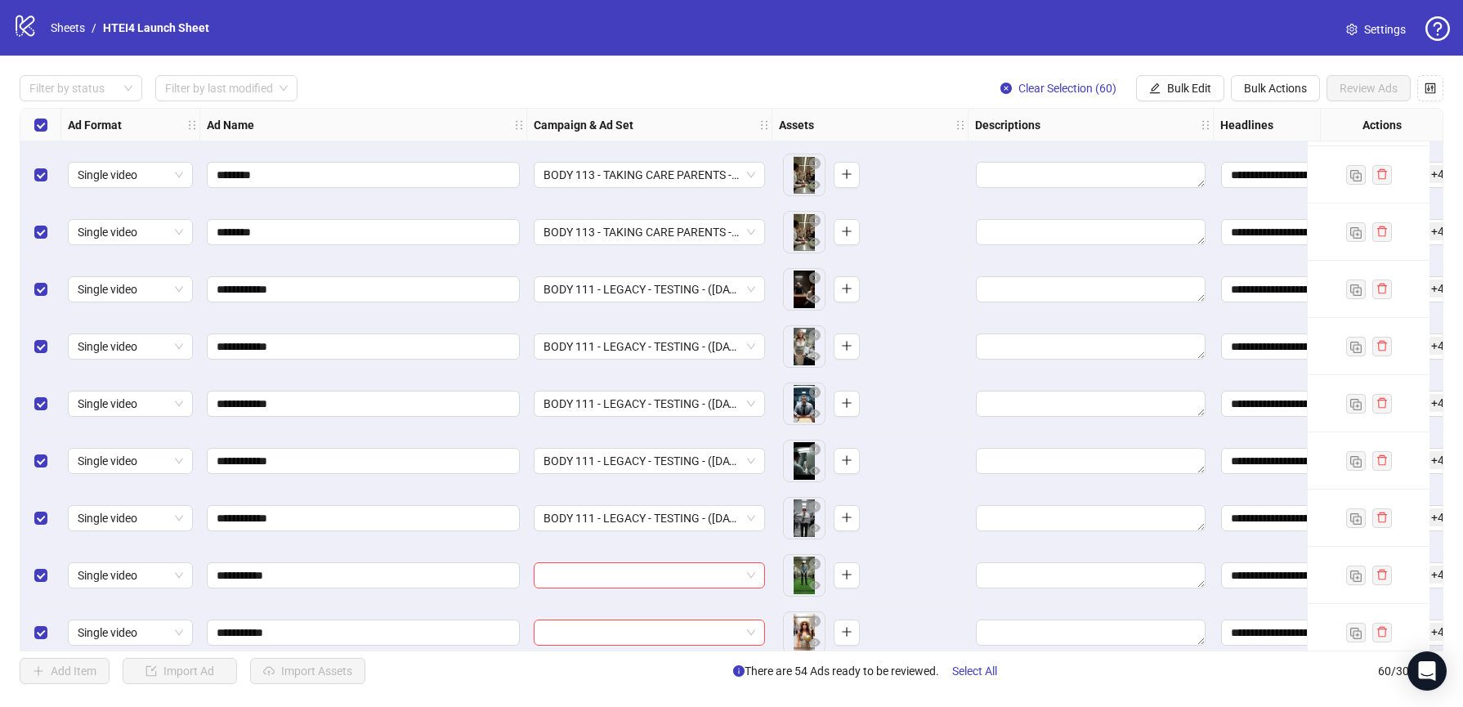
scroll to position [2813, 0]
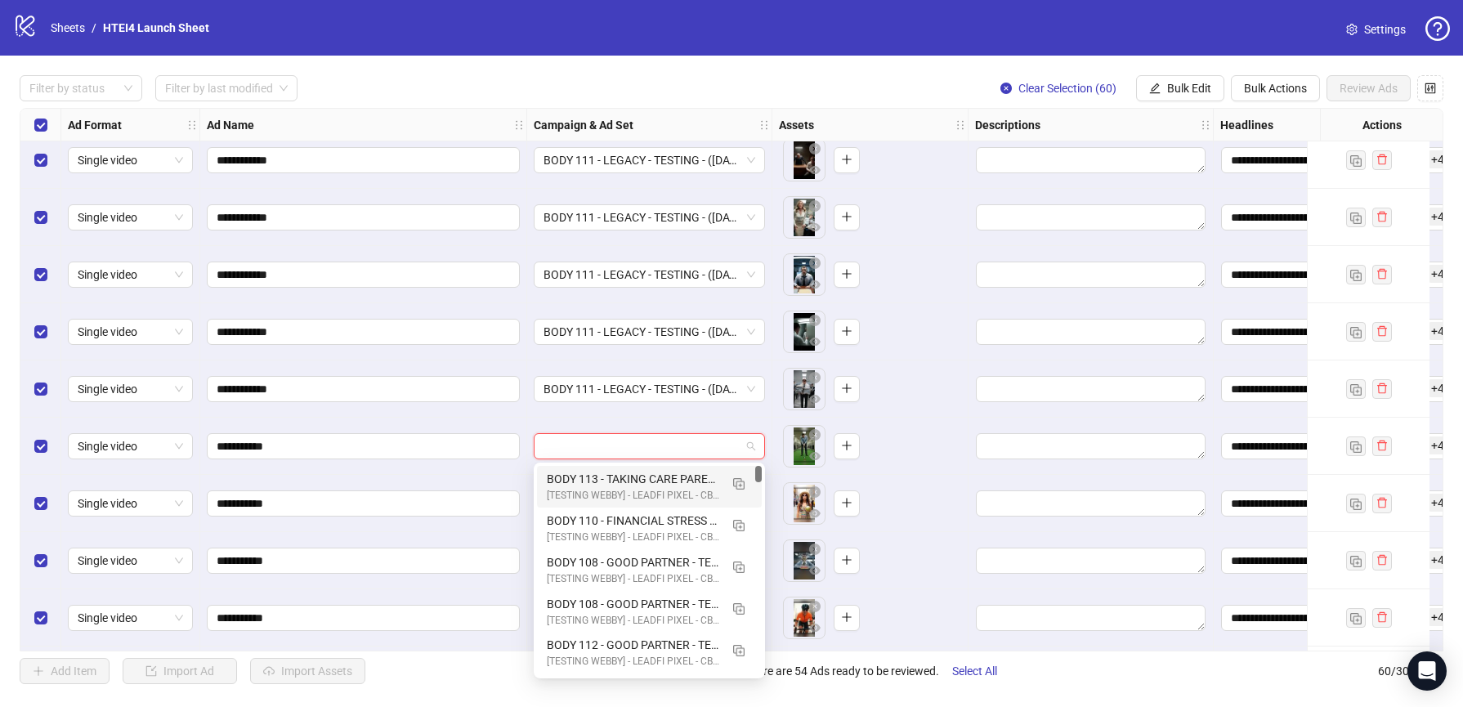
click at [604, 450] on input "search" at bounding box center [641, 446] width 197 height 25
type input "***"
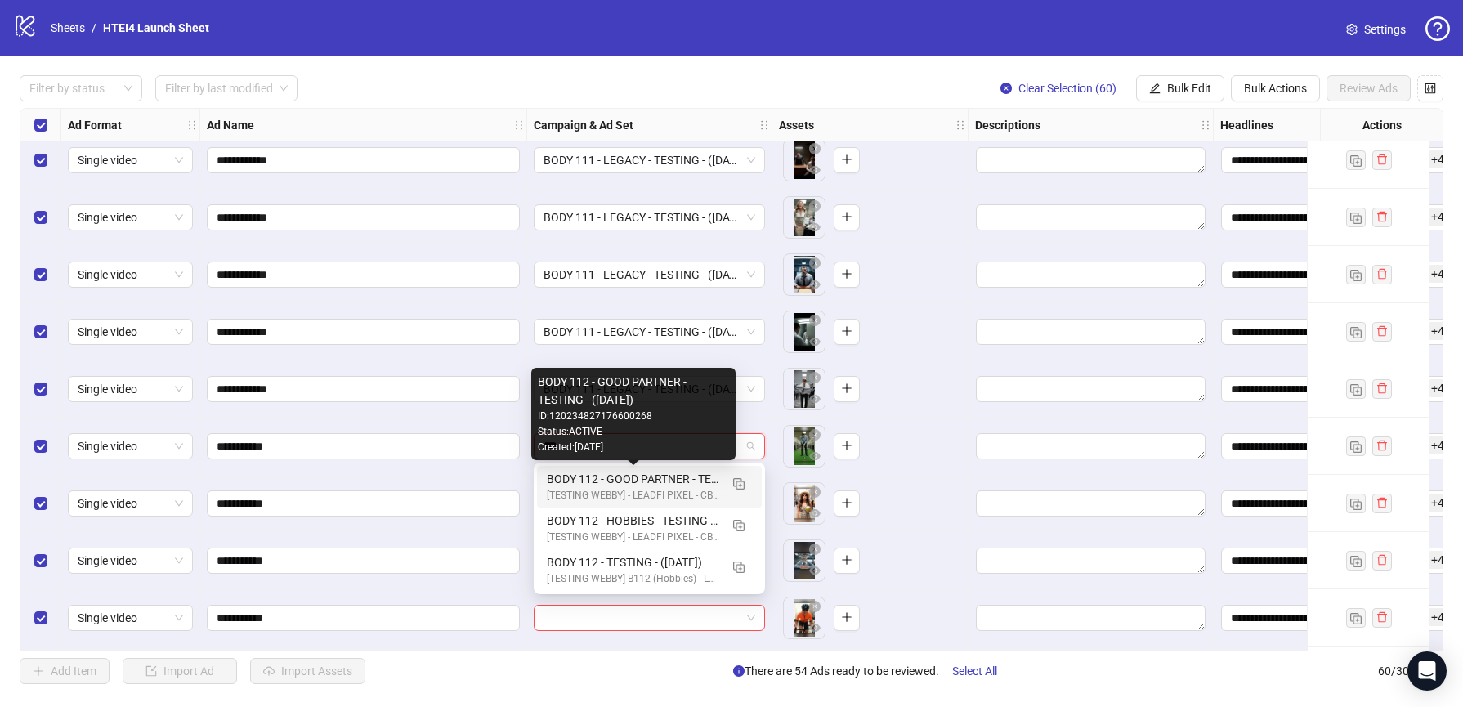
click at [622, 476] on div "BODY 112 - GOOD PARTNER - TESTING - (09.10.2025)" at bounding box center [633, 479] width 172 height 18
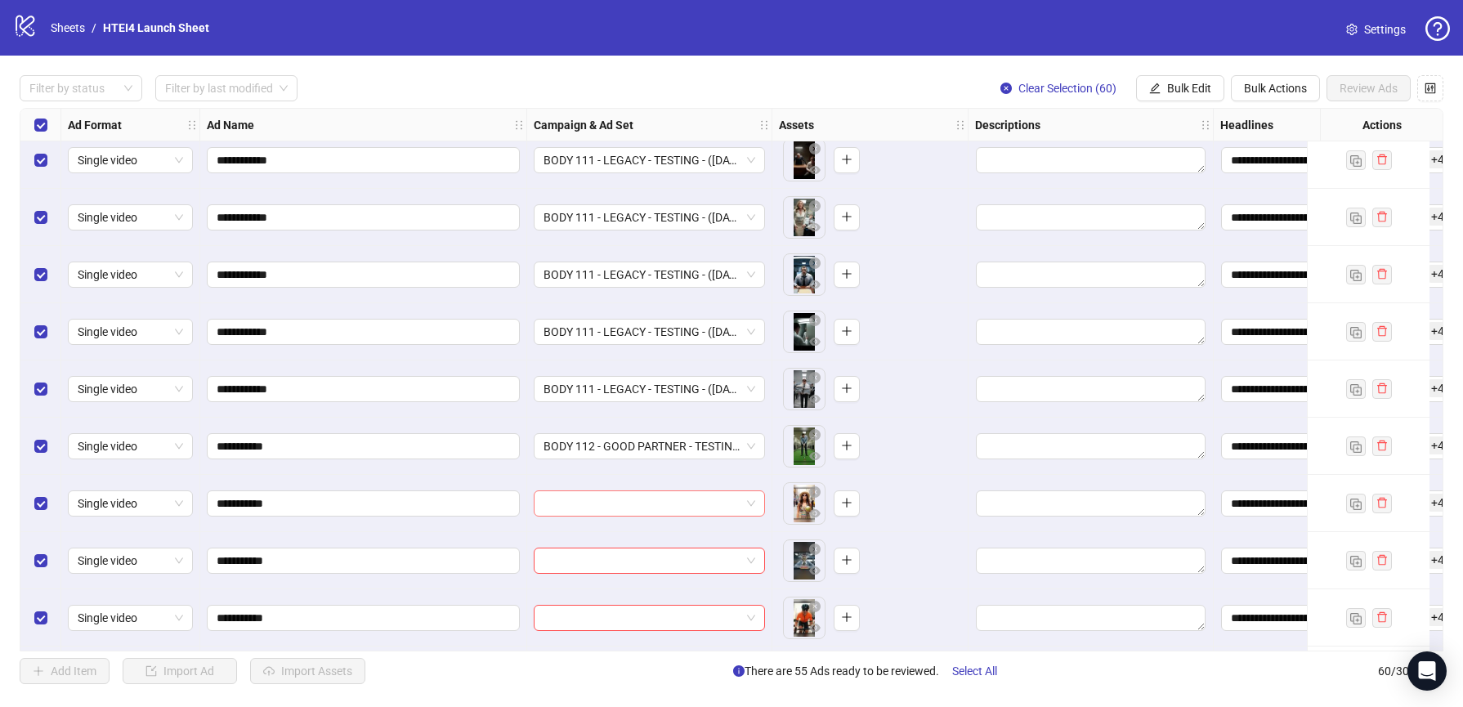
click at [605, 509] on input "search" at bounding box center [641, 503] width 197 height 25
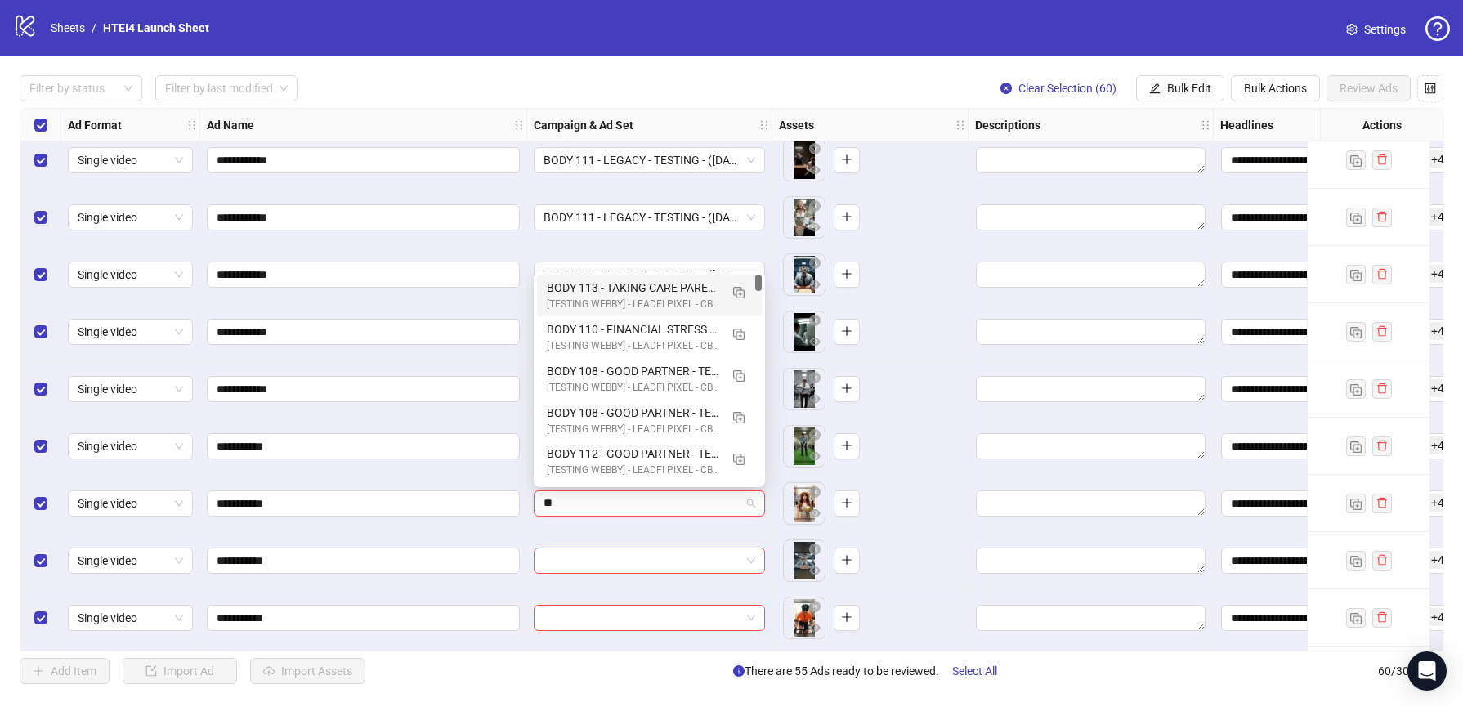
type input "***"
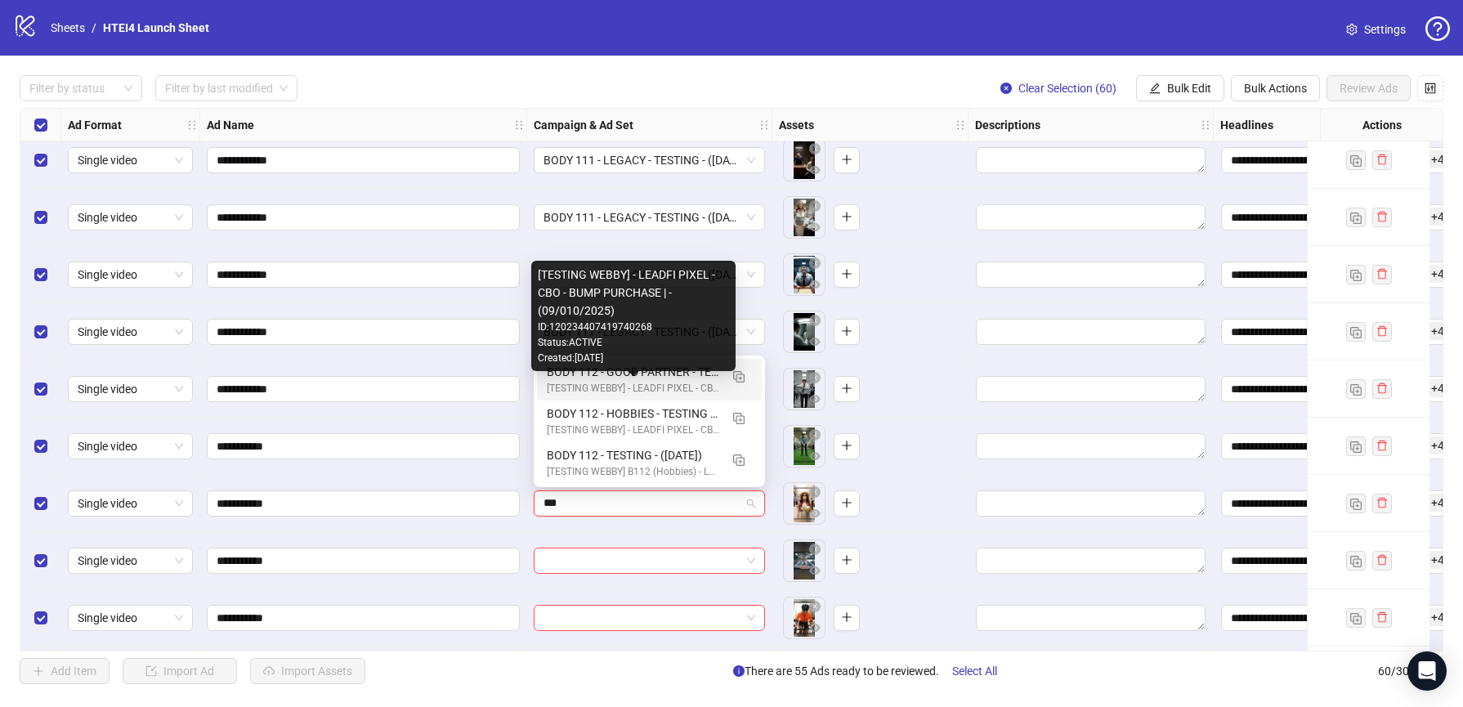
click at [629, 385] on div "[TESTING WEBBY] - LEADFI PIXEL - CBO - BUMP PURCHASE | - (09/010/2025)" at bounding box center [633, 389] width 172 height 16
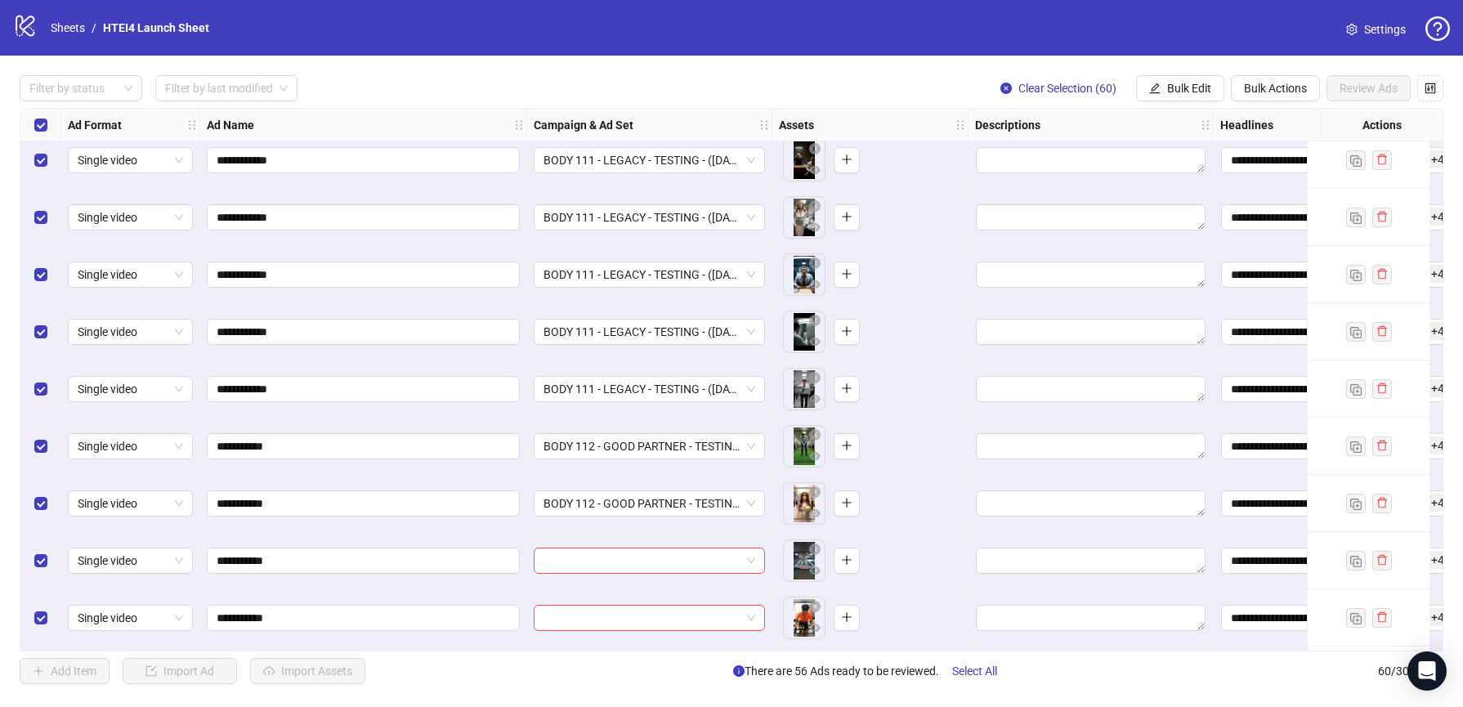
scroll to position [2929, 0]
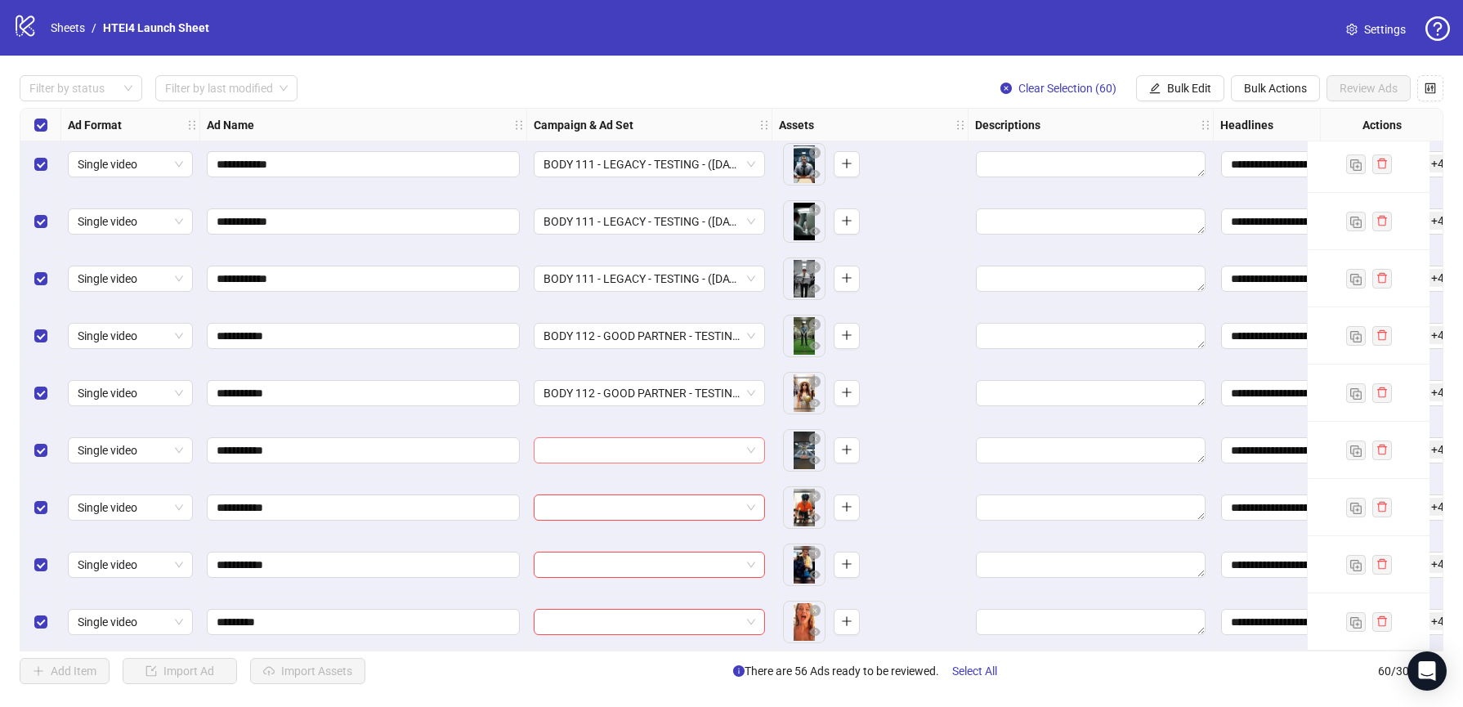
click at [621, 438] on input "search" at bounding box center [641, 450] width 197 height 25
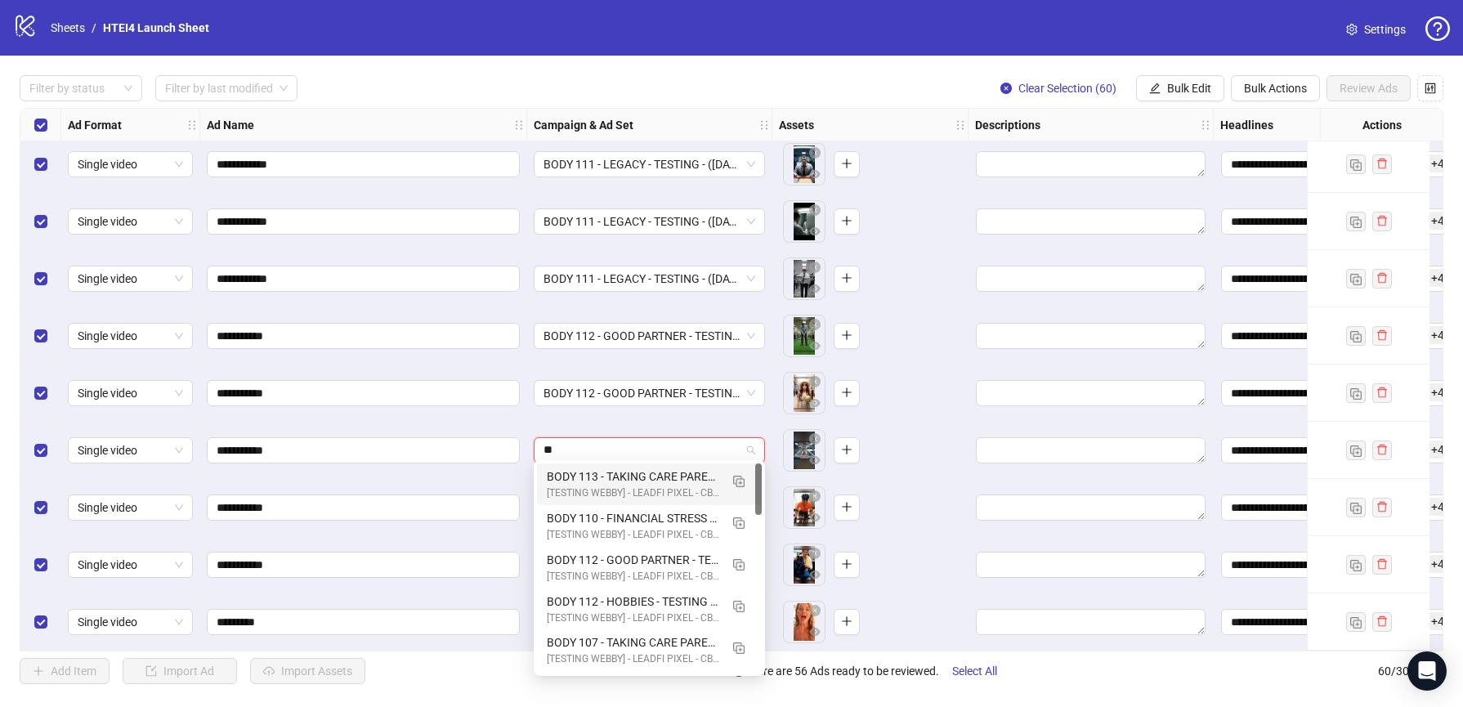
type input "***"
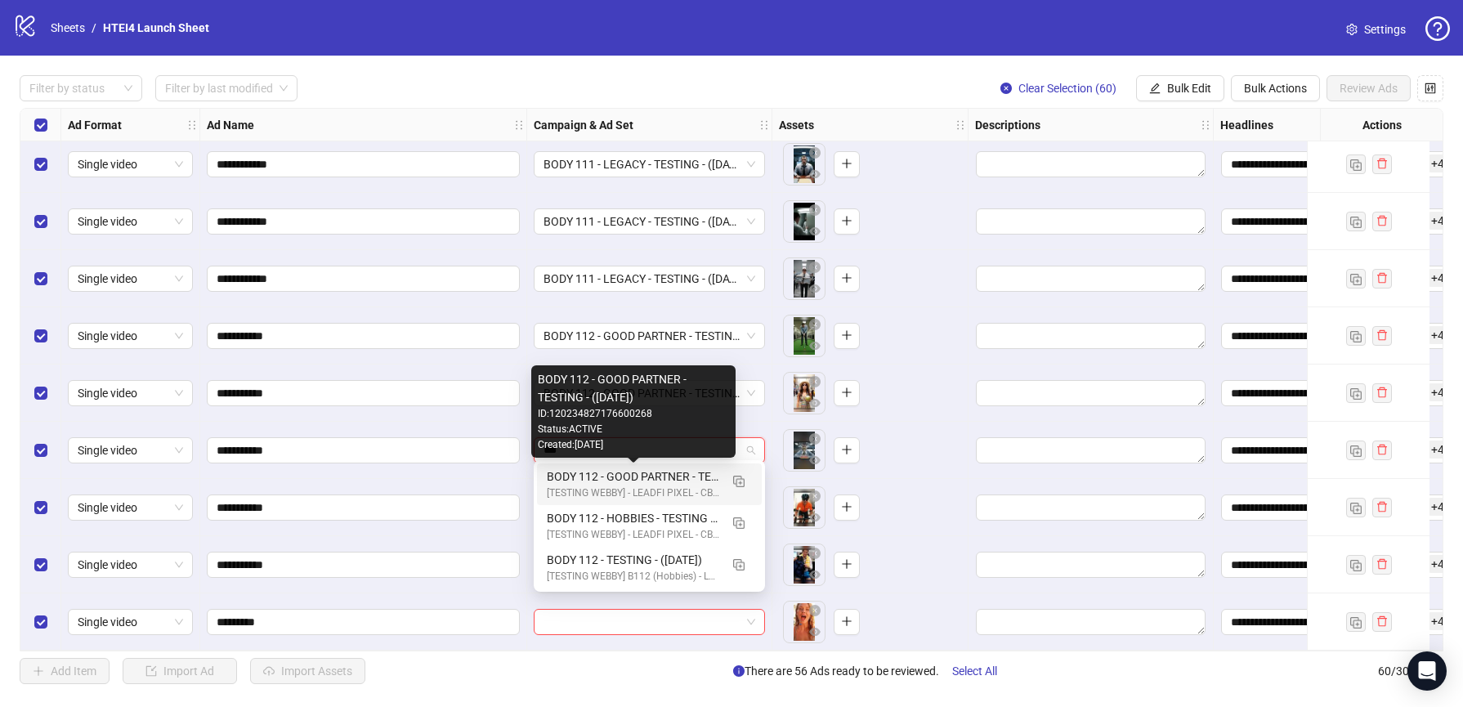
click at [622, 480] on div "BODY 112 - GOOD PARTNER - TESTING - (09.10.2025)" at bounding box center [633, 476] width 172 height 18
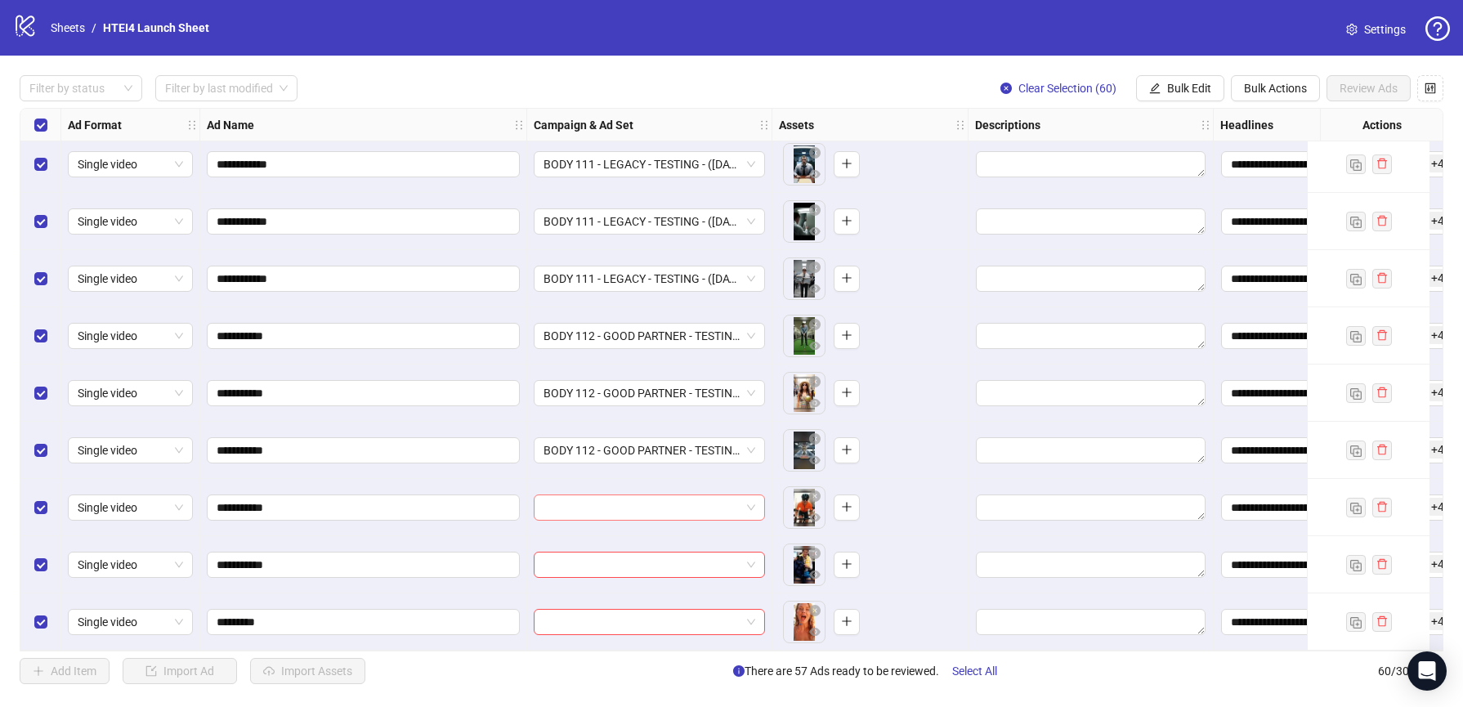
click at [616, 500] on input "search" at bounding box center [641, 507] width 197 height 25
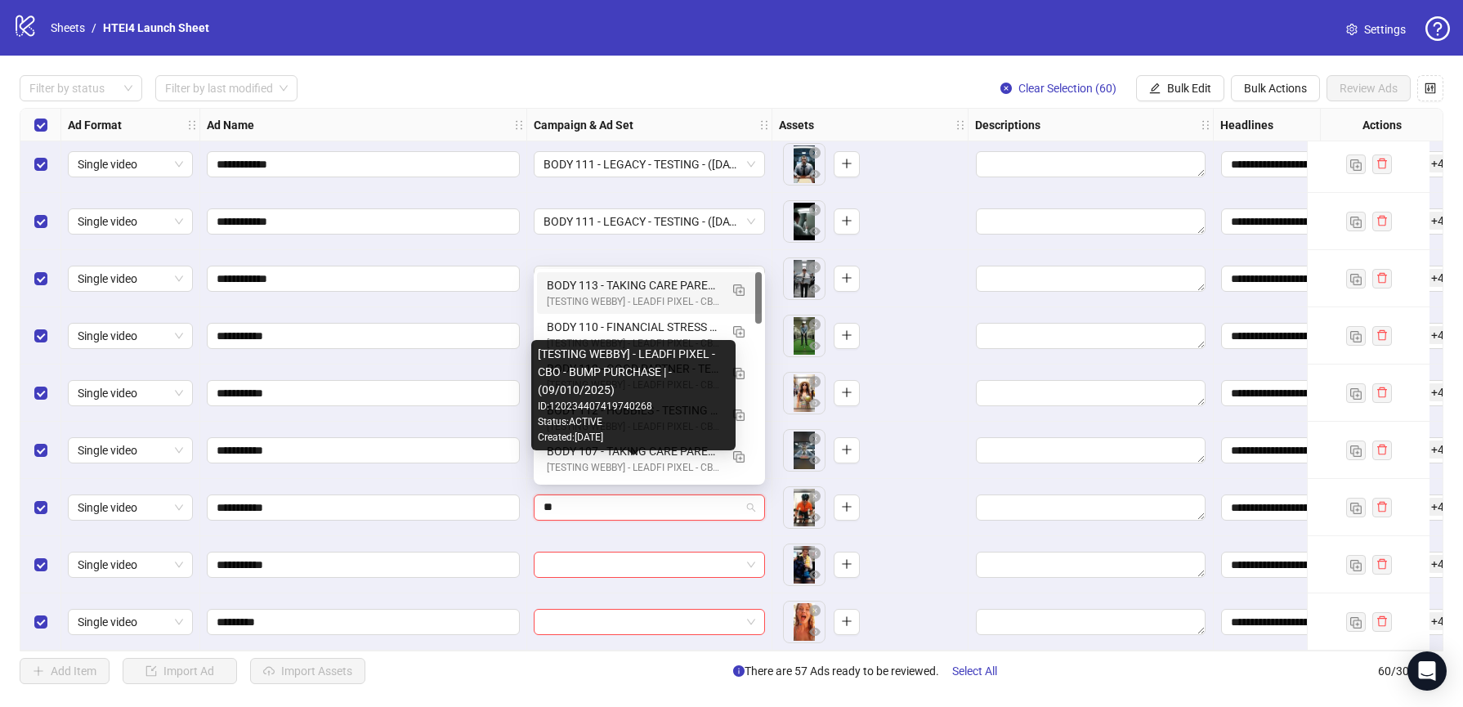
type input "***"
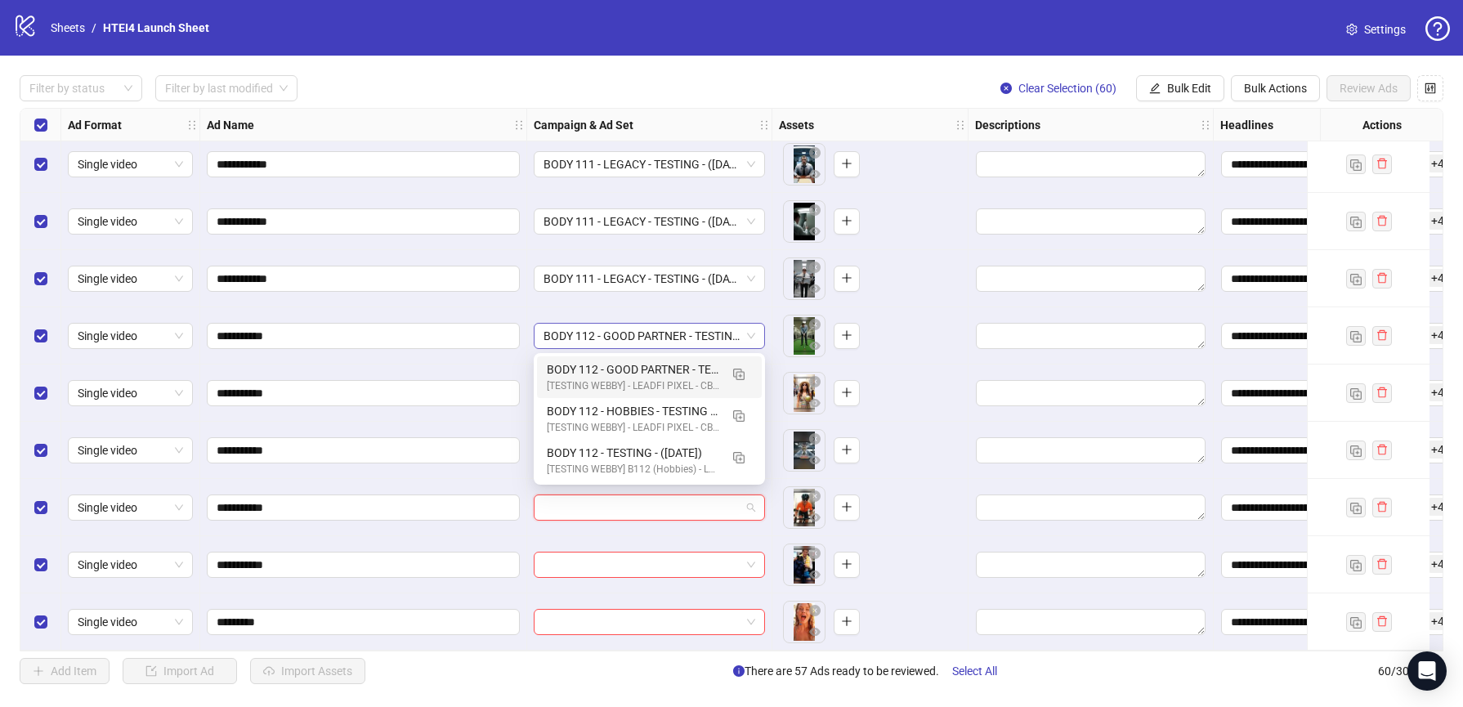
click at [642, 329] on span "BODY 112 - GOOD PARTNER - TESTING - (09.10.2025)" at bounding box center [649, 336] width 212 height 25
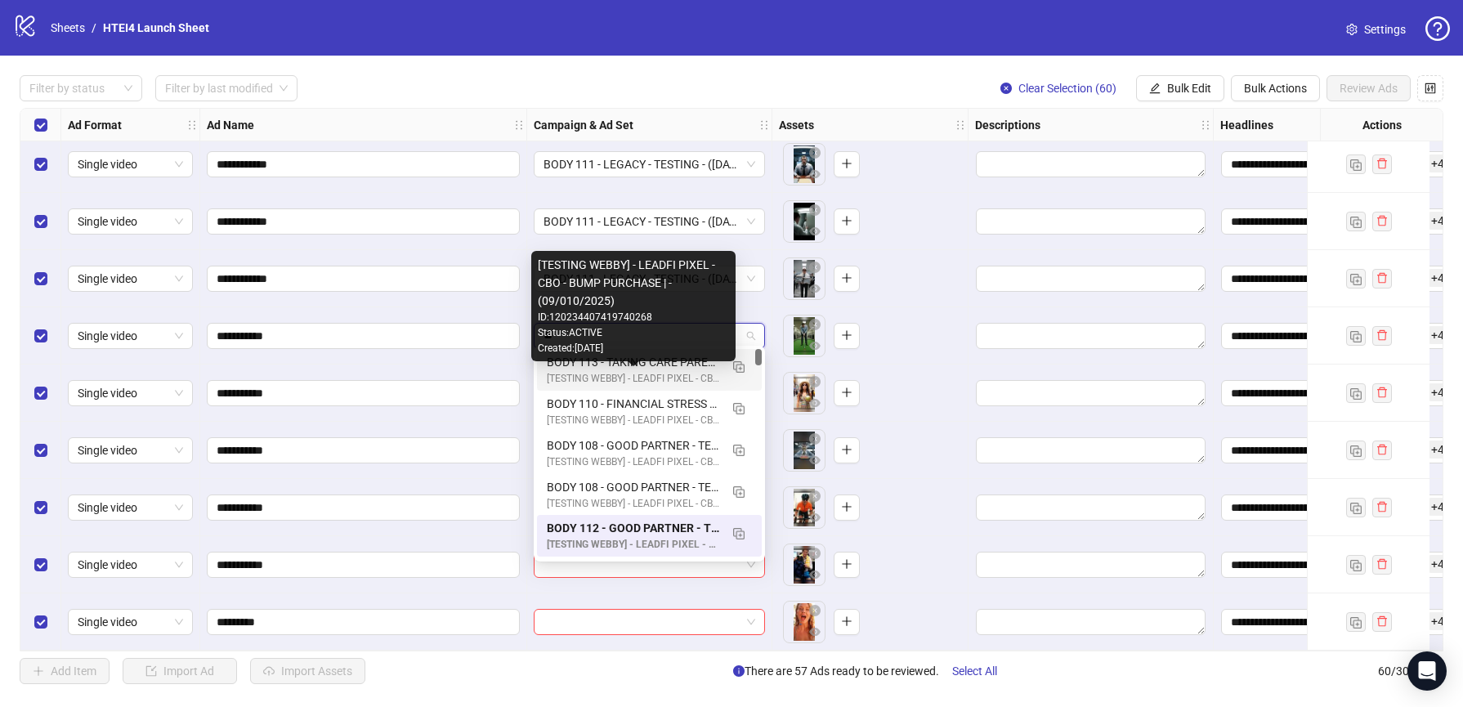
type input "***"
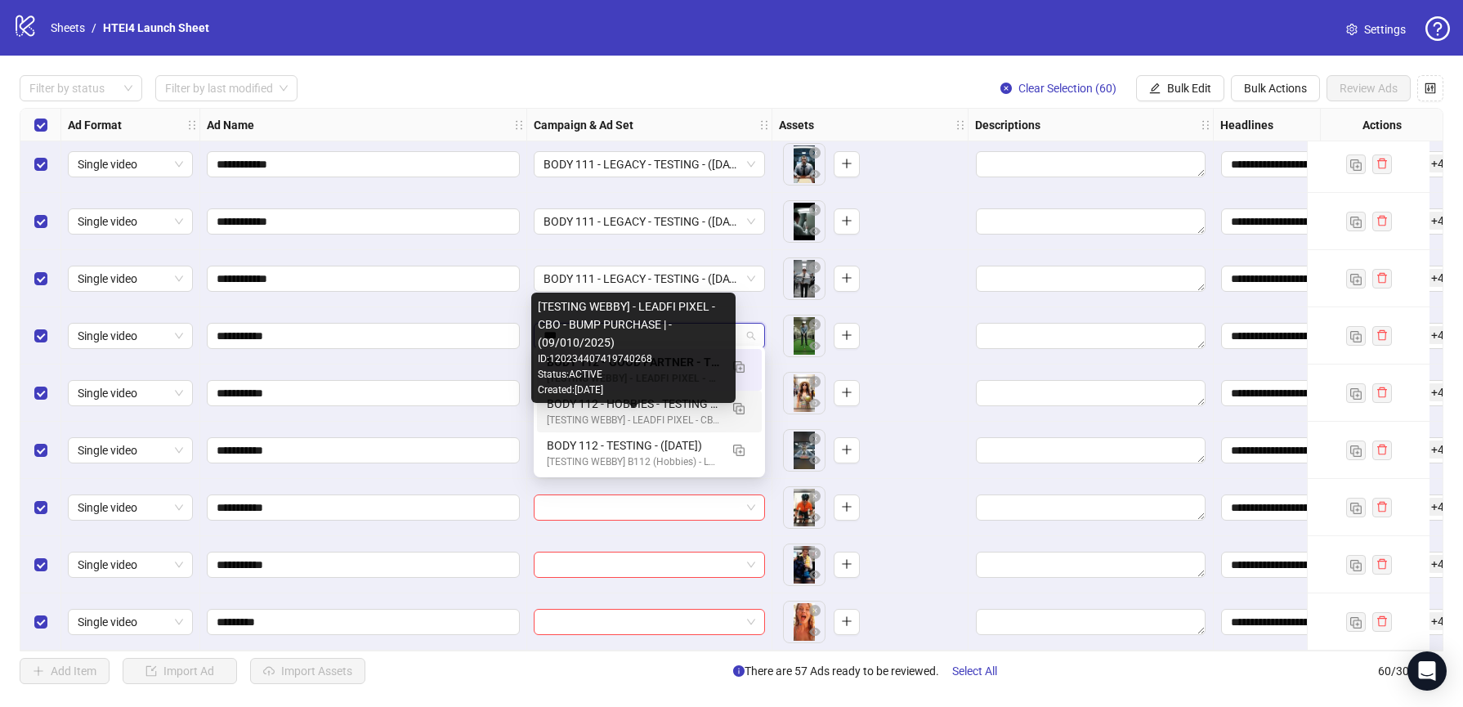
click at [638, 410] on div "BODY 112 - HOBBIES - TESTING - (09.10.2025)" at bounding box center [633, 404] width 172 height 18
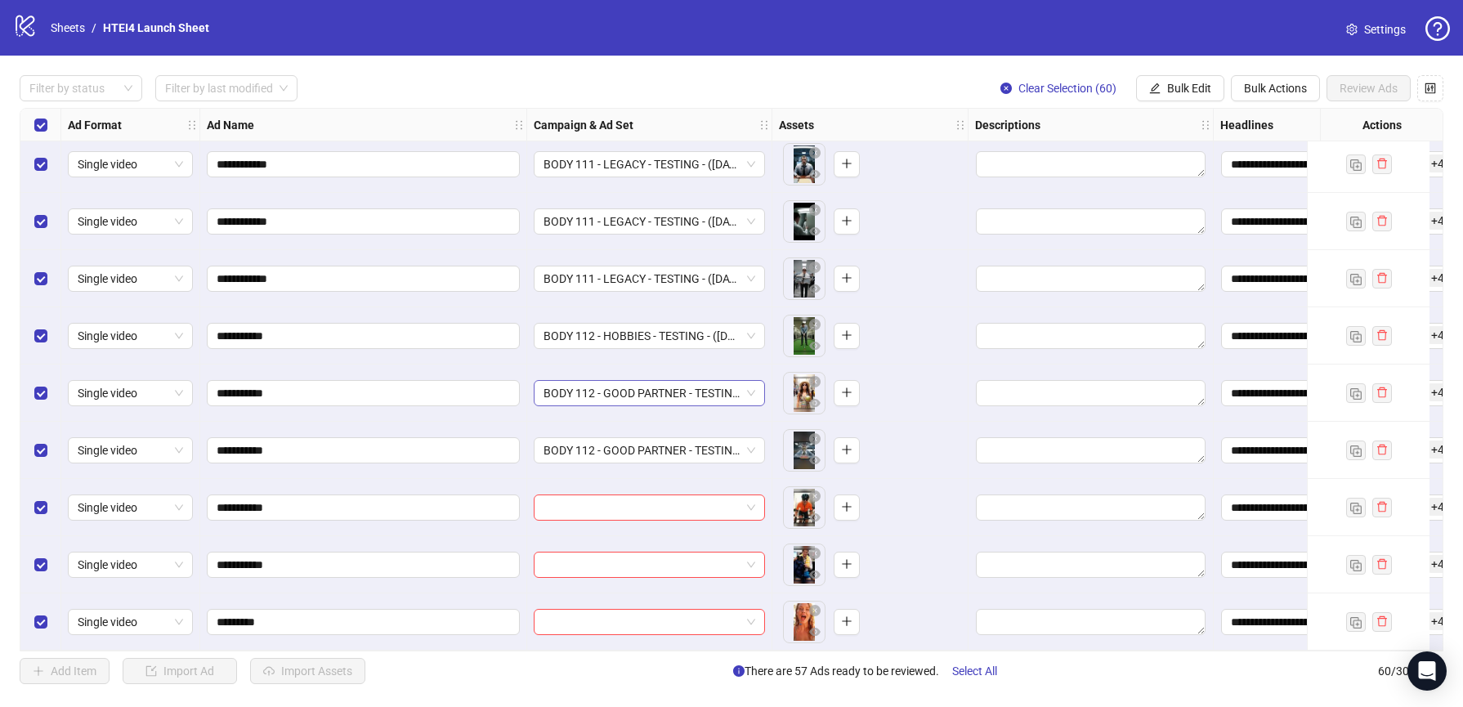
click at [603, 393] on span "BODY 112 - GOOD PARTNER - TESTING - (09.10.2025)" at bounding box center [649, 393] width 212 height 25
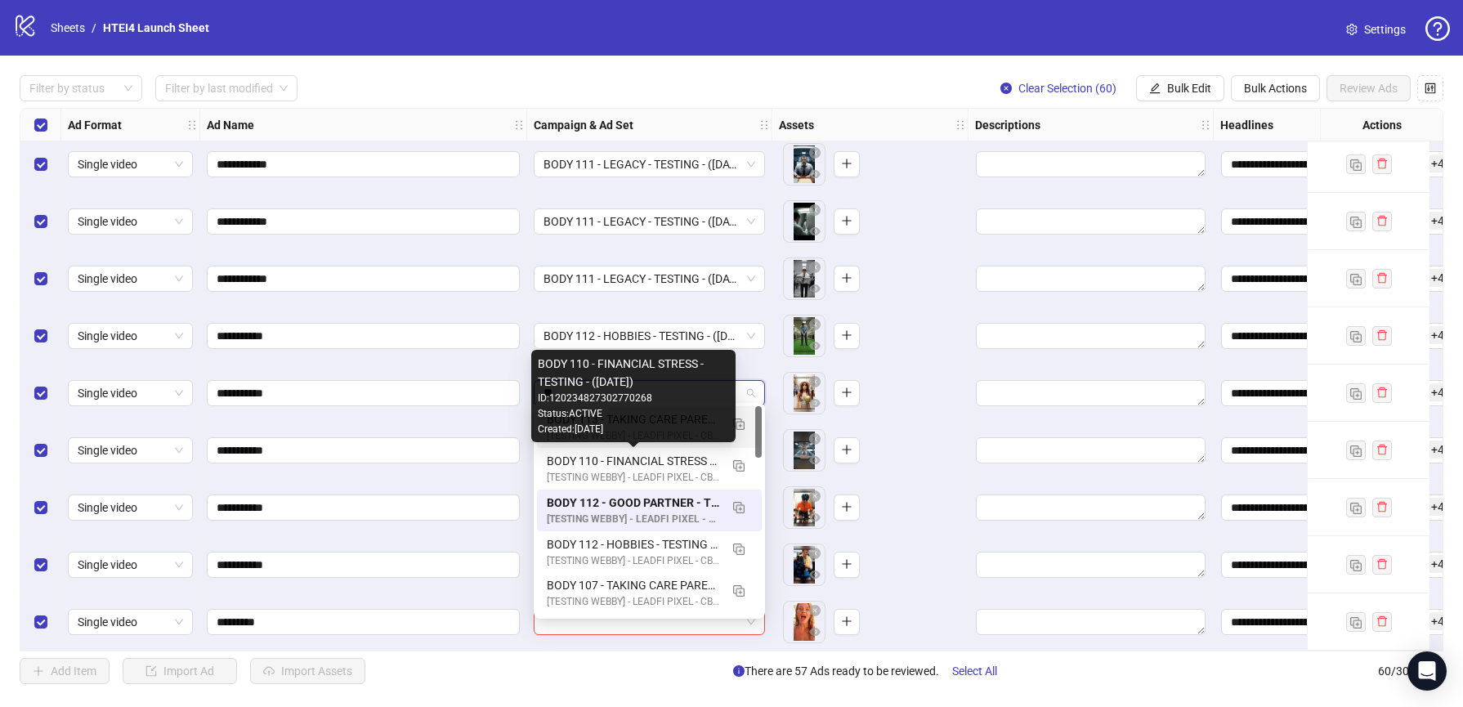
type input "***"
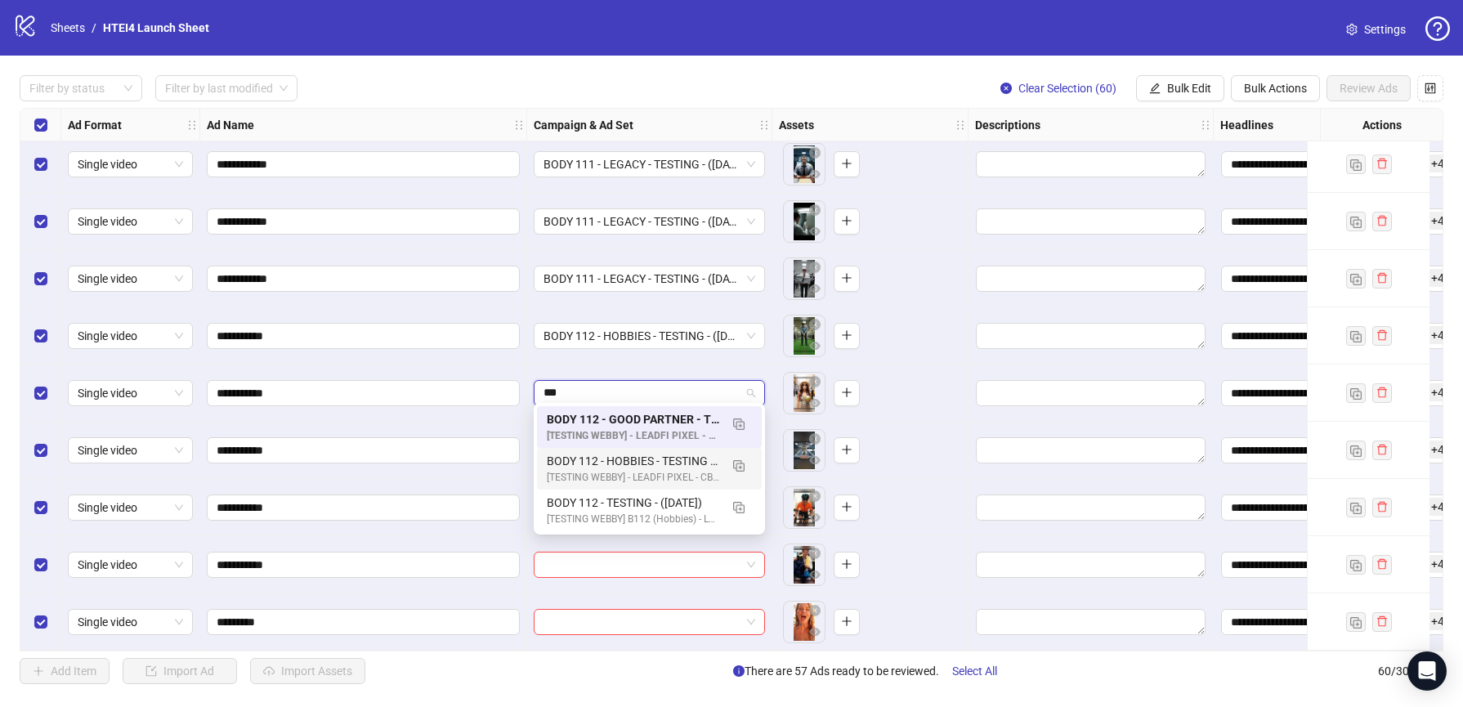
click at [619, 463] on div "BODY 112 - HOBBIES - TESTING - (09.10.2025)" at bounding box center [633, 461] width 172 height 18
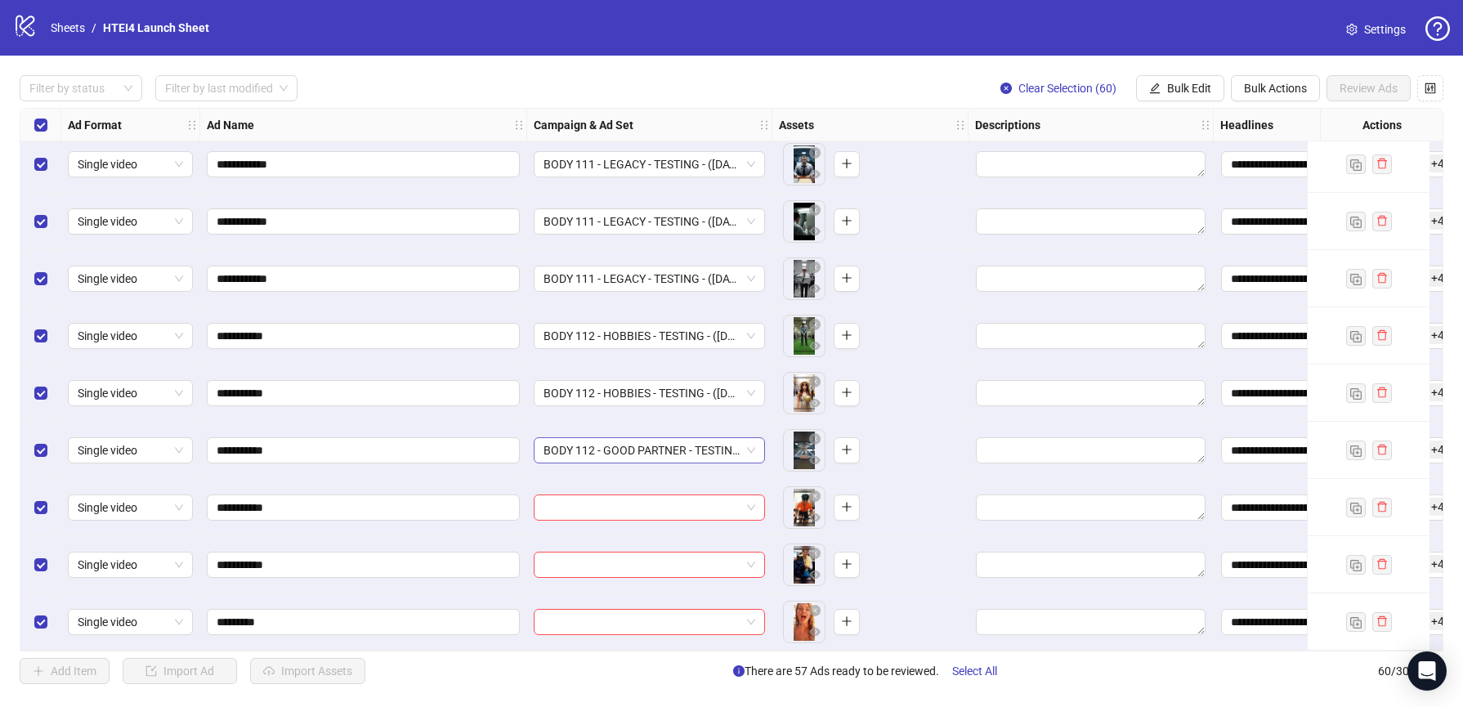
click at [616, 441] on span "BODY 112 - GOOD PARTNER - TESTING - (09.10.2025)" at bounding box center [649, 450] width 212 height 25
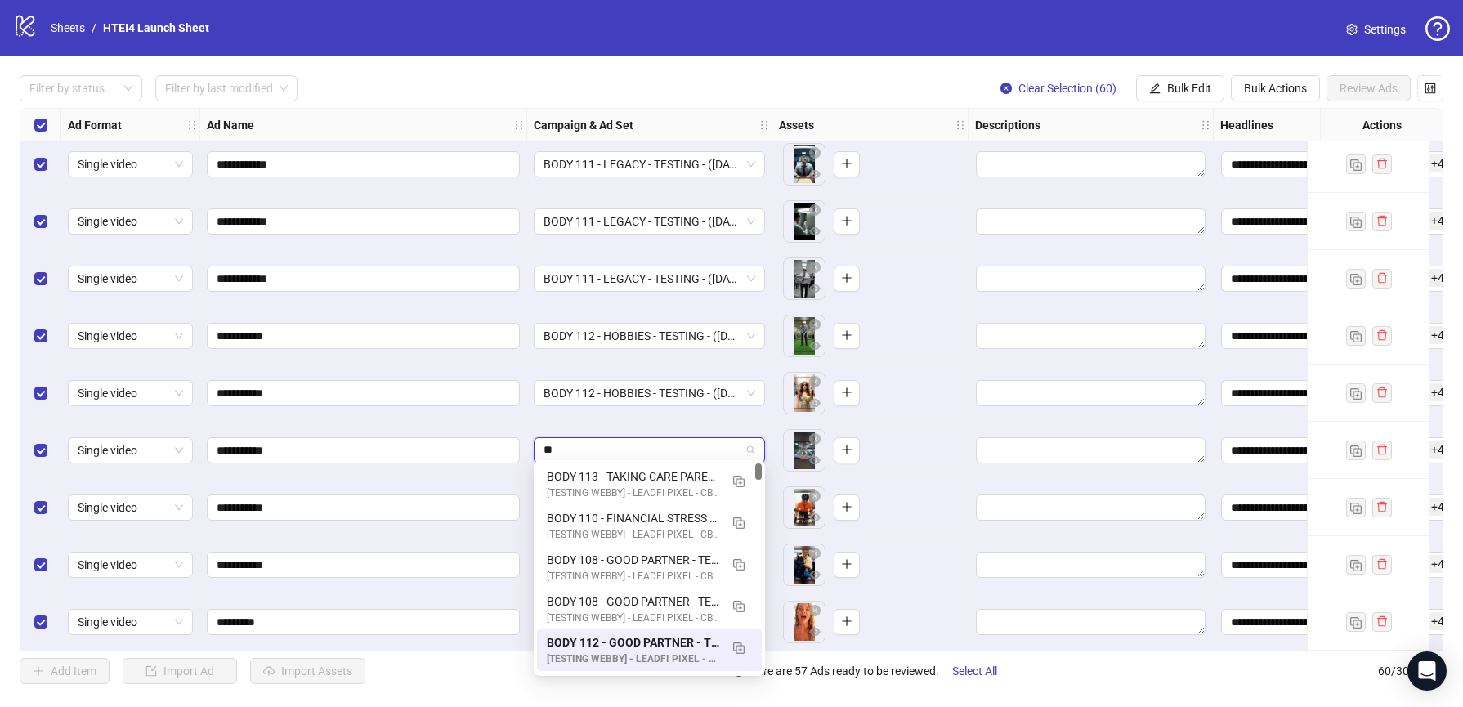
type input "***"
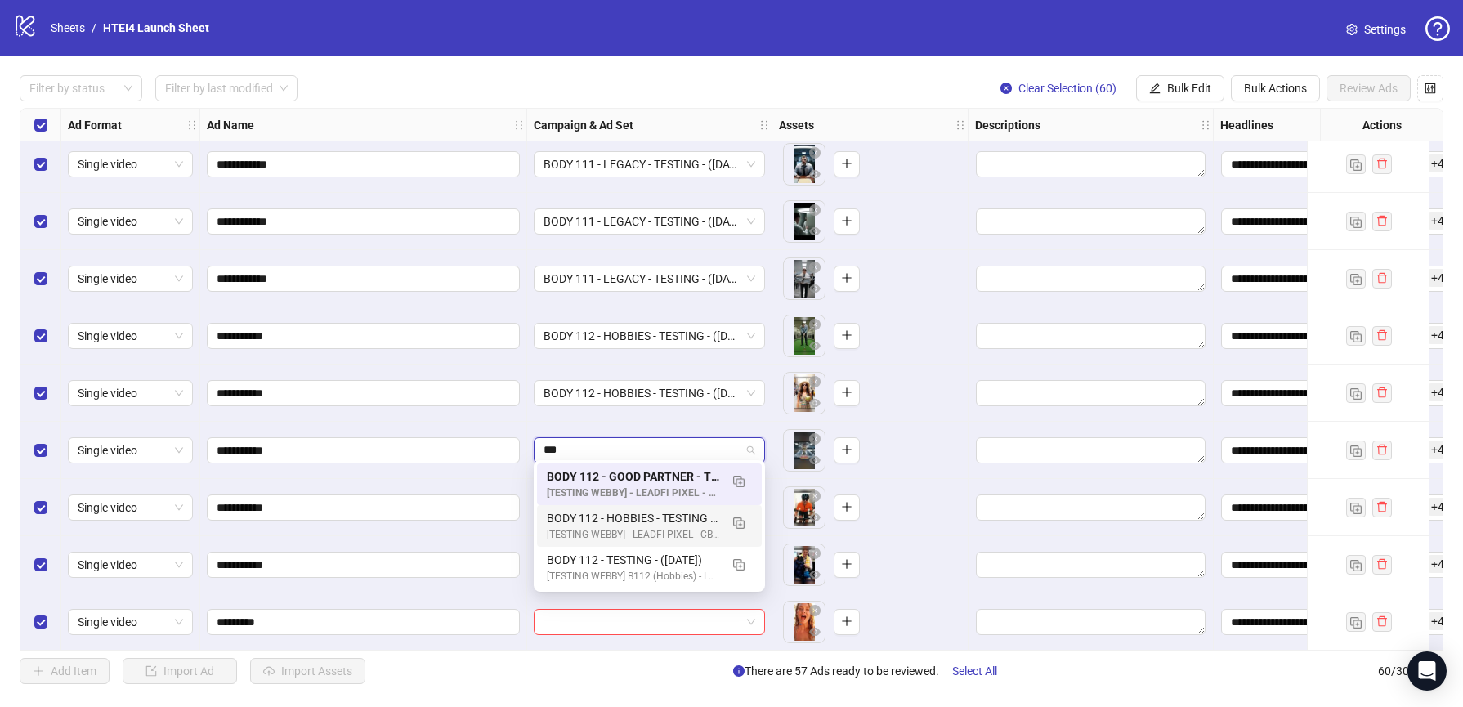
click at [618, 523] on div "BODY 112 - HOBBIES - TESTING - (09.10.2025)" at bounding box center [633, 518] width 172 height 18
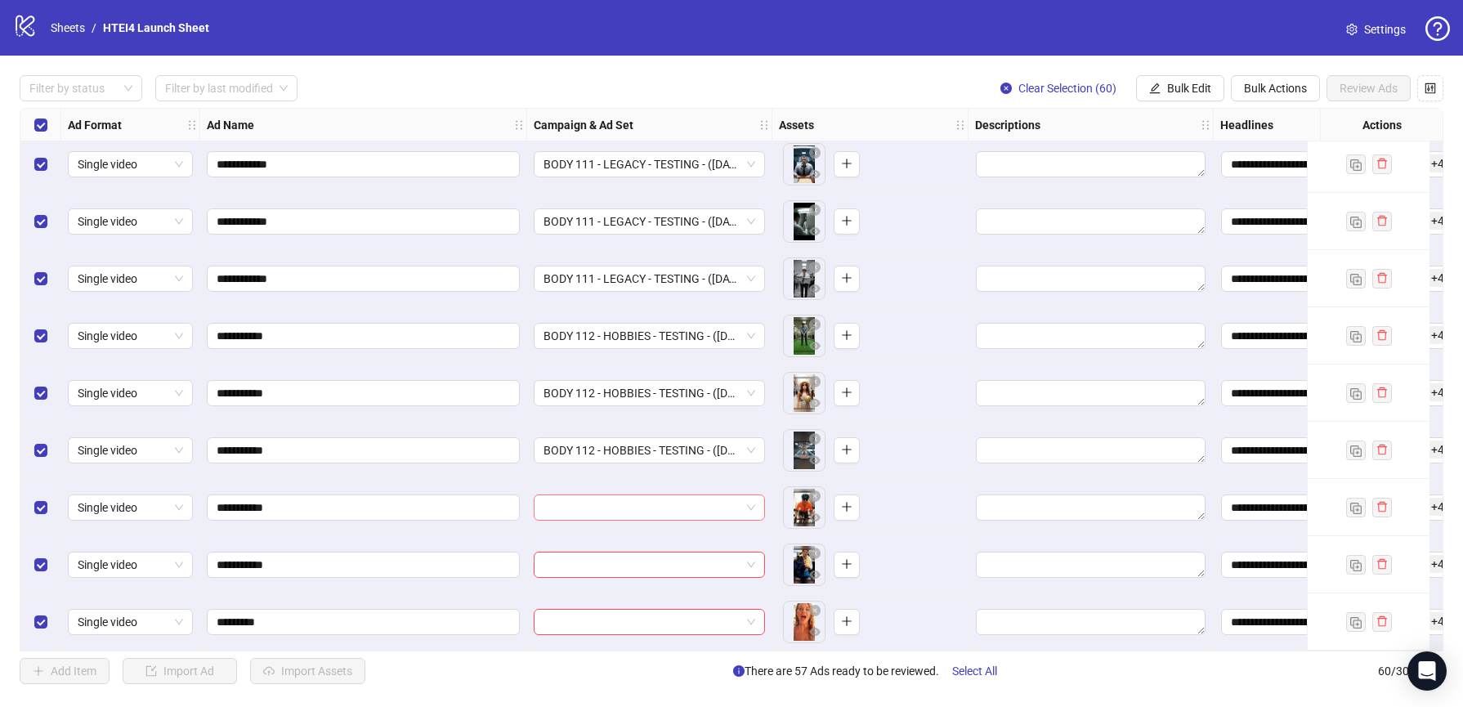
click at [607, 500] on input "search" at bounding box center [641, 507] width 197 height 25
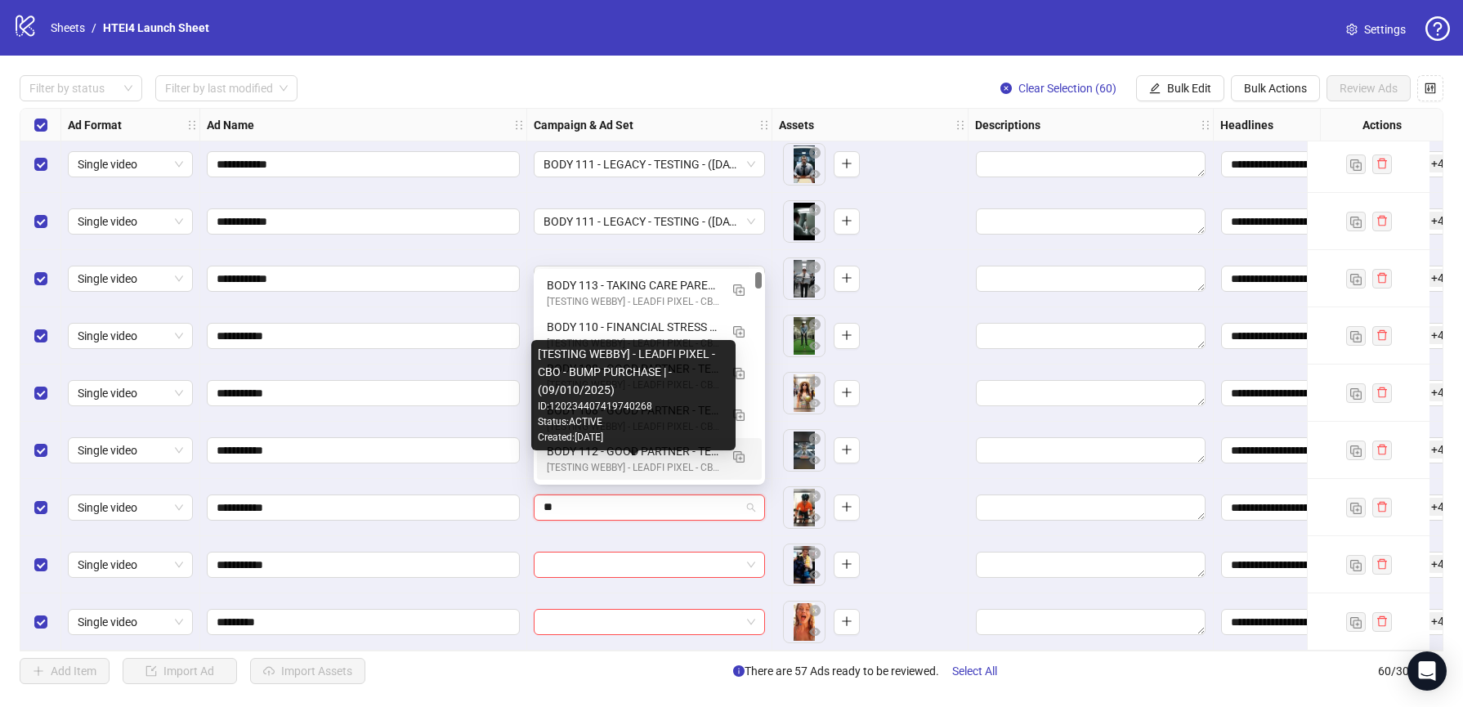
type input "***"
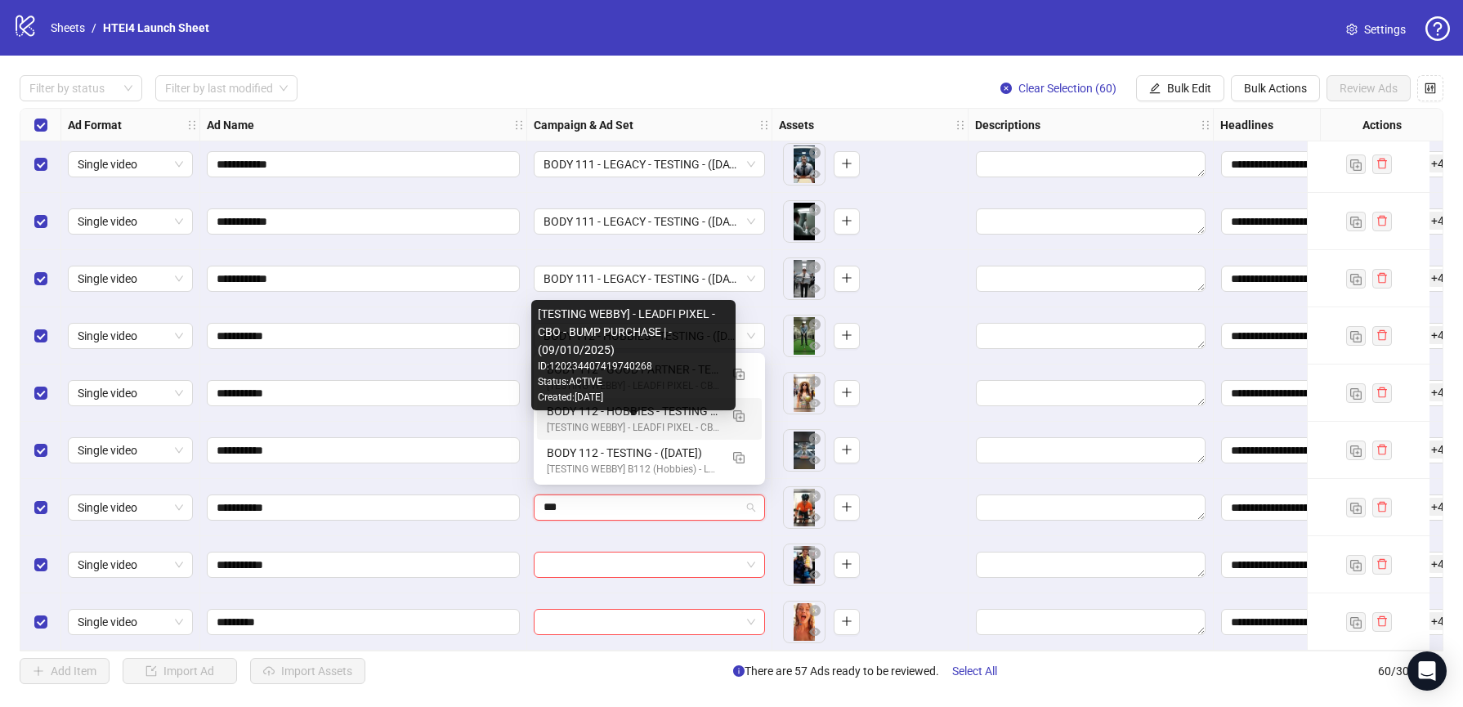
click at [686, 422] on div "[TESTING WEBBY] - LEADFI PIXEL - CBO - BUMP PURCHASE | - (09/010/2025)" at bounding box center [633, 428] width 172 height 16
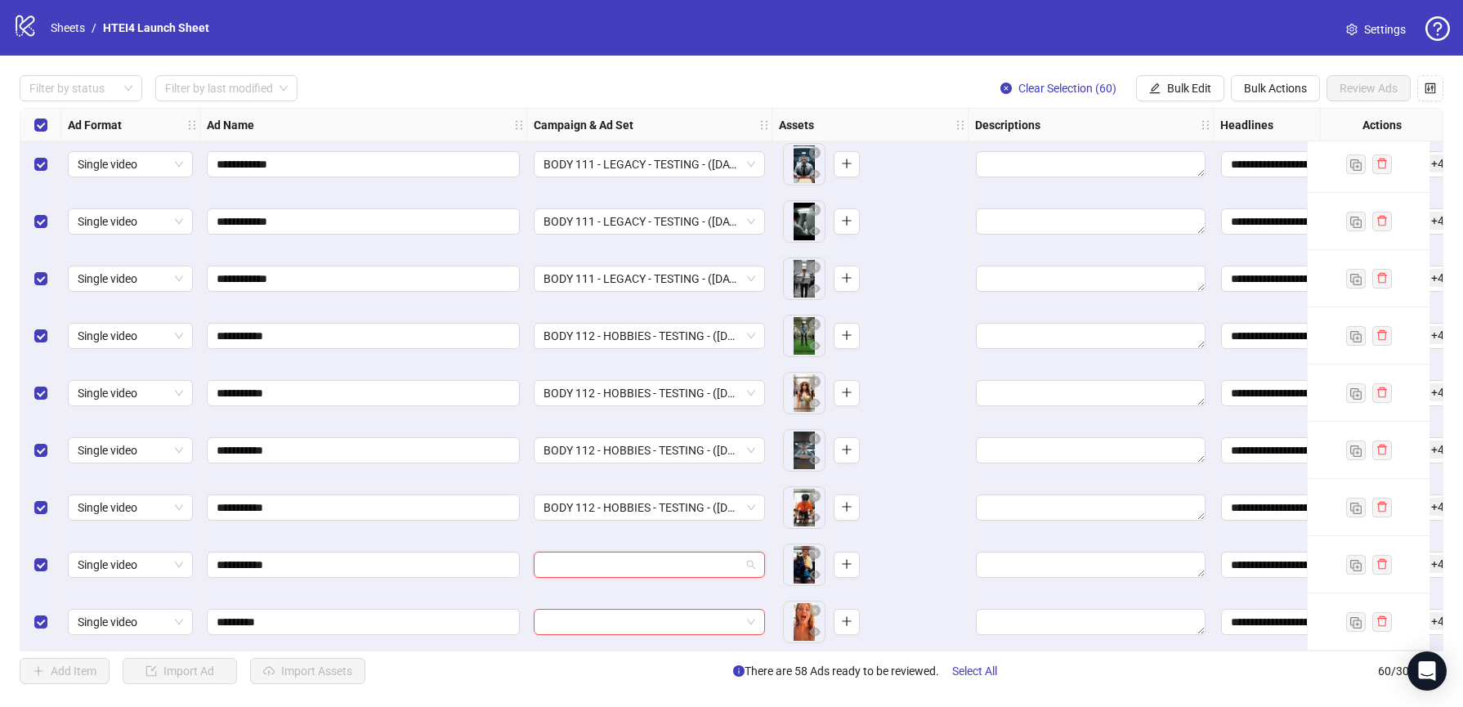
click at [628, 565] on input "search" at bounding box center [641, 564] width 197 height 25
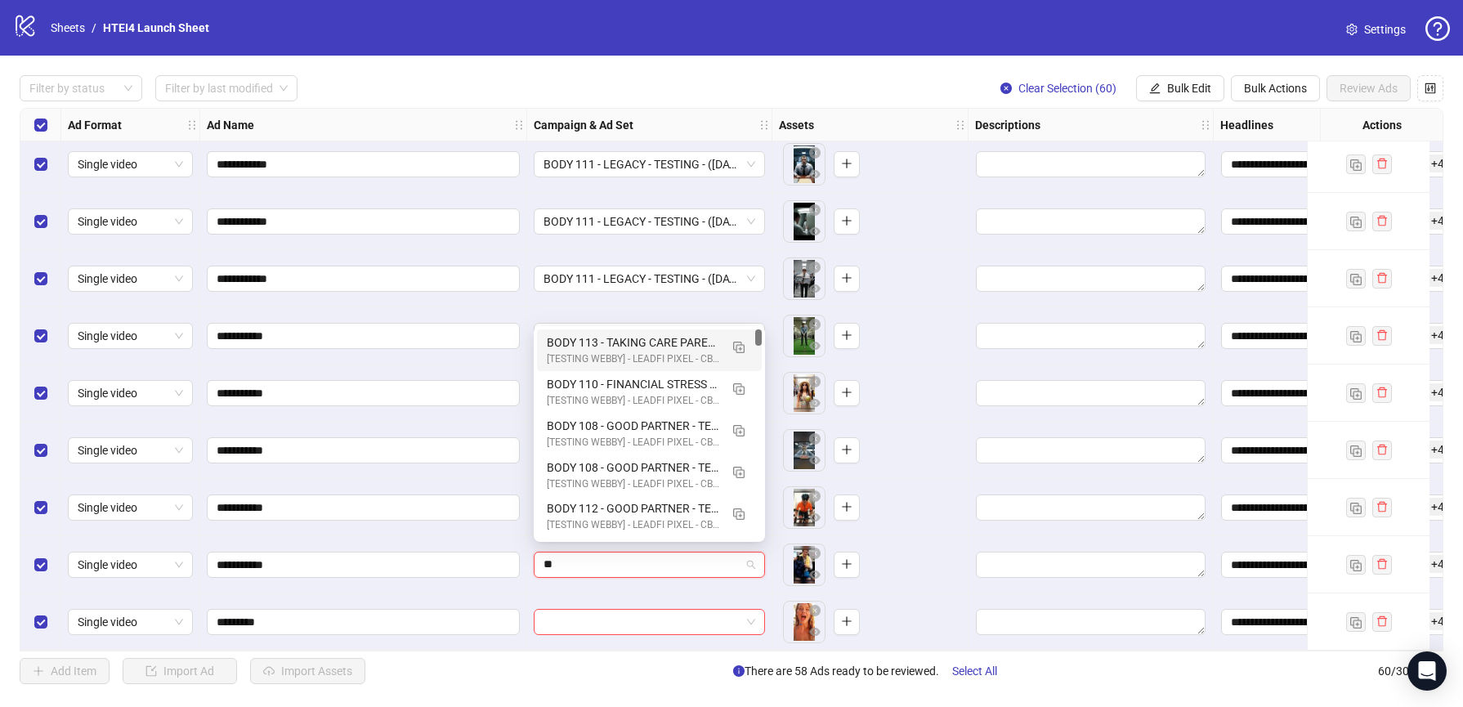
type input "***"
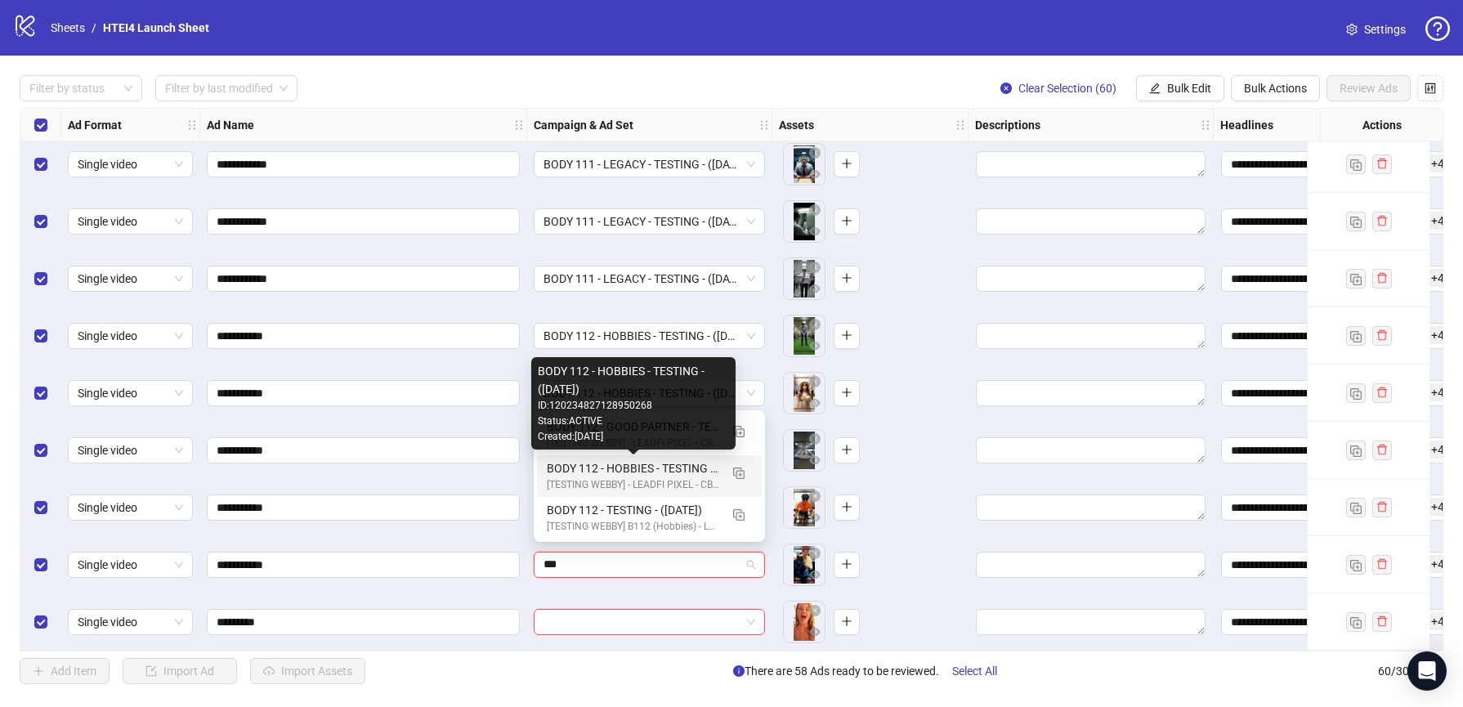
click at [623, 467] on div "BODY 112 - HOBBIES - TESTING - (09.10.2025)" at bounding box center [633, 468] width 172 height 18
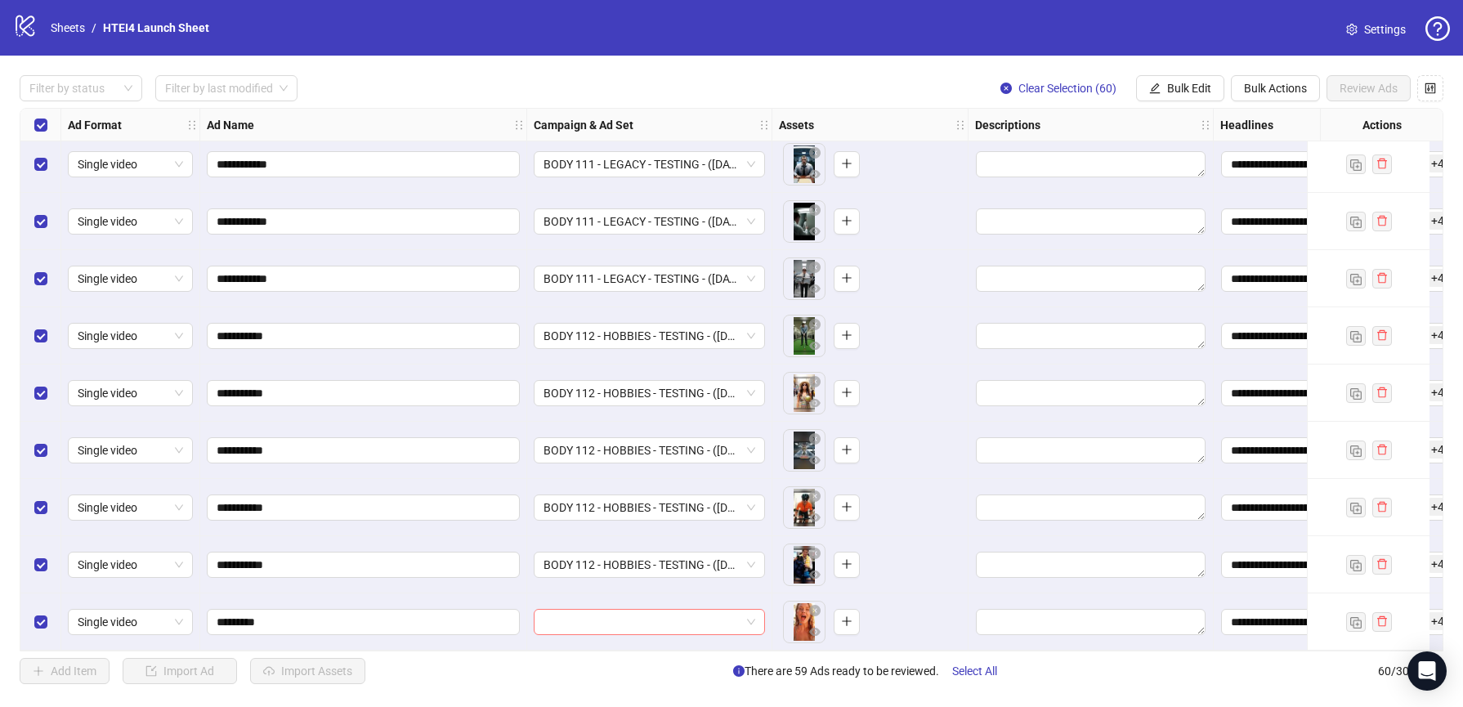
click at [635, 617] on input "search" at bounding box center [641, 622] width 197 height 25
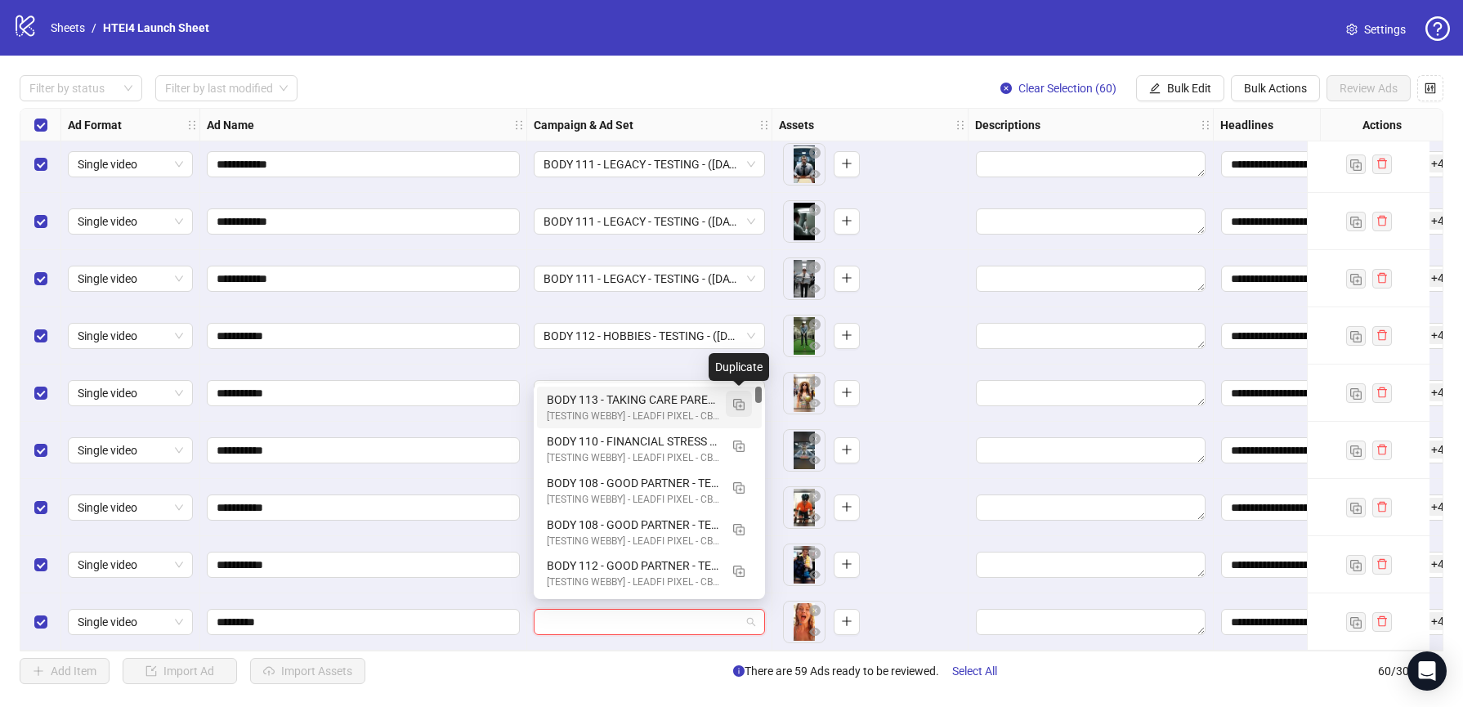
click at [730, 400] on button "button" at bounding box center [739, 404] width 26 height 26
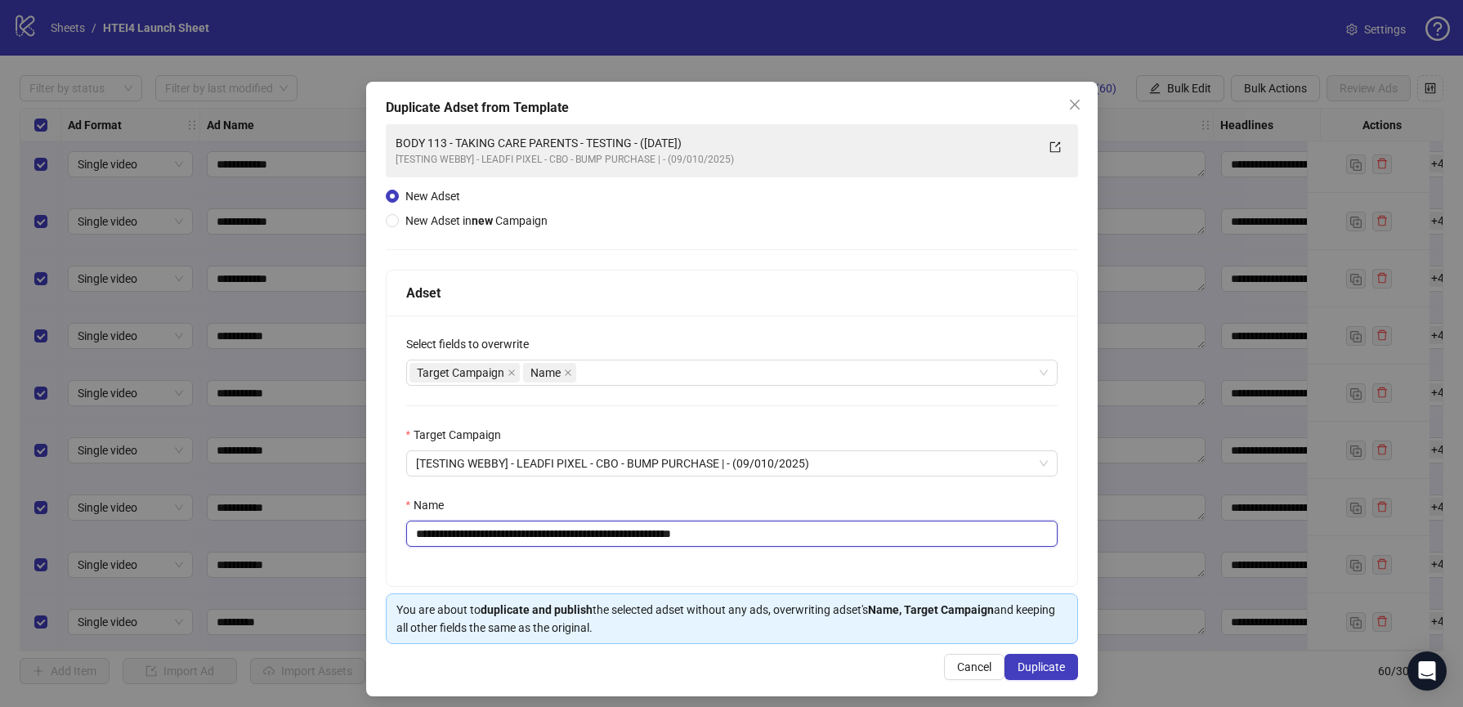
drag, startPoint x: 463, startPoint y: 535, endPoint x: 417, endPoint y: 532, distance: 46.7
click at [417, 532] on input "**********" at bounding box center [731, 534] width 651 height 26
drag, startPoint x: 466, startPoint y: 538, endPoint x: 590, endPoint y: 537, distance: 124.2
click at [591, 538] on input "**********" at bounding box center [731, 534] width 651 height 26
drag, startPoint x: 716, startPoint y: 534, endPoint x: 874, endPoint y: 537, distance: 158.5
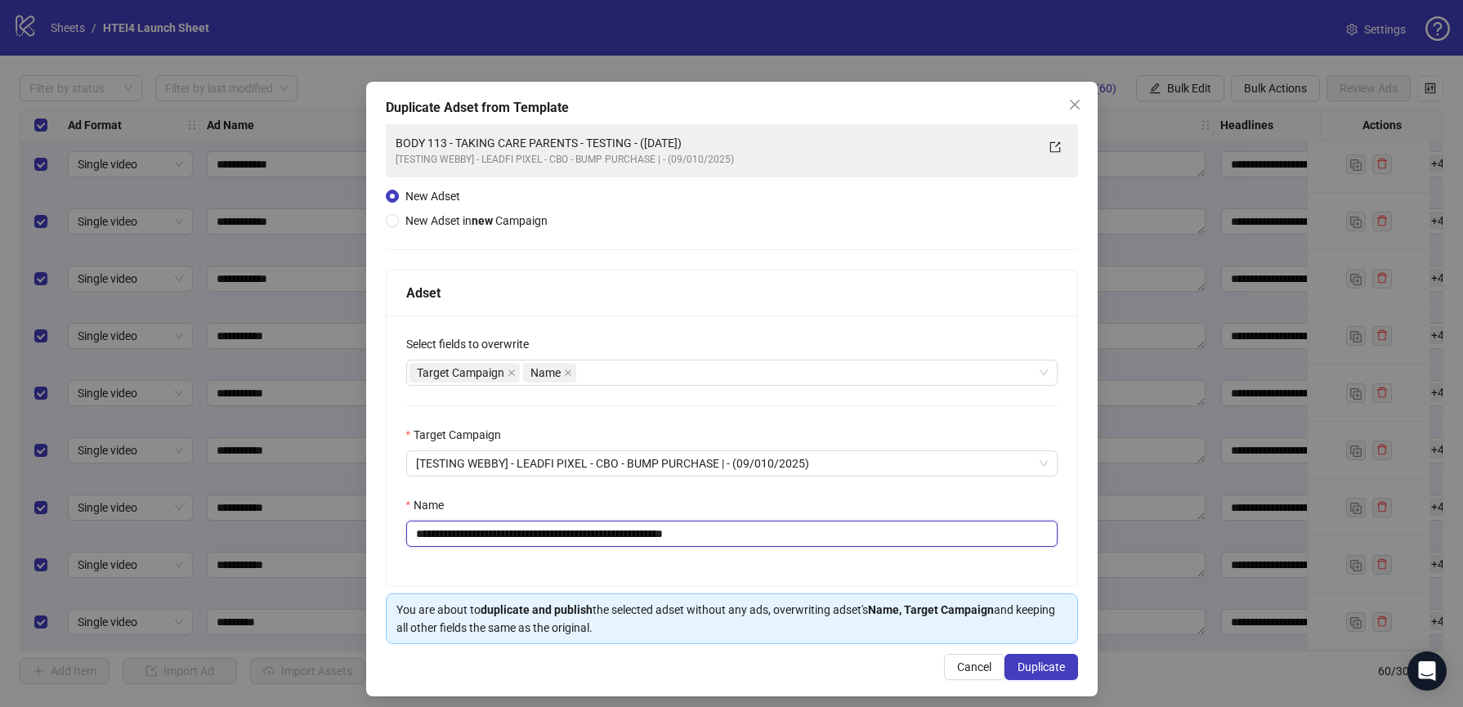
click at [874, 537] on input "**********" at bounding box center [731, 534] width 651 height 26
click at [684, 541] on input "**********" at bounding box center [731, 534] width 651 height 26
type input "**********"
click at [1056, 673] on span "Duplicate" at bounding box center [1040, 666] width 47 height 13
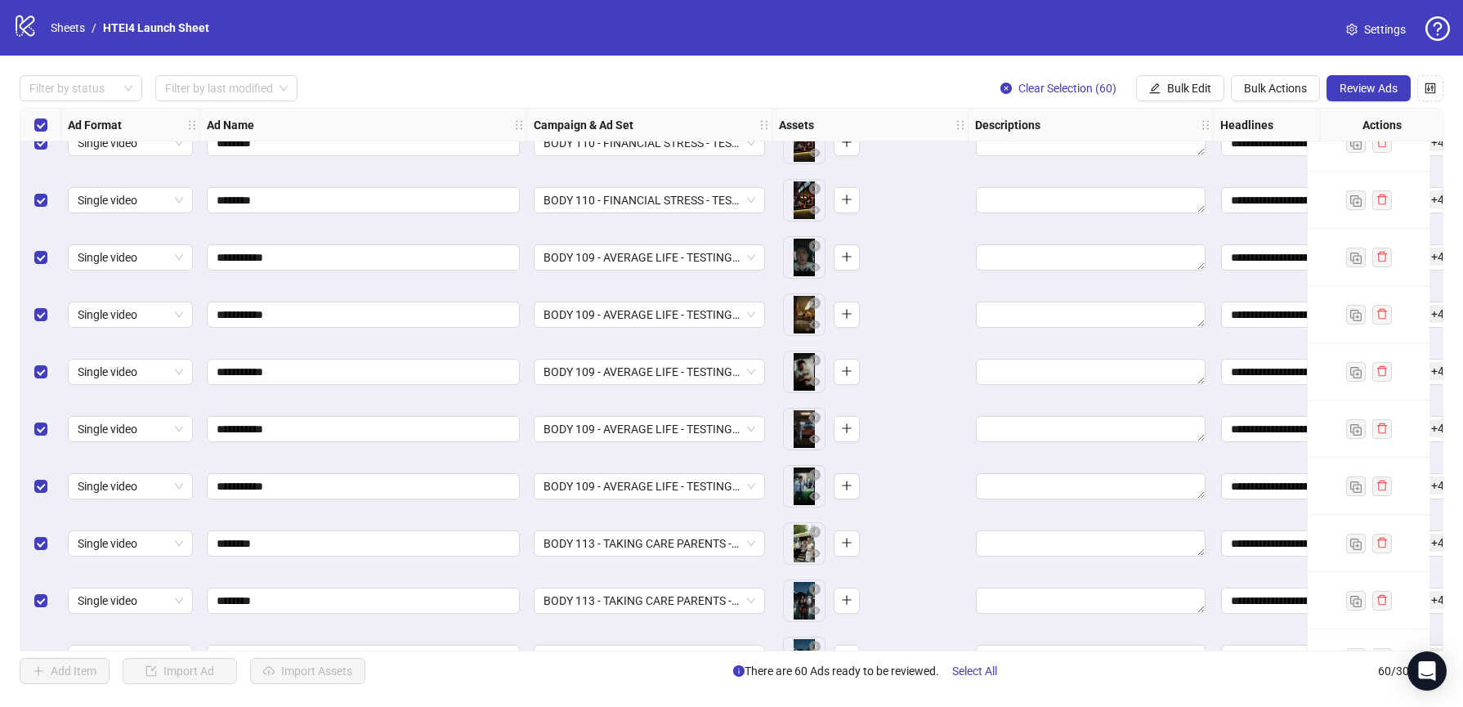
scroll to position [1961, 0]
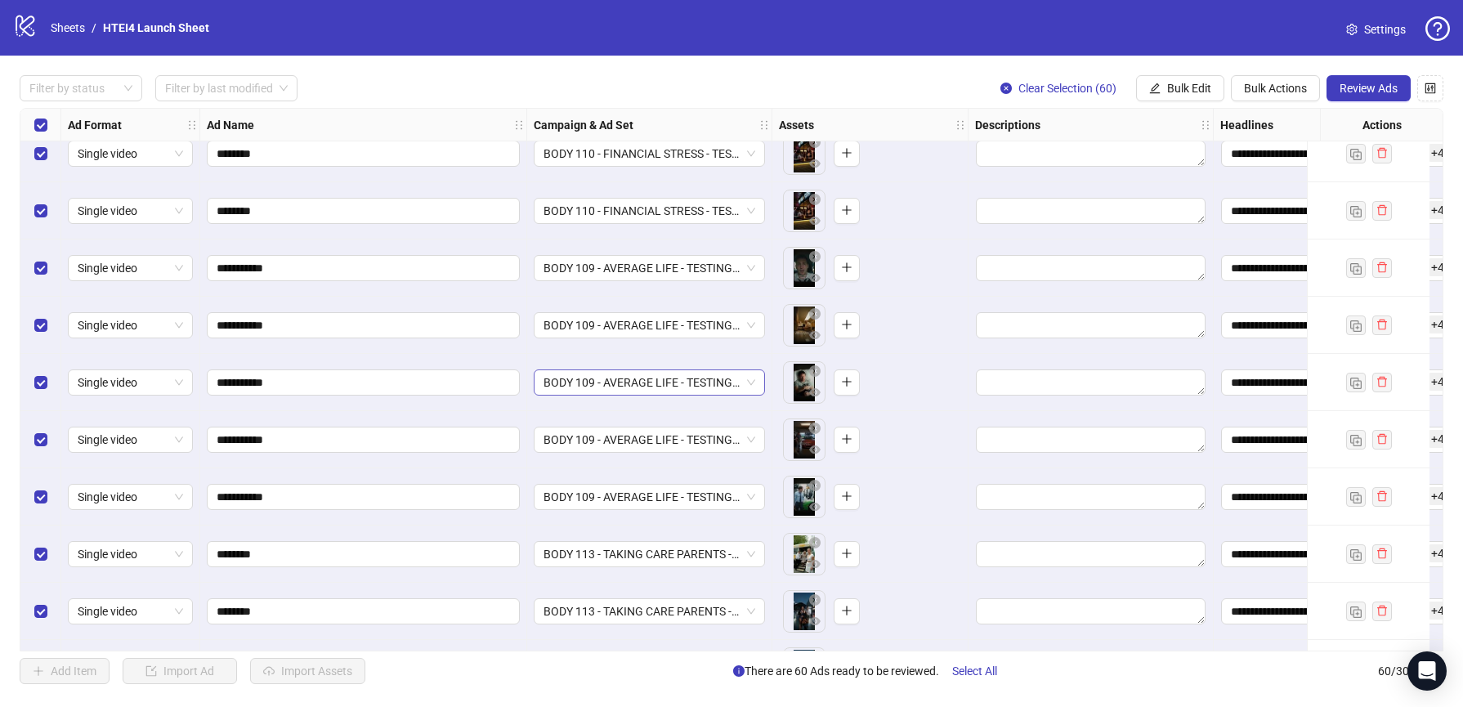
click at [628, 380] on span "BODY 109 - AVERAGE LIFE - TESTING - (09.10.2025)" at bounding box center [649, 382] width 212 height 25
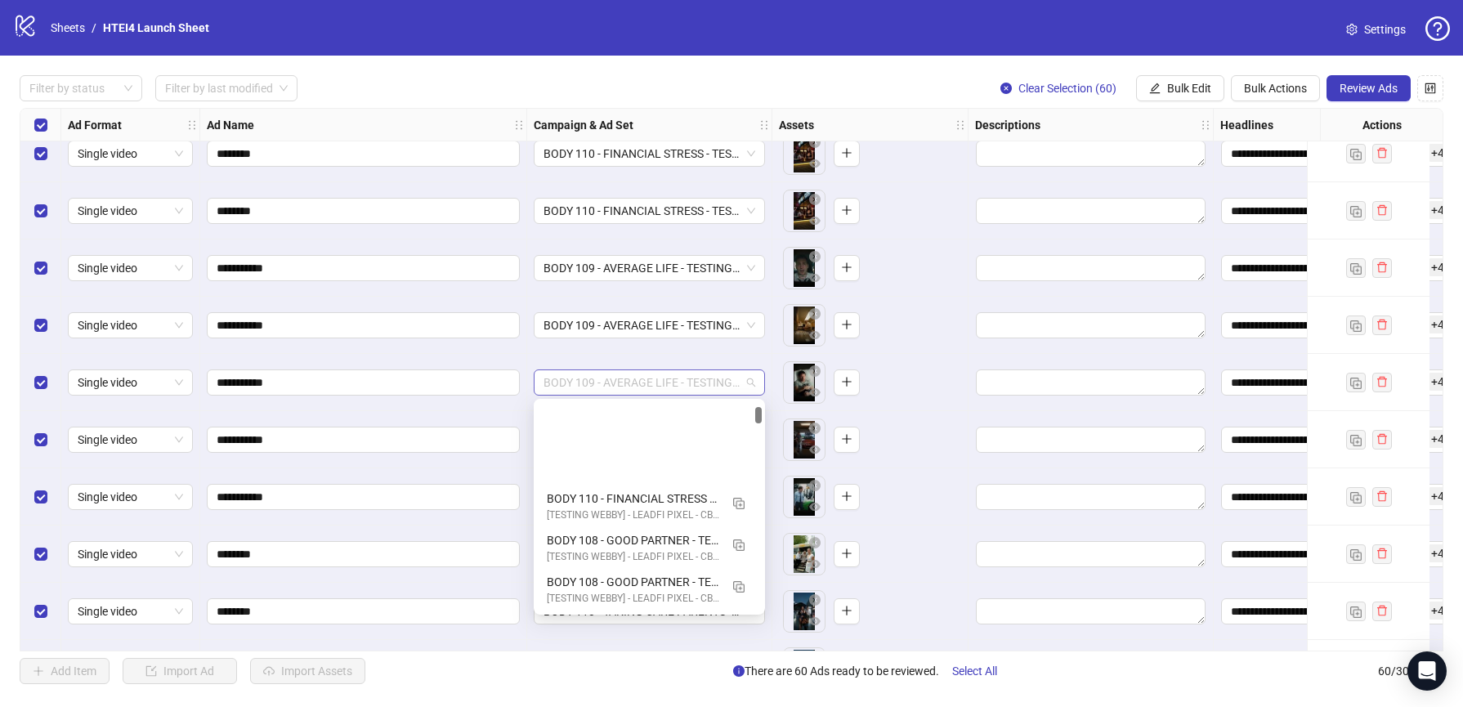
scroll to position [124, 0]
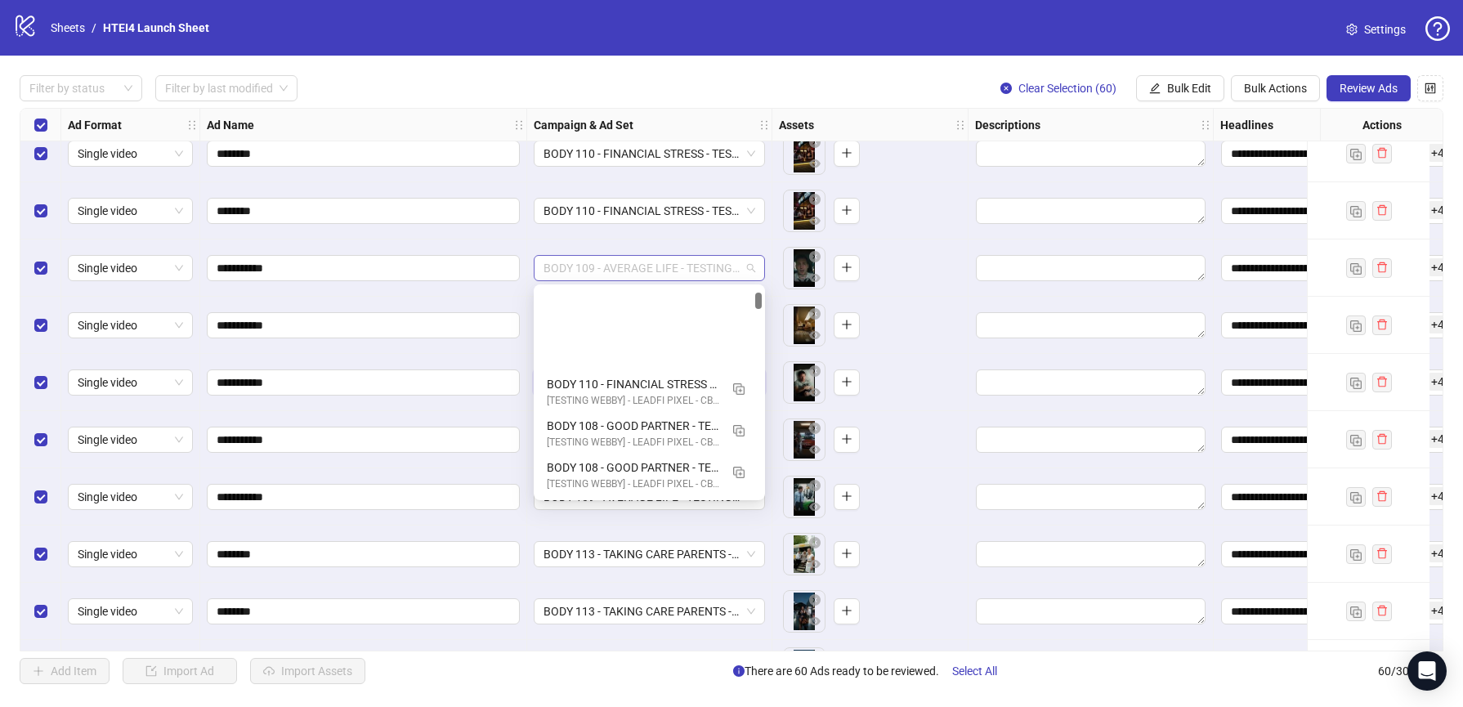
click at [735, 274] on span "BODY 109 - AVERAGE LIFE - TESTING - (09.10.2025)" at bounding box center [649, 268] width 212 height 25
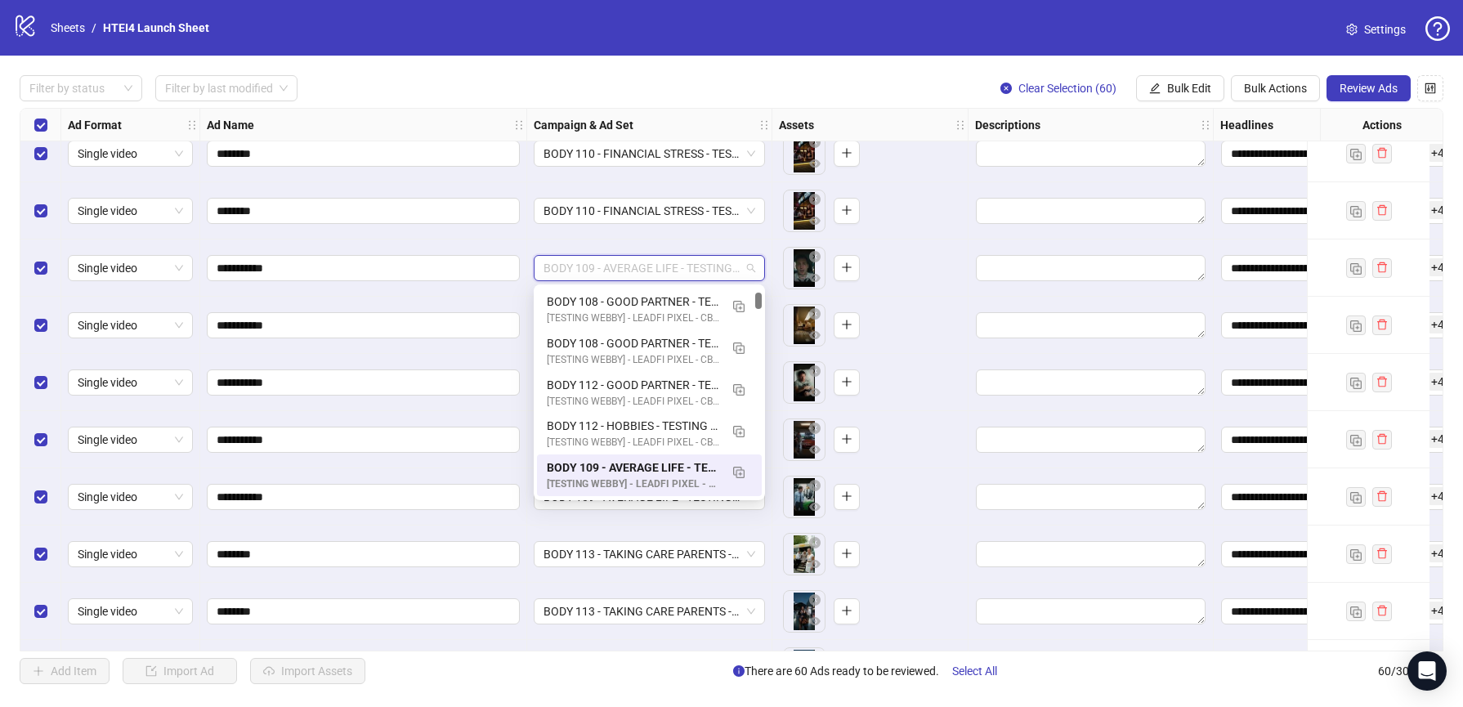
click at [673, 244] on div "BODY 109 - AVERAGE LIFE - TESTING - (09.10.2025)" at bounding box center [649, 267] width 245 height 57
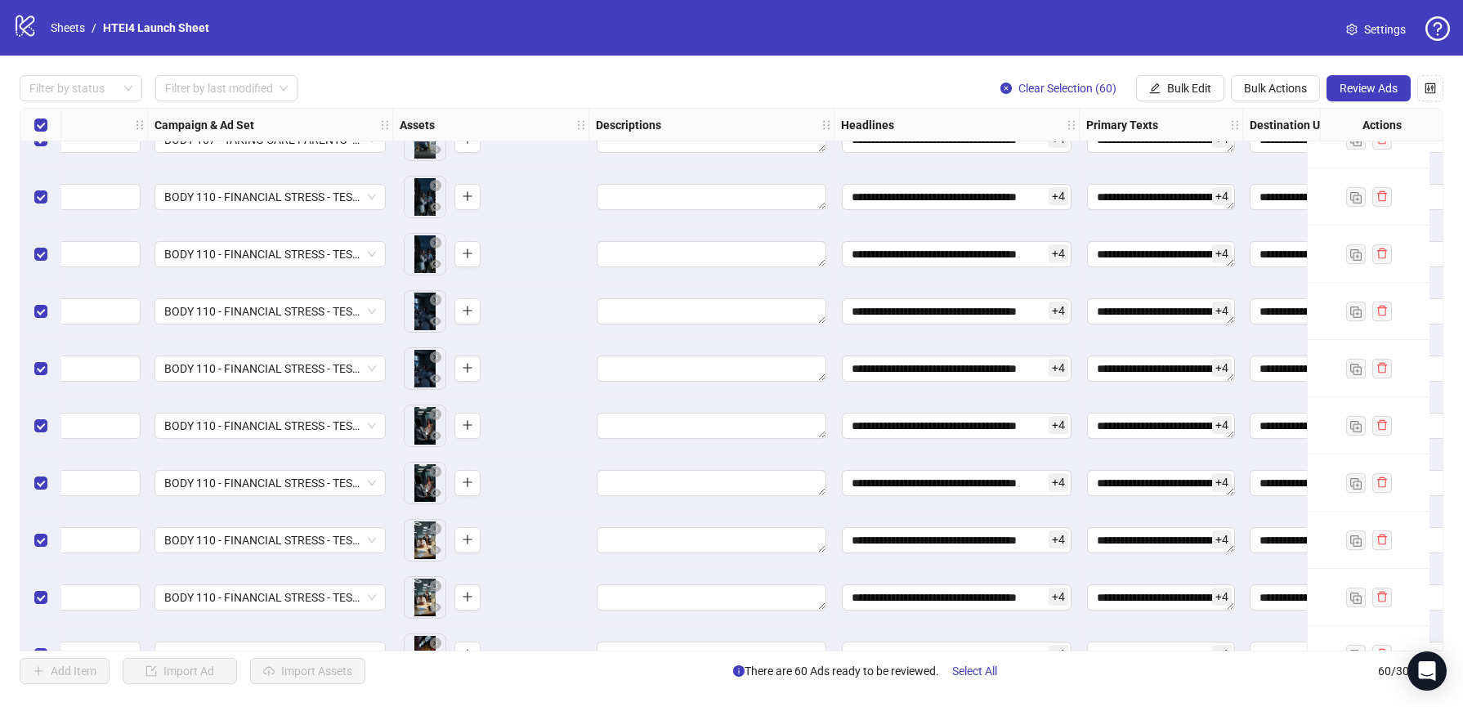
scroll to position [1460, 568]
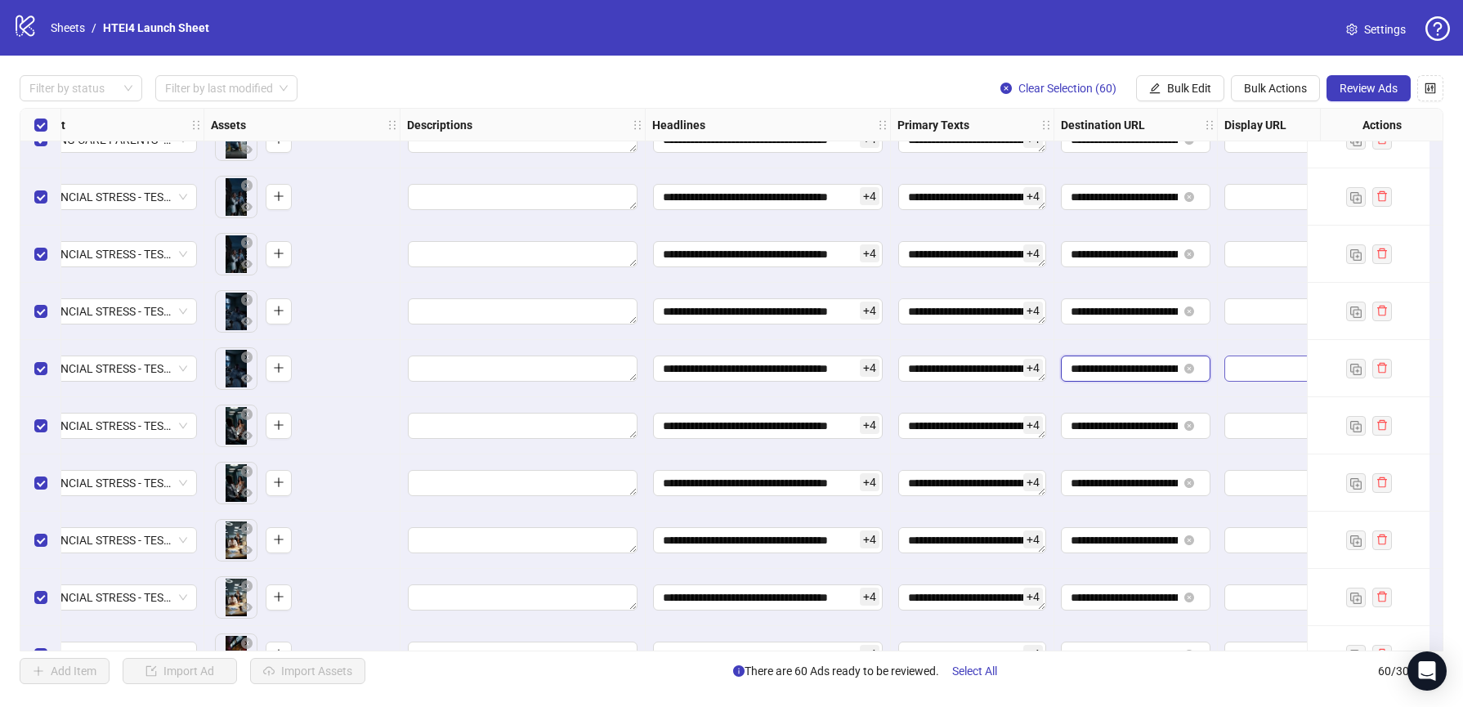
drag, startPoint x: 1097, startPoint y: 373, endPoint x: 1225, endPoint y: 373, distance: 127.5
drag, startPoint x: 1087, startPoint y: 366, endPoint x: 1223, endPoint y: 366, distance: 136.5
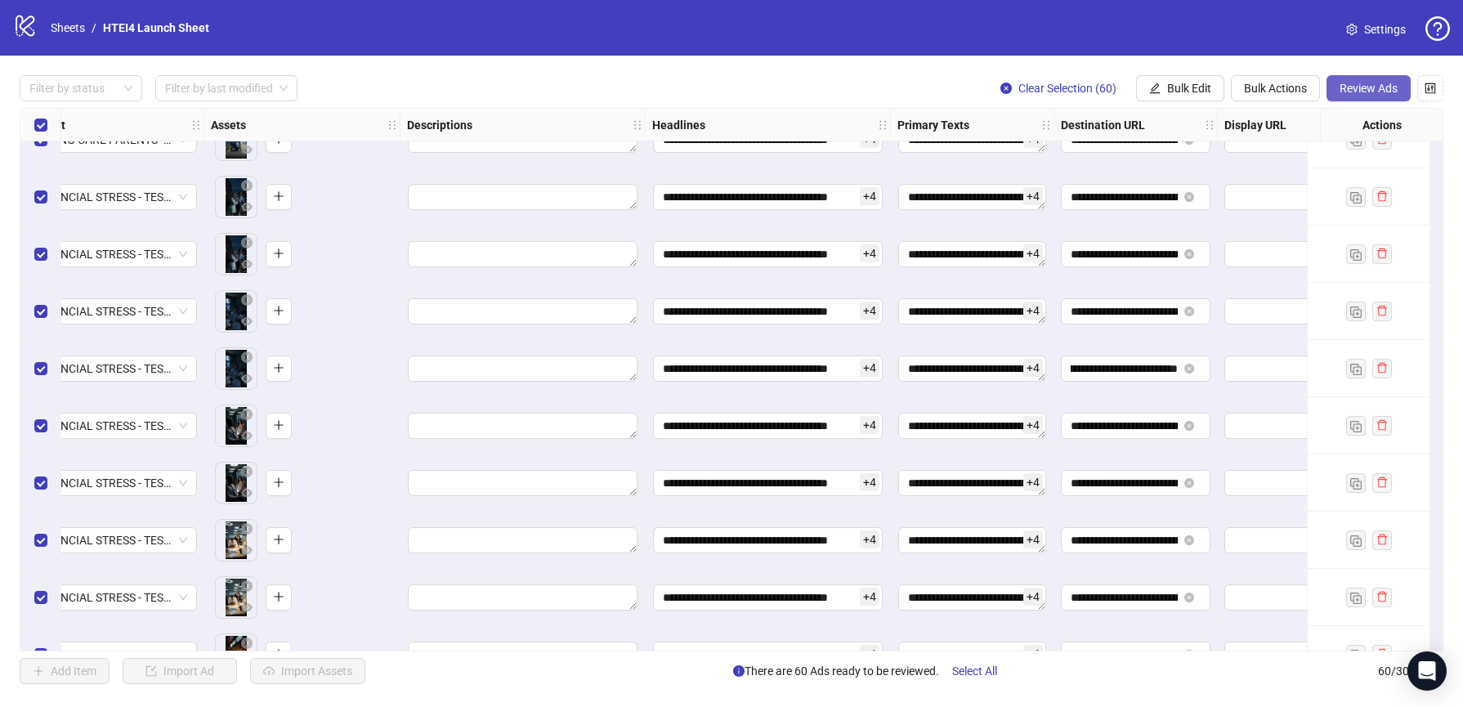
click at [1395, 88] on span "Review Ads" at bounding box center [1368, 88] width 58 height 13
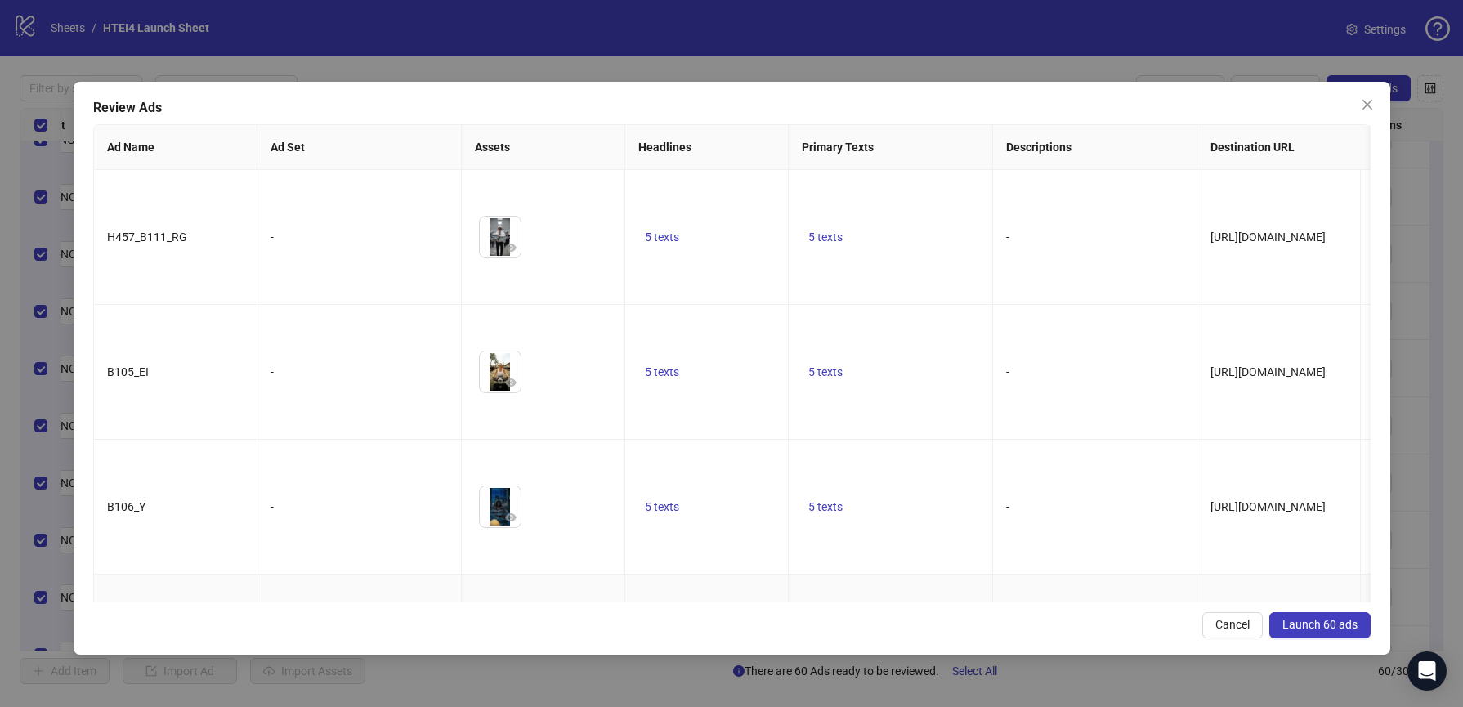
click at [1334, 626] on span "Launch 60 ads" at bounding box center [1319, 624] width 75 height 13
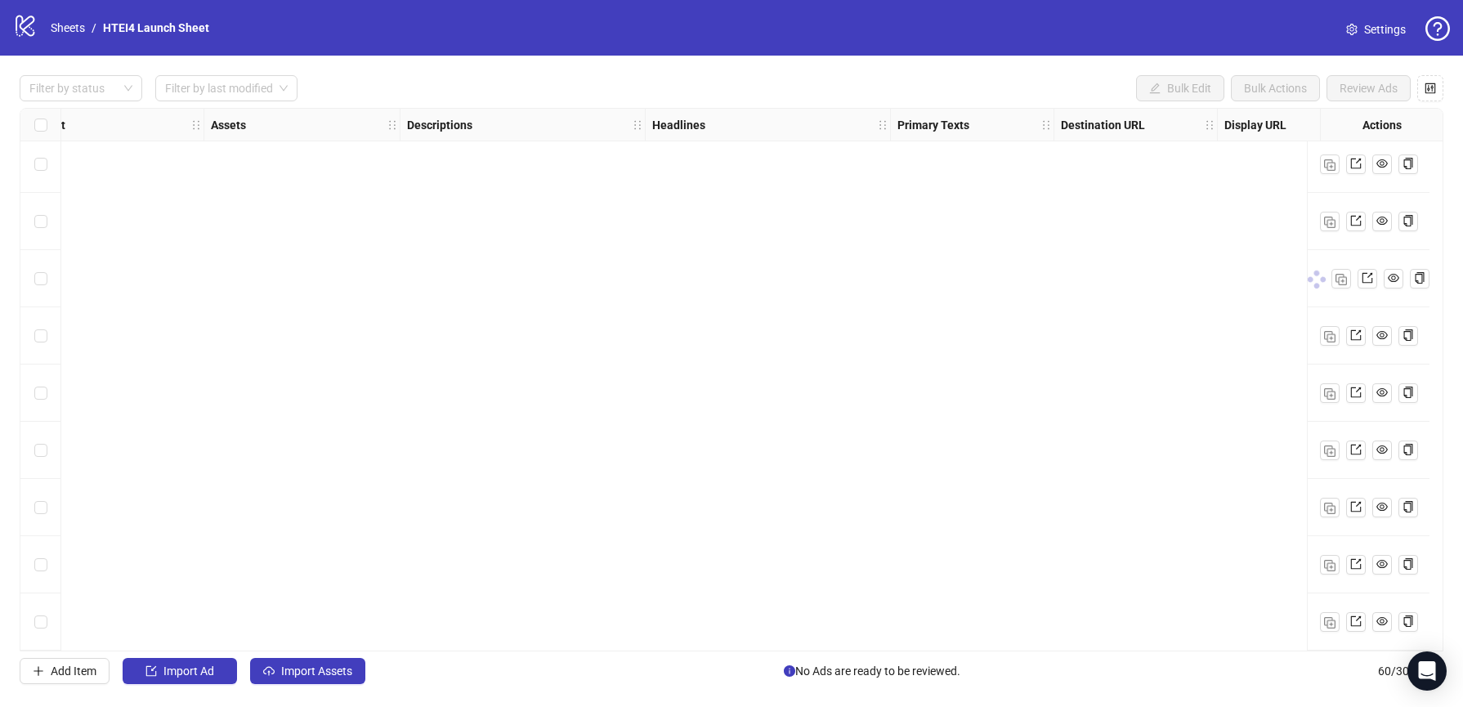
scroll to position [2929, 568]
